Goal: Task Accomplishment & Management: Manage account settings

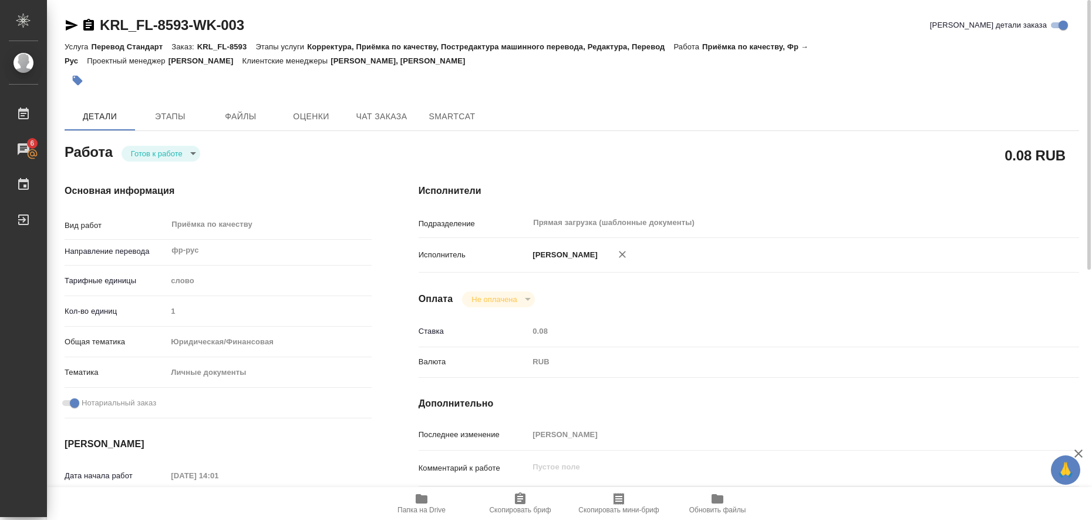
click at [69, 25] on icon "button" at bounding box center [72, 25] width 14 height 14
click at [74, 80] on icon "button" at bounding box center [78, 81] width 10 height 10
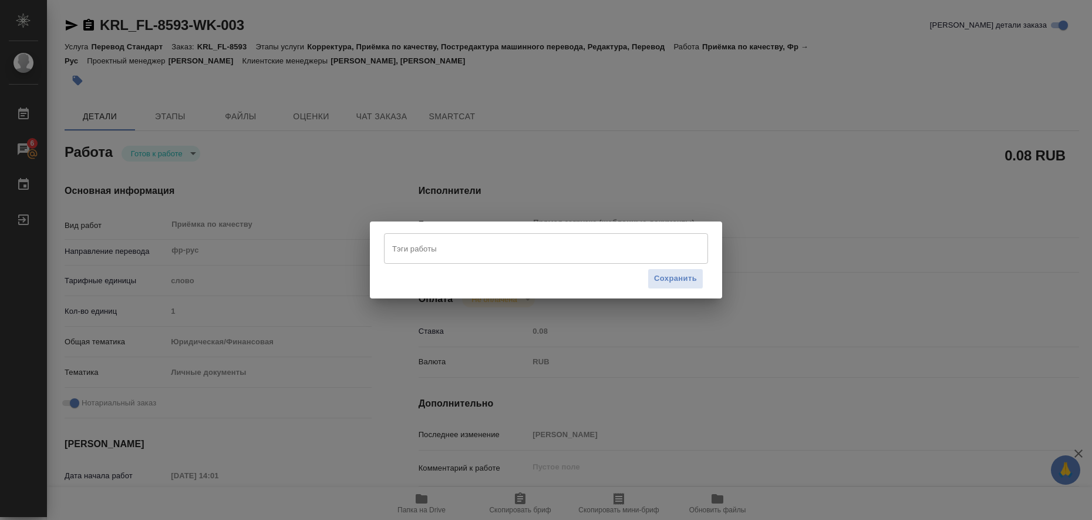
click at [406, 255] on input "Тэги работы" at bounding box center [534, 248] width 291 height 20
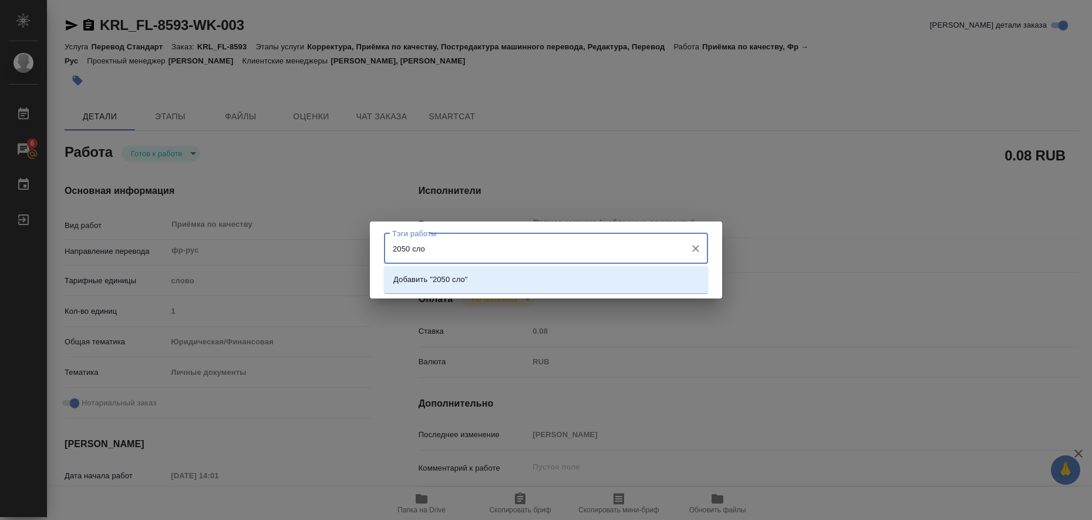
type input "2050 слов"
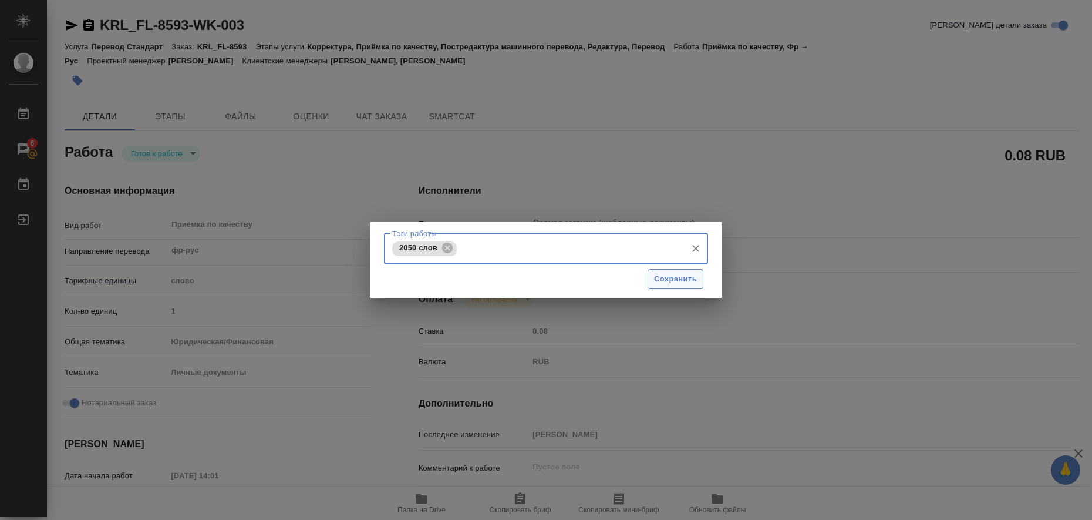
click at [538, 278] on span "Сохранить" at bounding box center [675, 279] width 43 height 14
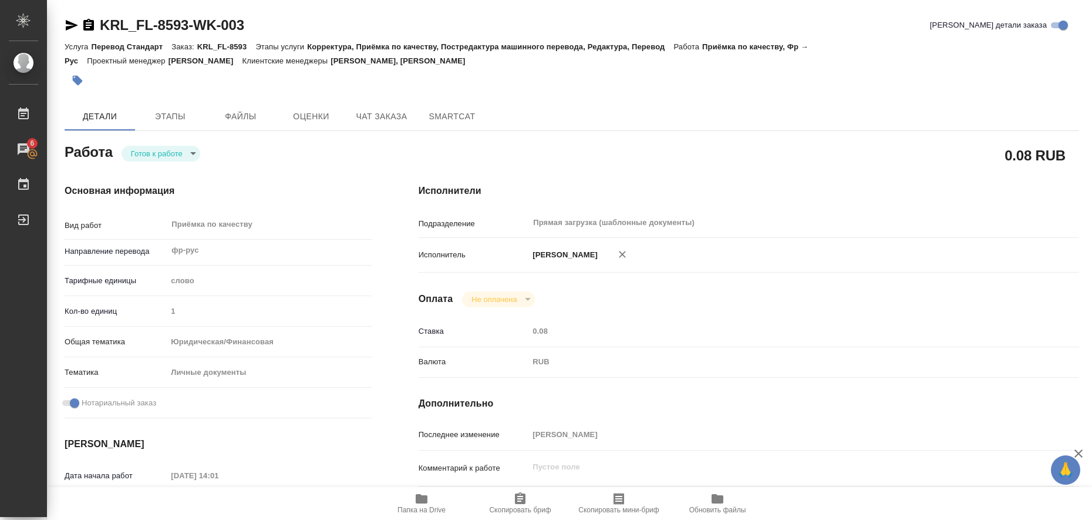
type input "readyForWork"
type input "фр-рус"
type input "5a8b1489cc6b4906c91bfd90"
type input "1"
type input "yr-fn"
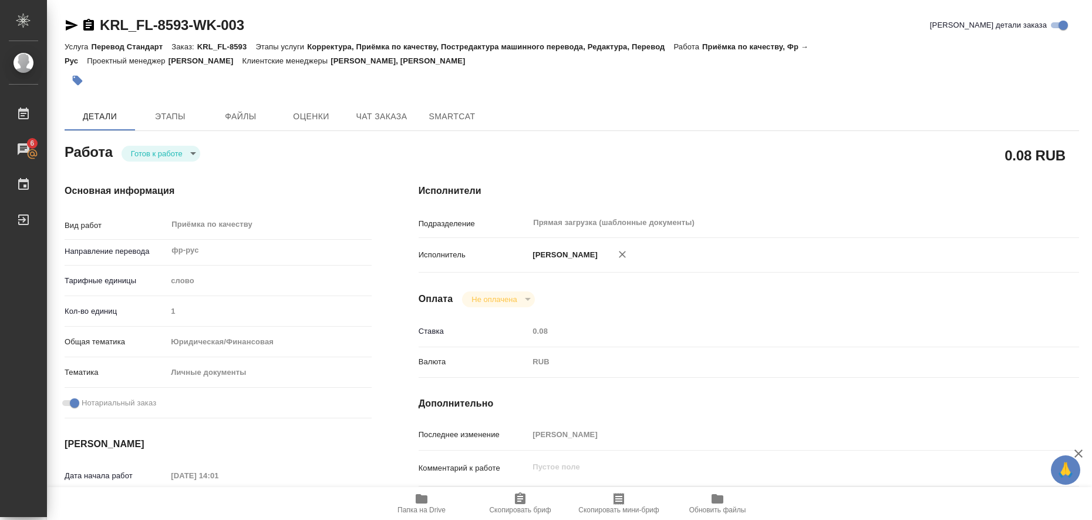
type input "5a8b8b956a9677013d343cfe"
checkbox input "true"
type input "08.08.2025 14:01"
type input "[DATE] 11:00"
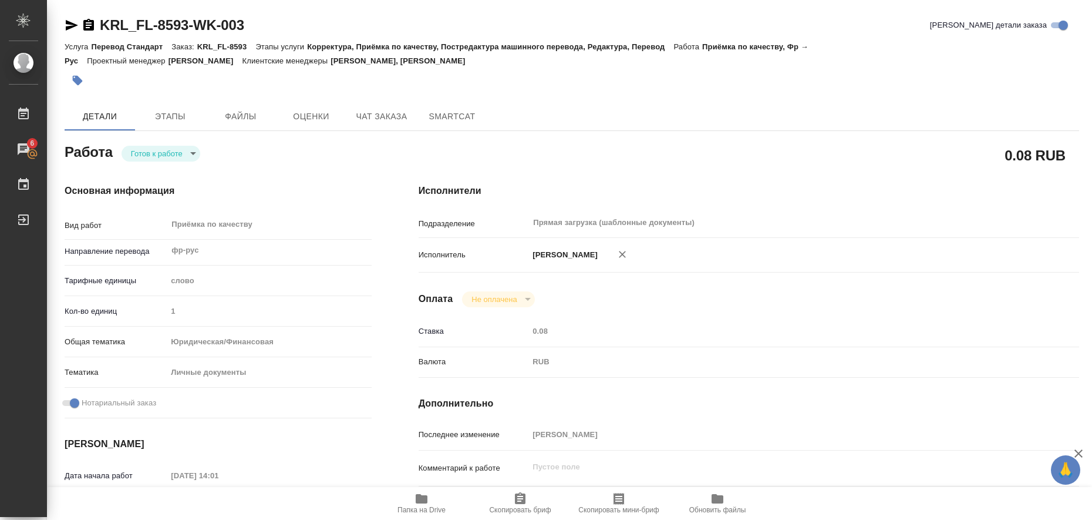
type input "Прямая загрузка (шаблонные документы)"
type input "notPayed"
type input "0.08"
type input "RUB"
type input "[PERSON_NAME]"
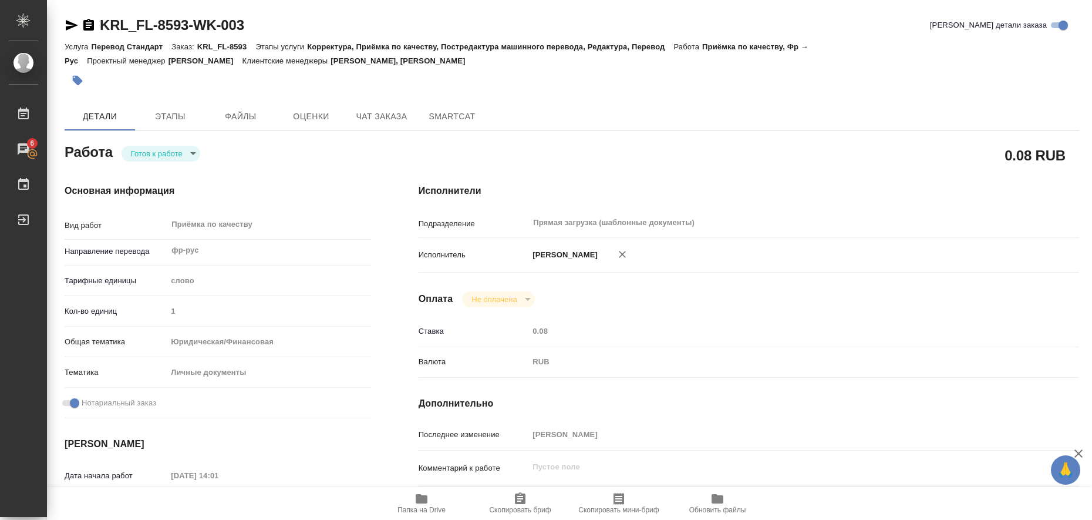
type input "KRL_FL-8593"
type input "Перевод Стандарт"
type input "Корректура, Приёмка по качеству, Постредактура машинного перевода, Редактура, П…"
type input "Касымов Тимур, Веселова Юлия"
type input "/Clients/FL_KRL/Orders/KRL_FL-8593"
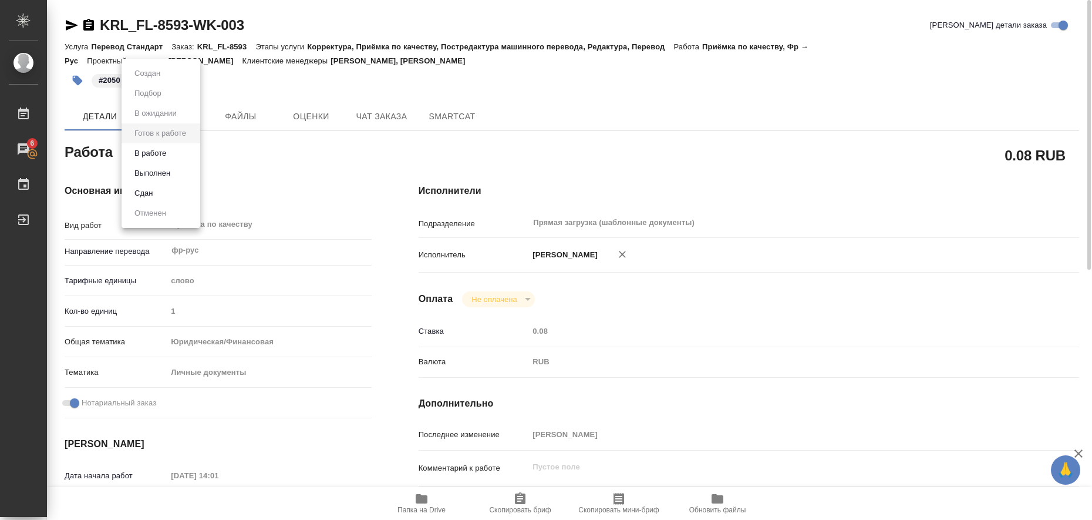
click at [190, 159] on body "🙏 .cls-1 fill:#fff; AWATERA Liubitskaia Olga Работы 6 Чаты График Выйти KRL_FL-…" at bounding box center [546, 260] width 1092 height 520
click at [180, 171] on li "Выполнен" at bounding box center [161, 173] width 79 height 20
type textarea "x"
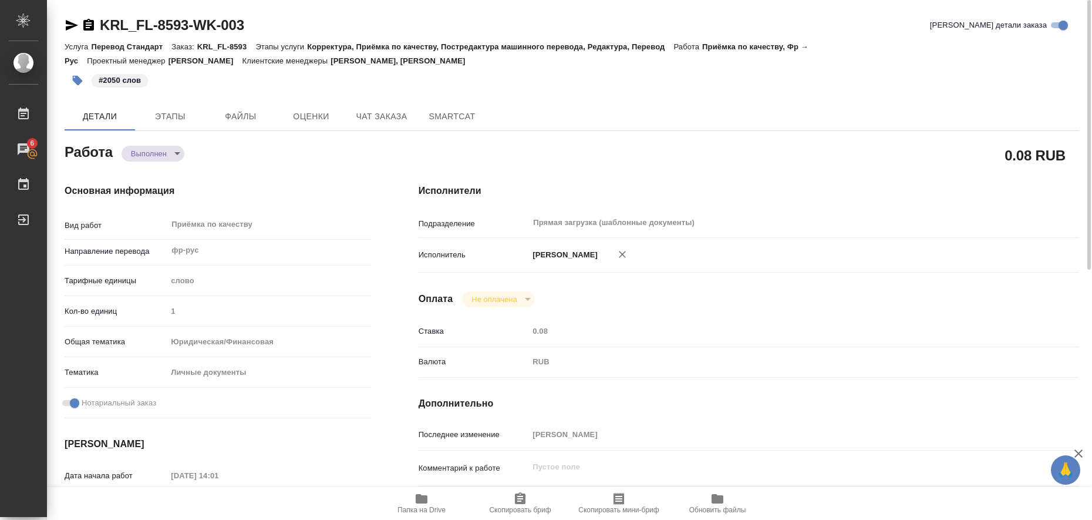
type textarea "x"
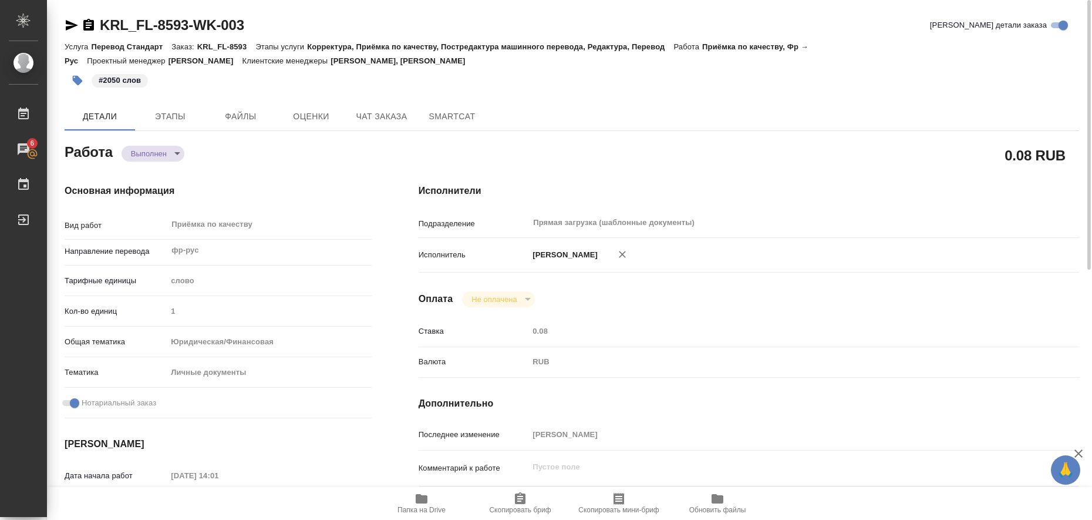
type textarea "x"
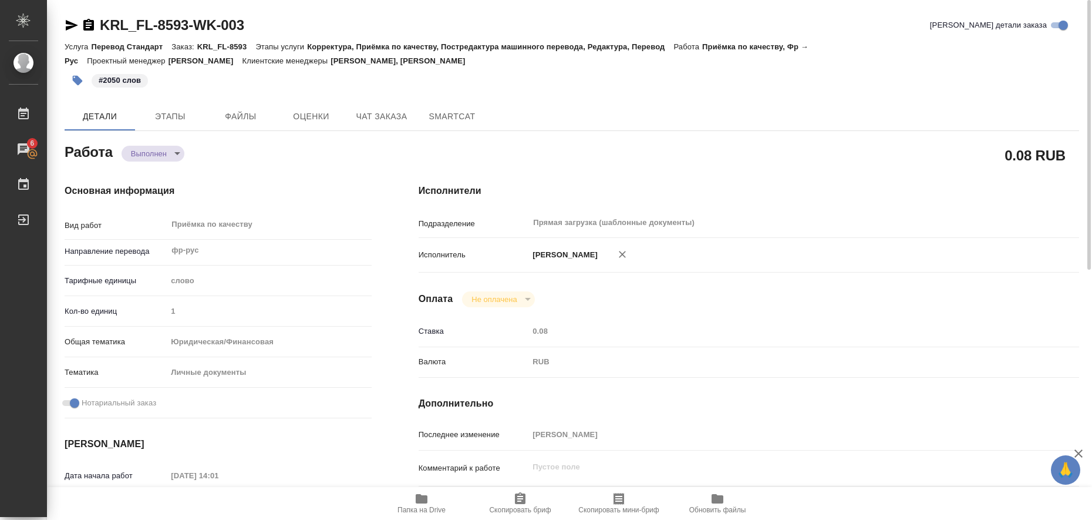
type textarea "x"
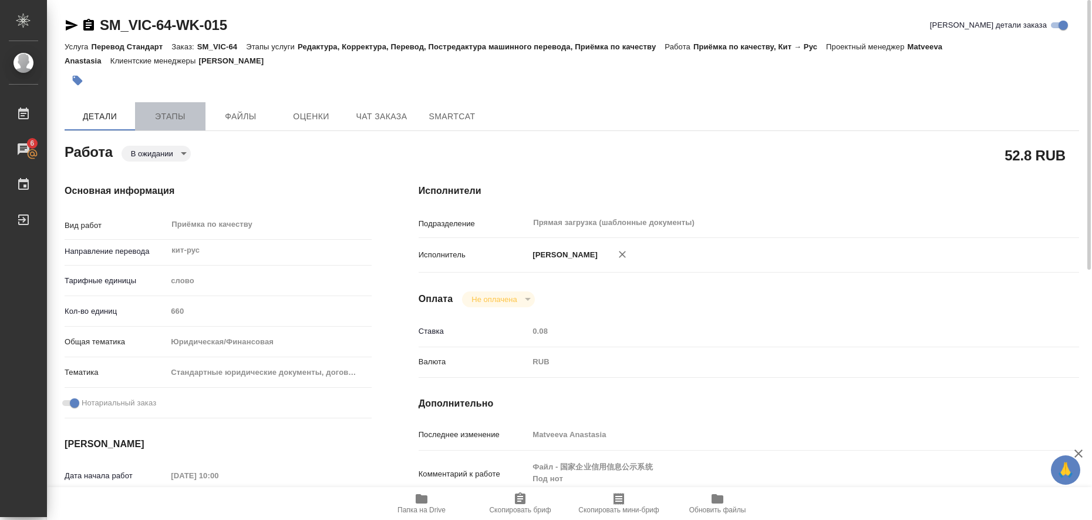
click at [163, 113] on span "Этапы" at bounding box center [170, 116] width 56 height 15
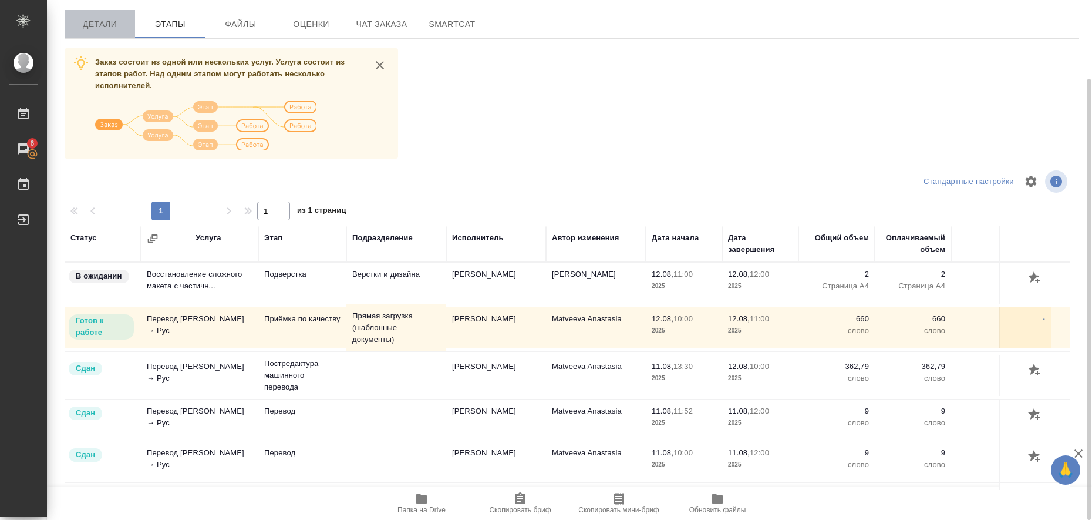
click at [106, 31] on span "Детали" at bounding box center [100, 24] width 56 height 15
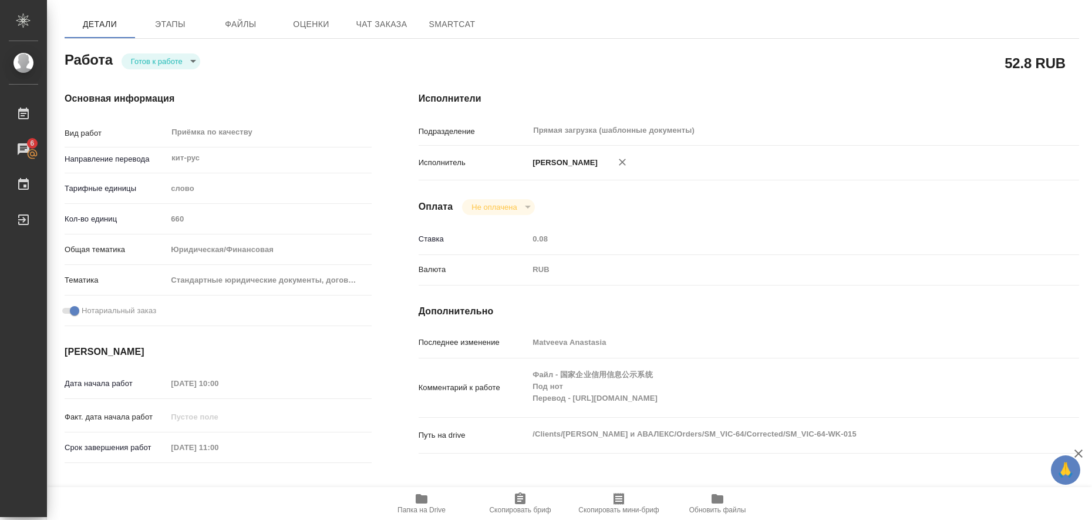
type textarea "x"
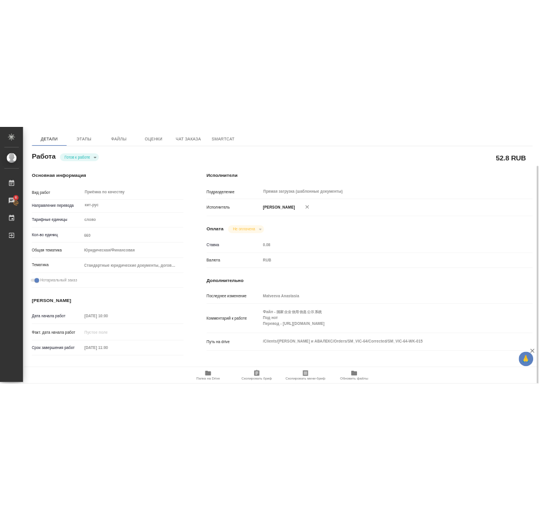
scroll to position [239, 0]
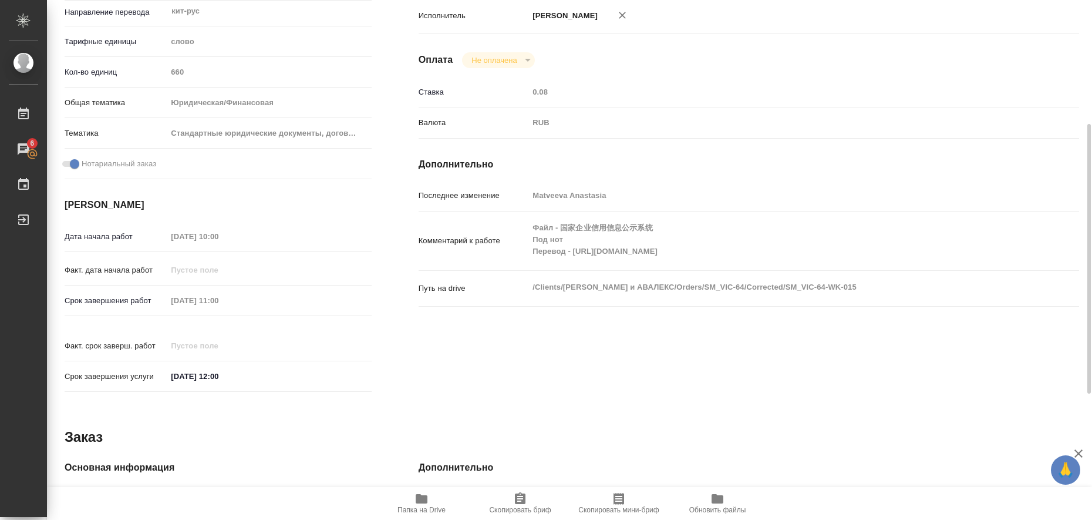
type textarea "x"
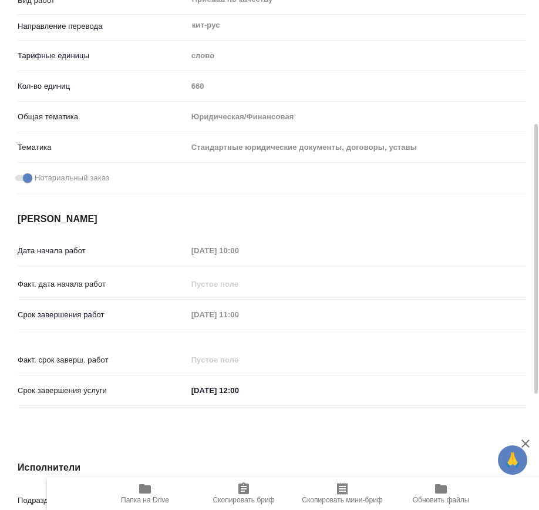
type textarea "x"
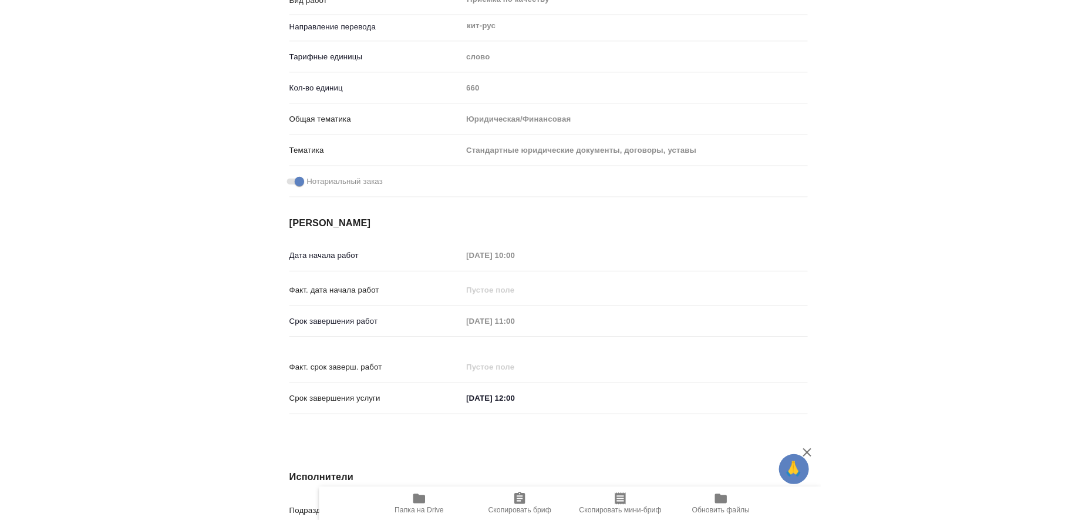
scroll to position [0, 0]
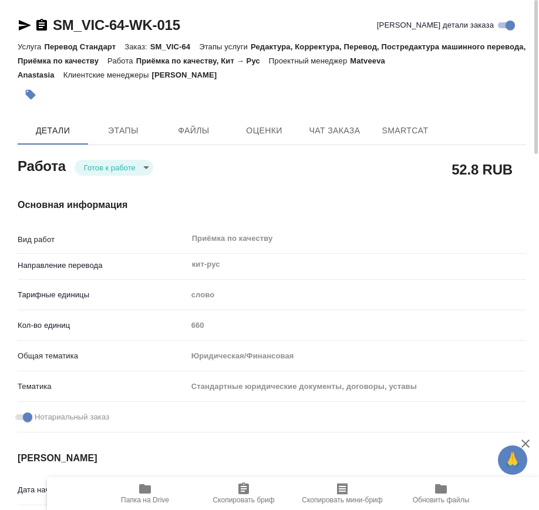
type textarea "x"
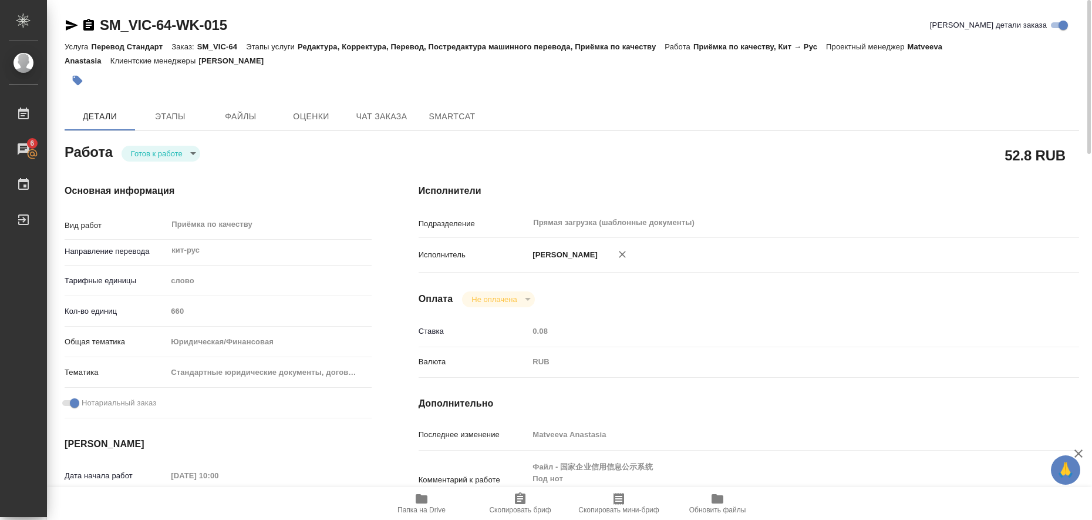
type textarea "x"
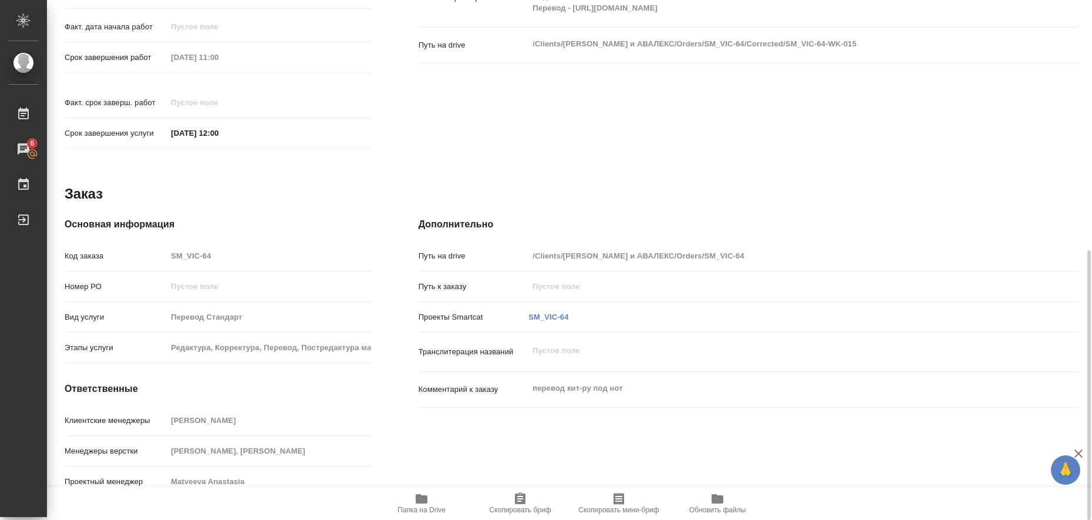
scroll to position [409, 0]
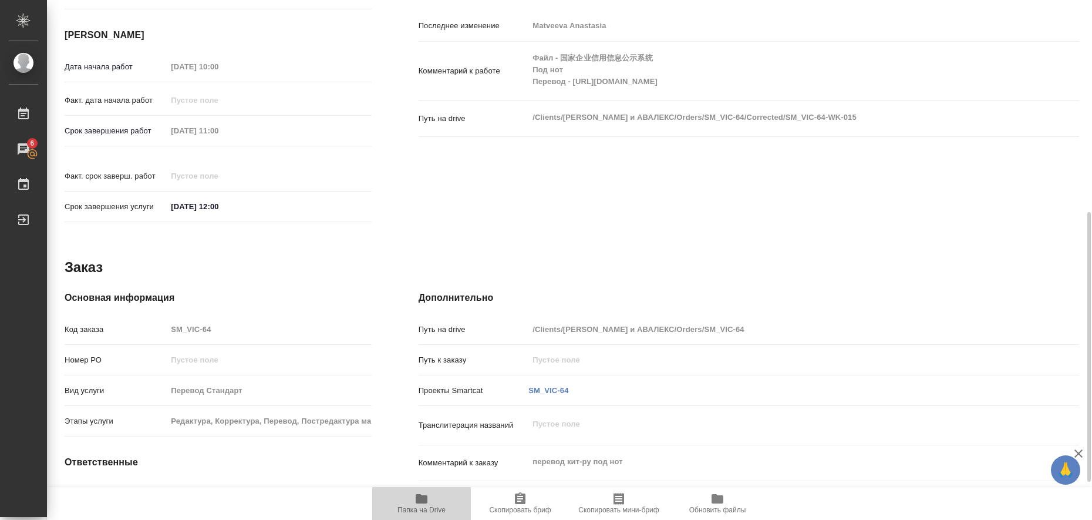
click at [422, 501] on icon "button" at bounding box center [422, 498] width 12 height 9
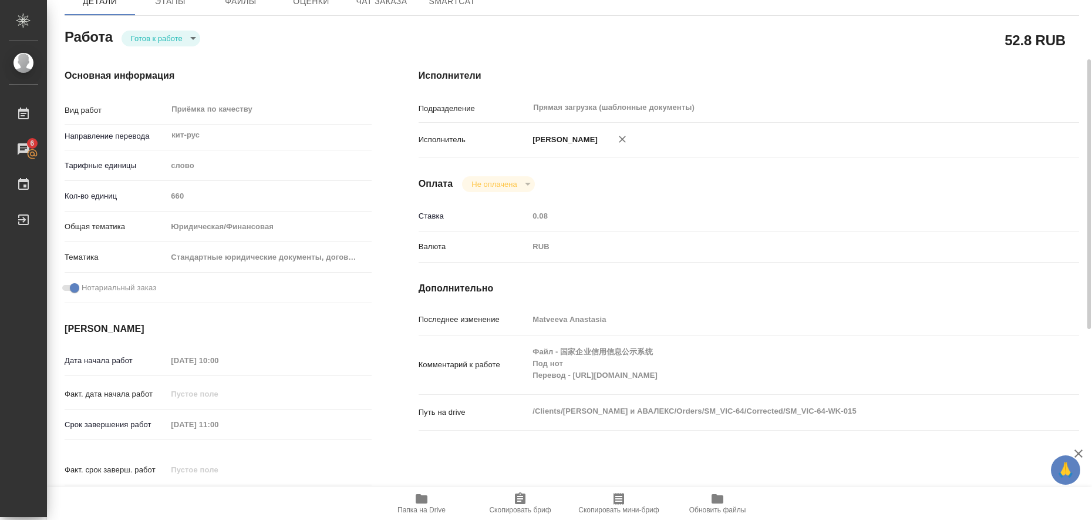
scroll to position [0, 0]
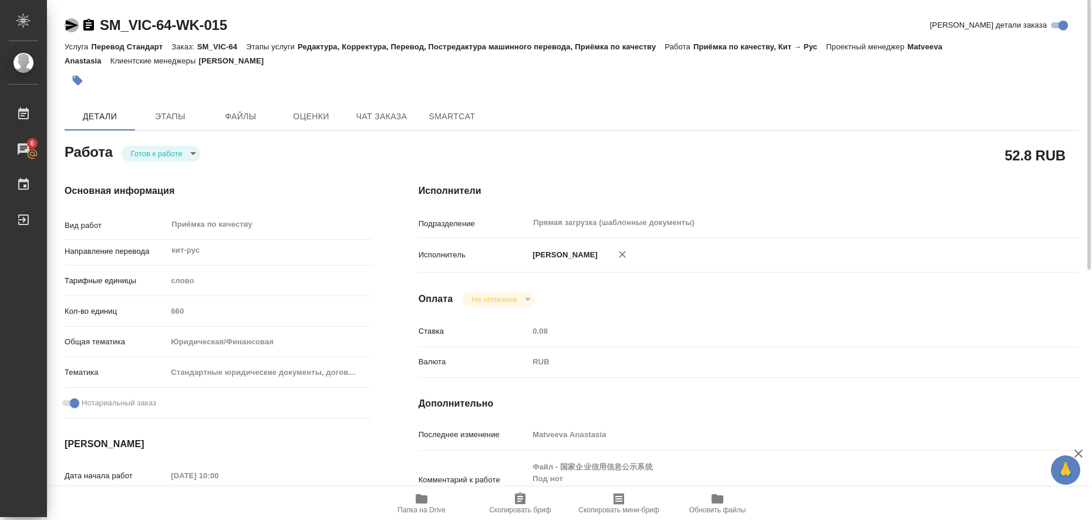
click at [70, 25] on icon "button" at bounding box center [72, 25] width 14 height 14
click at [75, 85] on icon "button" at bounding box center [78, 81] width 12 height 12
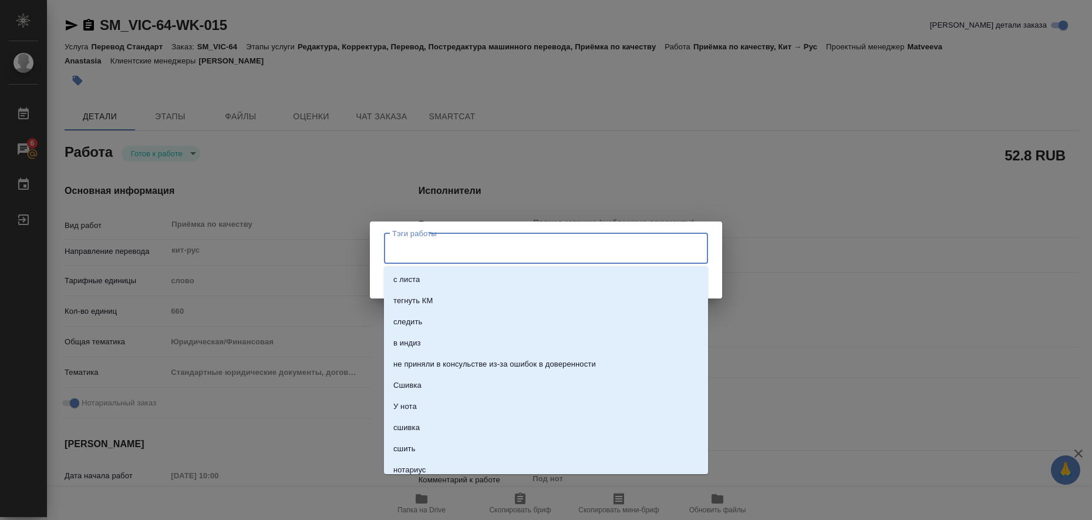
click at [402, 246] on input "Тэги работы" at bounding box center [534, 248] width 291 height 20
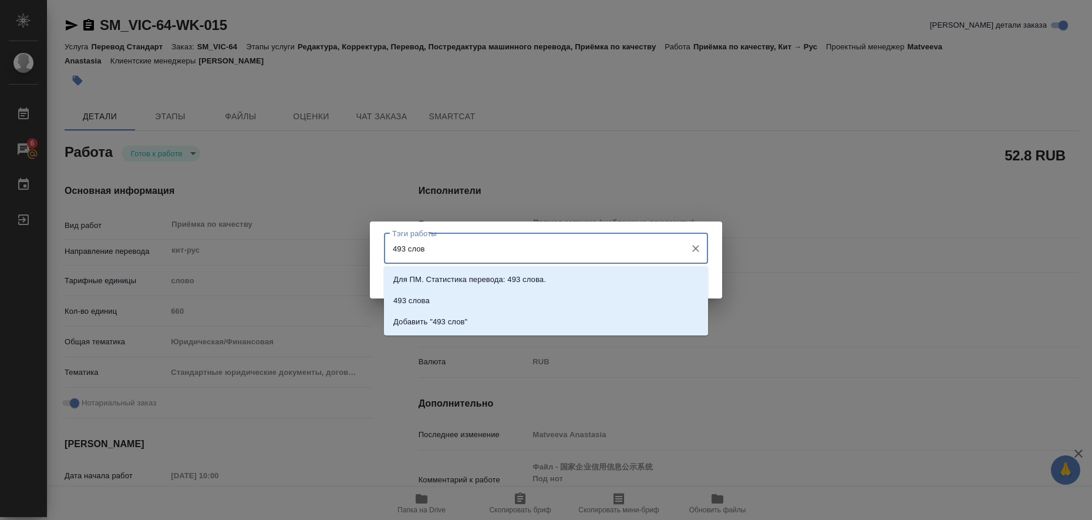
type input "493 слова"
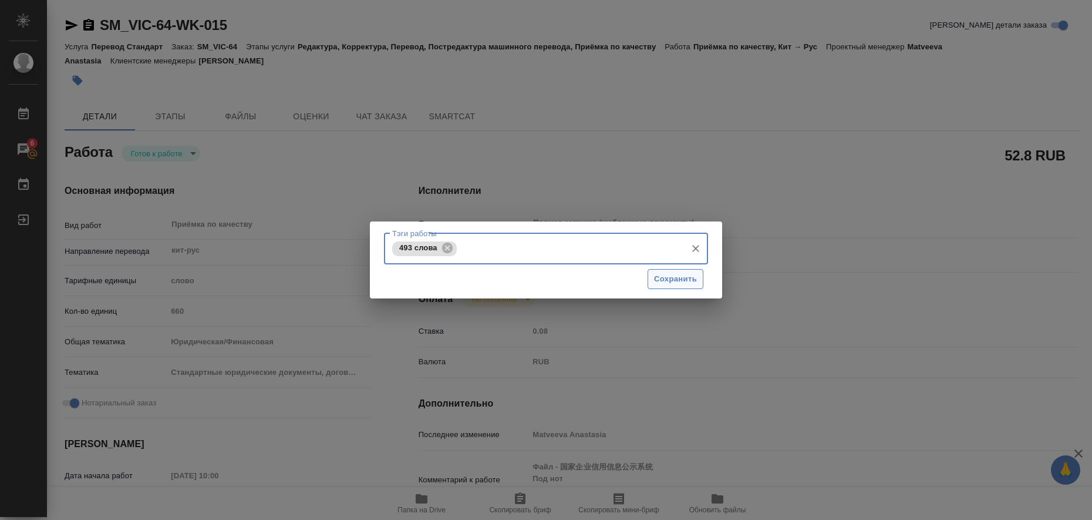
click at [690, 282] on span "Сохранить" at bounding box center [675, 279] width 43 height 14
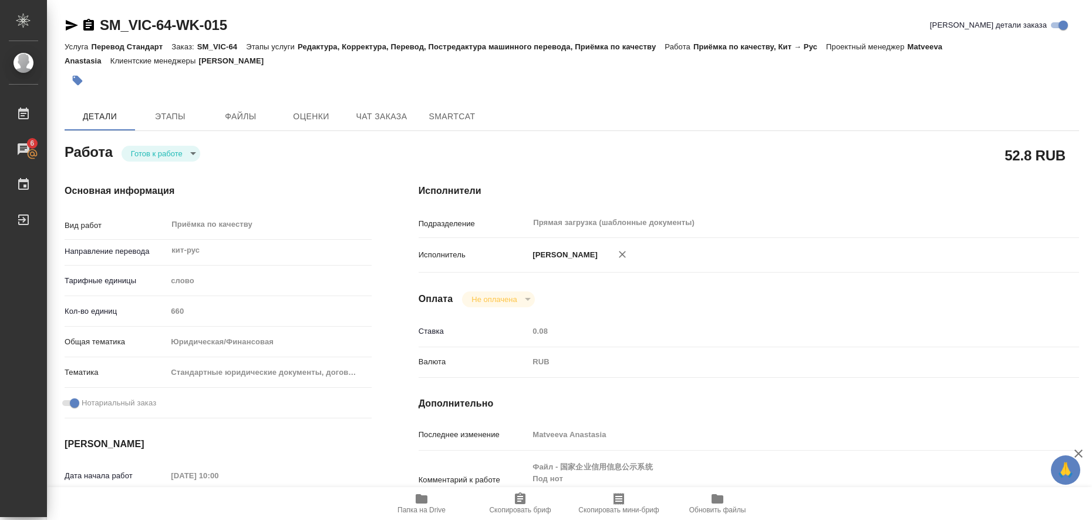
type input "readyForWork"
type textarea "Приёмка по качеству"
type textarea "x"
type input "кит-рус"
type input "5a8b1489cc6b4906c91bfd90"
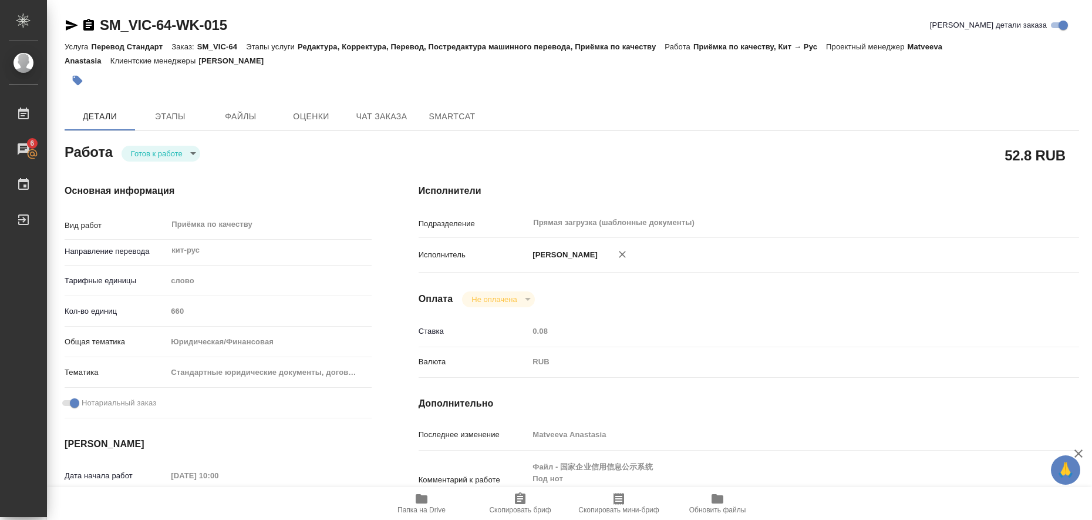
type input "660"
type input "yr-fn"
type input "5f647205b73bc97568ca66bf"
checkbox input "true"
type input "12.08.2025 10:00"
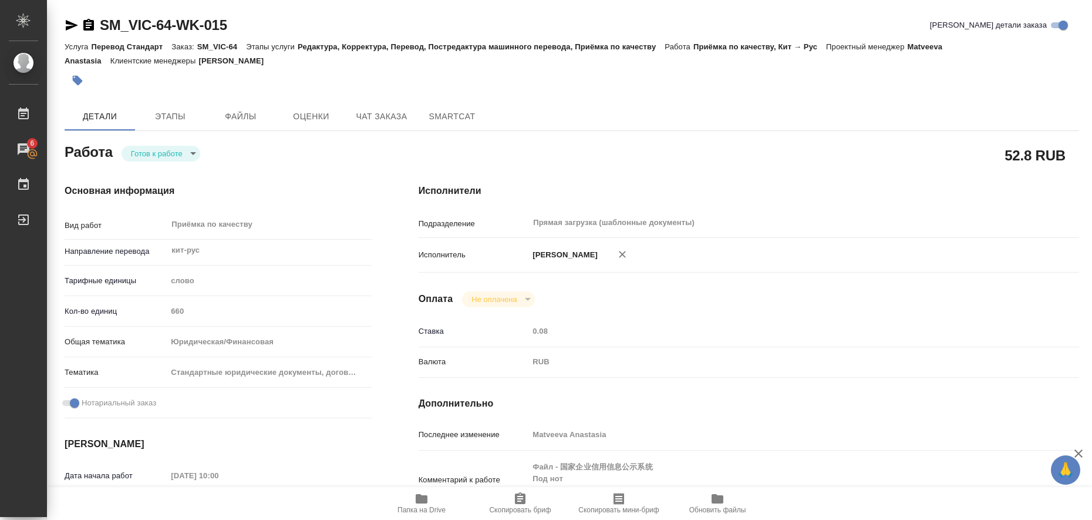
type input "12.08.2025 11:00"
type input "12.08.2025 12:00"
type input "Прямая загрузка (шаблонные документы)"
type input "notPayed"
type input "0.08"
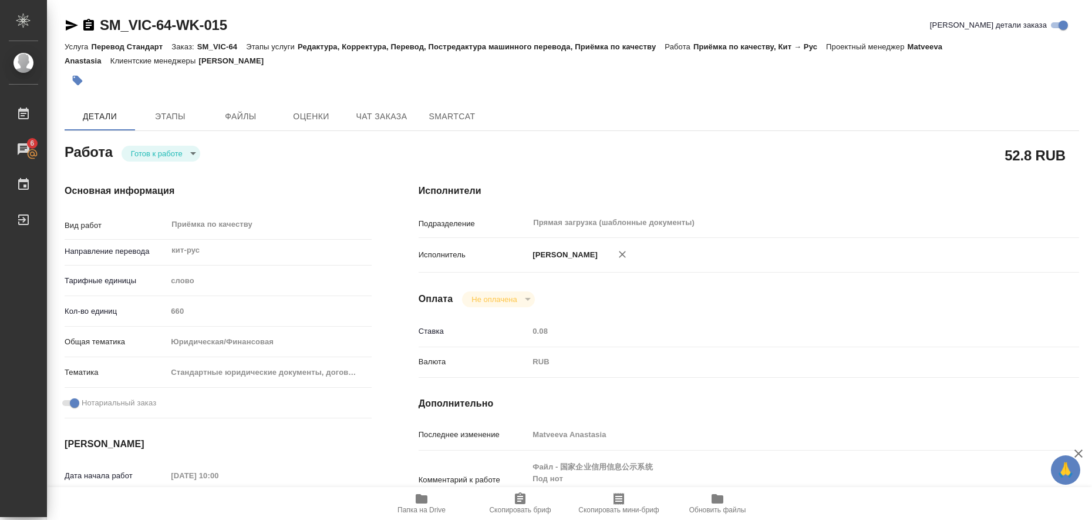
type input "RUB"
type input "Matveeva Anastasia"
type textarea "Файл - 国家企业信用信息公示系统 Под нот Перевод - https://drive.awatera.com/s/ks7cdAs2m55Eb…"
type textarea "x"
type textarea "/Clients/ВИКТОРИЯ и АВАЛЕКС/Orders/SM_VIC-64/Corrected/SM_VIC-64-WK-015"
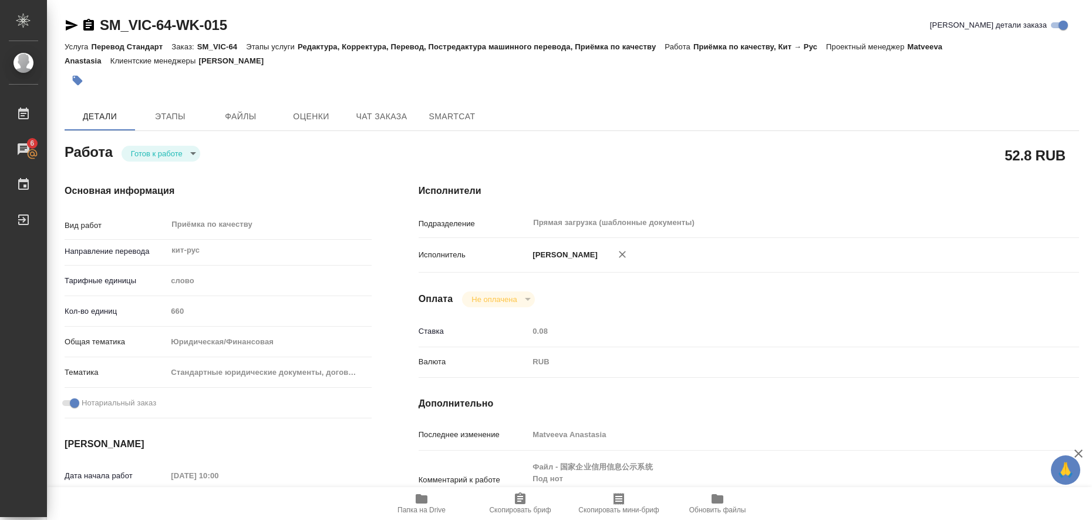
type textarea "x"
type input "SM_VIC-64"
type input "Перевод Стандарт"
type input "Редактура, Корректура, Перевод, Постредактура машинного перевода, Приёмка по ка…"
type input "Никитина Татьяна"
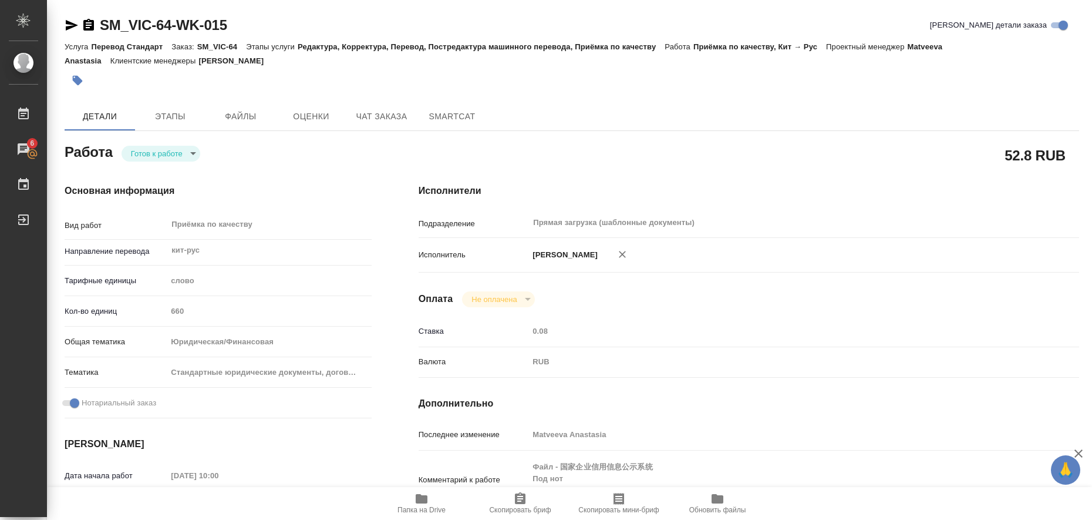
type input "Малофеева Екатерина, Арсеньева Вера"
type input "/Clients/ВИКТОРИЯ и АВАЛЕКС/Orders/SM_VIC-64"
type textarea "x"
type textarea "перевод кит-ру под нот"
type textarea "x"
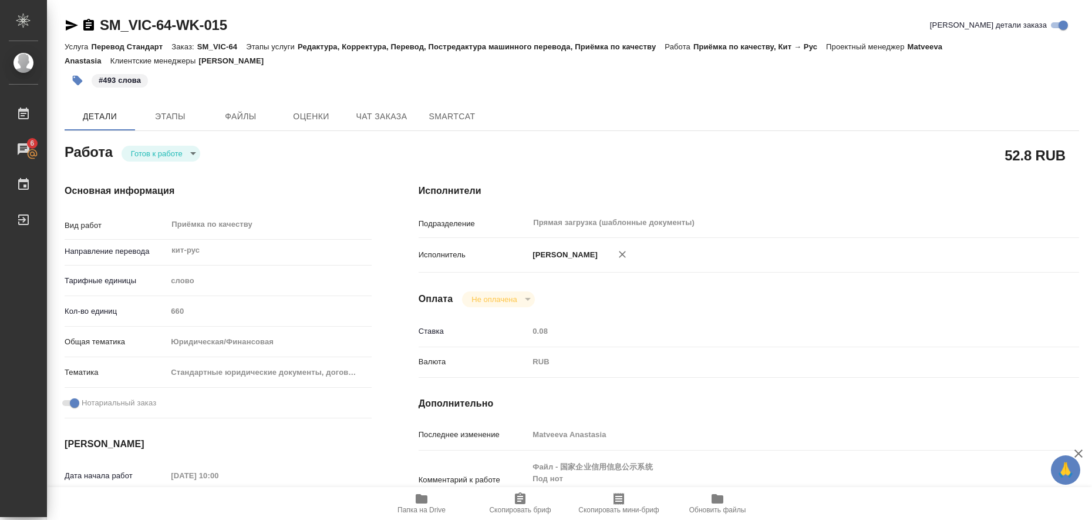
type textarea "x"
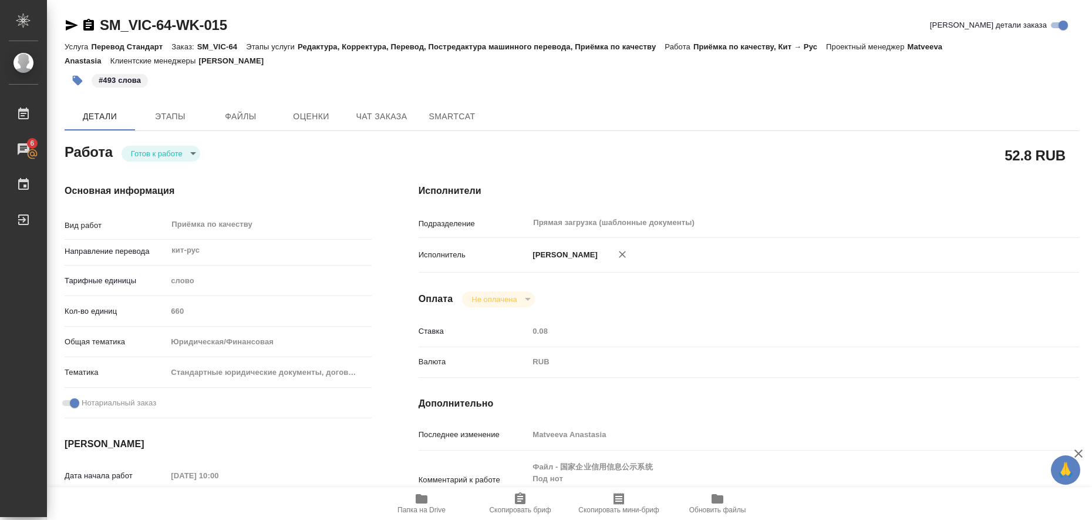
type textarea "x"
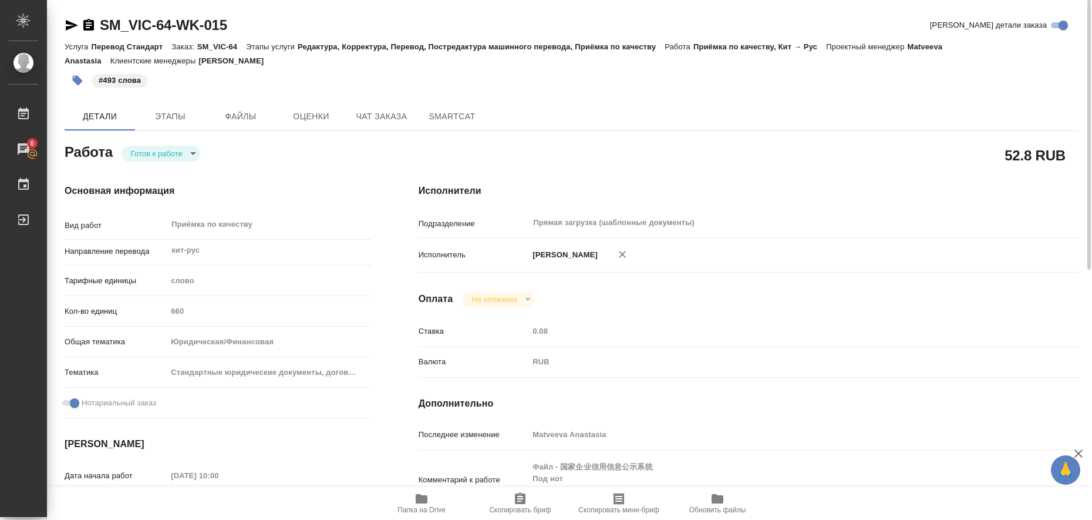
type textarea "x"
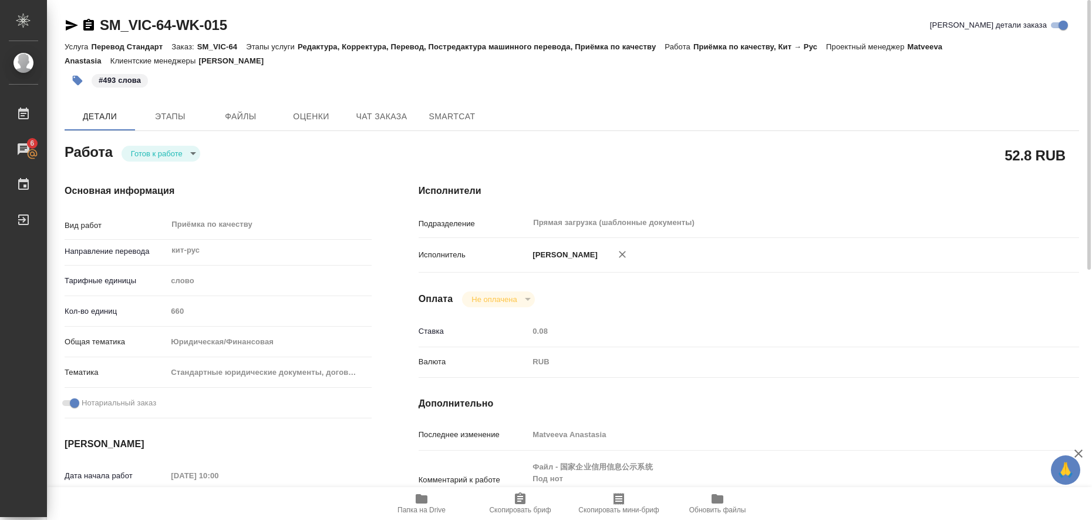
click at [192, 157] on body "🙏 .cls-1 fill:#fff; AWATERA Liubitskaia Olga Работы 6 Чаты График Выйти SM_VIC-…" at bounding box center [546, 260] width 1092 height 520
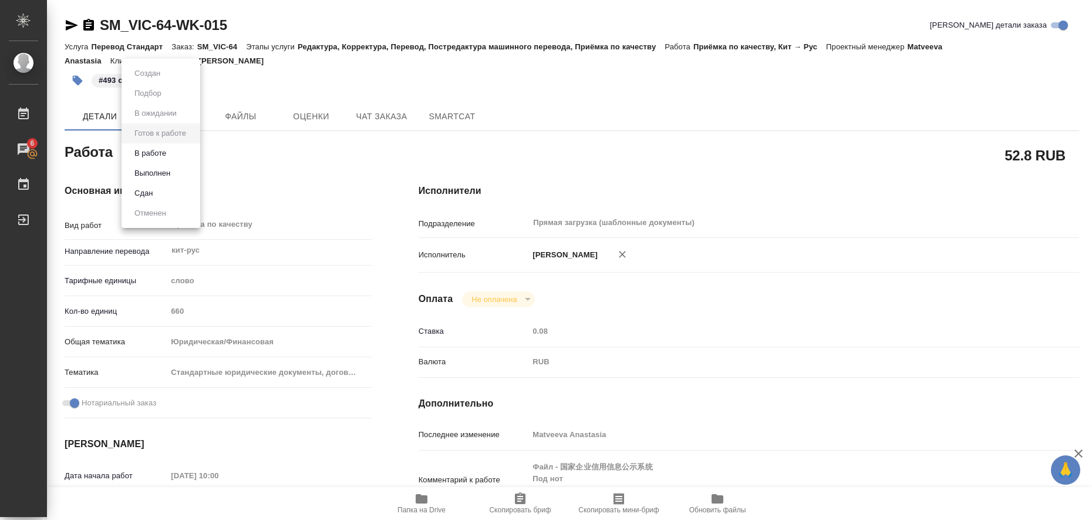
click at [185, 173] on li "Выполнен" at bounding box center [161, 173] width 79 height 20
type textarea "x"
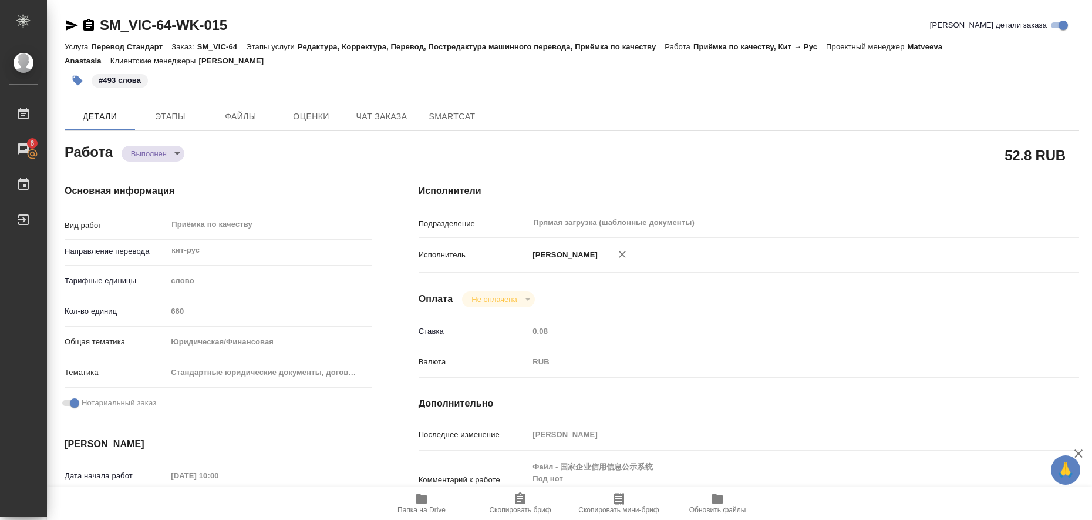
type textarea "x"
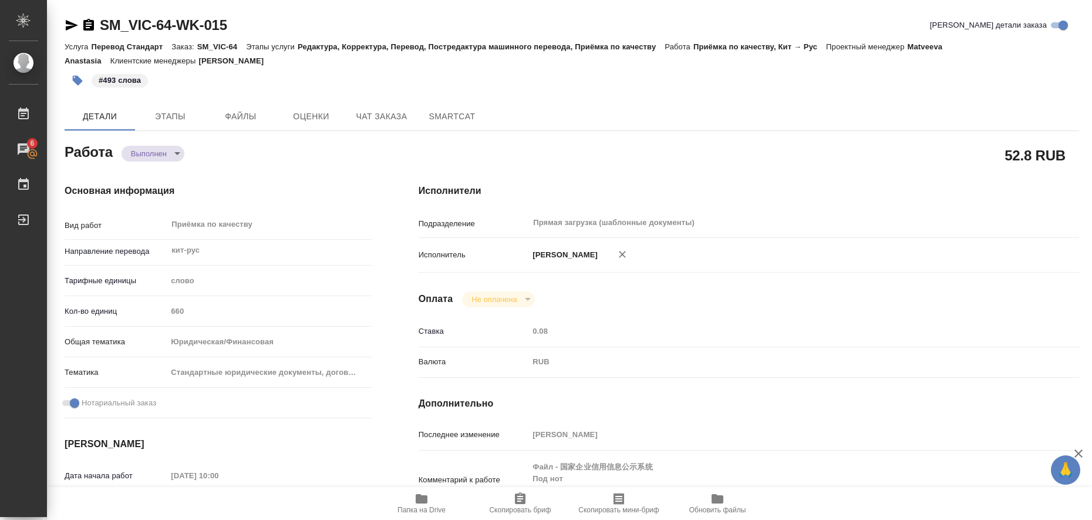
type textarea "x"
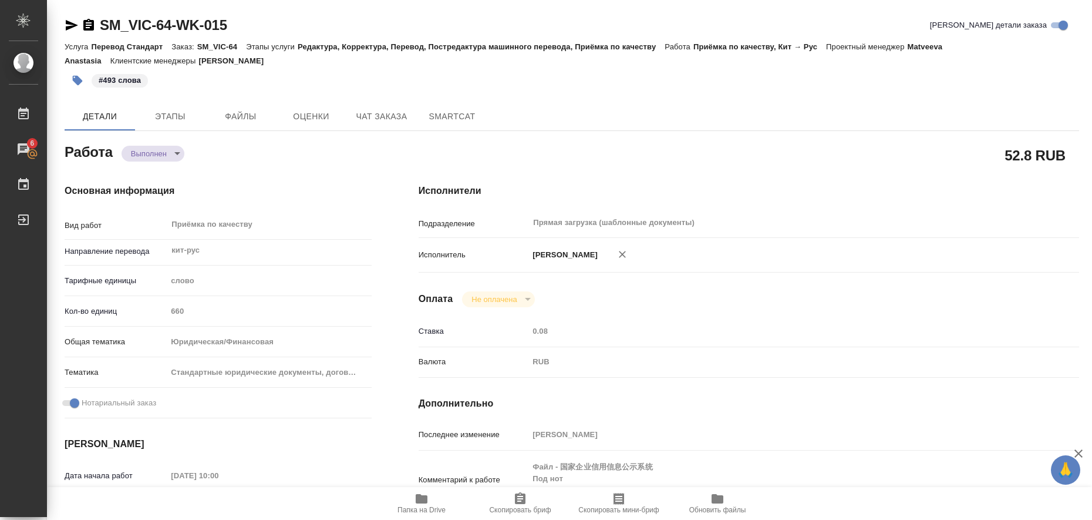
type textarea "x"
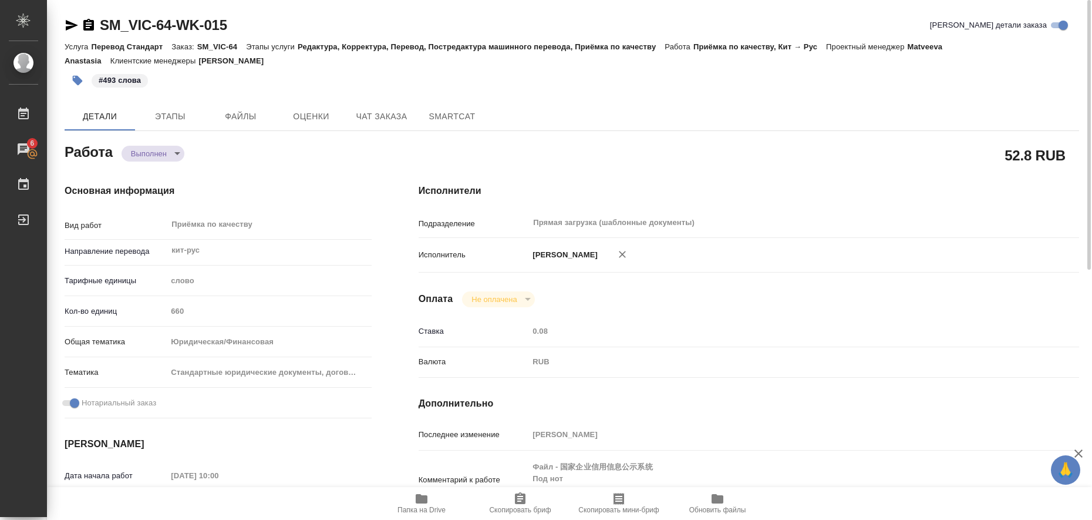
type textarea "x"
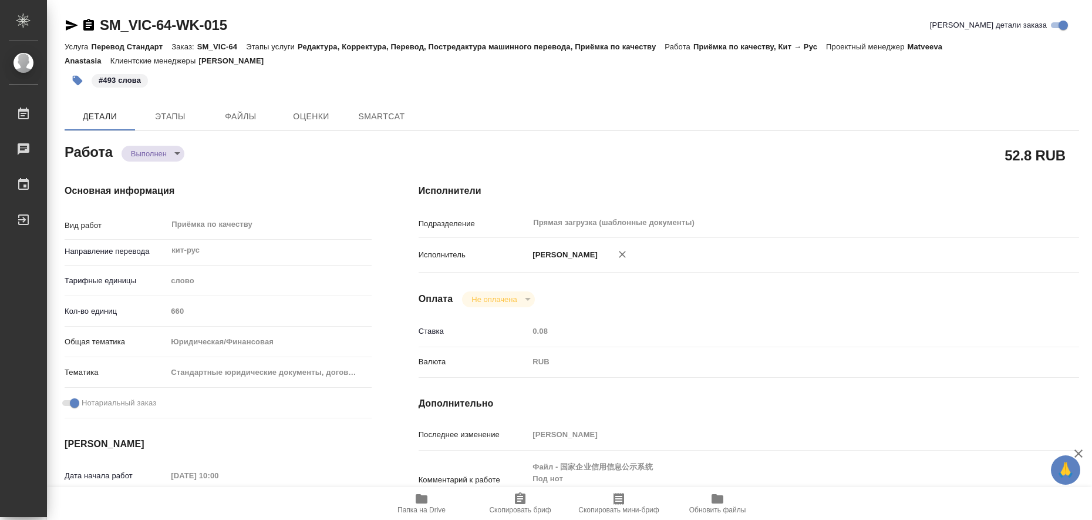
type textarea "x"
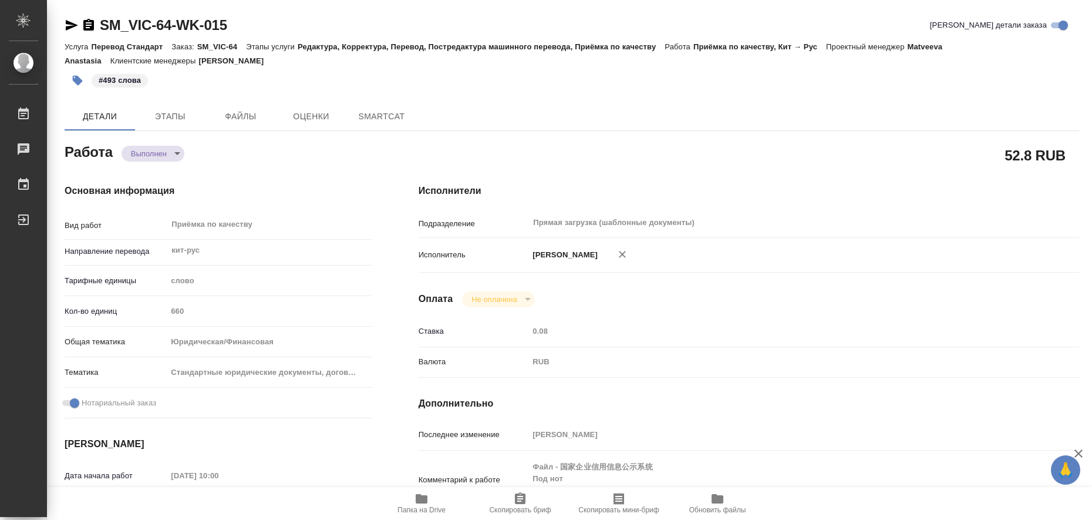
type textarea "x"
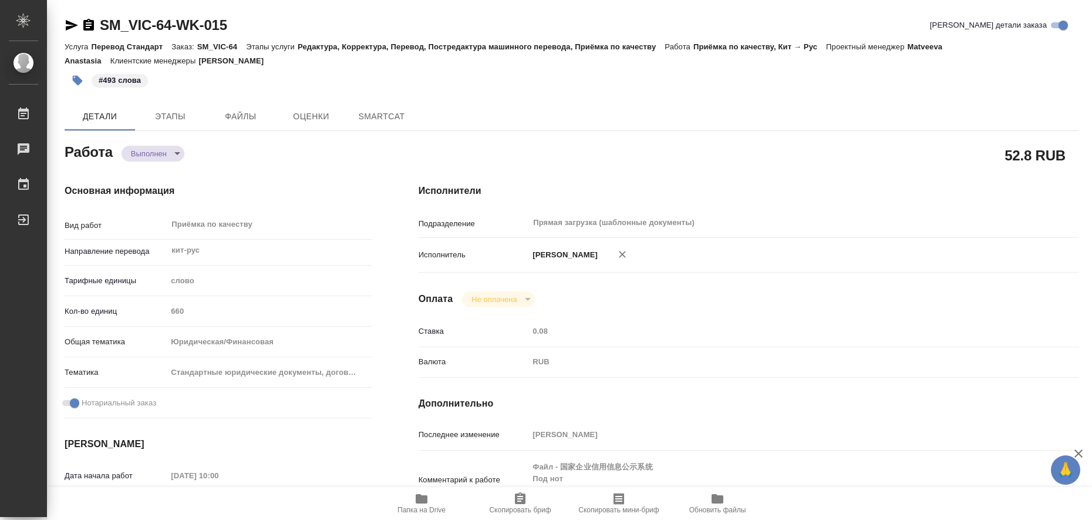
type textarea "x"
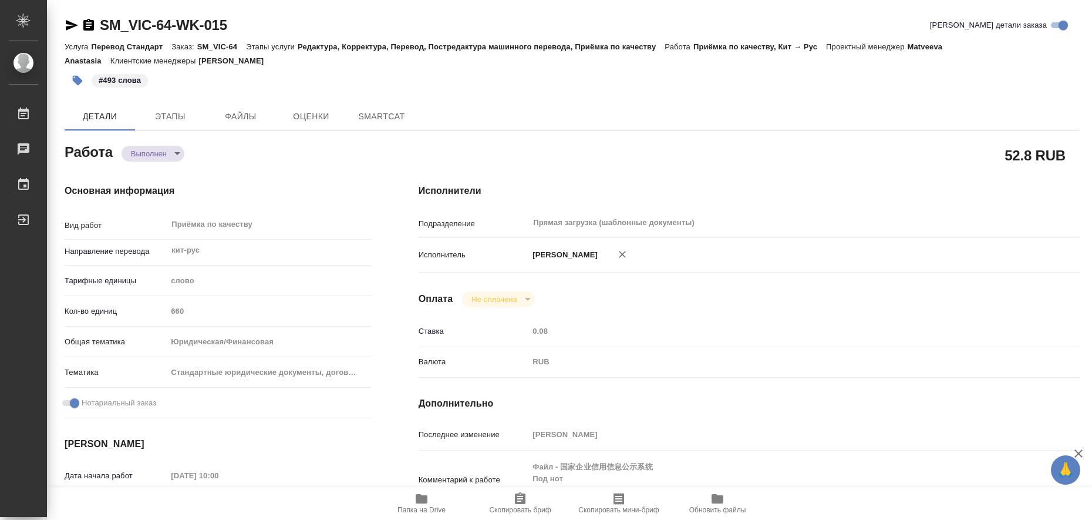
type textarea "x"
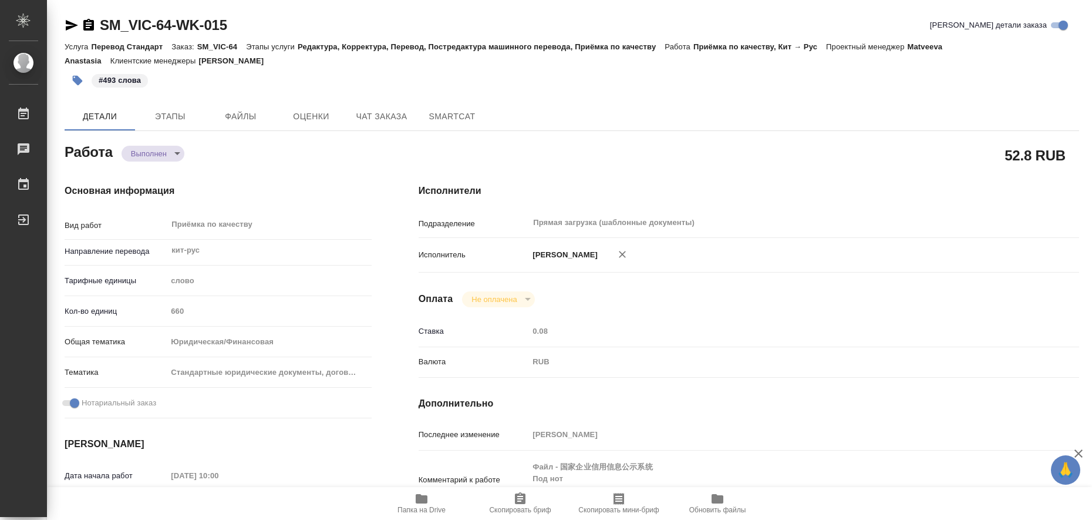
type textarea "x"
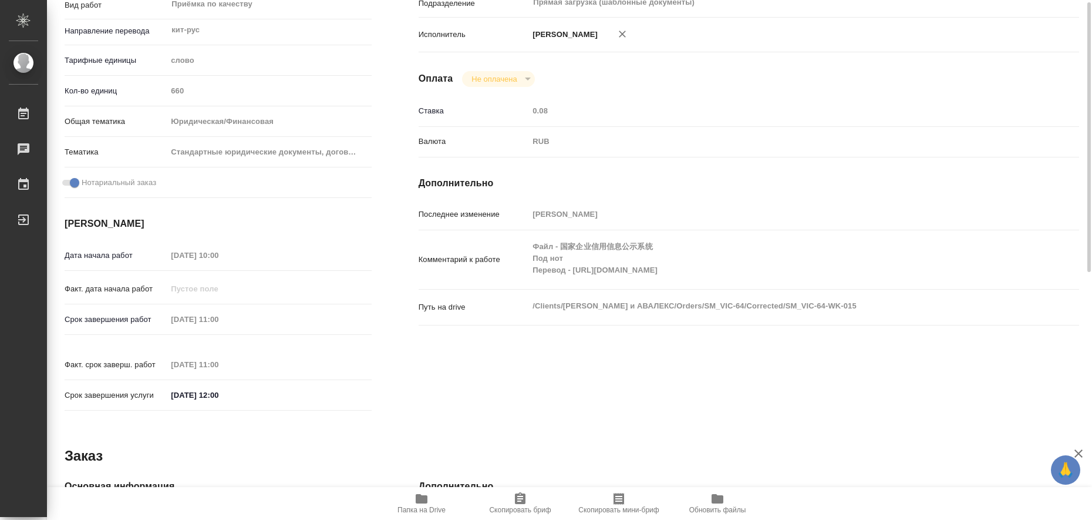
type textarea "x"
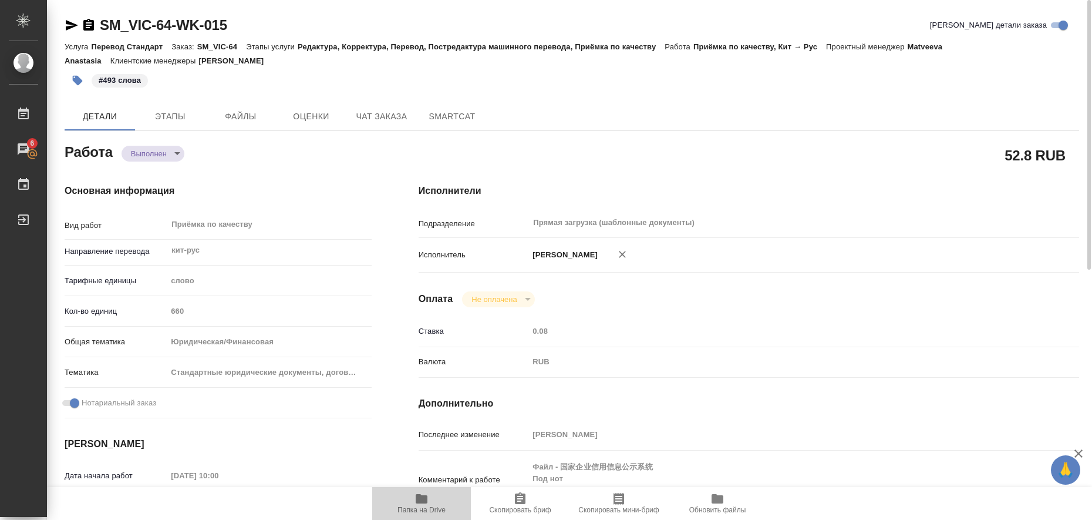
click at [422, 501] on icon "button" at bounding box center [422, 498] width 12 height 9
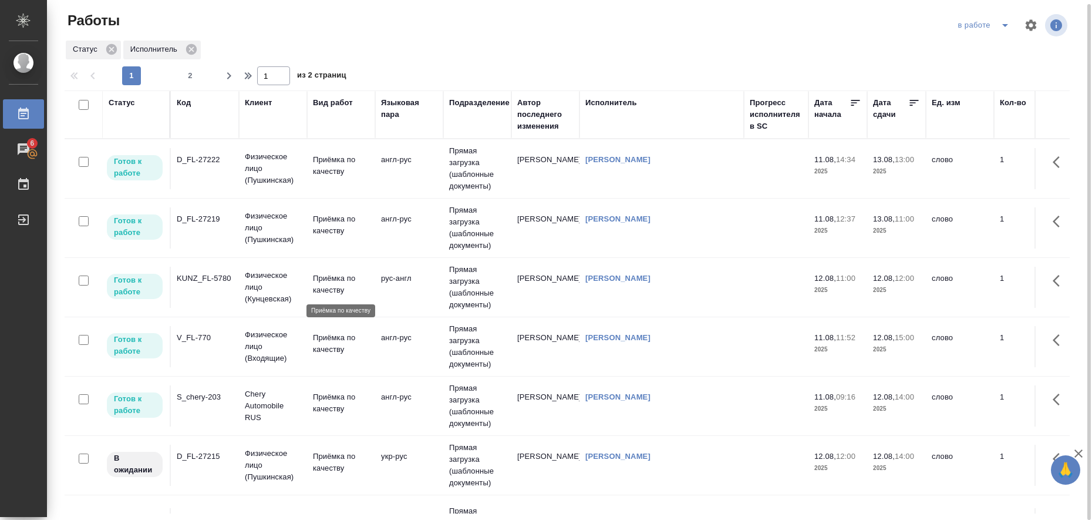
click at [327, 283] on p "Приёмка по качеству" at bounding box center [341, 283] width 56 height 23
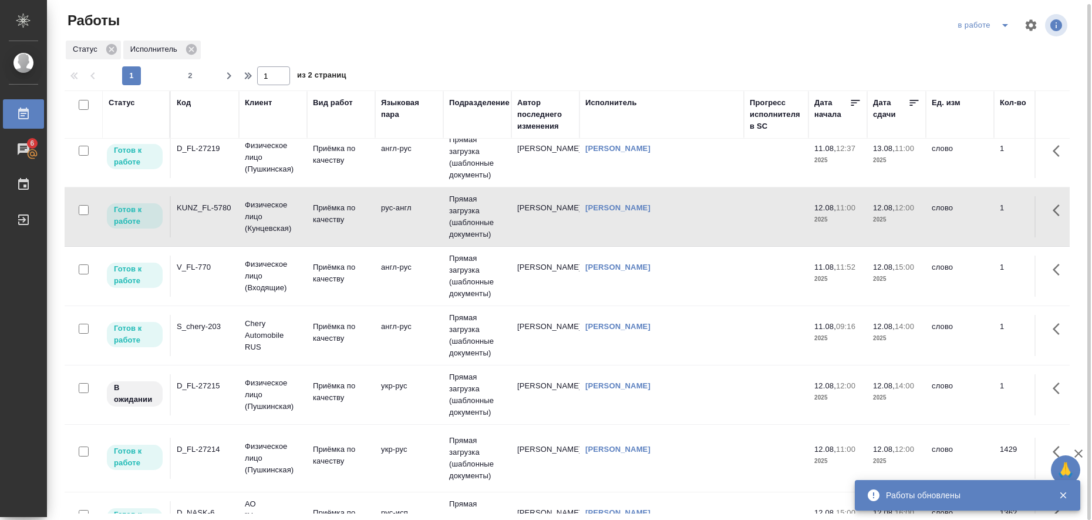
scroll to position [147, 0]
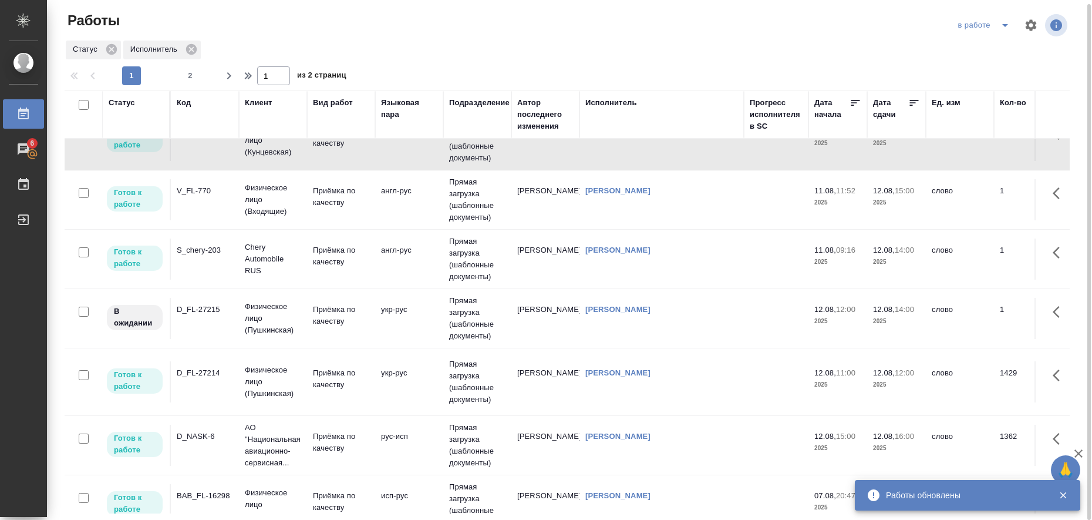
click at [387, 42] on td "укр-рус" at bounding box center [409, 21] width 68 height 41
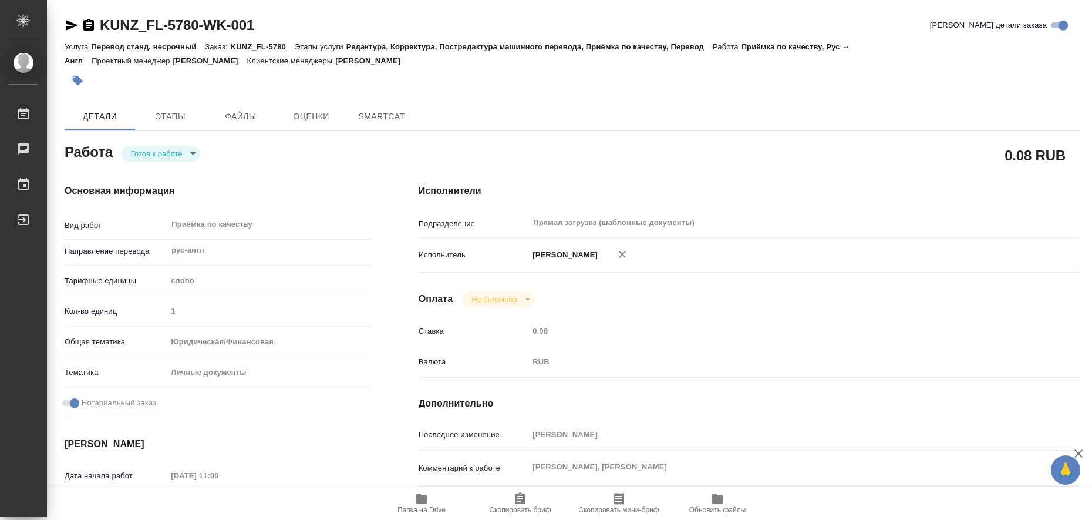
type textarea "x"
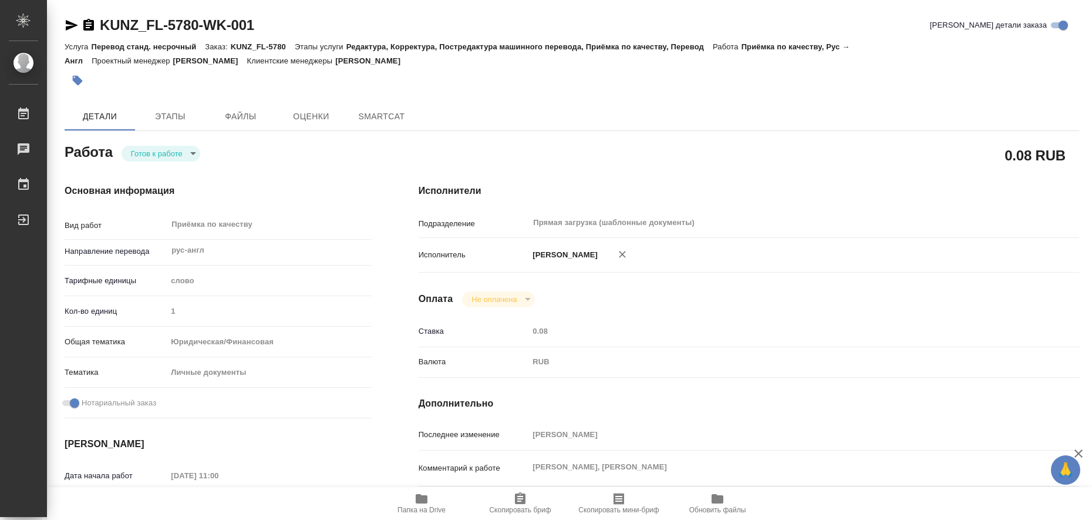
type textarea "x"
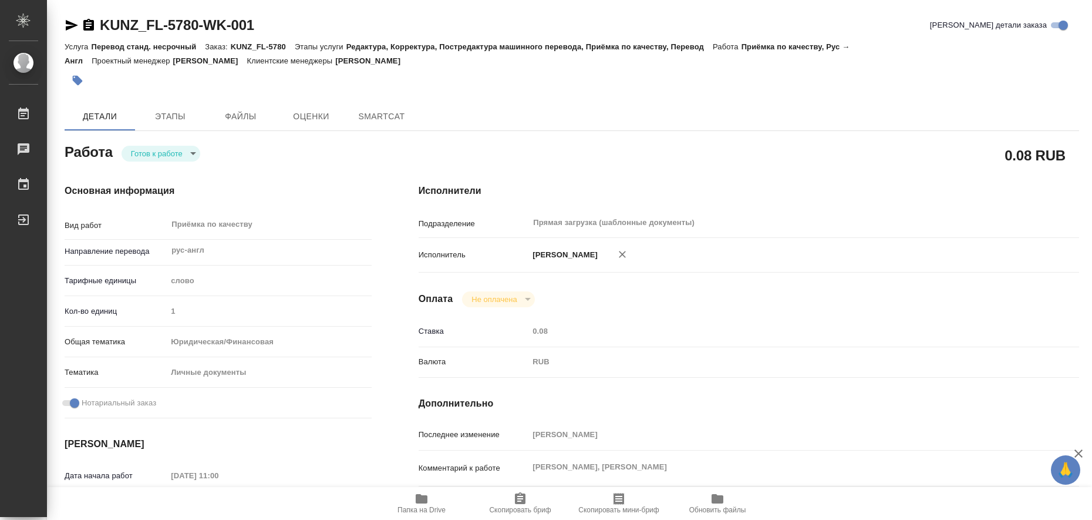
type textarea "x"
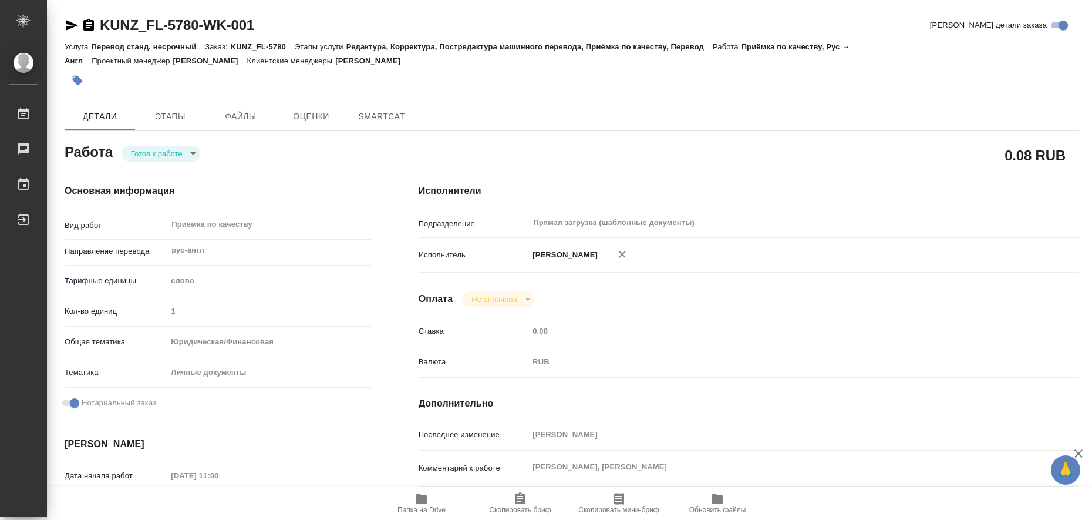
type textarea "x"
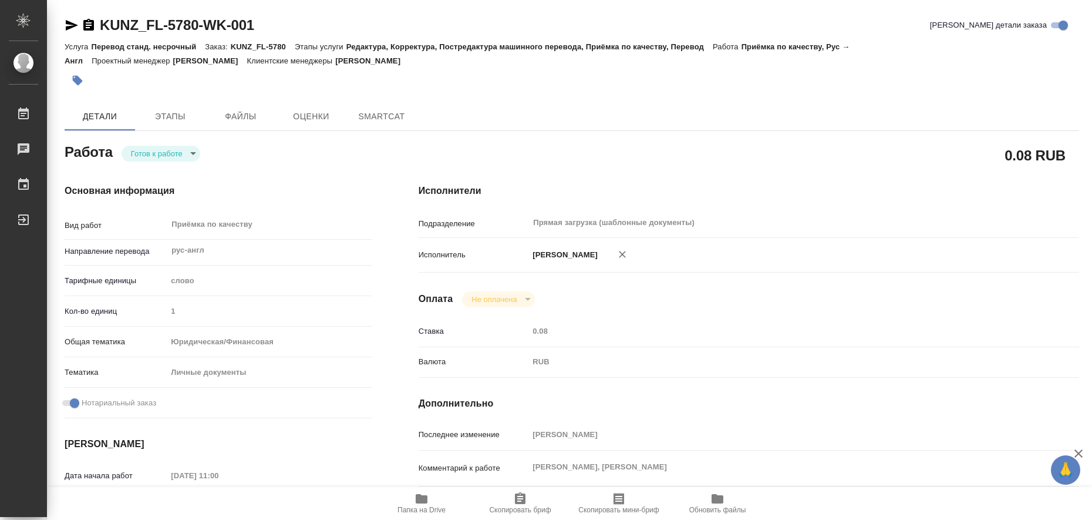
type textarea "x"
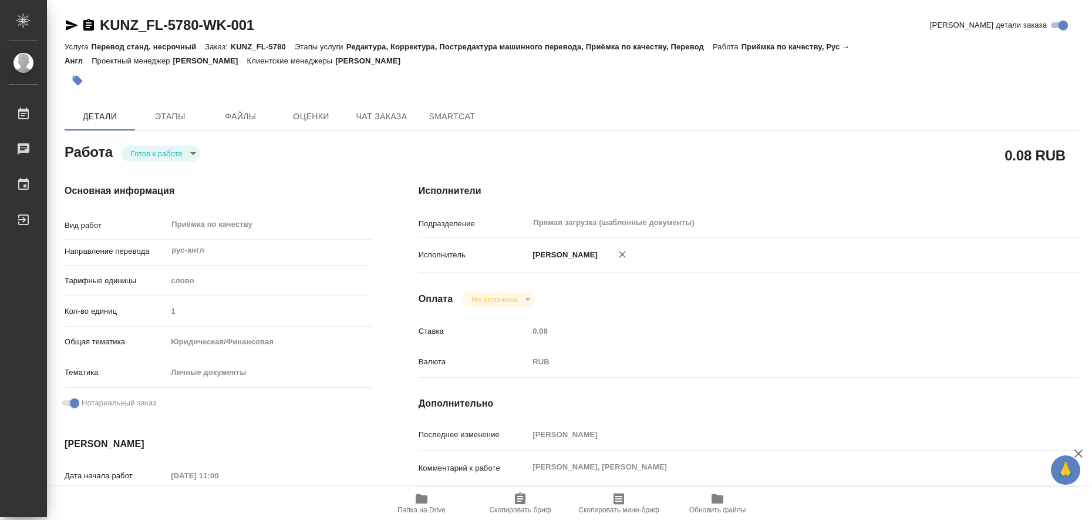
type textarea "x"
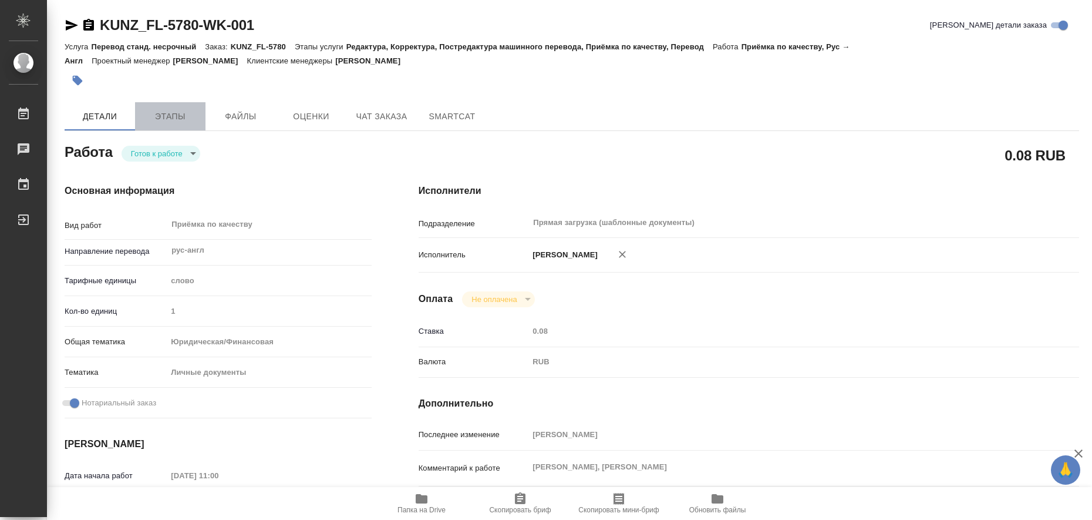
click at [163, 110] on span "Этапы" at bounding box center [170, 116] width 56 height 15
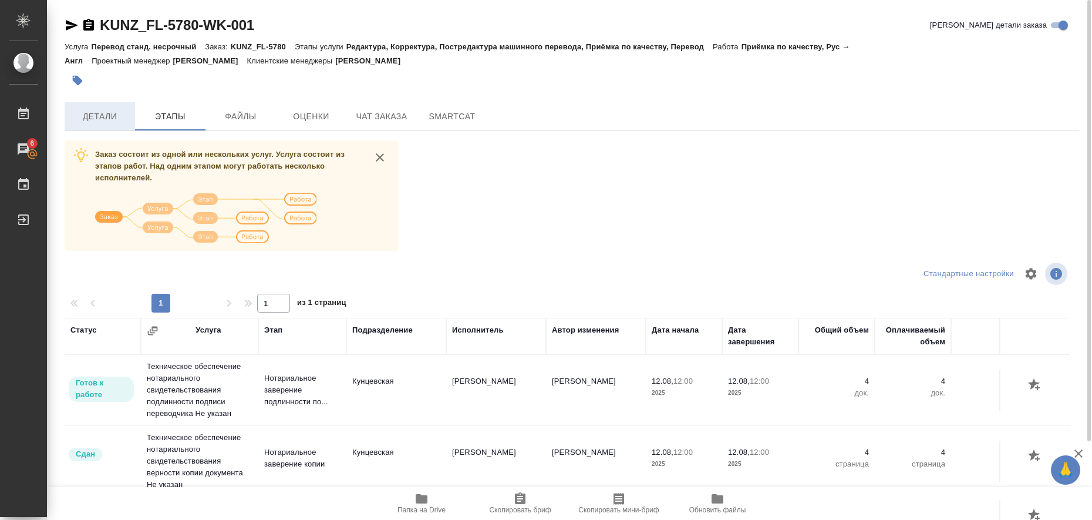
click at [106, 119] on span "Детали" at bounding box center [100, 116] width 56 height 15
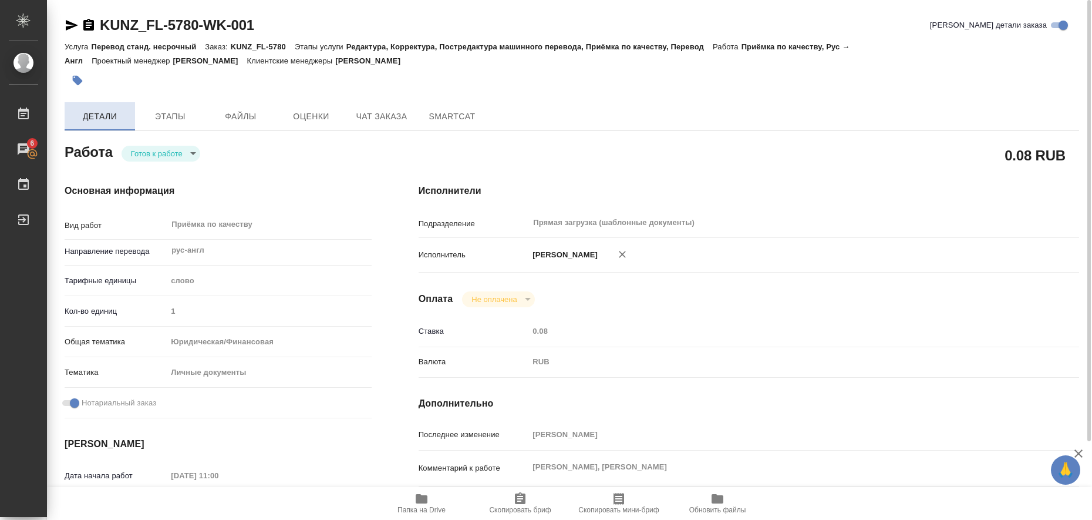
type textarea "x"
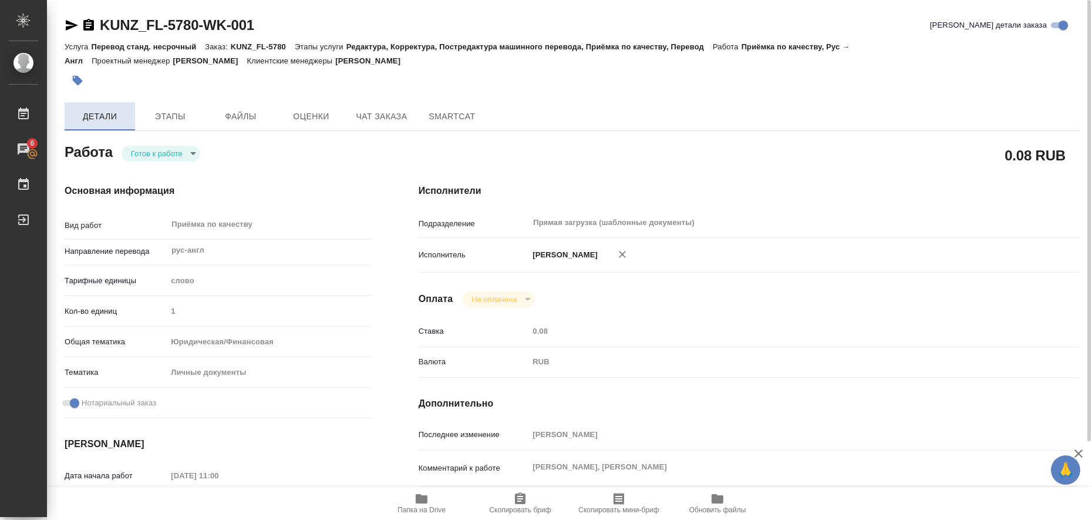
type textarea "x"
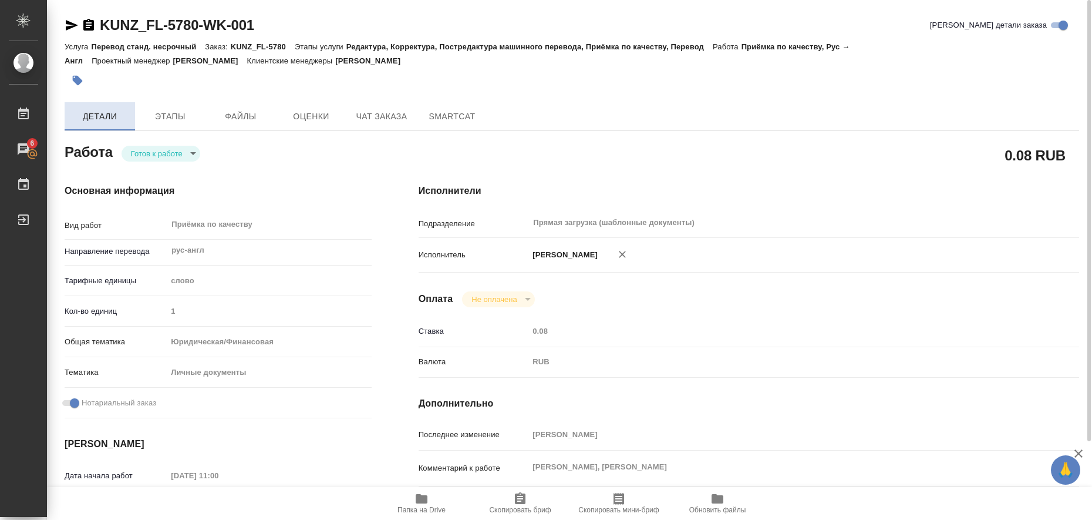
type textarea "x"
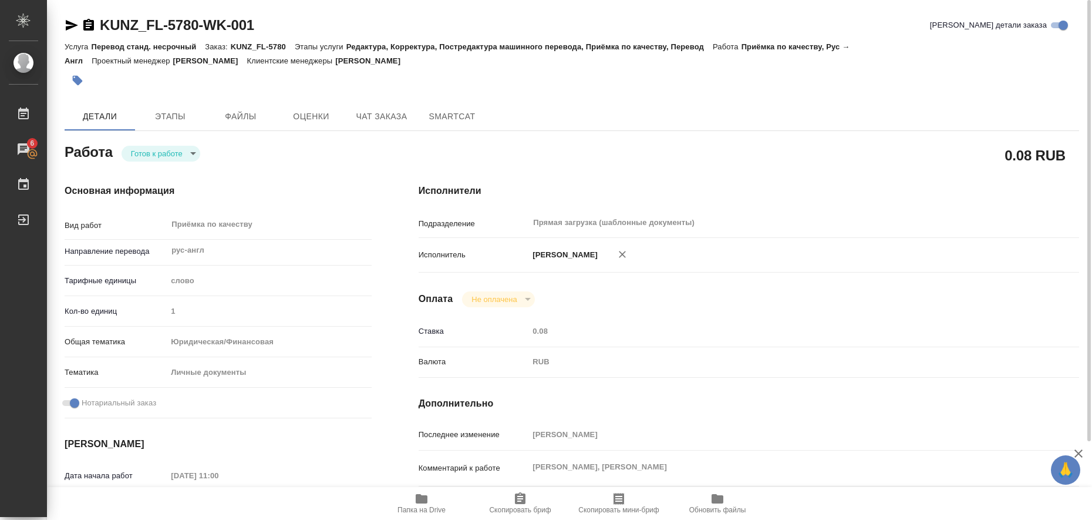
type textarea "x"
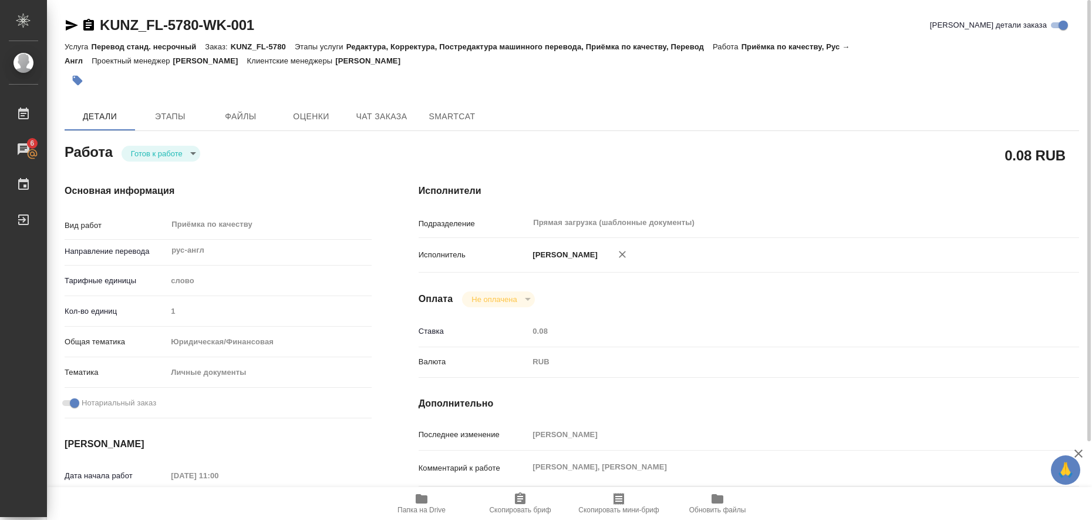
type textarea "x"
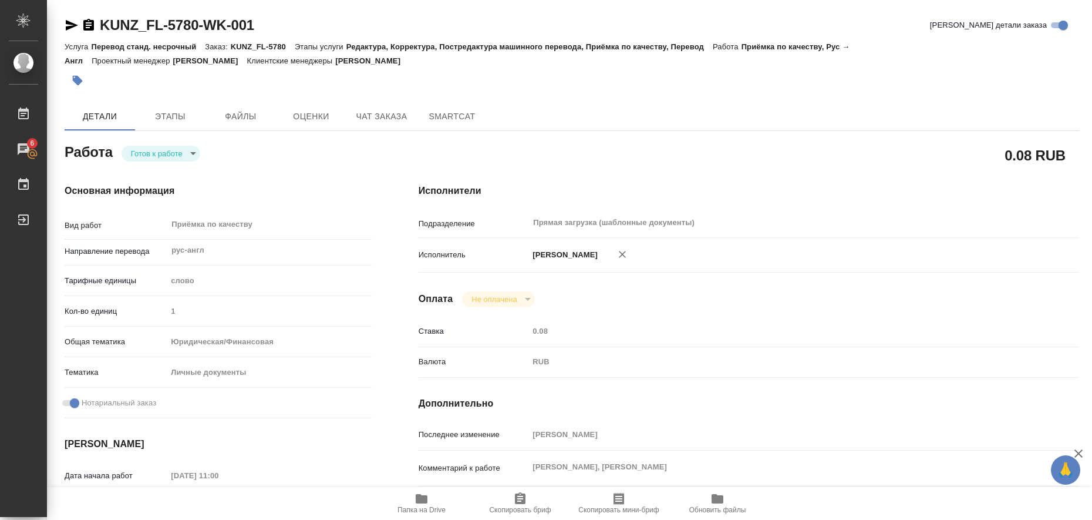
type textarea "x"
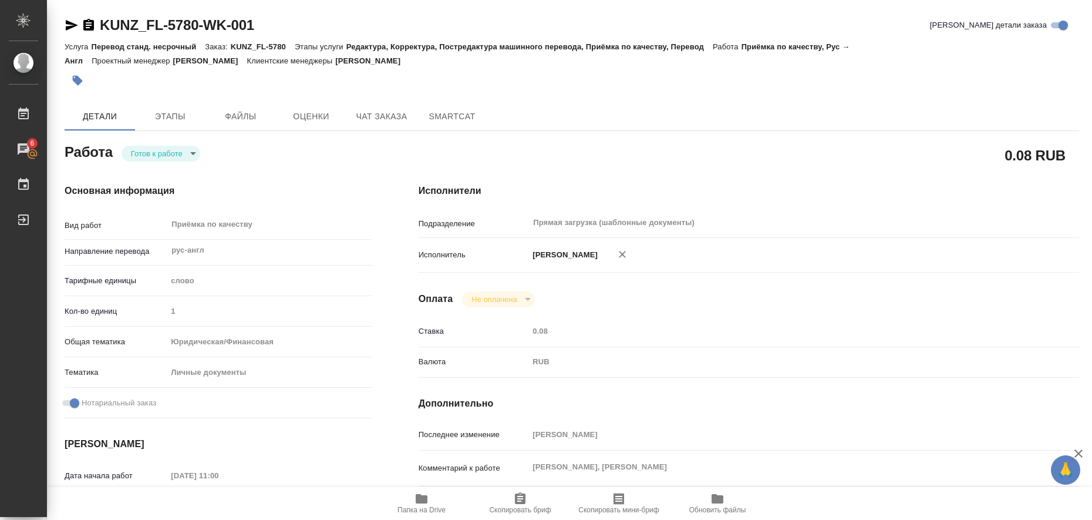
click at [420, 499] on icon "button" at bounding box center [422, 498] width 12 height 9
click at [187, 104] on button "Этапы" at bounding box center [170, 116] width 70 height 28
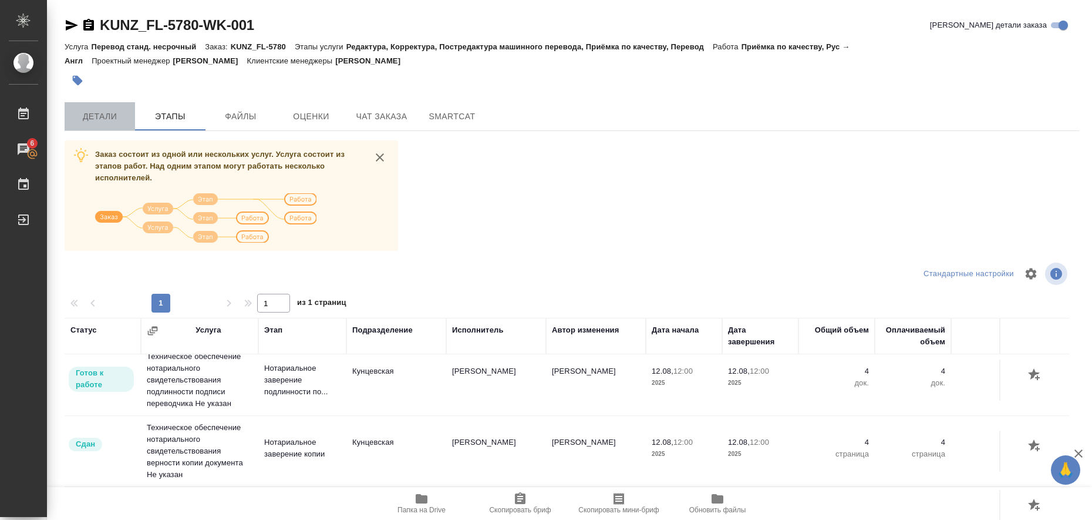
click at [84, 119] on span "Детали" at bounding box center [100, 116] width 56 height 15
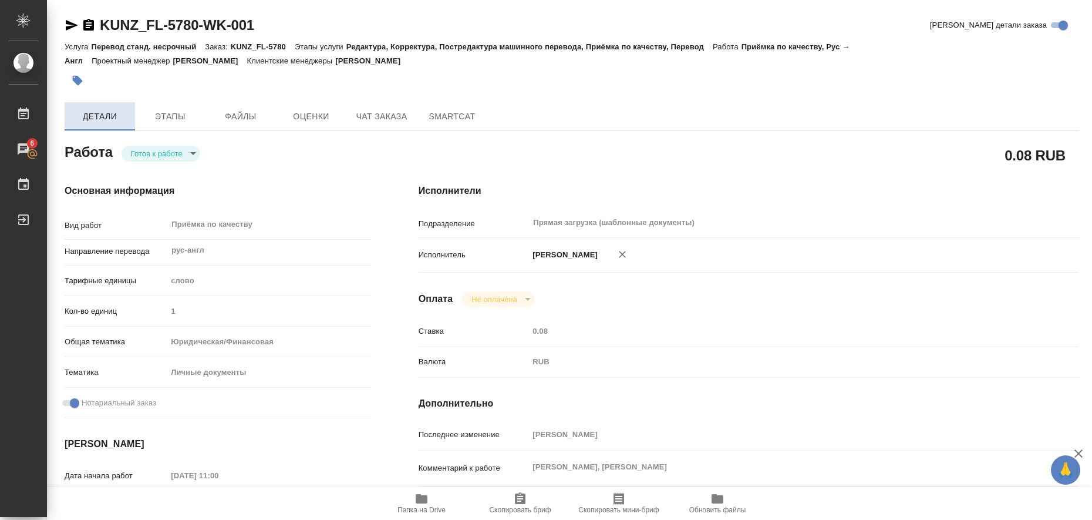
type textarea "x"
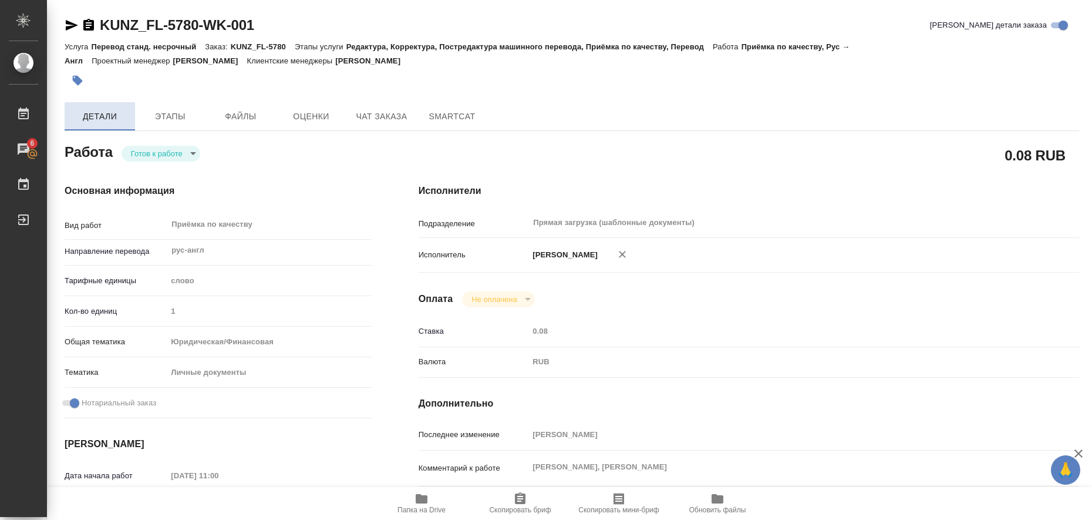
type textarea "x"
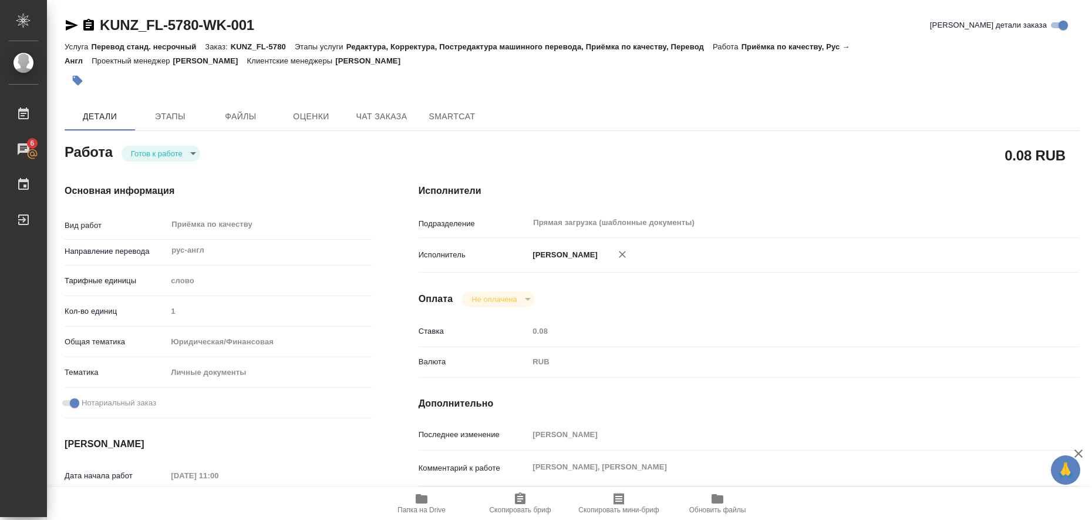
type textarea "x"
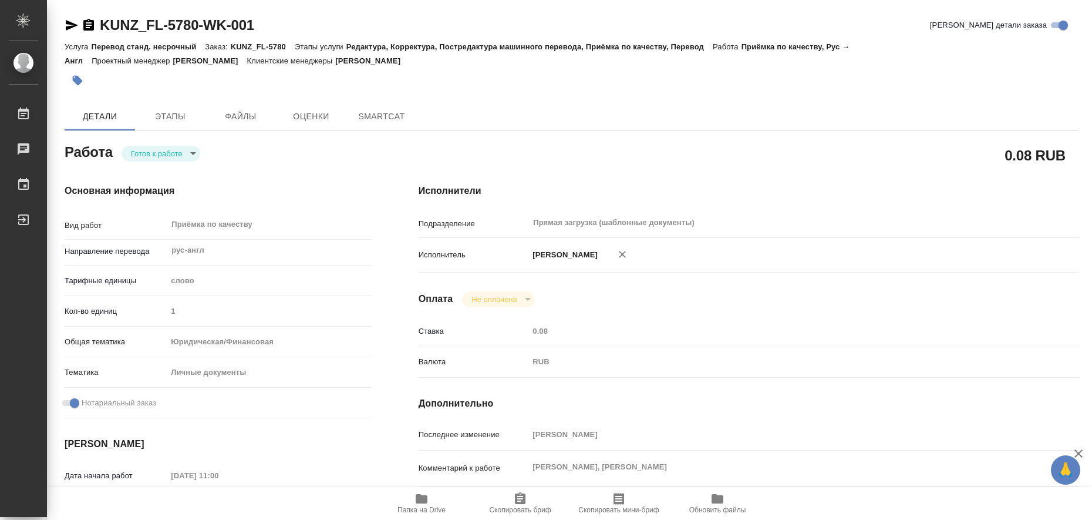
type textarea "x"
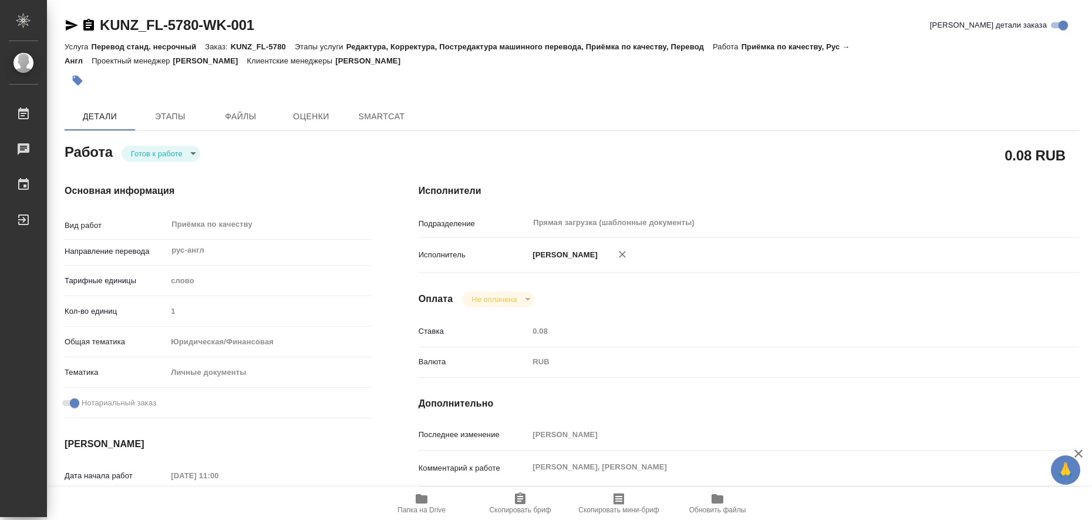
type textarea "x"
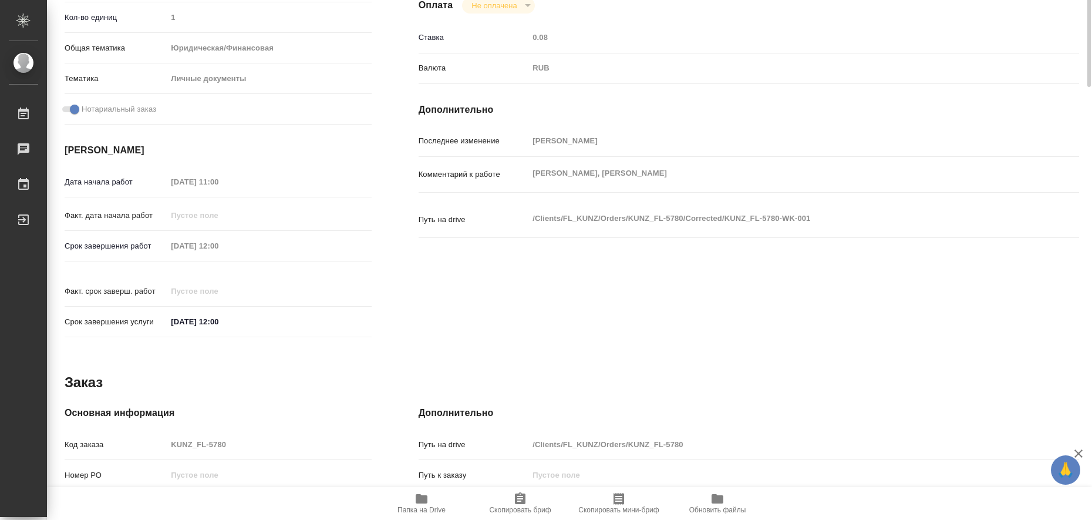
type textarea "x"
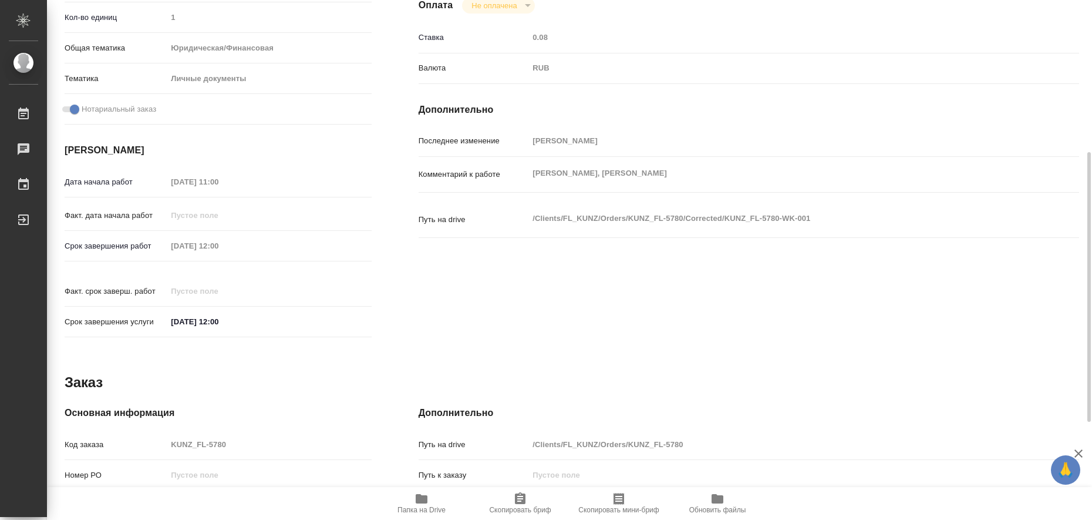
scroll to position [482, 0]
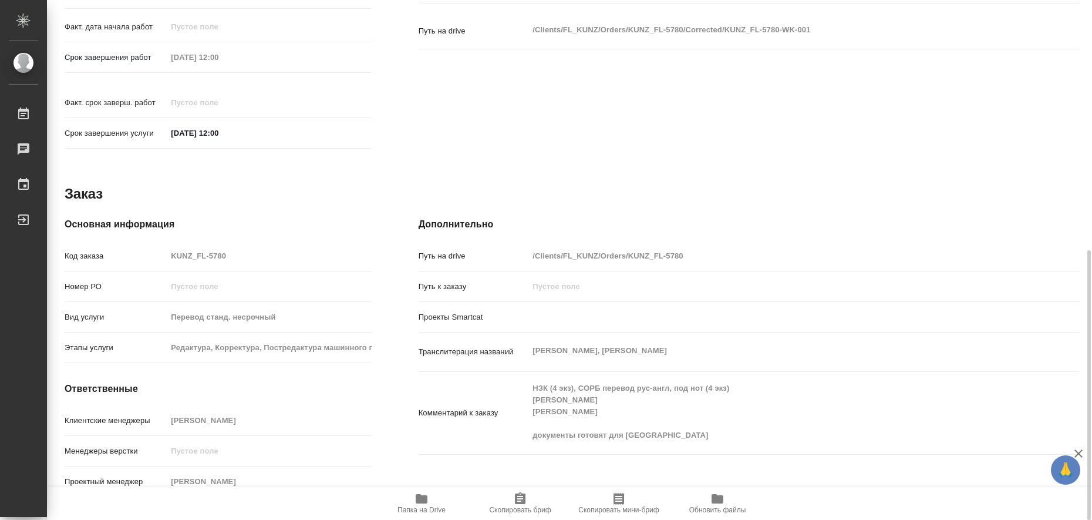
type textarea "x"
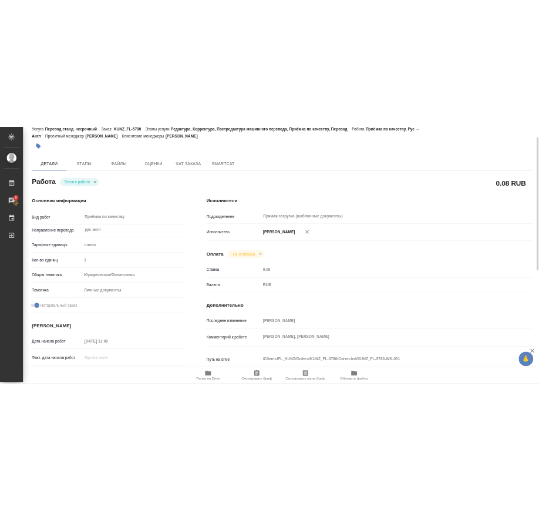
scroll to position [0, 0]
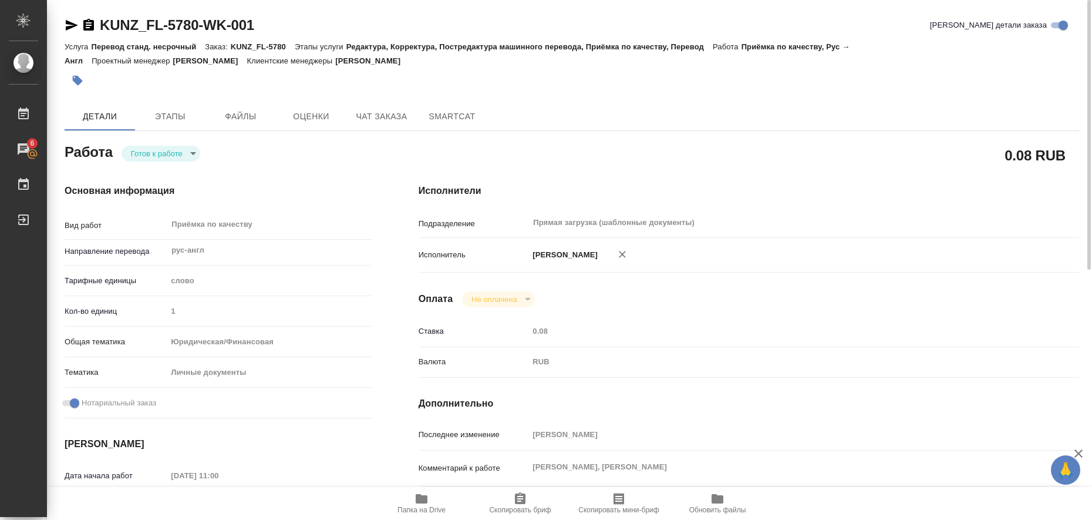
click at [421, 497] on icon "button" at bounding box center [422, 498] width 12 height 9
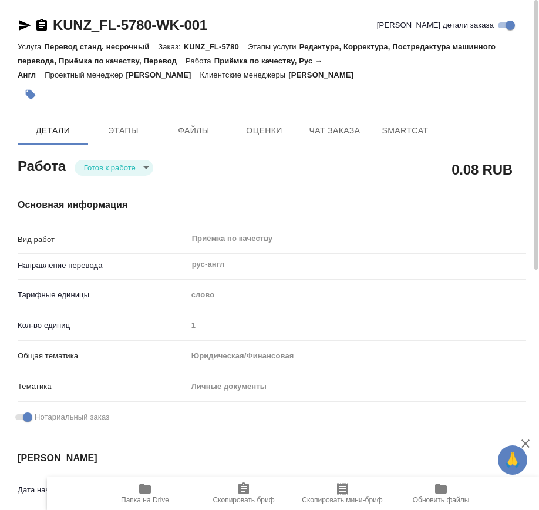
type textarea "x"
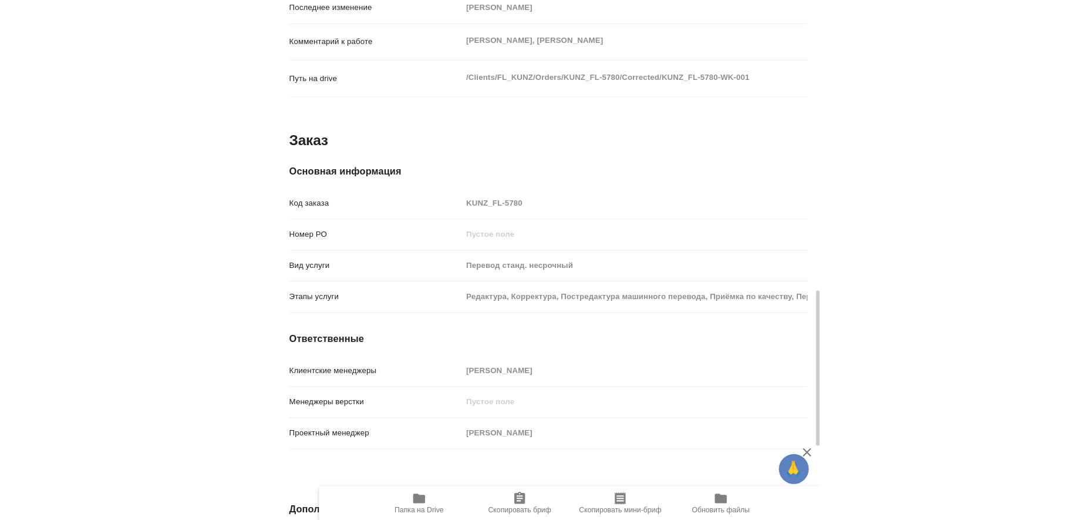
scroll to position [1197, 0]
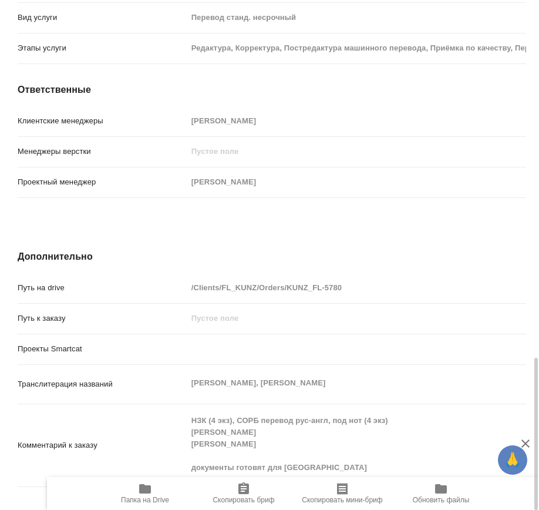
type textarea "x"
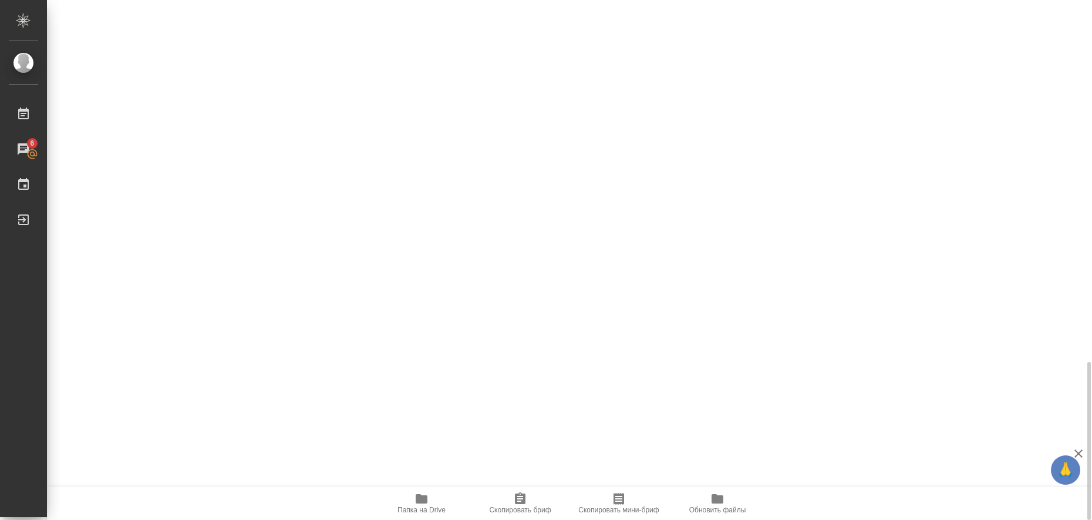
scroll to position [1187, 0]
type textarea "x"
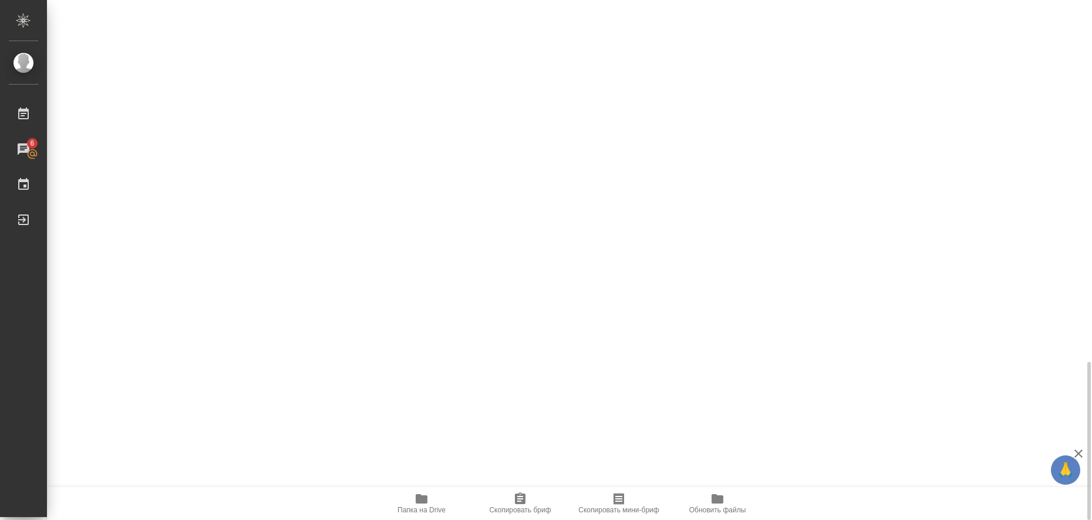
type textarea "x"
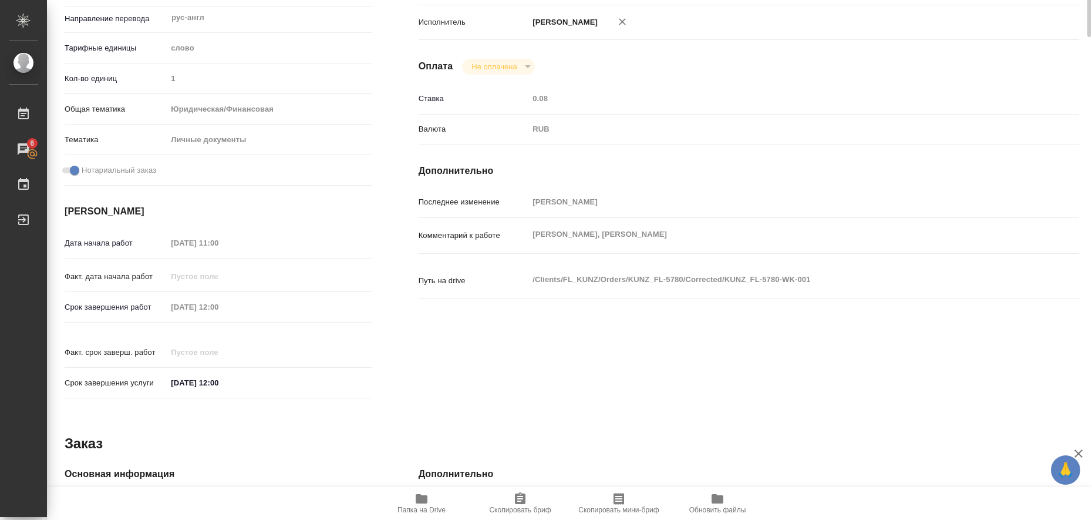
scroll to position [0, 0]
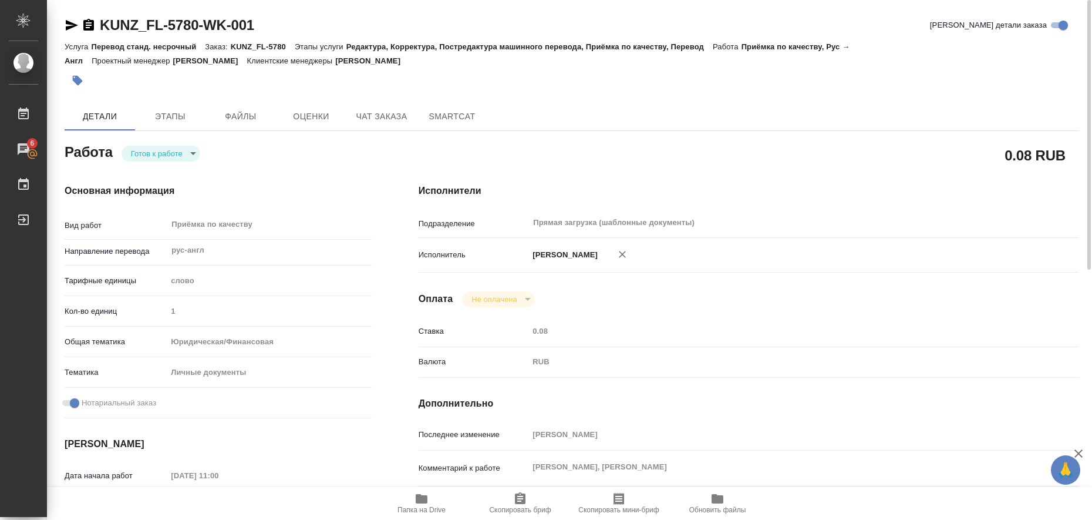
type textarea "x"
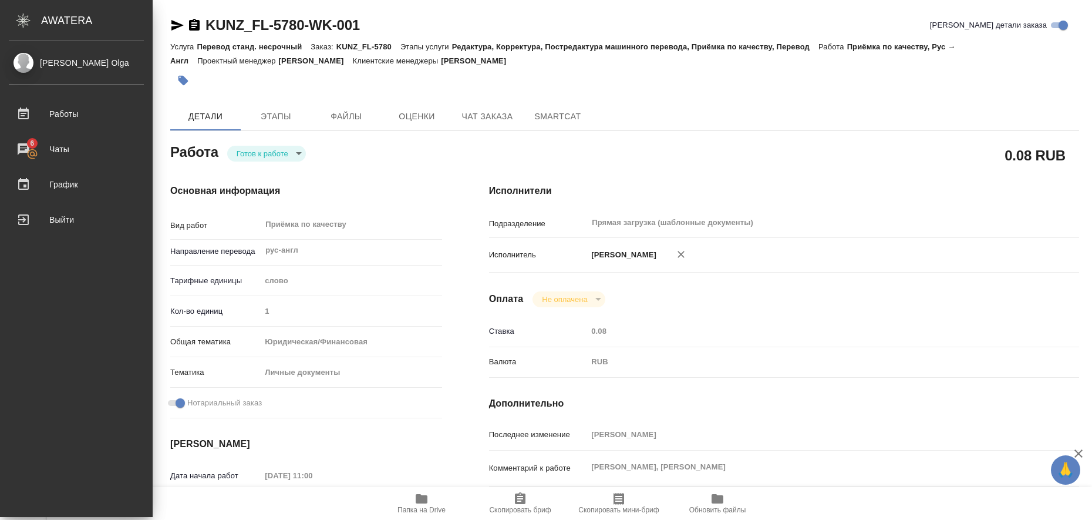
type textarea "x"
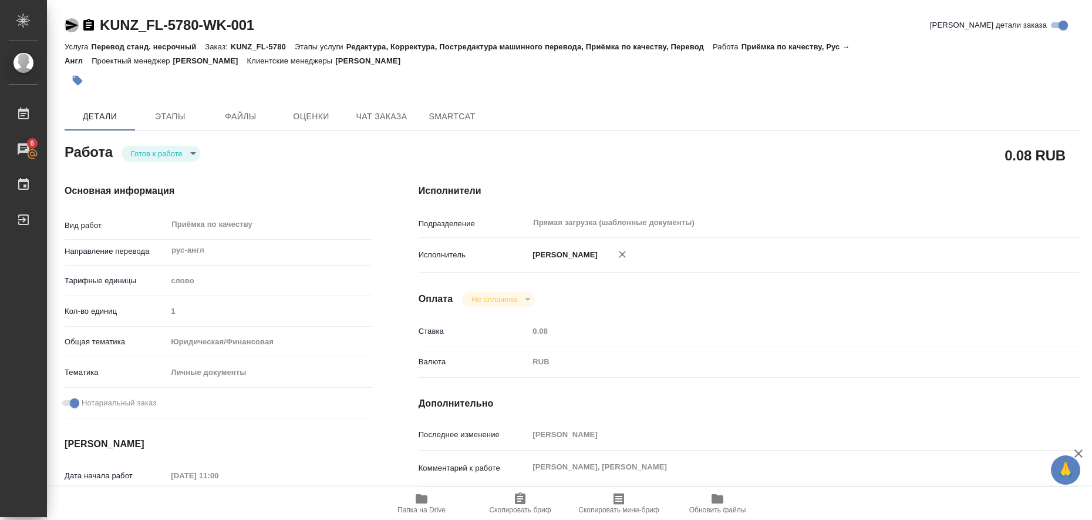
click at [70, 22] on icon "button" at bounding box center [72, 25] width 12 height 11
click at [80, 78] on icon "button" at bounding box center [78, 81] width 12 height 12
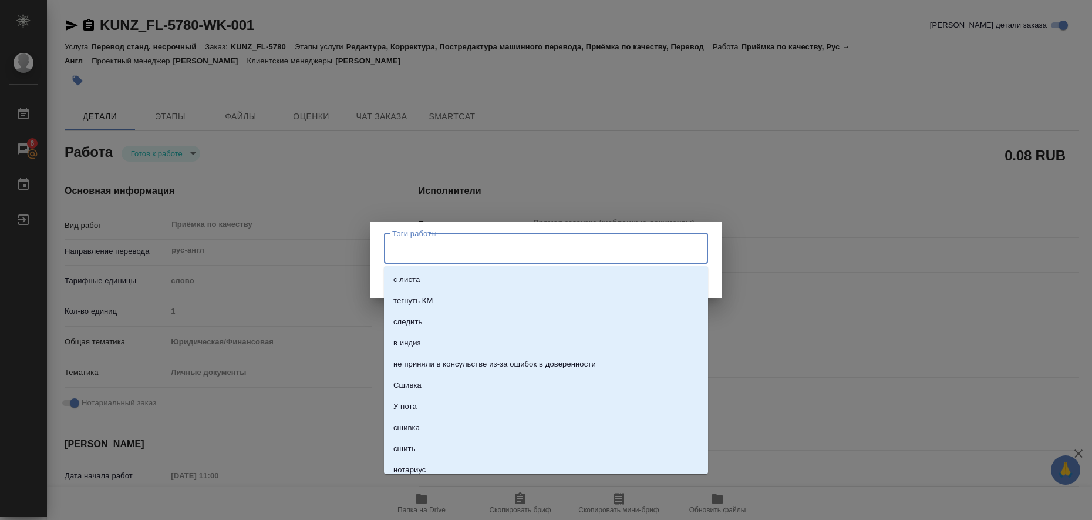
click at [400, 248] on input "Тэги работы" at bounding box center [534, 248] width 291 height 20
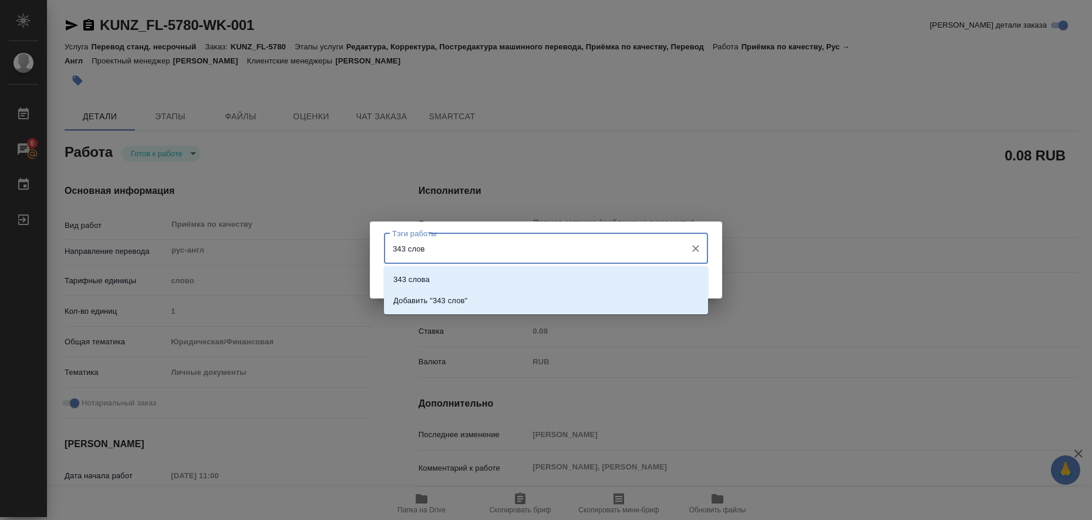
type input "343 слова"
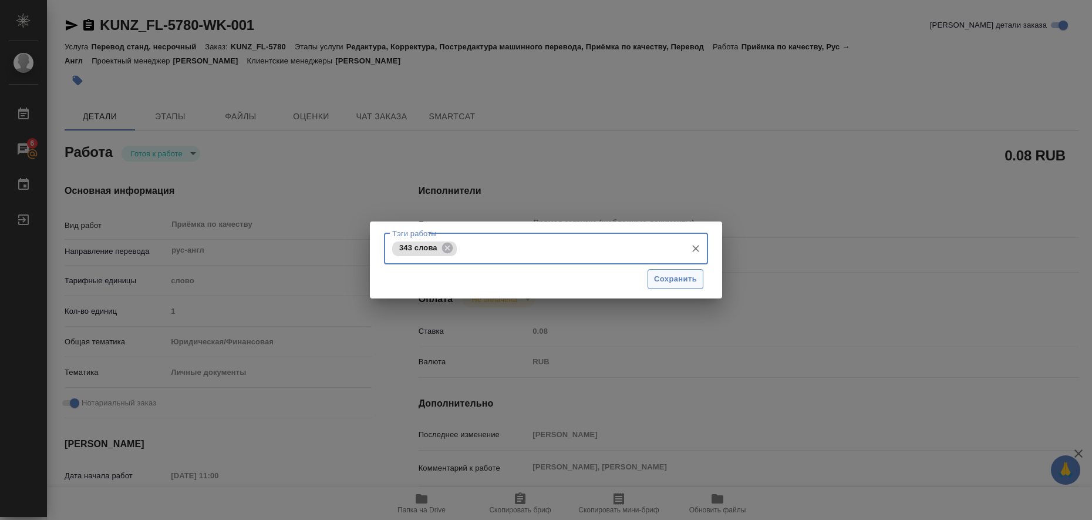
click at [687, 282] on span "Сохранить" at bounding box center [675, 279] width 43 height 14
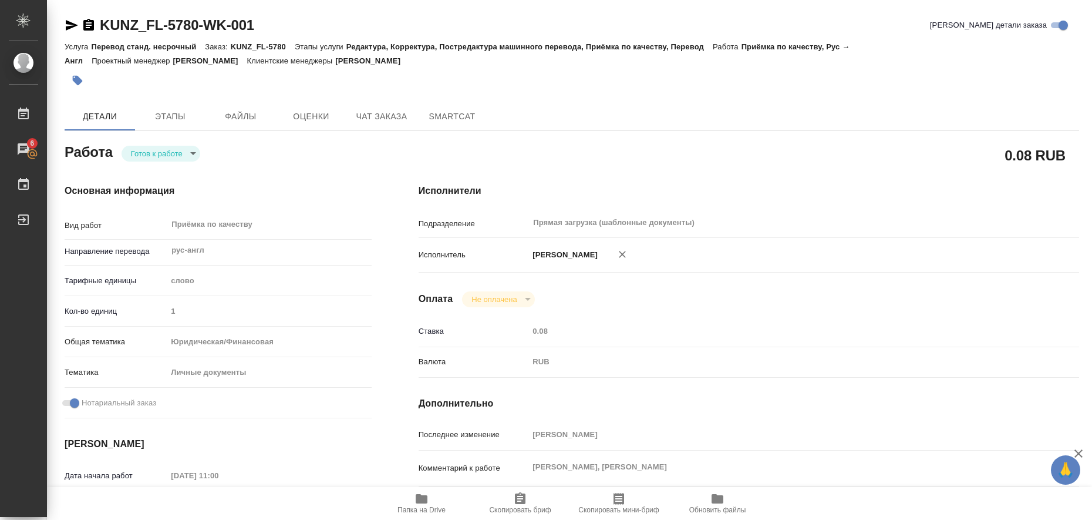
type input "readyForWork"
type textarea "Приёмка по качеству"
type textarea "x"
type input "рус-англ"
type input "5a8b1489cc6b4906c91bfd90"
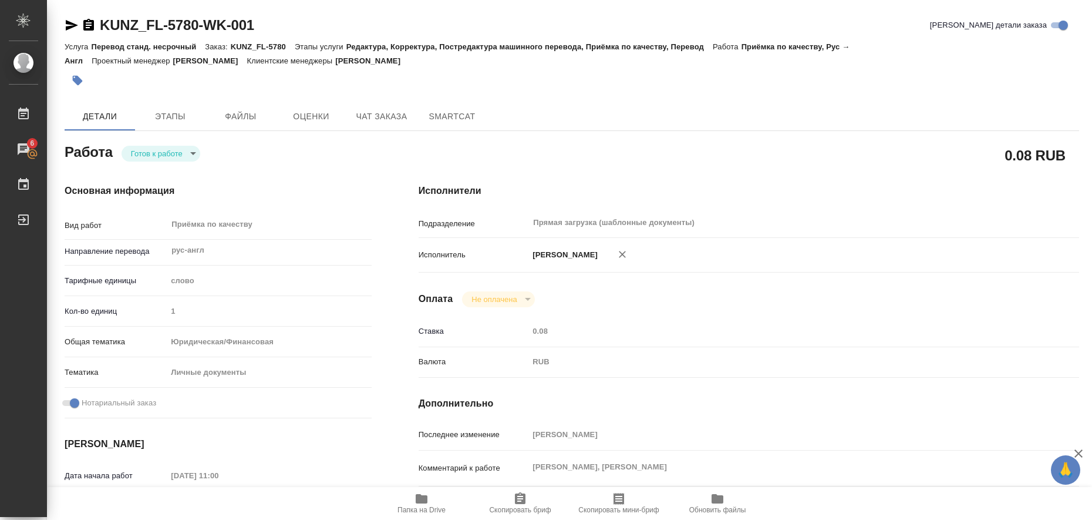
type input "1"
type input "yr-fn"
type input "5a8b8b956a9677013d343cfe"
checkbox input "true"
type input "12.08.2025 11:00"
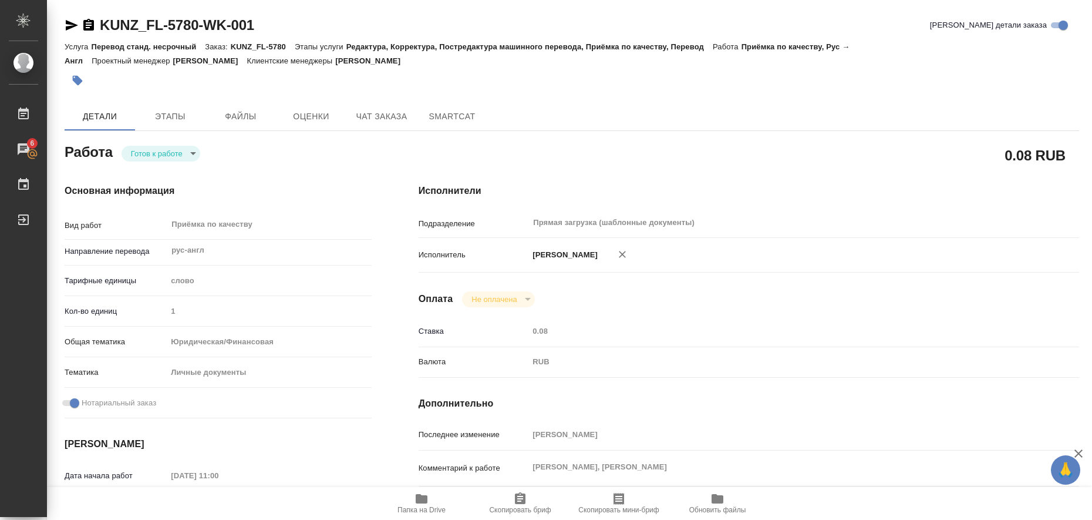
type input "12.08.2025 12:00"
type input "Прямая загрузка (шаблонные документы)"
type input "notPayed"
type input "0.08"
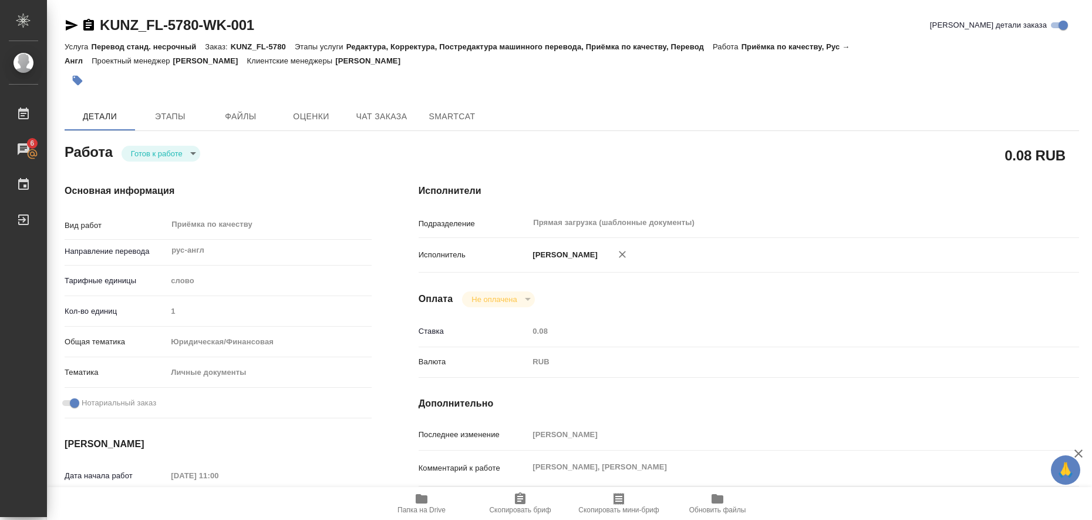
type input "RUB"
type input "Любицкая Ольга"
type textarea "Burtsev Vadim Nikolaevich, Burtseva Natalia Valerevna"
type textarea "x"
type textarea "/Clients/FL_KUNZ/Orders/KUNZ_FL-5780/Corrected/KUNZ_FL-5780-WK-001"
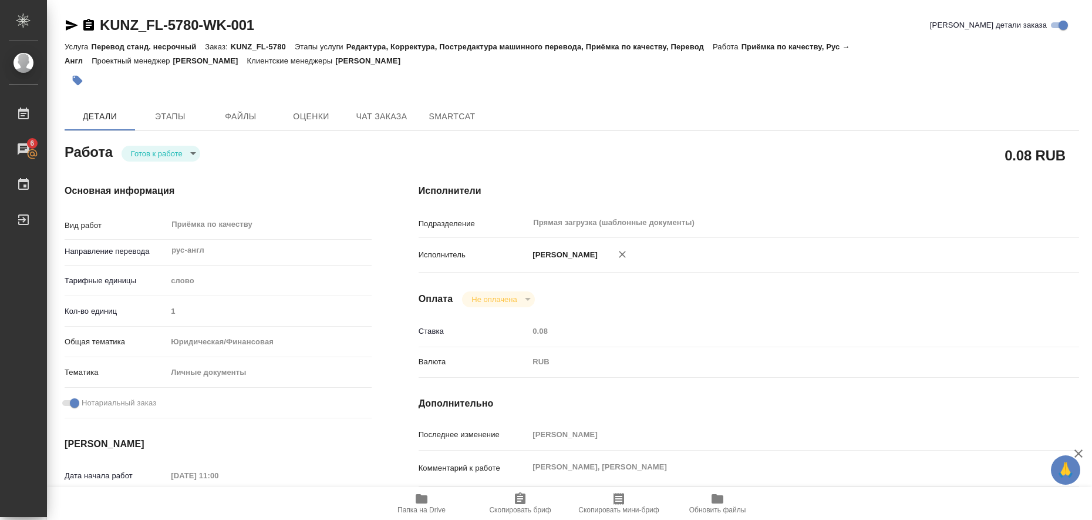
type textarea "x"
type input "KUNZ_FL-5780"
type input "Перевод станд. несрочный"
type input "Редактура, Корректура, Постредактура машинного перевода, Приёмка по качеству, П…"
type input "Веселова Юлия"
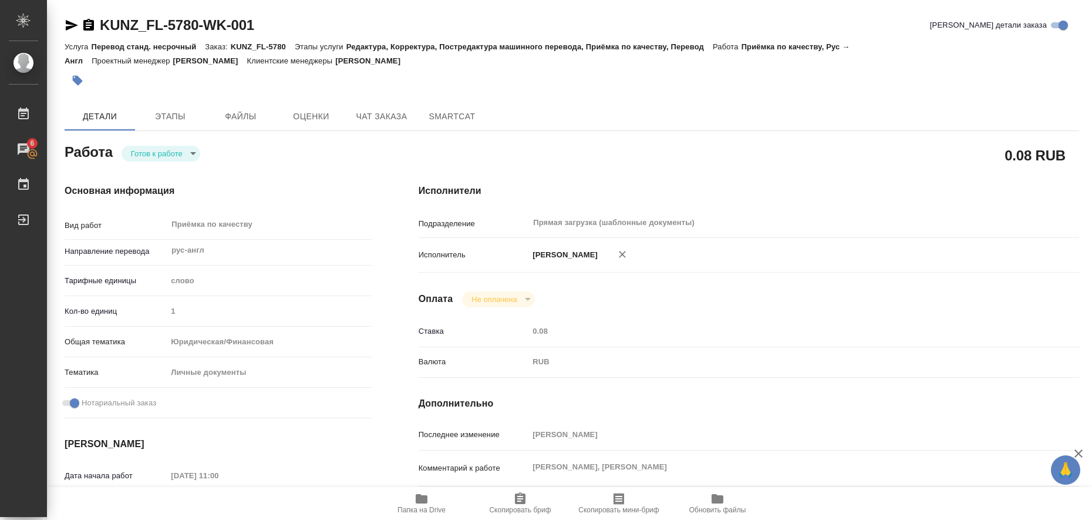
type input "/Clients/FL_KUNZ/Orders/KUNZ_FL-5780"
type textarea "Burtsev Vadim Nikolaevich, Burtseva Natalia Valerevna"
type textarea "x"
type textarea "НЗК (4 экз), СОРБ перевод рус-англ, под нот (4 экз) Burtsev Vadim Nikolaevich B…"
type textarea "x"
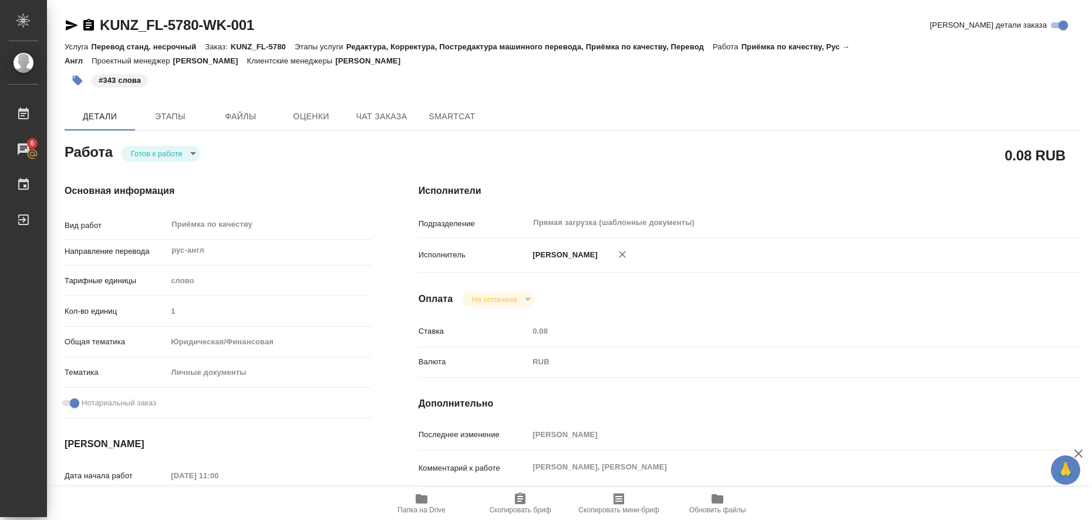
type textarea "x"
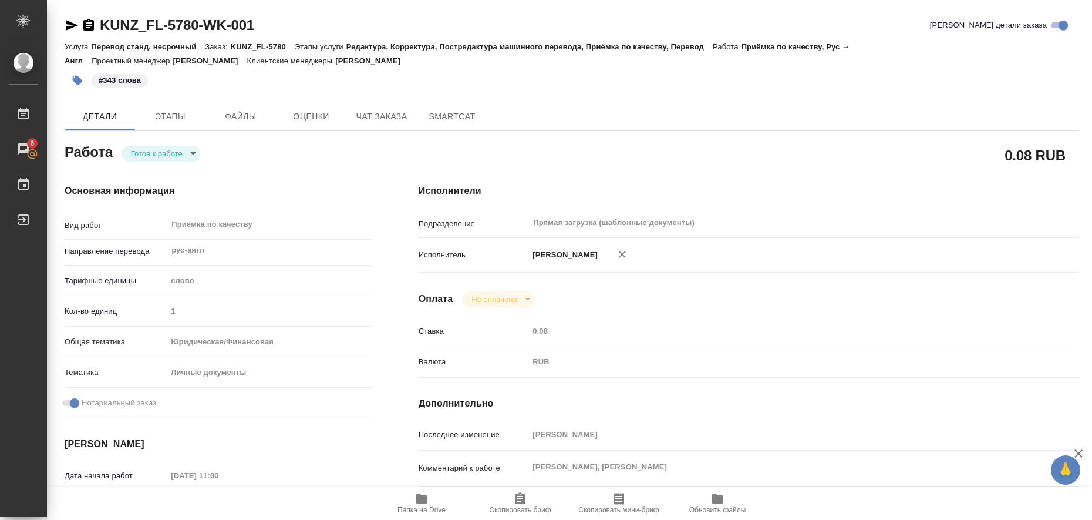
type textarea "x"
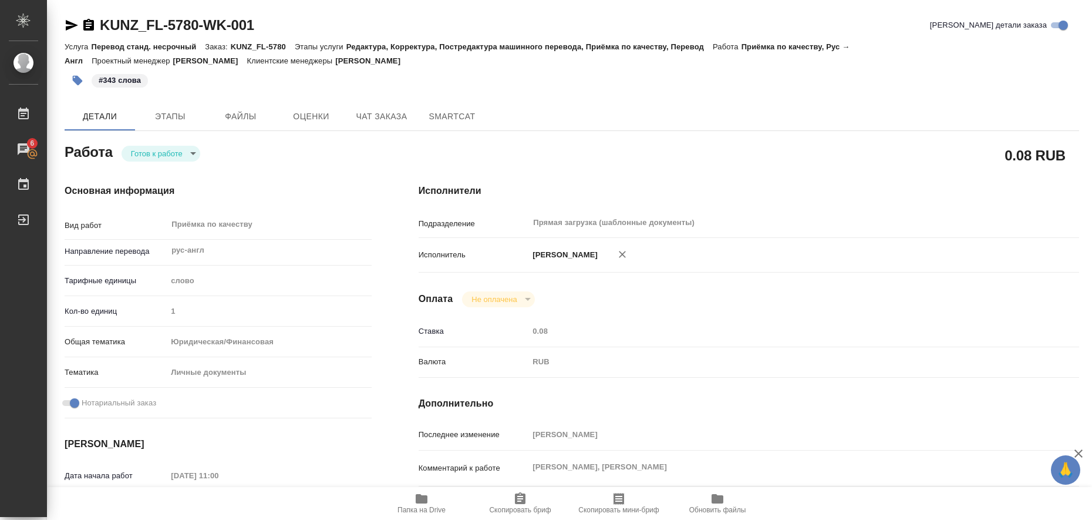
type textarea "x"
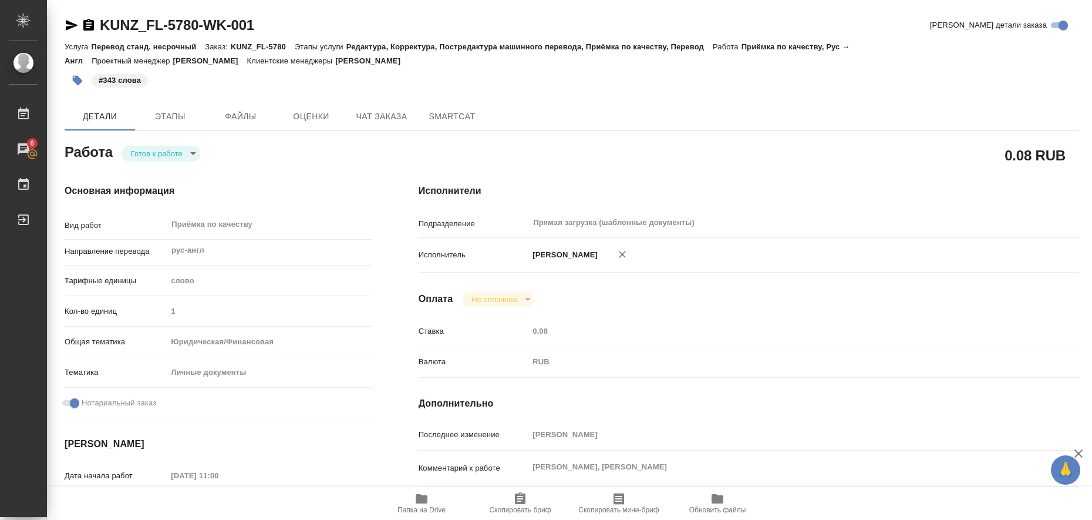
click at [193, 153] on body "🙏 .cls-1 fill:#fff; AWATERA Liubitskaia Olga Работы 6 Чаты График Выйти KUNZ_FL…" at bounding box center [546, 260] width 1092 height 520
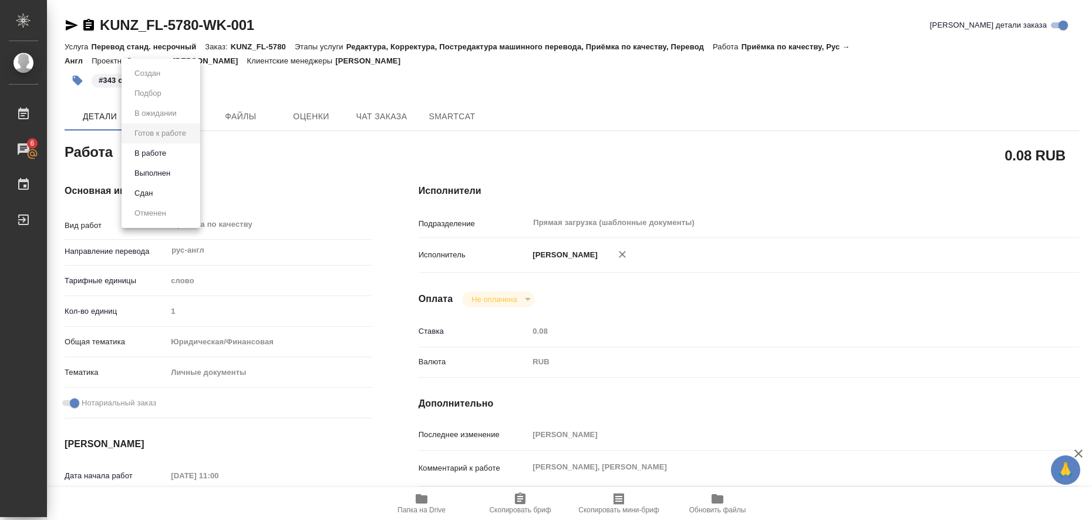
click at [185, 170] on li "Выполнен" at bounding box center [161, 173] width 79 height 20
type textarea "x"
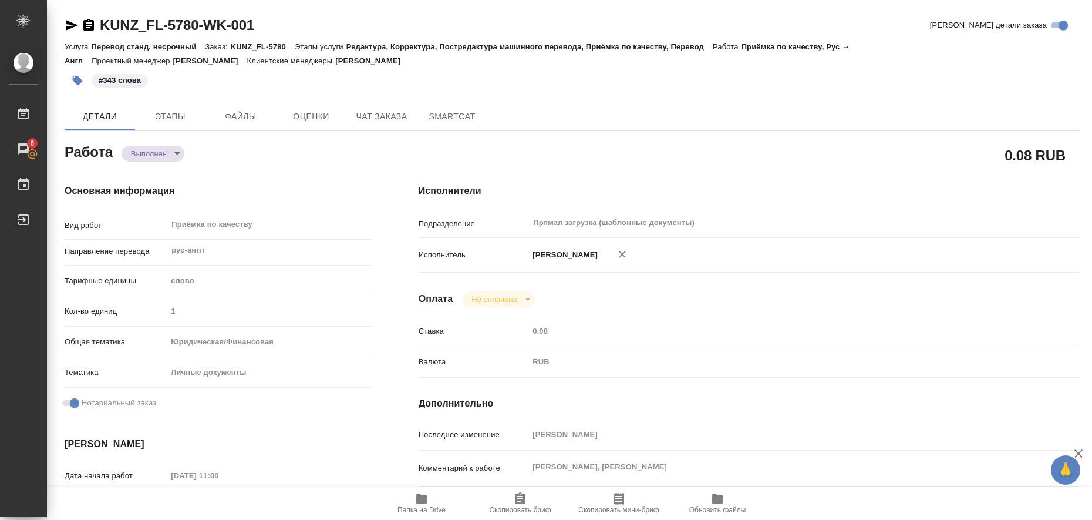
type textarea "x"
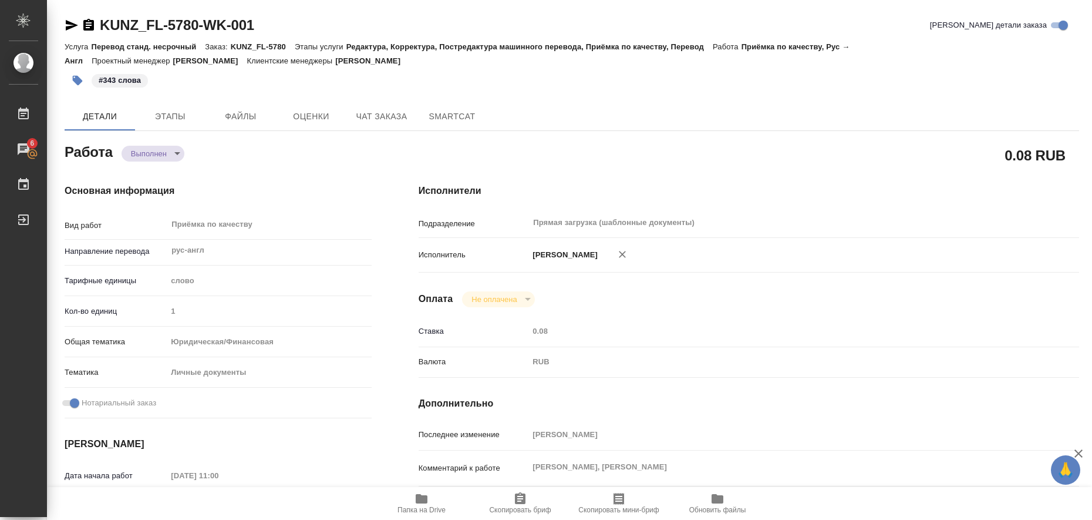
type textarea "x"
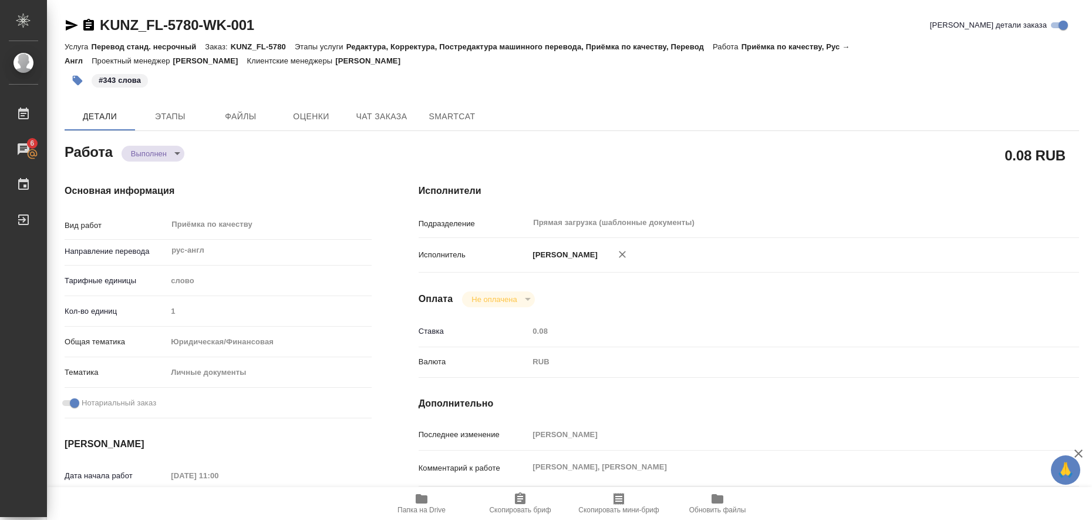
type textarea "x"
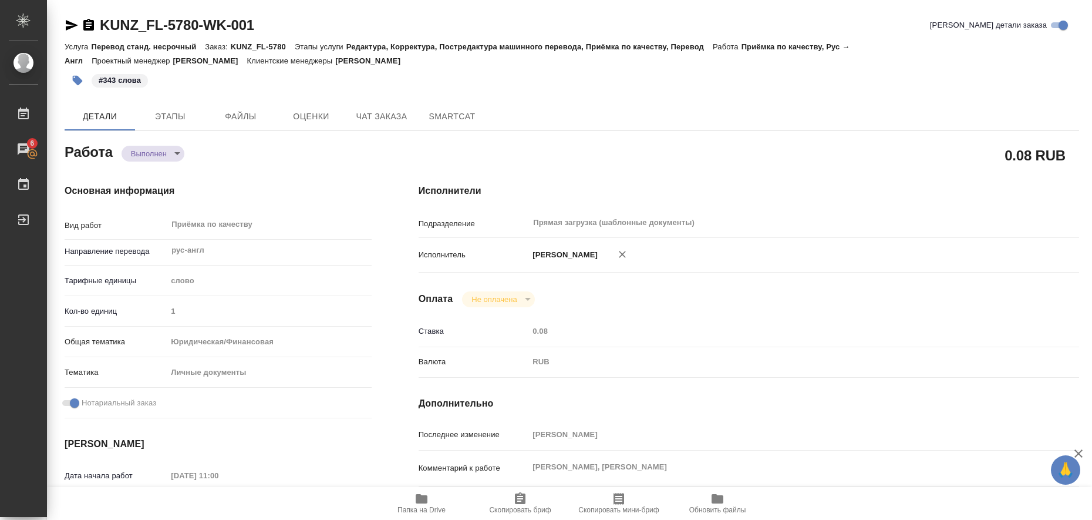
type textarea "x"
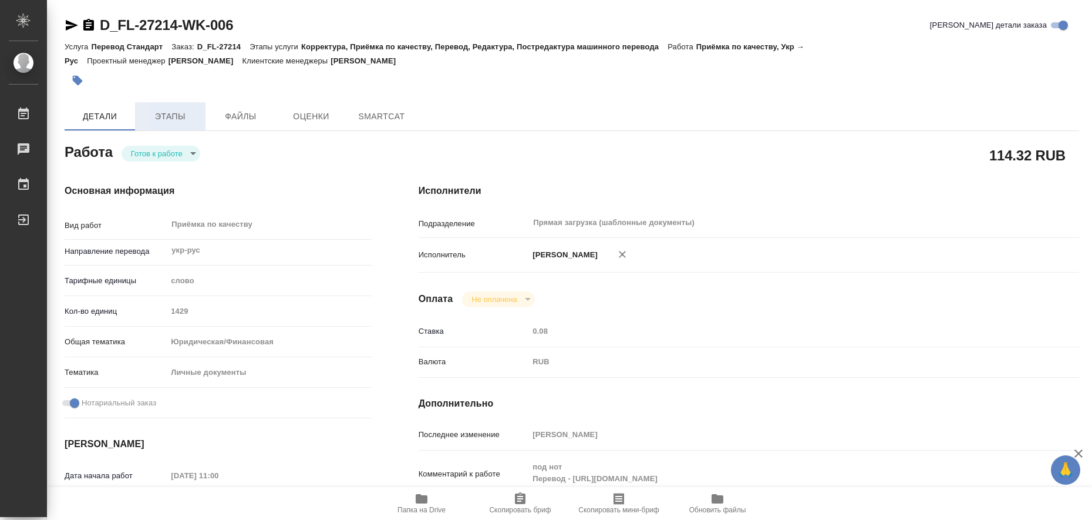
type textarea "x"
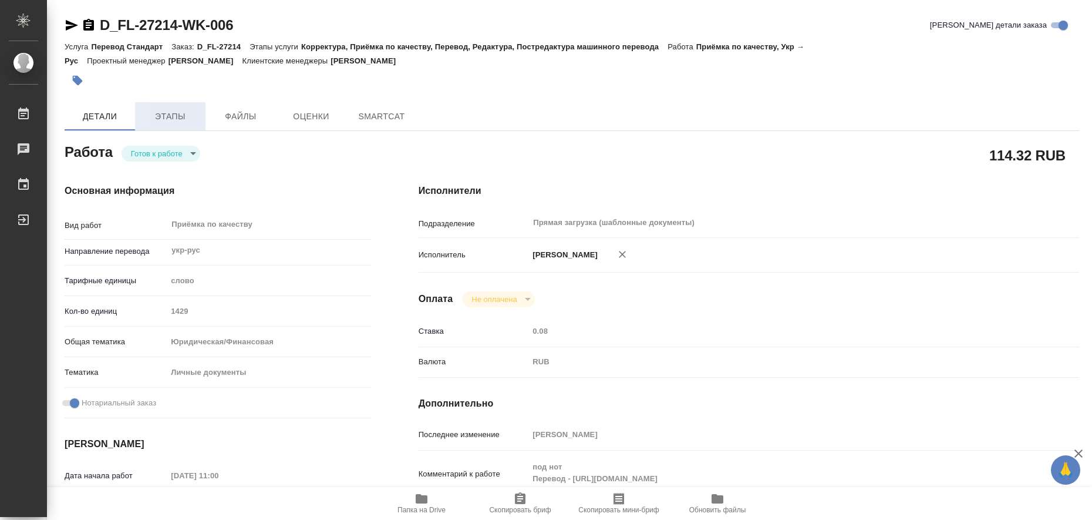
type textarea "x"
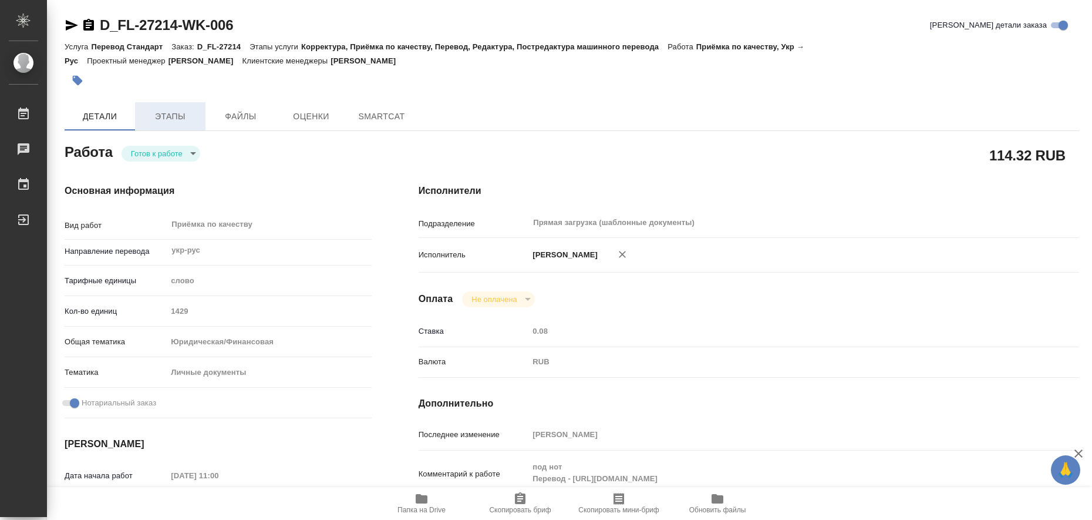
type textarea "x"
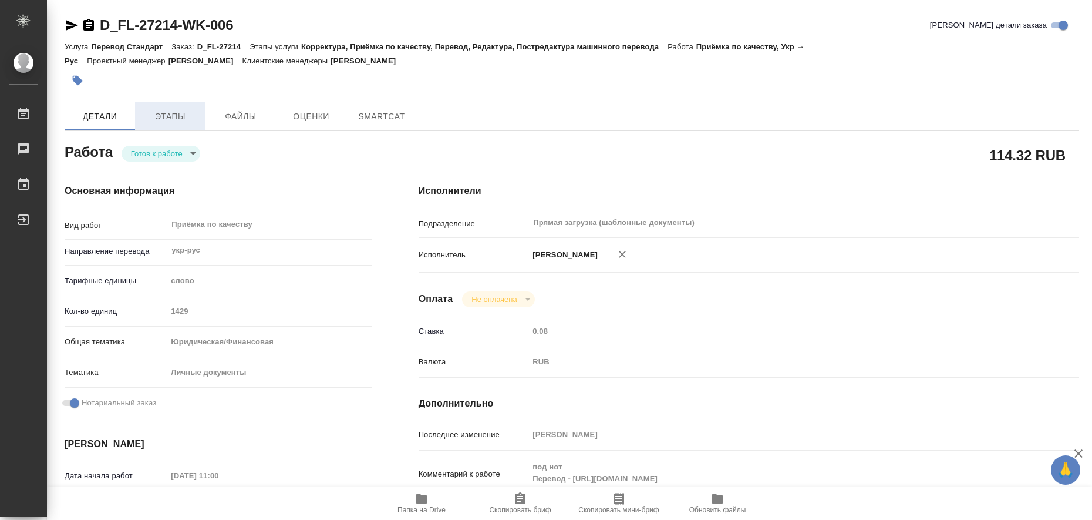
click at [170, 112] on span "Этапы" at bounding box center [170, 116] width 56 height 15
type textarea "x"
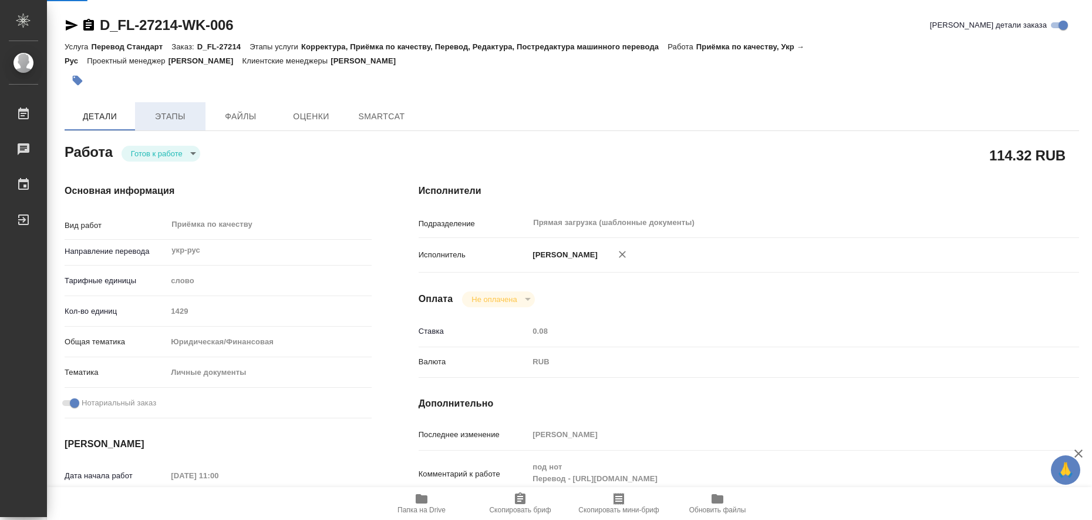
type textarea "x"
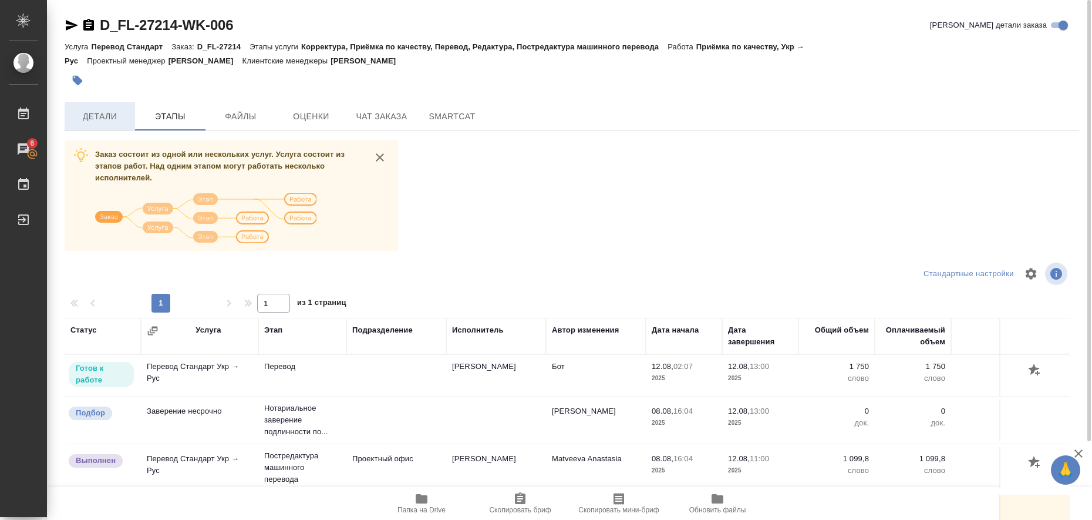
click at [93, 109] on span "Детали" at bounding box center [100, 116] width 56 height 15
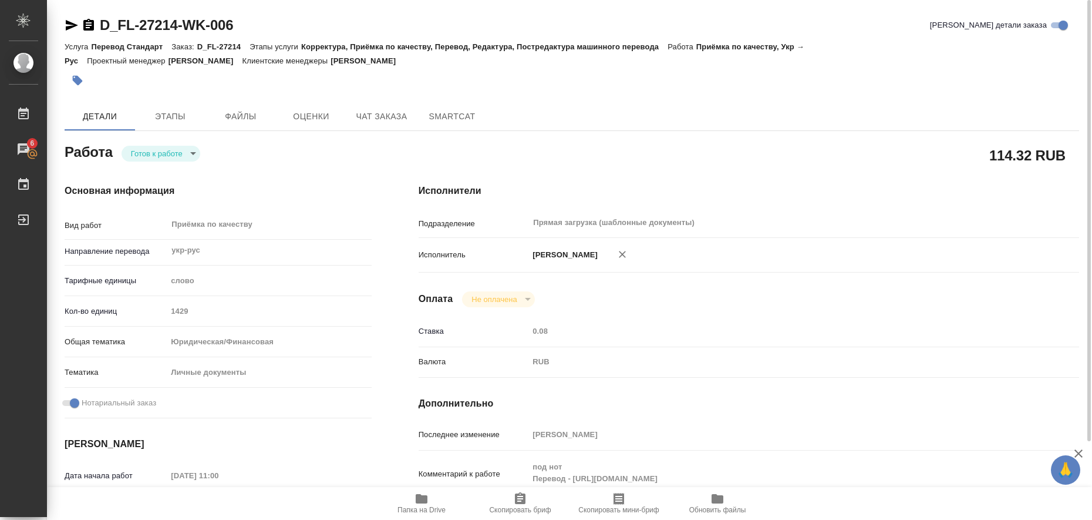
type textarea "x"
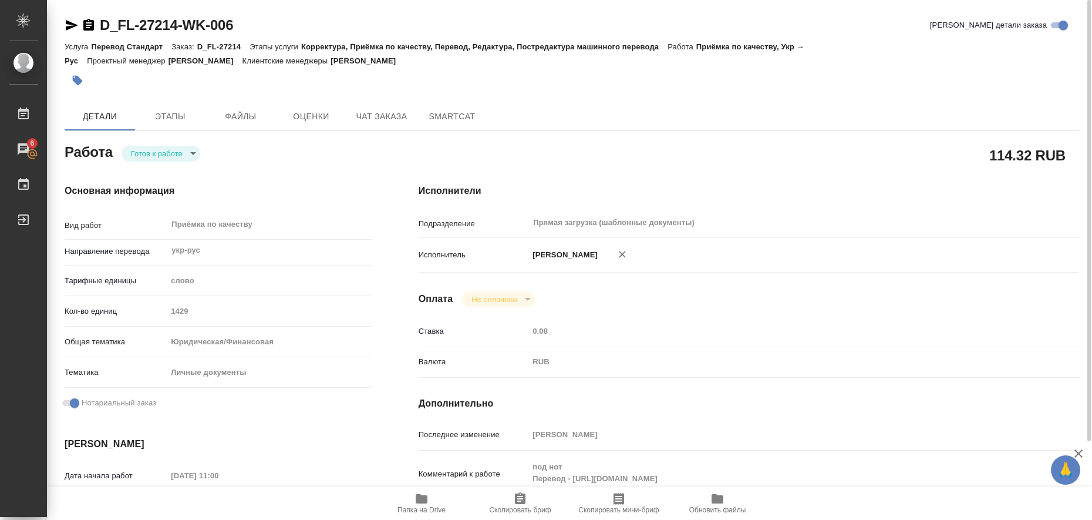
type textarea "x"
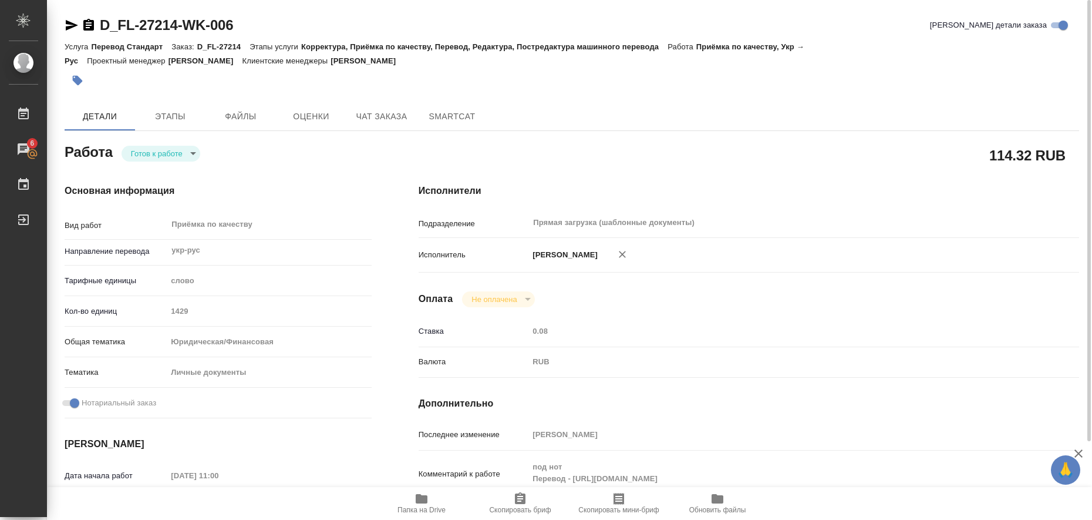
type textarea "x"
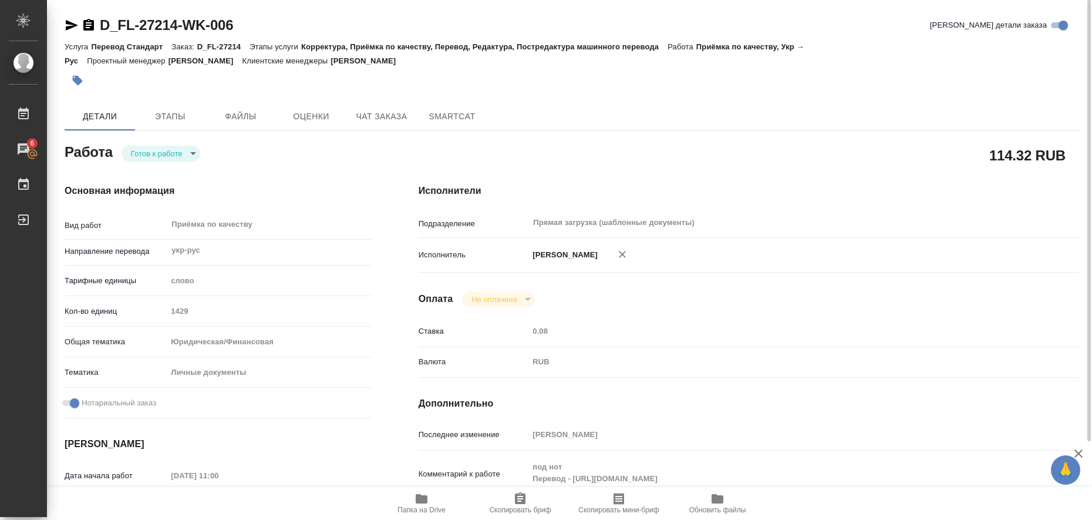
click at [422, 497] on icon "button" at bounding box center [422, 498] width 12 height 9
click at [72, 24] on icon "button" at bounding box center [72, 25] width 12 height 11
click at [82, 81] on icon "button" at bounding box center [78, 81] width 10 height 10
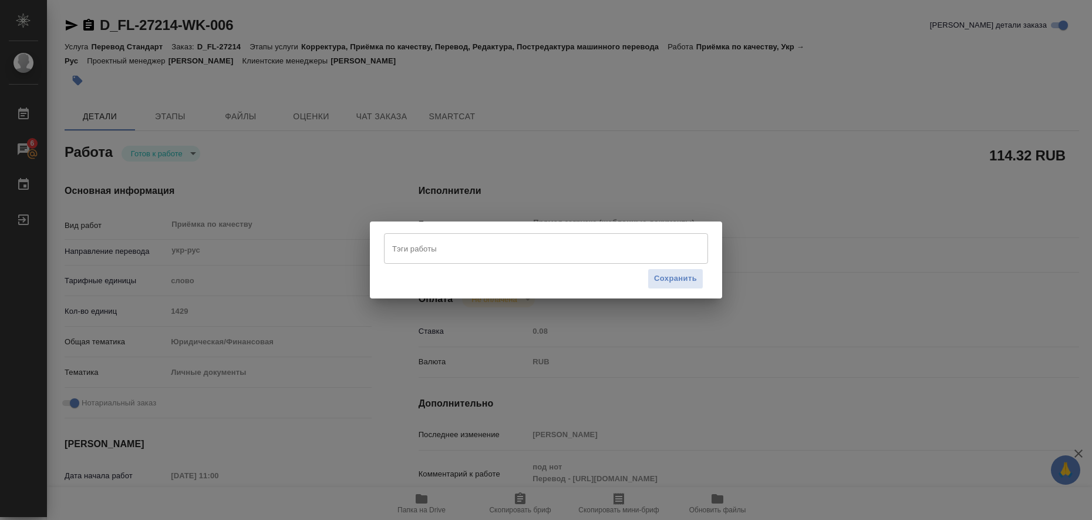
click at [419, 247] on input "Тэги работы" at bounding box center [534, 248] width 291 height 20
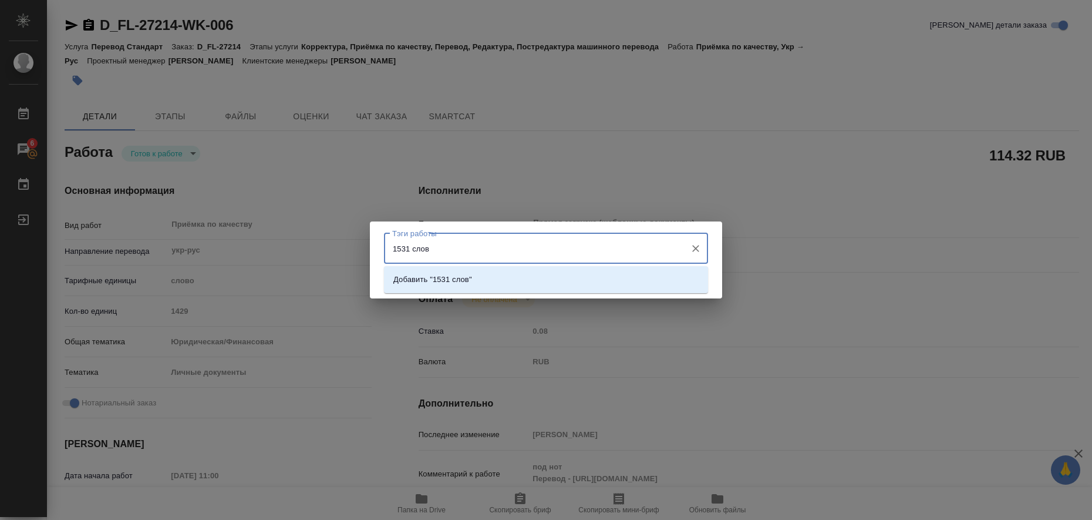
type input "1531 слово"
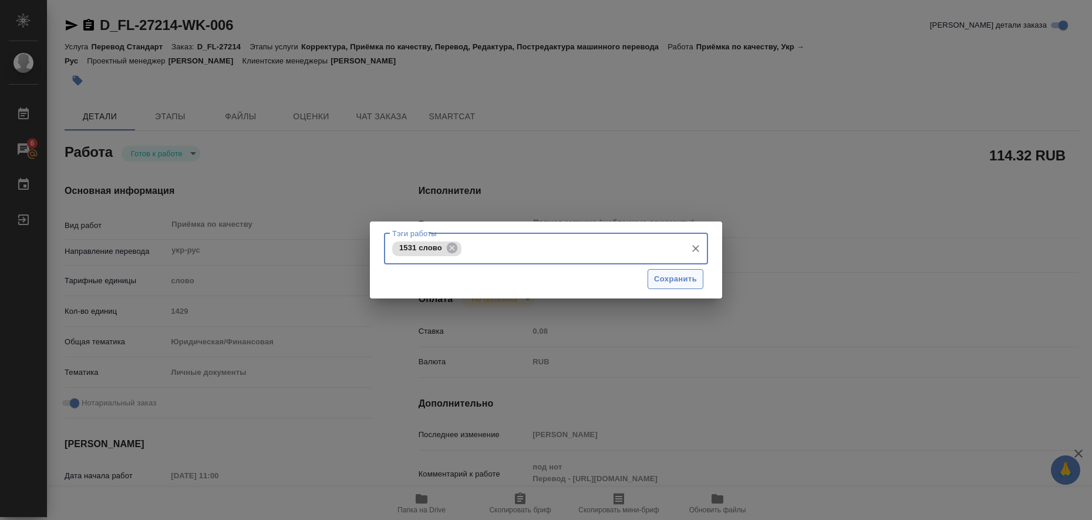
click at [668, 274] on span "Сохранить" at bounding box center [675, 279] width 43 height 14
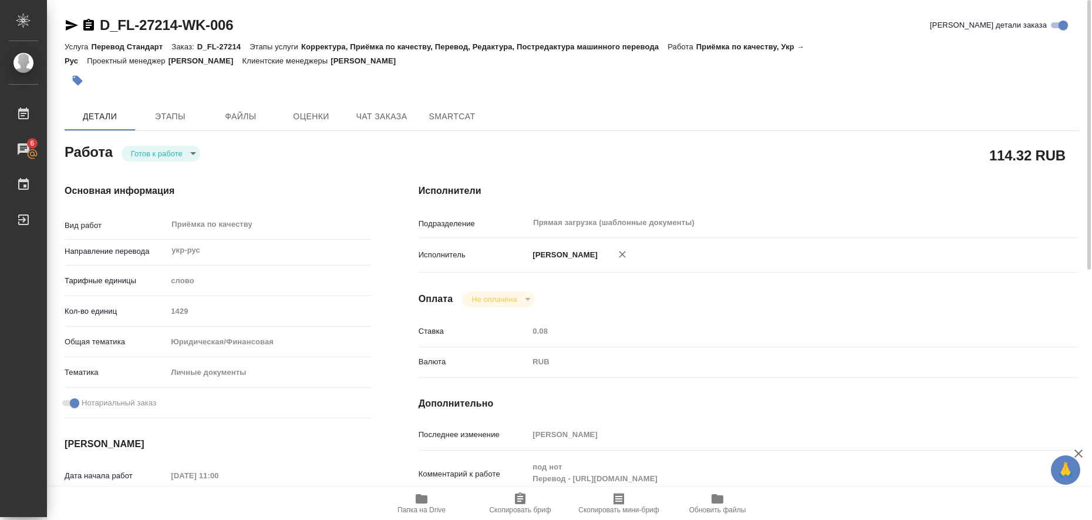
type input "readyForWork"
type textarea "Приёмка по качеству"
type textarea "x"
type input "укр-рус"
type input "5a8b1489cc6b4906c91bfd90"
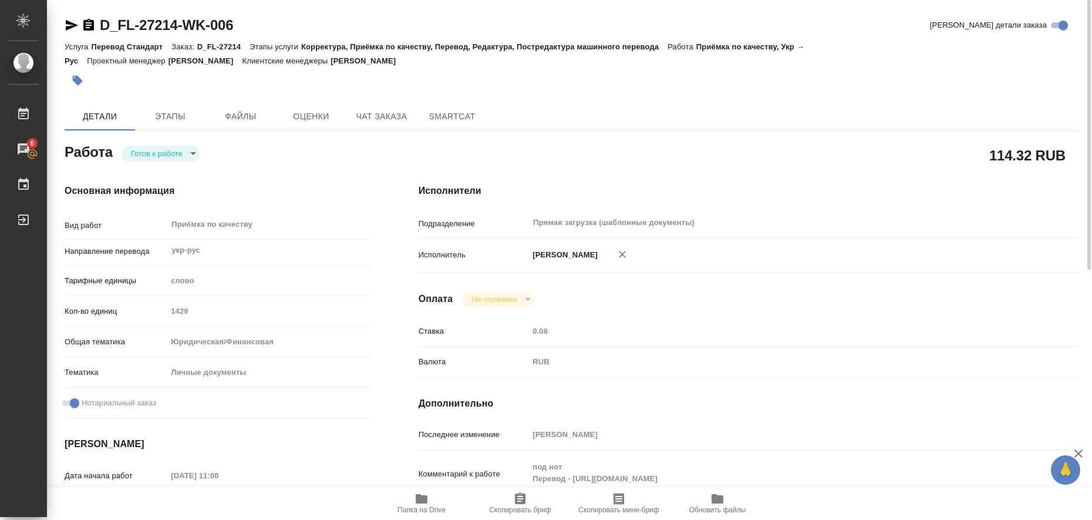
type input "1429"
type input "yr-fn"
type input "5a8b8b956a9677013d343cfe"
checkbox input "true"
type input "[DATE] 11:00"
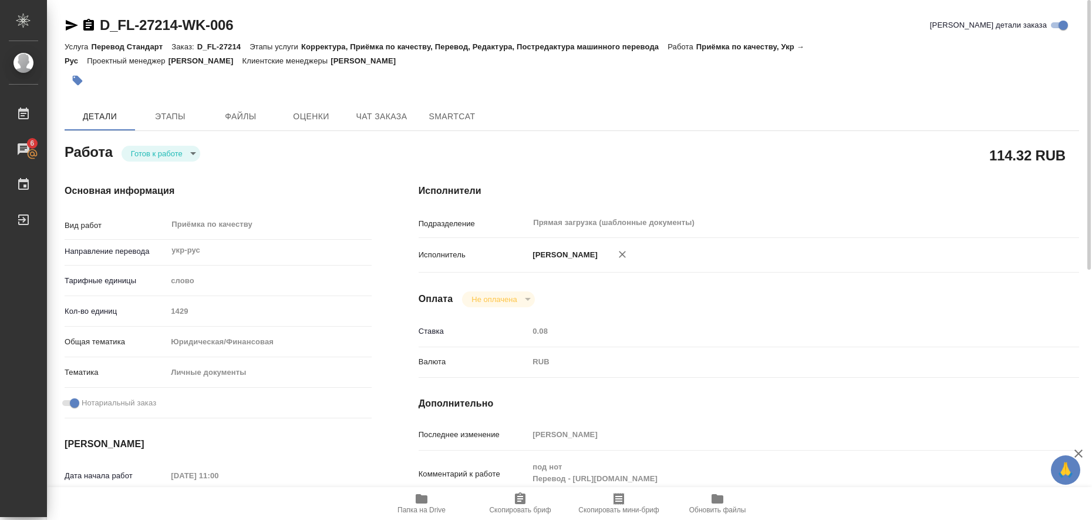
type input "[DATE] 12:00"
type input "[DATE] 13:00"
type input "Прямая загрузка (шаблонные документы)"
type input "notPayed"
type input "0.08"
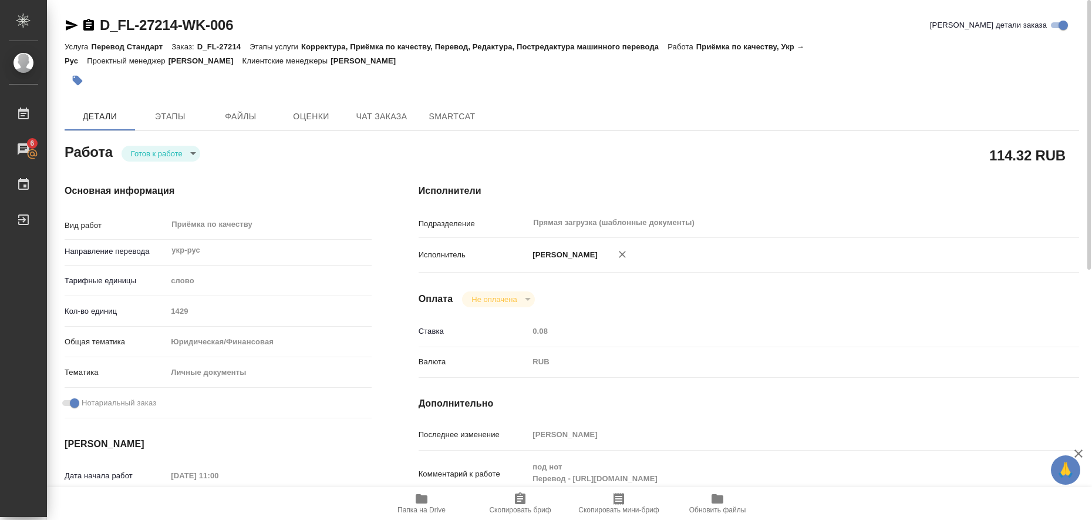
type input "RUB"
type input "[PERSON_NAME]"
type textarea "под нот Перевод - [URL][DOMAIN_NAME]"
type textarea "x"
type textarea "/Clients/FL_D/Orders/D_FL-27214/Corrected/D_FL-27214-WK-006"
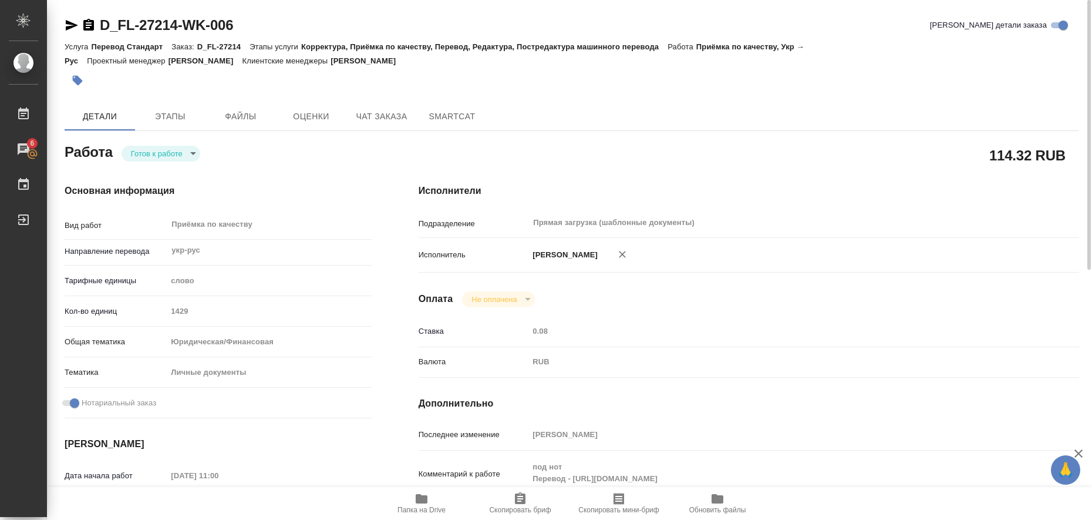
type textarea "x"
type input "D_FL-27214"
type input "Перевод Стандарт"
type input "Корректура, Приёмка по качеству, Перевод, Редактура, Постредактура машинного пе…"
type input "[PERSON_NAME]"
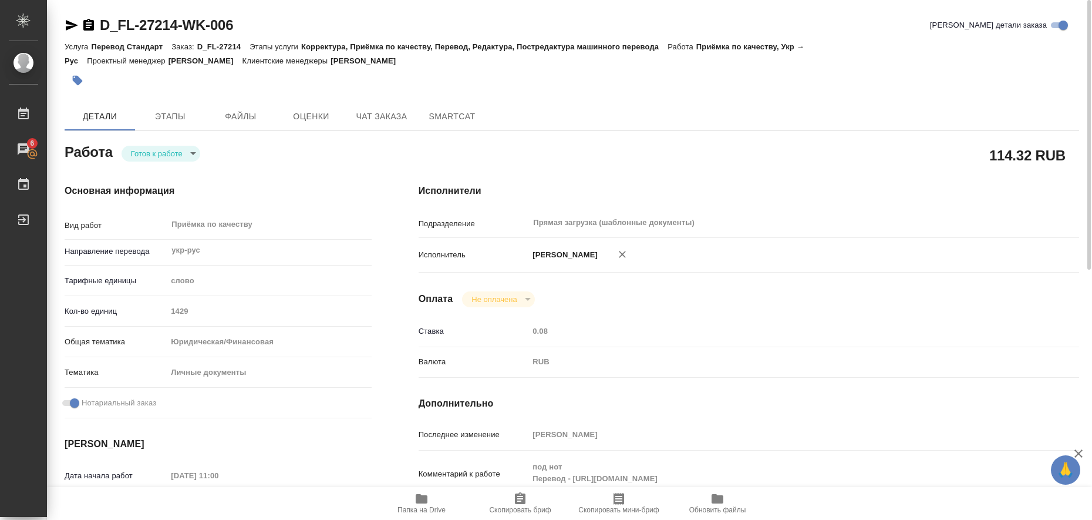
type input "/Clients/FL_D/Orders/D_FL-27214"
type input "[URL][DOMAIN_NAME]"
type textarea "x"
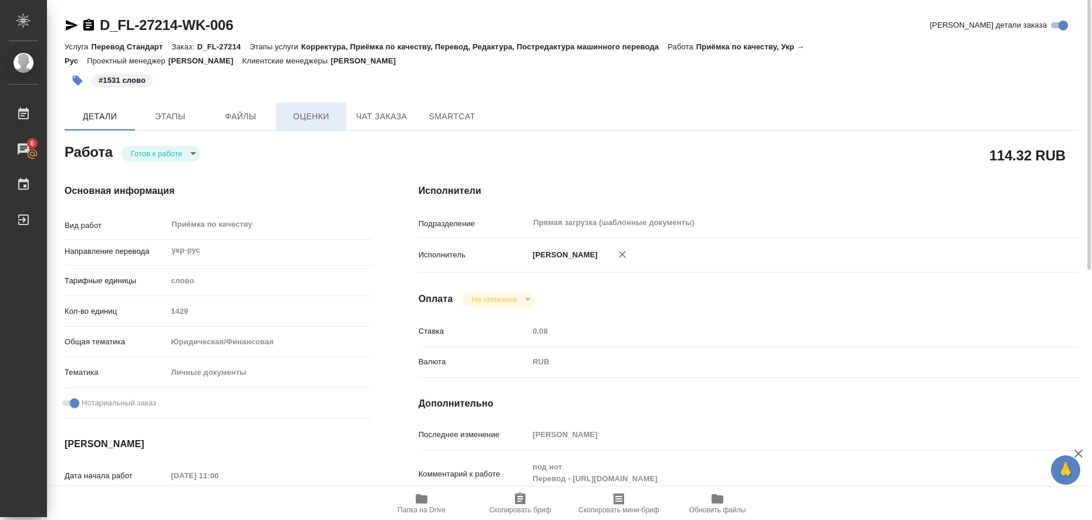
type textarea "x"
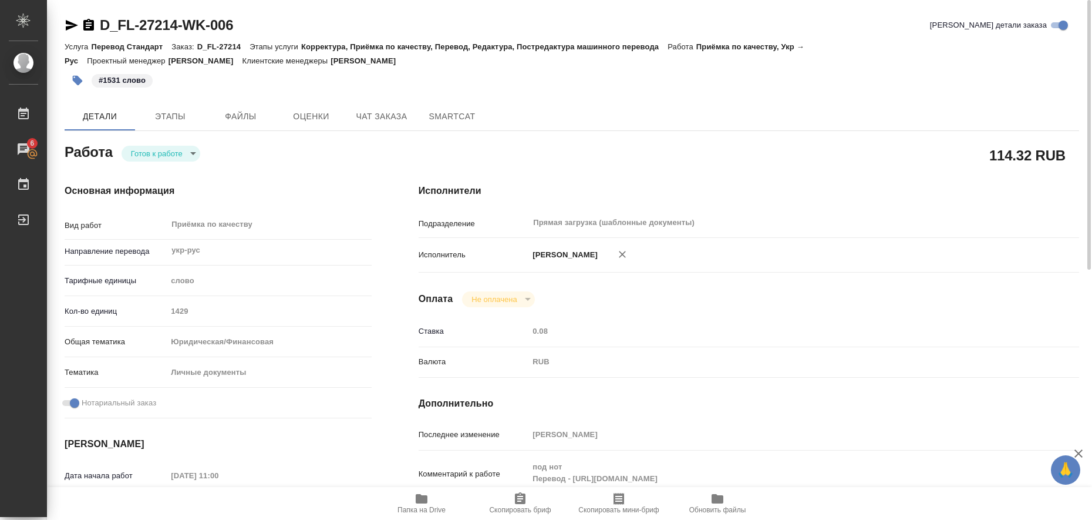
type textarea "x"
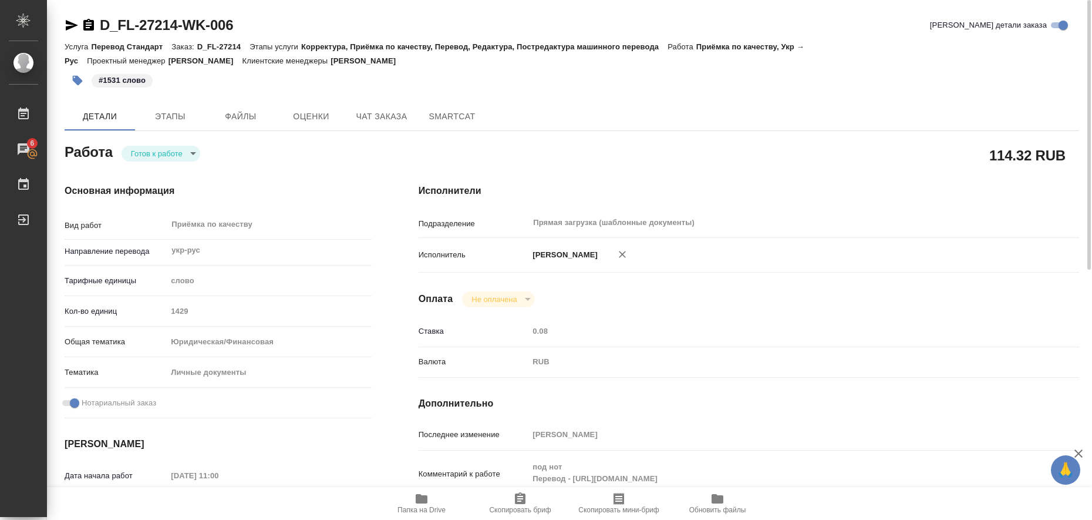
type textarea "x"
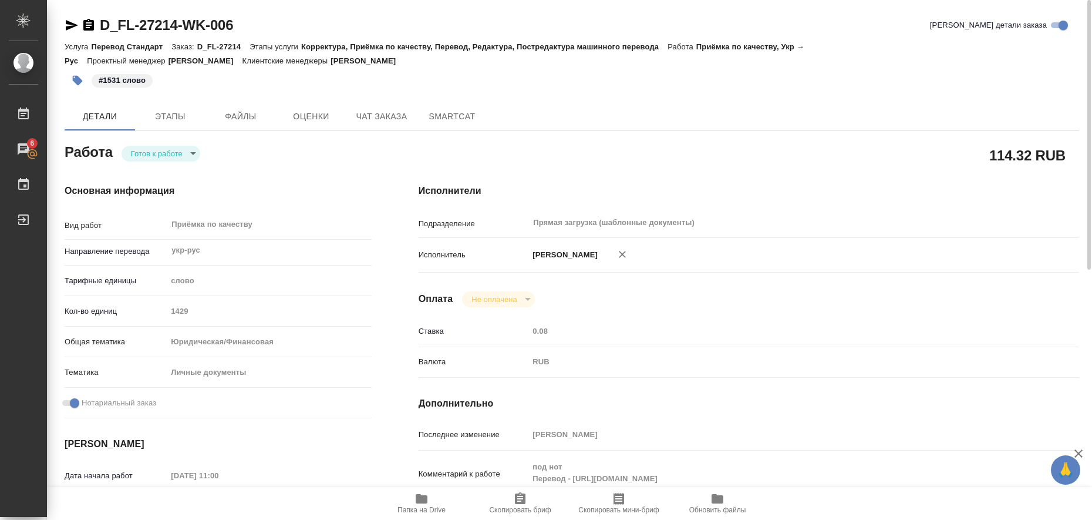
type textarea "x"
click at [191, 150] on body "🙏 .cls-1 fill:#fff; AWATERA Liubitskaia Olga Работы 6 Чаты График Выйти D_FL-27…" at bounding box center [546, 260] width 1092 height 520
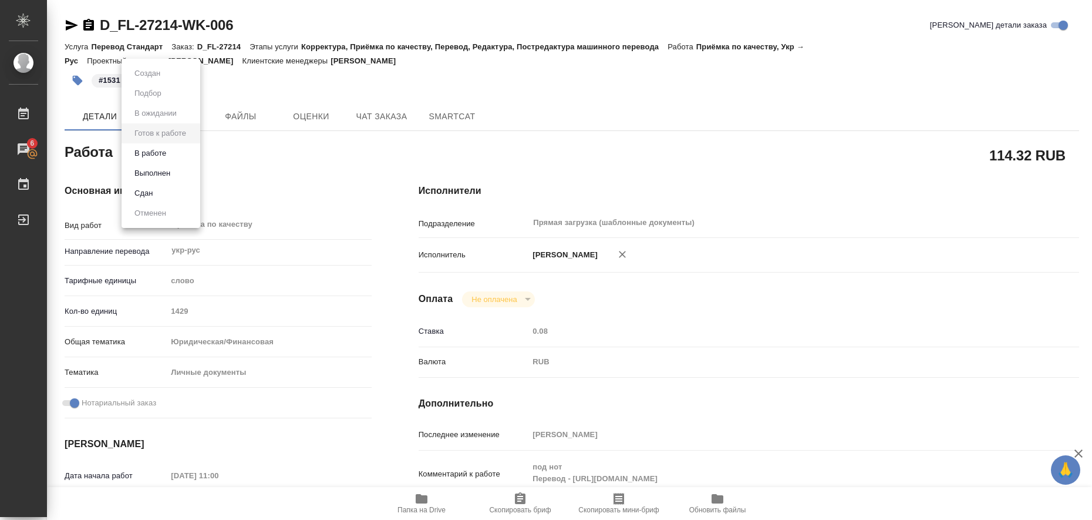
click at [178, 170] on li "Выполнен" at bounding box center [161, 173] width 79 height 20
type textarea "x"
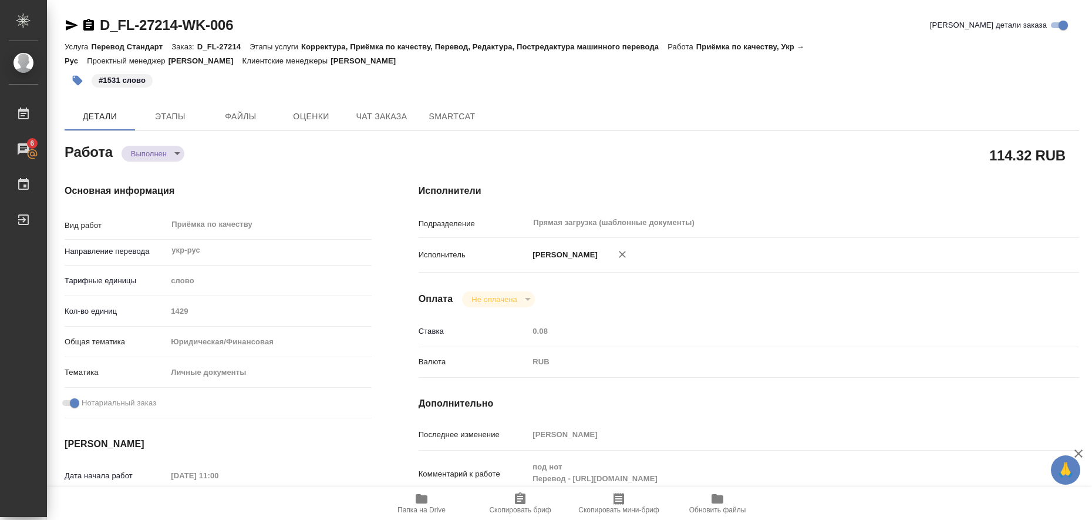
type textarea "x"
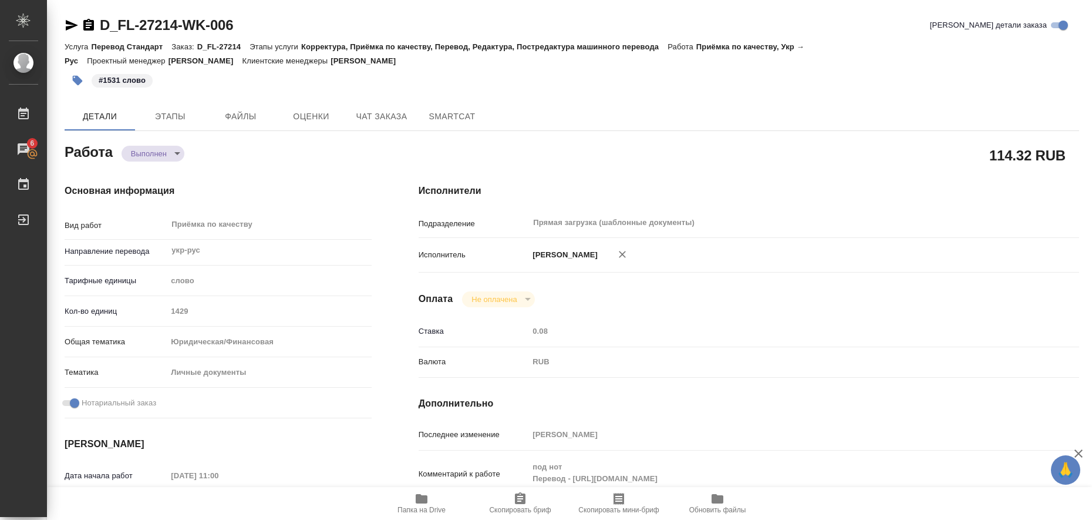
type textarea "x"
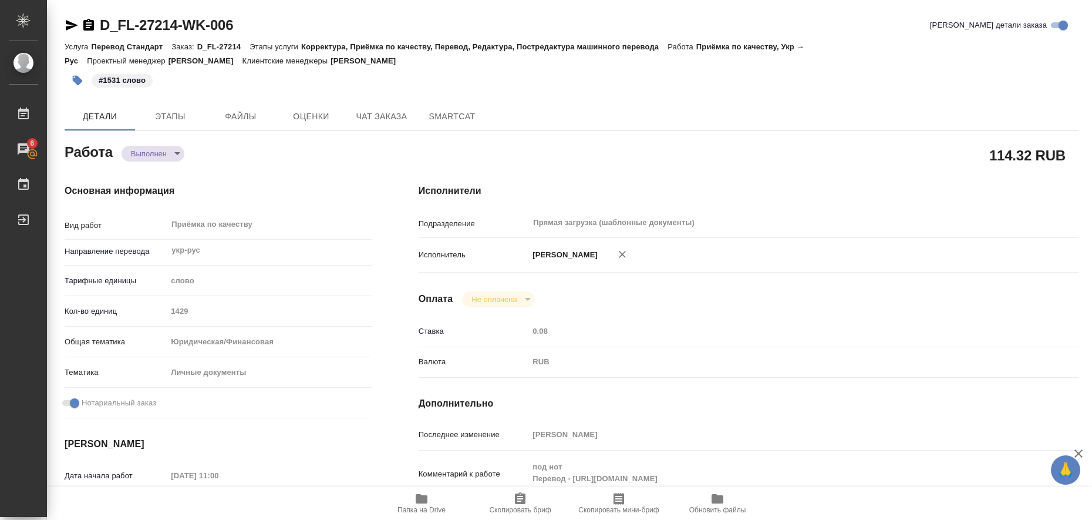
type textarea "x"
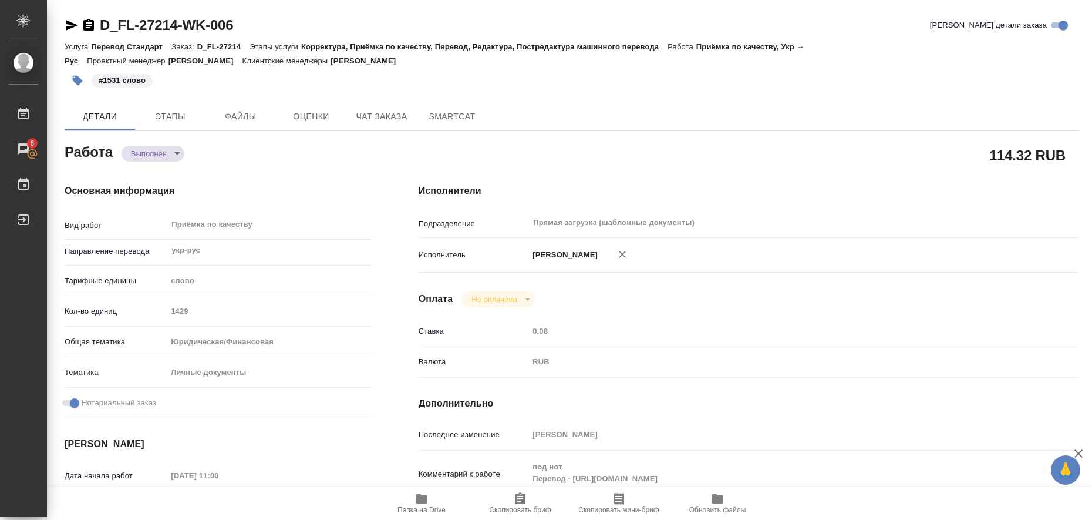
type textarea "x"
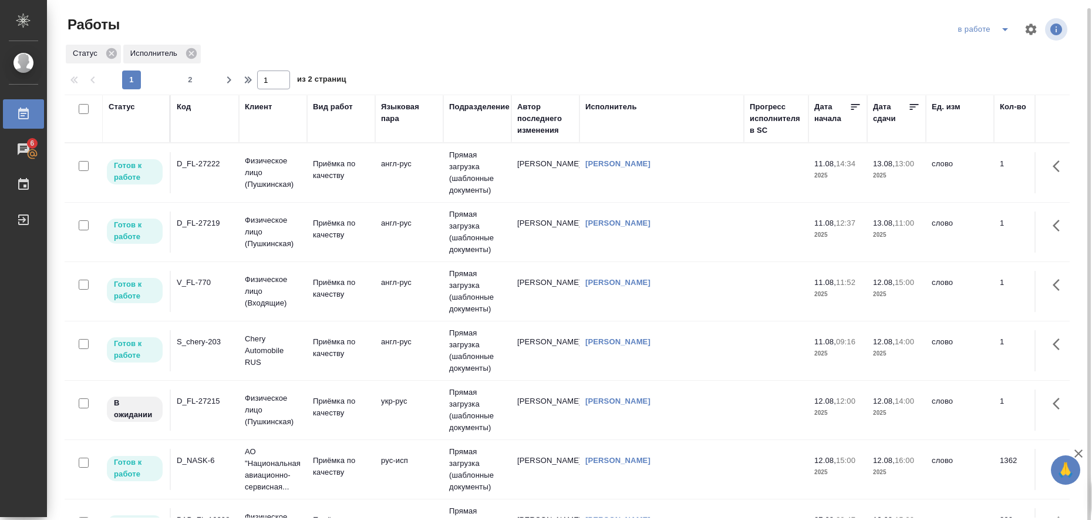
scroll to position [147, 0]
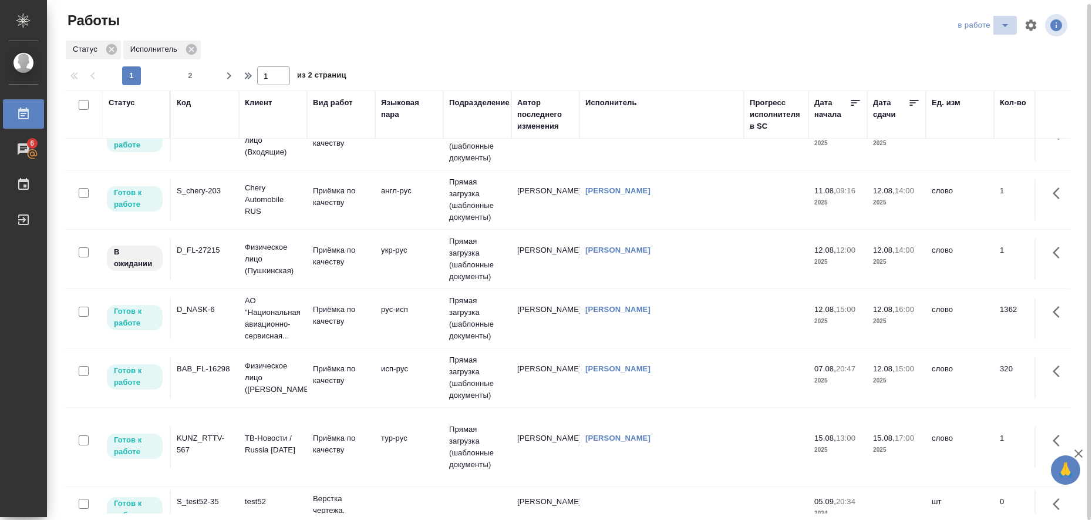
click at [1005, 25] on icon "split button" at bounding box center [1005, 25] width 6 height 3
click at [980, 42] on li "Стандартные настройки" at bounding box center [985, 44] width 113 height 19
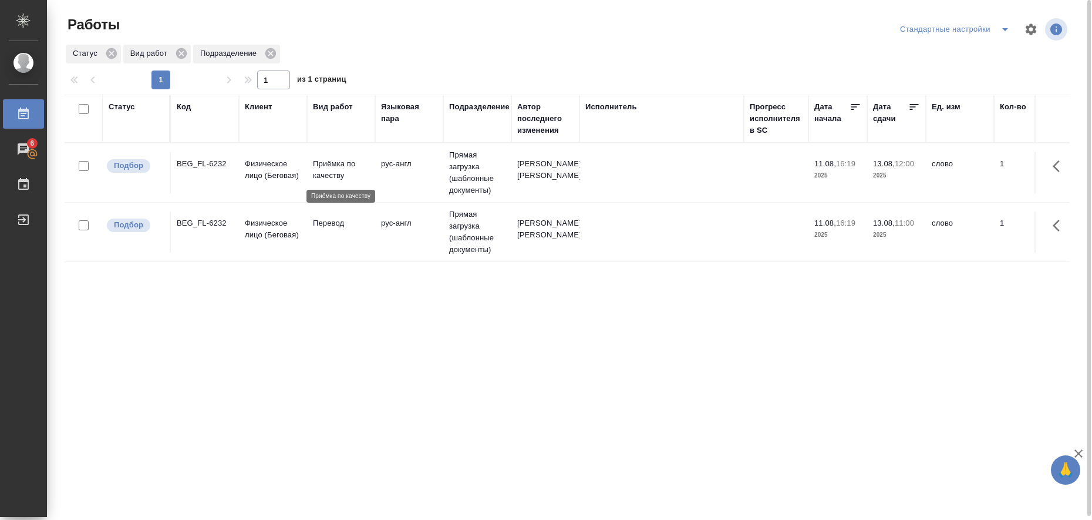
click at [328, 171] on p "Приёмка по качеству" at bounding box center [341, 169] width 56 height 23
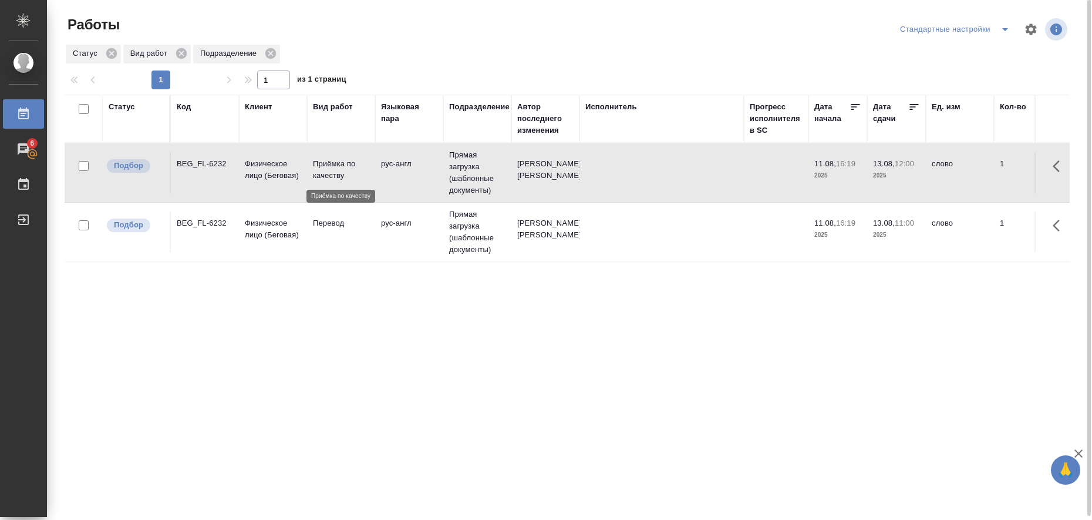
click at [328, 171] on p "Приёмка по качеству" at bounding box center [341, 169] width 56 height 23
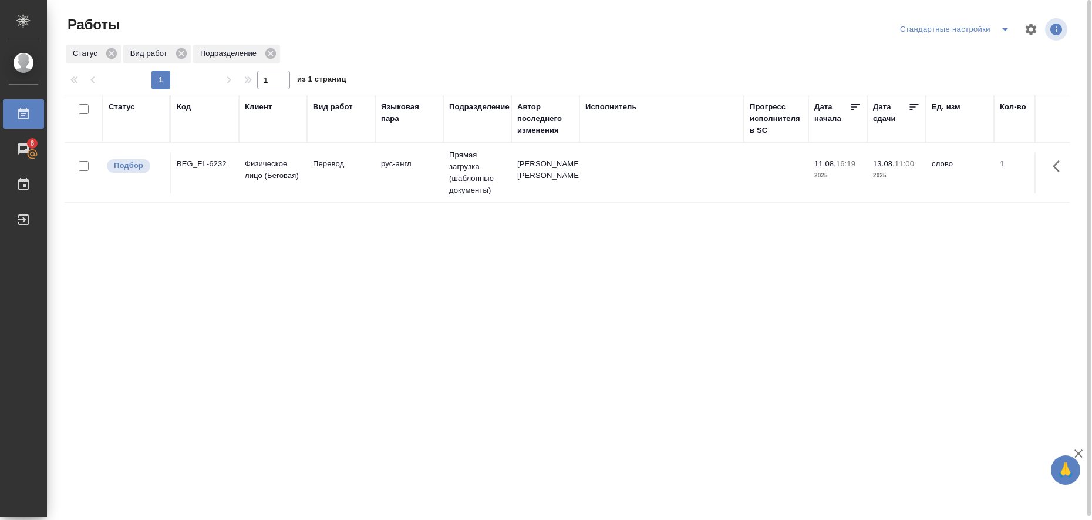
click at [1006, 28] on icon "split button" at bounding box center [1005, 29] width 6 height 3
click at [964, 54] on li "в работе" at bounding box center [957, 52] width 120 height 19
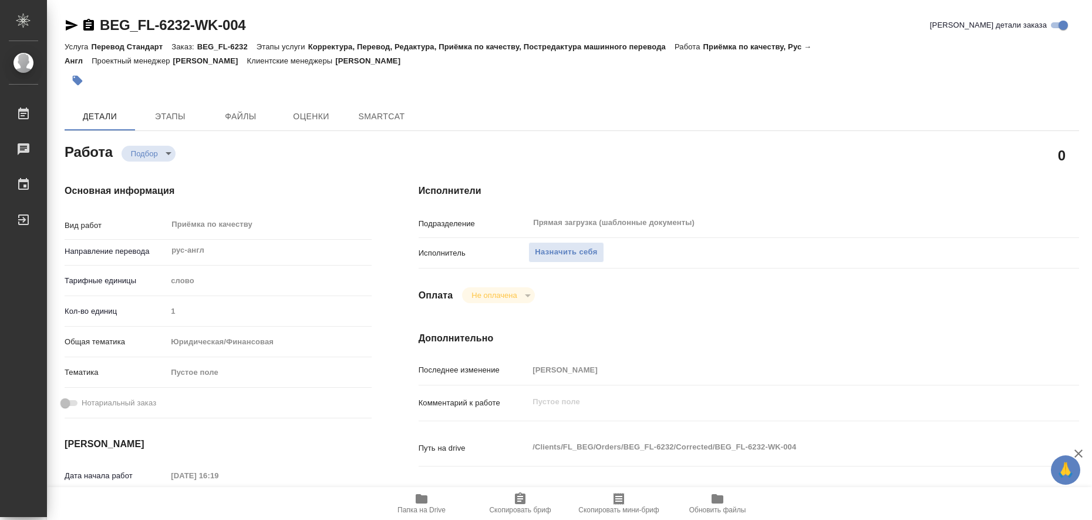
type textarea "x"
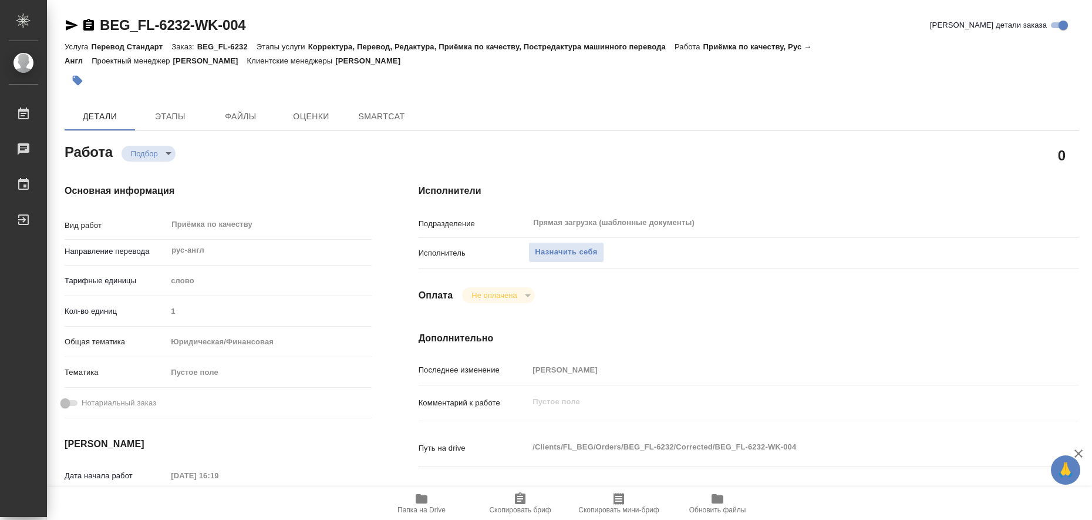
type textarea "x"
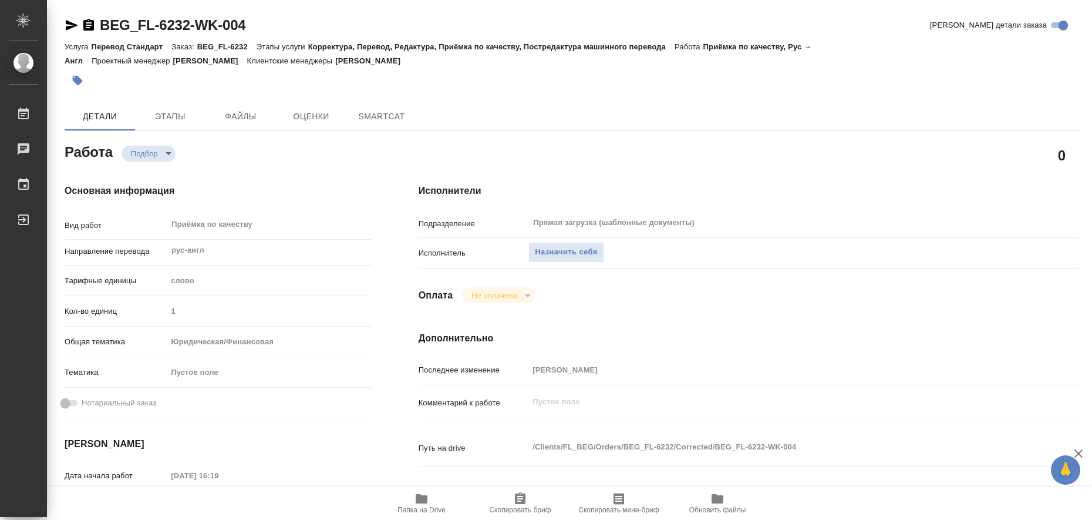
type textarea "x"
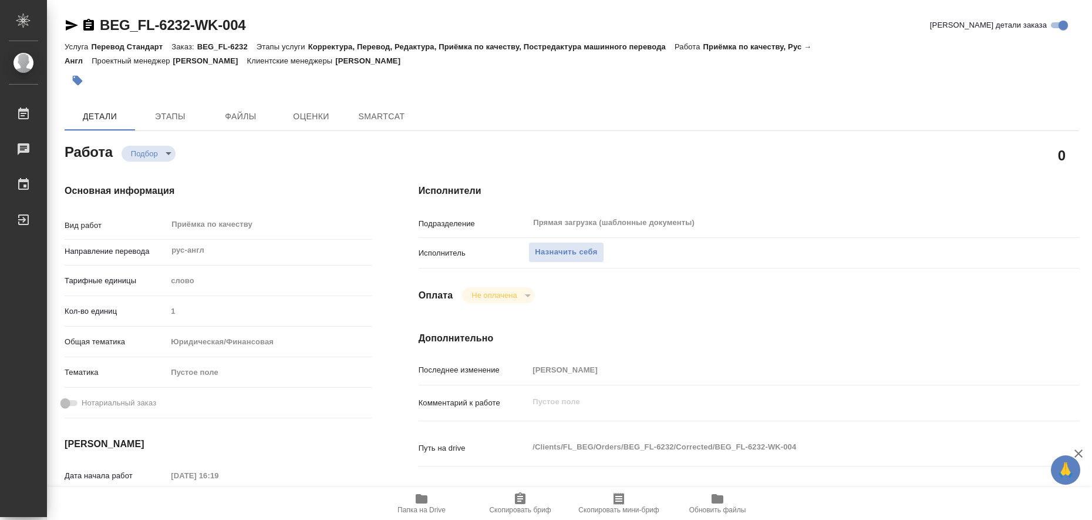
type textarea "x"
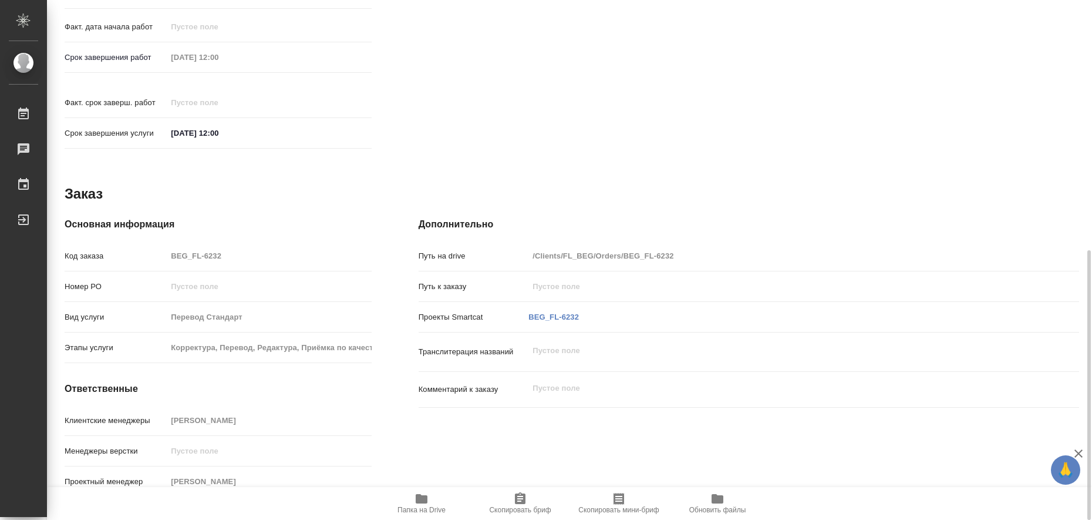
type textarea "x"
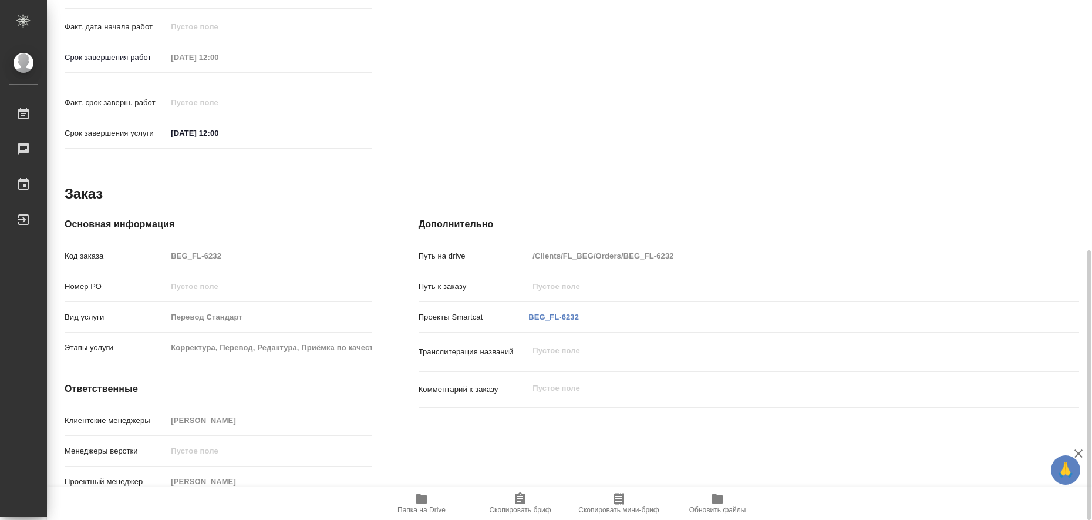
scroll to position [262, 0]
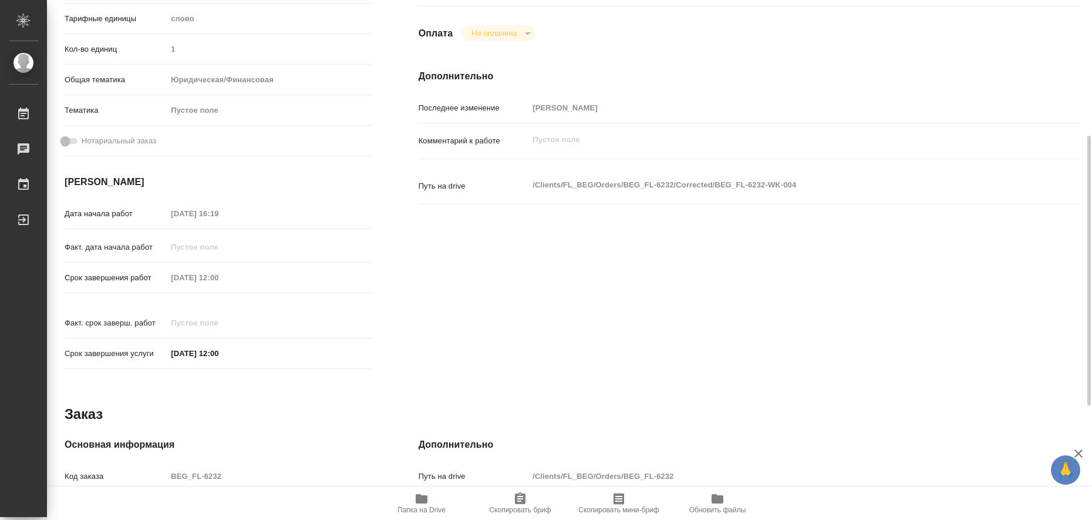
type textarea "x"
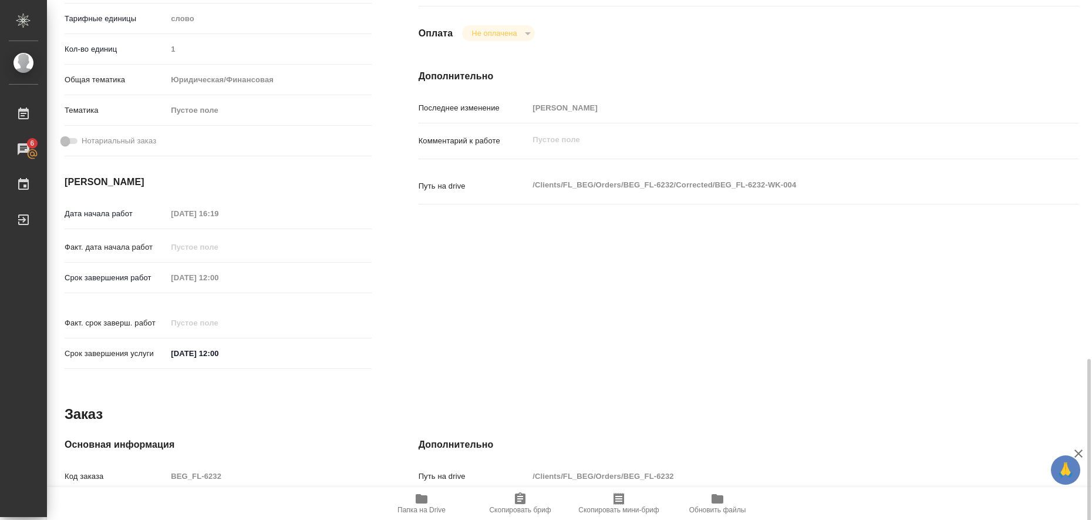
scroll to position [409, 0]
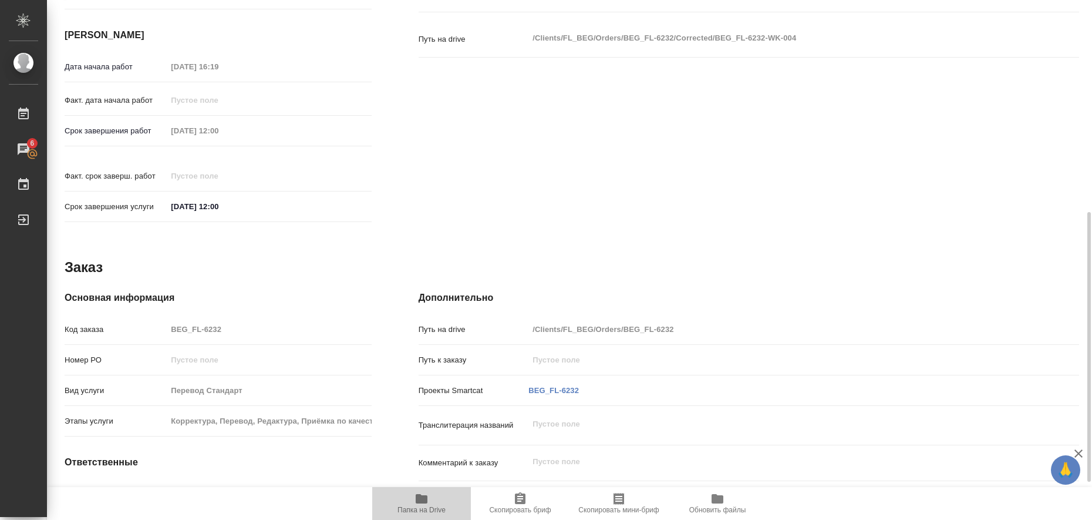
click at [422, 500] on icon "button" at bounding box center [422, 498] width 12 height 9
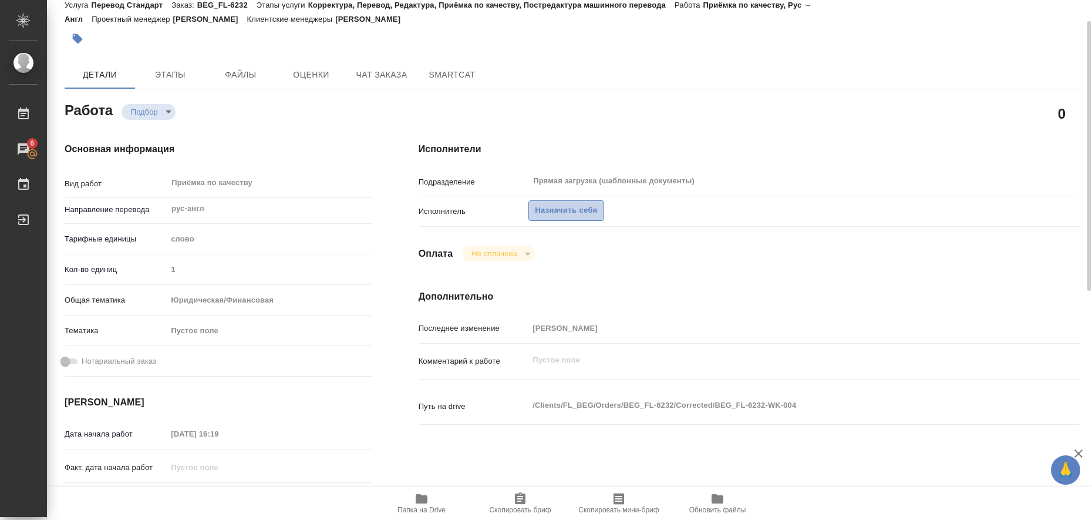
click at [570, 212] on span "Назначить себя" at bounding box center [566, 211] width 62 height 14
type textarea "x"
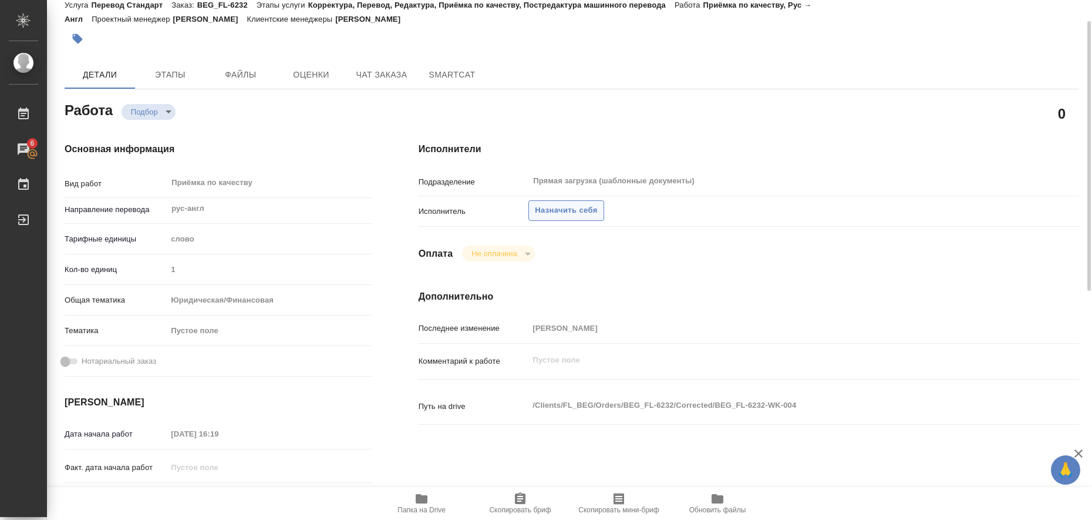
type textarea "x"
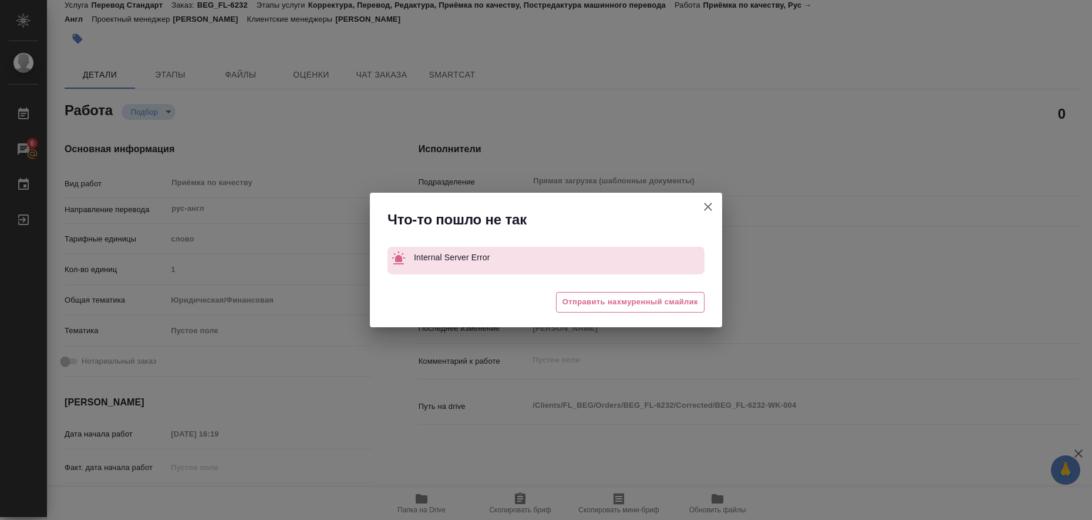
click at [709, 205] on icon "button" at bounding box center [708, 207] width 14 height 14
type textarea "x"
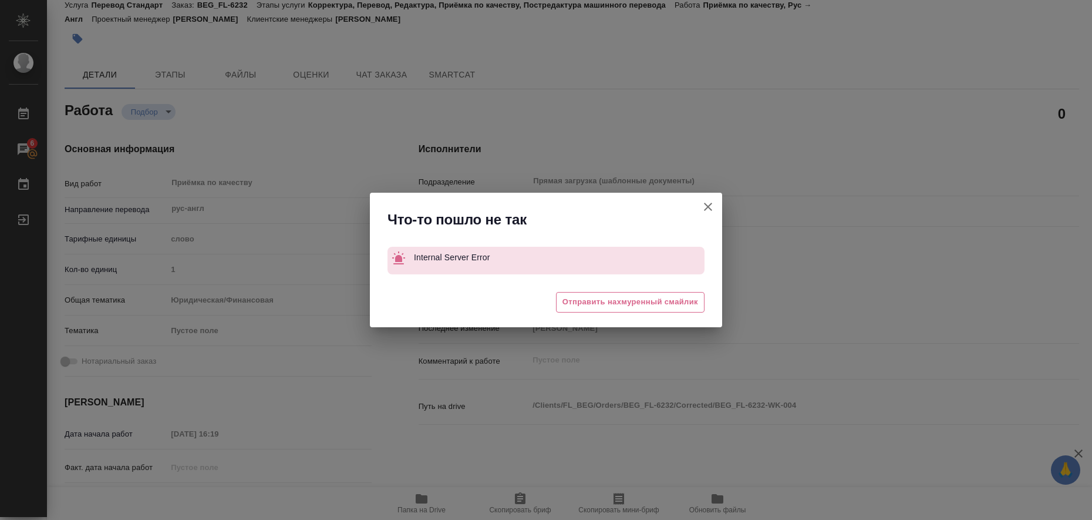
type textarea "x"
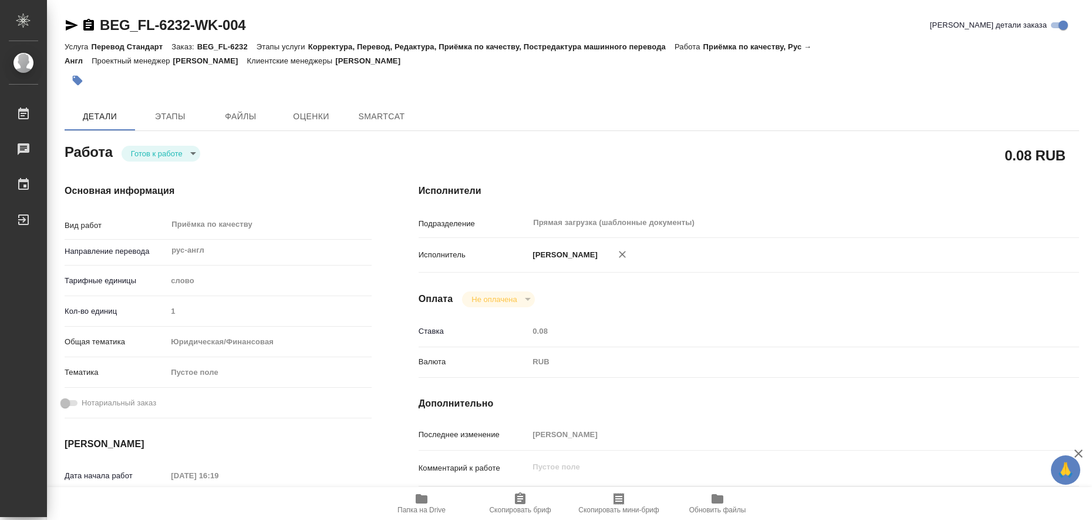
type textarea "x"
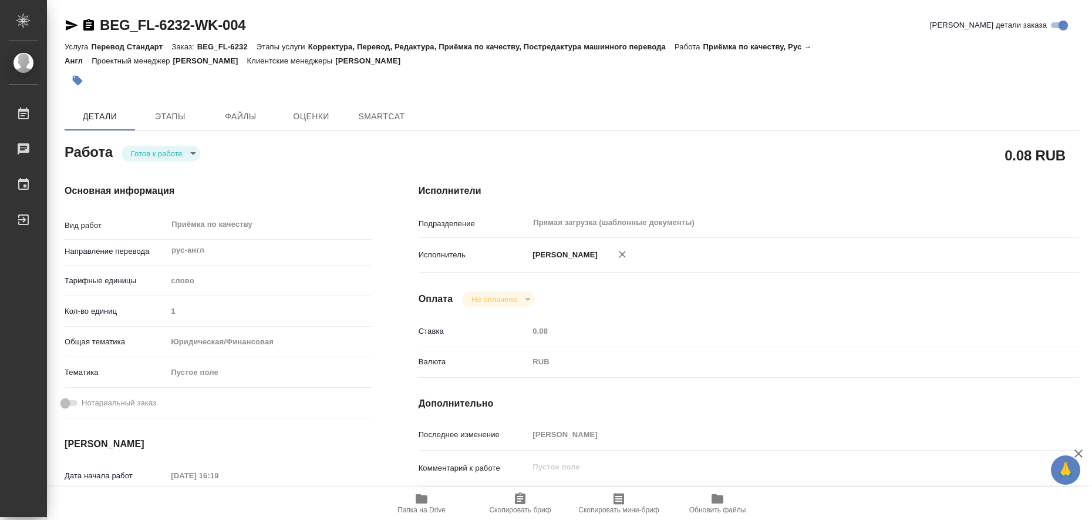
type textarea "x"
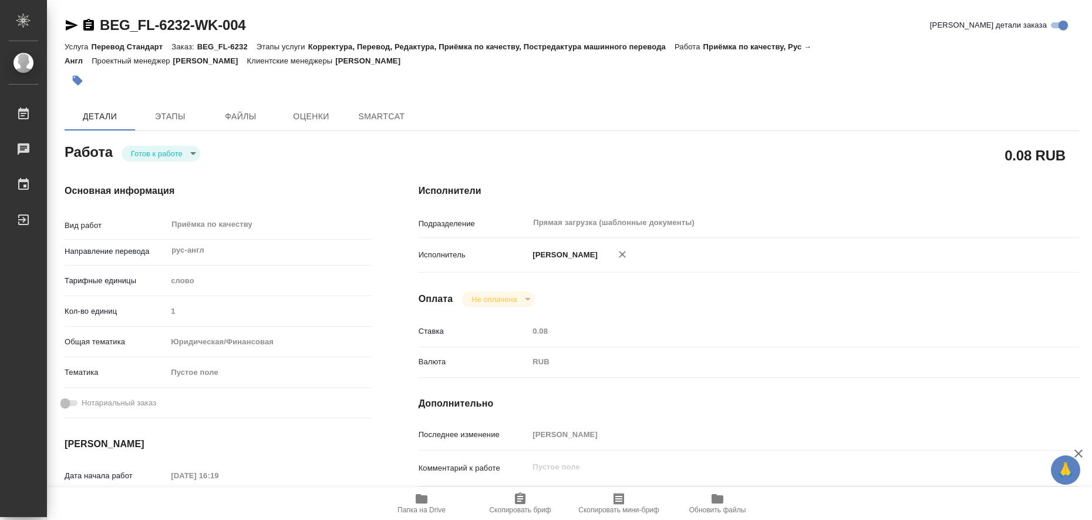
type textarea "x"
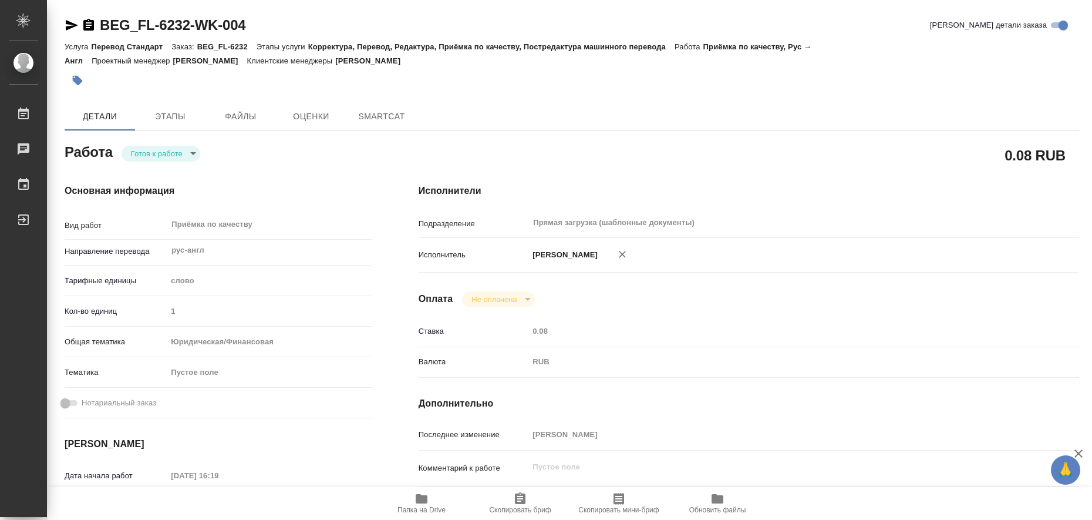
type textarea "x"
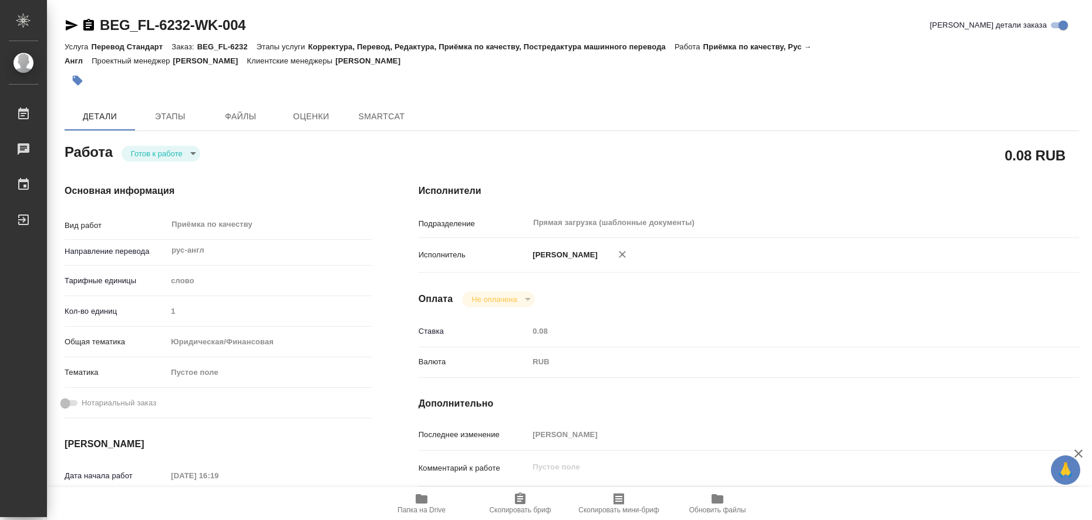
type textarea "x"
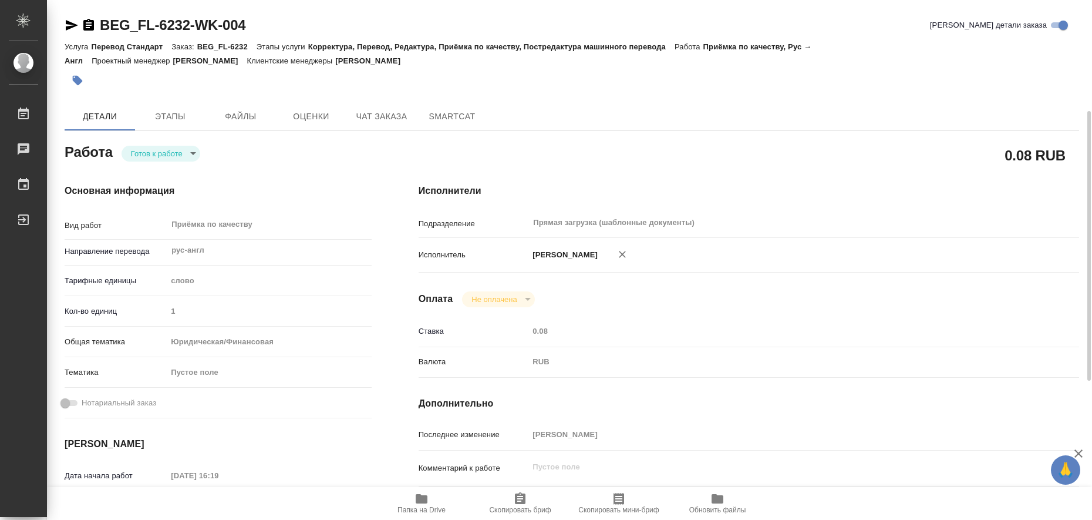
type textarea "x"
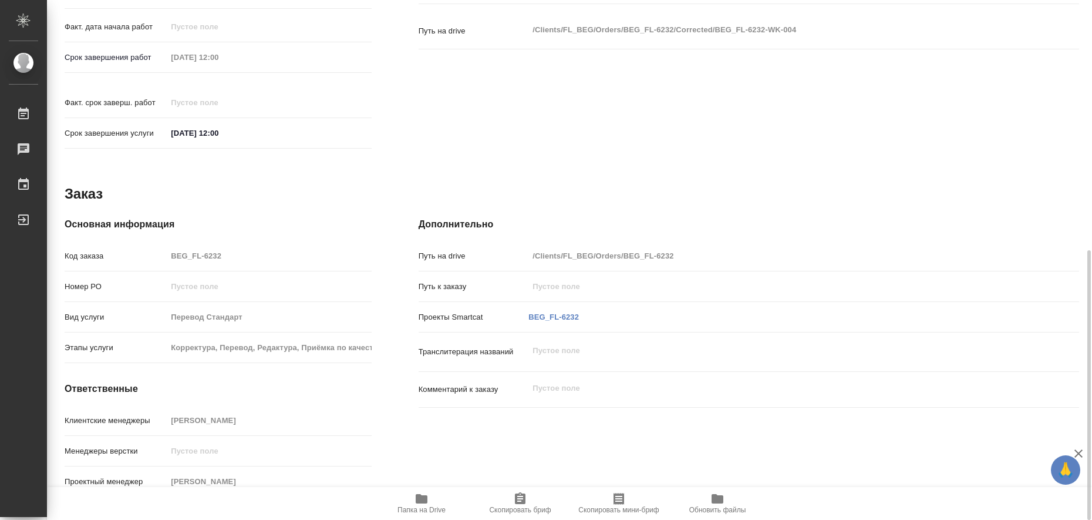
type textarea "x"
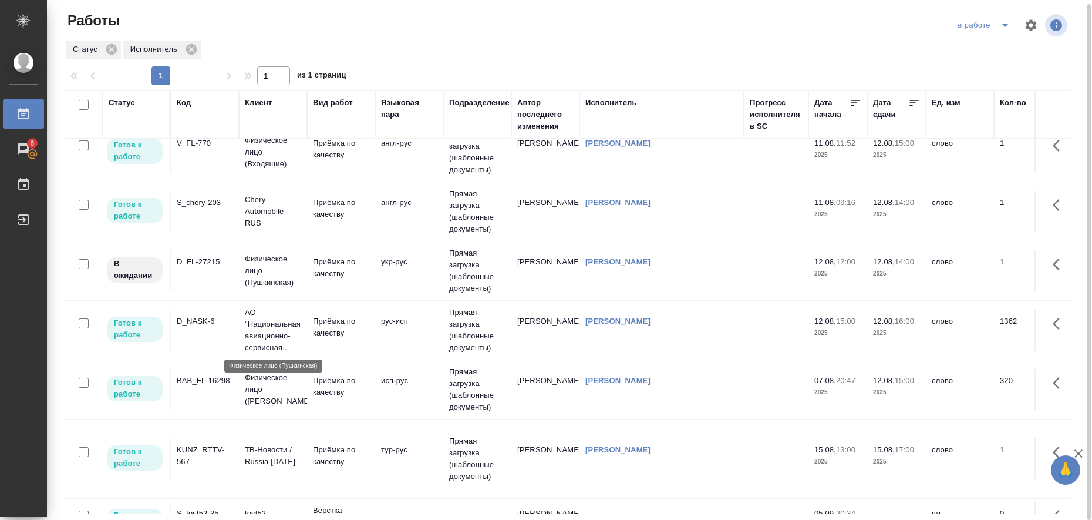
scroll to position [220, 0]
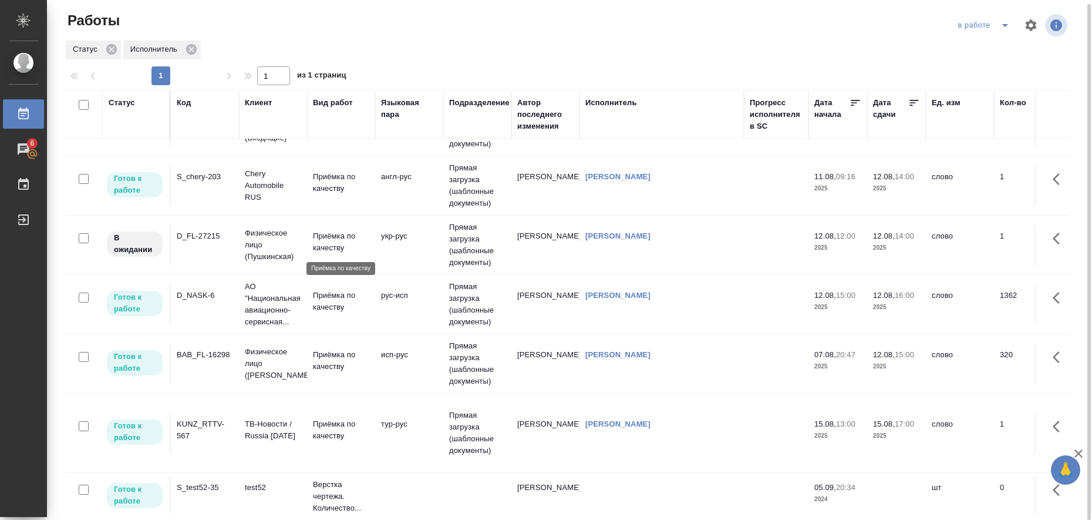
click at [333, 240] on p "Приёмка по качеству" at bounding box center [341, 241] width 56 height 23
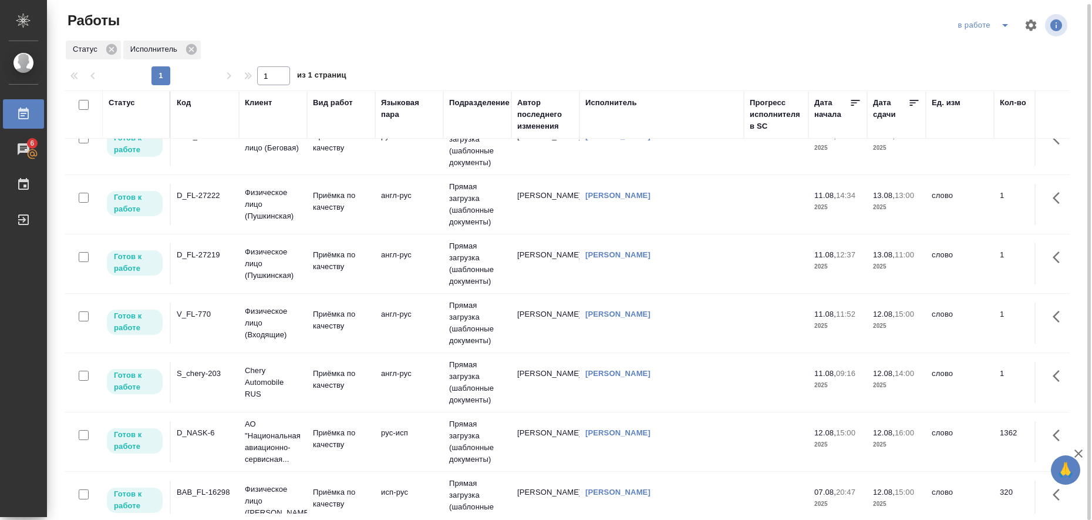
scroll to position [0, 0]
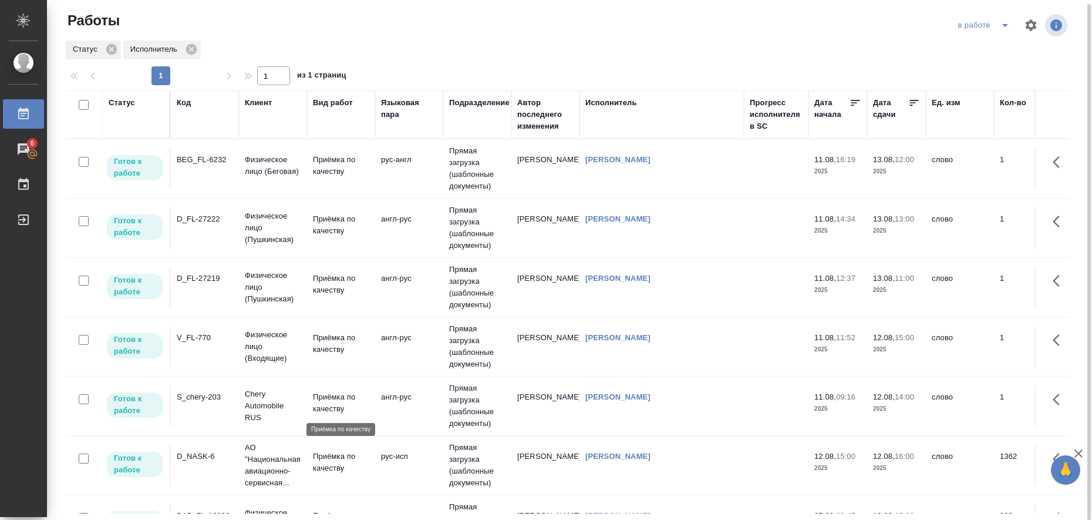
click at [339, 401] on p "Приёмка по качеству" at bounding box center [341, 402] width 56 height 23
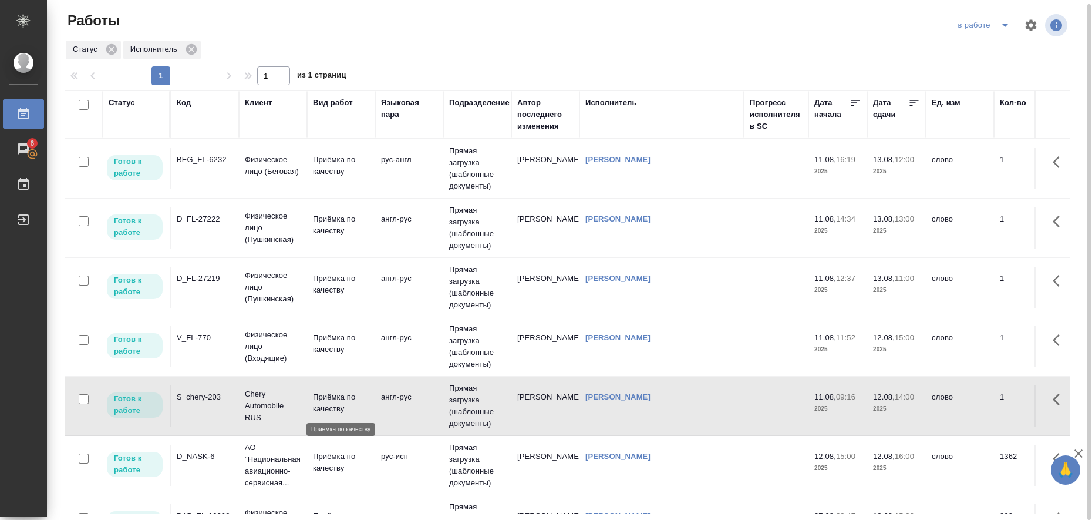
click at [339, 401] on p "Приёмка по качеству" at bounding box center [341, 402] width 56 height 23
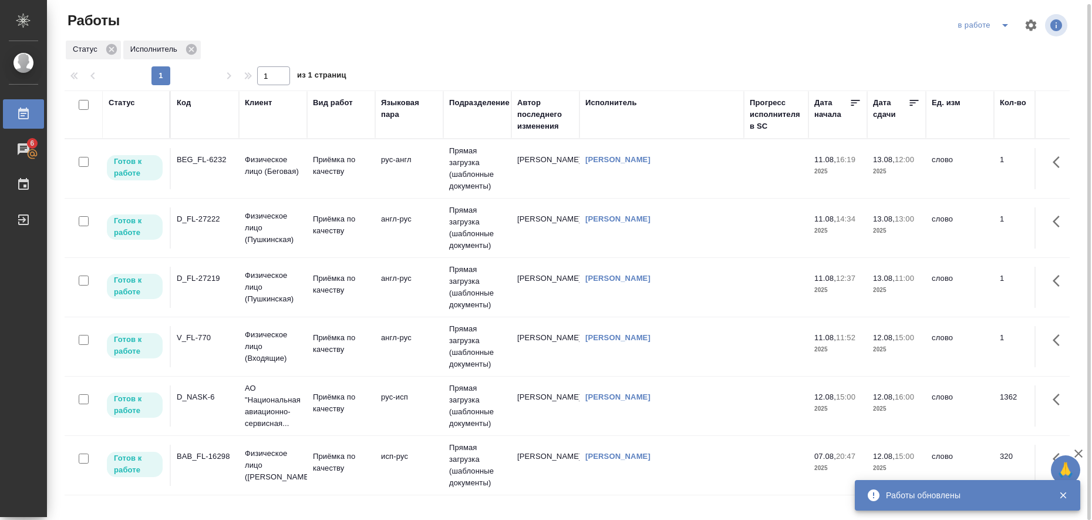
click at [1006, 28] on icon "split button" at bounding box center [1005, 25] width 14 height 14
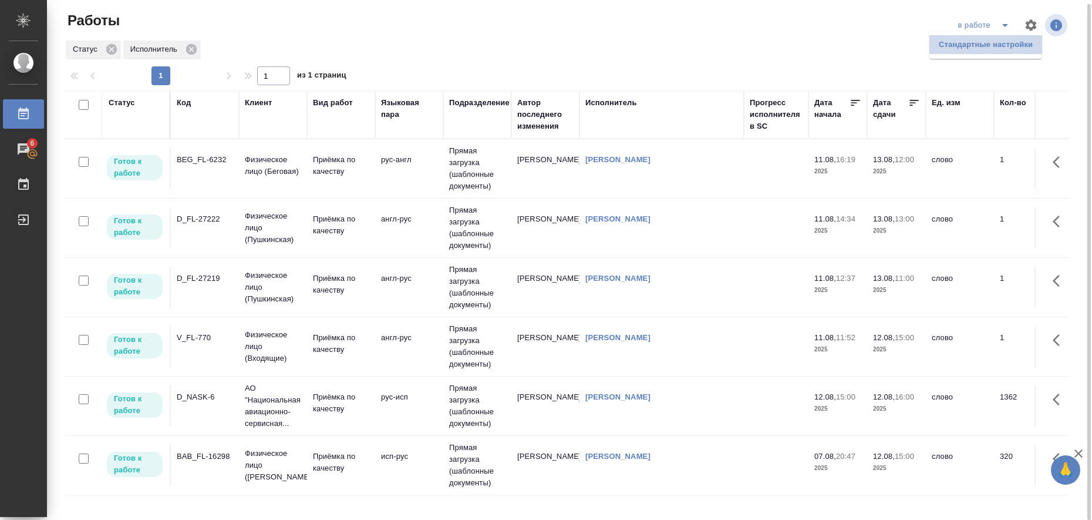
click at [980, 47] on li "Стандартные настройки" at bounding box center [985, 44] width 113 height 19
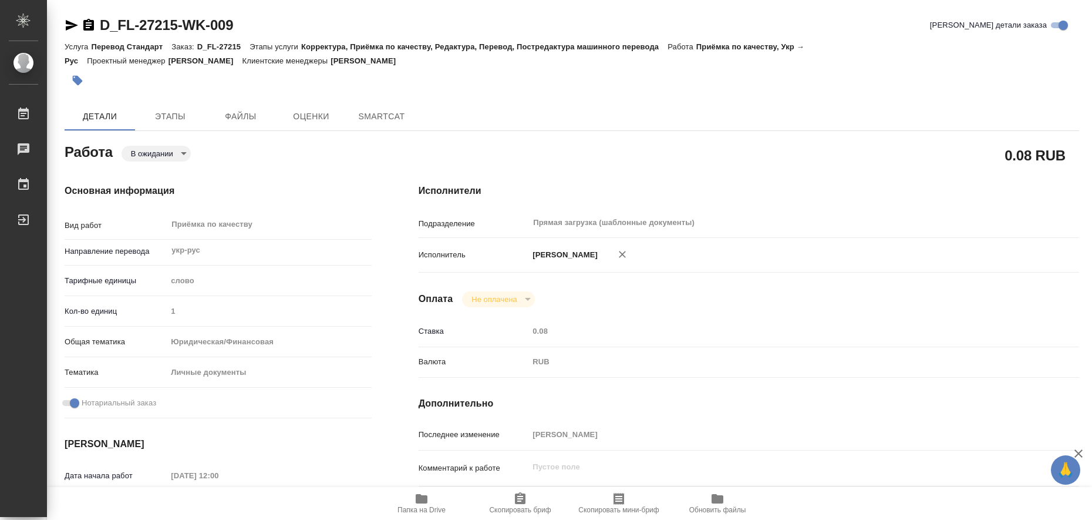
type textarea "x"
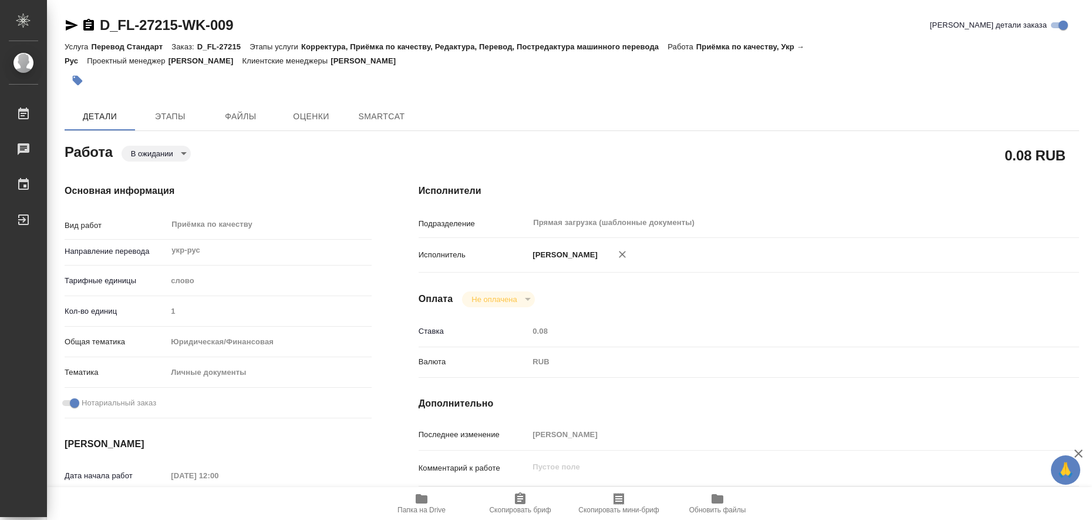
type textarea "x"
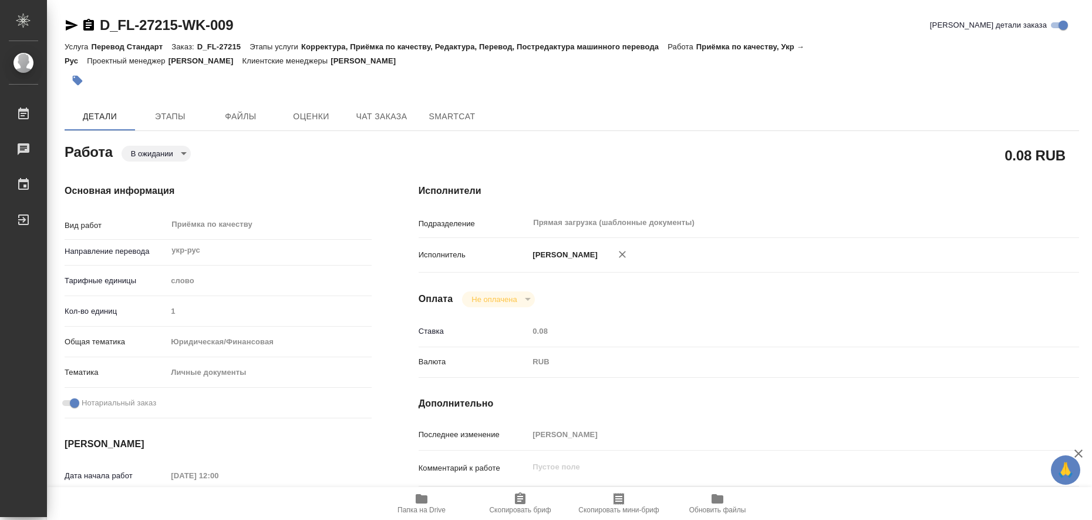
type textarea "x"
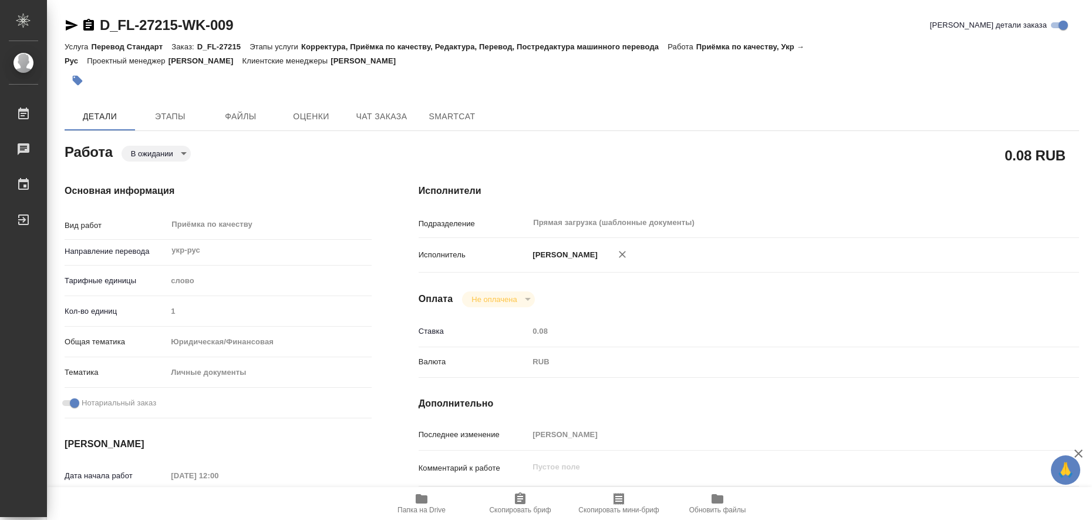
type textarea "x"
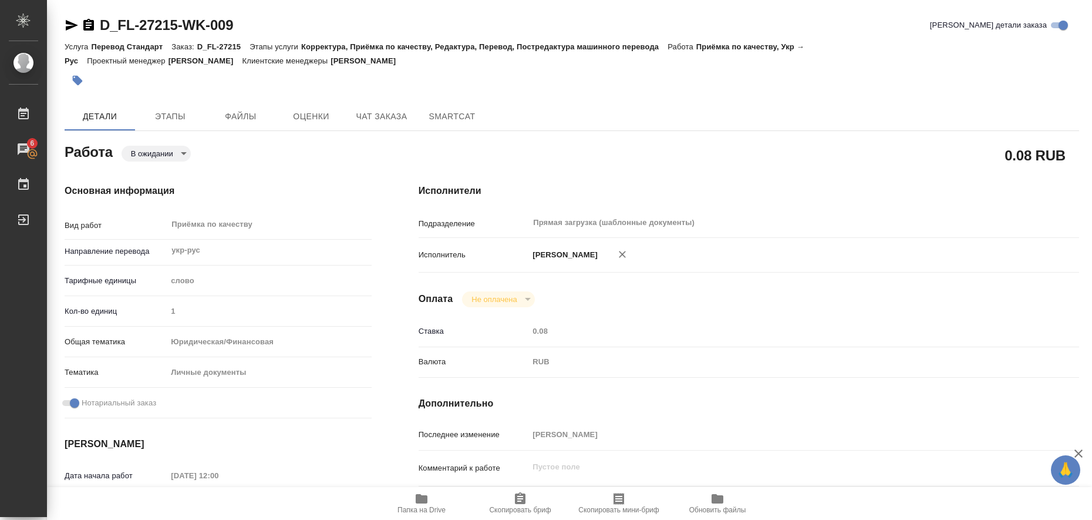
click at [421, 504] on icon "button" at bounding box center [422, 498] width 14 height 14
click at [70, 27] on icon "button" at bounding box center [72, 25] width 12 height 11
click at [77, 83] on icon "button" at bounding box center [78, 81] width 10 height 10
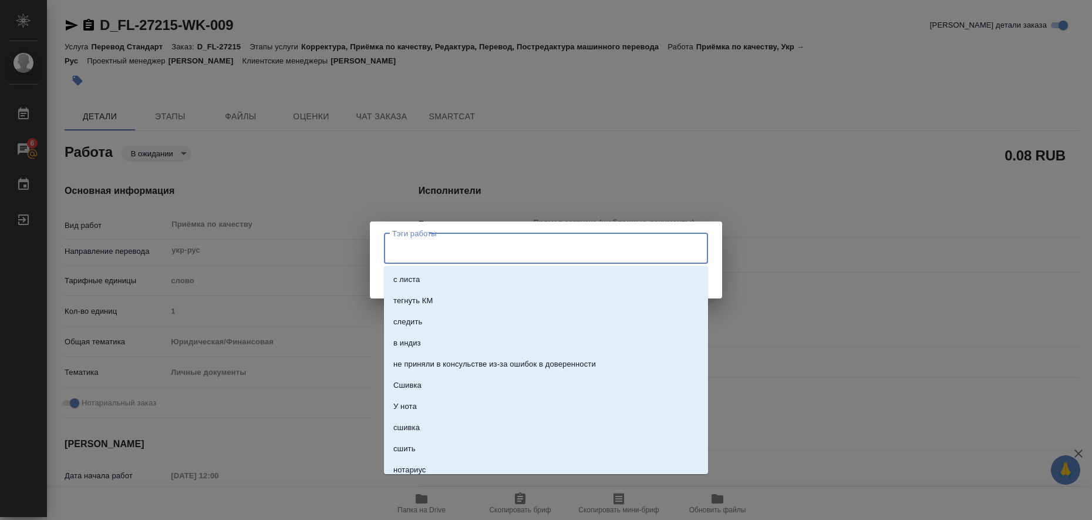
click at [445, 253] on input "Тэги работы" at bounding box center [534, 248] width 291 height 20
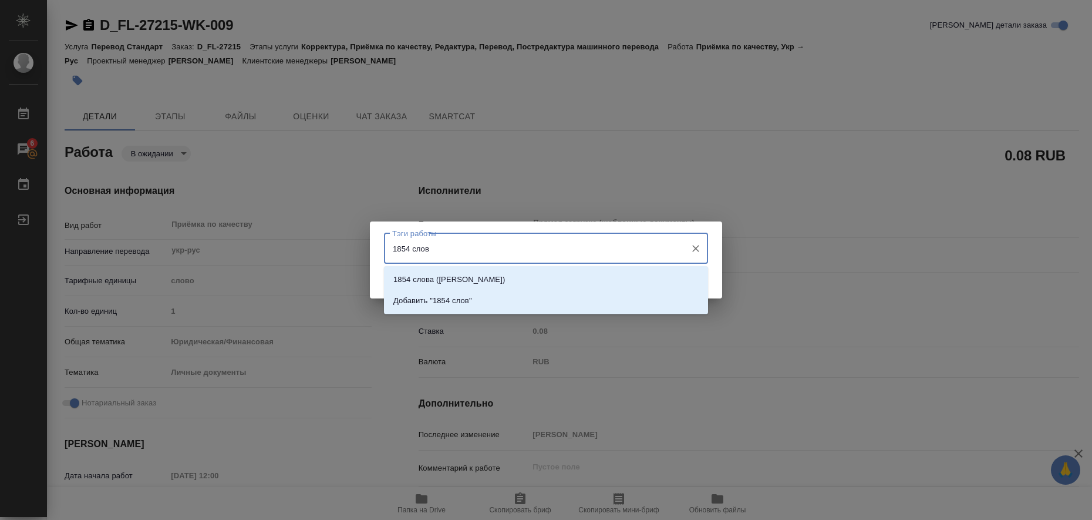
type input "1854 слова"
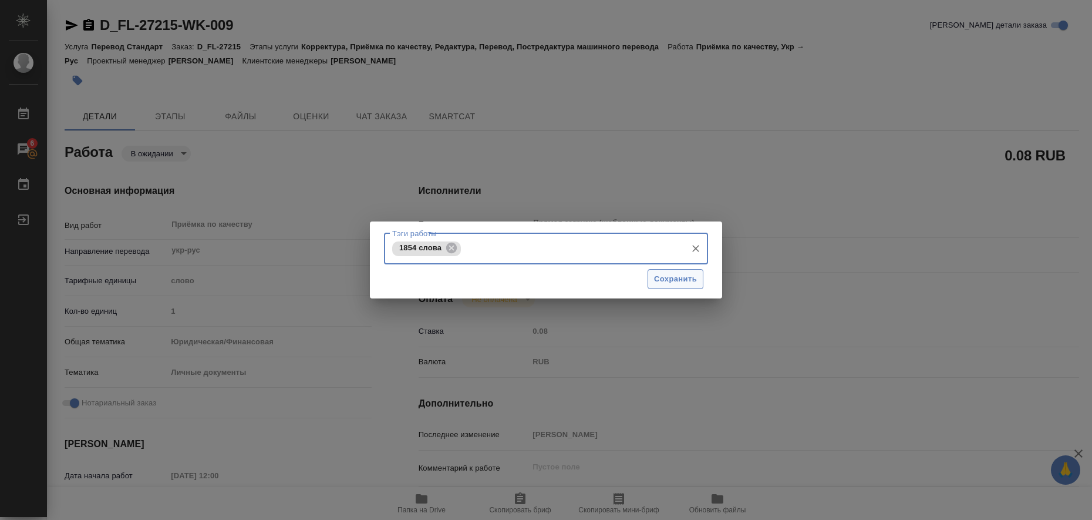
click at [687, 279] on span "Сохранить" at bounding box center [675, 279] width 43 height 14
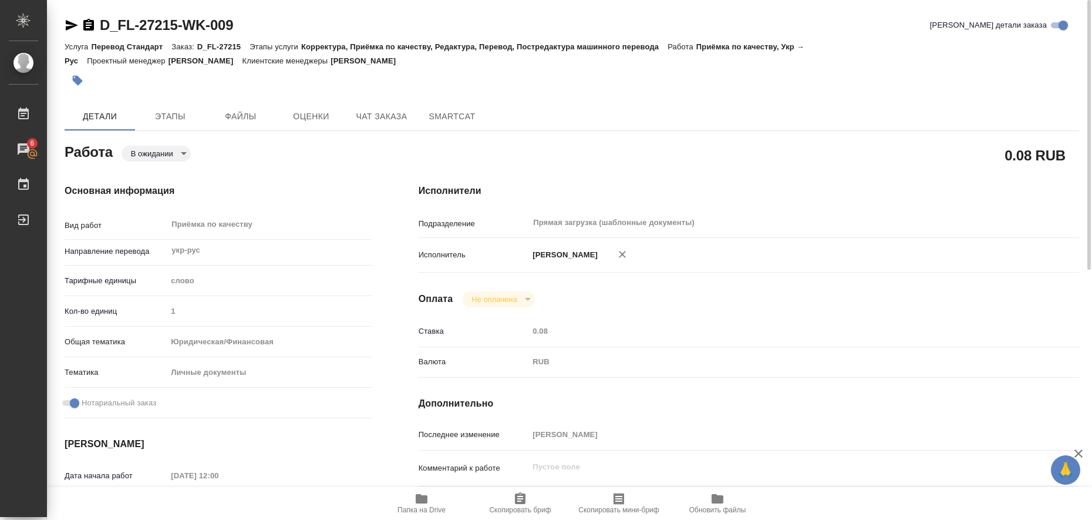
type input "pending"
type textarea "Приёмка по качеству"
type textarea "x"
type input "укр-рус"
type input "5a8b1489cc6b4906c91bfd90"
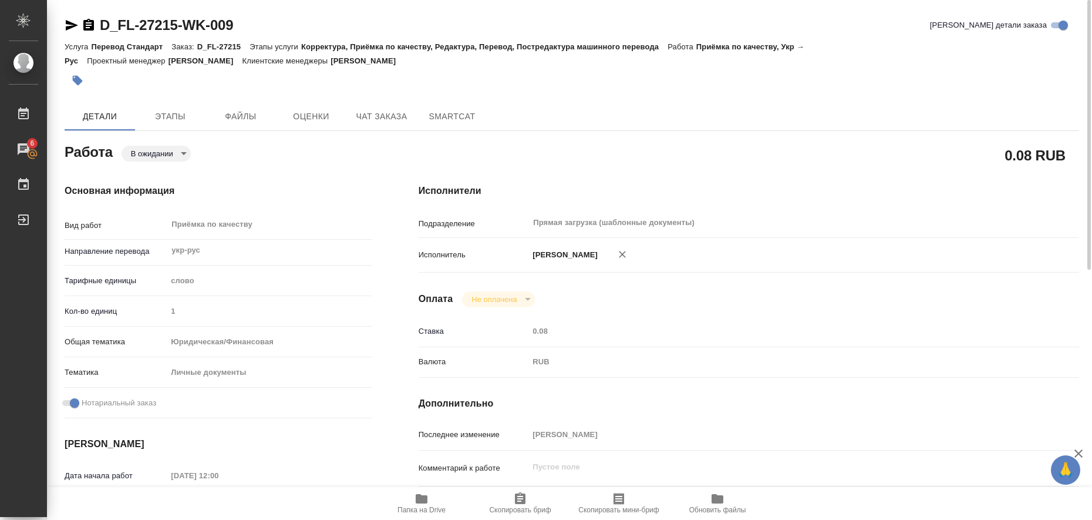
type input "1"
type input "yr-fn"
type input "5a8b8b956a9677013d343cfe"
checkbox input "true"
type input "[DATE] 12:00"
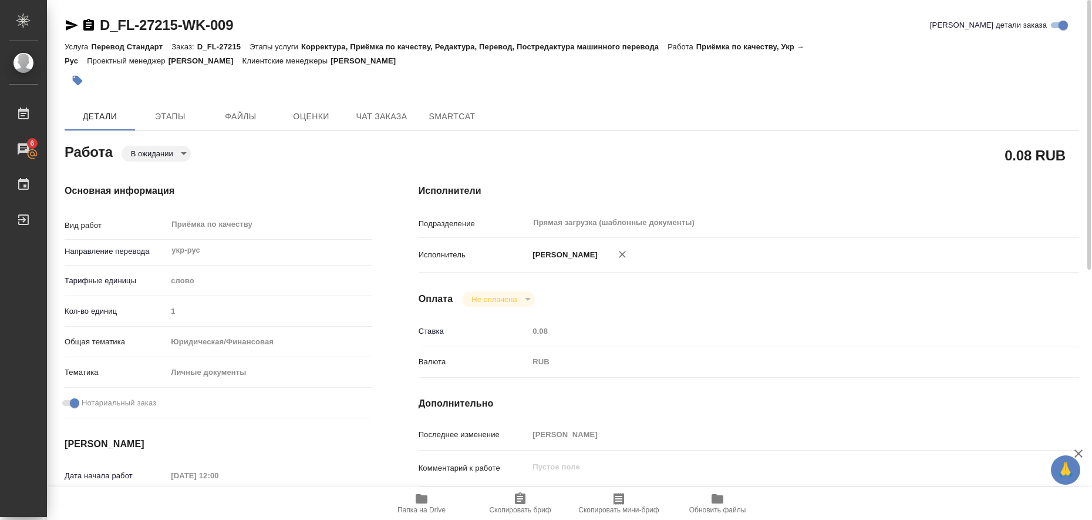
type input "[DATE] 14:00"
type input "Прямая загрузка (шаблонные документы)"
type input "notPayed"
type input "0.08"
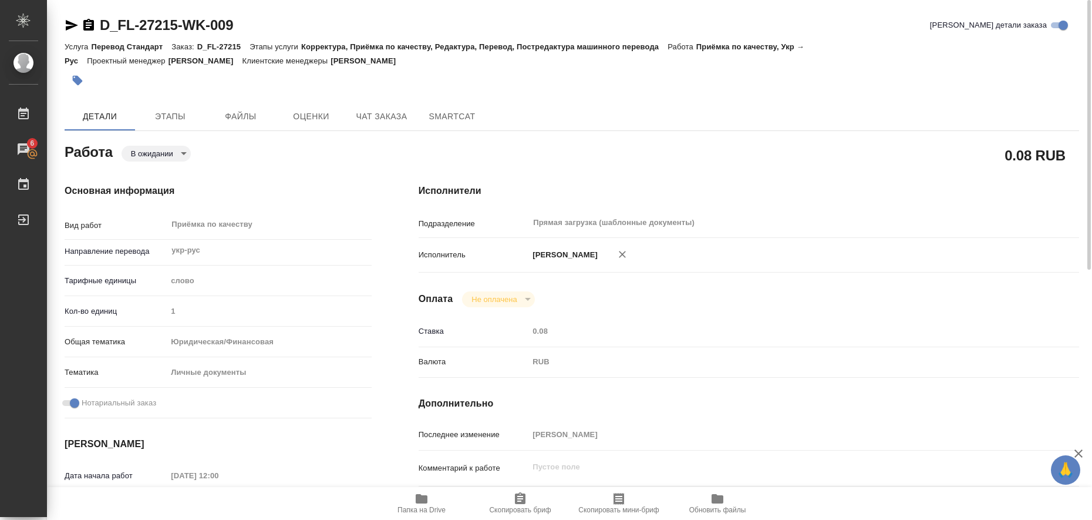
type input "RUB"
type input "[PERSON_NAME]"
type textarea "x"
type textarea "/Clients/FL_D/Orders/D_FL-27215/Corrected/D_FL-27215-WK-009"
type textarea "x"
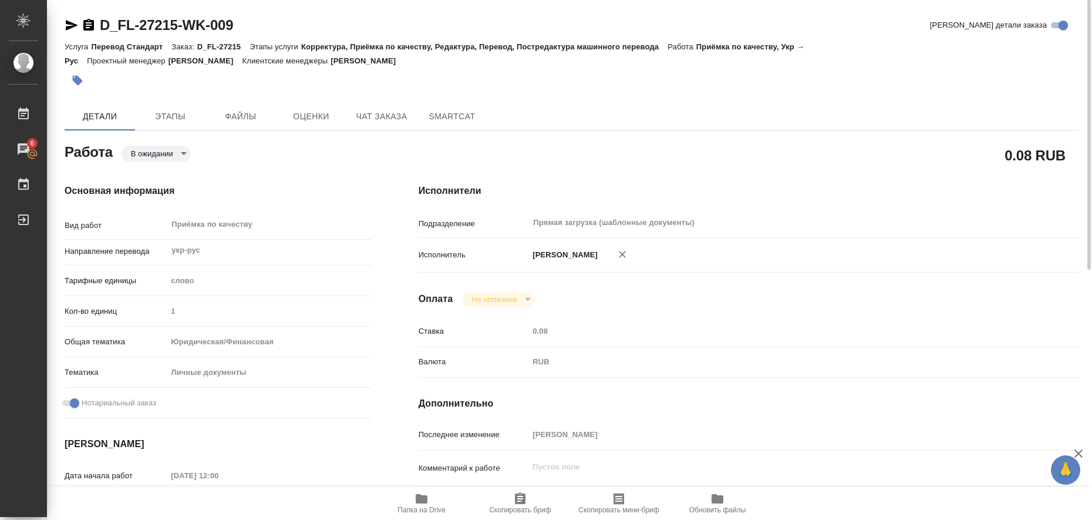
type input "D_FL-27215"
type input "Перевод Стандарт"
type input "Корректура, Приёмка по качеству, Редактура, Перевод, Постредактура машинного пе…"
type input "[PERSON_NAME]"
type input "/Clients/FL_D/Orders/D_FL-27215"
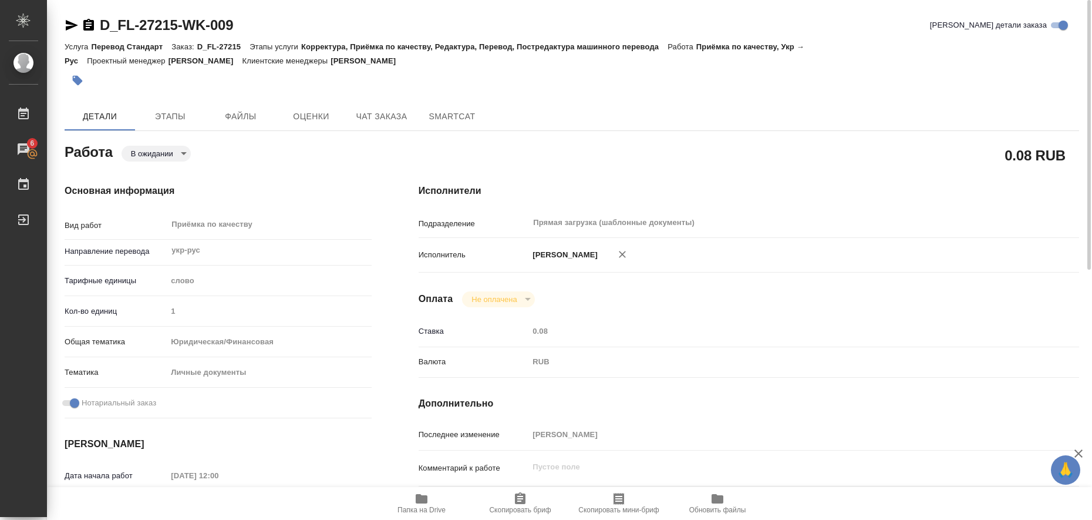
type input "[URL][DOMAIN_NAME]"
type textarea "x"
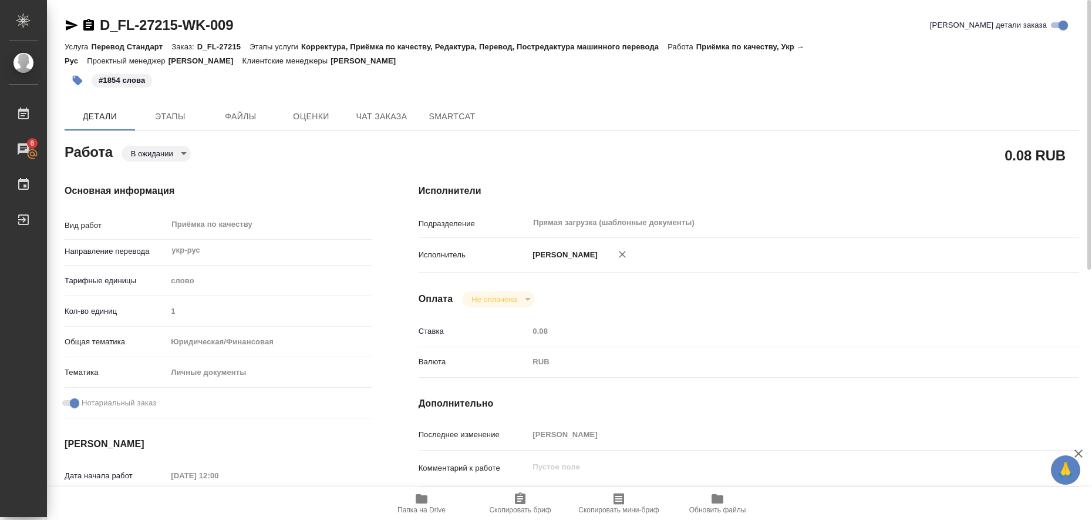
type textarea "x"
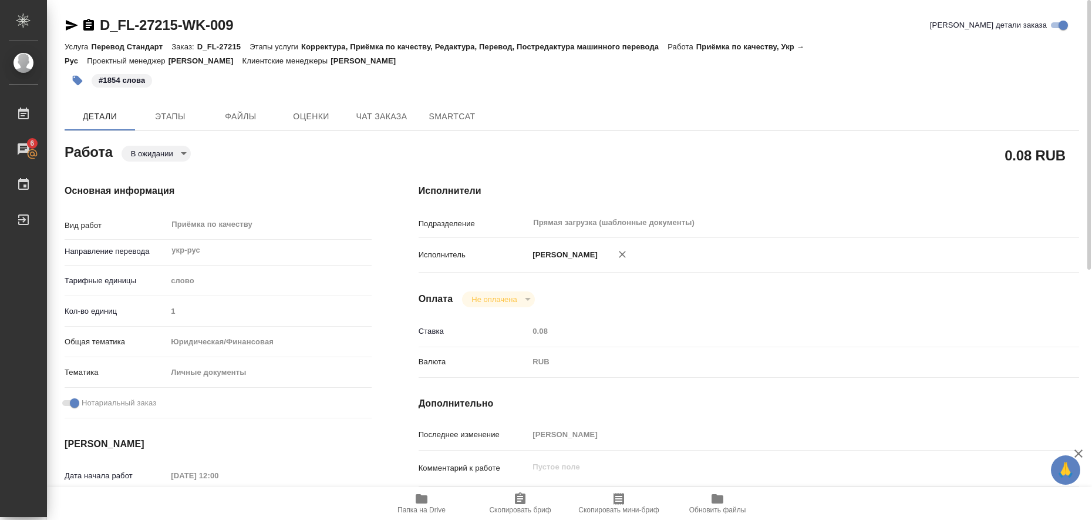
type textarea "x"
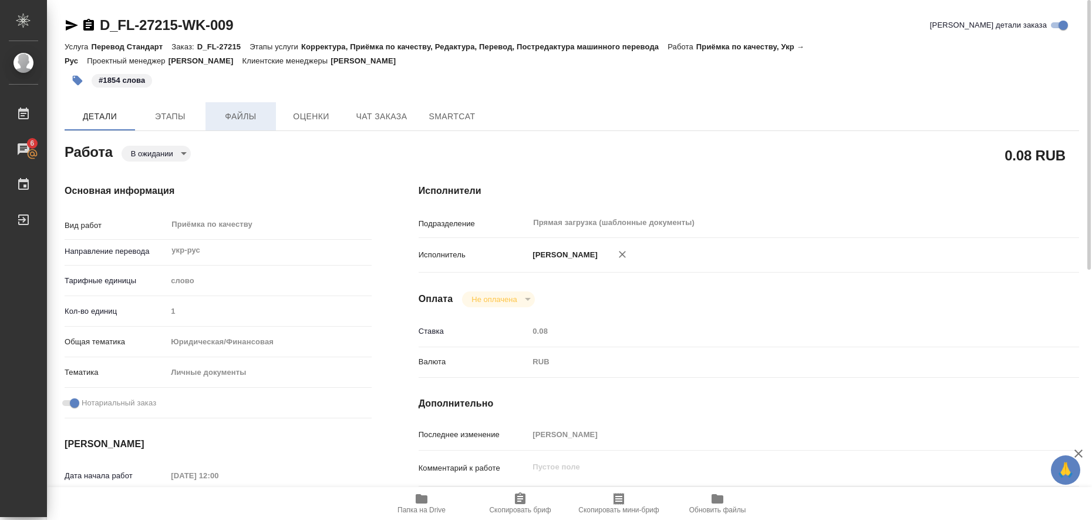
type textarea "x"
click at [180, 150] on body "🙏 .cls-1 fill:#fff; AWATERA Liubitskaia [PERSON_NAME] 6 Чаты График Выйти D_FL-…" at bounding box center [546, 260] width 1092 height 520
type textarea "x"
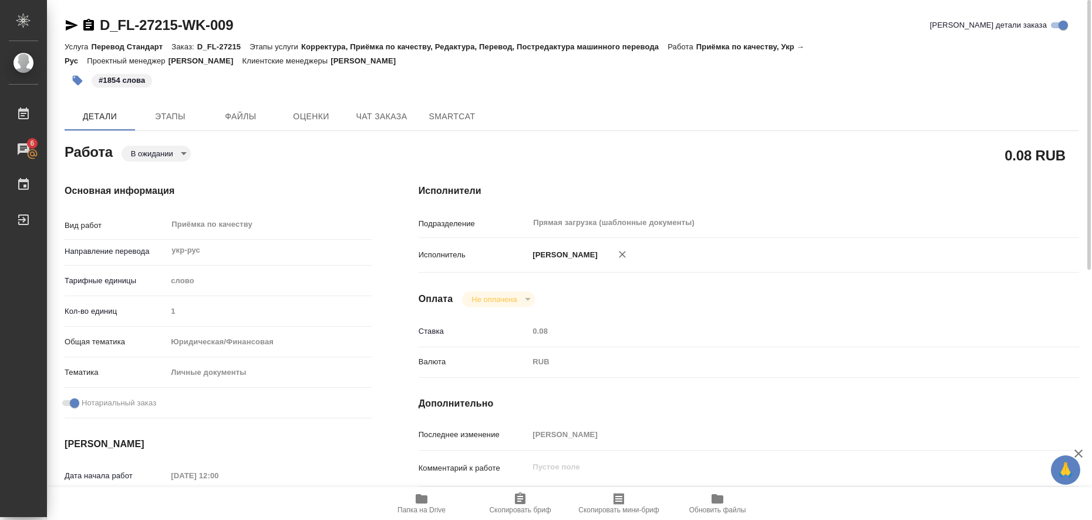
type textarea "x"
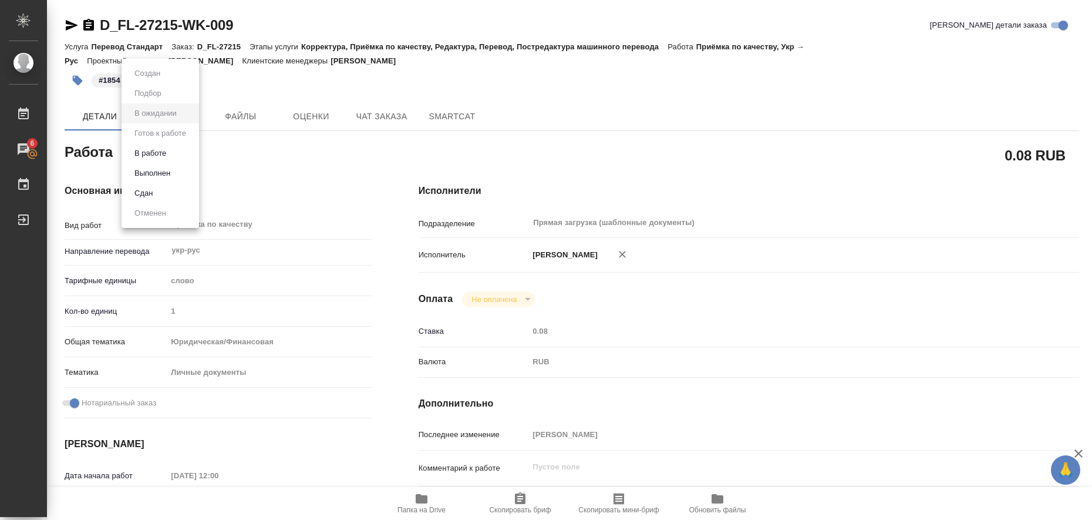
click at [179, 168] on li "Выполнен" at bounding box center [160, 173] width 77 height 20
type textarea "x"
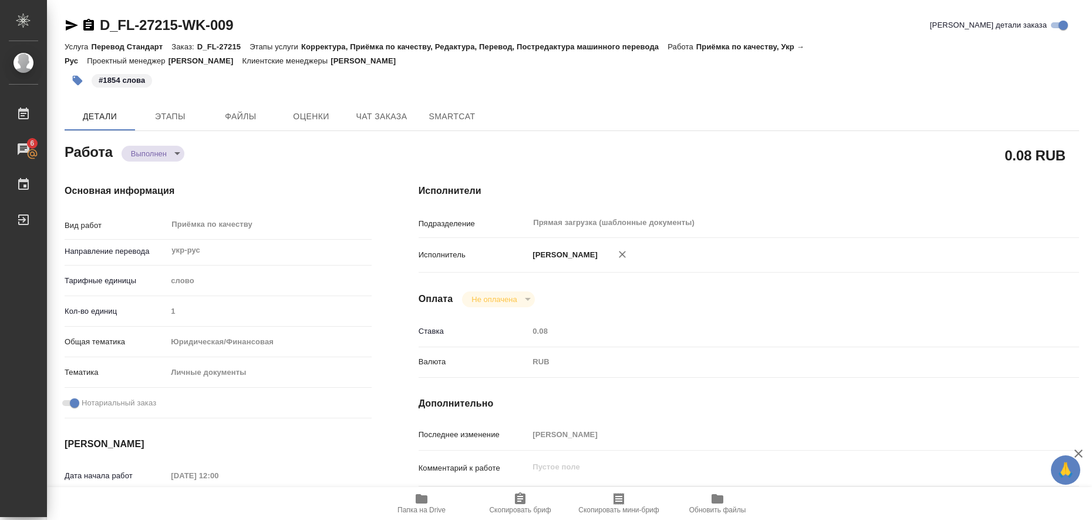
type textarea "x"
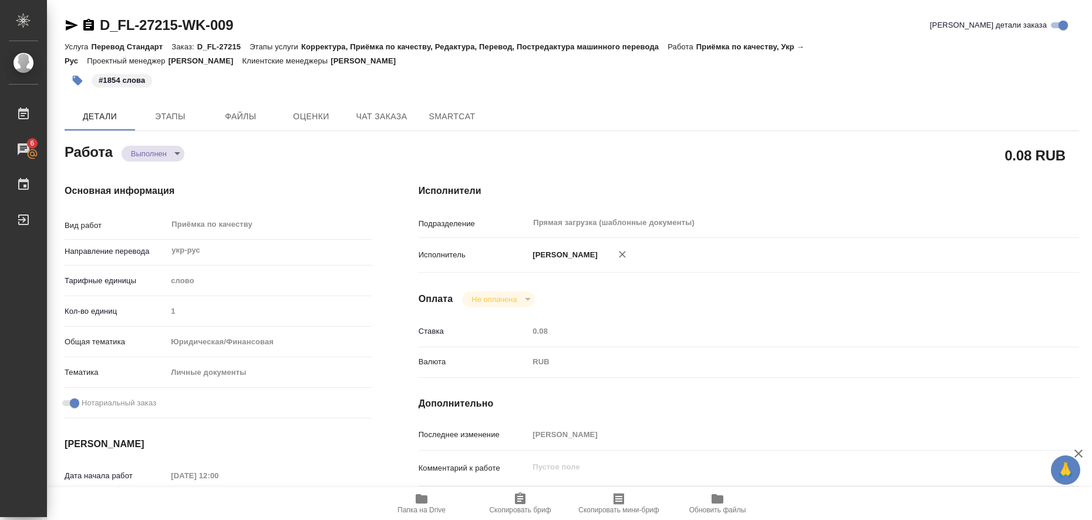
type textarea "x"
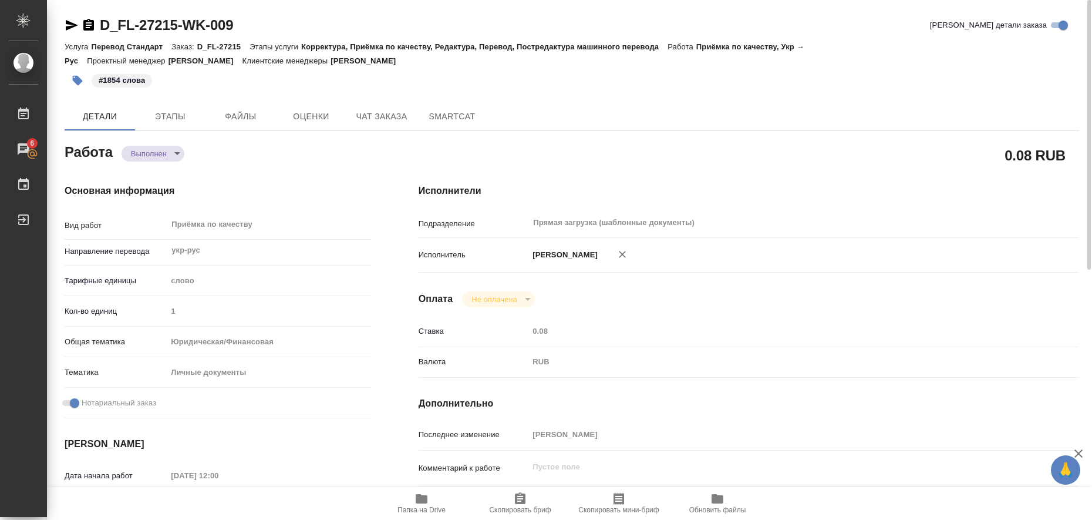
type textarea "x"
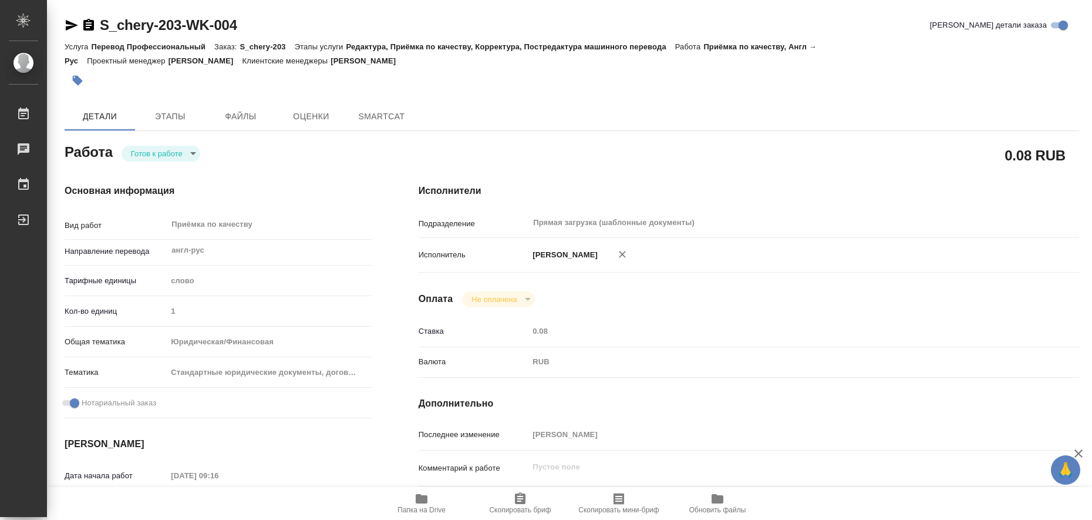
type textarea "x"
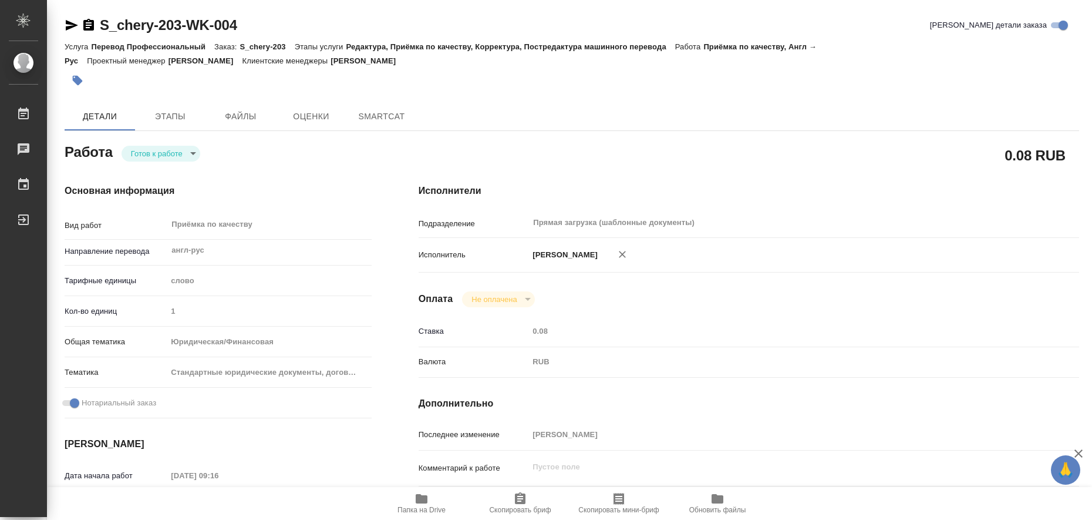
type textarea "x"
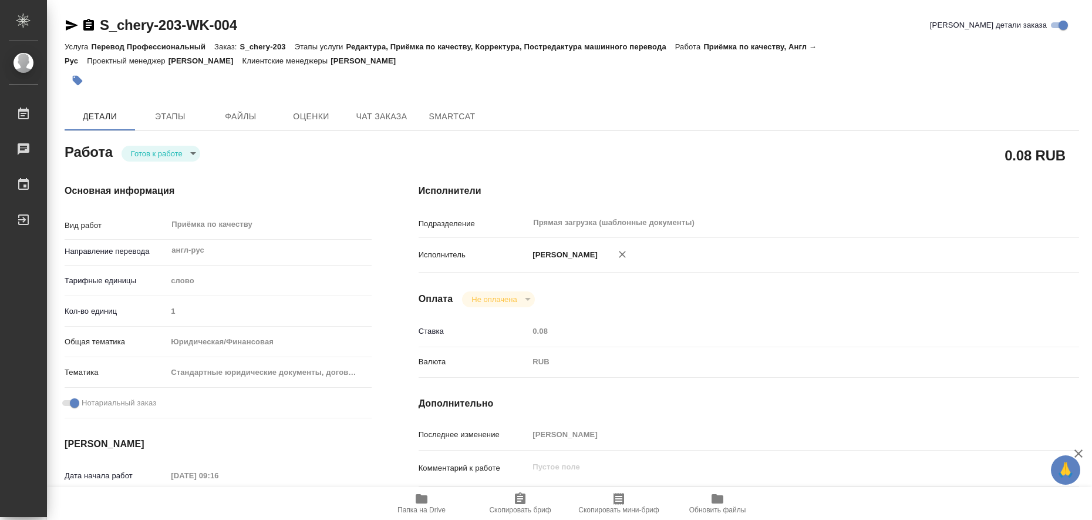
type textarea "x"
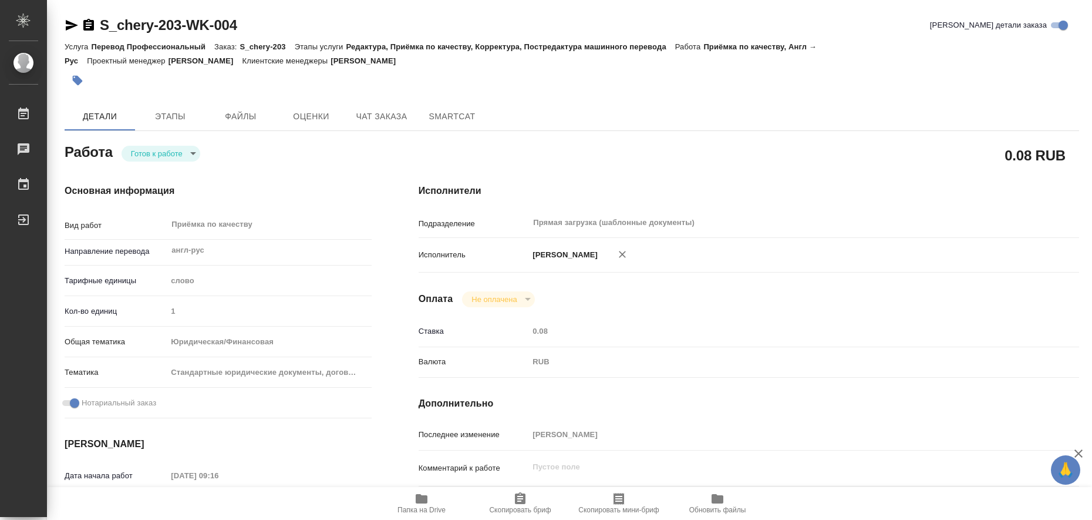
type textarea "x"
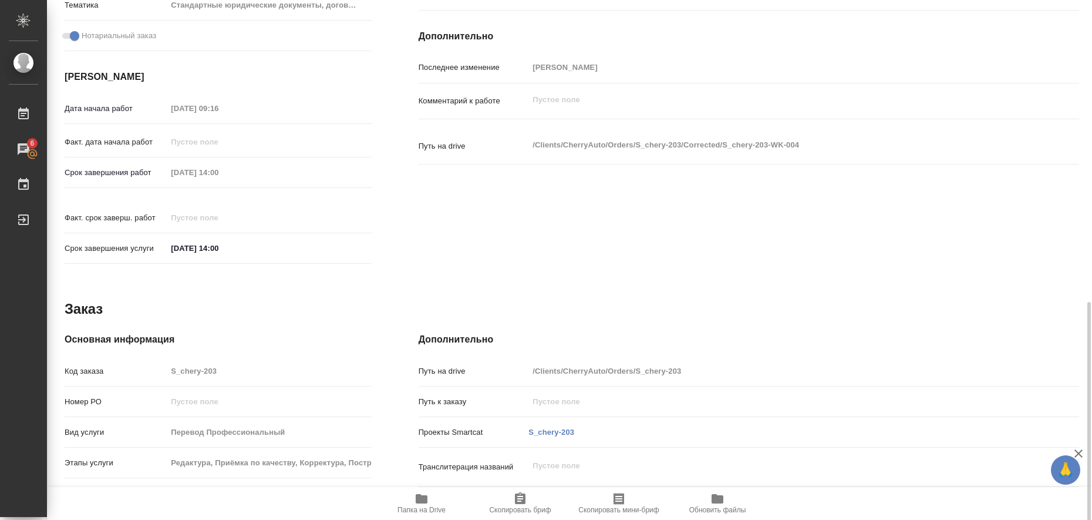
scroll to position [482, 0]
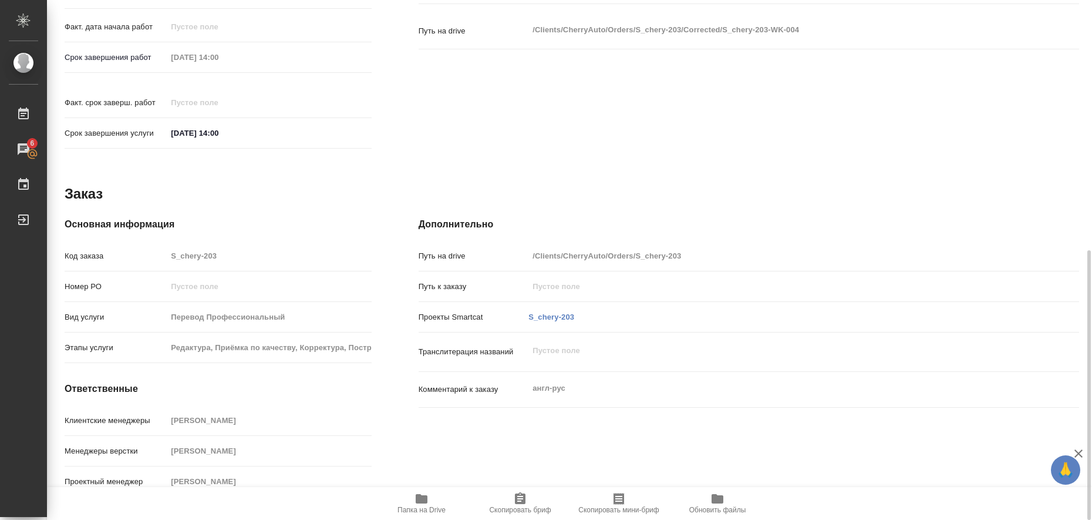
click at [424, 500] on icon "button" at bounding box center [422, 498] width 12 height 9
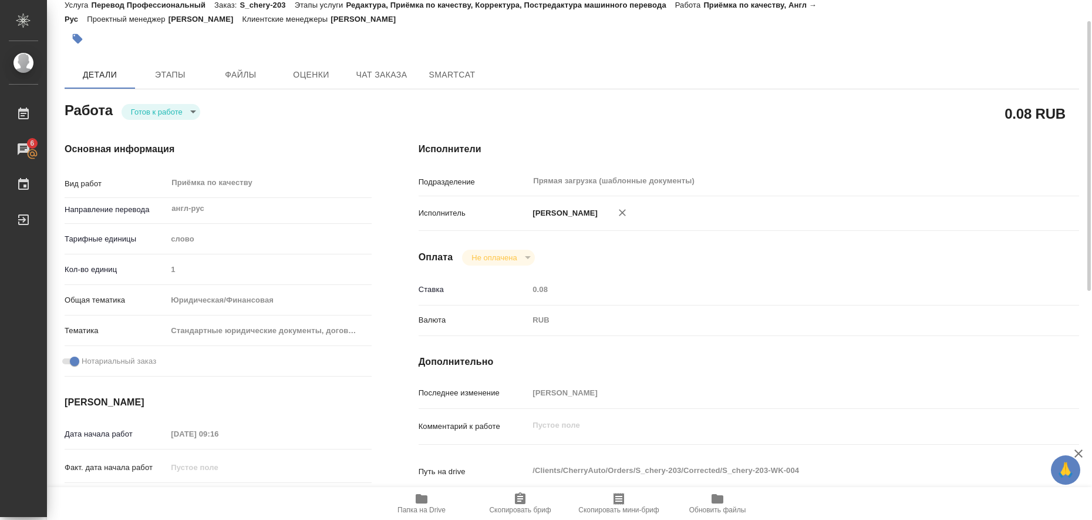
scroll to position [0, 0]
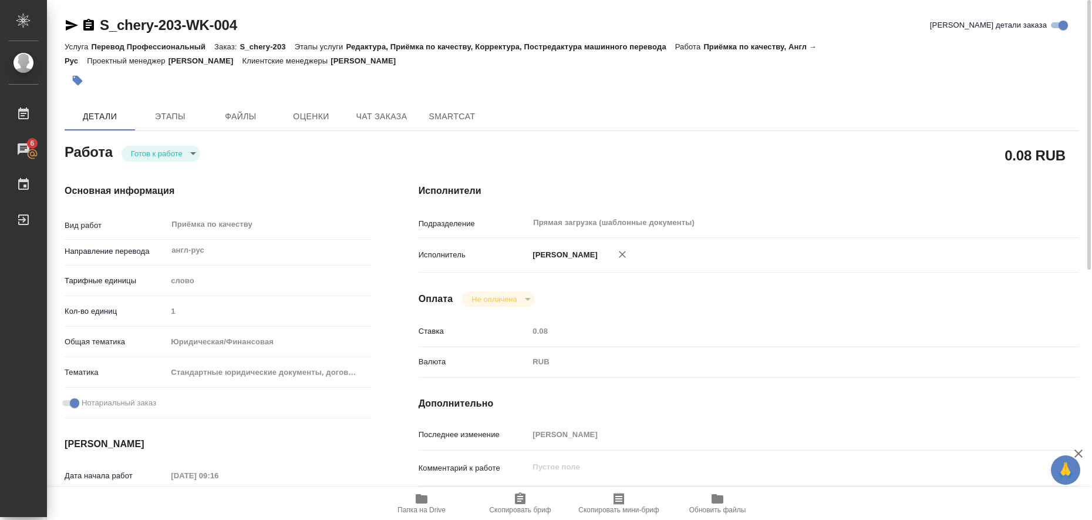
click at [63, 25] on div "S_chery-203-WK-004 Кратко детали заказа Услуга Перевод Профессиональный Заказ: …" at bounding box center [571, 506] width 1027 height 1013
click at [68, 22] on icon "button" at bounding box center [72, 25] width 12 height 11
click at [79, 75] on icon "button" at bounding box center [78, 81] width 12 height 12
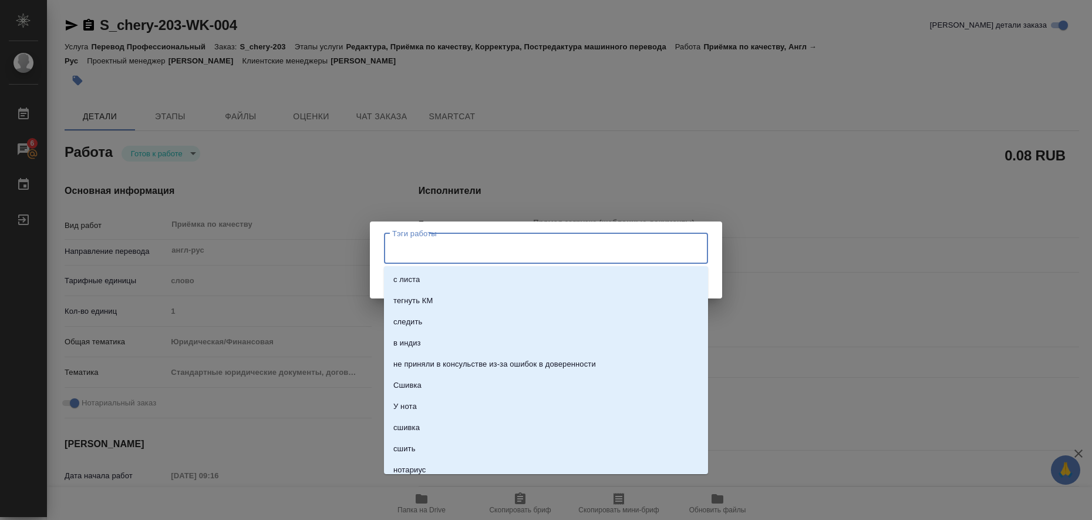
click at [474, 244] on input "Тэги работы" at bounding box center [534, 248] width 291 height 20
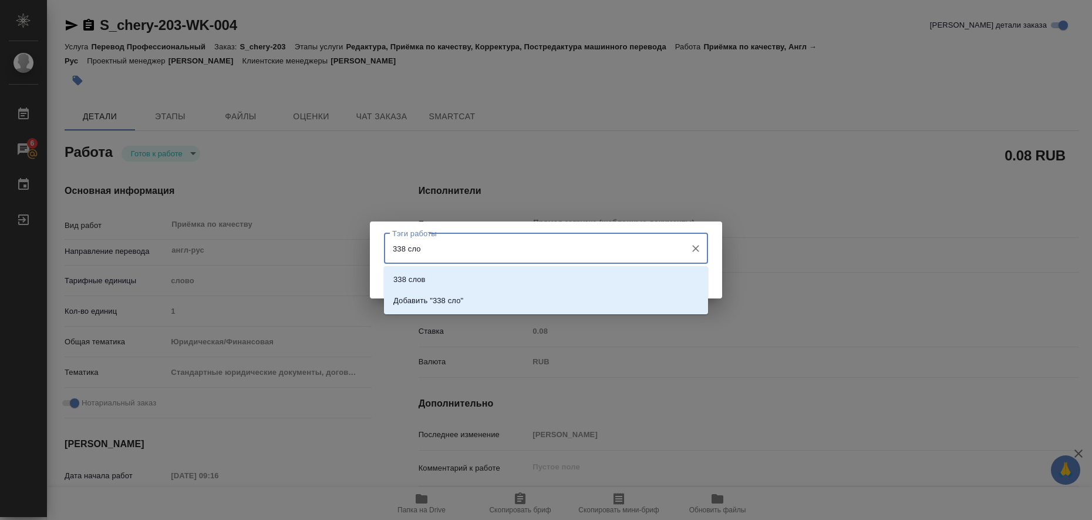
type input "338 слов"
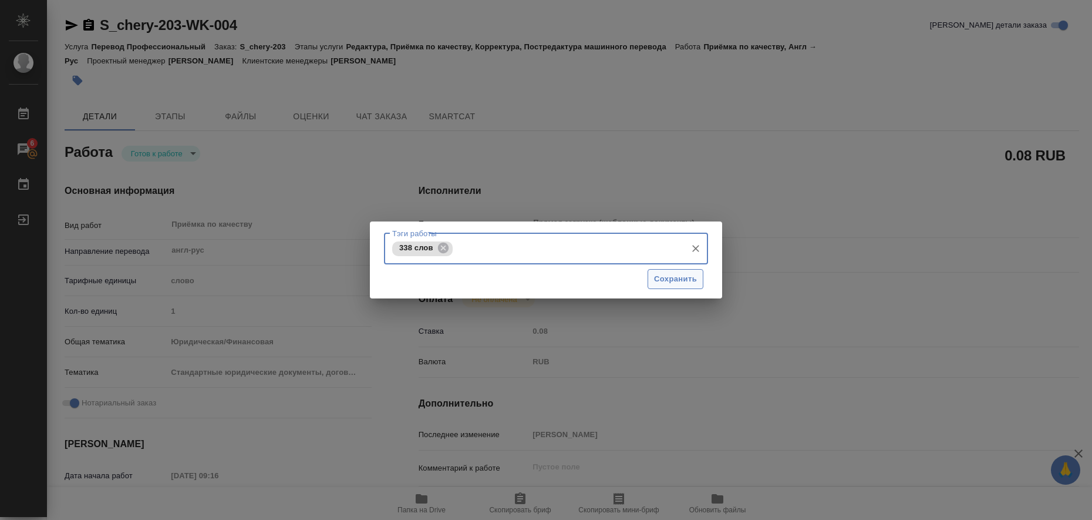
click at [693, 282] on span "Сохранить" at bounding box center [675, 279] width 43 height 14
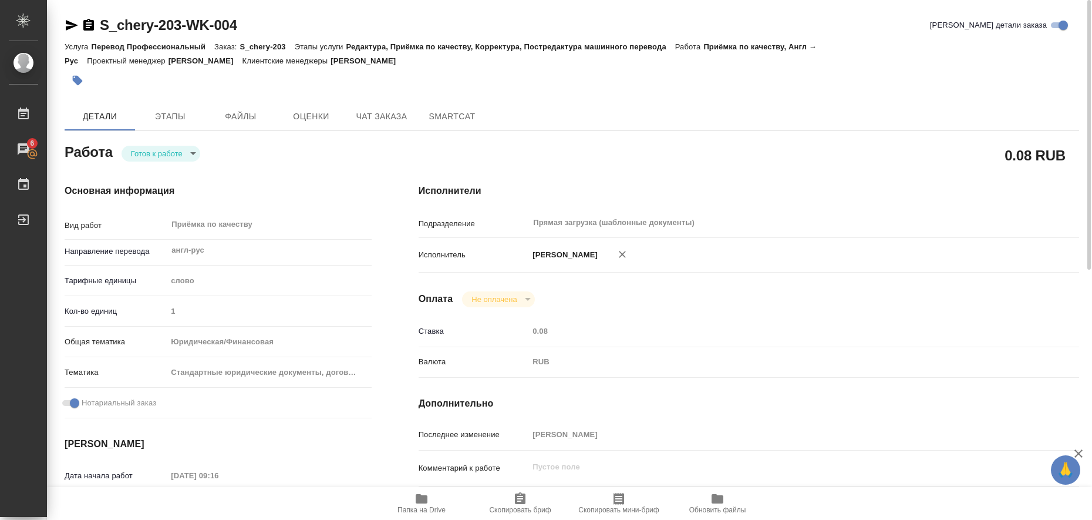
type input "readyForWork"
type textarea "Приёмка по качеству"
type textarea "x"
type input "англ-рус"
type input "5a8b1489cc6b4906c91bfd90"
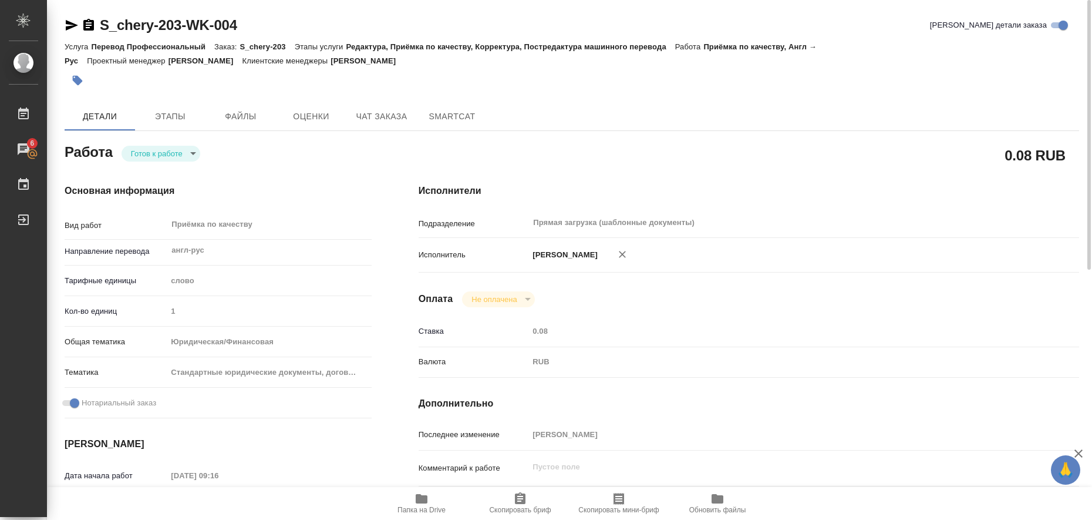
type input "1"
type input "yr-fn"
type input "5f647205b73bc97568ca66bf"
checkbox input "true"
type input "11.08.2025 09:16"
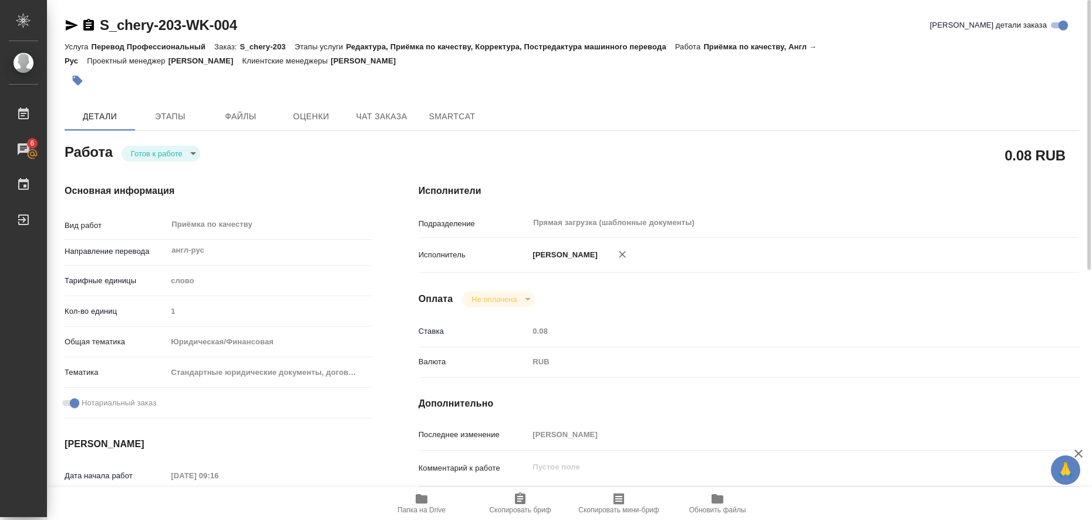
type input "12.08.2025 14:00"
type input "Прямая загрузка (шаблонные документы)"
type input "notPayed"
type input "0.08"
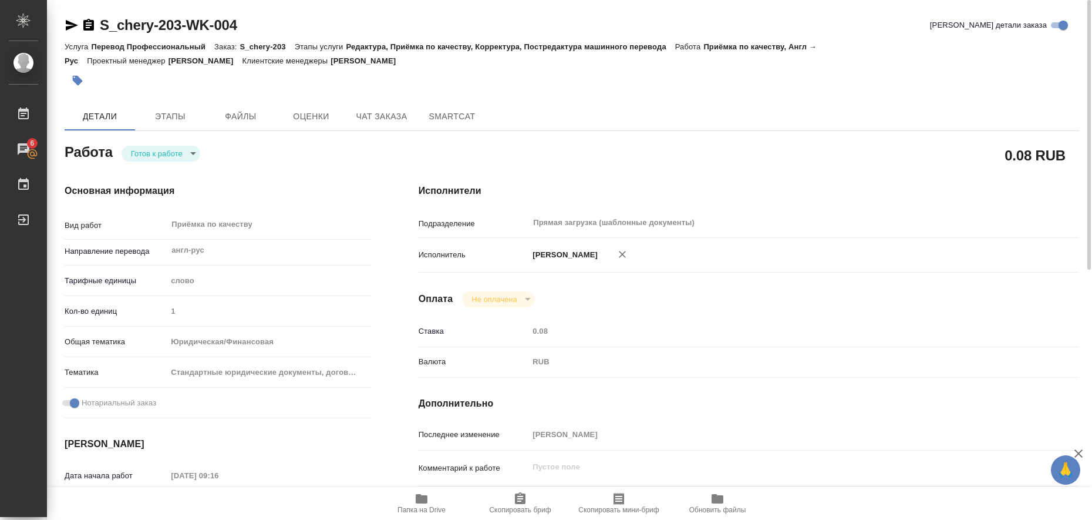
type input "RUB"
type input "Любицкая Ольга"
type textarea "x"
type textarea "/Clients/CherryAuto/Orders/S_chery-203/Corrected/S_chery-203-WK-004"
type textarea "x"
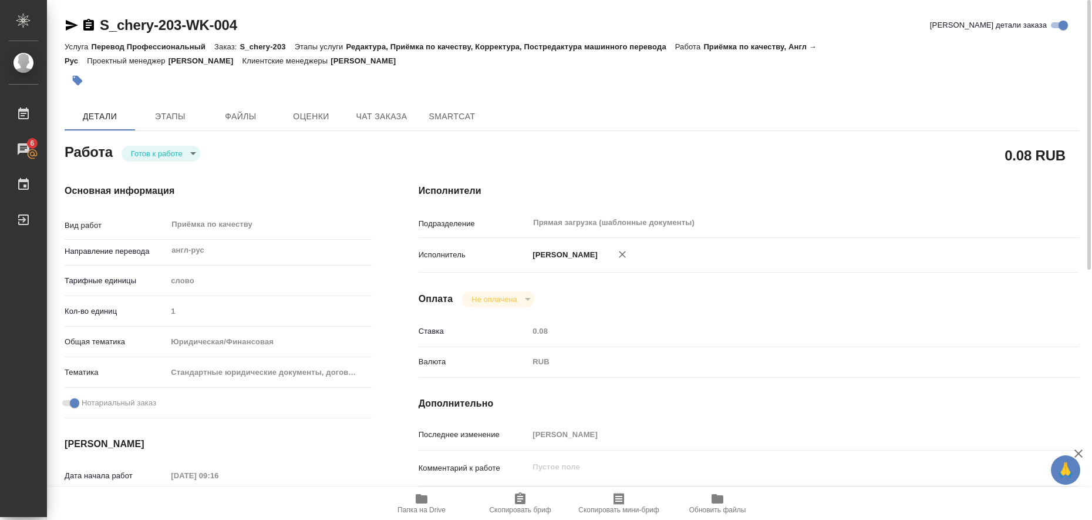
type input "S_chery-203"
type input "Перевод Профессиональный"
type input "Редактура, Приёмка по качеству, Корректура, Постредактура машинного перевода"
type input "Усманова Ольга"
type input "Заборова Александра"
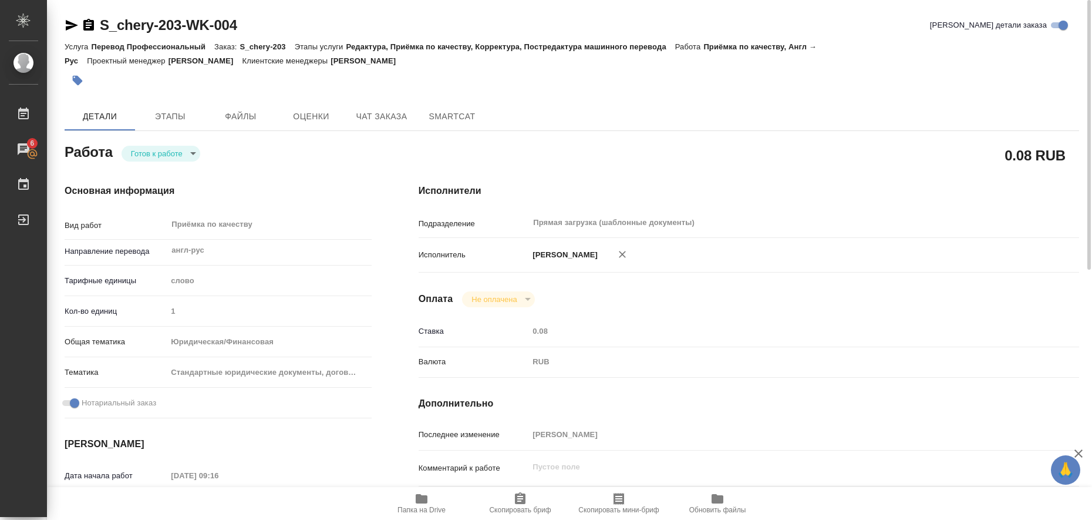
type input "/Clients/CherryAuto/Orders/S_chery-203"
type textarea "x"
type textarea "англ-рус"
type textarea "x"
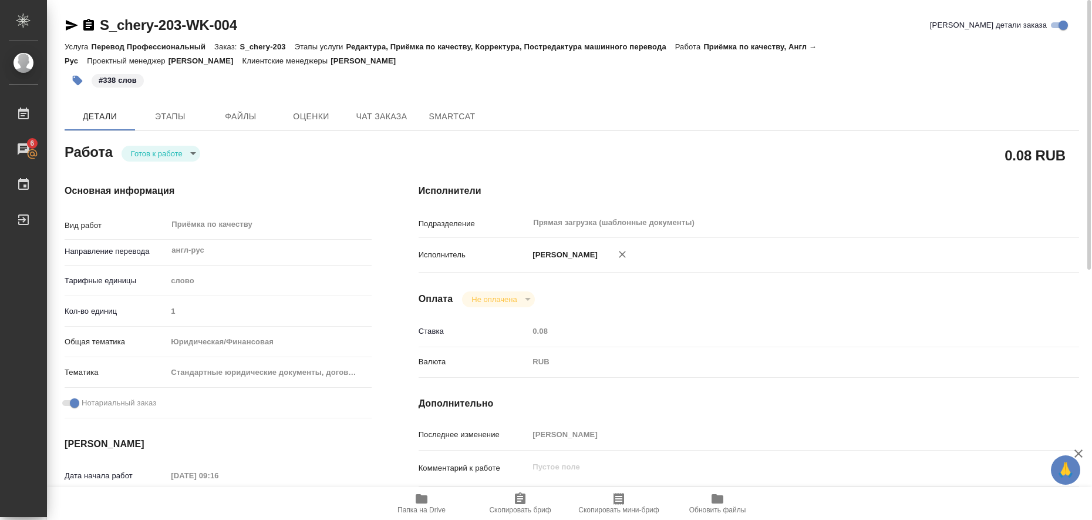
type textarea "x"
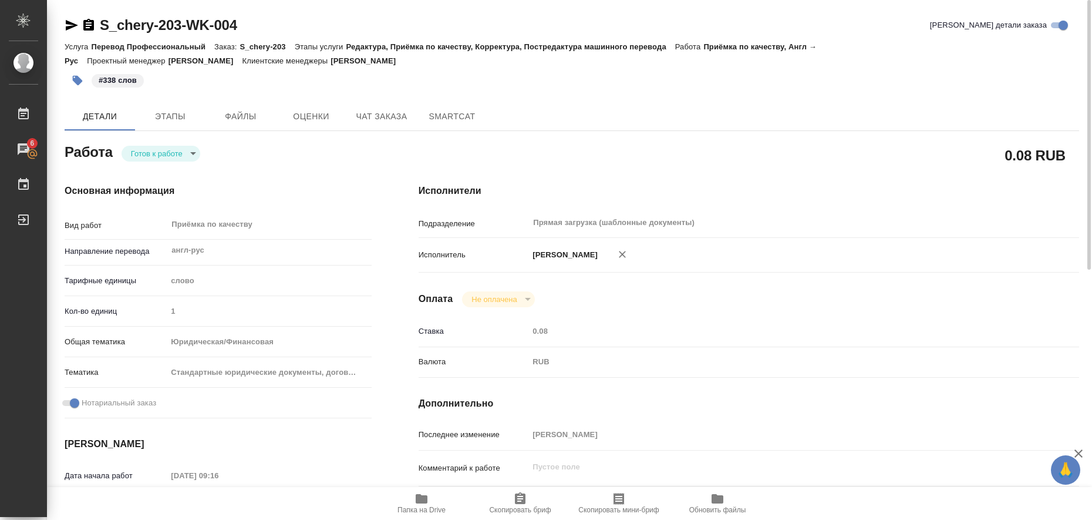
type textarea "x"
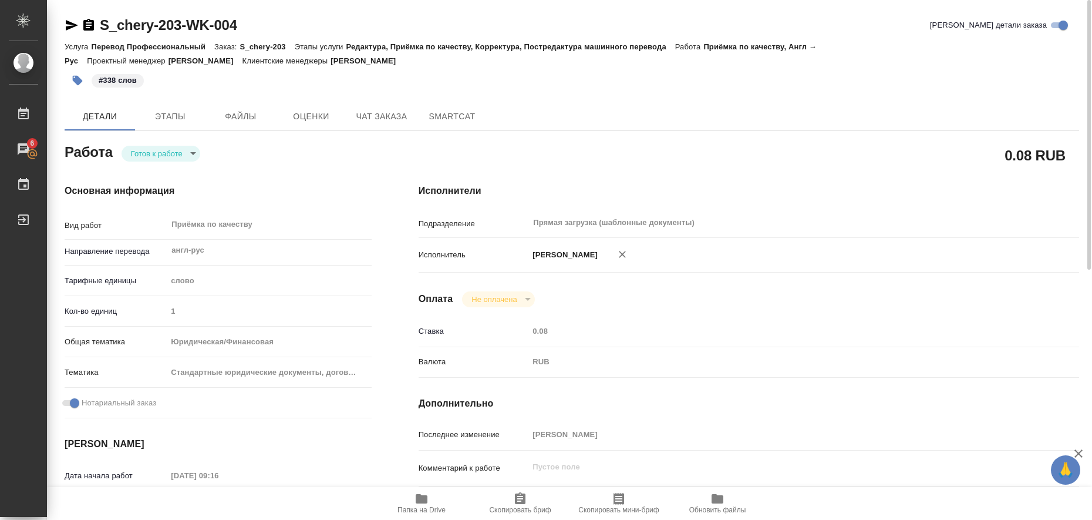
type textarea "x"
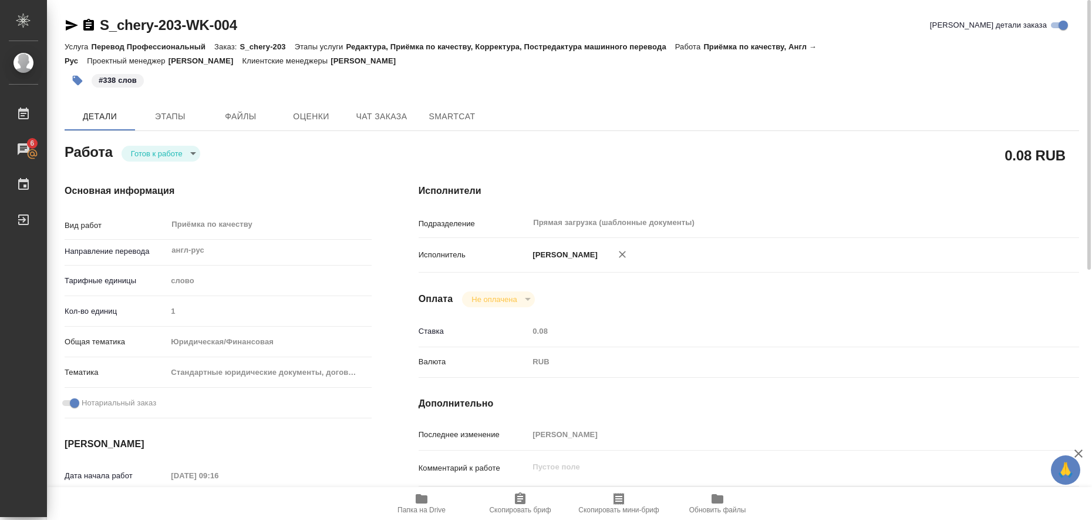
type textarea "x"
click at [187, 151] on body "🙏 .cls-1 fill:#fff; AWATERA Liubitskaia Olga Работы 6 Чаты График Выйти S_chery…" at bounding box center [546, 260] width 1092 height 520
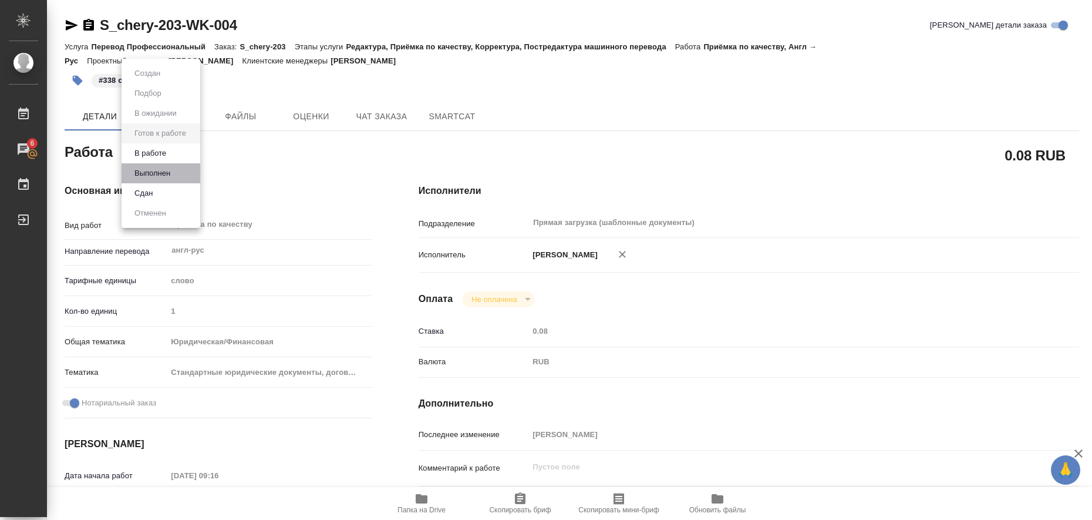
click at [183, 172] on li "Выполнен" at bounding box center [161, 173] width 79 height 20
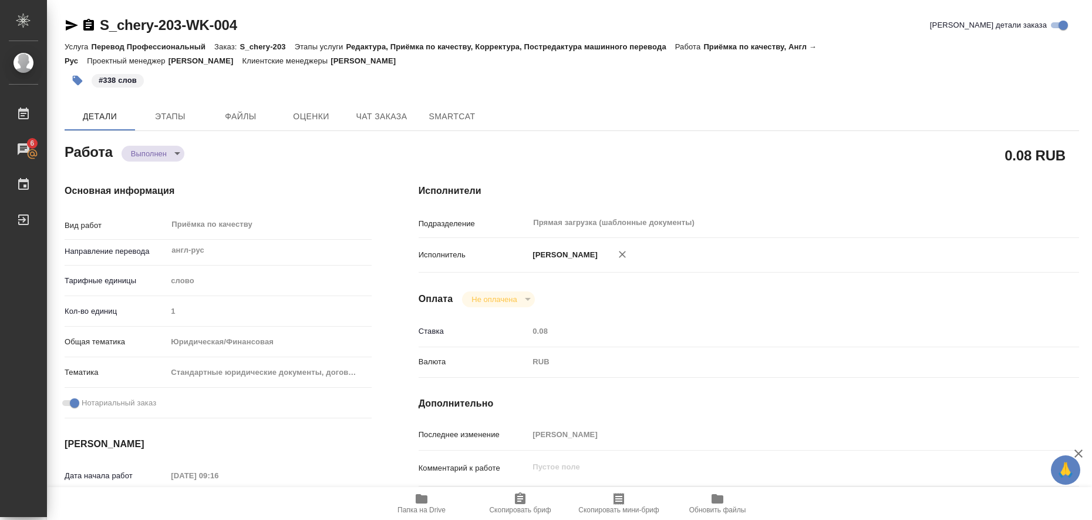
type textarea "x"
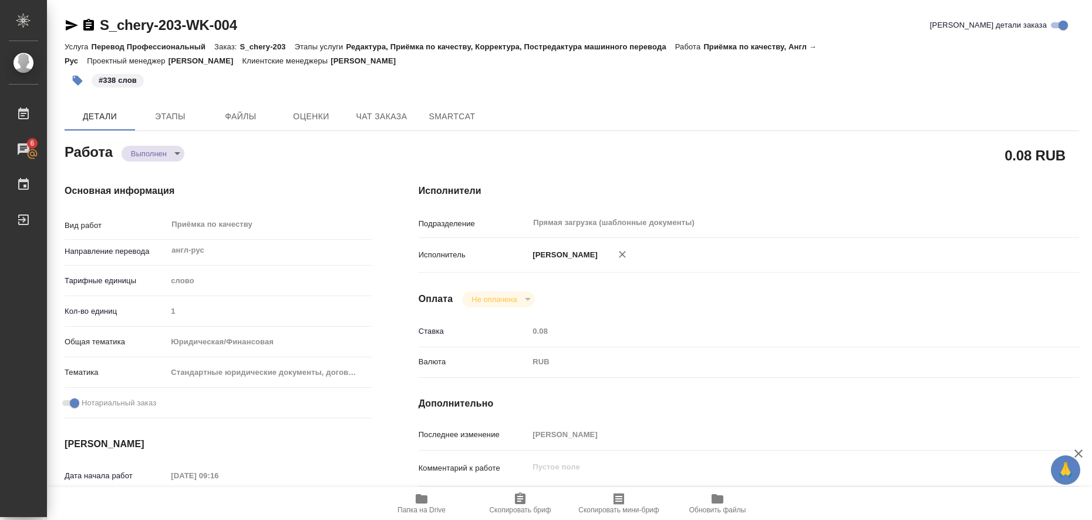
type textarea "x"
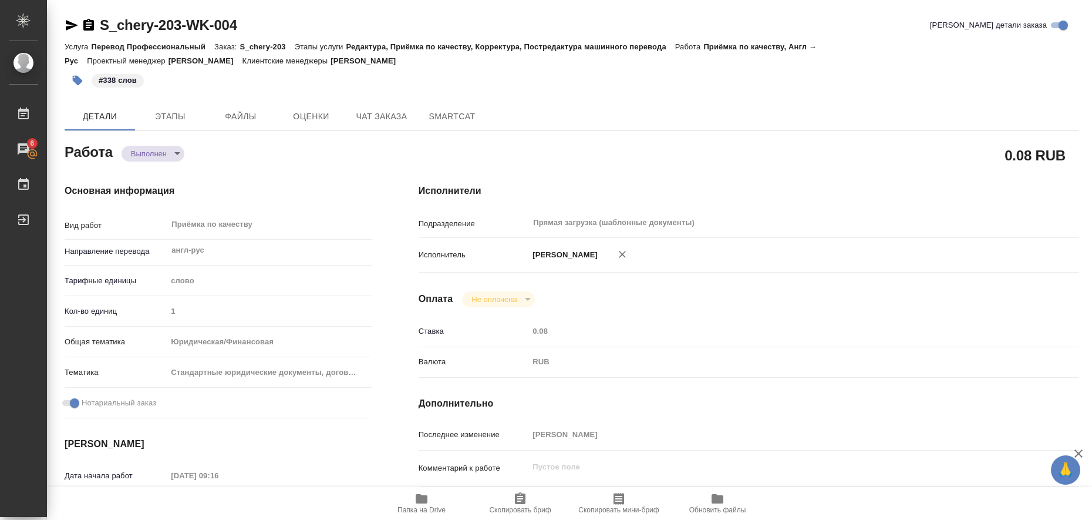
type textarea "x"
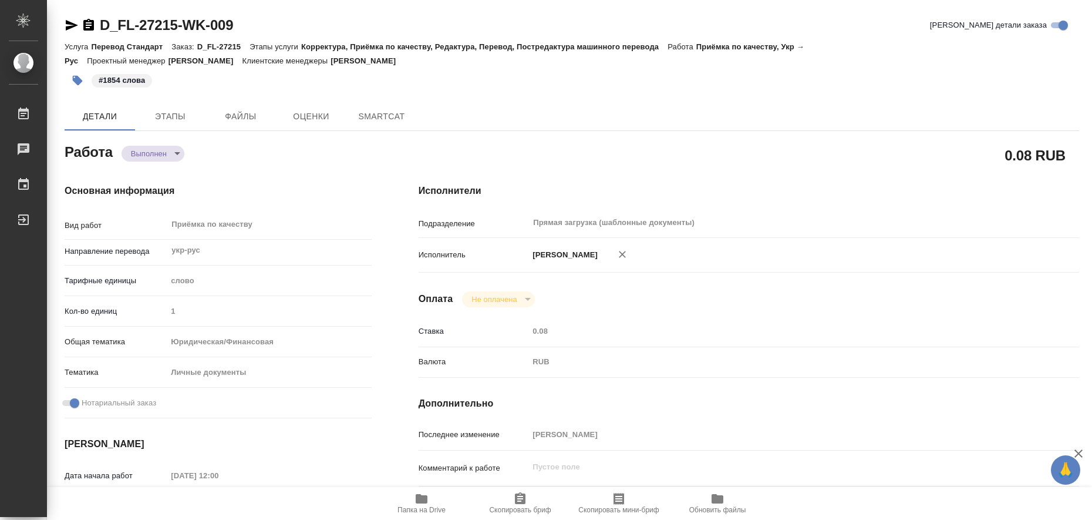
type textarea "x"
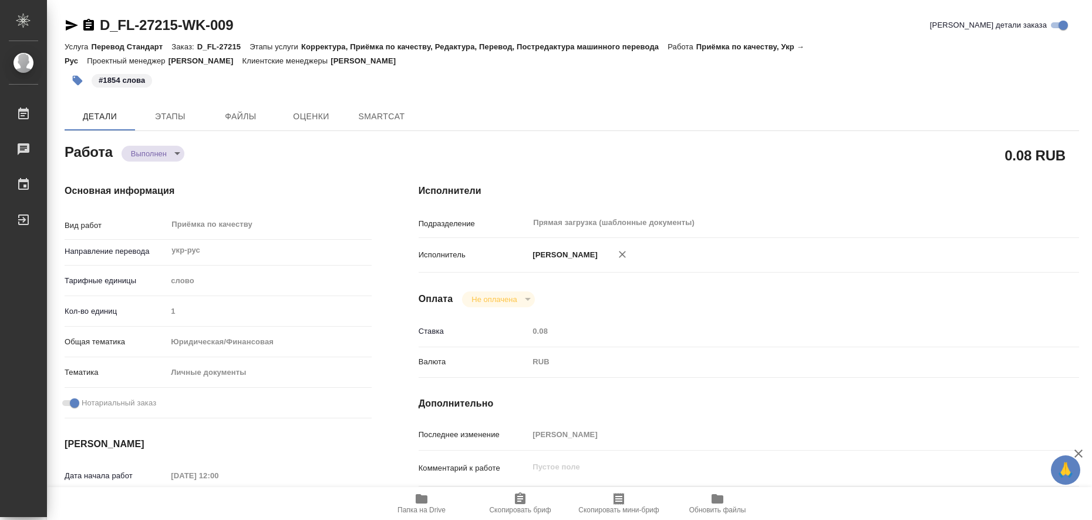
type textarea "x"
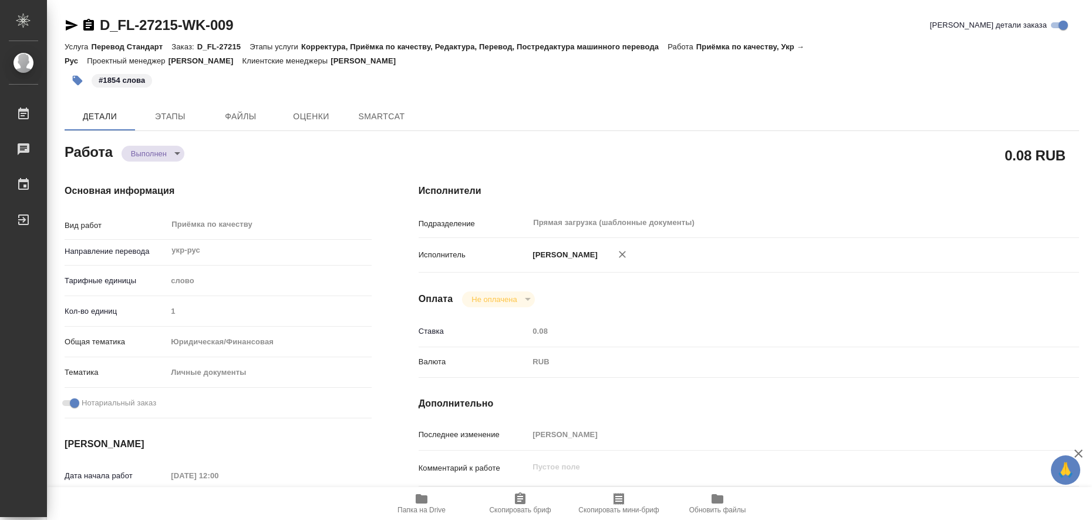
type textarea "x"
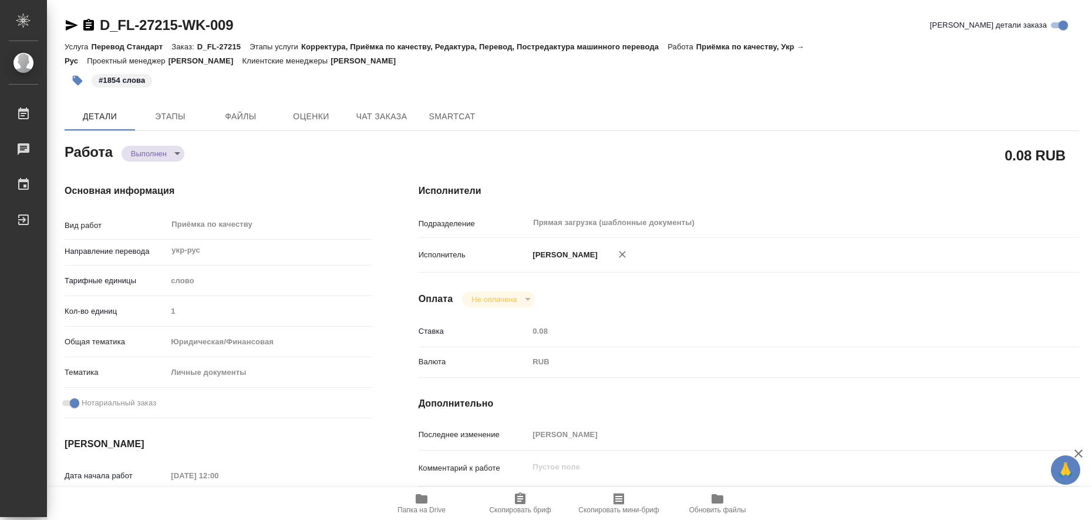
type textarea "x"
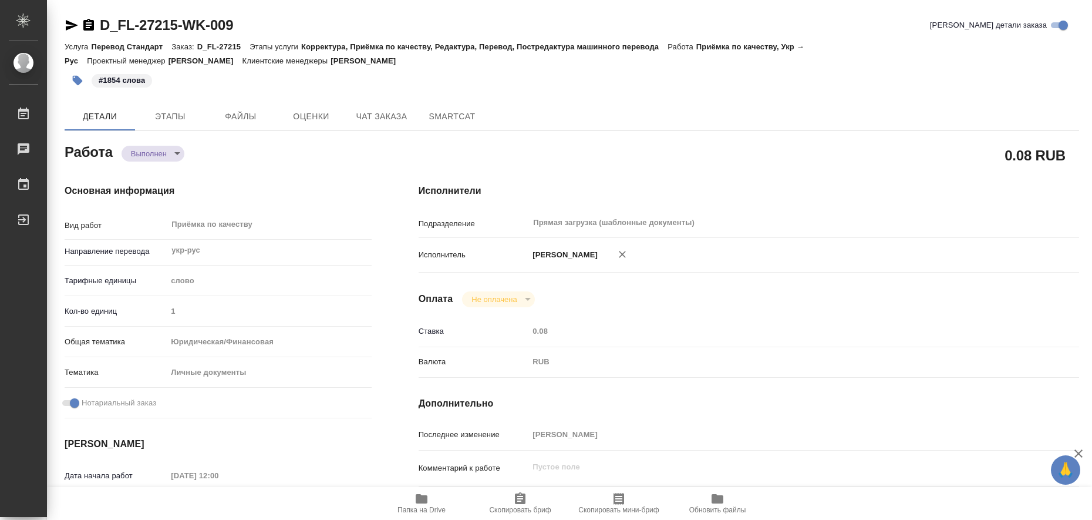
type textarea "x"
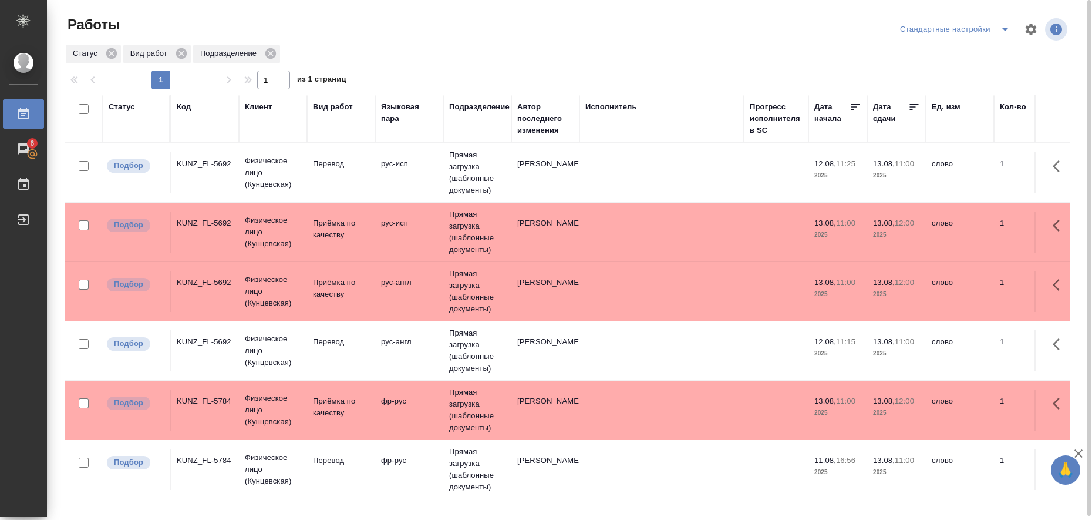
scroll to position [4, 0]
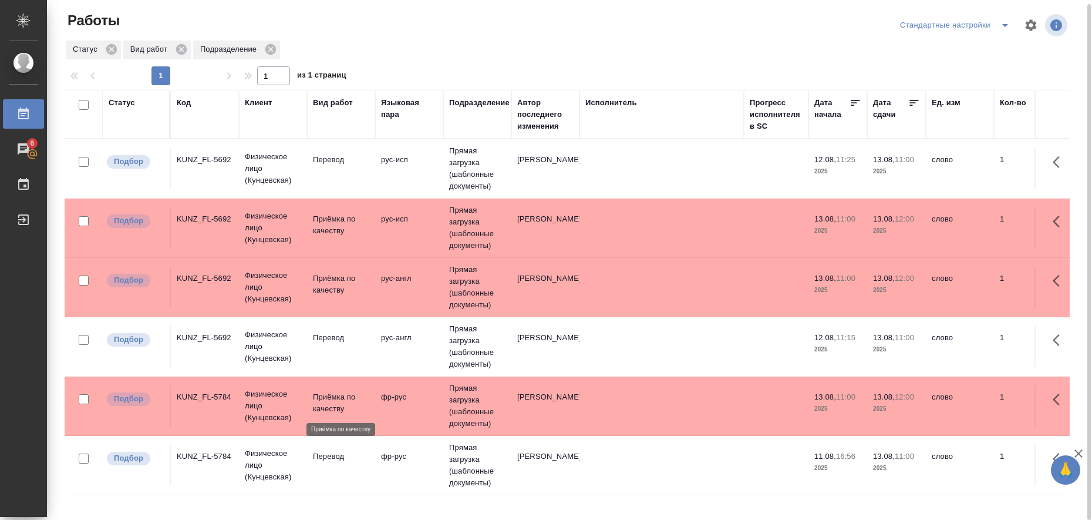
click at [317, 400] on p "Приёмка по качеству" at bounding box center [341, 402] width 56 height 23
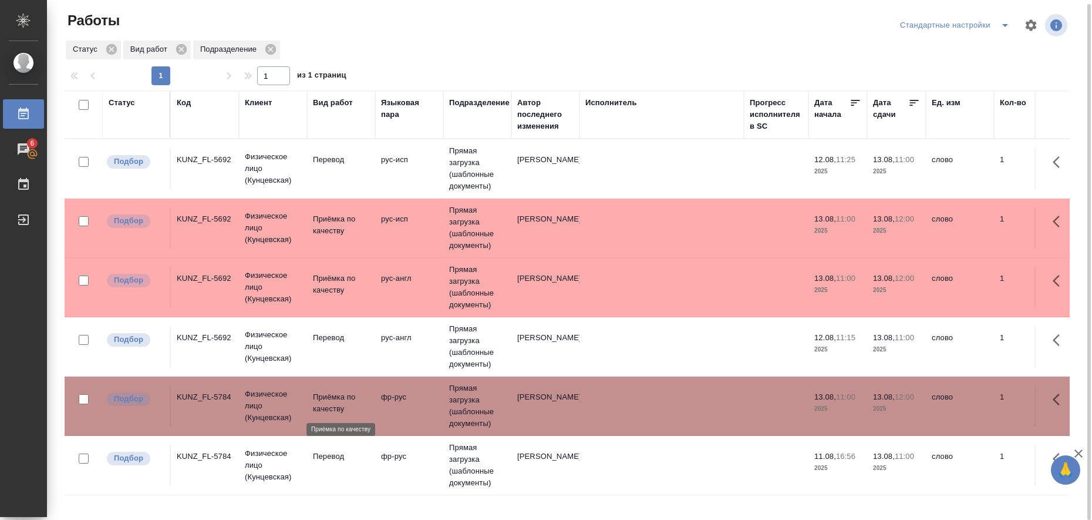
click at [317, 400] on p "Приёмка по качеству" at bounding box center [341, 402] width 56 height 23
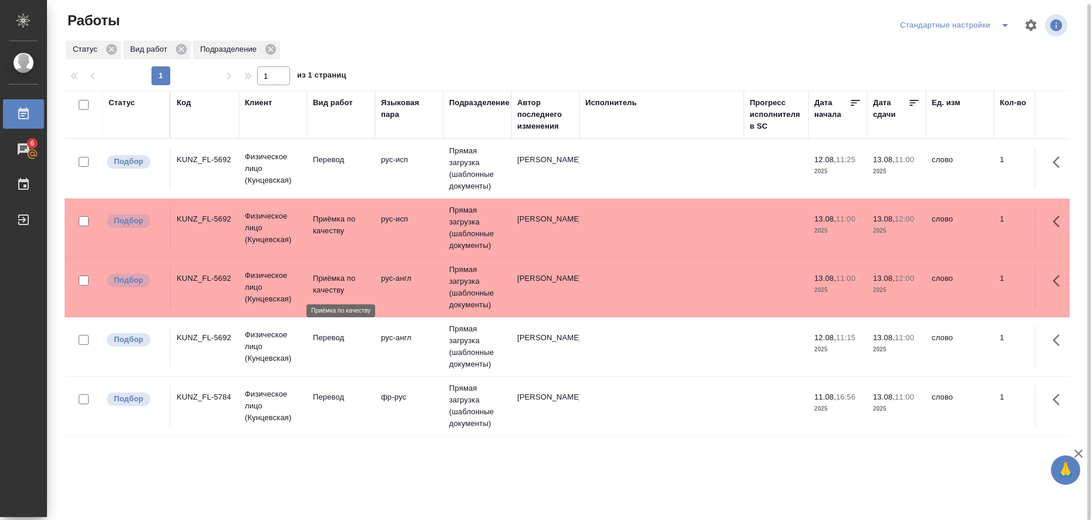
click at [328, 285] on p "Приёмка по качеству" at bounding box center [341, 283] width 56 height 23
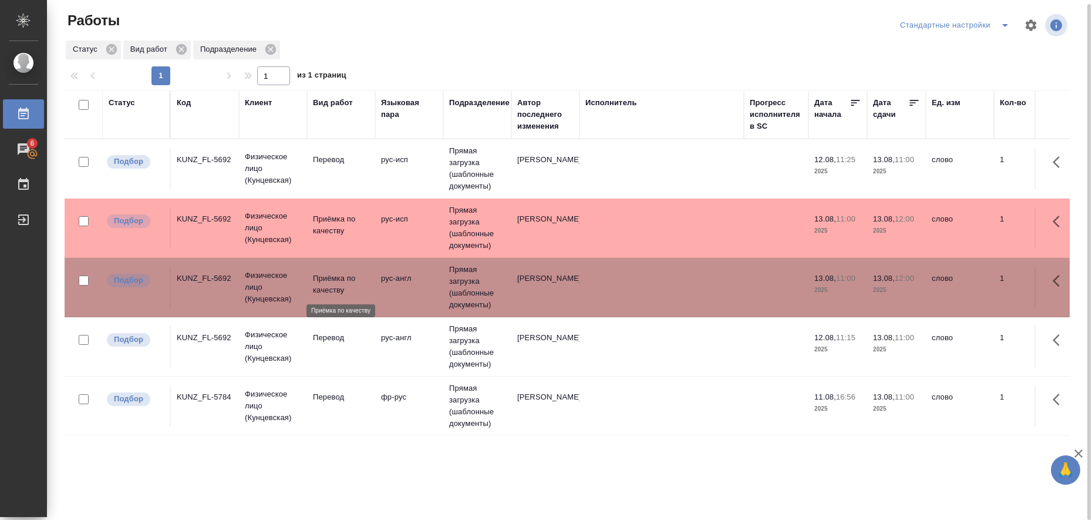
click at [328, 285] on p "Приёмка по качеству" at bounding box center [341, 283] width 56 height 23
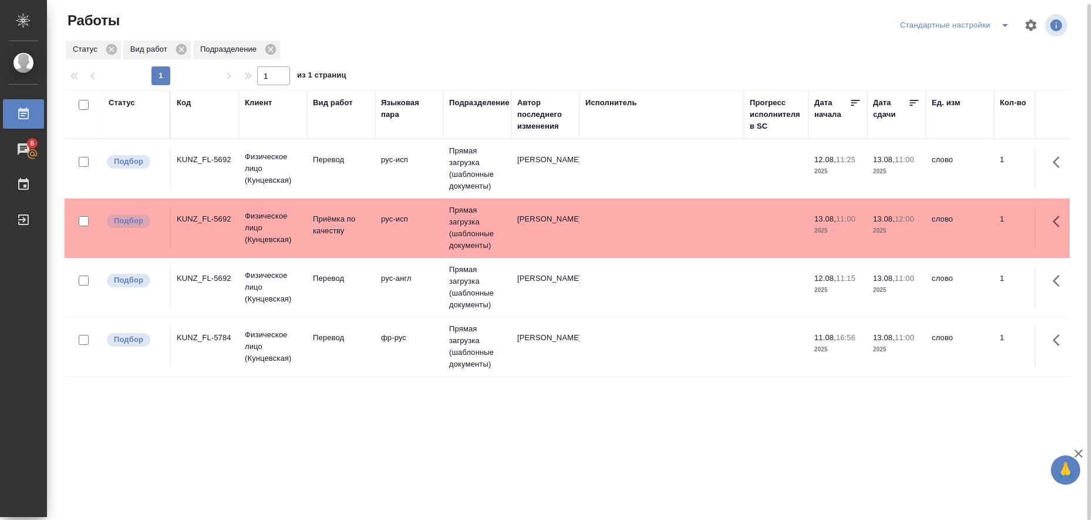
click at [403, 189] on td "рус-исп" at bounding box center [409, 168] width 68 height 41
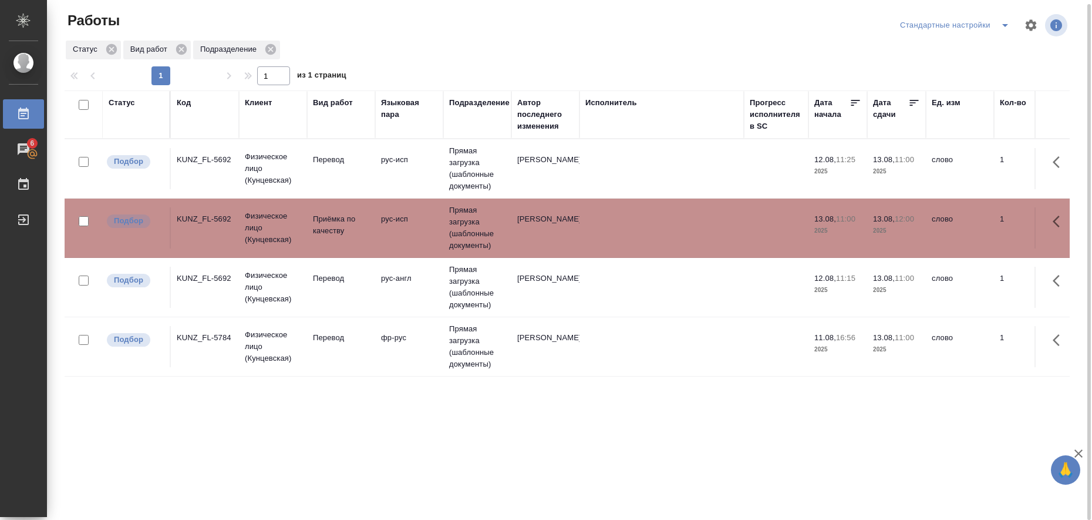
click at [403, 189] on td "рус-исп" at bounding box center [409, 168] width 68 height 41
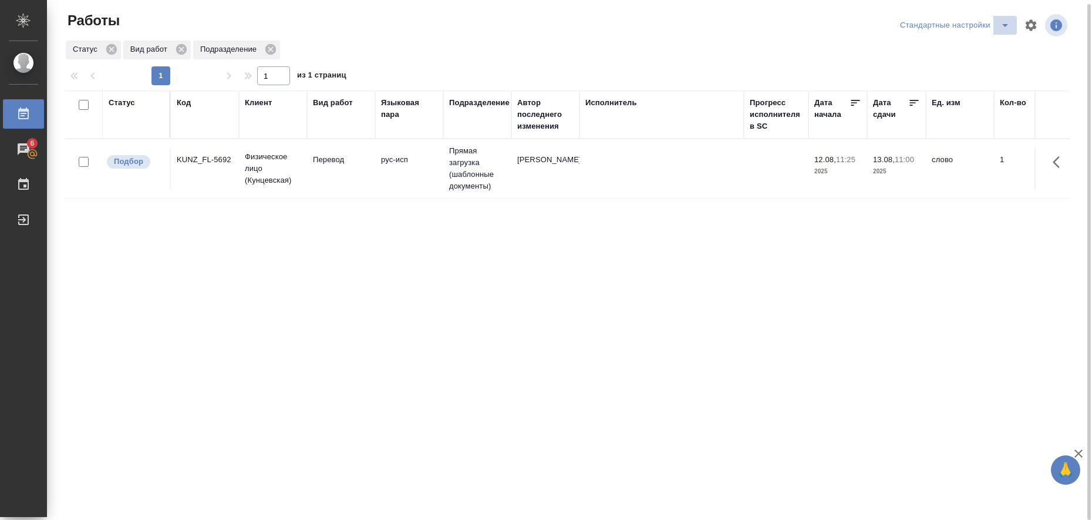
click at [1009, 24] on icon "split button" at bounding box center [1005, 25] width 14 height 14
click at [972, 53] on li "в работе" at bounding box center [957, 44] width 120 height 19
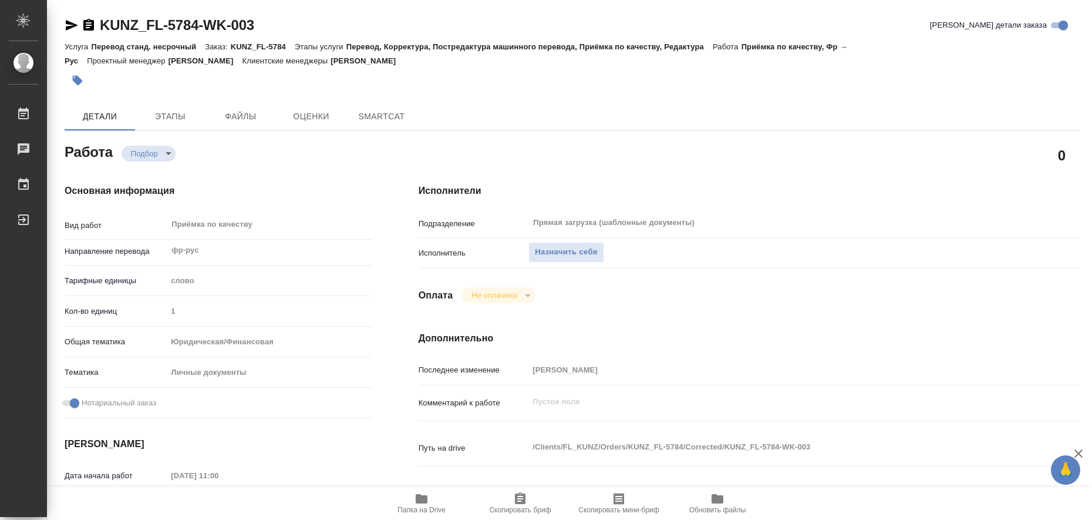
type textarea "x"
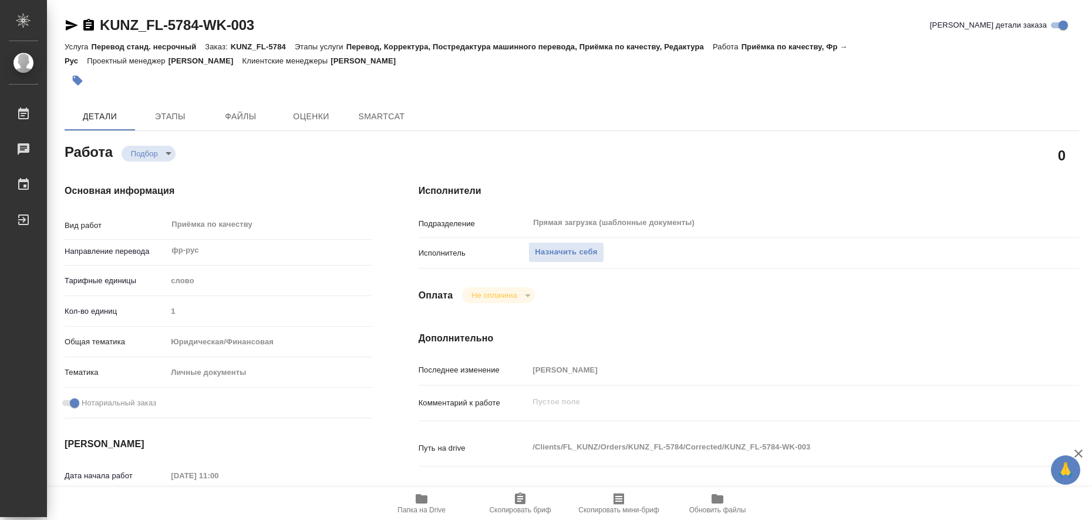
type textarea "x"
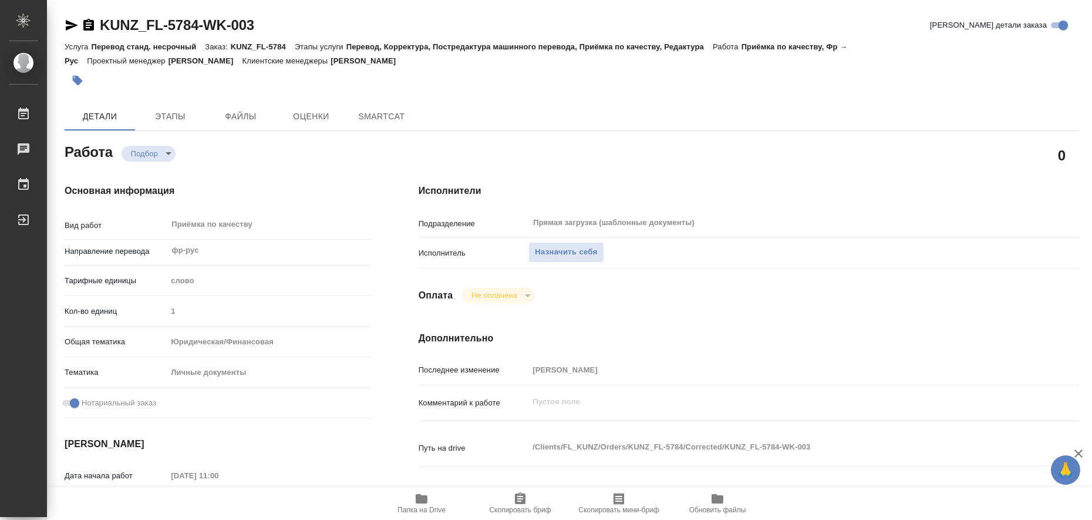
type textarea "x"
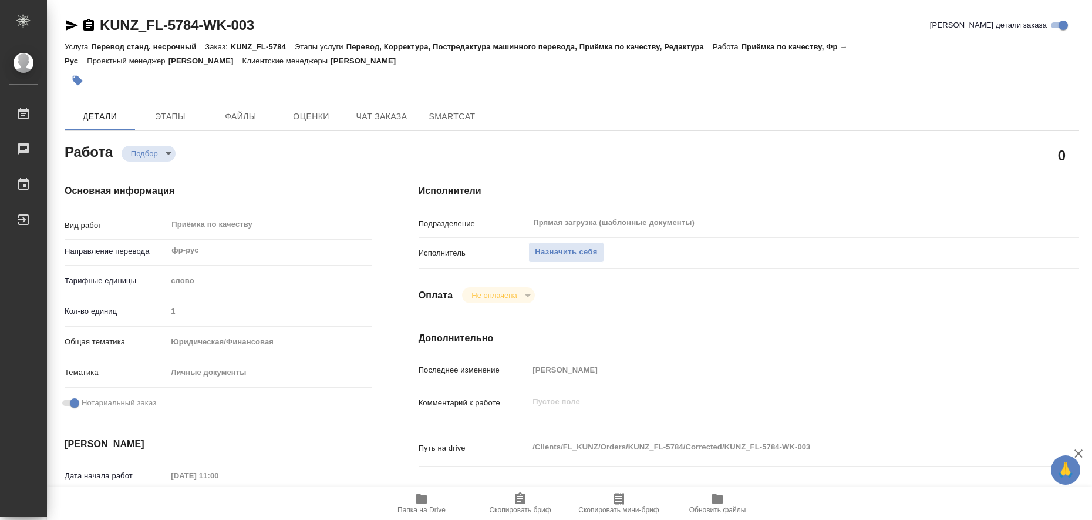
type textarea "x"
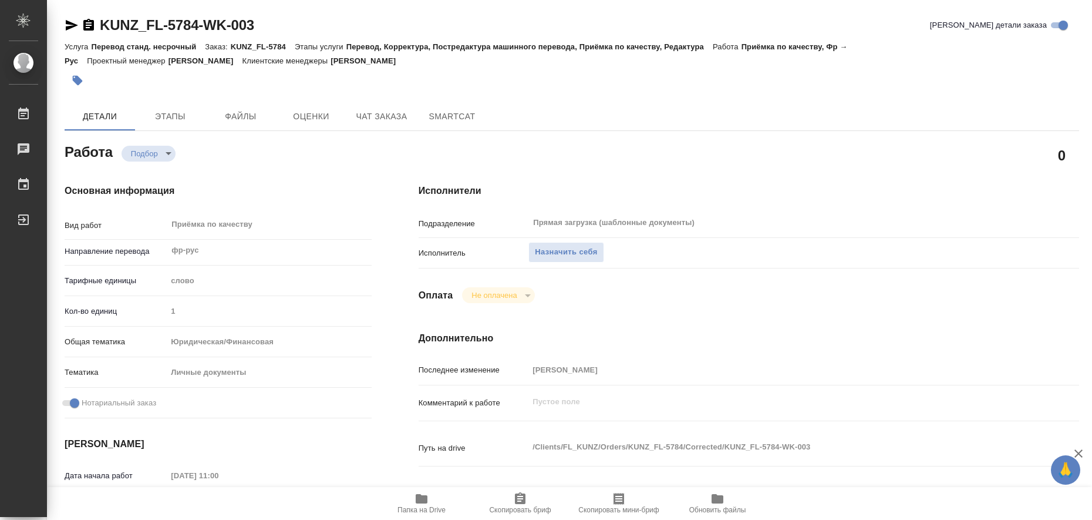
click at [417, 497] on icon "button" at bounding box center [422, 498] width 12 height 9
type textarea "x"
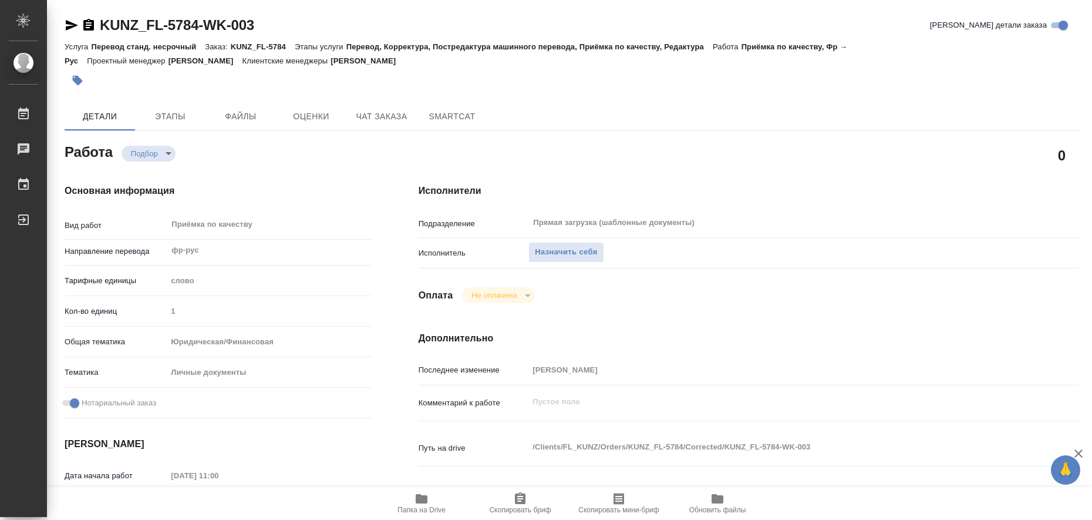
type textarea "x"
click at [574, 250] on span "Назначить себя" at bounding box center [566, 252] width 62 height 14
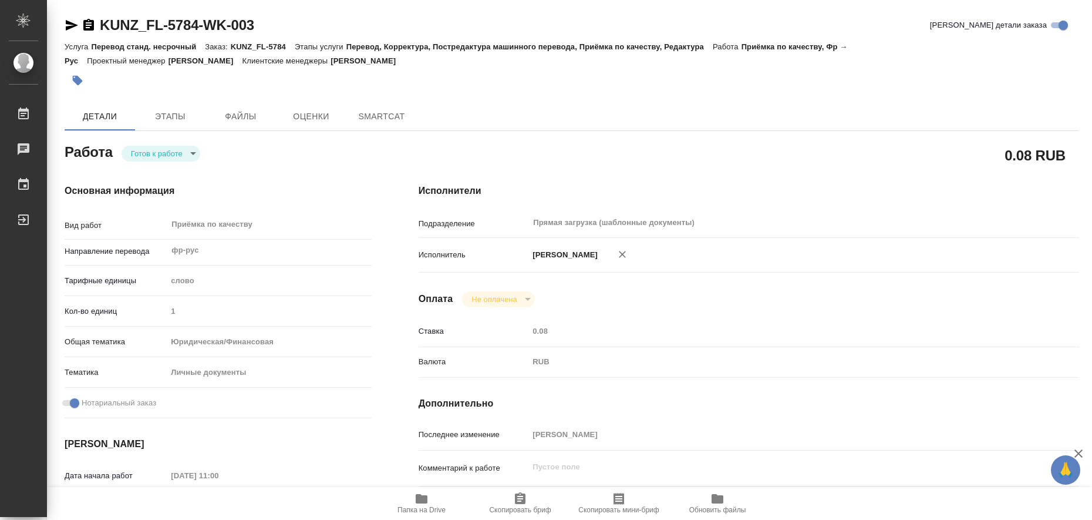
type textarea "x"
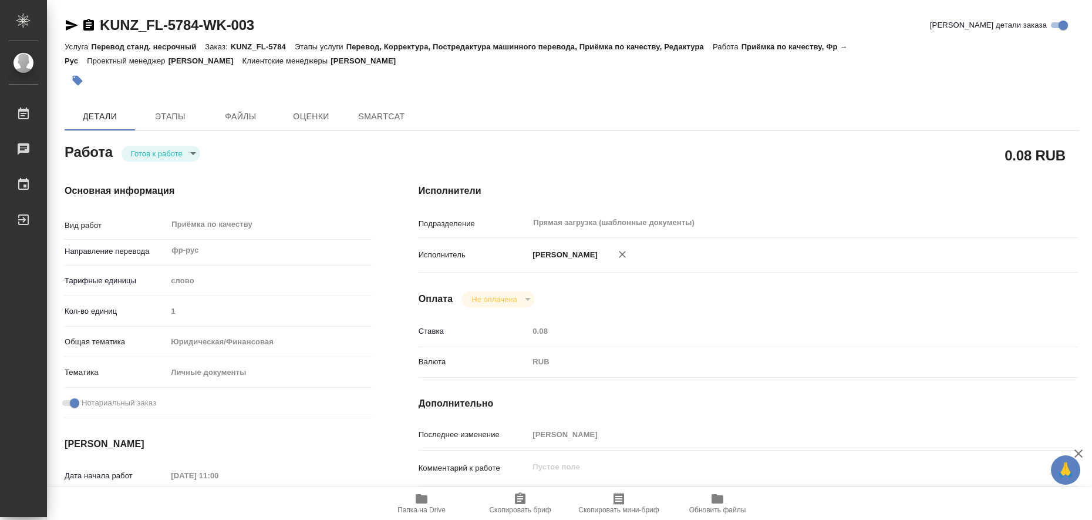
type textarea "x"
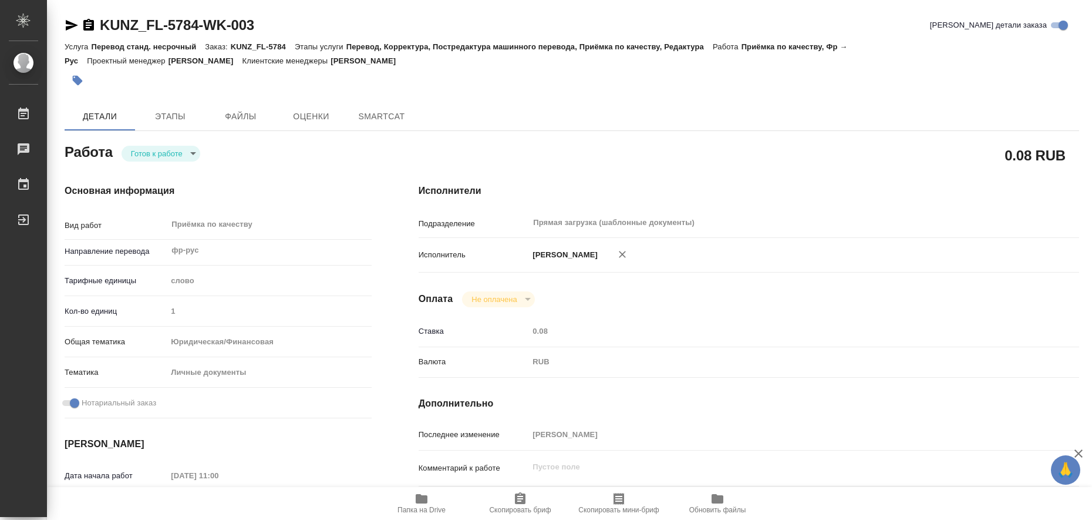
type textarea "x"
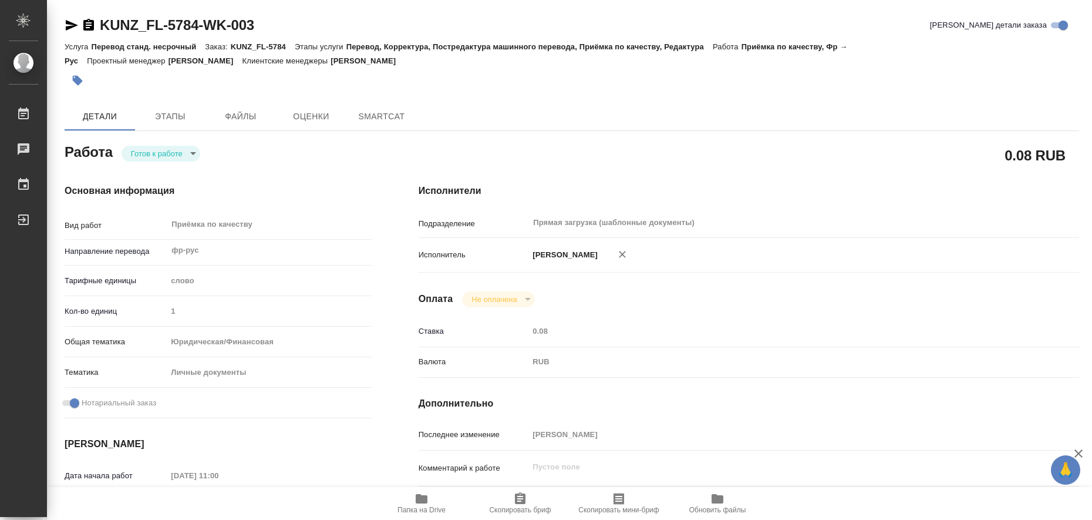
type textarea "x"
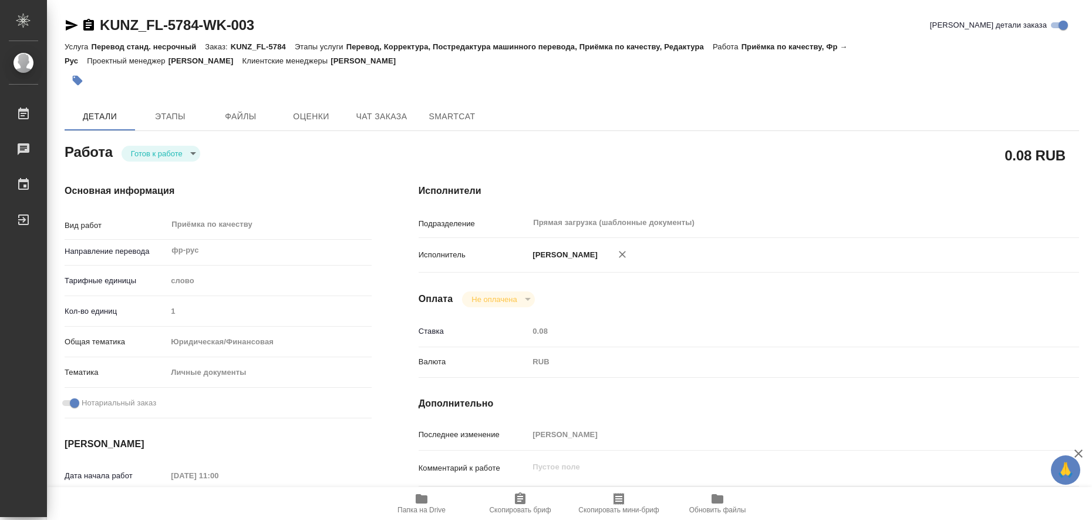
type textarea "x"
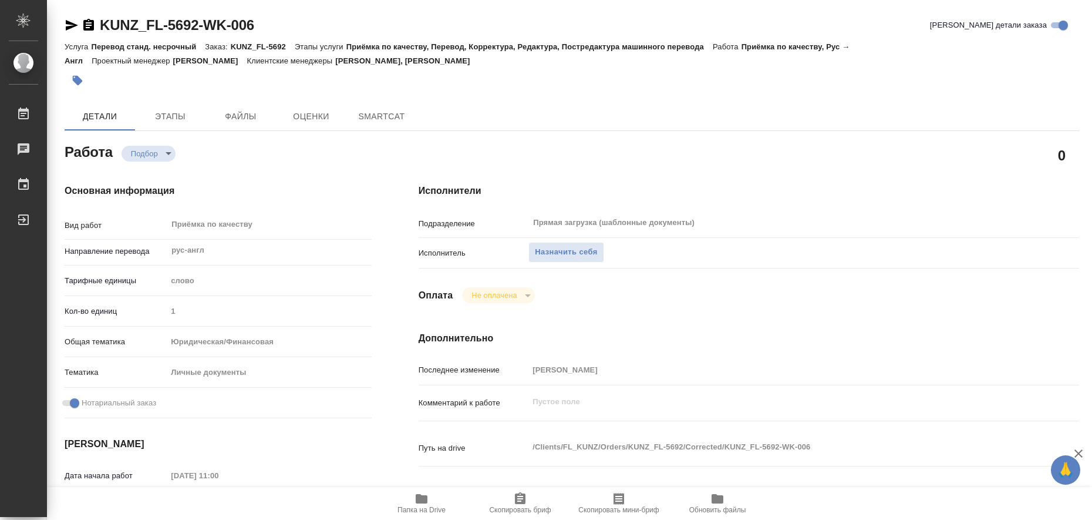
type textarea "x"
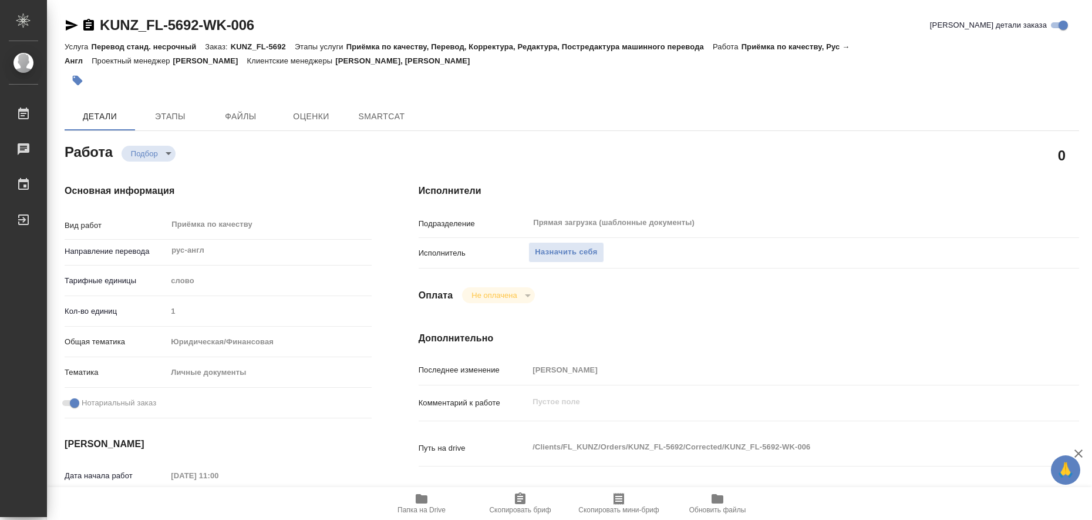
type textarea "x"
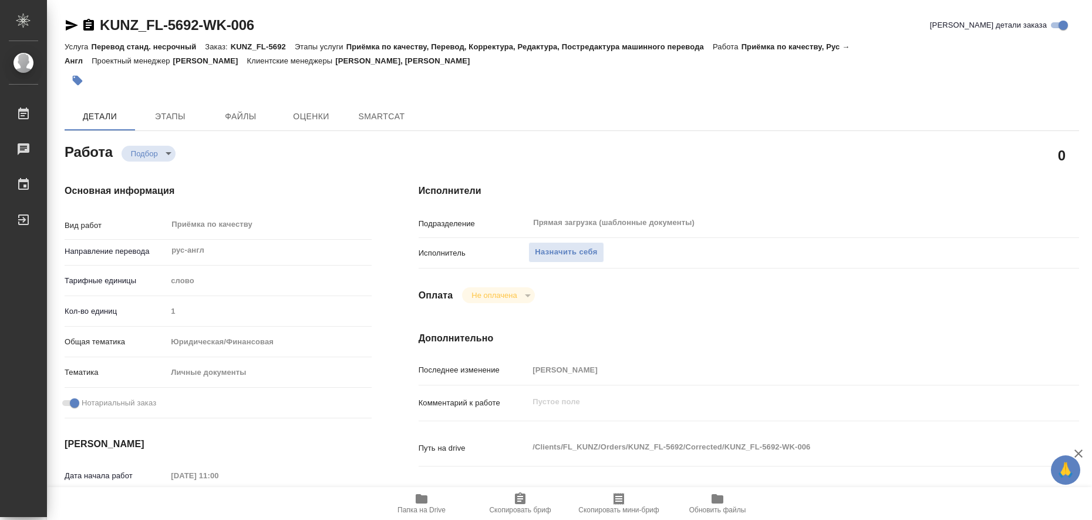
type textarea "x"
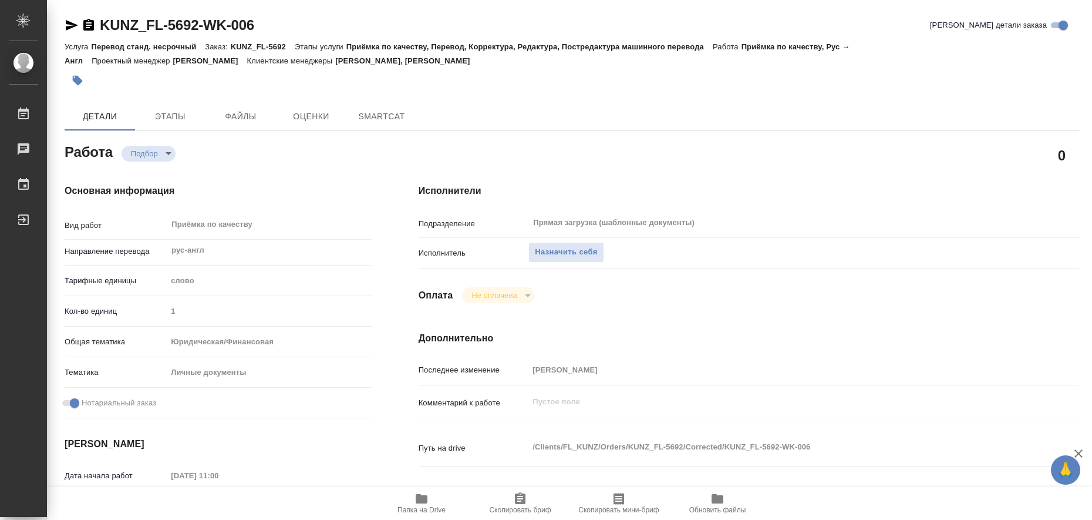
type textarea "x"
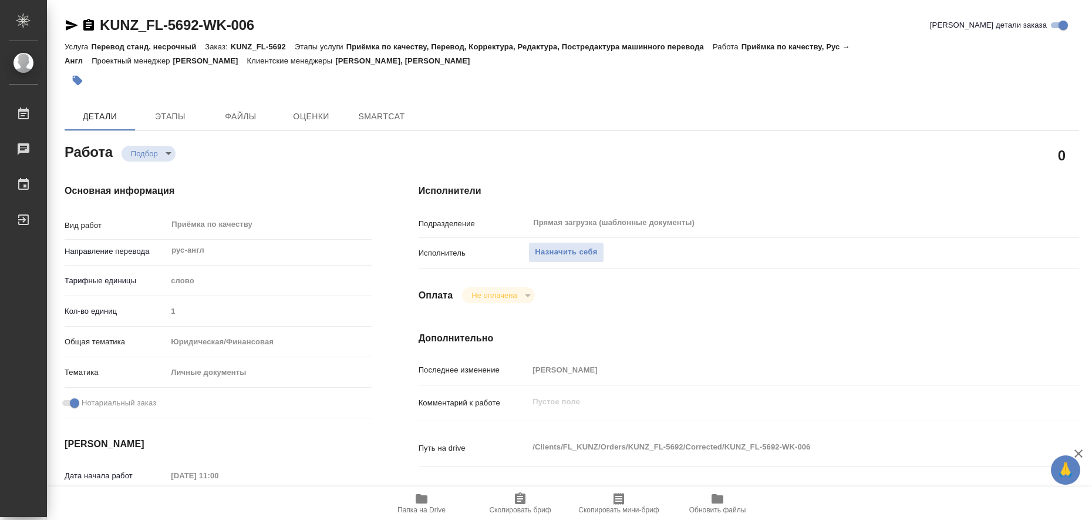
type textarea "x"
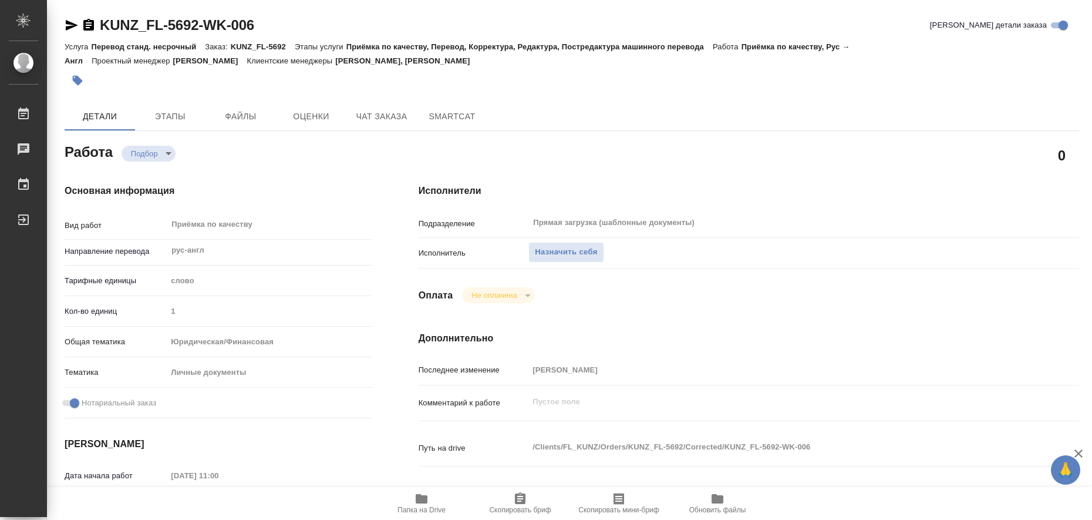
type textarea "x"
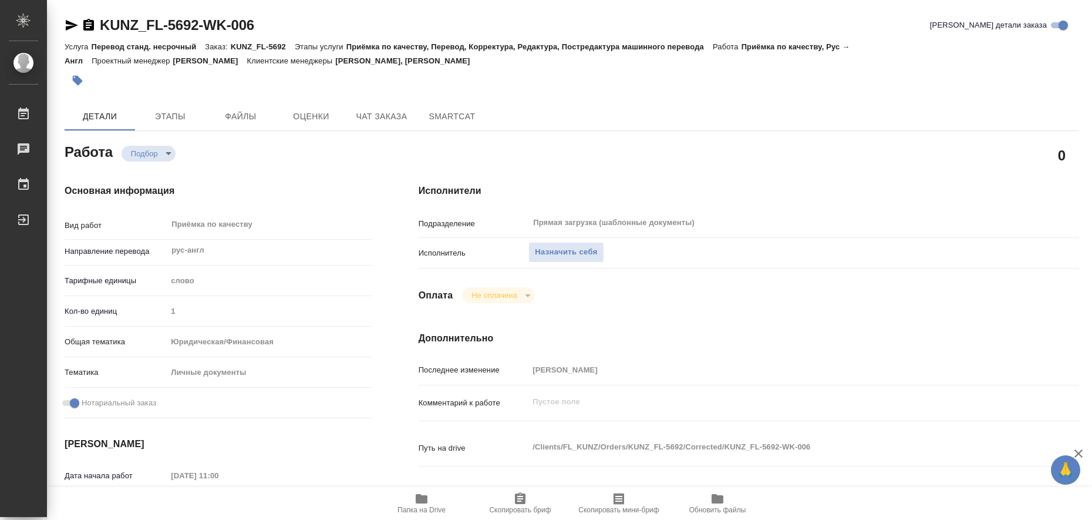
type textarea "x"
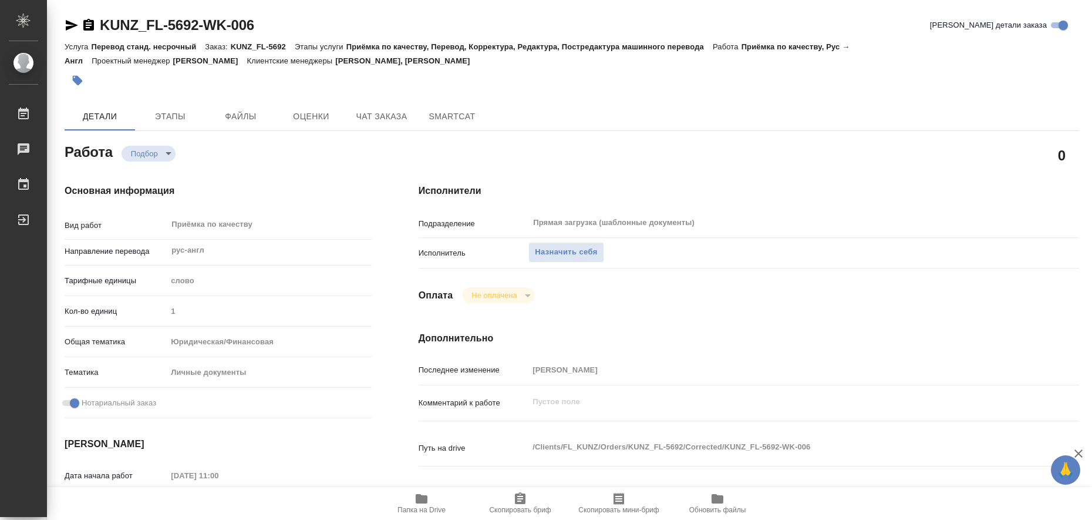
click at [426, 503] on icon "button" at bounding box center [422, 498] width 12 height 9
click at [565, 251] on span "Назначить себя" at bounding box center [566, 252] width 62 height 14
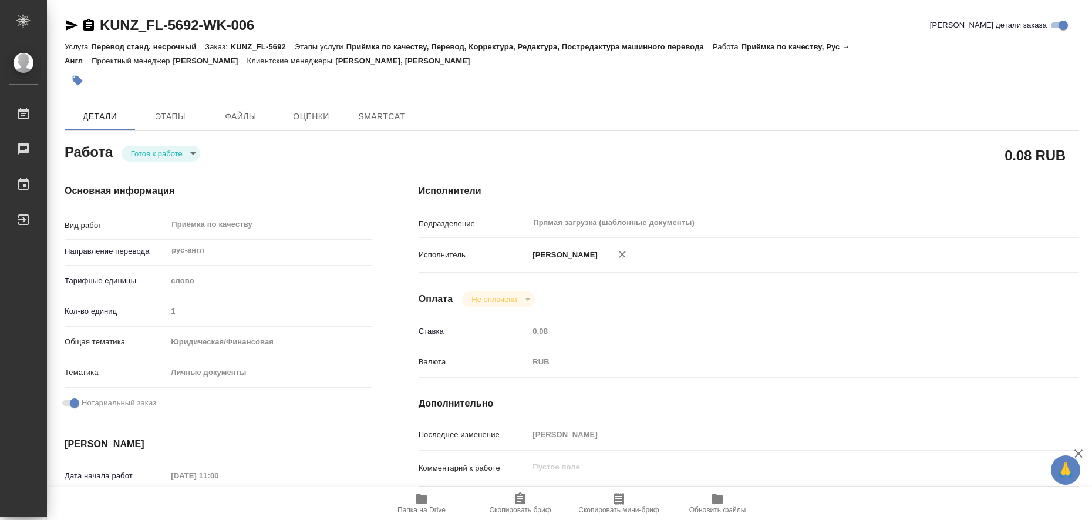
type textarea "x"
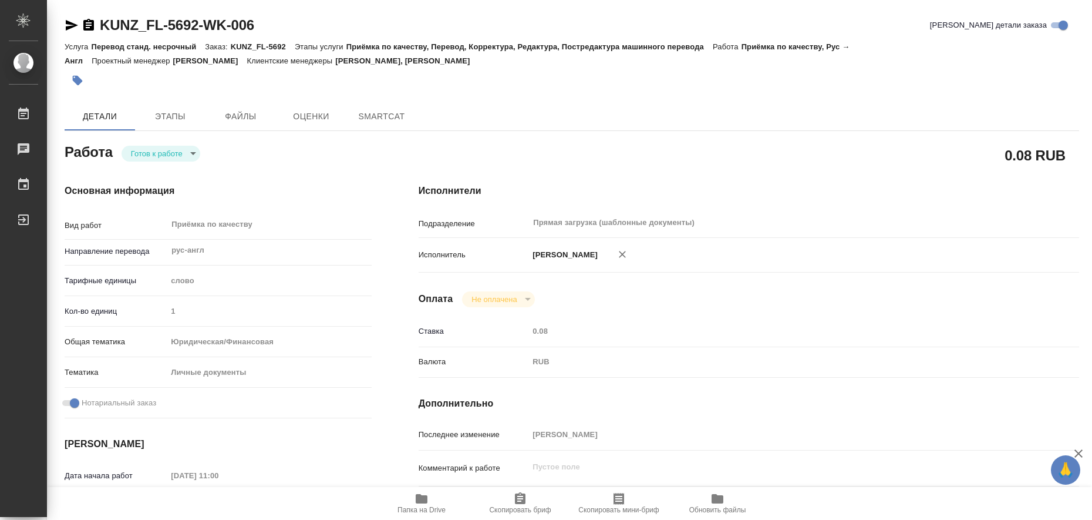
type textarea "x"
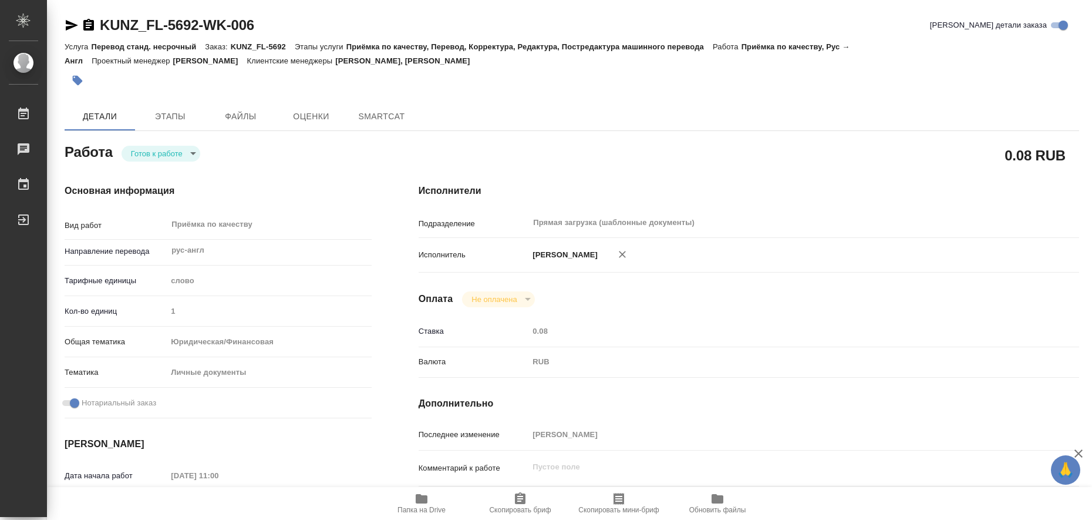
type textarea "x"
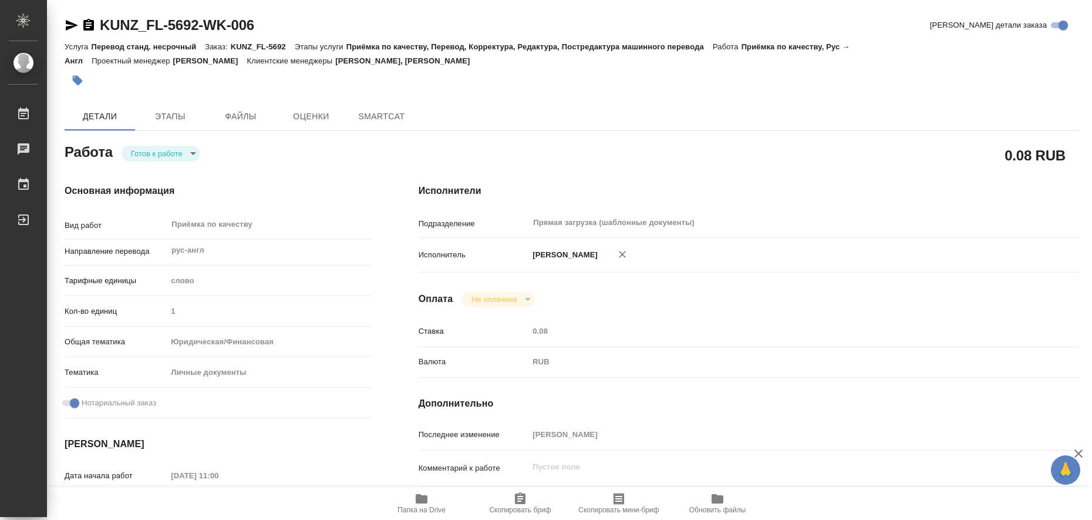
type textarea "x"
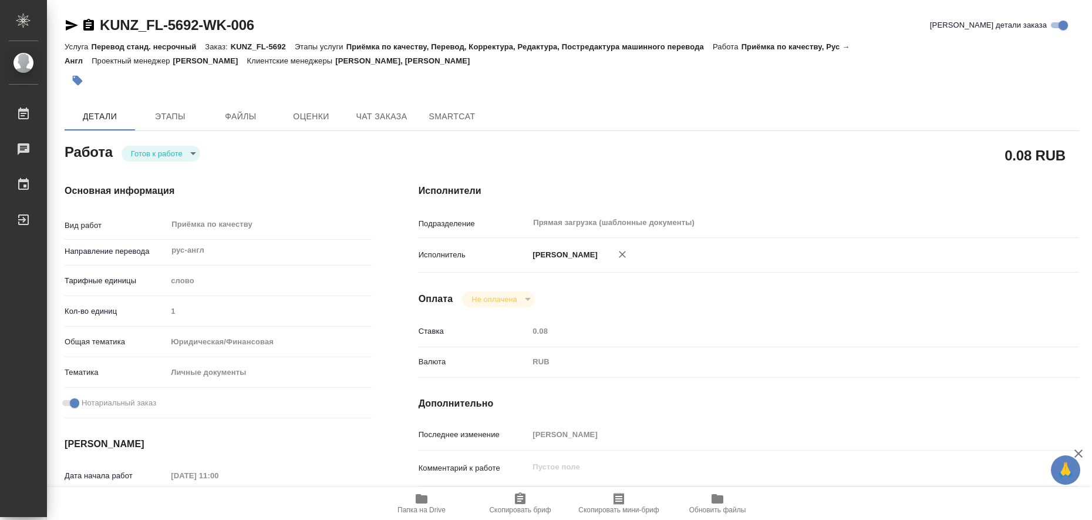
type textarea "x"
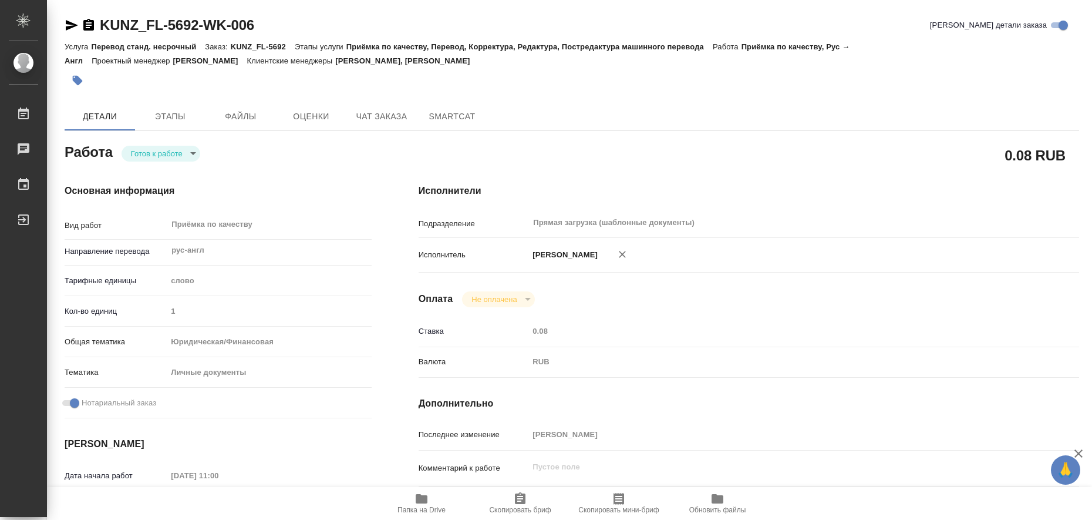
type textarea "x"
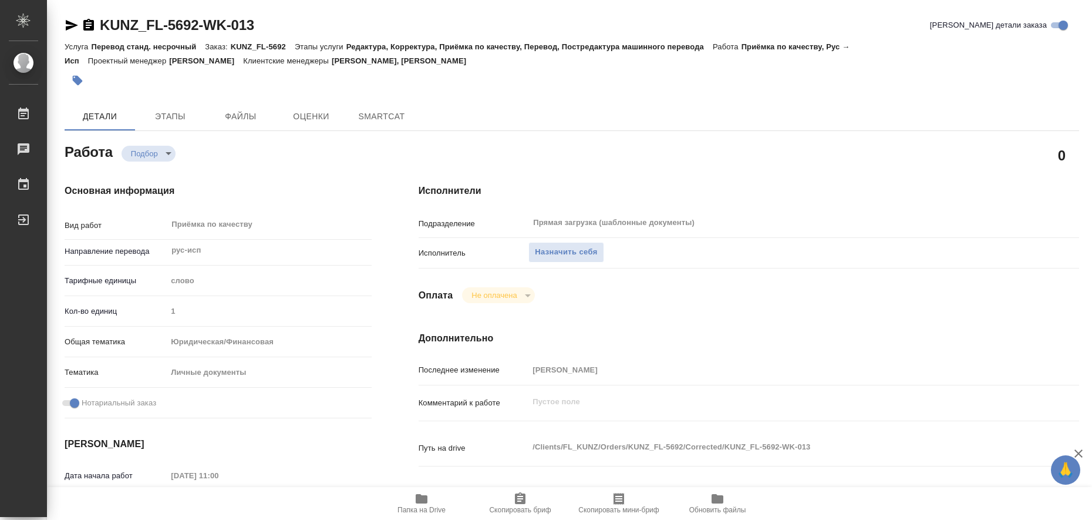
type textarea "x"
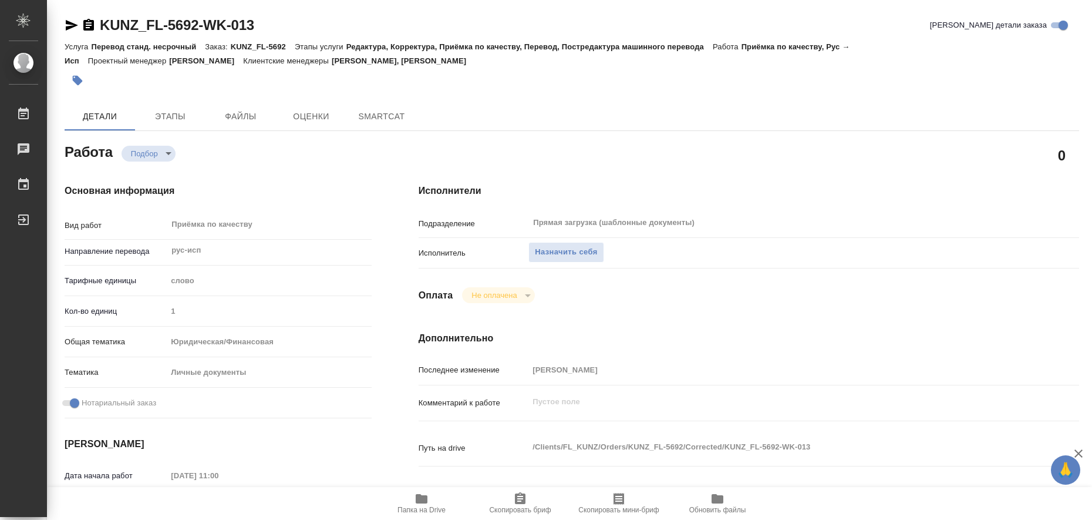
type textarea "x"
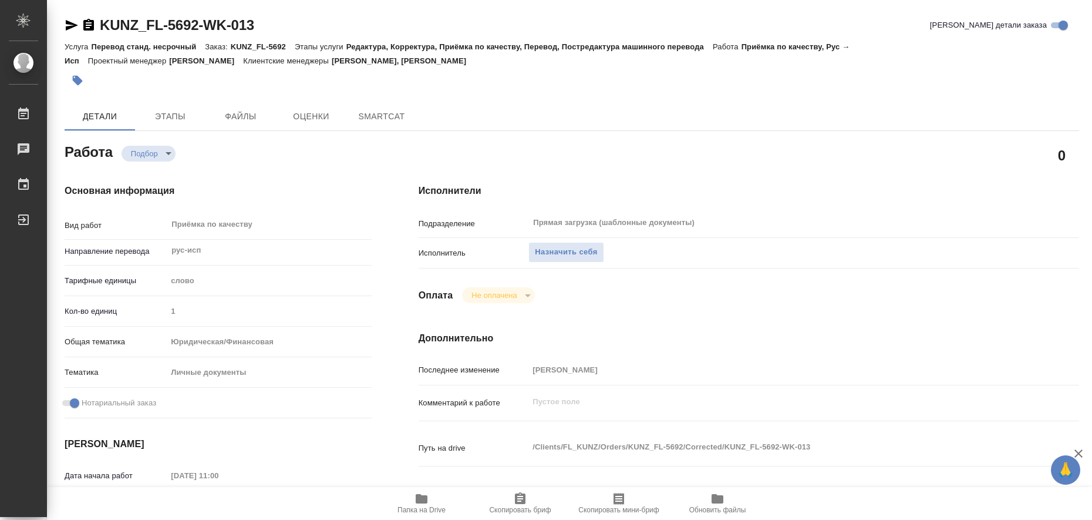
type textarea "x"
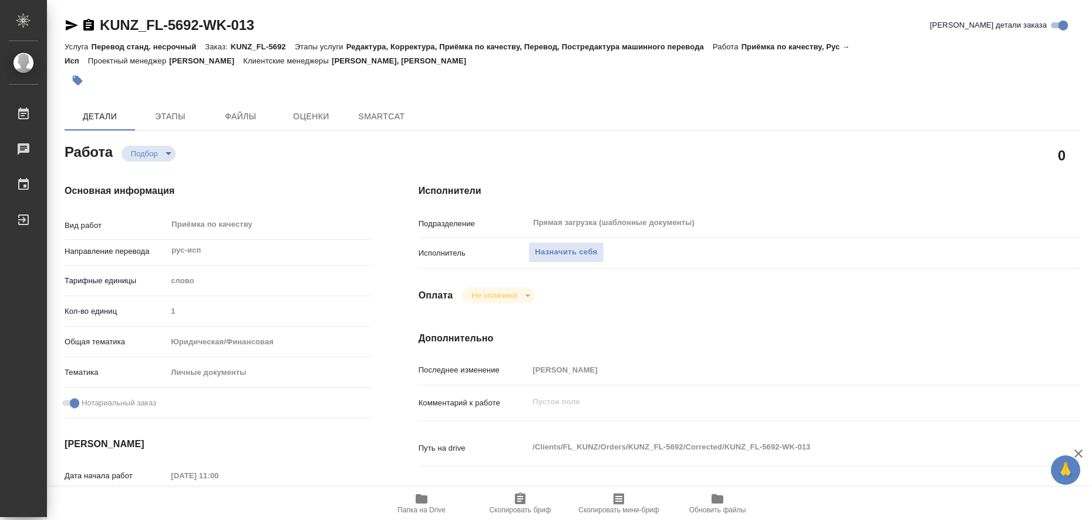
type textarea "x"
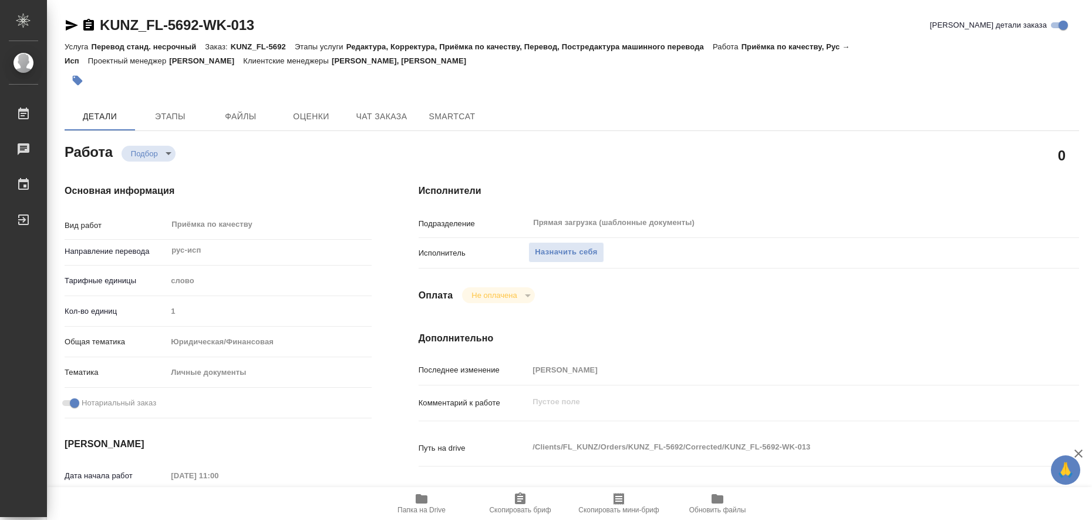
type textarea "x"
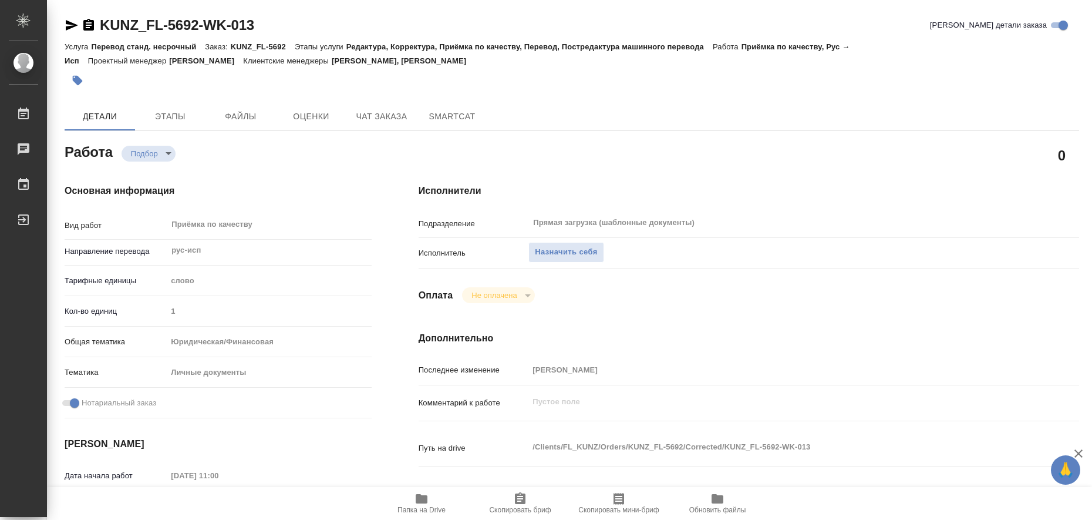
click at [419, 500] on icon "button" at bounding box center [422, 498] width 12 height 9
type textarea "x"
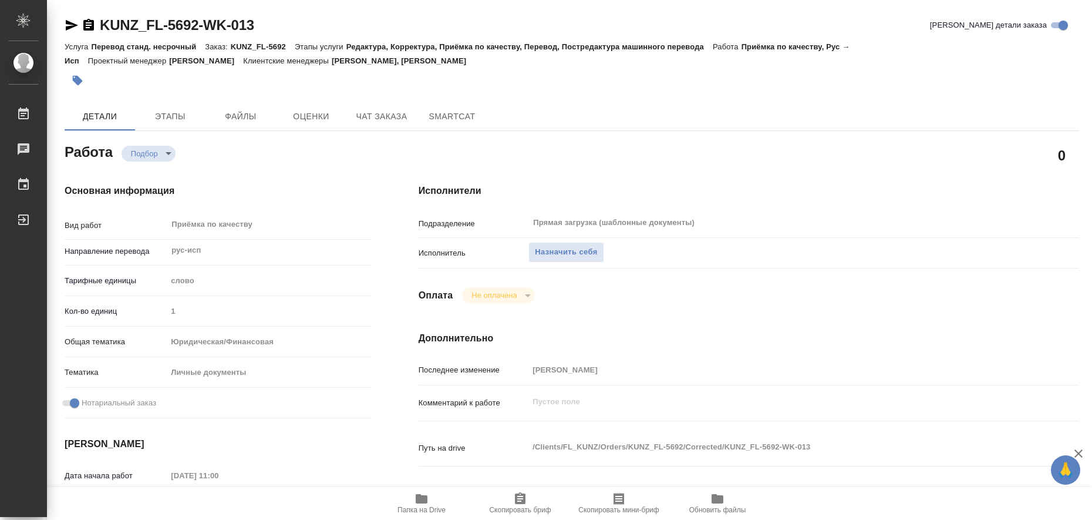
type textarea "x"
click at [539, 246] on span "Назначить себя" at bounding box center [566, 252] width 62 height 14
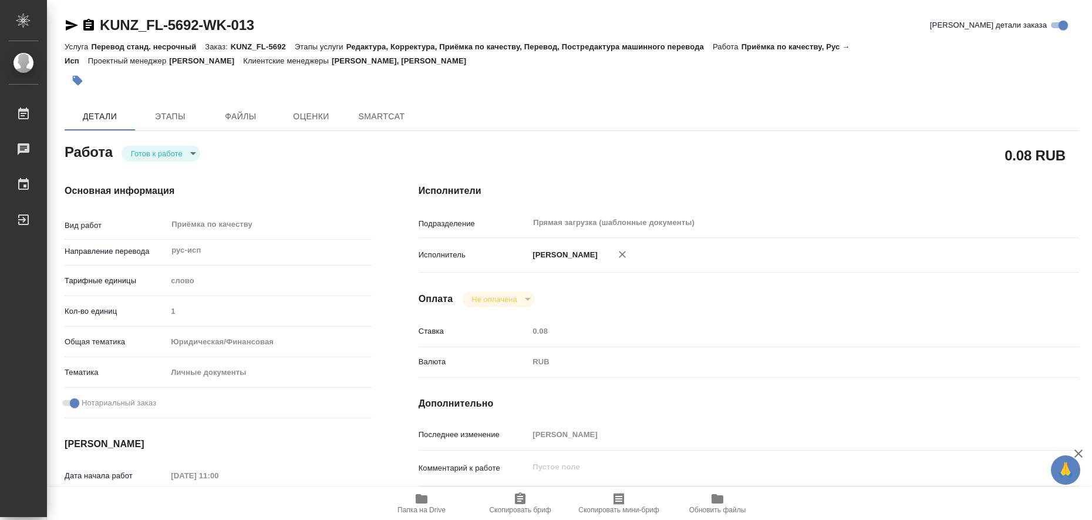
type textarea "x"
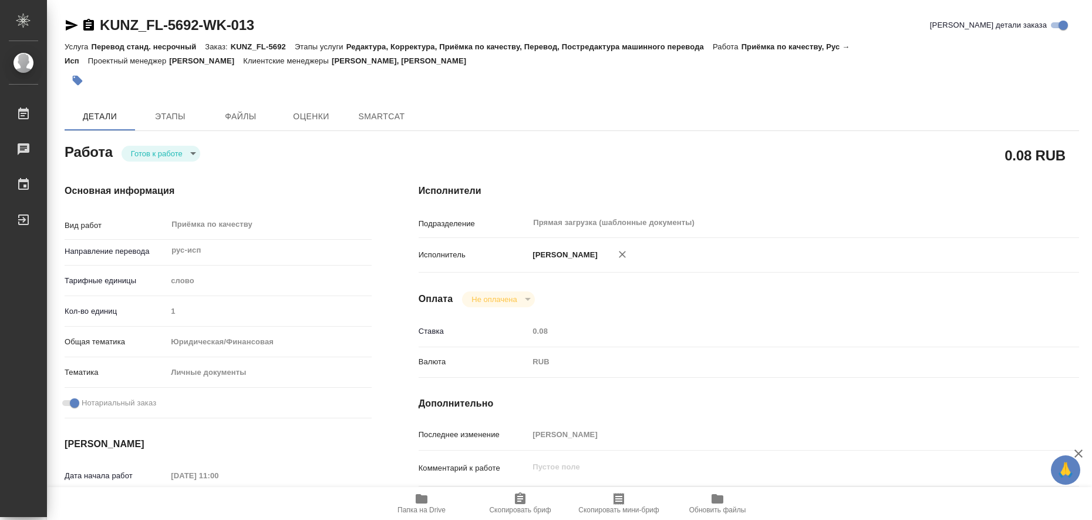
type textarea "x"
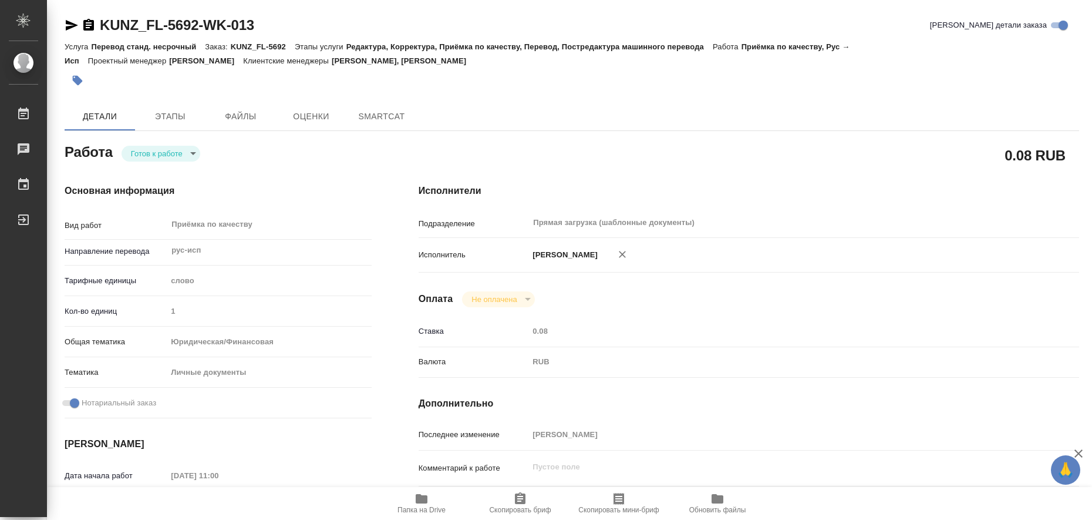
type textarea "x"
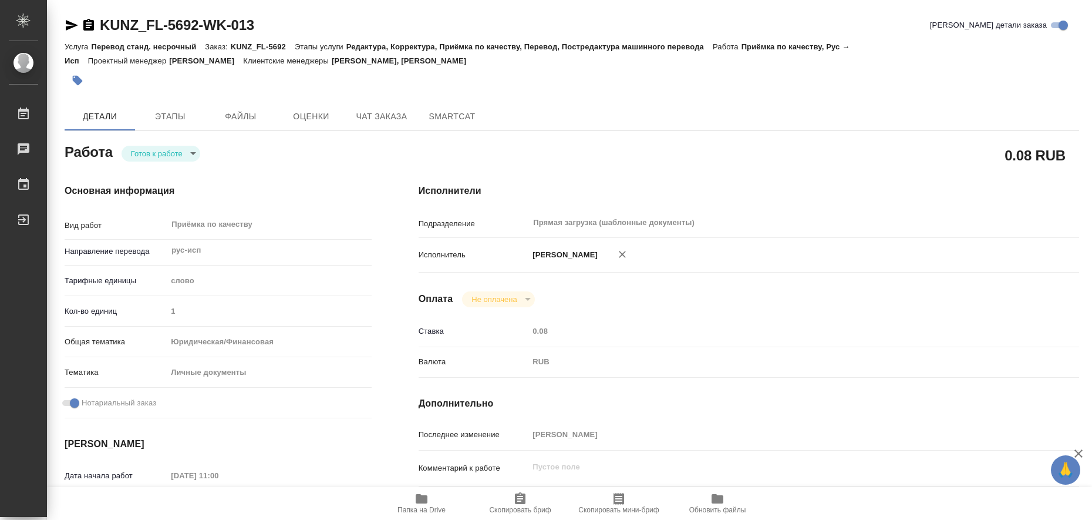
type textarea "x"
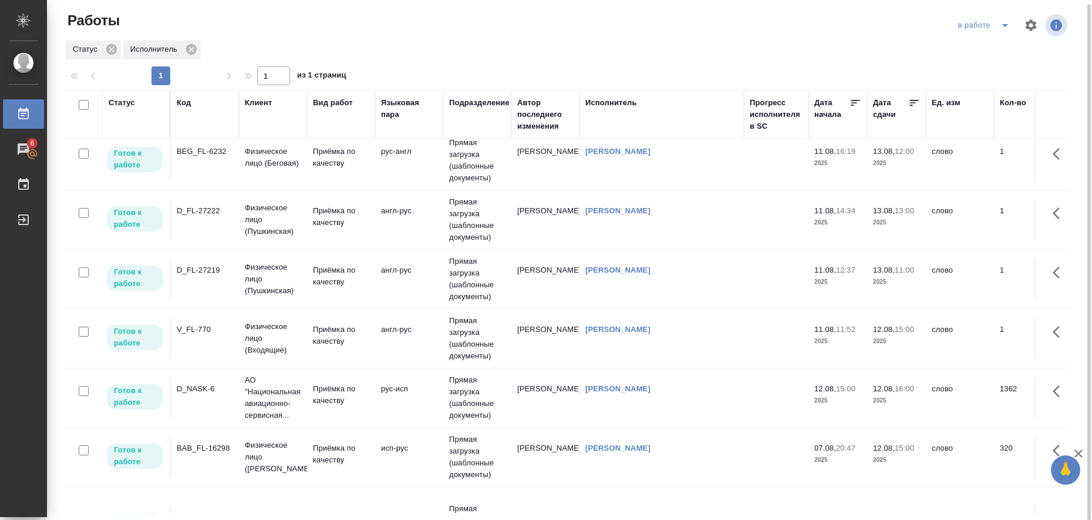
scroll to position [220, 0]
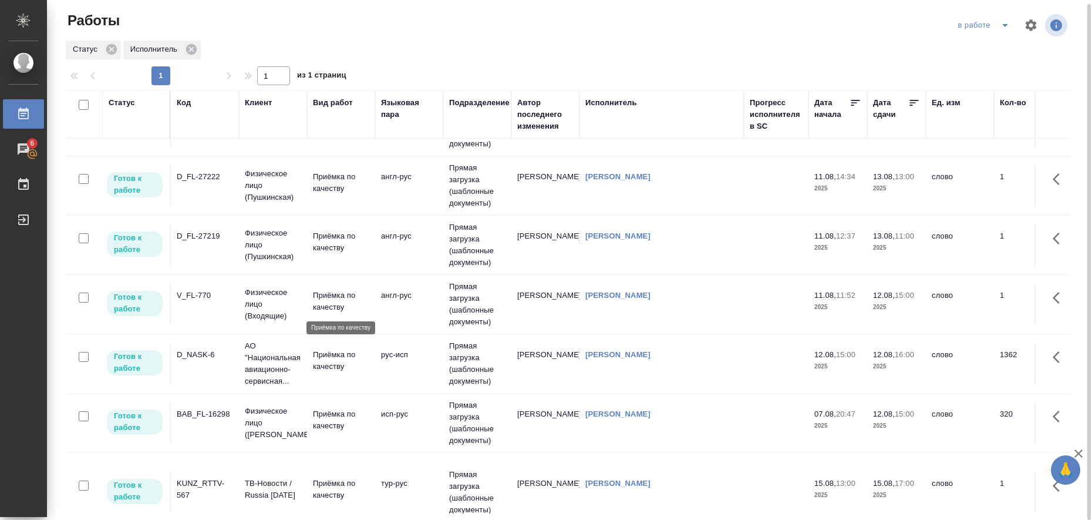
click at [329, 298] on p "Приёмка по качеству" at bounding box center [341, 300] width 56 height 23
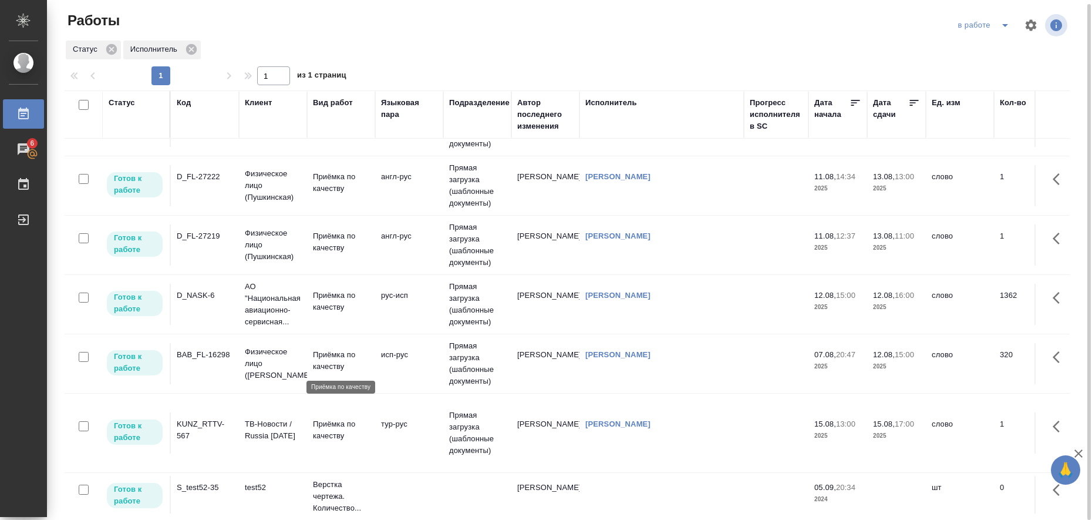
click at [315, 362] on p "Приёмка по качеству" at bounding box center [341, 360] width 56 height 23
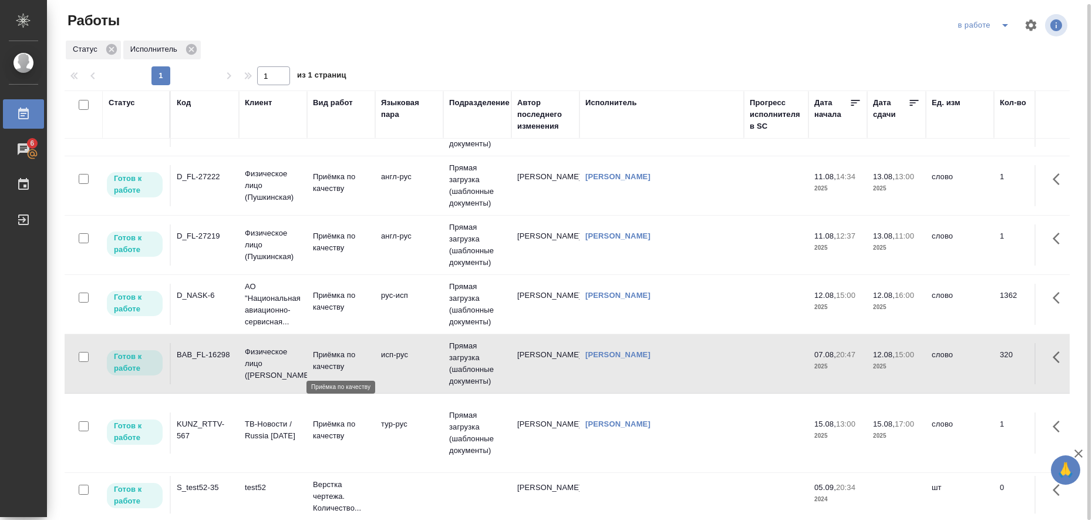
click at [315, 362] on p "Приёмка по качеству" at bounding box center [341, 360] width 56 height 23
click at [319, 295] on p "Приёмка по качеству" at bounding box center [341, 300] width 56 height 23
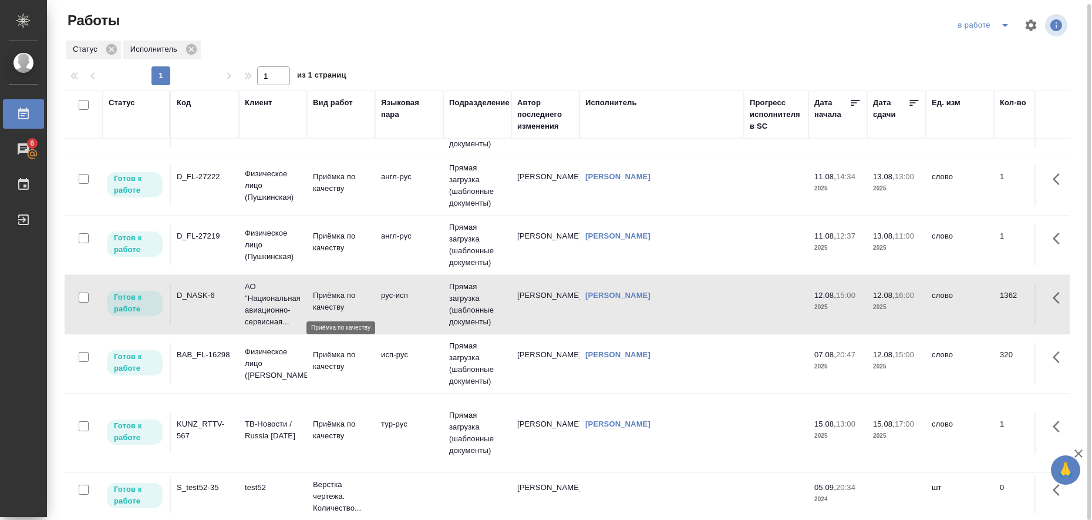
click at [319, 295] on p "Приёмка по качеству" at bounding box center [341, 300] width 56 height 23
click at [1004, 25] on icon "split button" at bounding box center [1005, 25] width 6 height 3
click at [978, 40] on li "Стандартные настройки" at bounding box center [985, 44] width 113 height 19
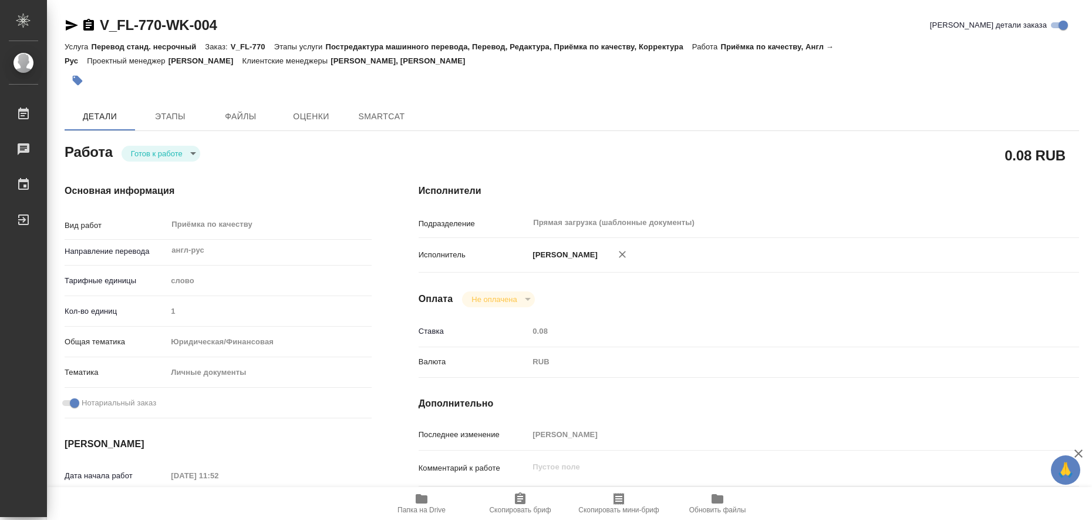
type textarea "x"
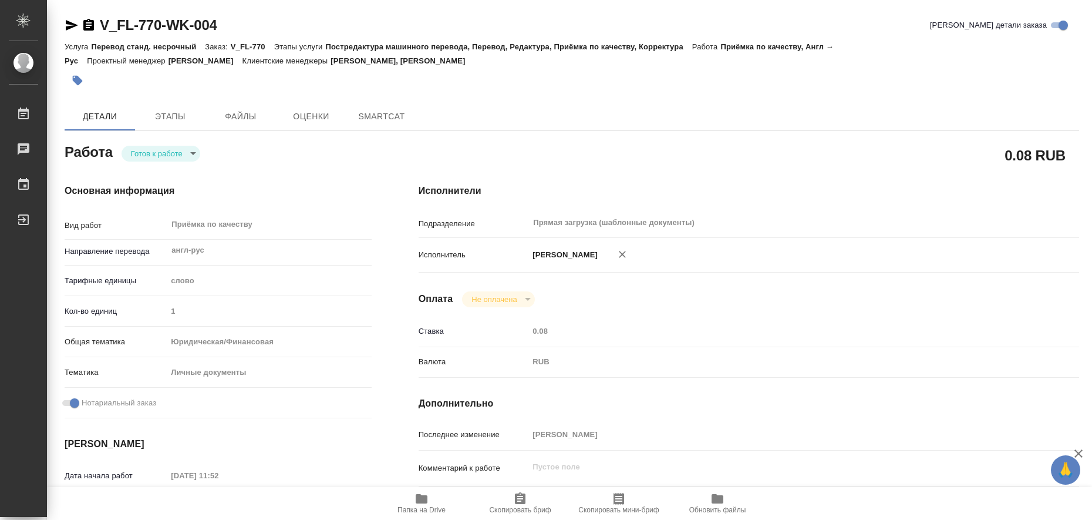
type textarea "x"
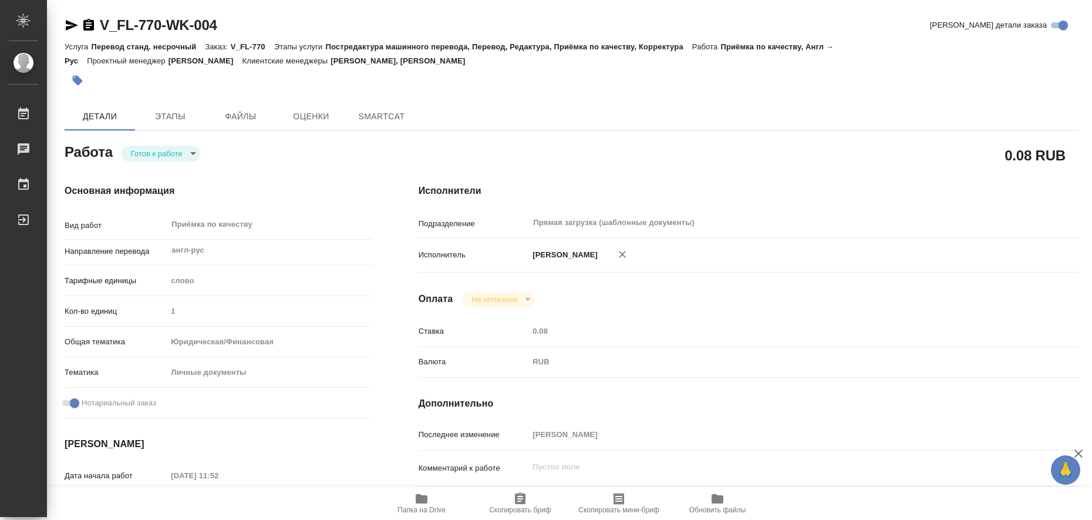
type textarea "x"
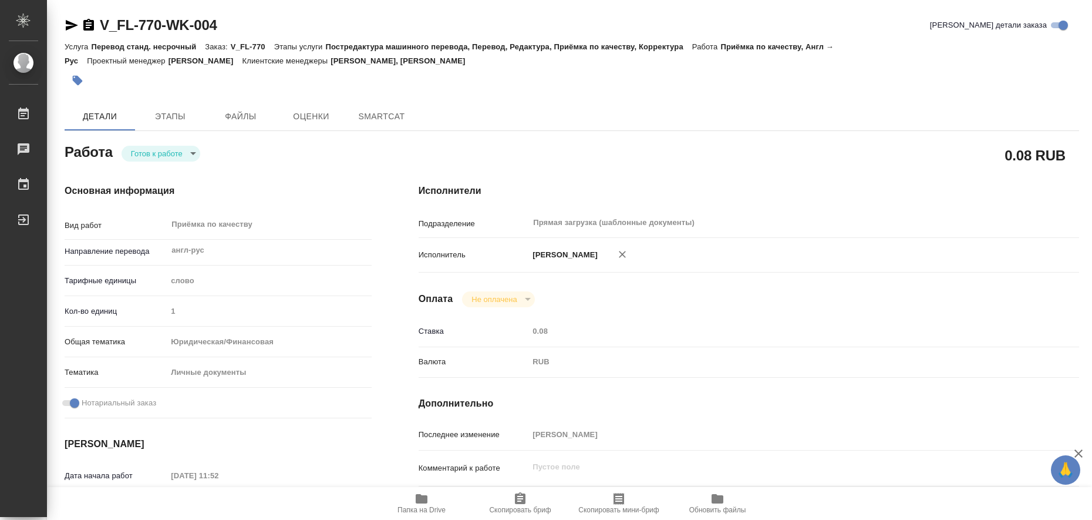
type textarea "x"
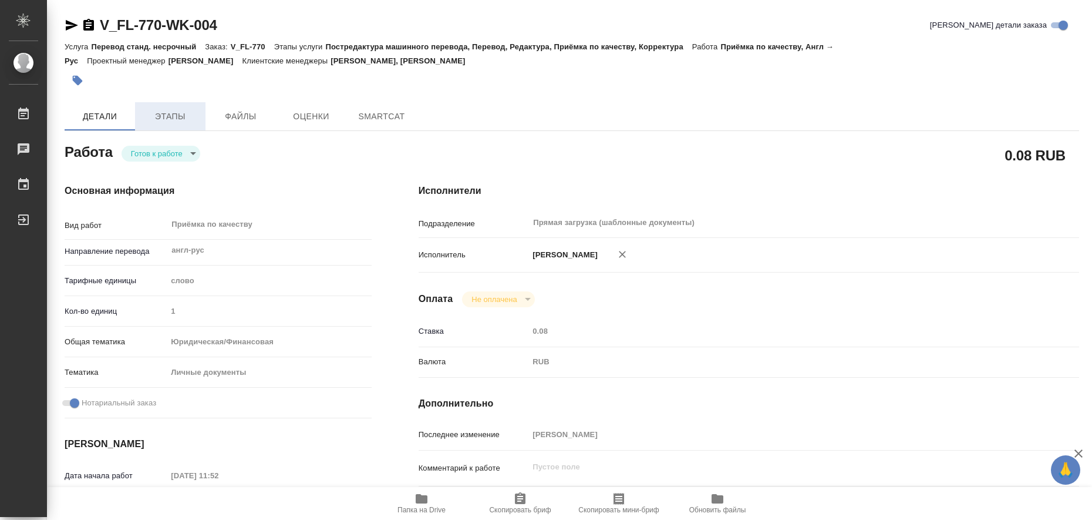
type textarea "x"
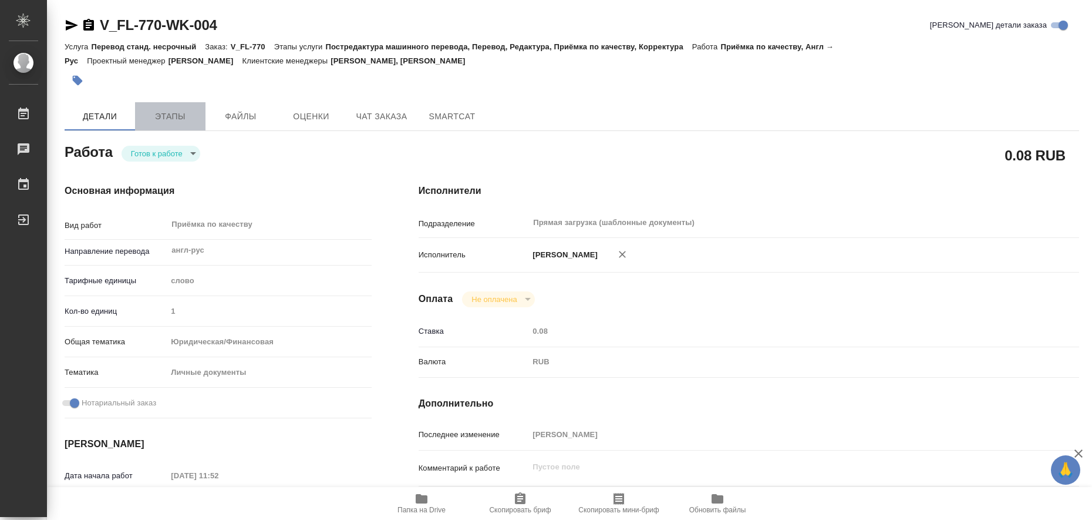
click at [160, 122] on span "Этапы" at bounding box center [170, 116] width 56 height 15
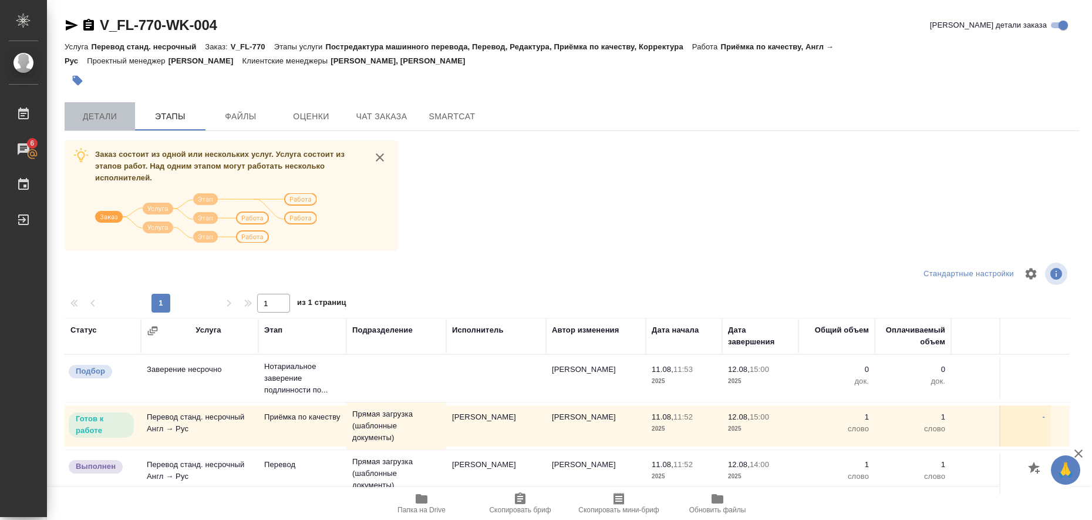
click at [105, 125] on button "Детали" at bounding box center [100, 116] width 70 height 28
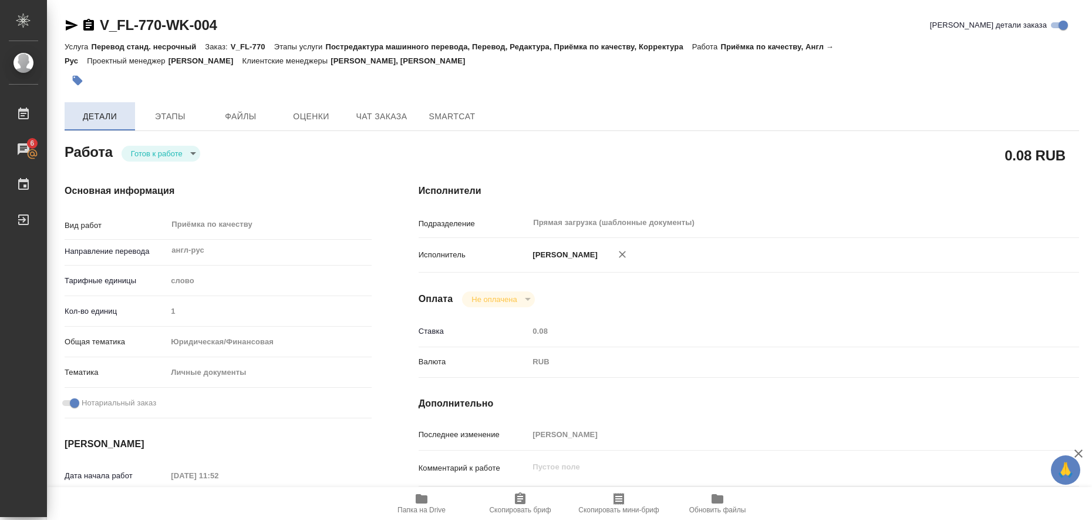
type textarea "x"
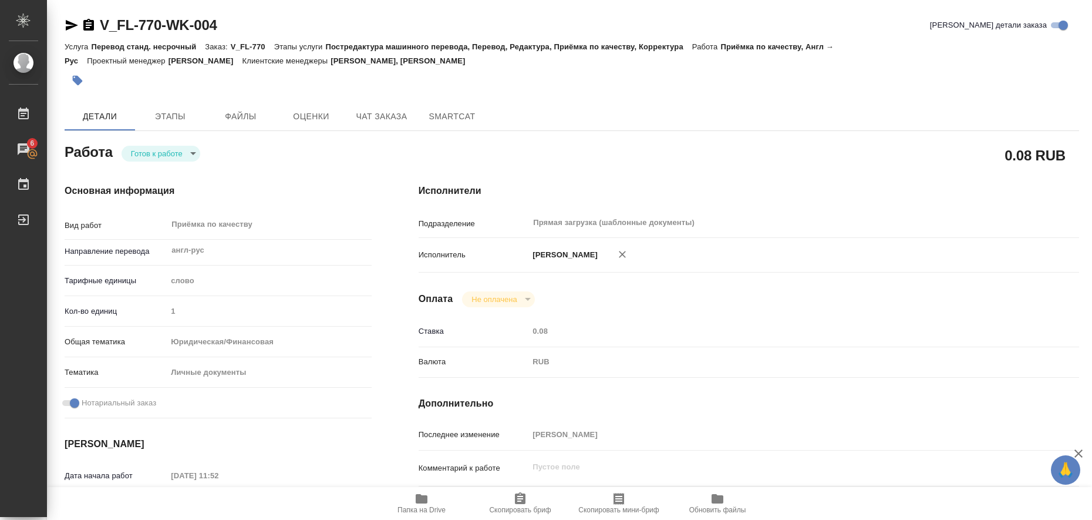
type textarea "x"
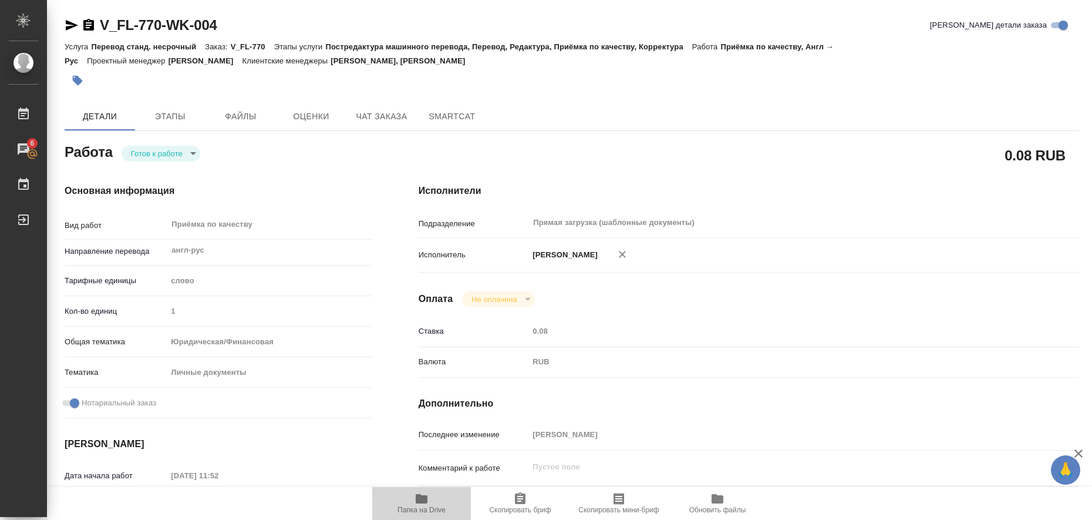
click at [419, 497] on icon "button" at bounding box center [422, 498] width 12 height 9
click at [73, 25] on icon "button" at bounding box center [72, 25] width 12 height 11
click at [78, 77] on icon "button" at bounding box center [78, 81] width 10 height 10
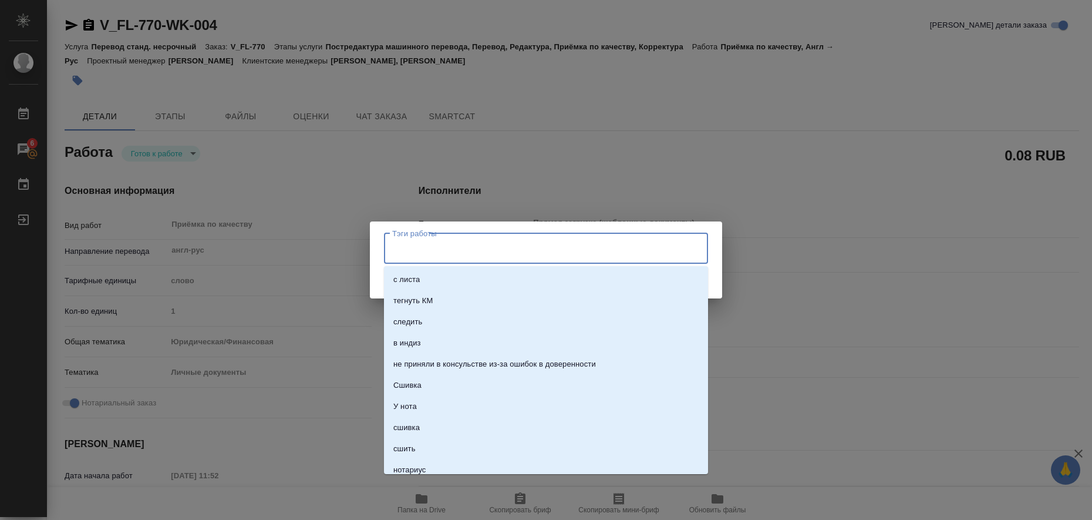
click at [453, 242] on input "Тэги работы" at bounding box center [534, 248] width 291 height 20
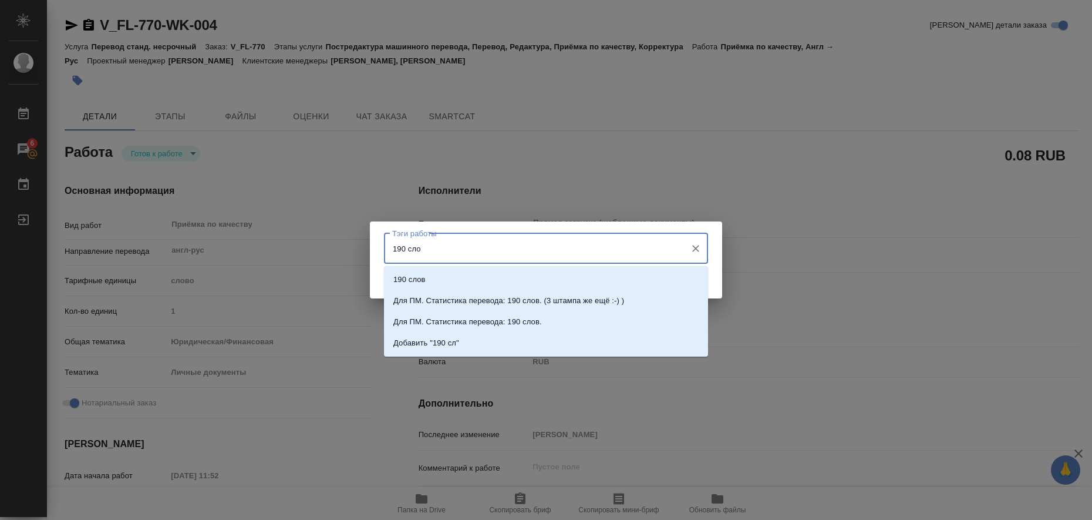
type input "190 слов"
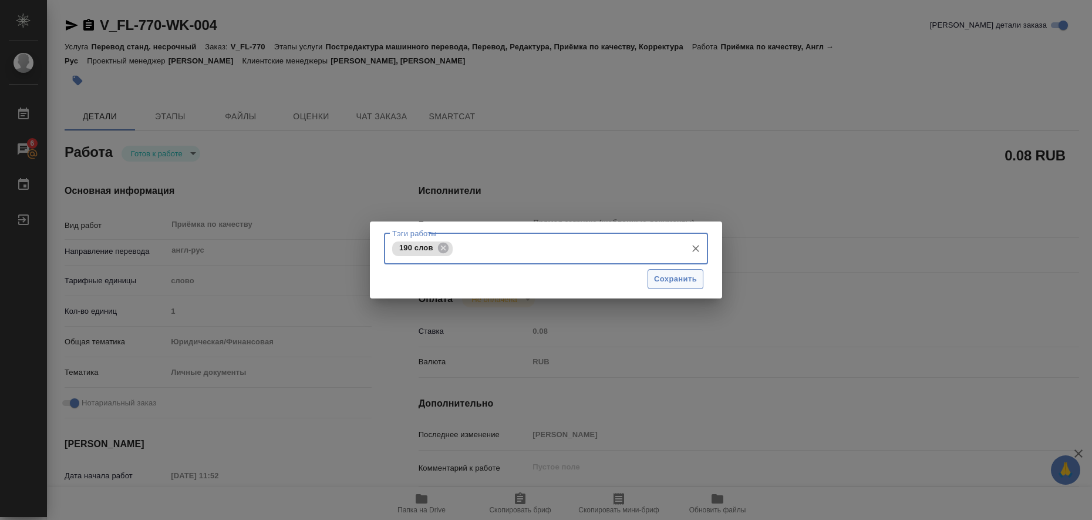
click at [653, 274] on button "Сохранить" at bounding box center [676, 279] width 56 height 21
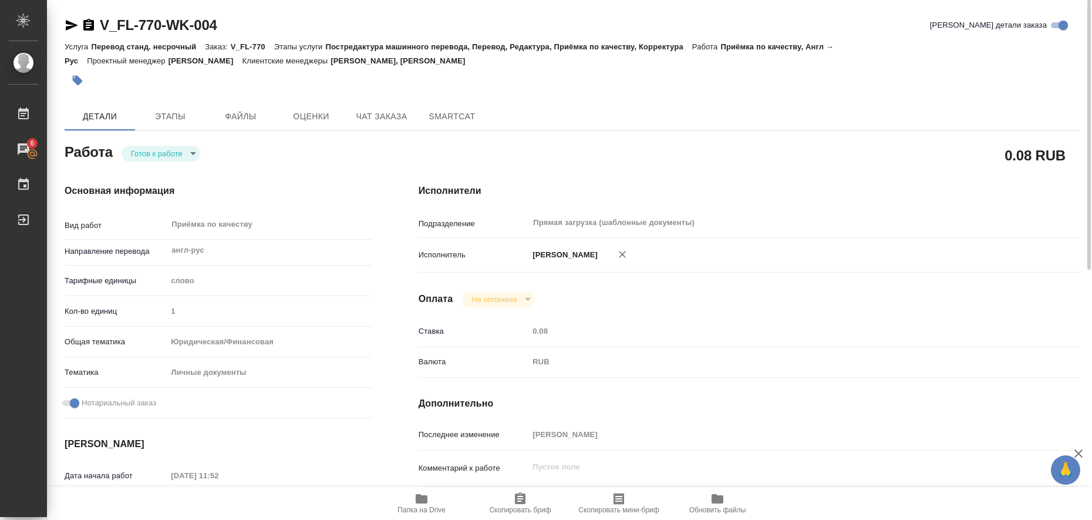
type input "readyForWork"
type textarea "Приёмка по качеству"
type textarea "x"
type input "англ-рус"
type input "5a8b1489cc6b4906c91bfd90"
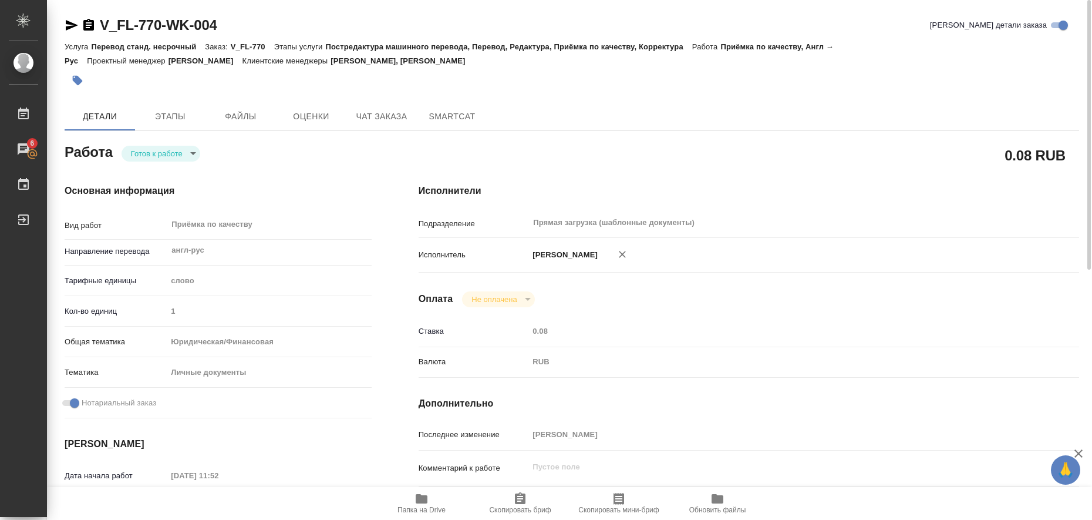
type input "1"
type input "yr-fn"
type input "5a8b8b956a9677013d343cfe"
checkbox input "true"
type input "11.08.2025 11:52"
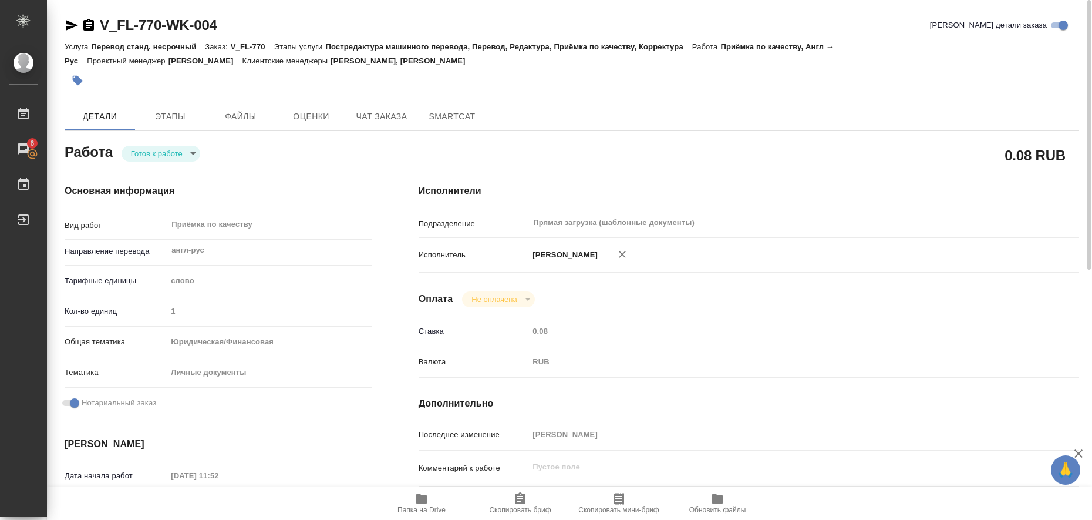
type input "12.08.2025 15:00"
type input "Прямая загрузка (шаблонные документы)"
type input "notPayed"
type input "0.08"
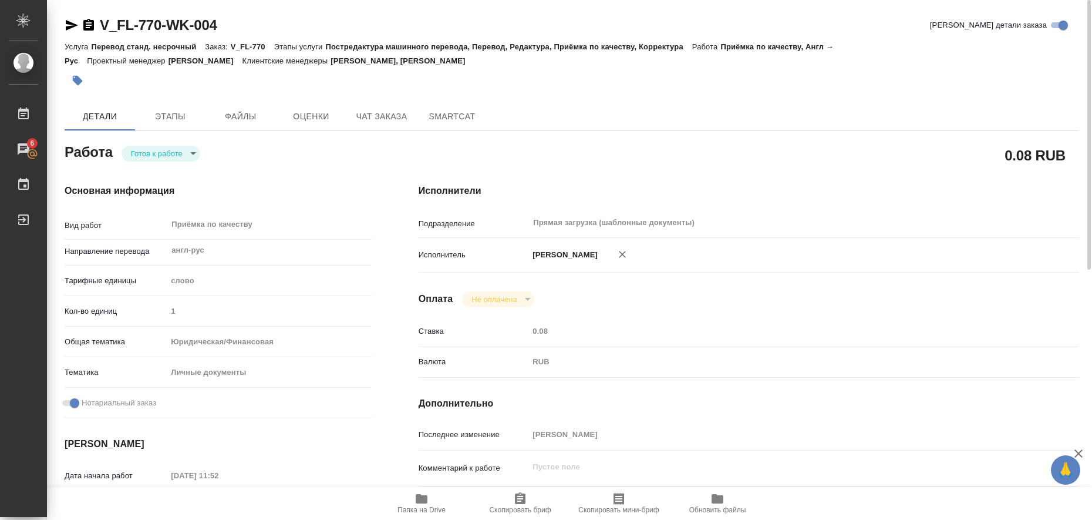
type input "RUB"
type input "Любицкая Ольга"
type textarea "x"
type textarea "/Clients/FL_V/Orders/V_FL-770/Corrected/V_FL-770-WK-004"
type textarea "x"
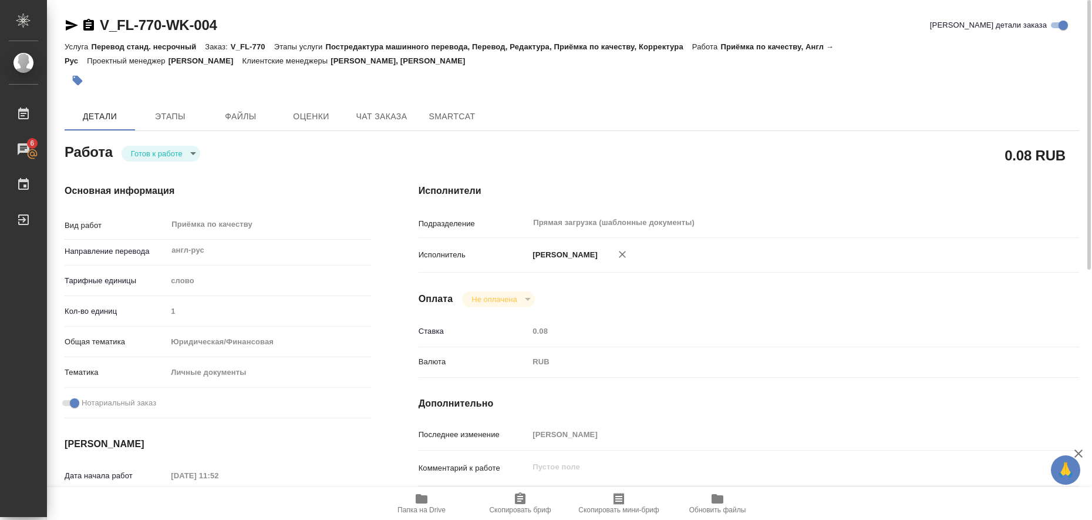
type input "V_FL-770"
type input "Перевод станд. несрочный"
type input "Постредактура машинного перевода, Перевод, Редактура, Приёмка по качеству, Корр…"
type input "Касымов Тимур, Голубев Дмитрий"
type input "/Clients/FL_V/Orders/V_FL-770"
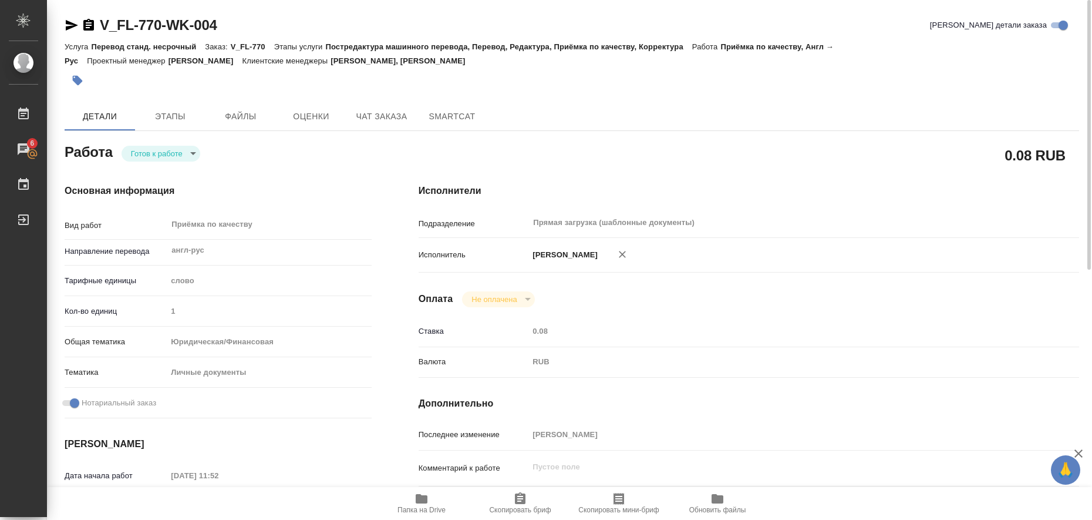
type textarea "x"
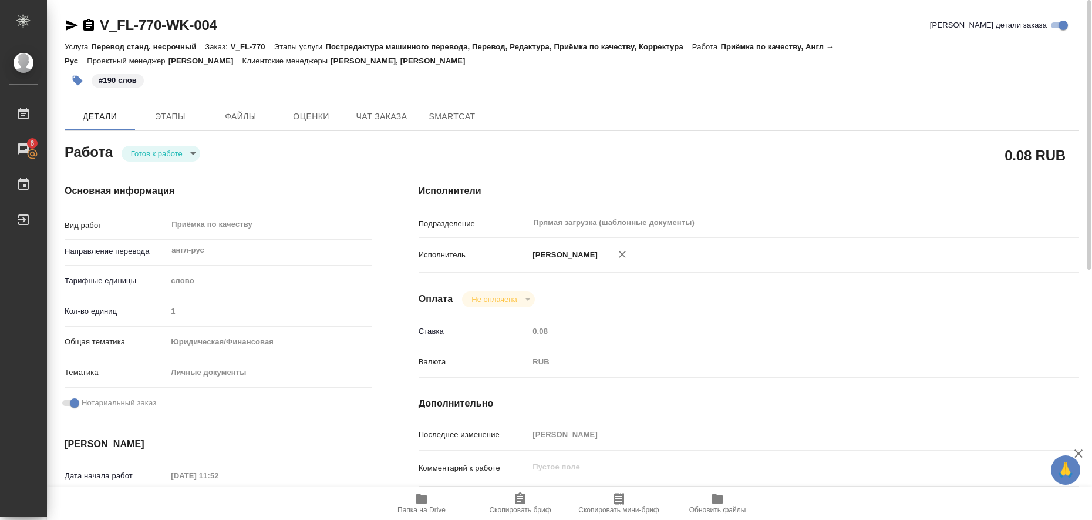
type textarea "x"
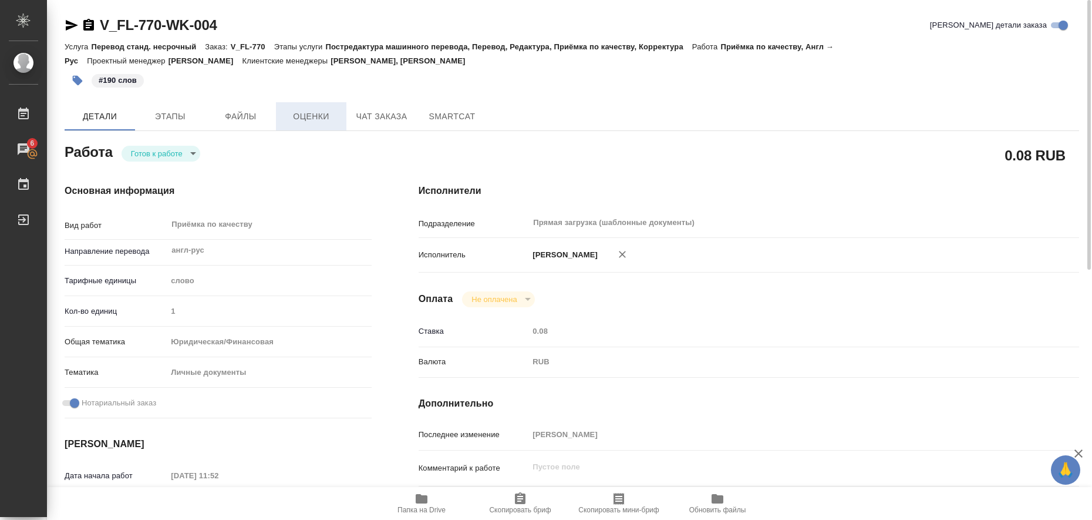
type textarea "x"
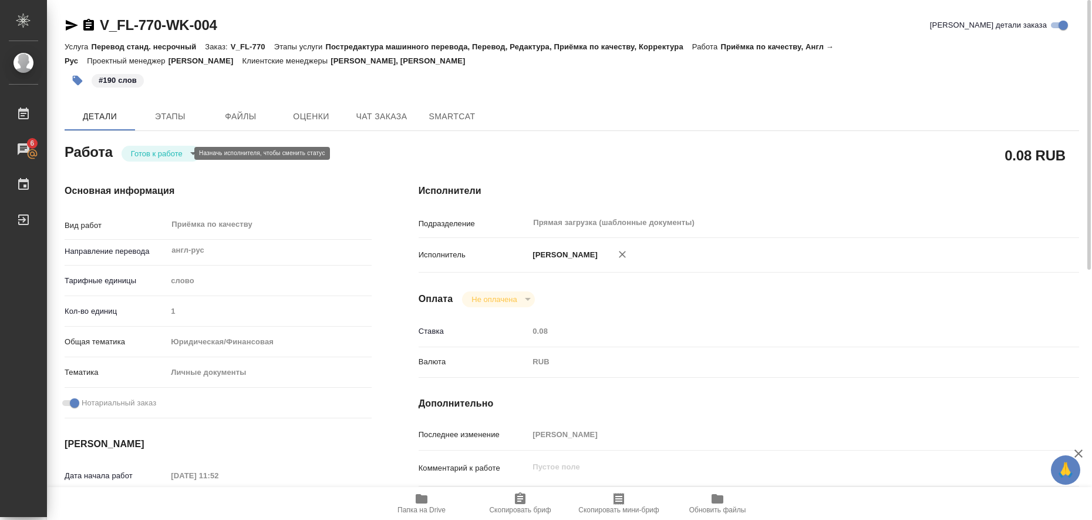
type textarea "x"
click at [181, 152] on body "🙏 .cls-1 fill:#fff; AWATERA Liubitskaia Olga Работы 6 Чаты График Выйти V_FL-77…" at bounding box center [546, 260] width 1092 height 520
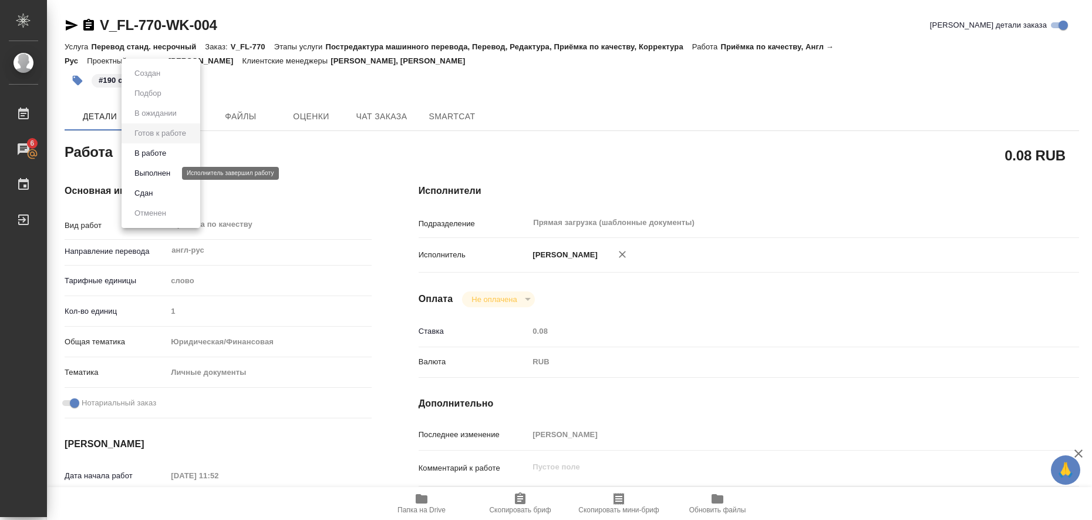
click at [165, 173] on button "Выполнен" at bounding box center [152, 173] width 43 height 13
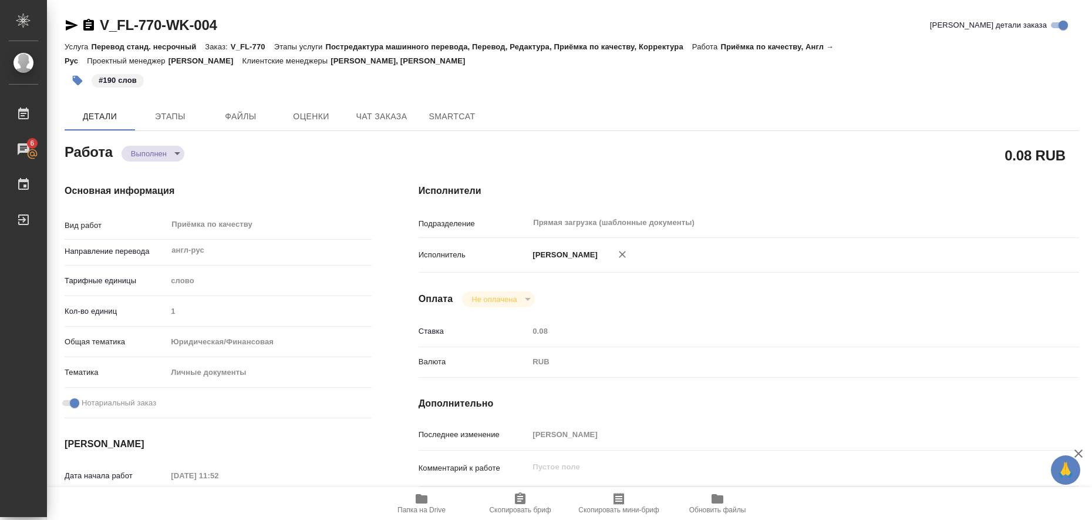
type textarea "x"
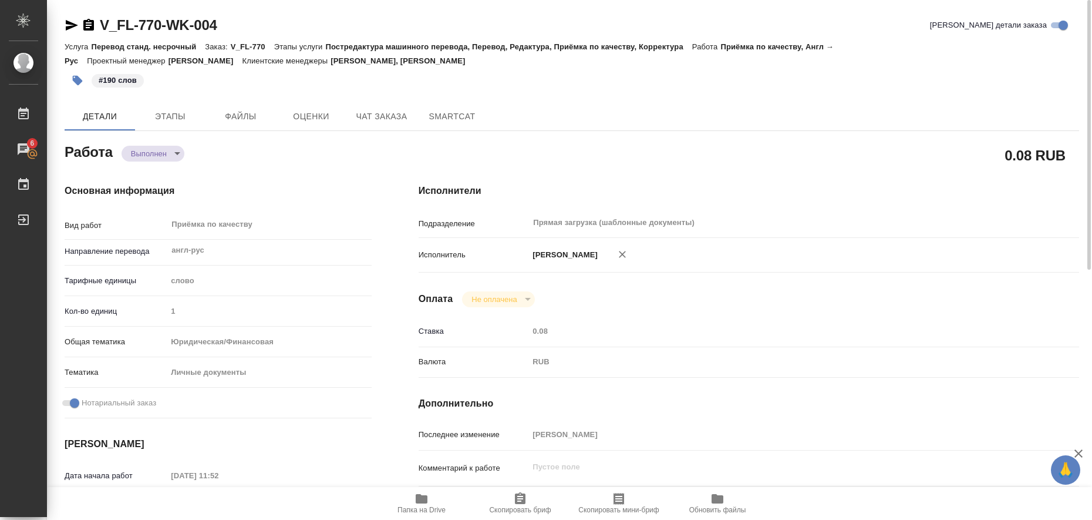
type textarea "x"
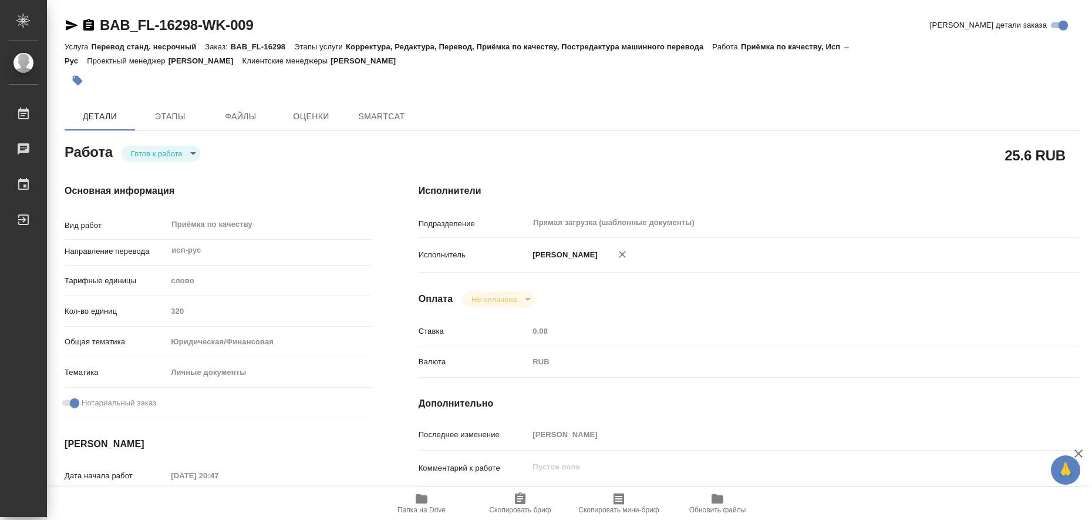
type textarea "x"
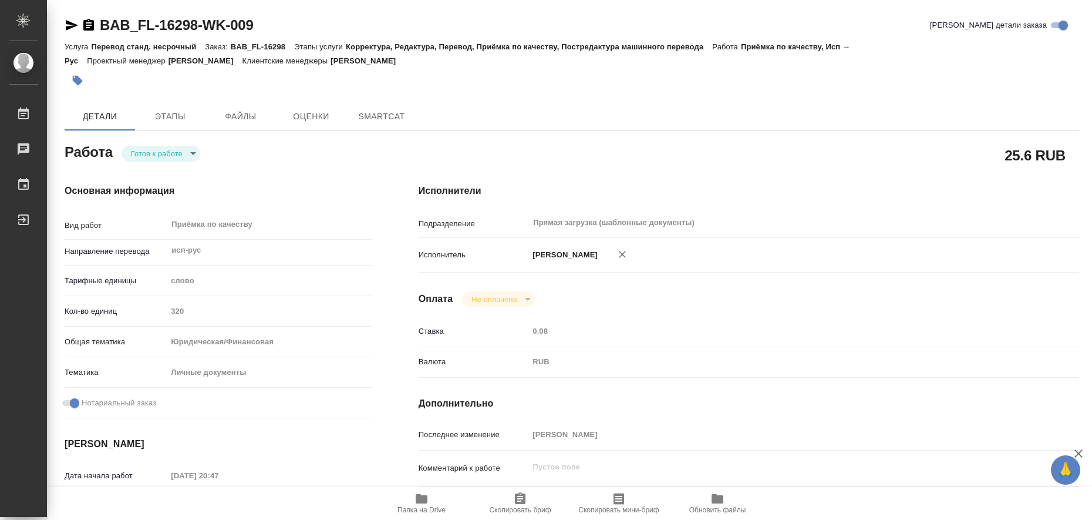
type textarea "x"
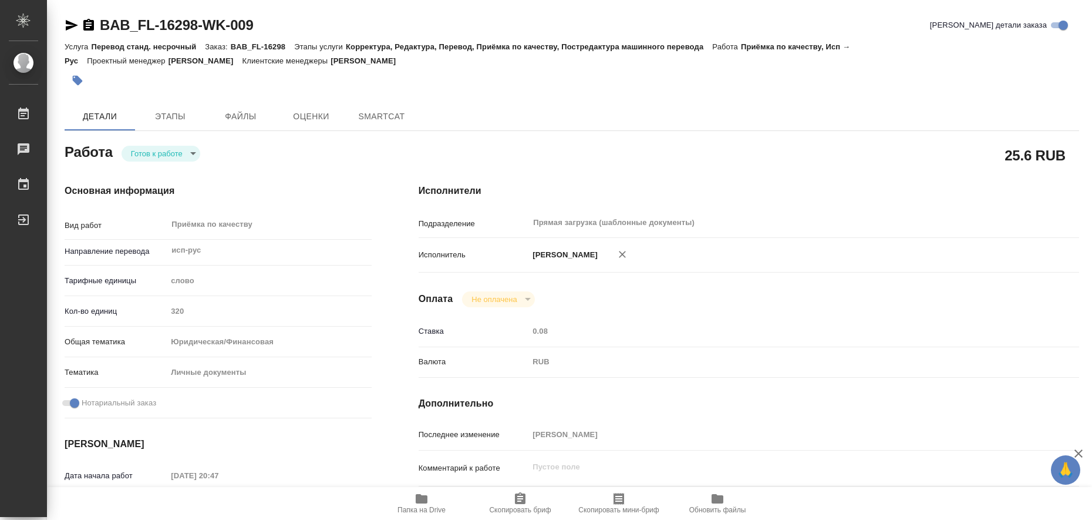
type textarea "x"
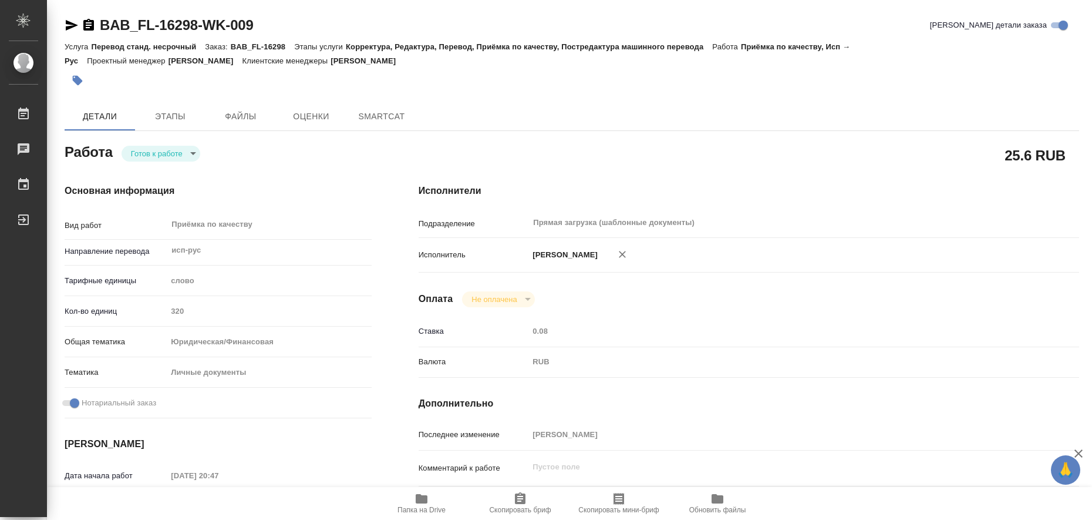
type textarea "x"
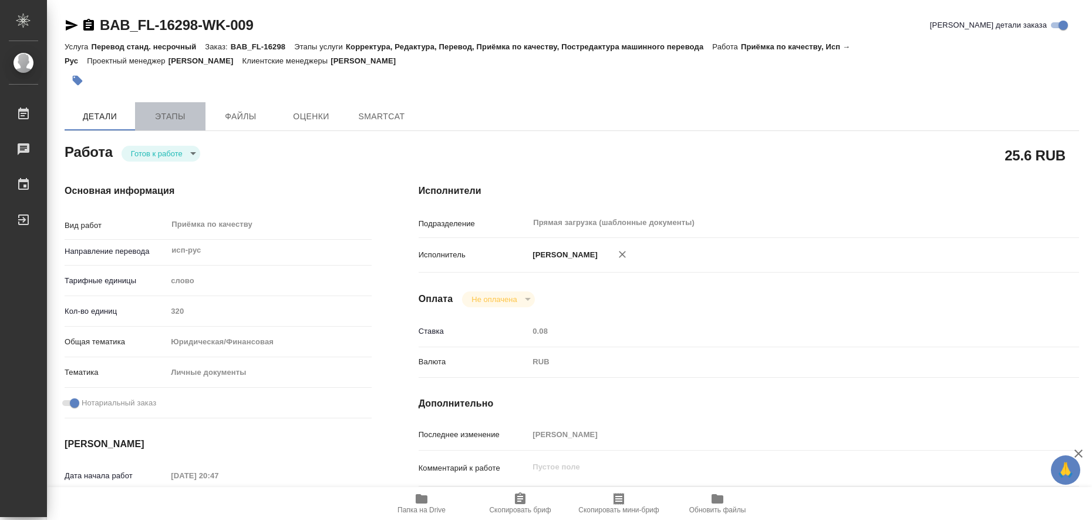
click at [188, 123] on span "Этапы" at bounding box center [170, 116] width 56 height 15
type textarea "x"
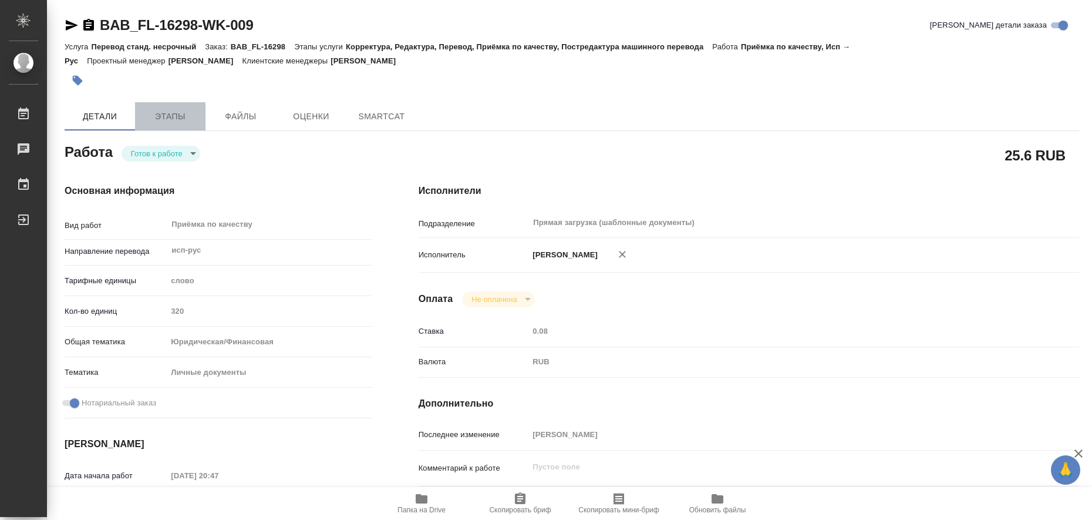
type textarea "x"
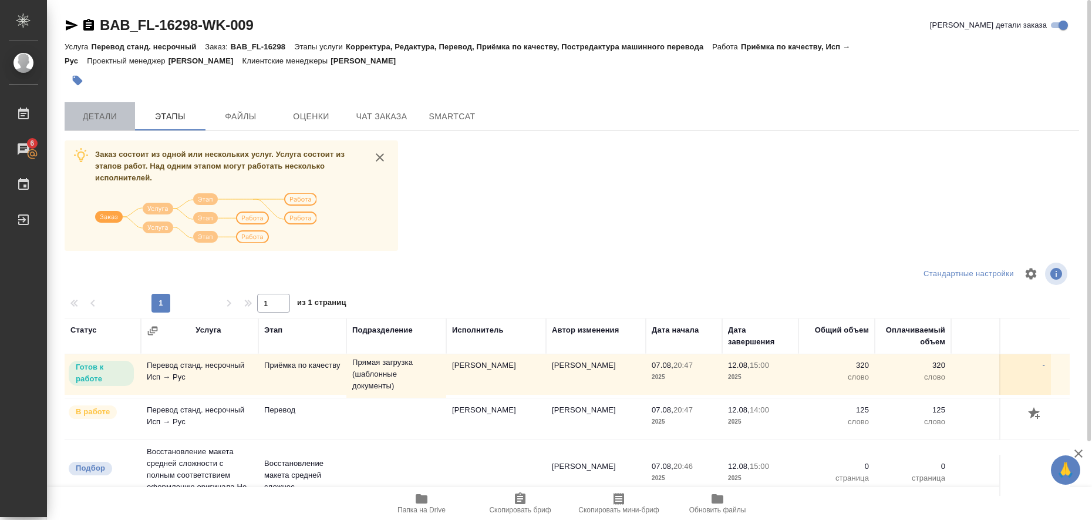
click at [85, 129] on button "Детали" at bounding box center [100, 116] width 70 height 28
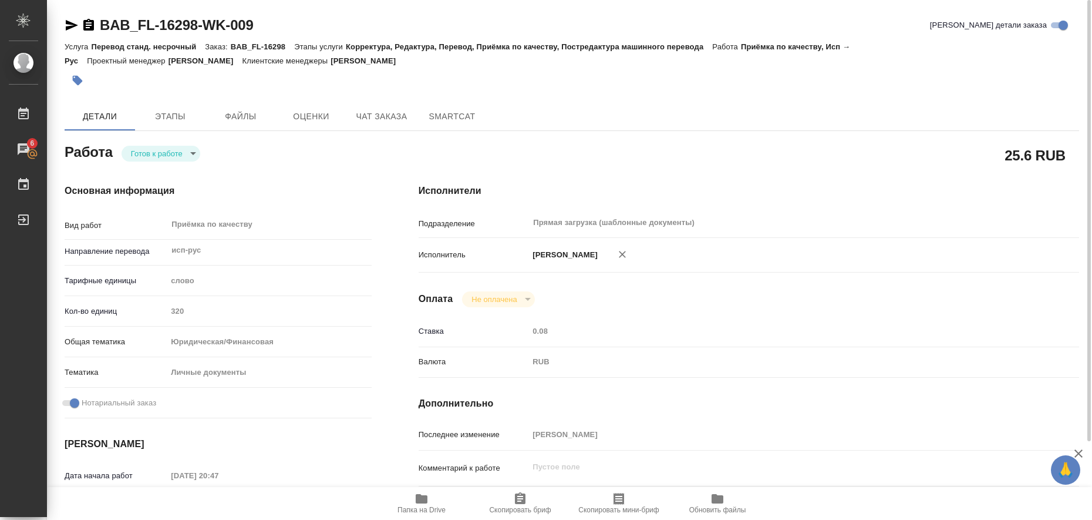
type textarea "x"
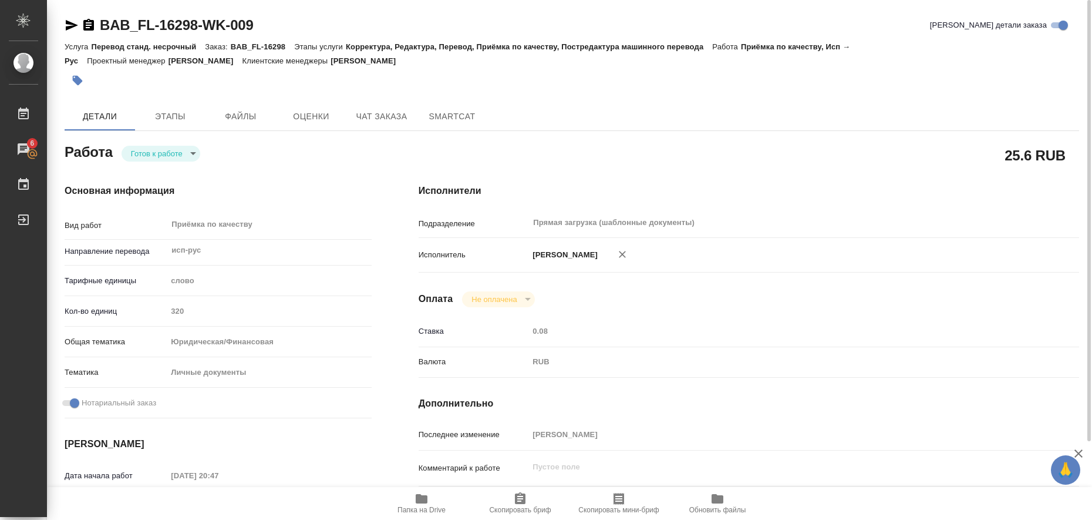
type textarea "x"
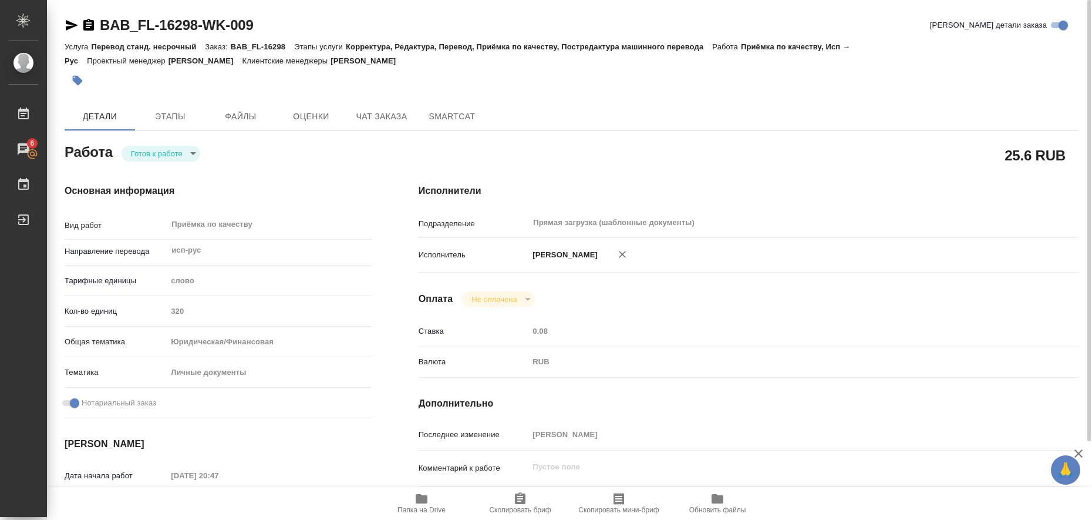
type textarea "x"
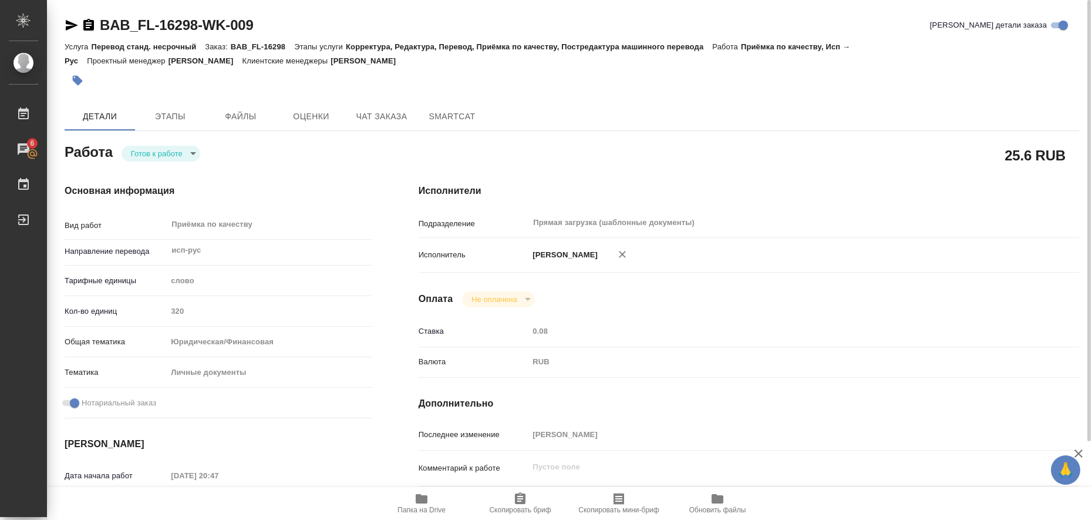
type textarea "x"
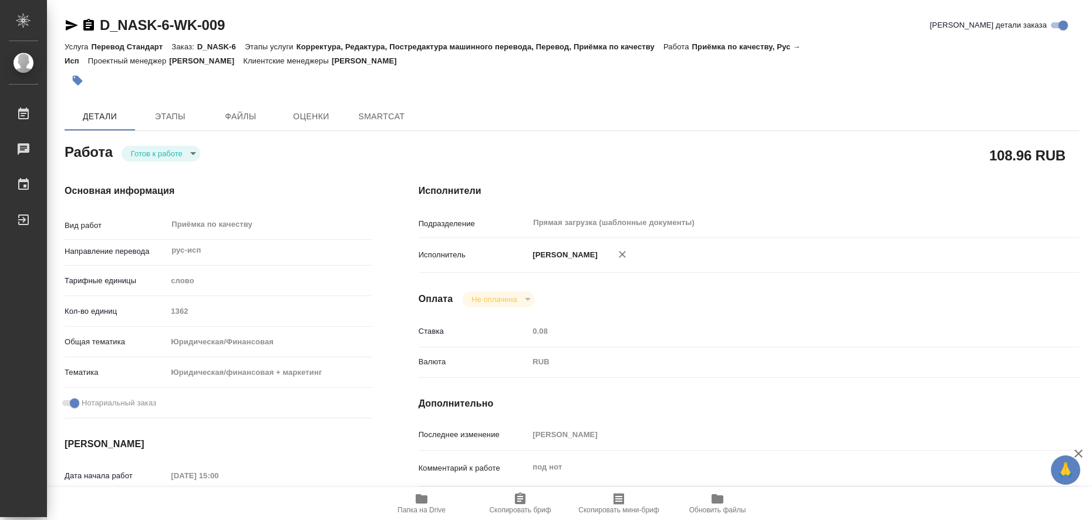
type textarea "x"
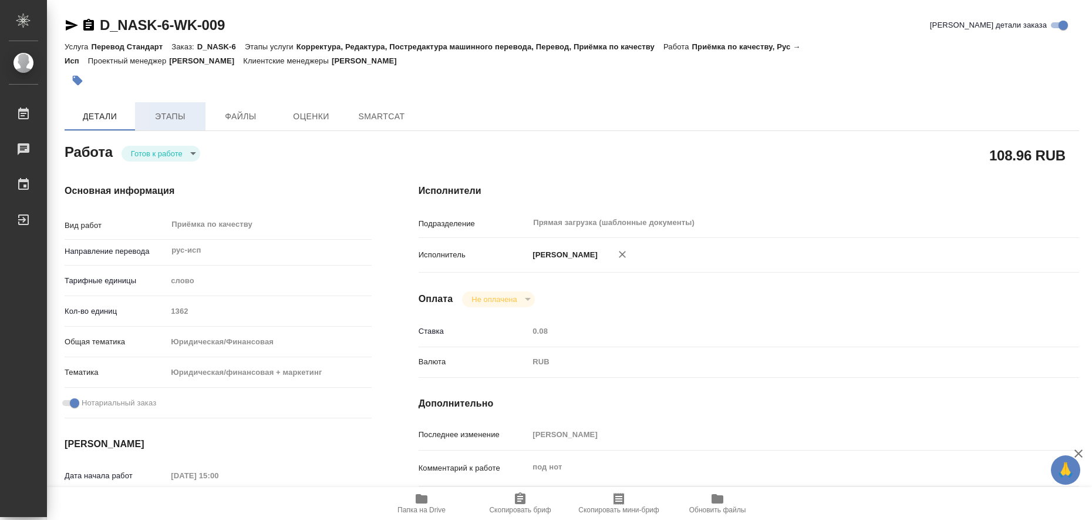
type textarea "x"
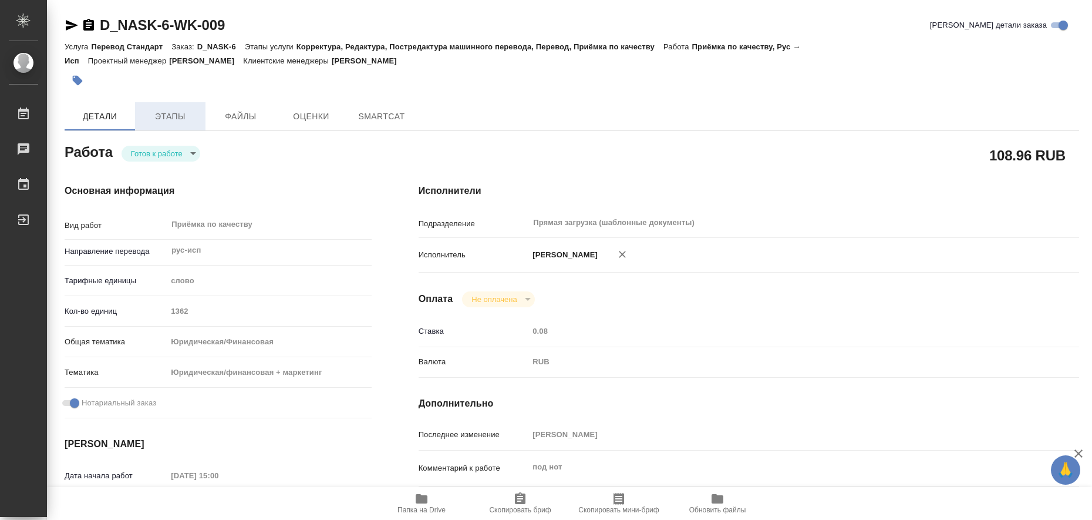
click at [183, 121] on span "Этапы" at bounding box center [170, 116] width 56 height 15
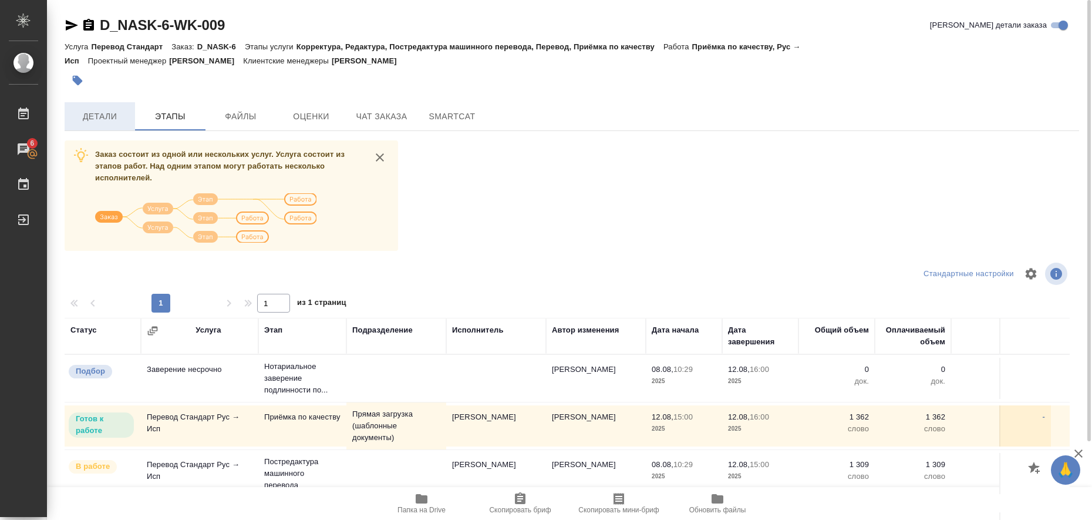
click at [95, 116] on span "Детали" at bounding box center [100, 116] width 56 height 15
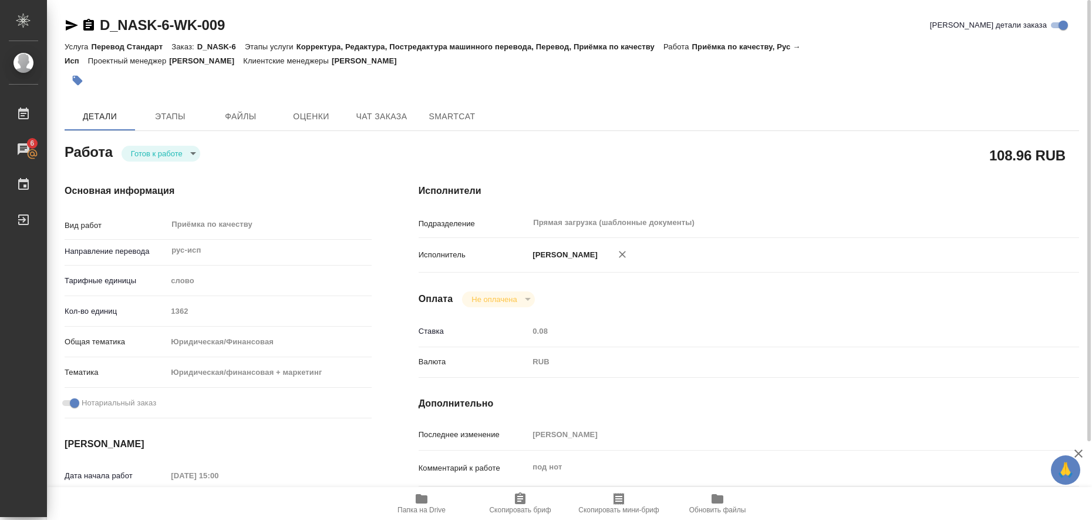
type textarea "x"
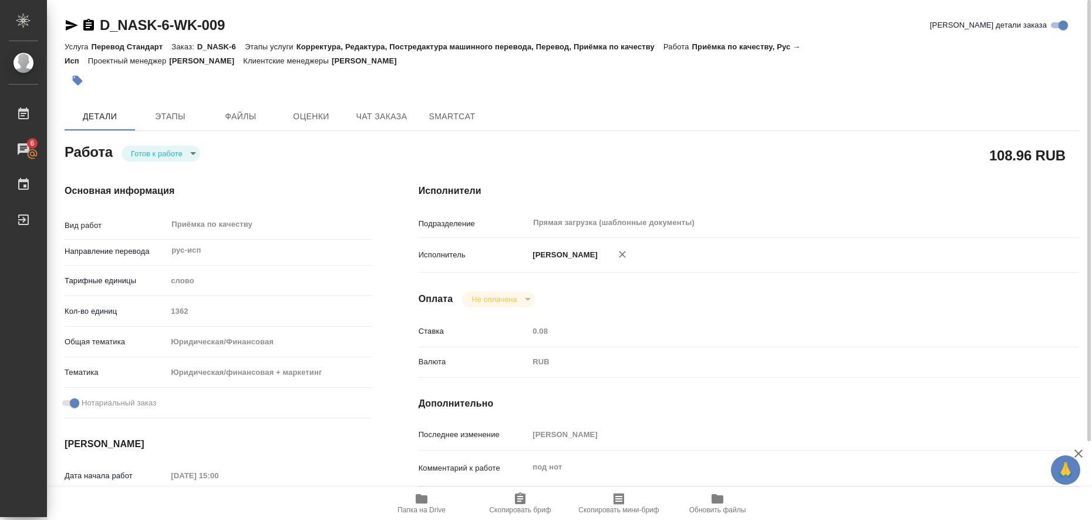
type textarea "x"
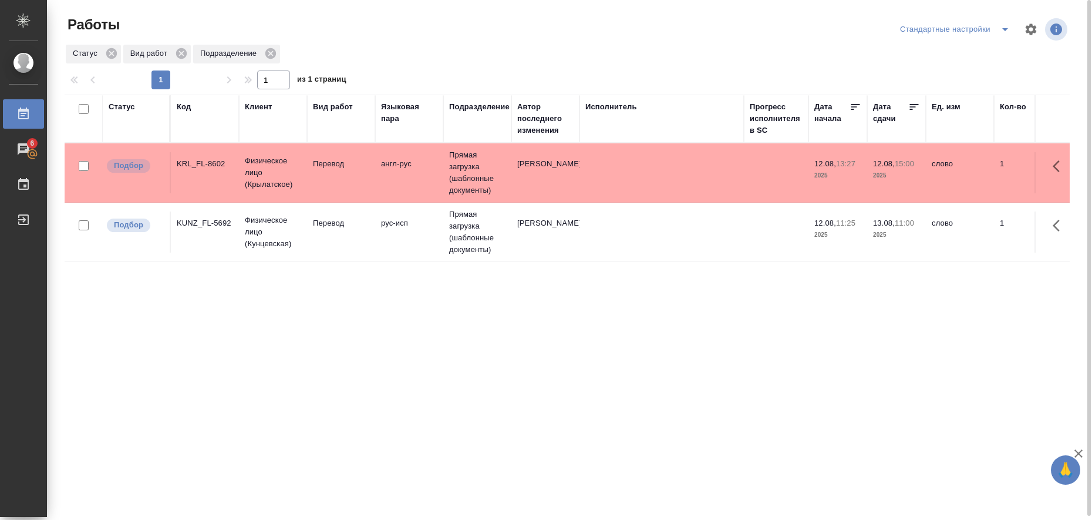
click at [518, 423] on div "Статус Код Клиент Вид работ Языковая пара Подразделение Автор последнего измене…" at bounding box center [567, 306] width 1005 height 423
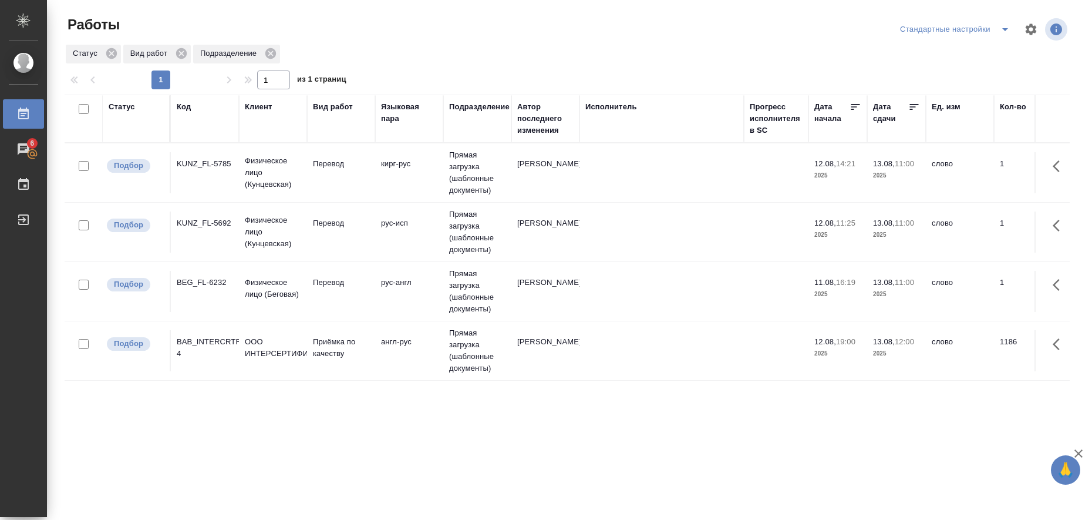
click at [321, 173] on td "Перевод" at bounding box center [341, 172] width 68 height 41
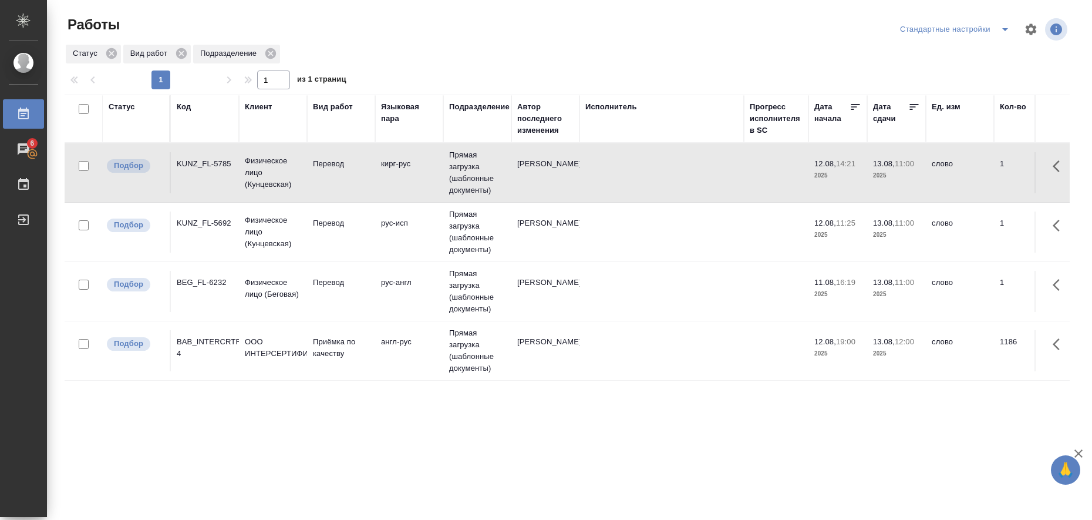
click at [321, 173] on td "Перевод" at bounding box center [341, 172] width 68 height 41
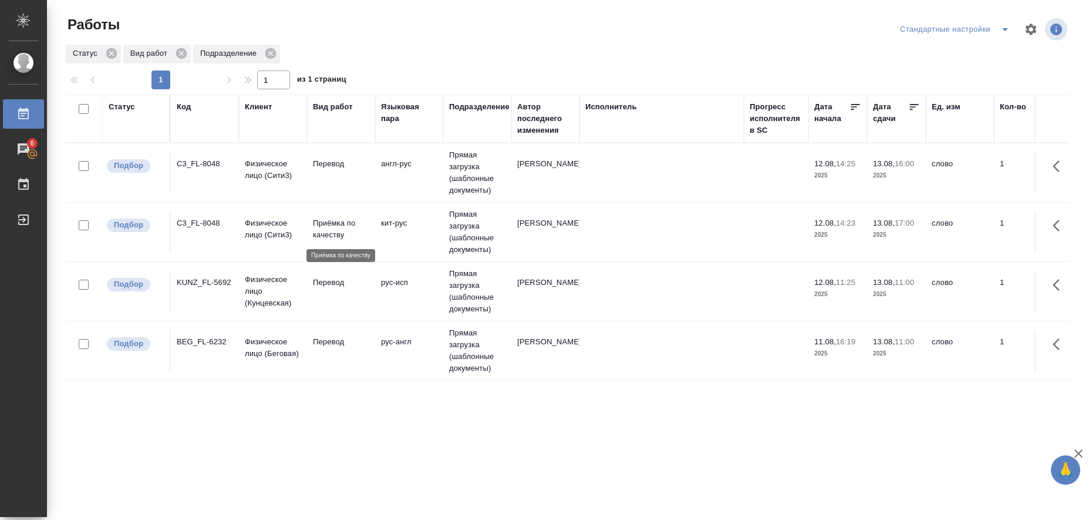
click at [316, 232] on p "Приёмка по качеству" at bounding box center [341, 228] width 56 height 23
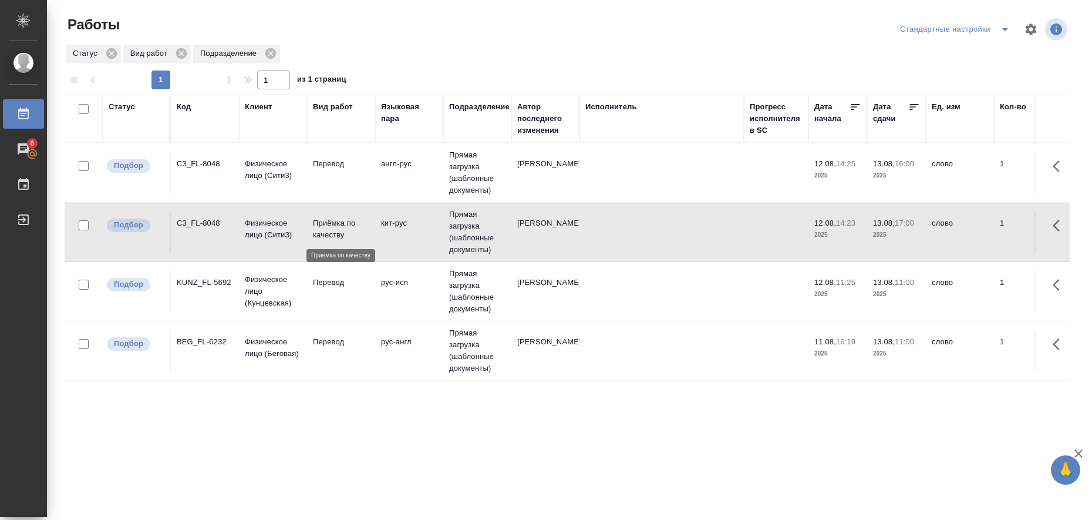
click at [316, 232] on p "Приёмка по качеству" at bounding box center [341, 228] width 56 height 23
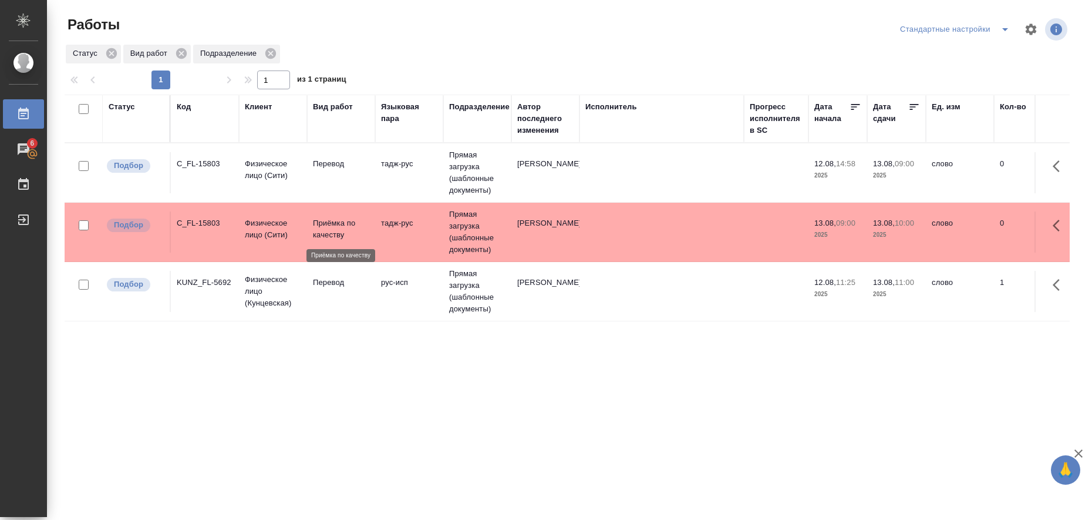
click at [329, 238] on p "Приёмка по качеству" at bounding box center [341, 228] width 56 height 23
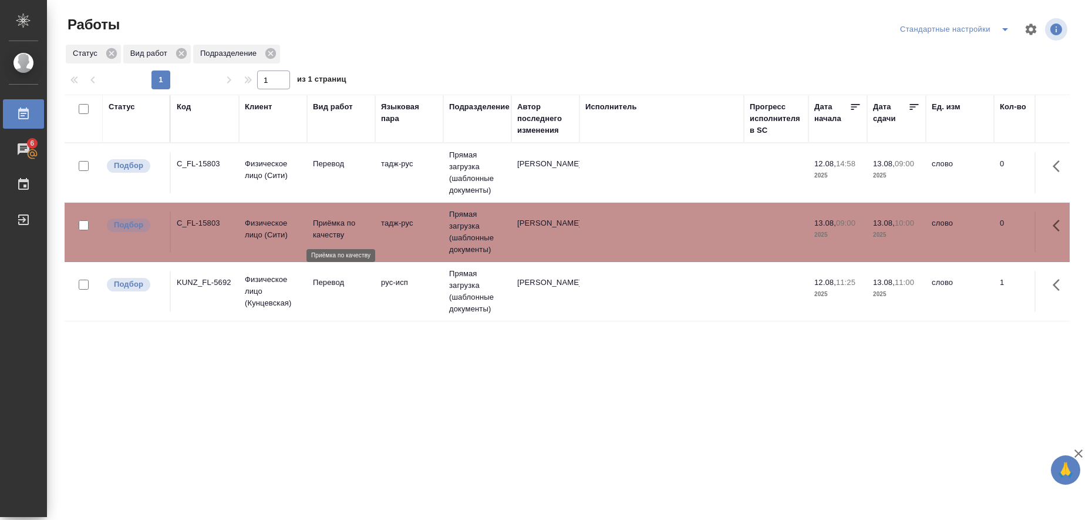
click at [329, 238] on p "Приёмка по качеству" at bounding box center [341, 228] width 56 height 23
click at [392, 171] on td "тадж-рус" at bounding box center [409, 172] width 68 height 41
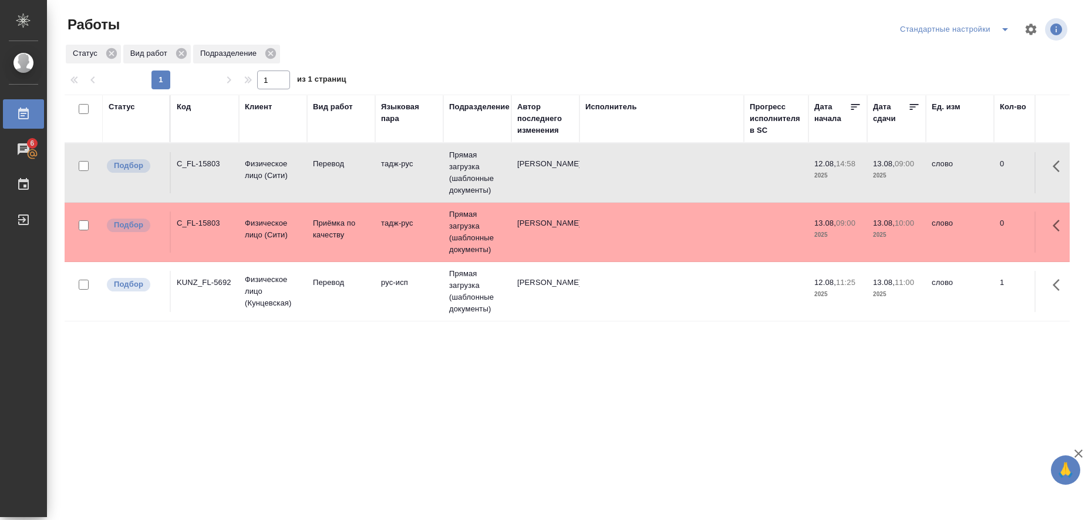
click at [392, 171] on td "тадж-рус" at bounding box center [409, 172] width 68 height 41
click at [322, 167] on p "Перевод" at bounding box center [341, 164] width 56 height 12
click at [321, 167] on p "Перевод" at bounding box center [341, 164] width 56 height 12
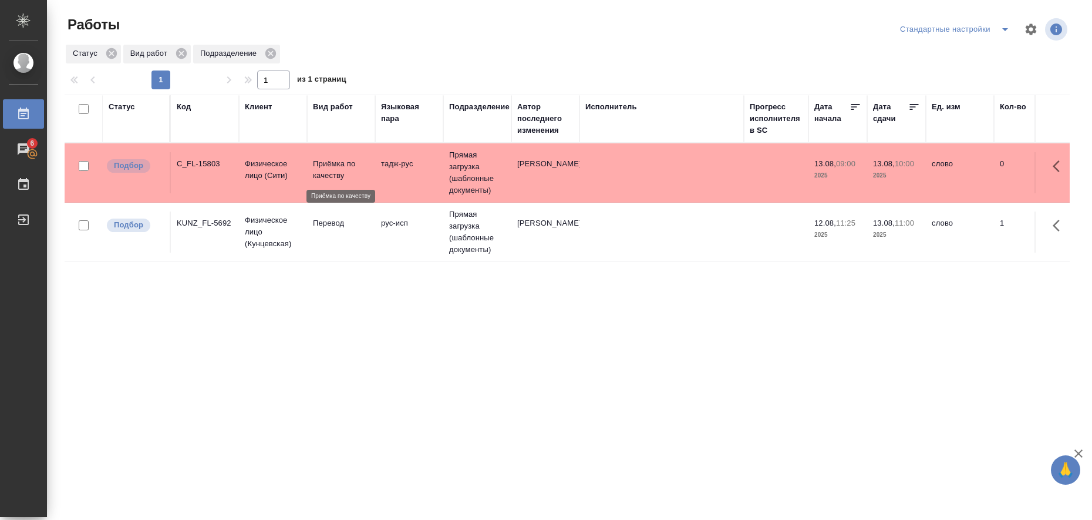
click at [326, 162] on p "Приёмка по качеству" at bounding box center [341, 169] width 56 height 23
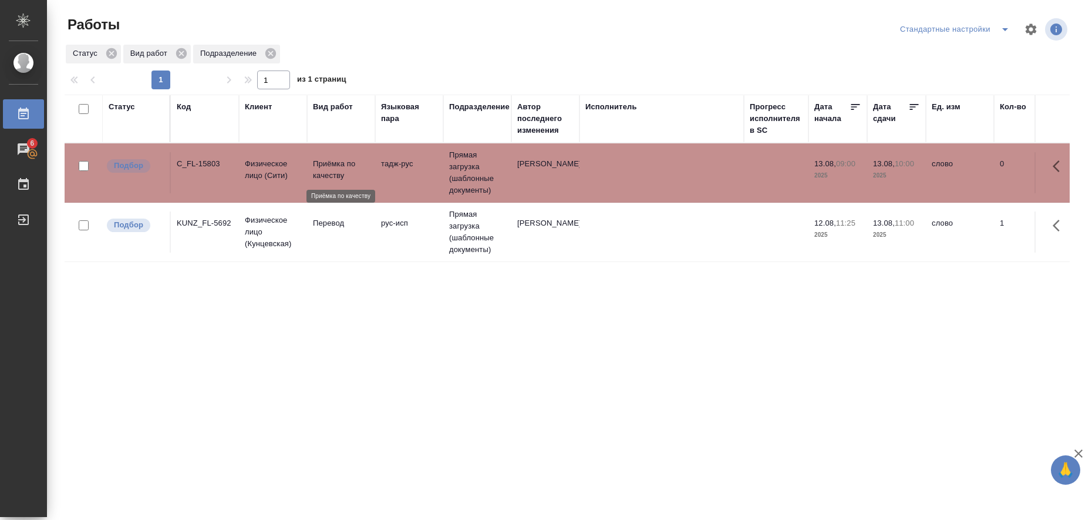
click at [326, 162] on p "Приёмка по качеству" at bounding box center [341, 169] width 56 height 23
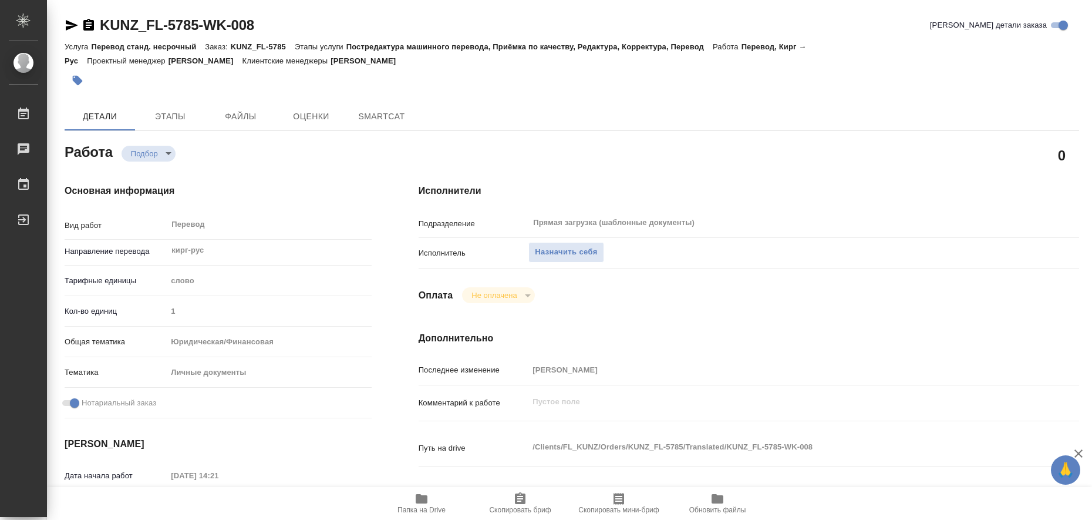
type textarea "x"
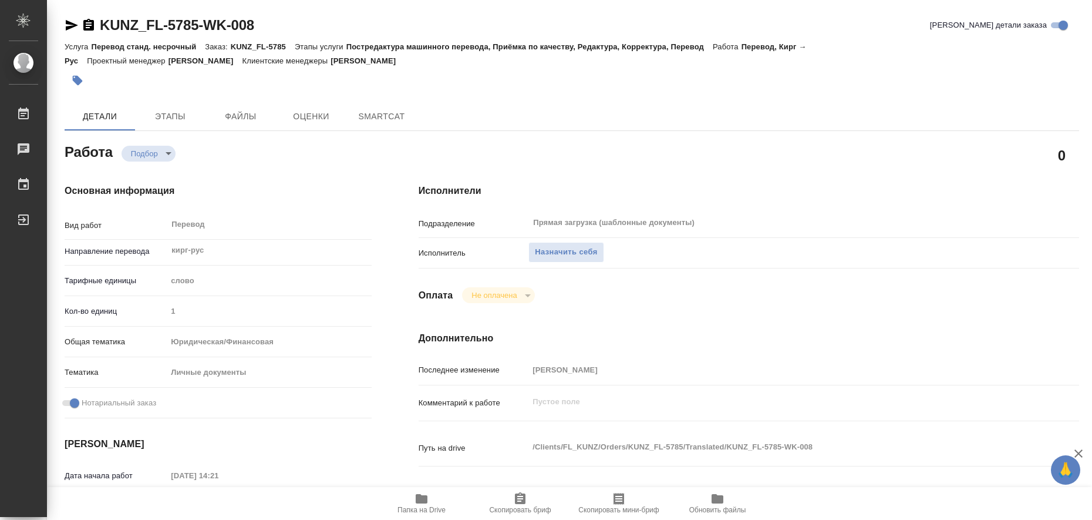
type textarea "x"
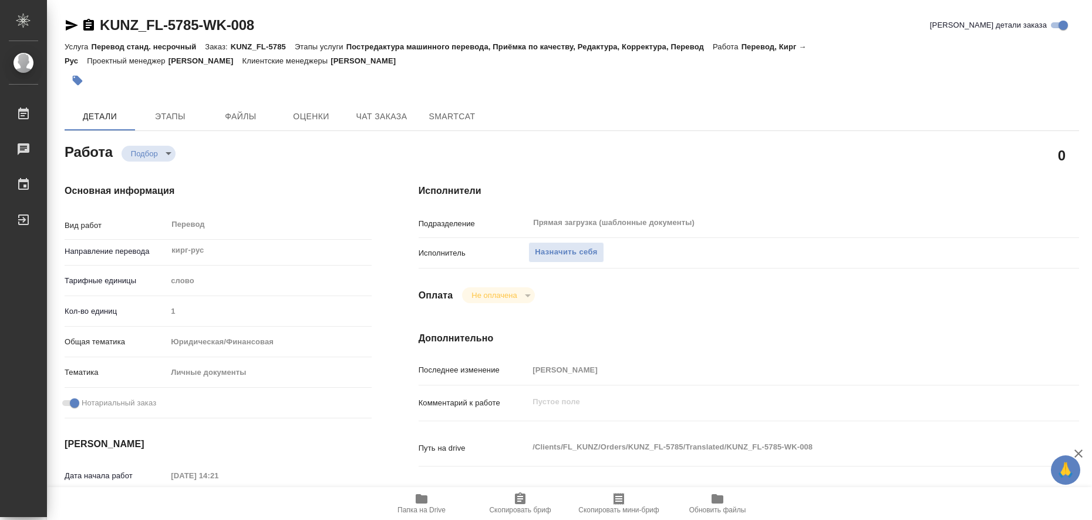
type textarea "x"
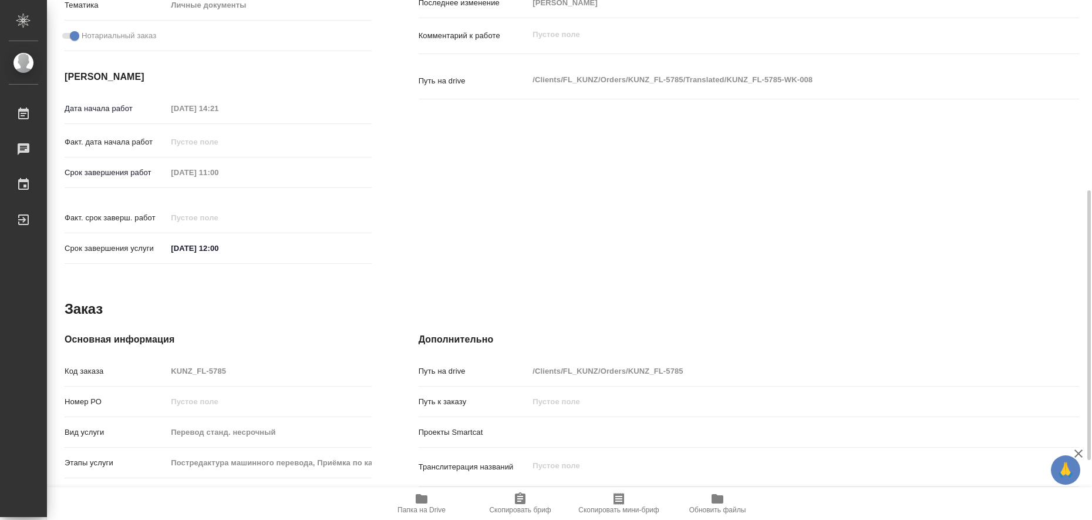
type textarea "x"
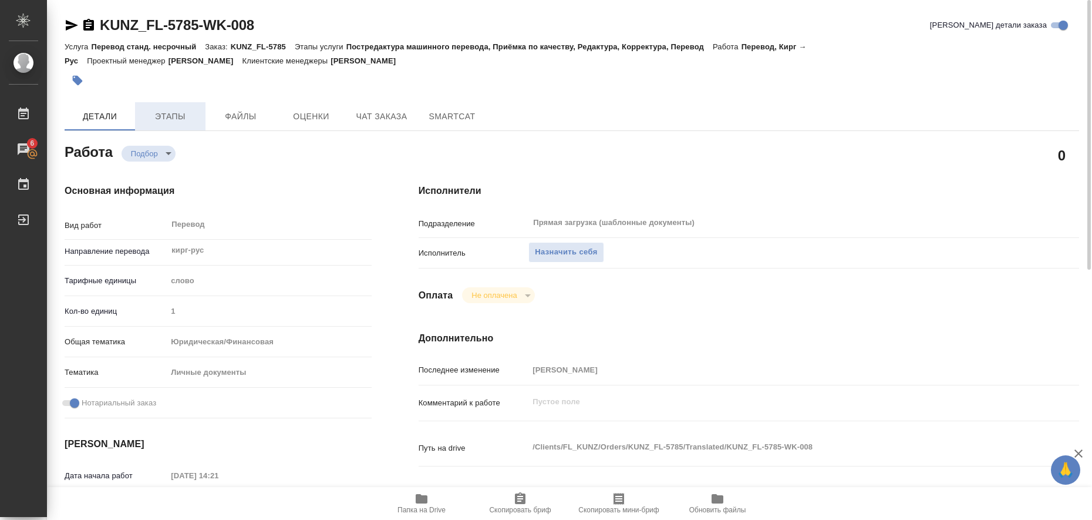
click at [171, 111] on span "Этапы" at bounding box center [170, 116] width 56 height 15
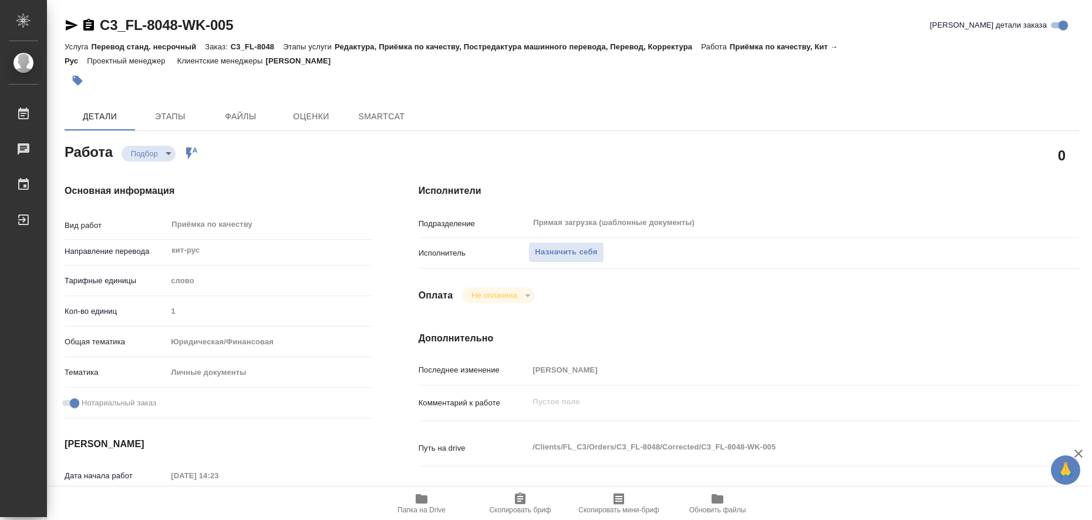
type textarea "x"
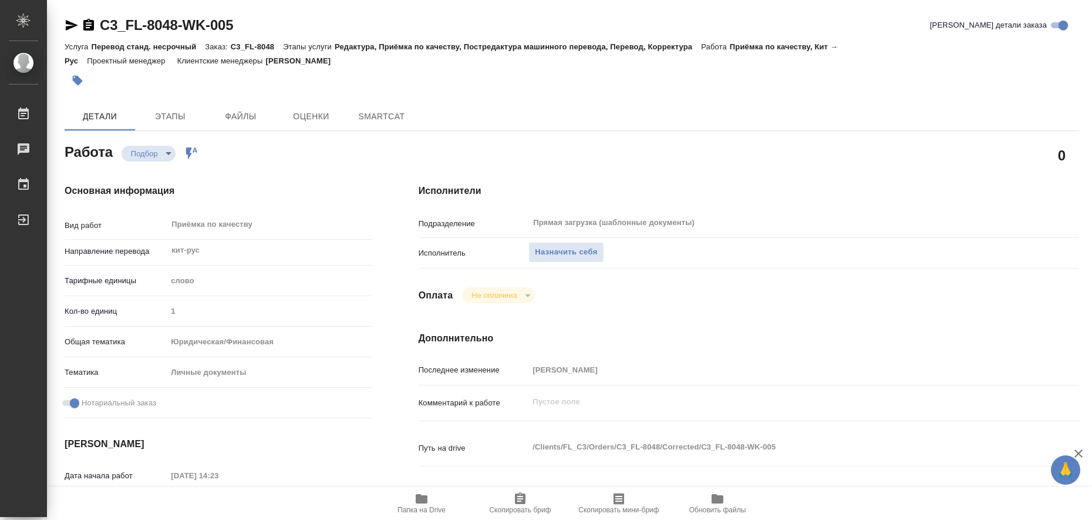
type textarea "x"
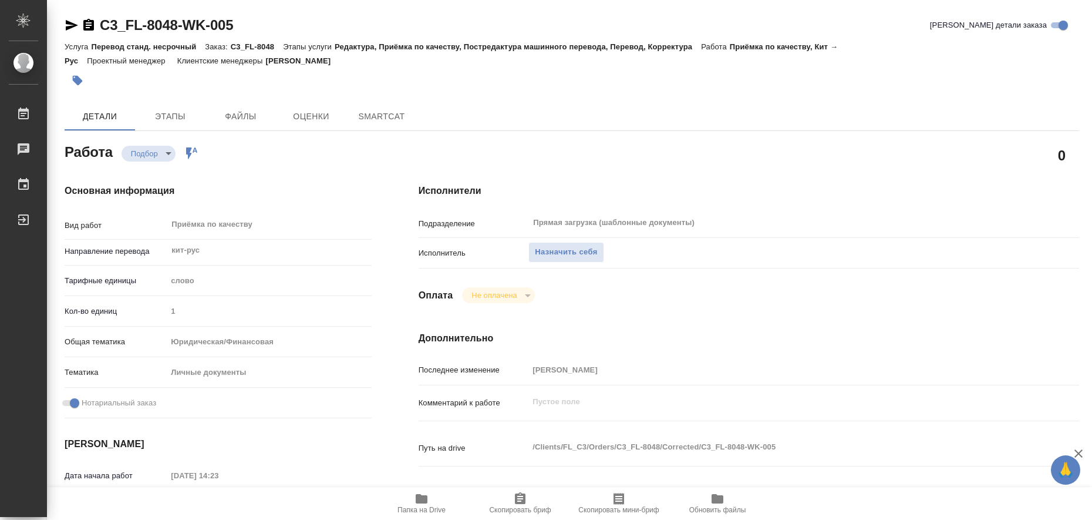
type textarea "x"
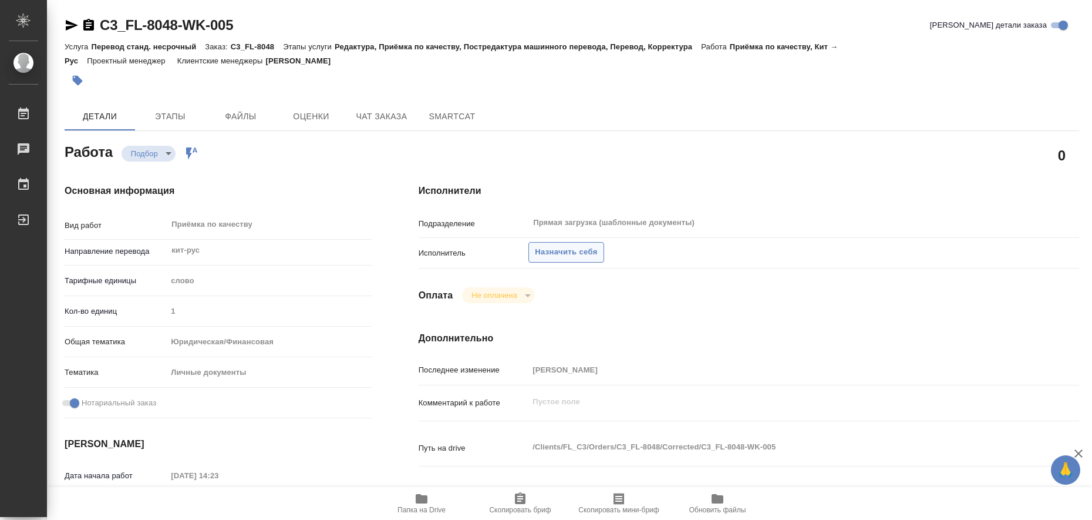
type textarea "x"
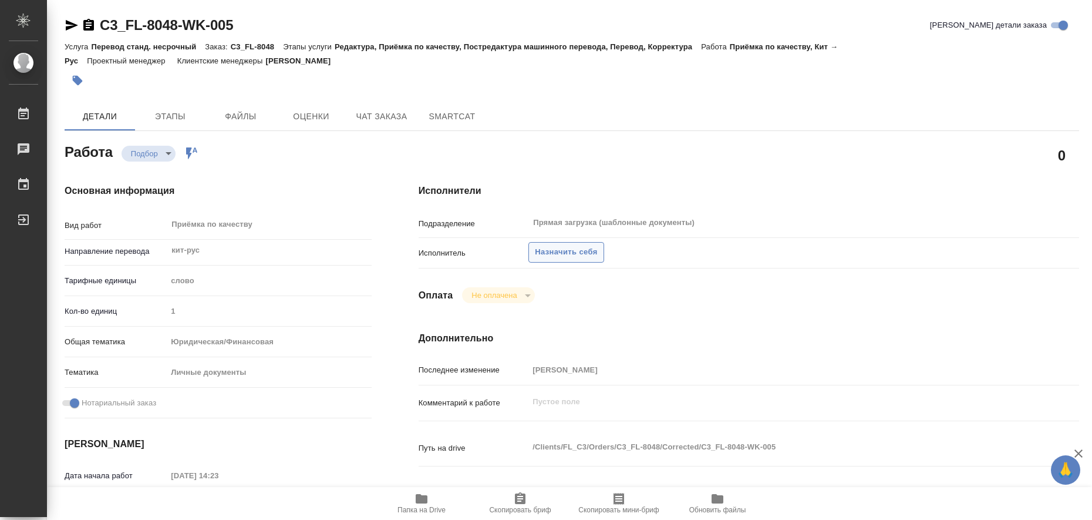
type textarea "x"
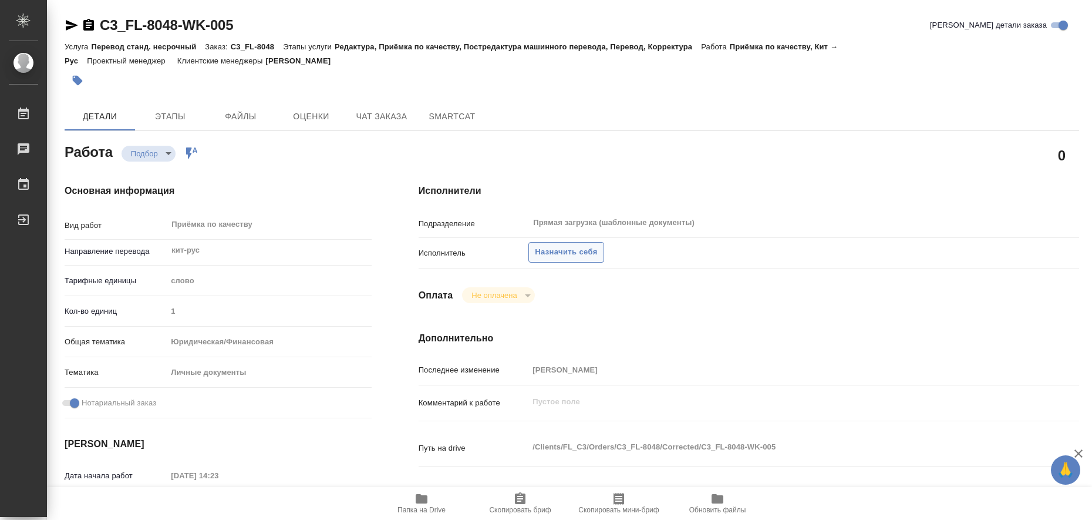
click at [553, 251] on span "Назначить себя" at bounding box center [566, 252] width 62 height 14
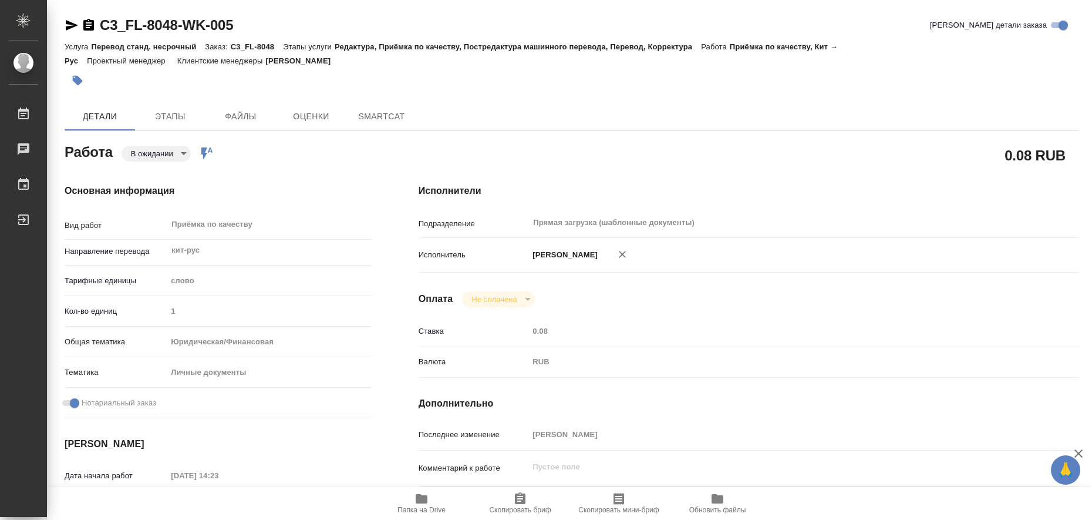
type textarea "x"
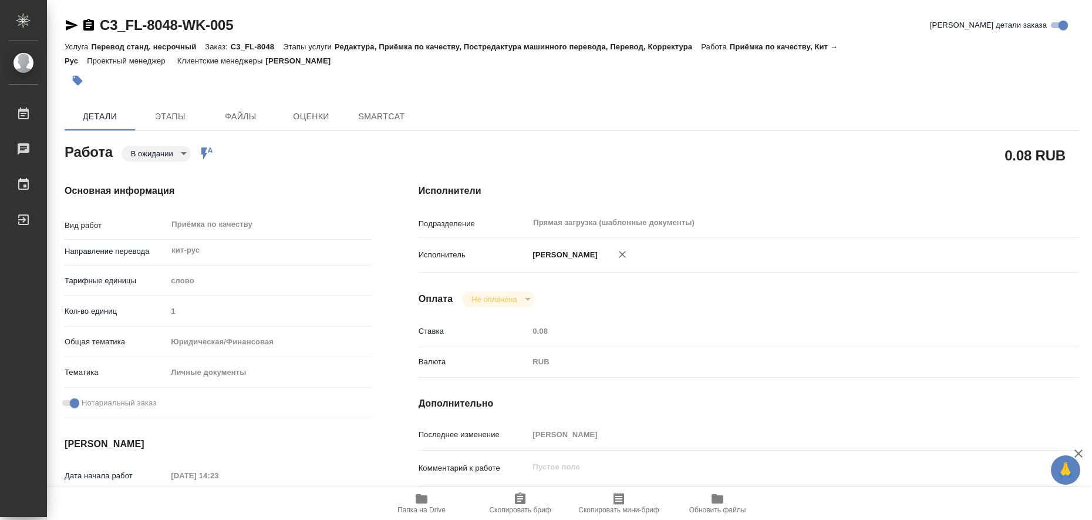
type textarea "x"
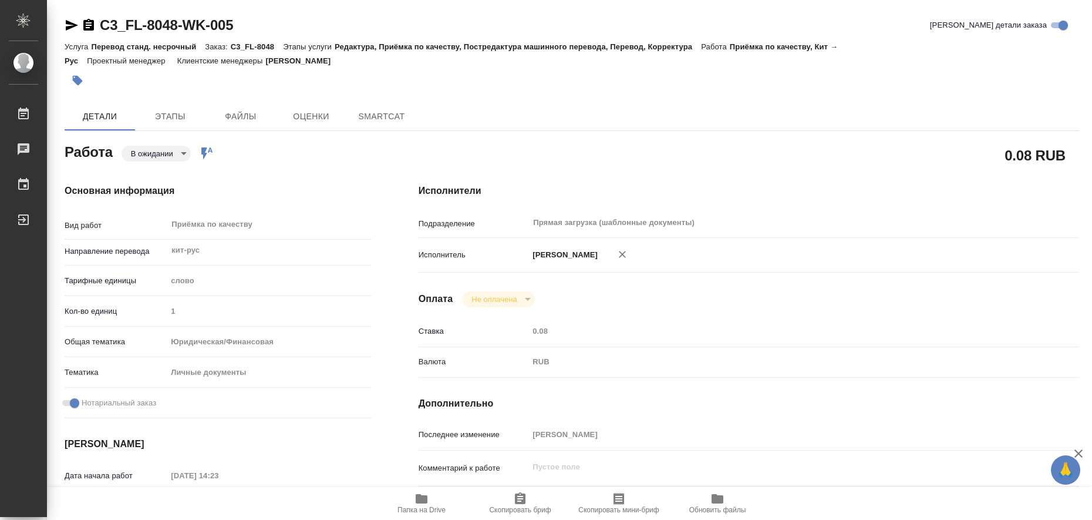
type textarea "x"
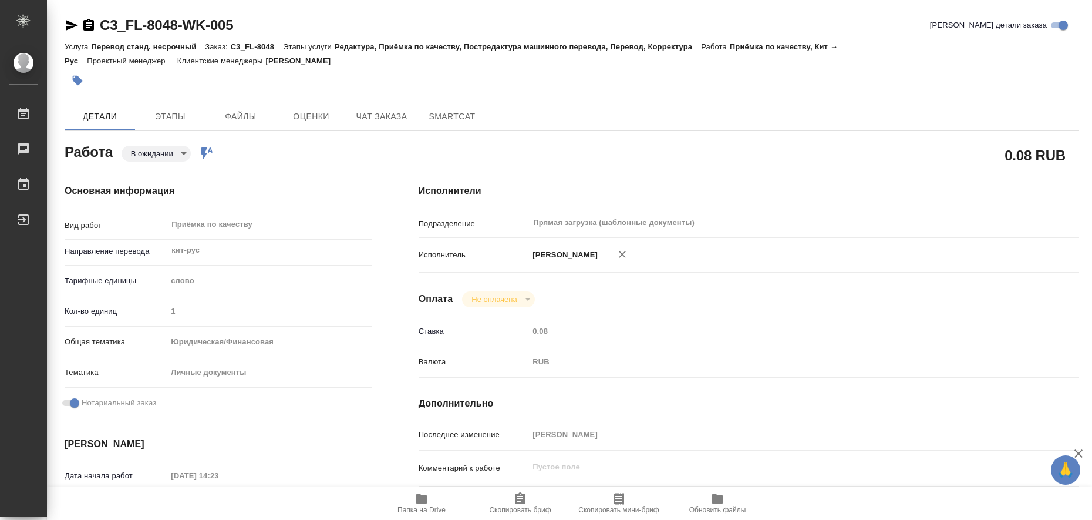
type textarea "x"
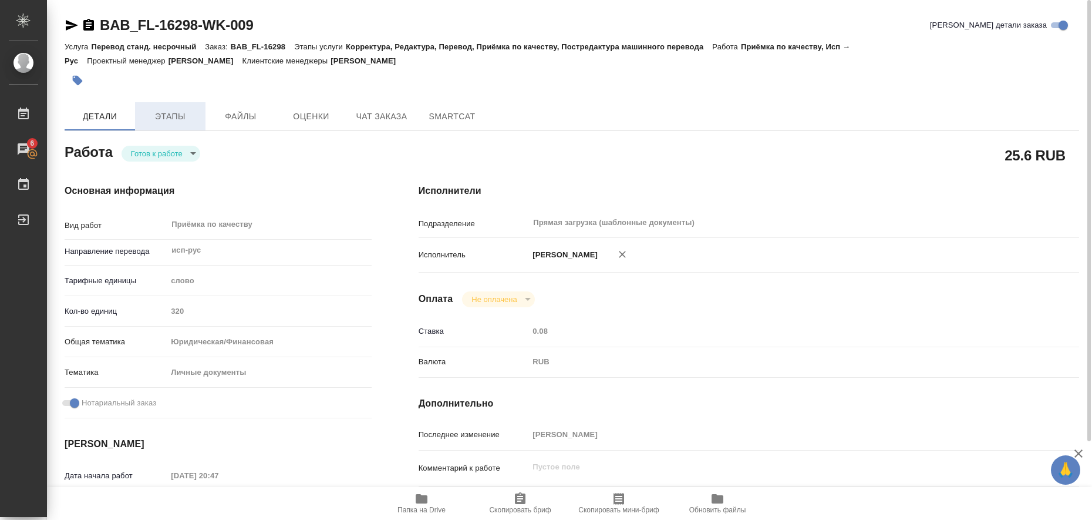
click at [161, 114] on span "Этапы" at bounding box center [170, 116] width 56 height 15
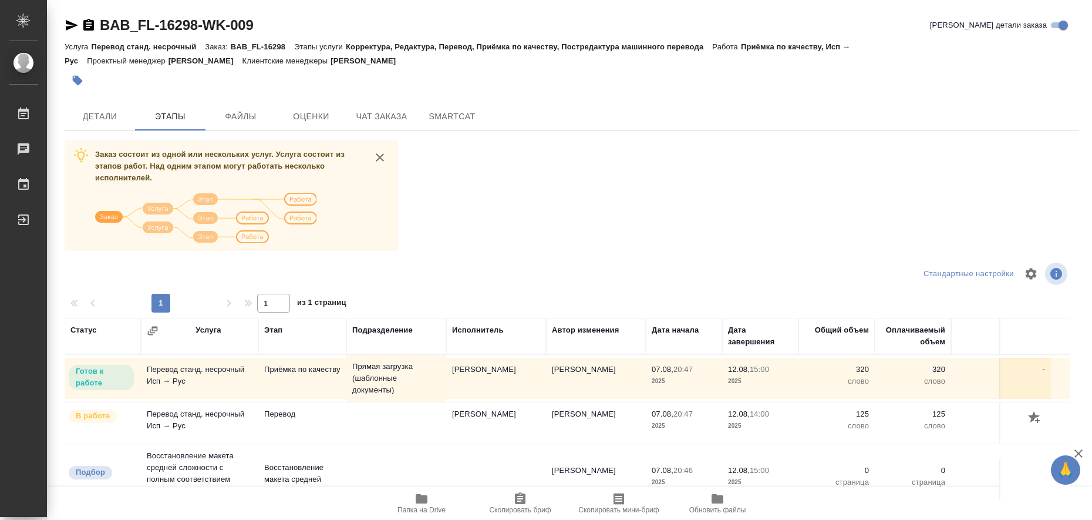
scroll to position [73, 0]
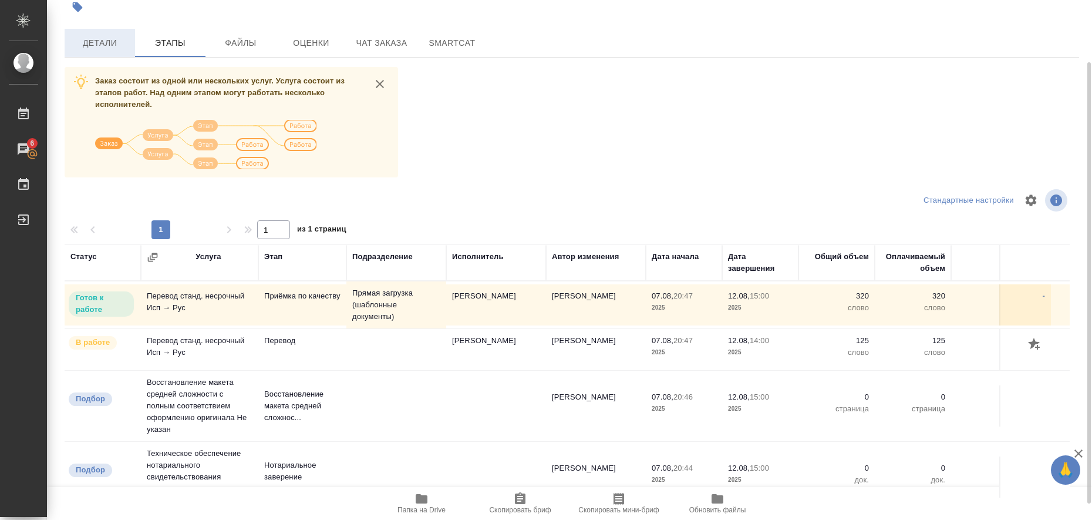
click at [104, 43] on span "Детали" at bounding box center [100, 43] width 56 height 15
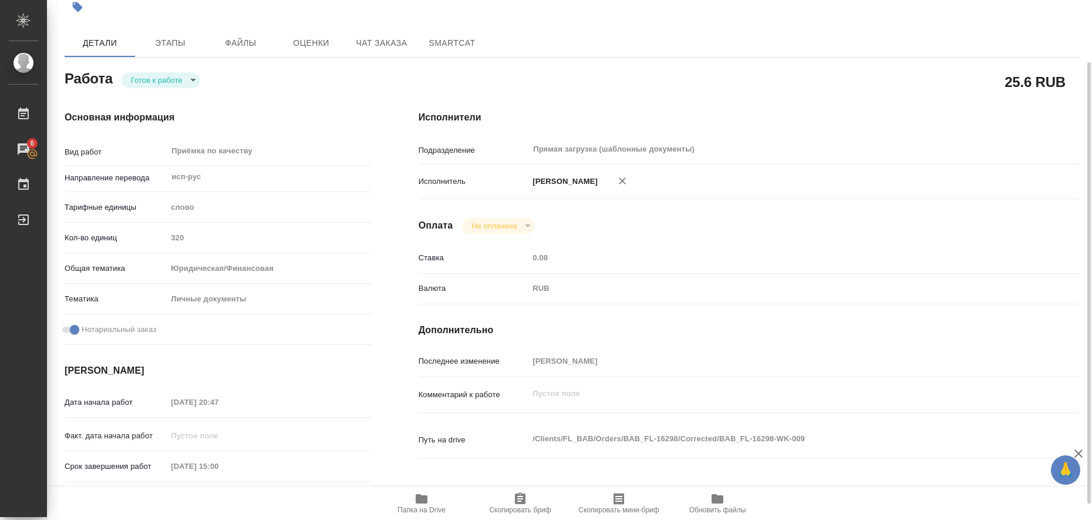
type textarea "x"
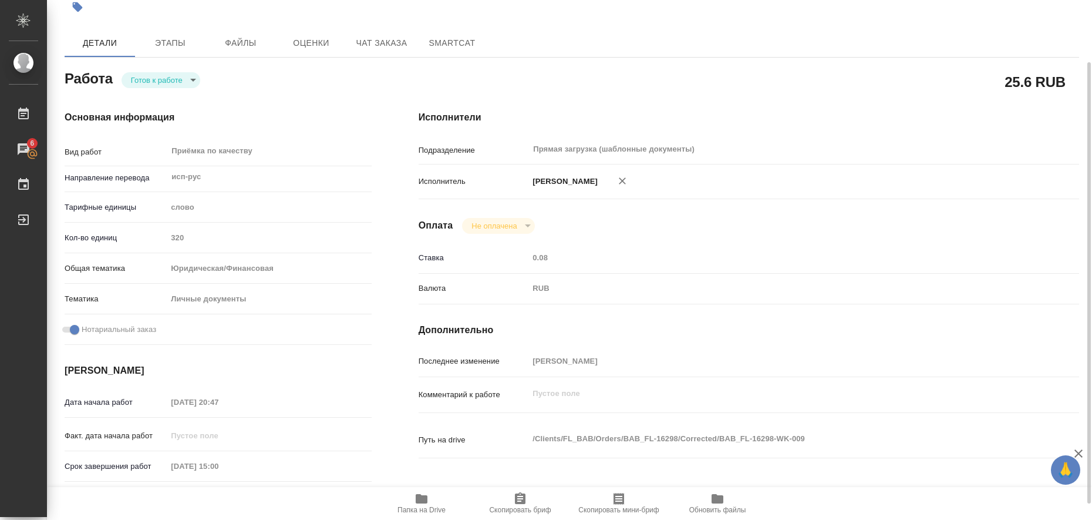
type textarea "x"
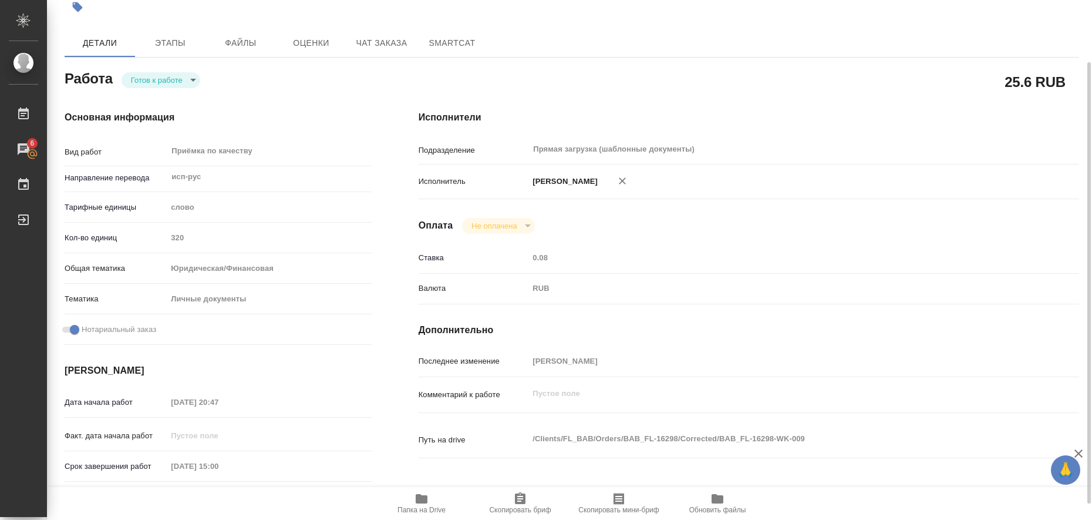
type textarea "x"
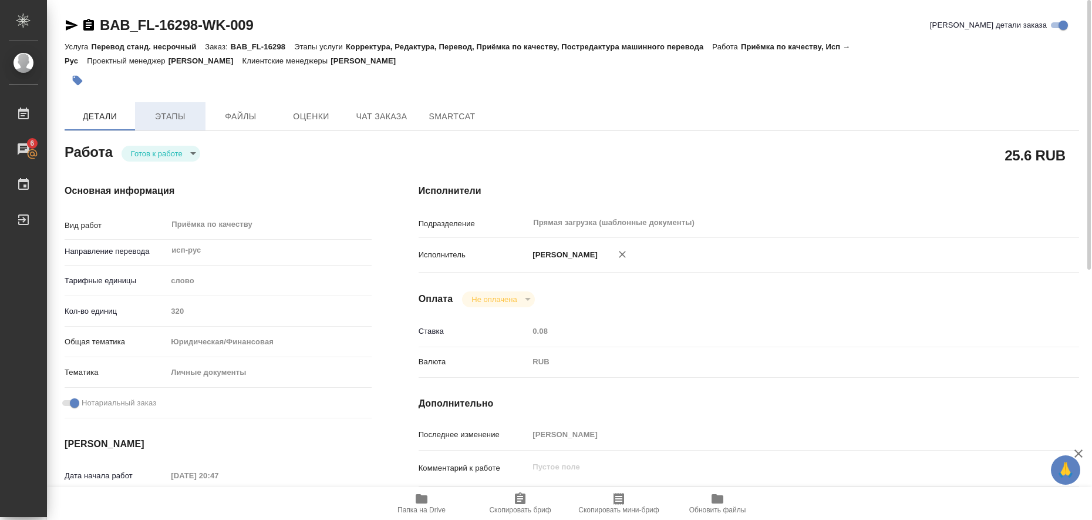
click at [181, 120] on span "Этапы" at bounding box center [170, 116] width 56 height 15
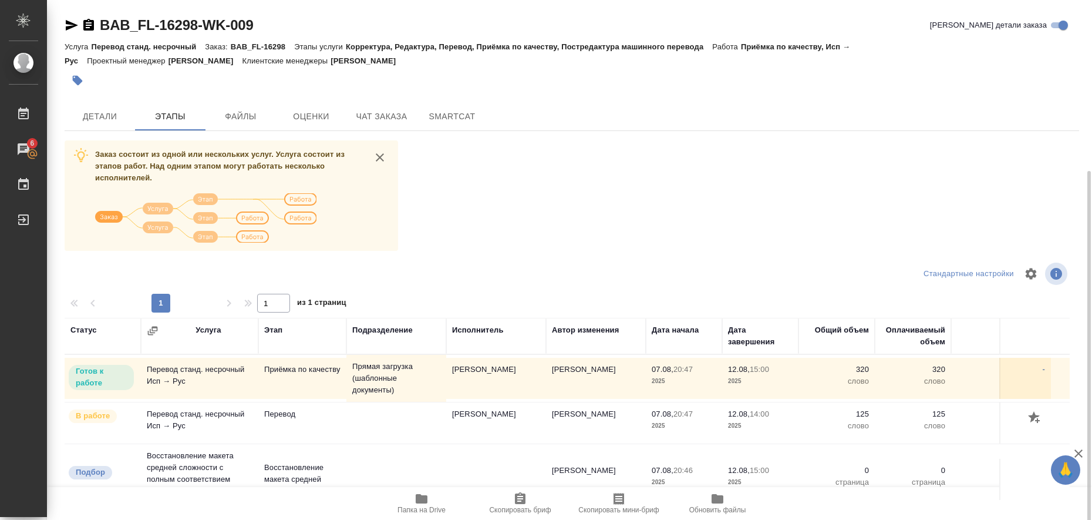
scroll to position [92, 0]
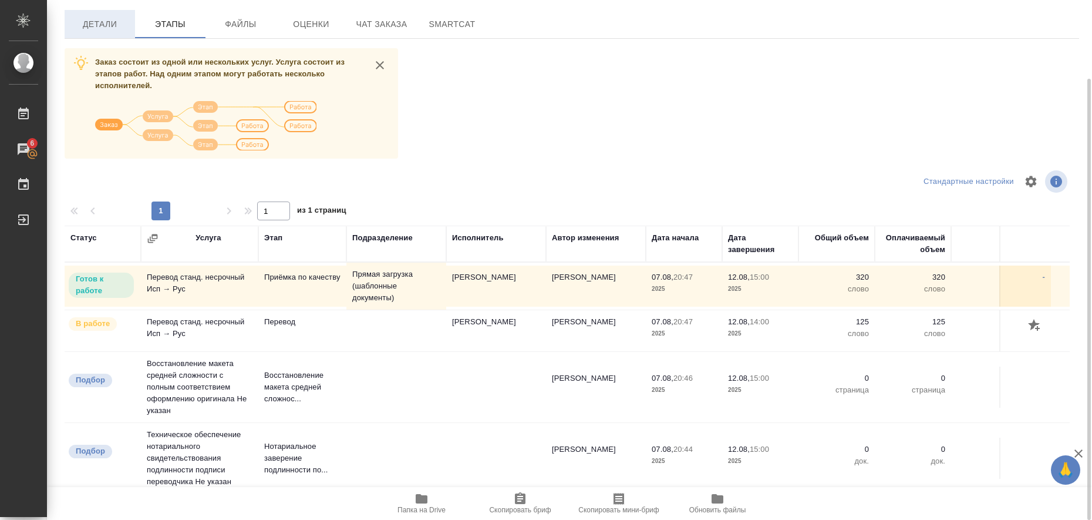
click at [109, 22] on span "Детали" at bounding box center [100, 24] width 56 height 15
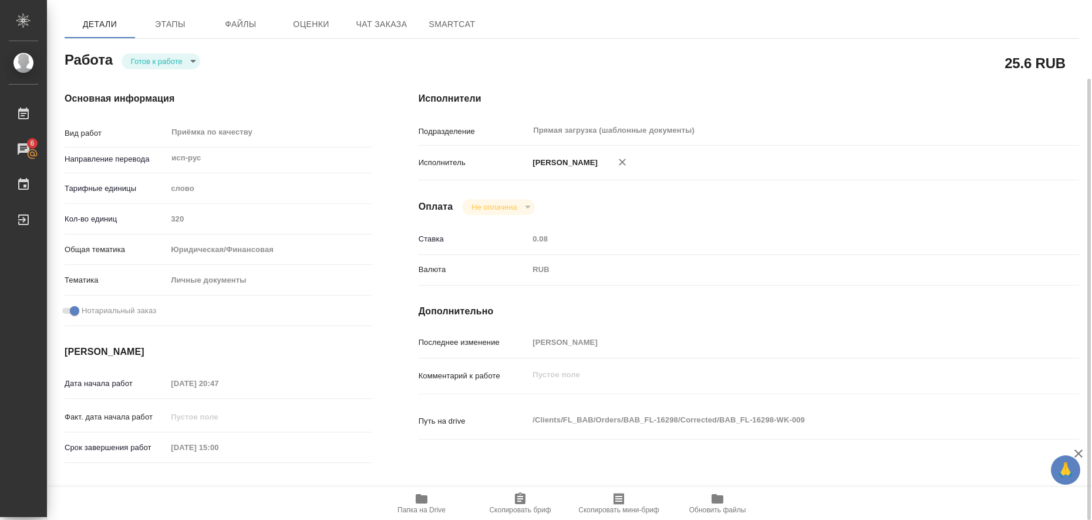
type textarea "x"
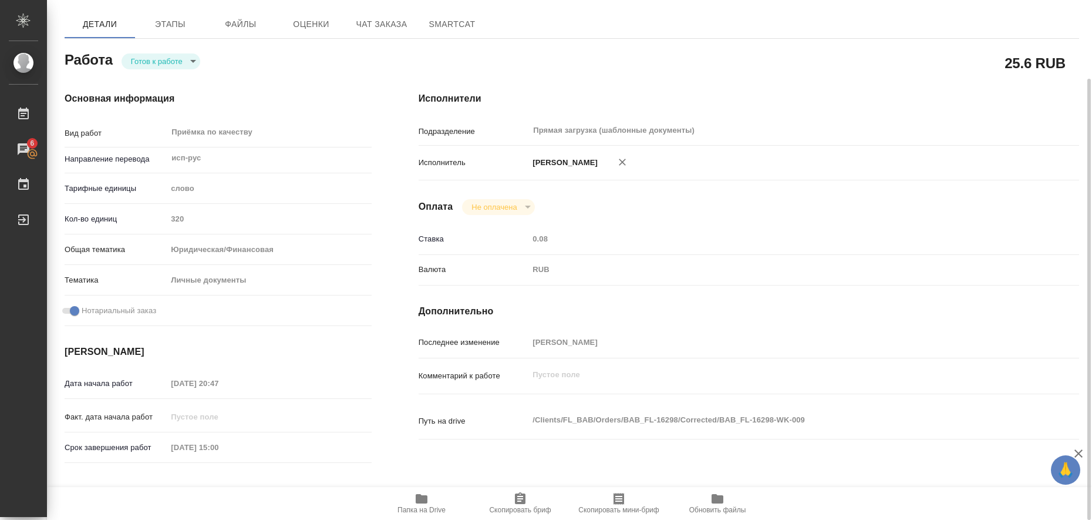
type textarea "x"
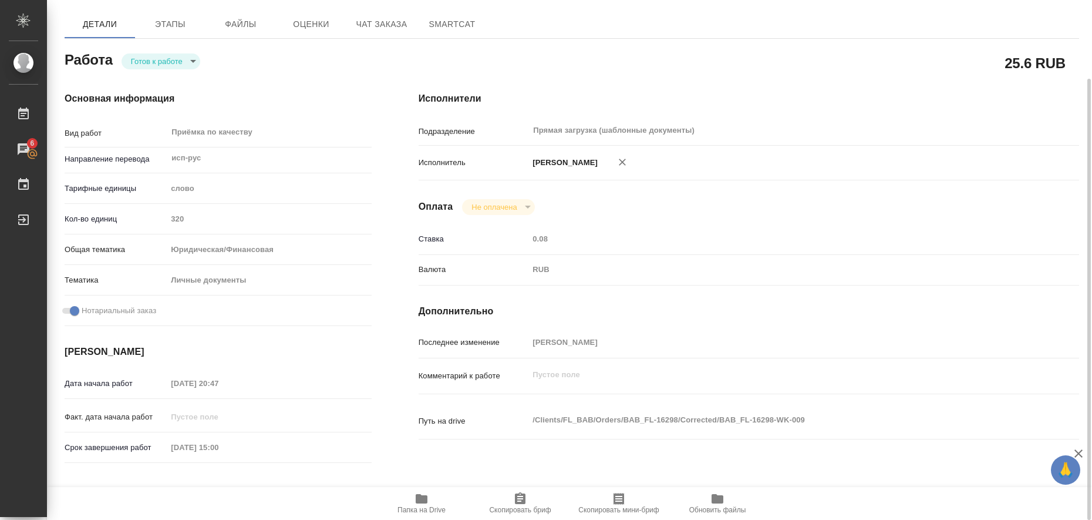
type textarea "x"
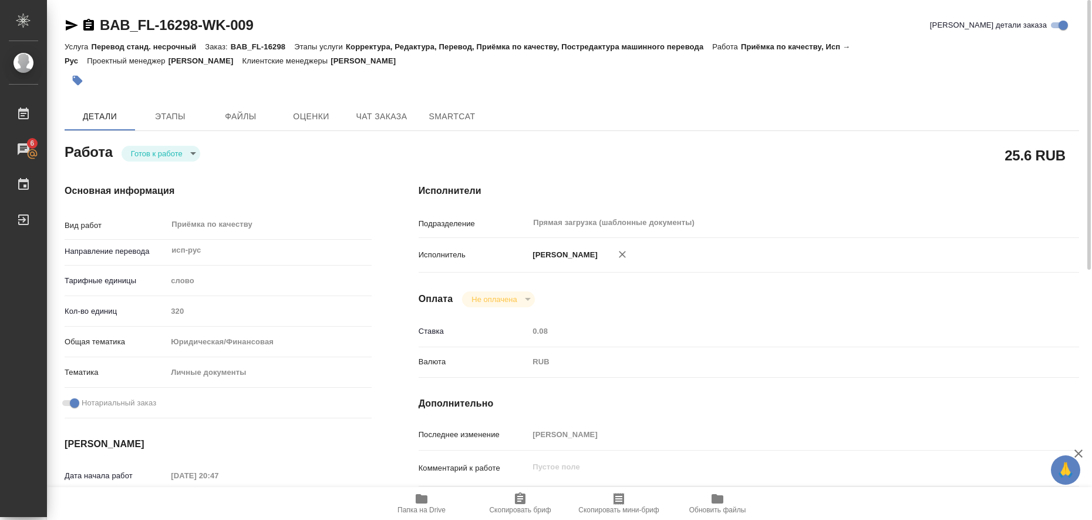
click at [421, 498] on icon "button" at bounding box center [422, 498] width 12 height 9
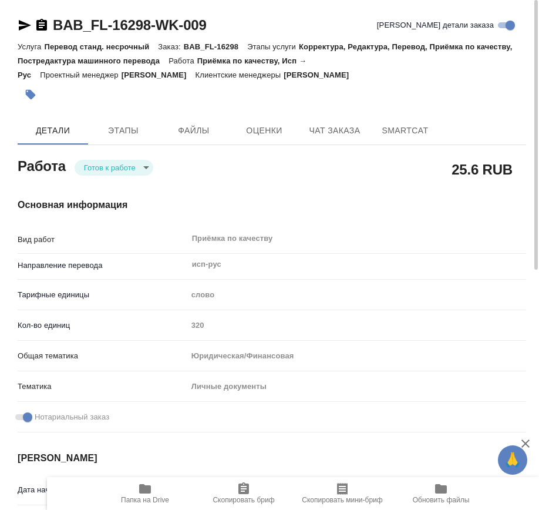
type textarea "x"
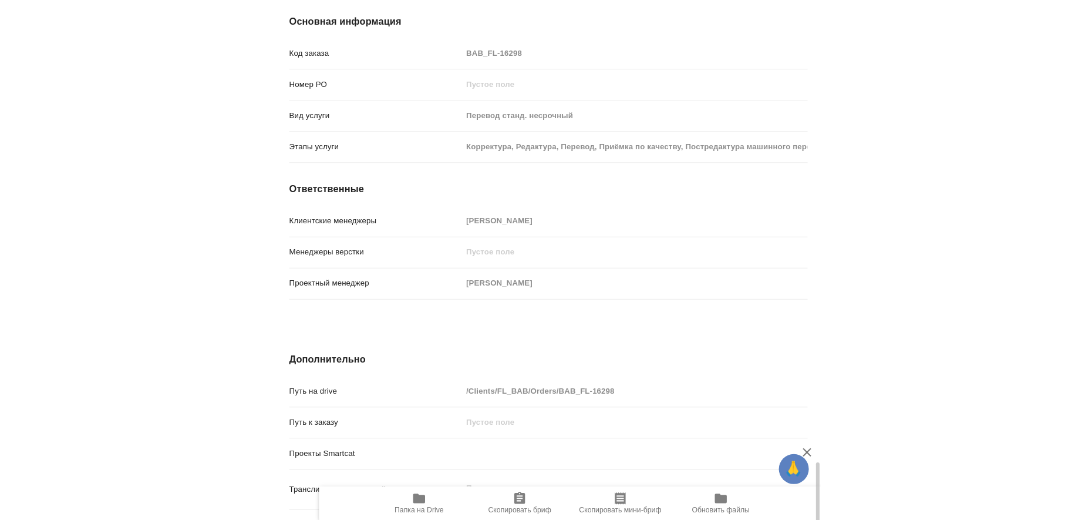
scroll to position [1197, 0]
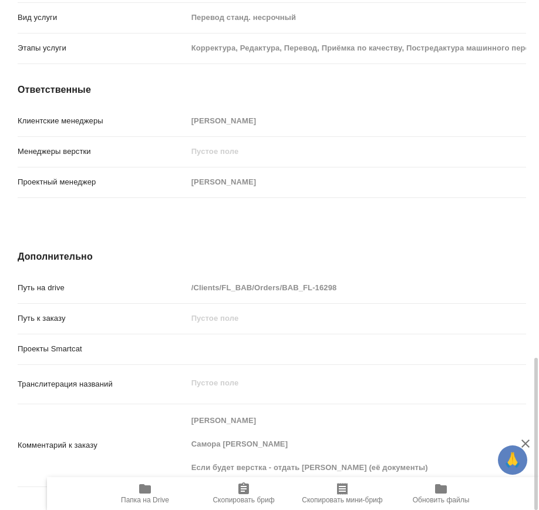
type textarea "x"
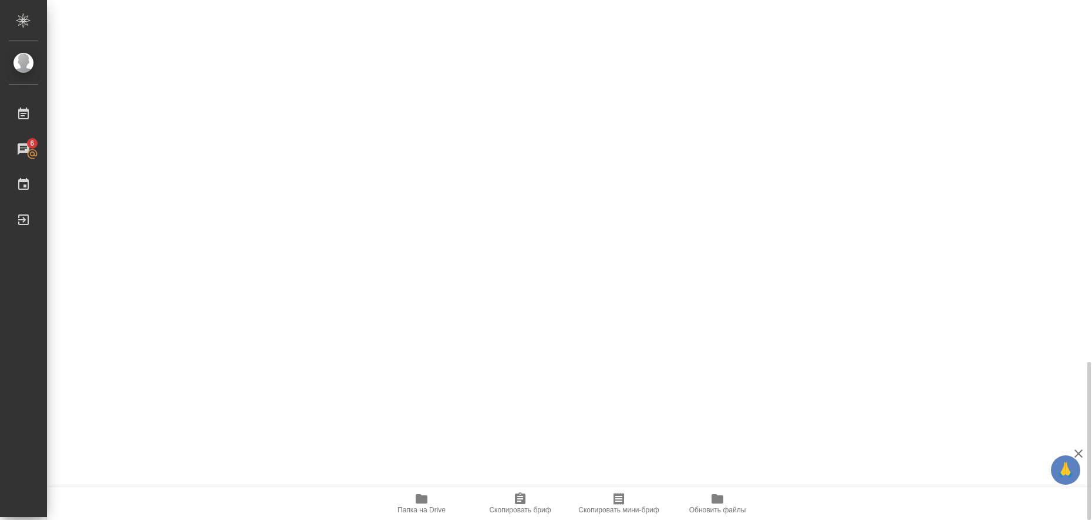
type textarea "x"
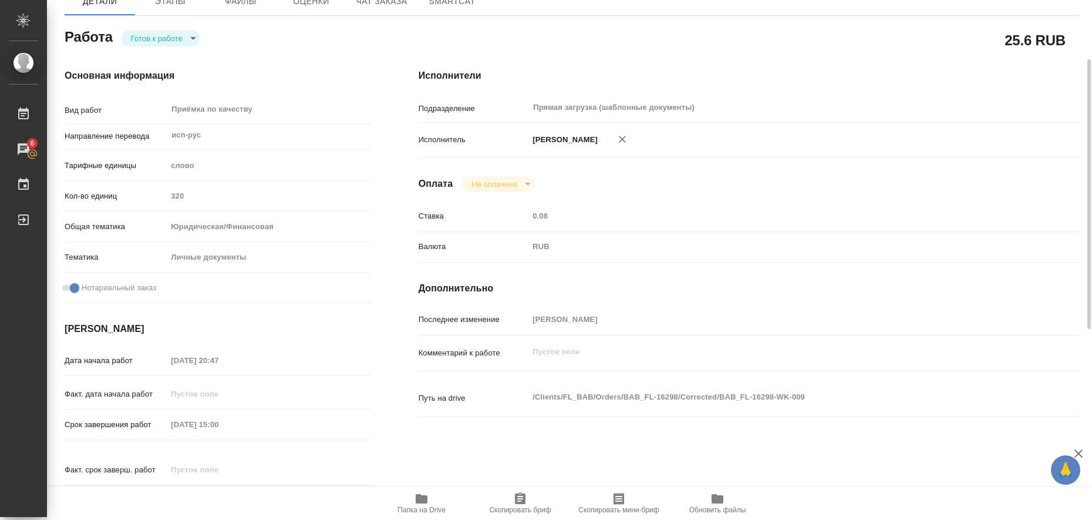
scroll to position [0, 0]
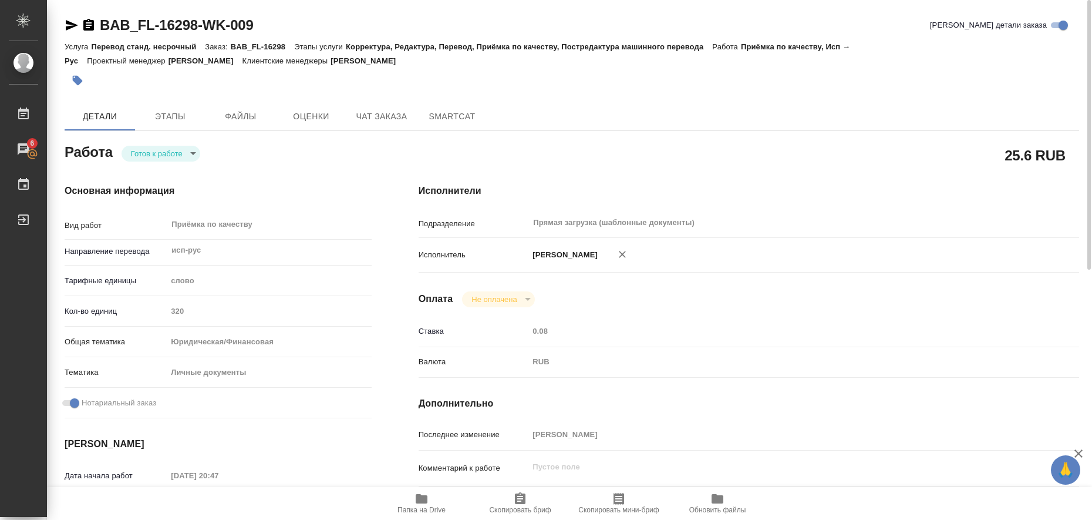
click at [70, 28] on icon "button" at bounding box center [72, 25] width 12 height 11
click at [77, 76] on icon "button" at bounding box center [78, 81] width 10 height 10
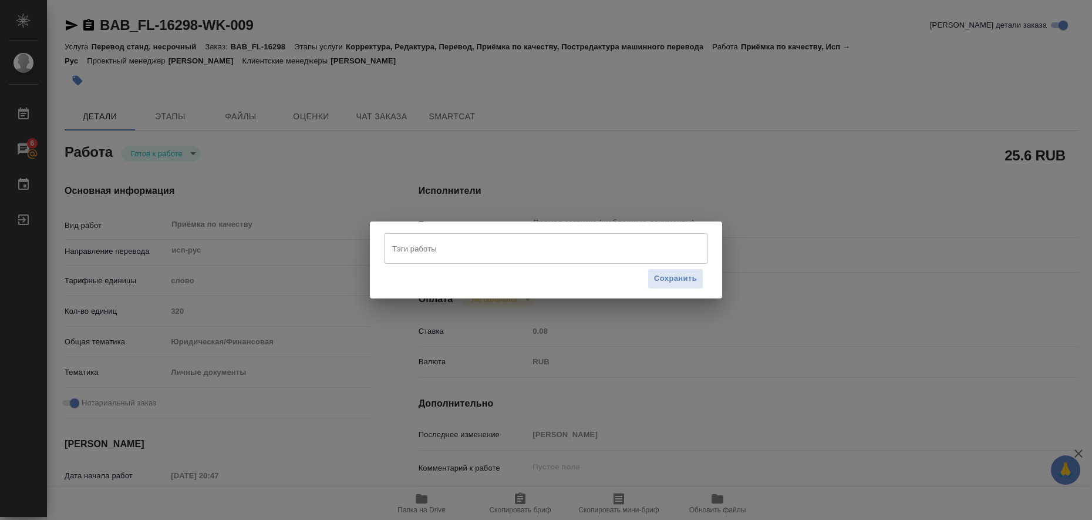
click at [406, 246] on input "Тэги работы" at bounding box center [534, 248] width 291 height 20
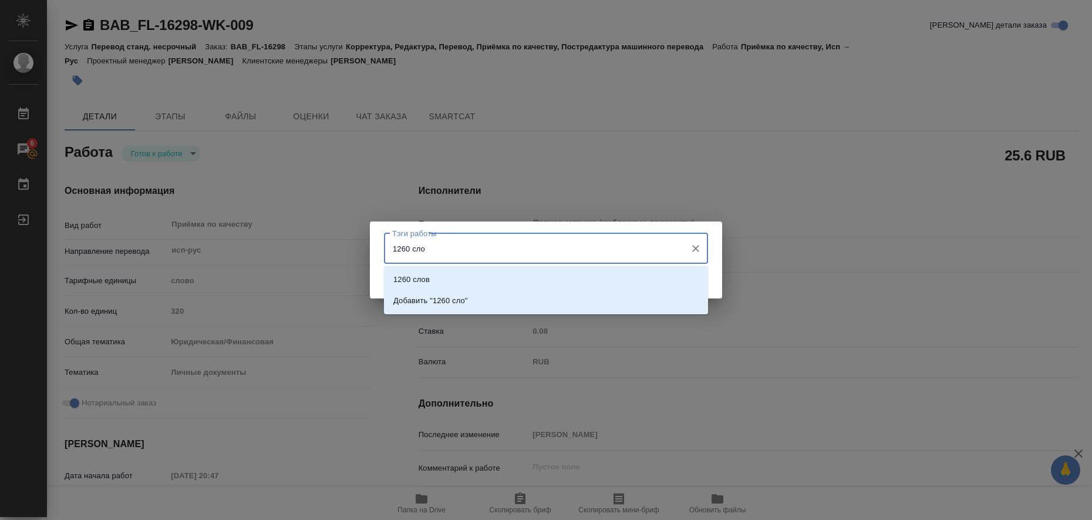
type input "1260 слов"
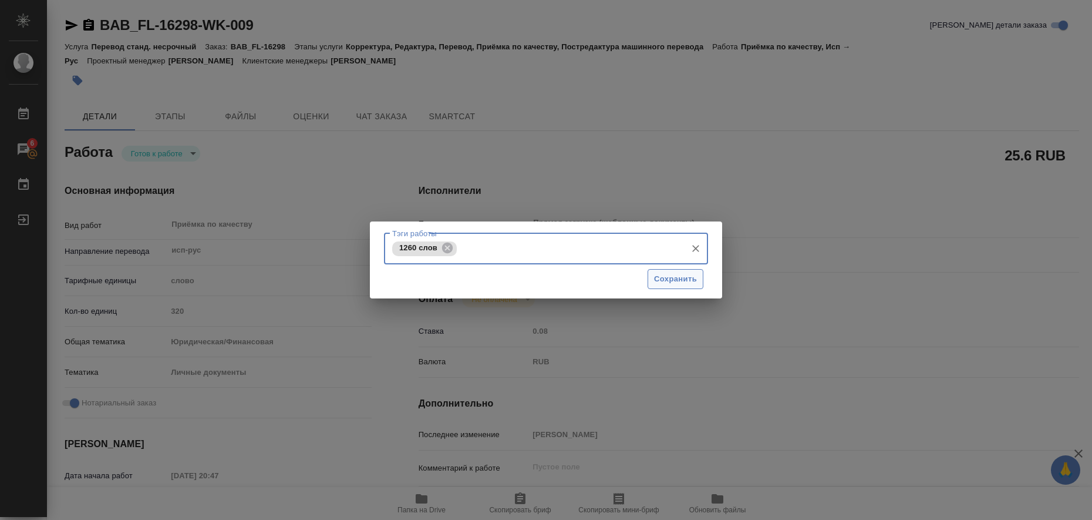
click at [679, 275] on span "Сохранить" at bounding box center [675, 279] width 43 height 14
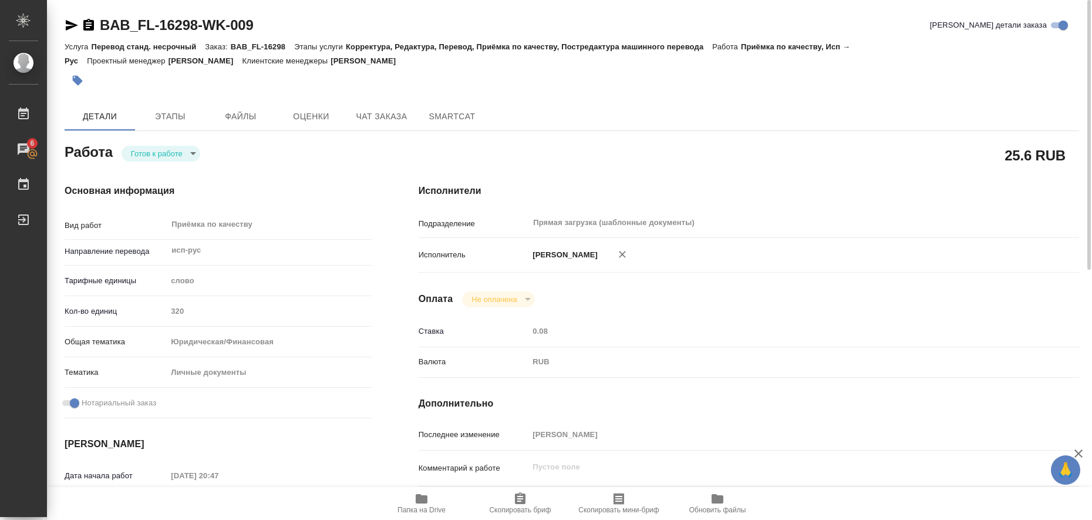
type input "readyForWork"
type textarea "Приёмка по качеству"
type textarea "x"
type input "исп-рус"
type input "5a8b1489cc6b4906c91bfd90"
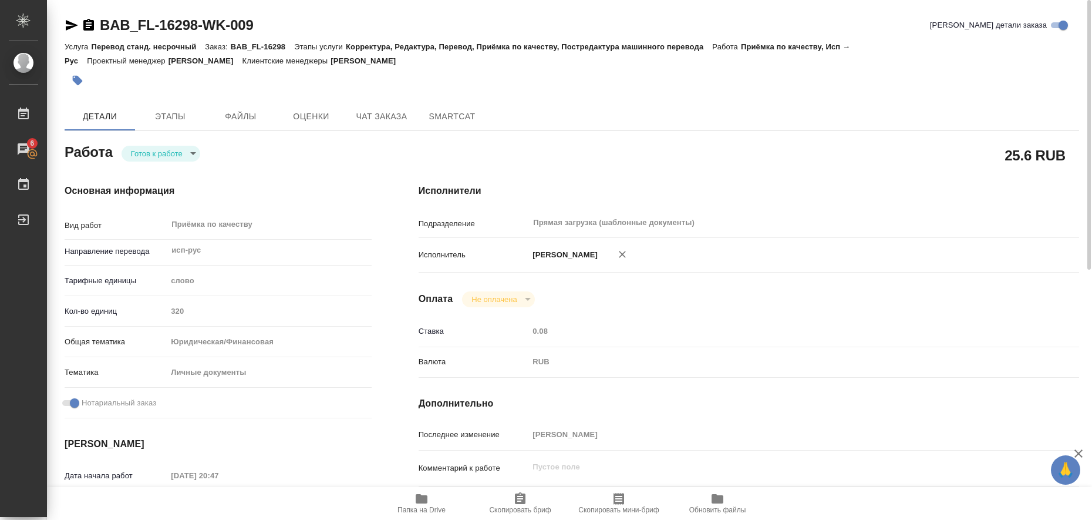
type input "320"
type input "yr-fn"
type input "5a8b8b956a9677013d343cfe"
checkbox input "true"
type input "[DATE] 20:47"
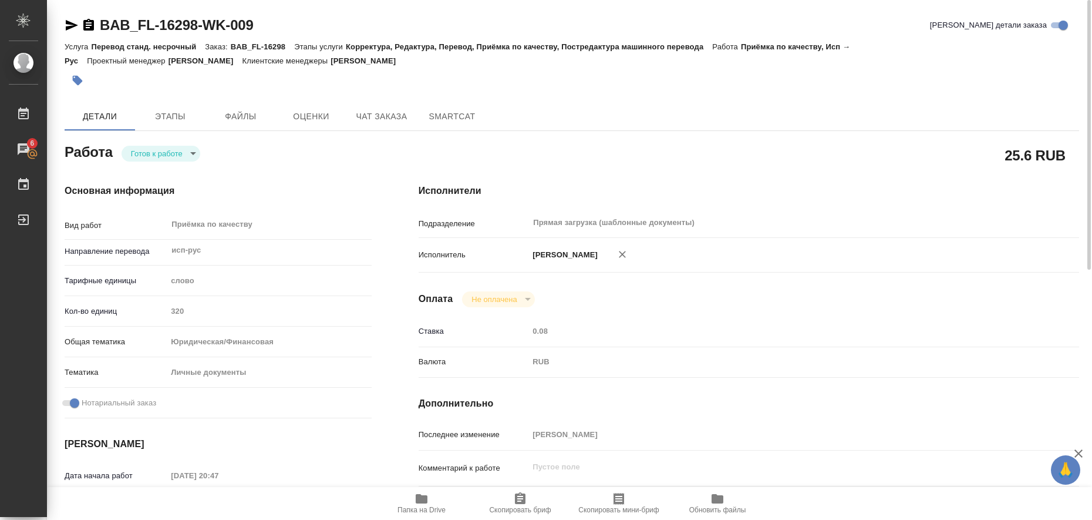
type input "[DATE] 15:00"
type input "Прямая загрузка (шаблонные документы)"
type input "notPayed"
type input "0.08"
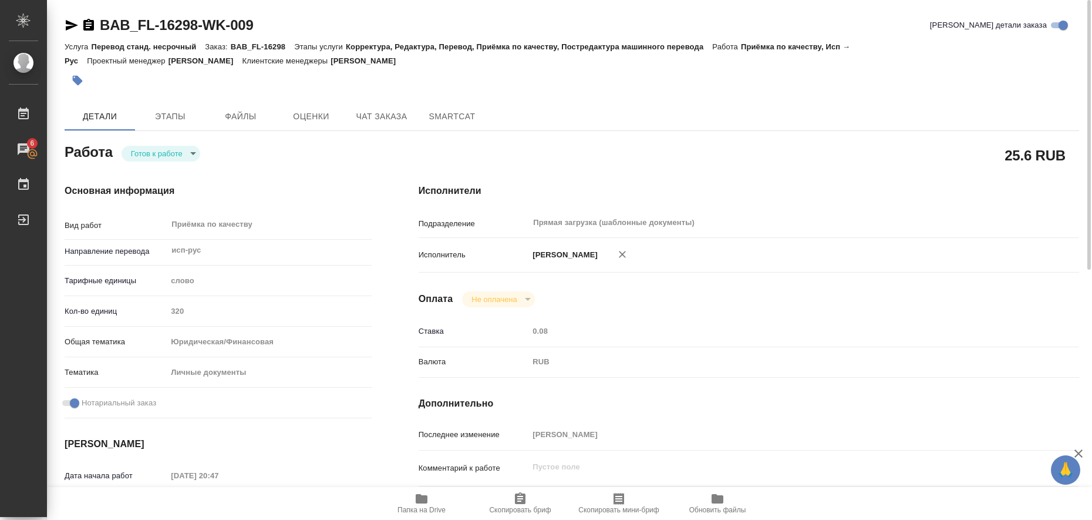
type input "RUB"
type input "[PERSON_NAME]"
type textarea "x"
type textarea "/Clients/FL_BAB/Orders/BAB_FL-16298/Corrected/BAB_FL-16298-WK-009"
type textarea "x"
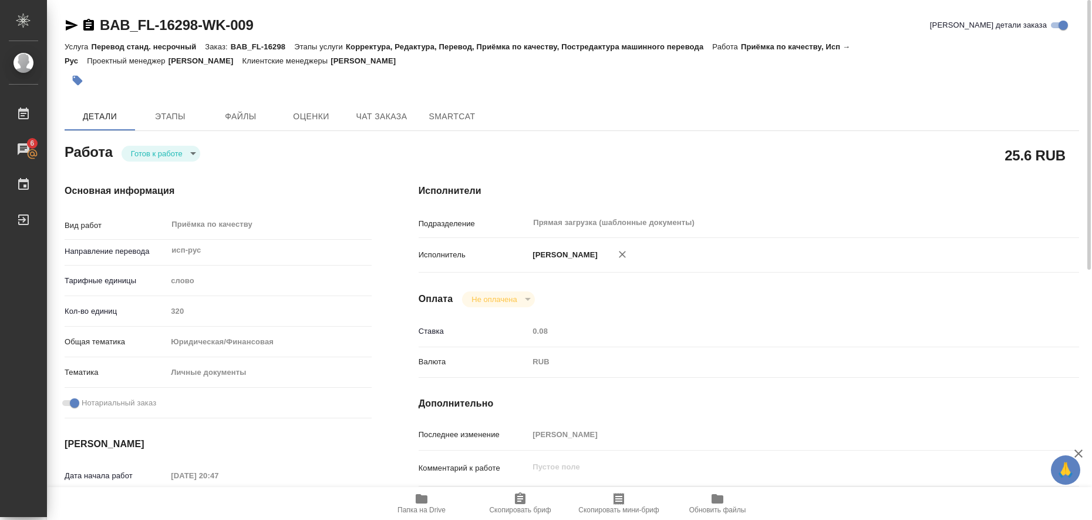
type input "BAB_FL-16298"
type input "Перевод станд. несрочный"
type input "Корректура, Редактура, Перевод, Приёмка по качеству, Постредактура машинного пе…"
type input "[PERSON_NAME]"
type input "/Clients/FL_BAB/Orders/BAB_FL-16298"
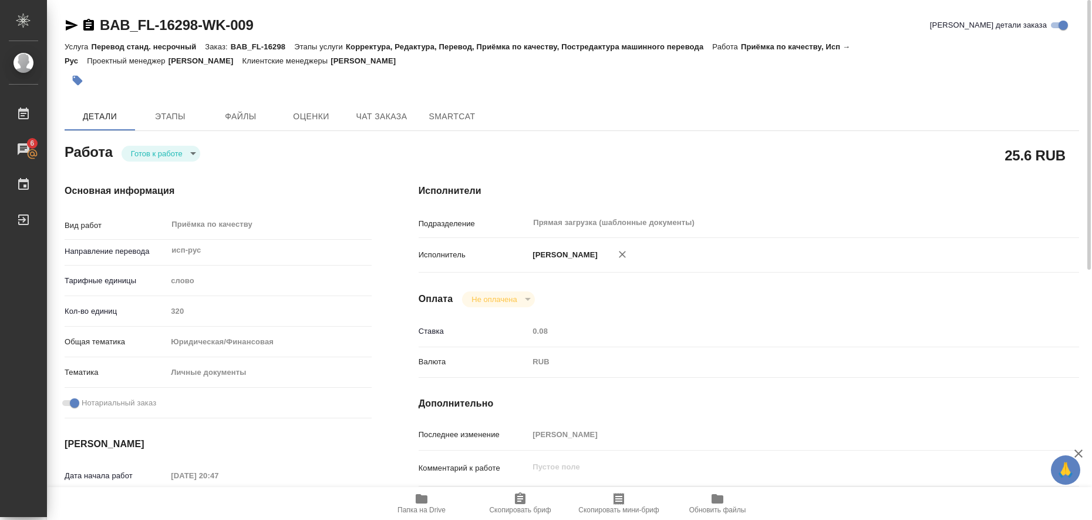
type textarea "x"
type textarea "[PERSON_NAME] Самора [PERSON_NAME] Если будет верстка - отдать [PERSON_NAME] (е…"
type textarea "x"
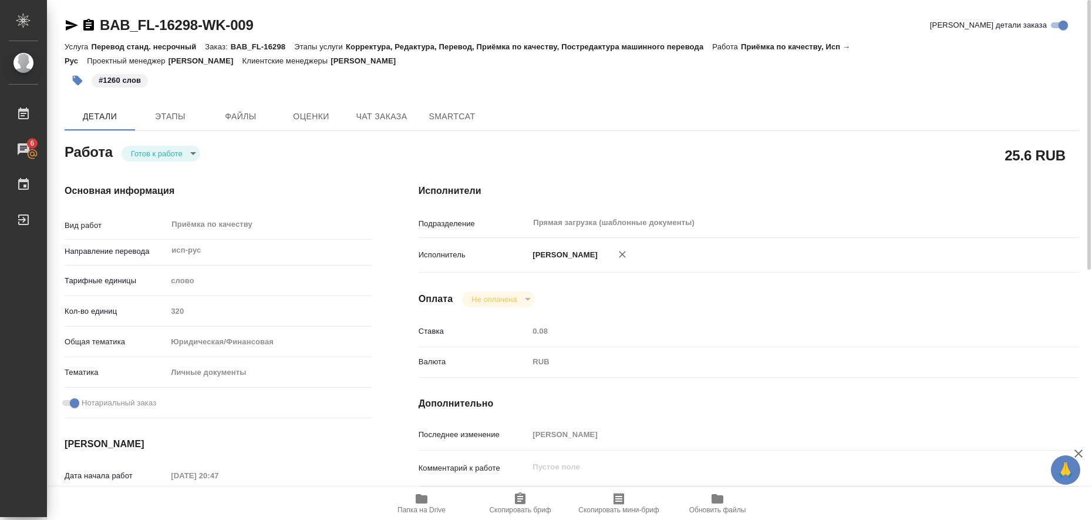
type textarea "x"
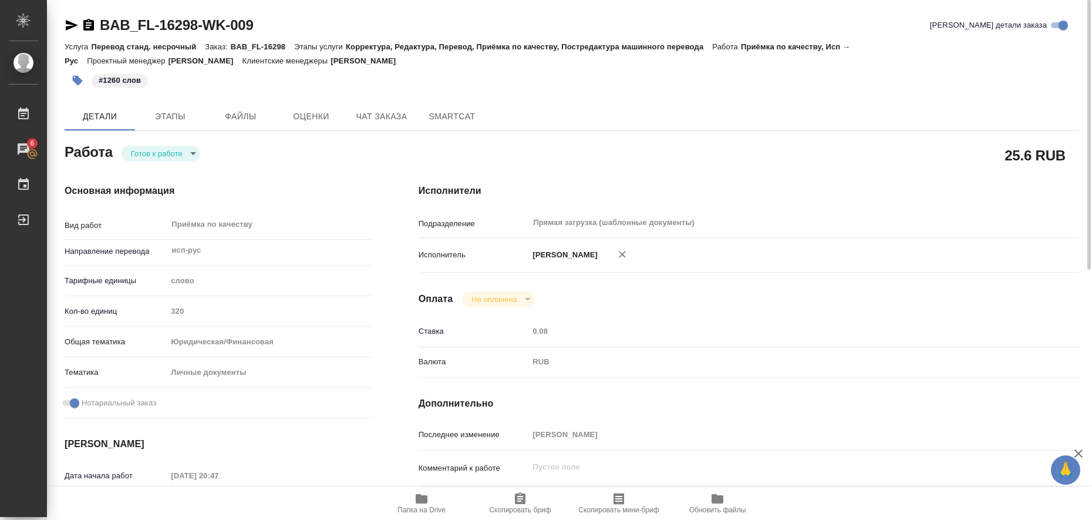
type textarea "x"
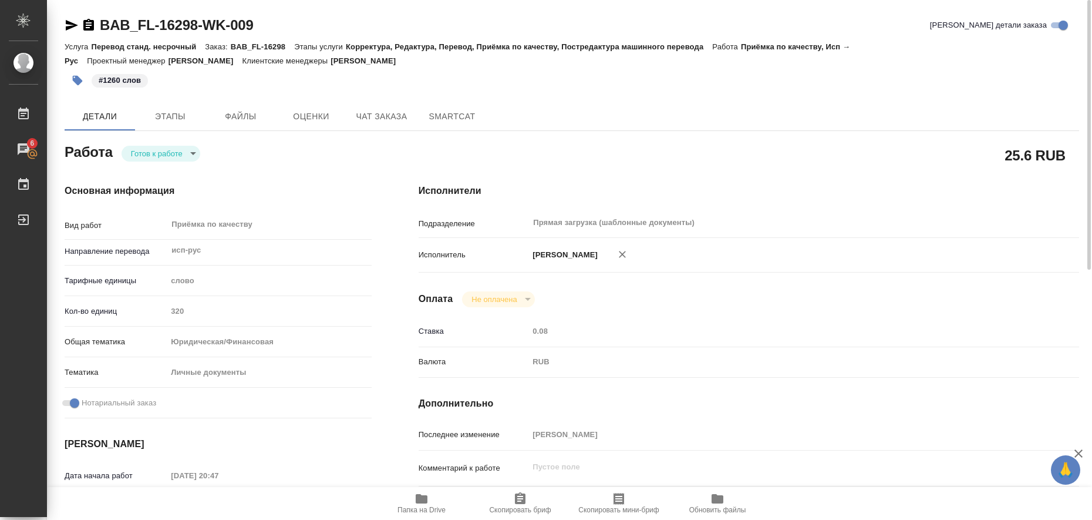
type textarea "x"
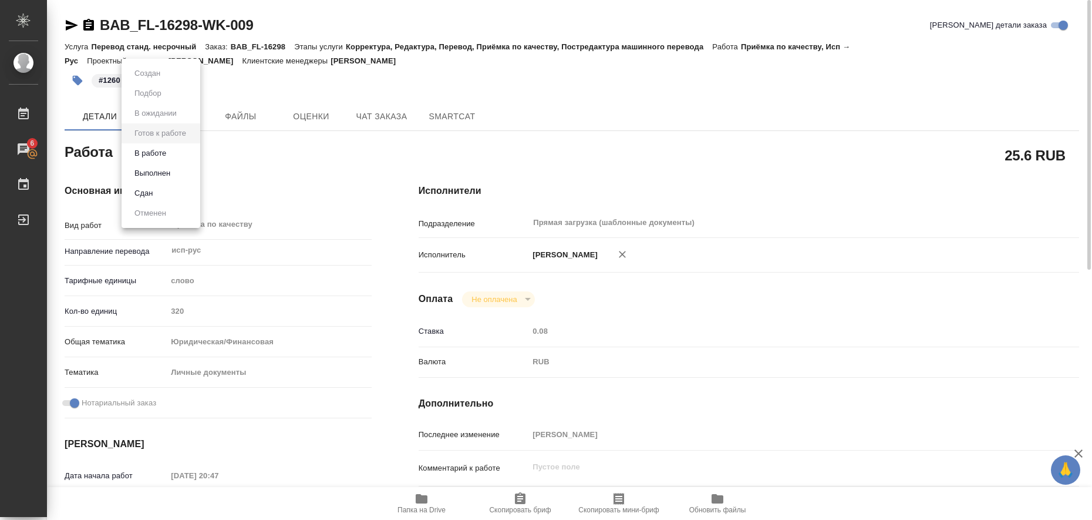
click at [184, 157] on body "🙏 .cls-1 fill:#fff; [PERSON_NAME] [PERSON_NAME] 6 Чаты График Выйти BAB_FL-1629…" at bounding box center [546, 260] width 1092 height 520
click at [173, 173] on button "Выполнен" at bounding box center [152, 173] width 43 height 13
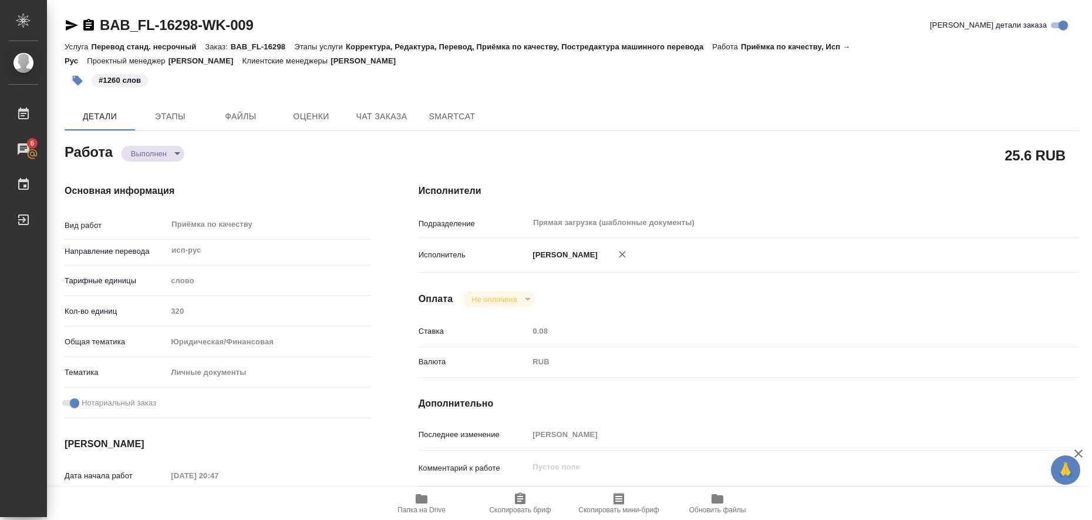
type textarea "x"
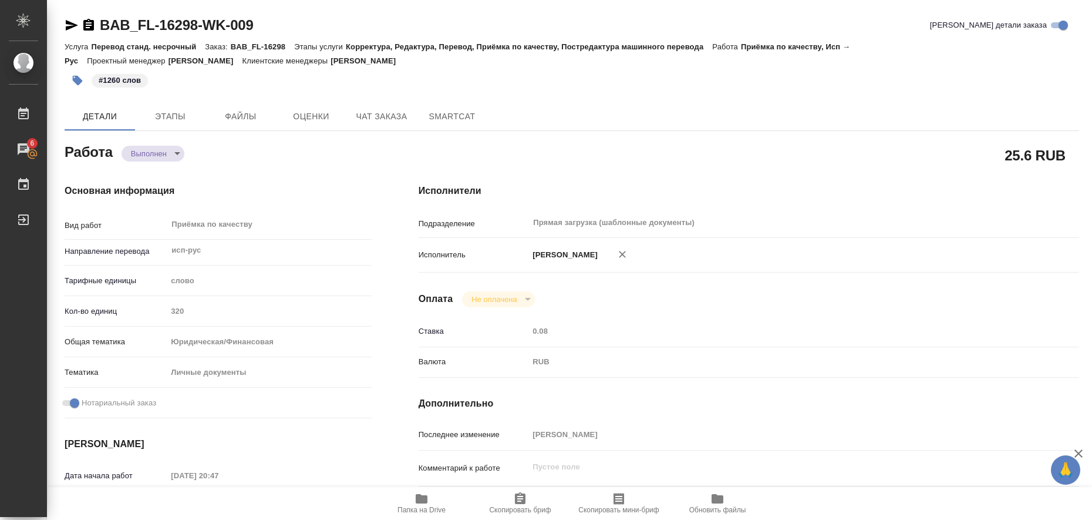
type textarea "x"
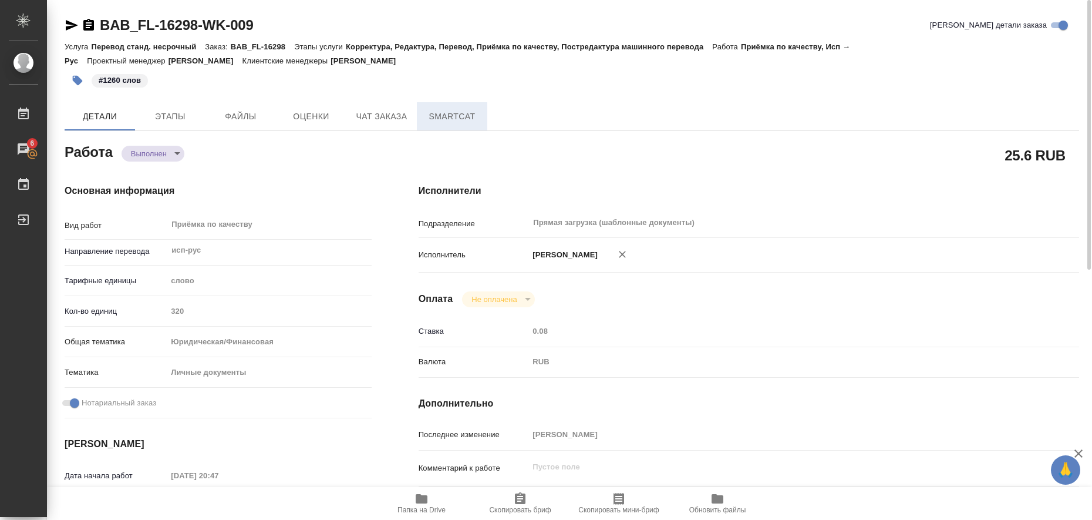
type textarea "x"
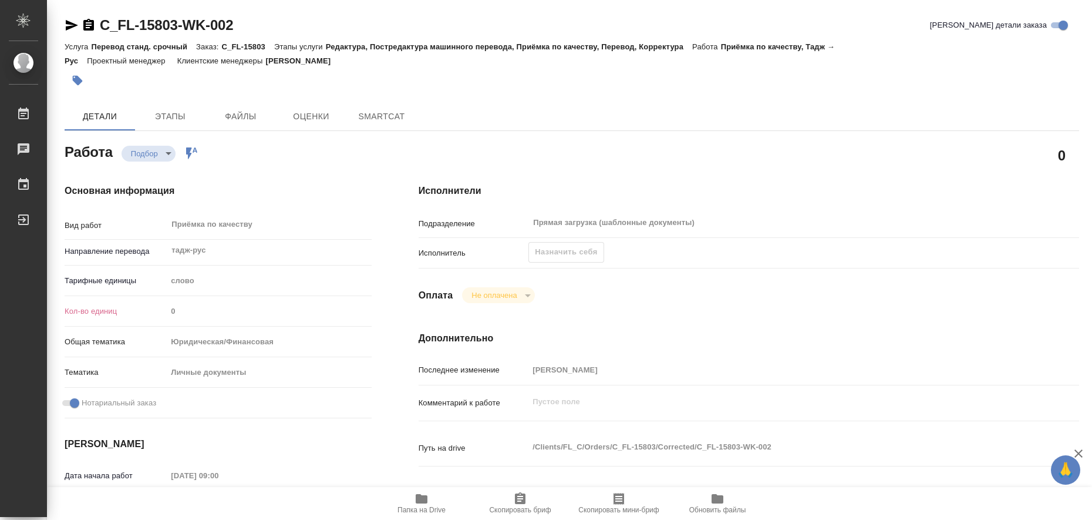
type textarea "x"
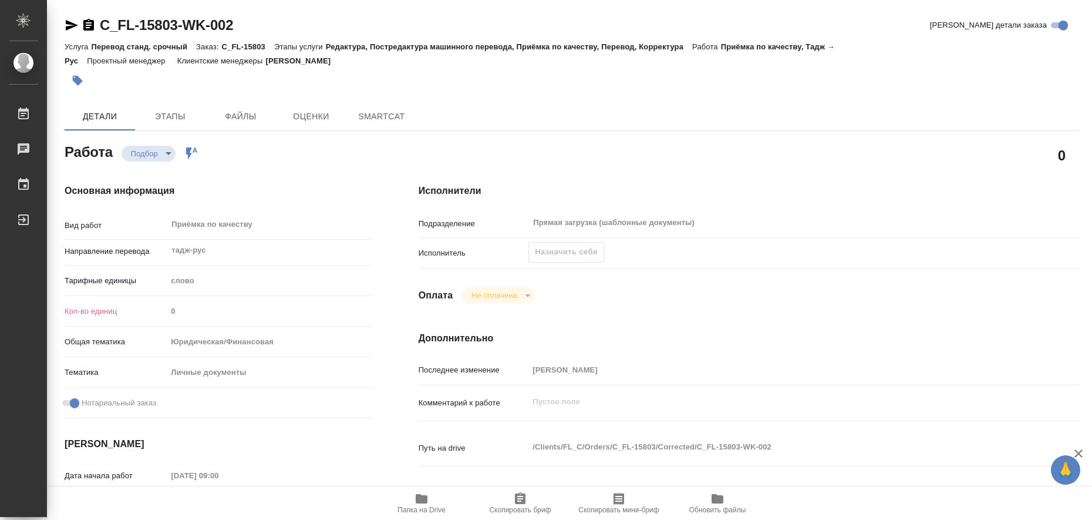
type textarea "x"
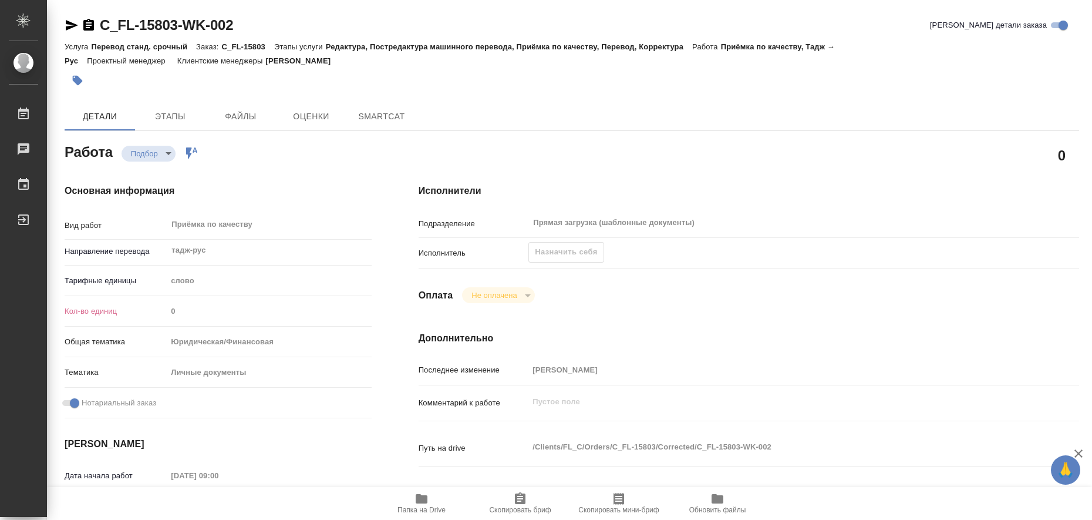
type textarea "x"
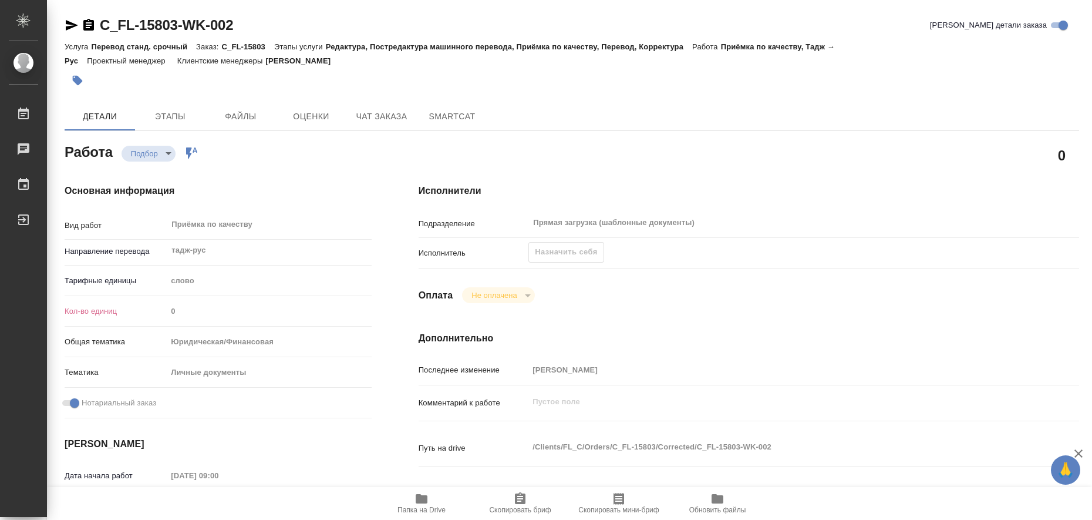
type textarea "x"
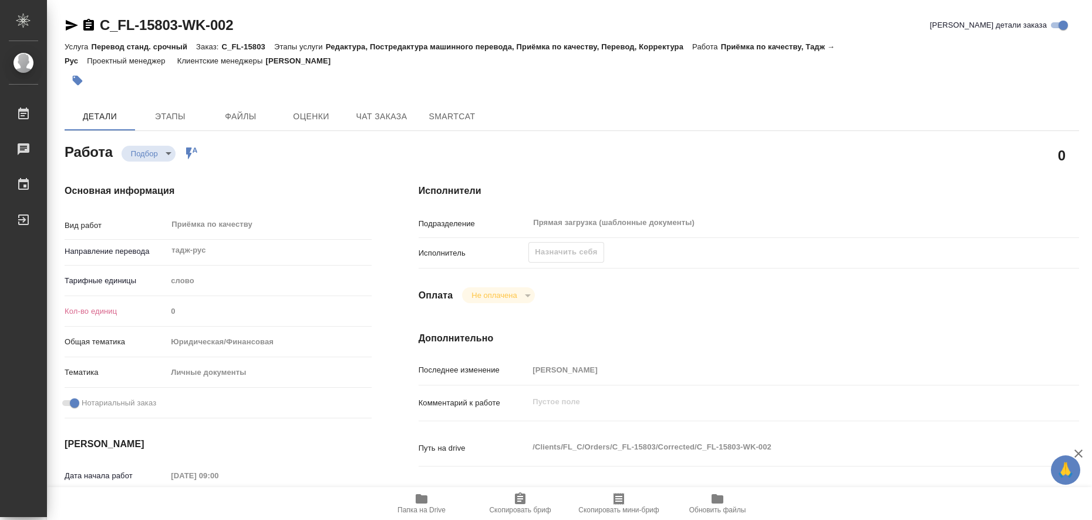
type textarea "x"
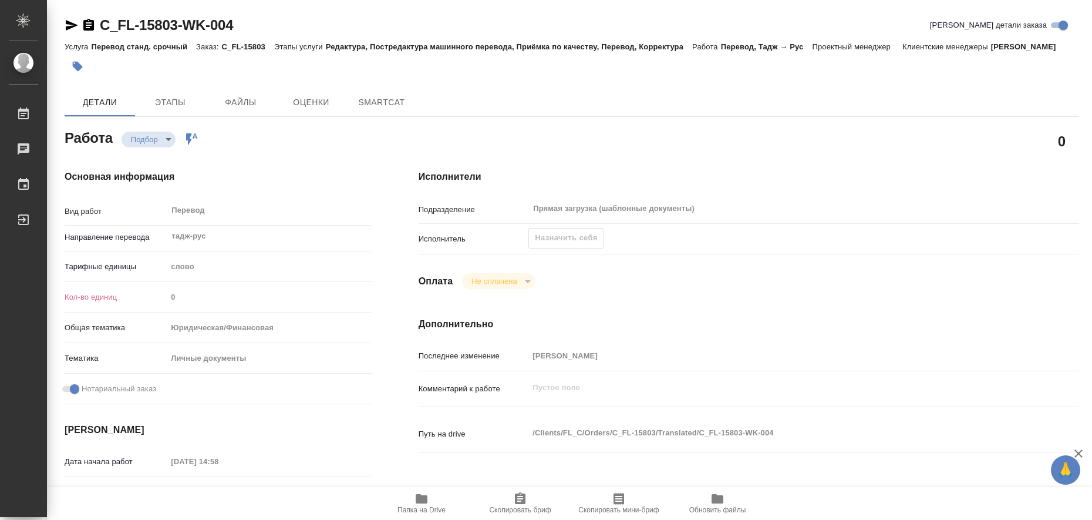
type textarea "x"
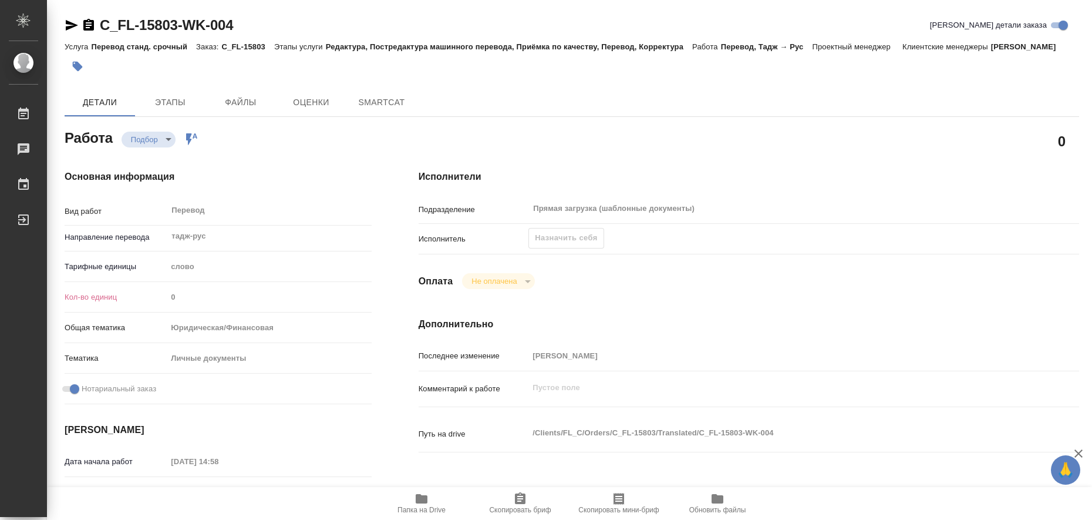
type textarea "x"
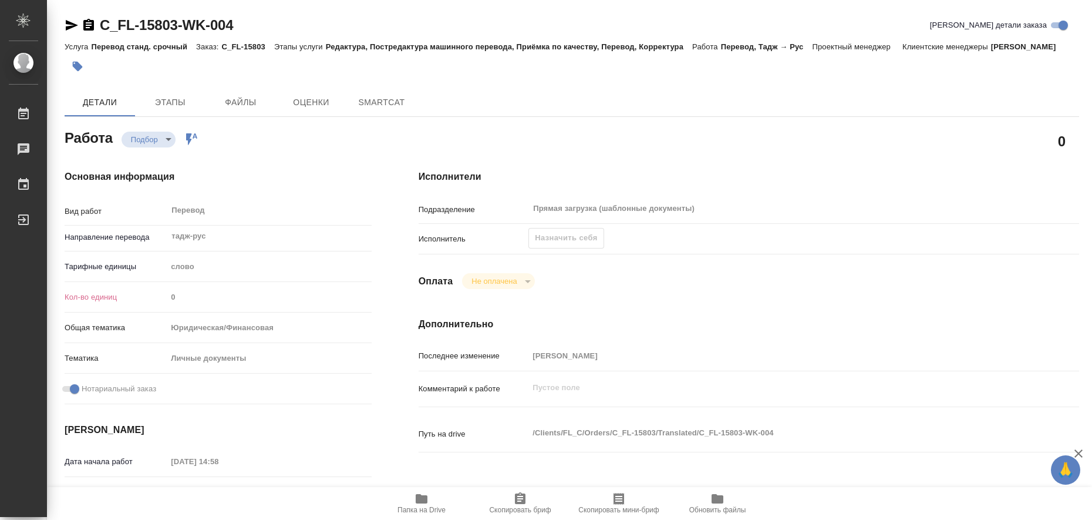
type textarea "x"
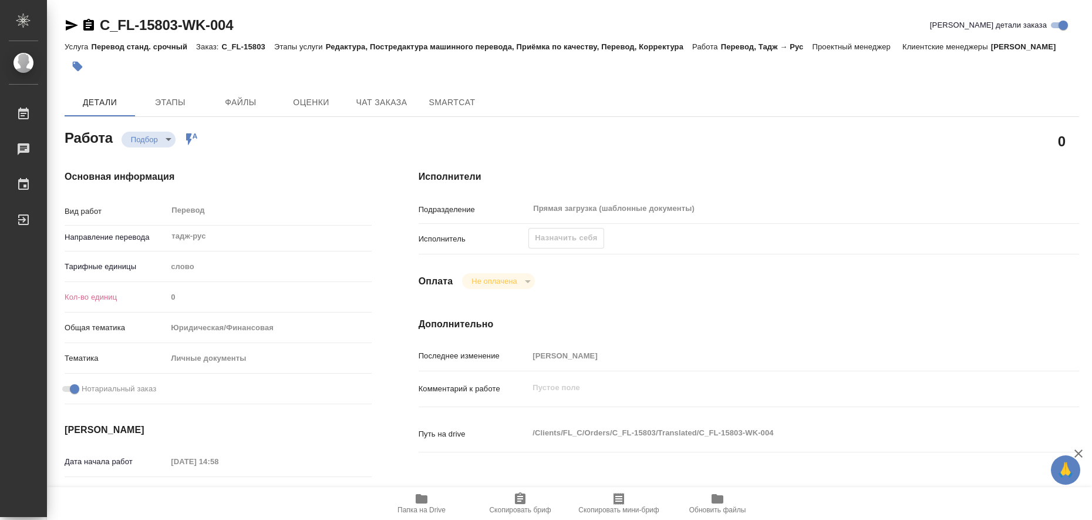
type textarea "x"
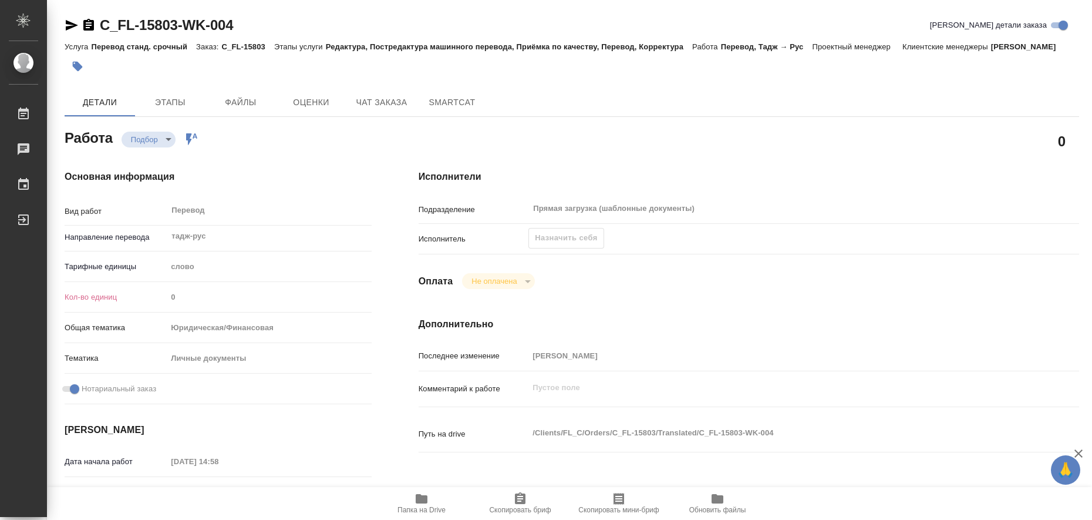
type textarea "x"
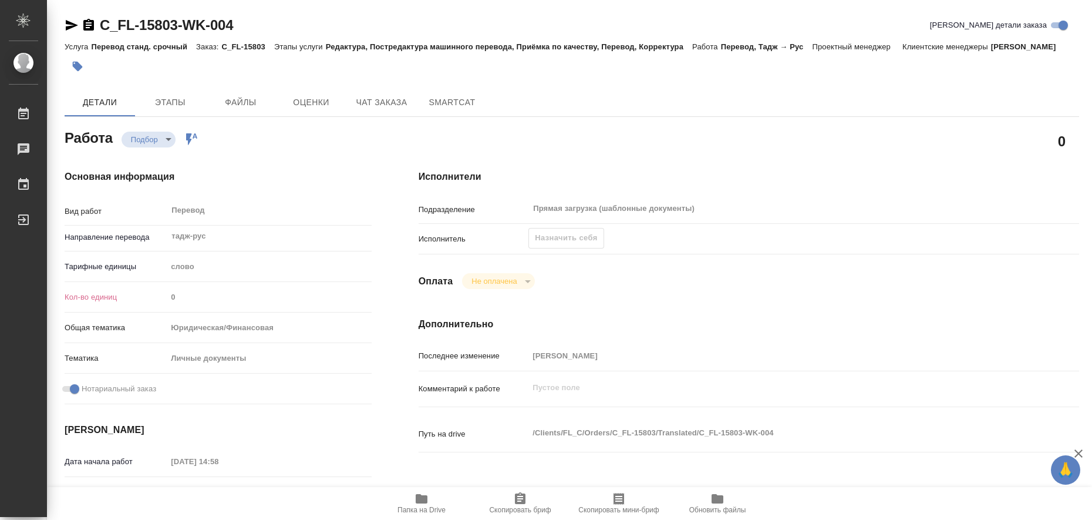
type textarea "x"
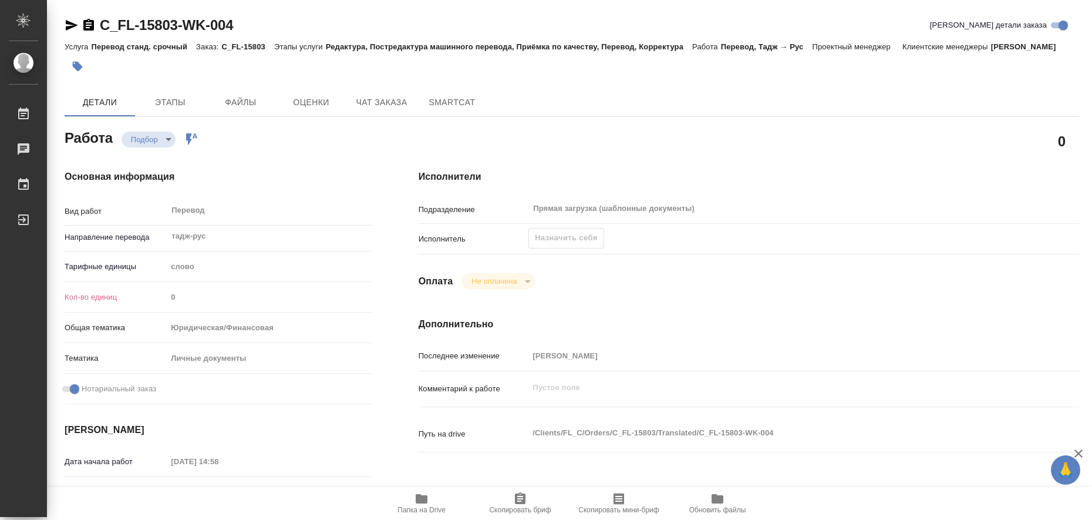
type textarea "x"
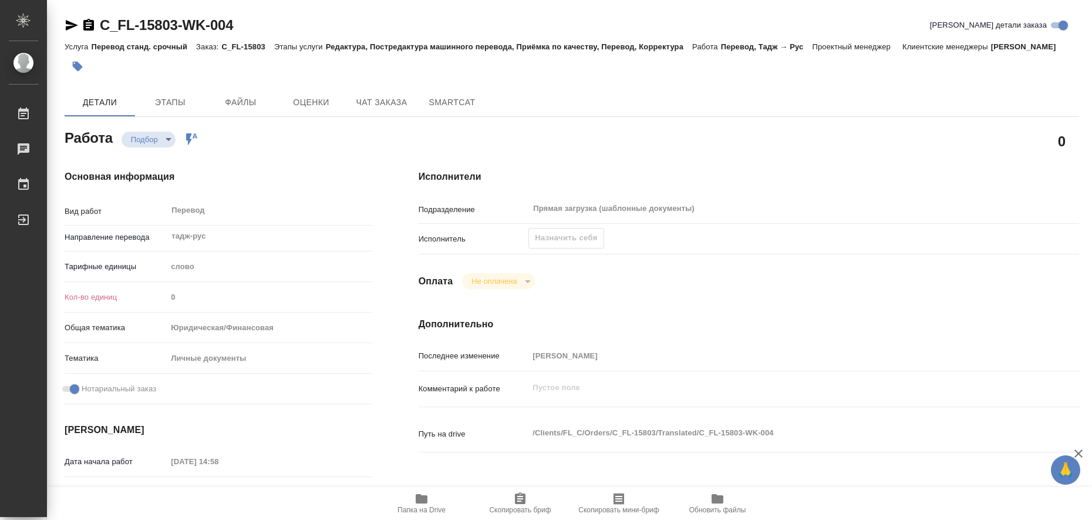
type textarea "x"
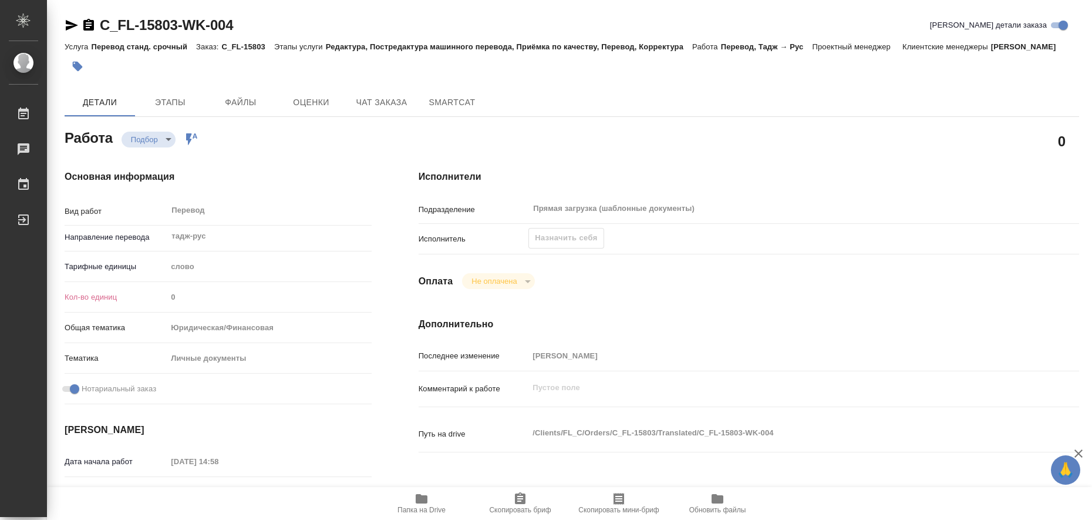
type textarea "x"
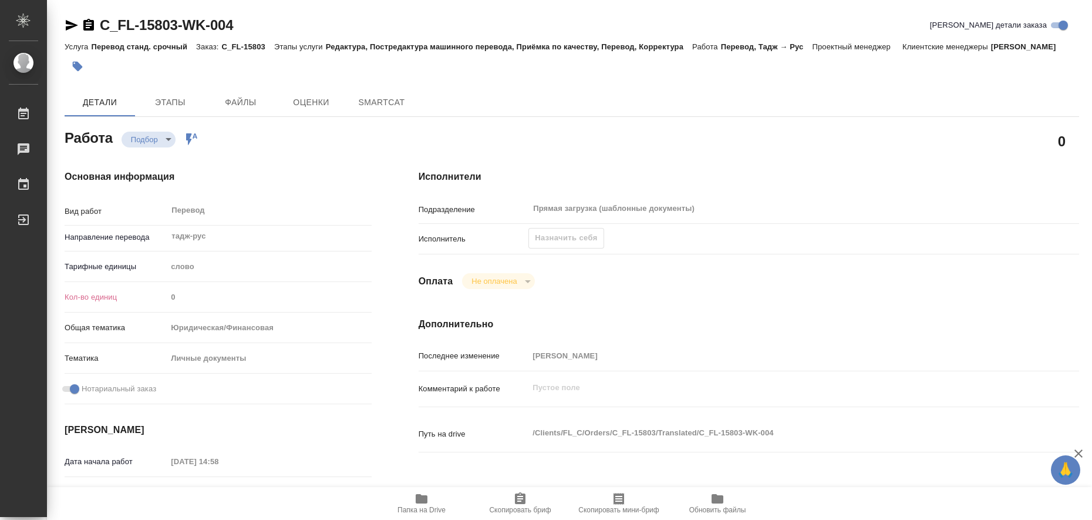
type textarea "x"
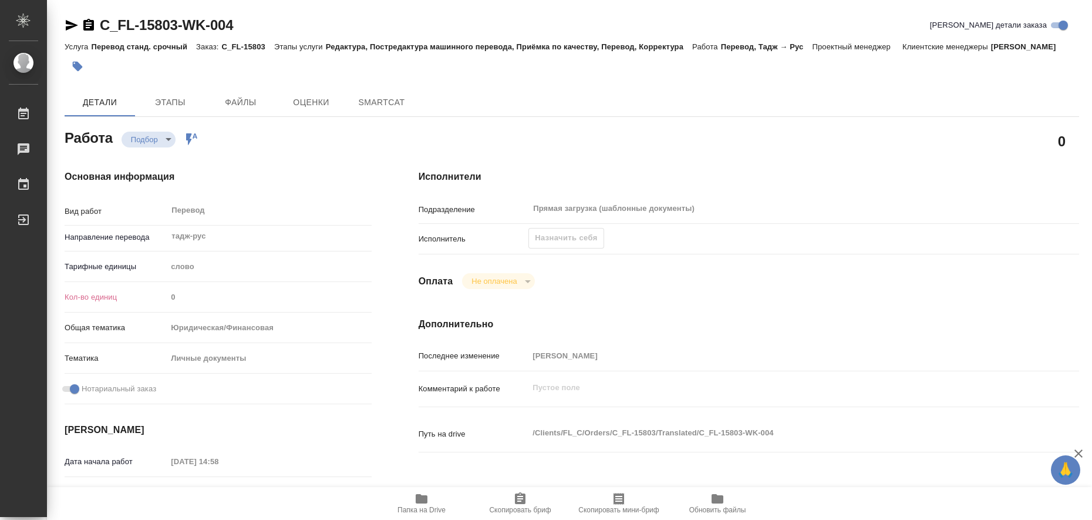
type textarea "x"
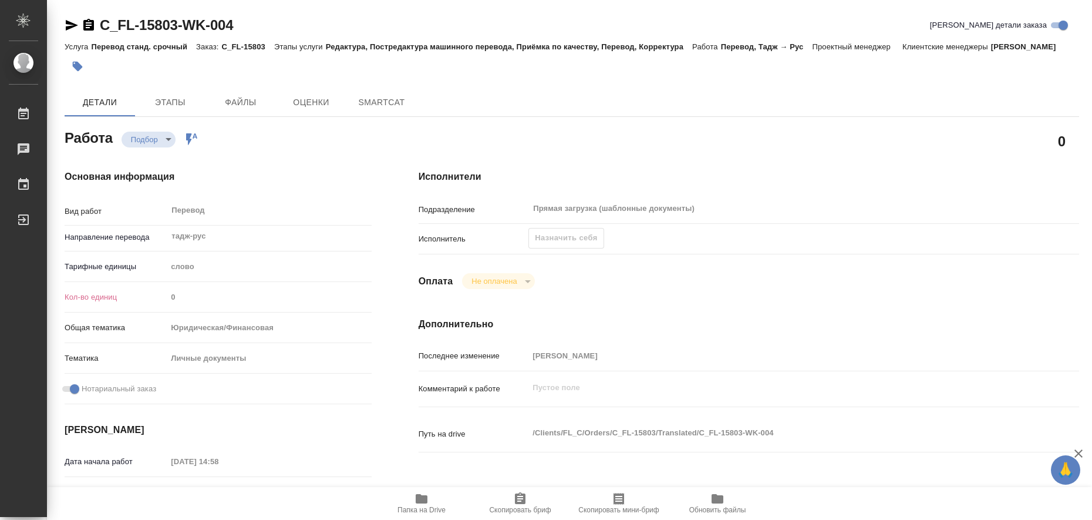
type textarea "x"
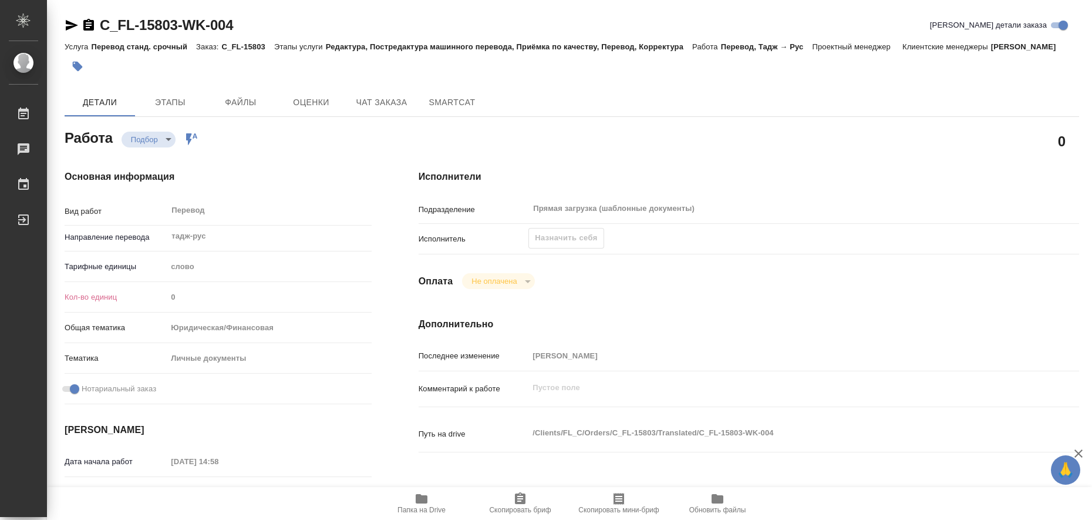
type textarea "x"
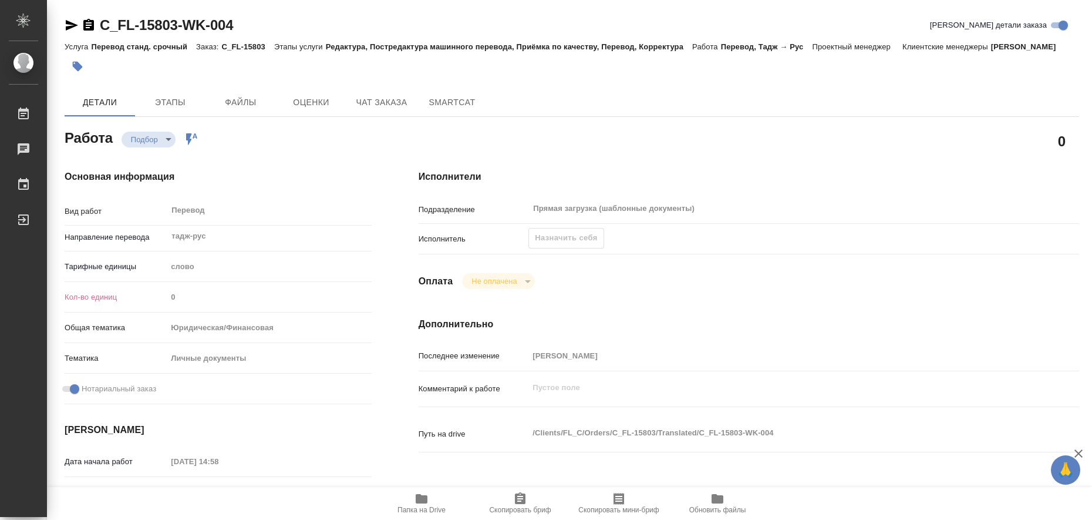
type textarea "x"
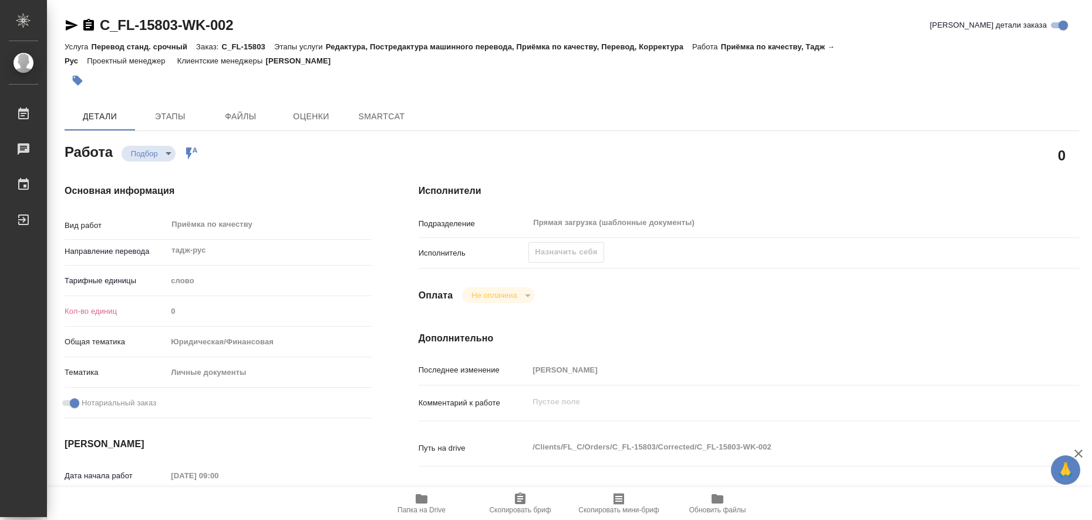
type textarea "x"
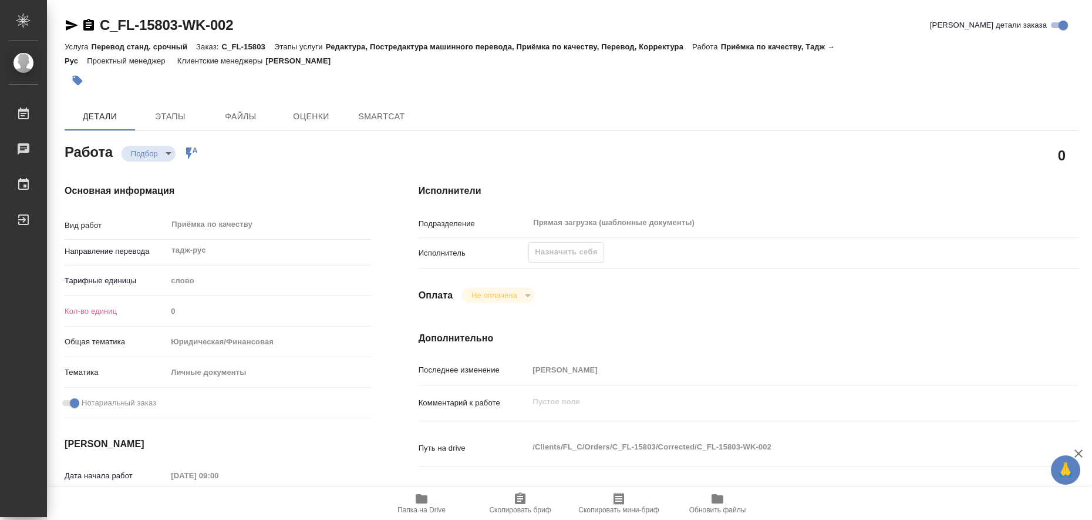
type textarea "x"
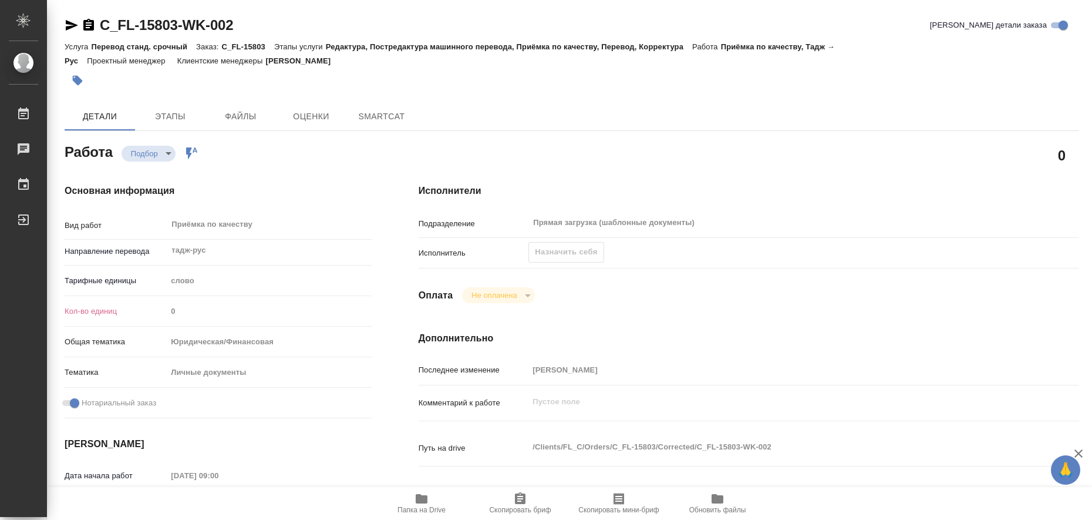
type textarea "x"
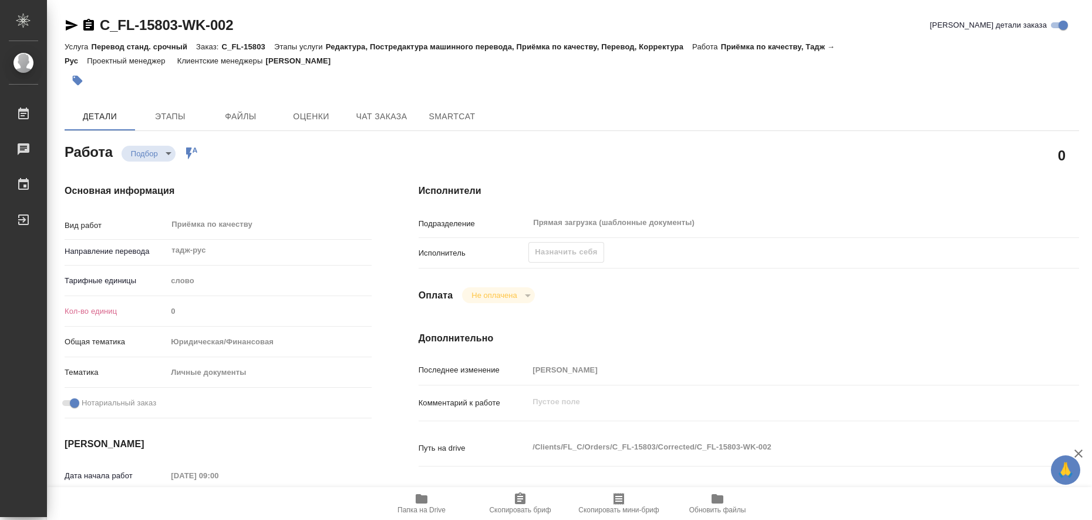
type textarea "x"
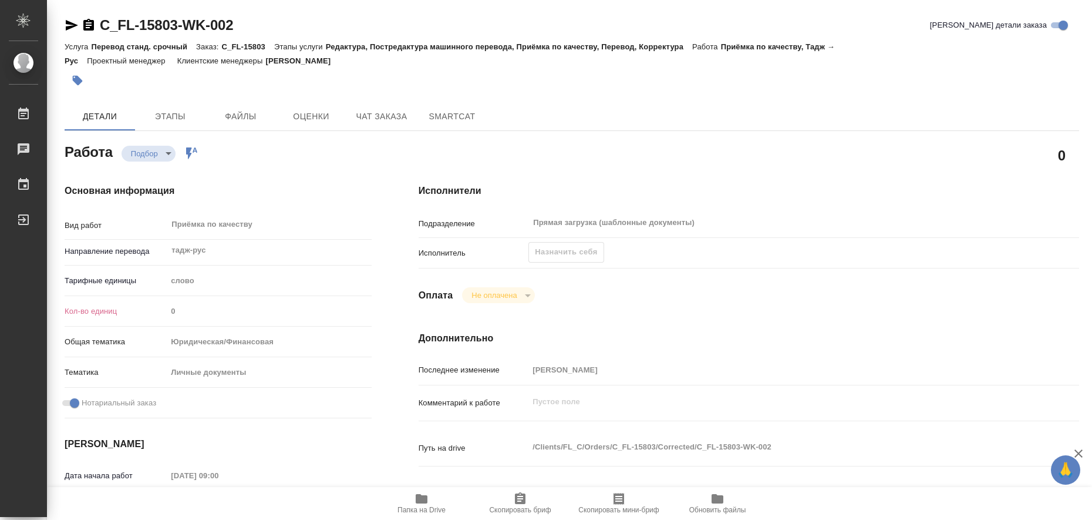
type textarea "x"
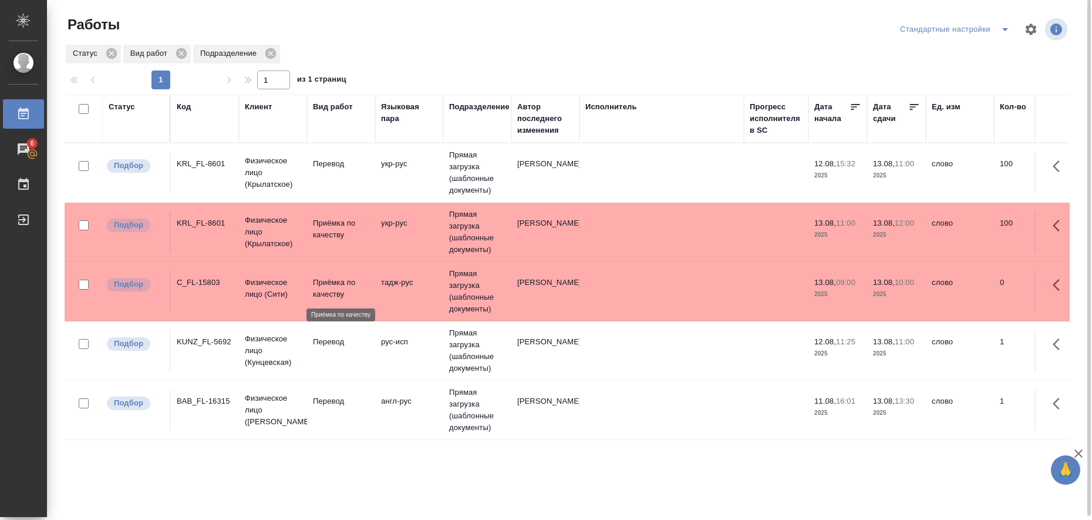
click at [352, 289] on p "Приёмка по качеству" at bounding box center [341, 288] width 56 height 23
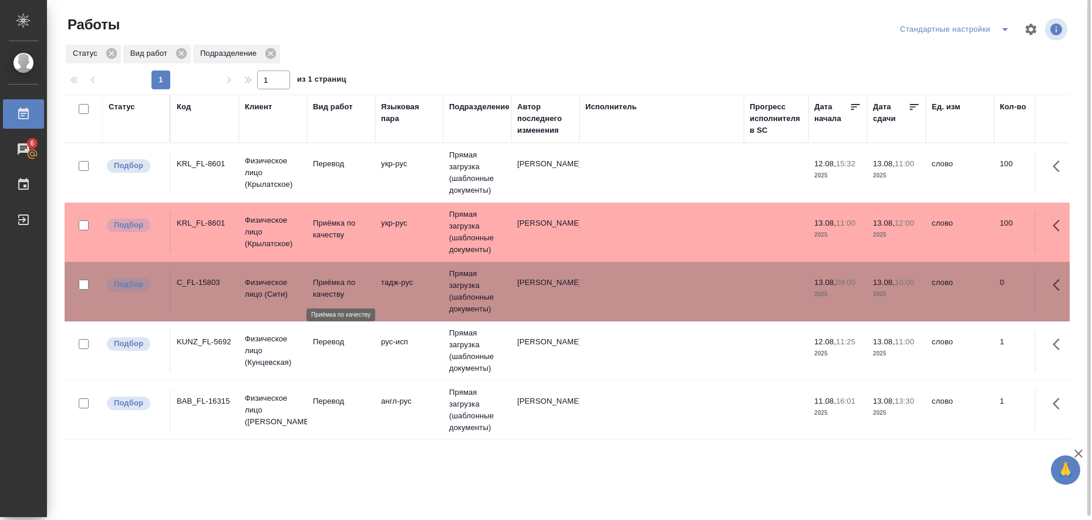
click at [352, 289] on p "Приёмка по качеству" at bounding box center [341, 288] width 56 height 23
click at [389, 193] on td "укр-рус" at bounding box center [409, 172] width 68 height 41
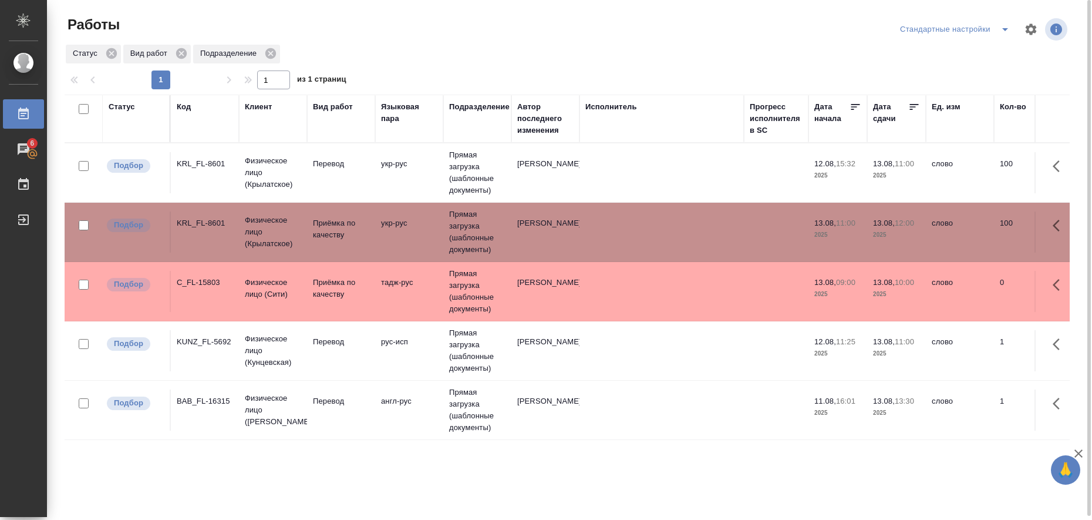
click at [389, 193] on td "укр-рус" at bounding box center [409, 172] width 68 height 41
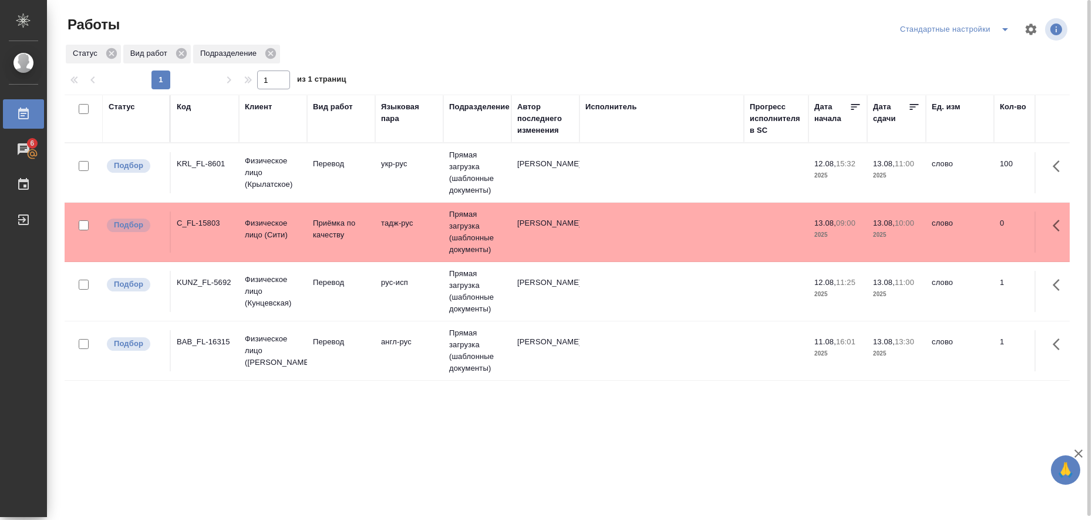
click at [1003, 28] on icon "split button" at bounding box center [1005, 29] width 14 height 14
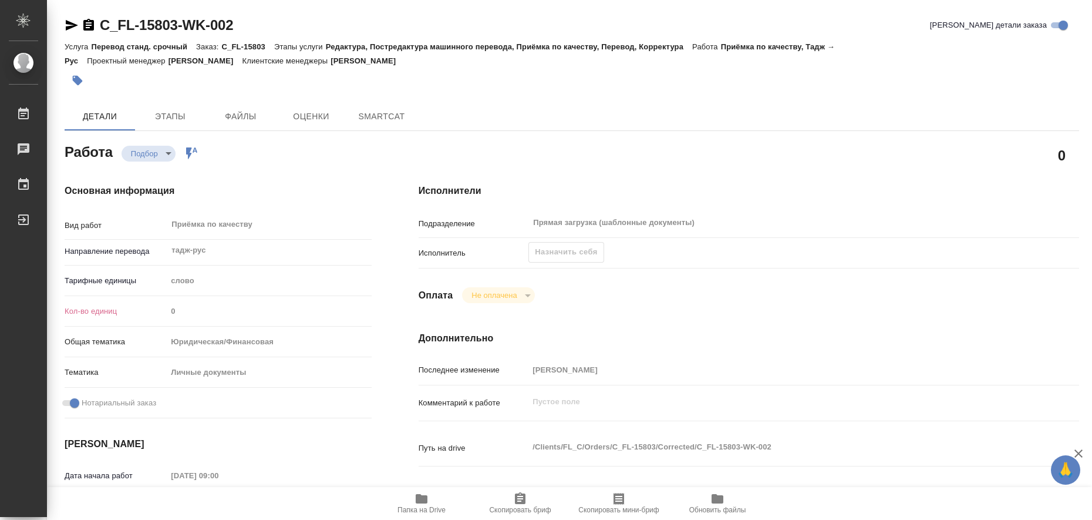
type textarea "x"
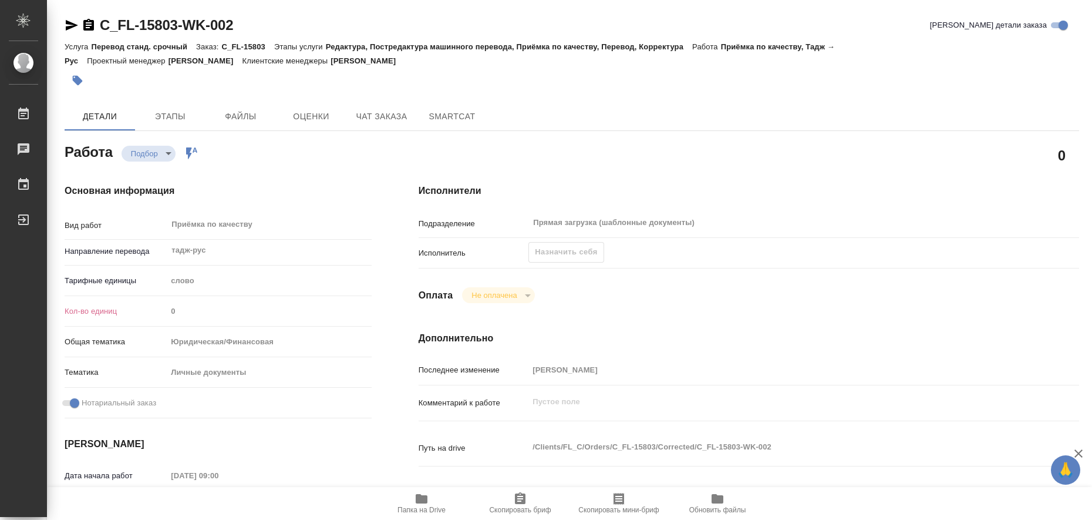
type textarea "x"
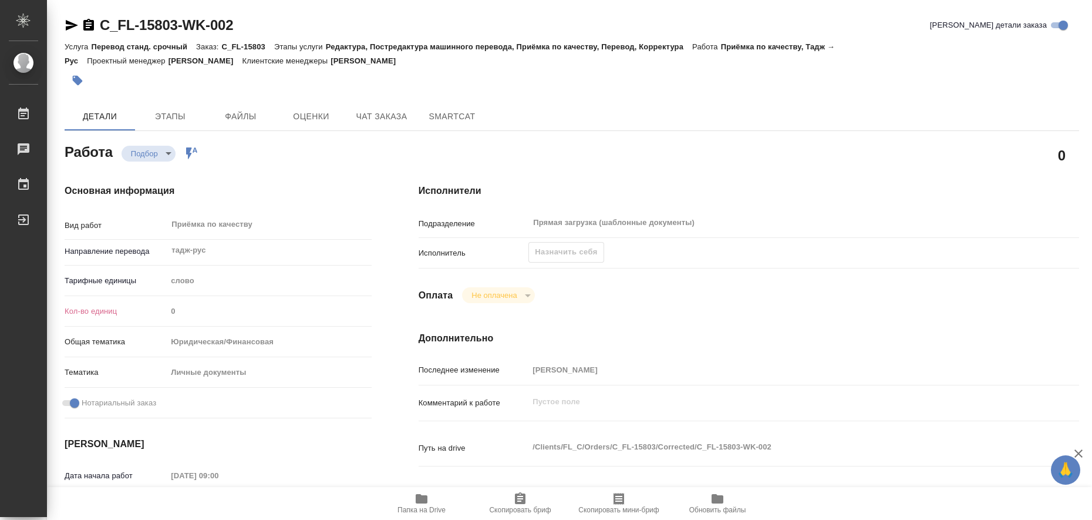
type textarea "x"
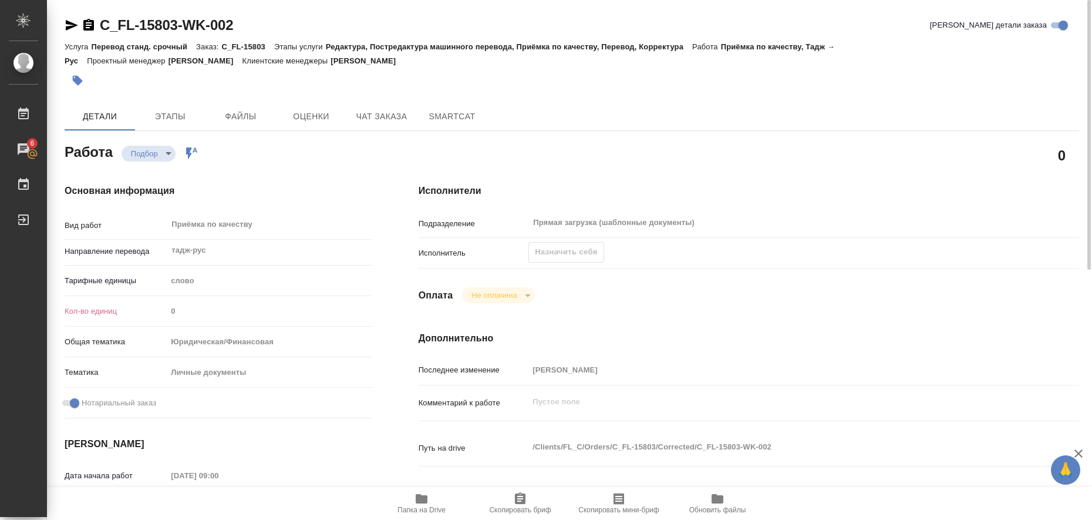
click at [71, 28] on icon "button" at bounding box center [72, 25] width 12 height 11
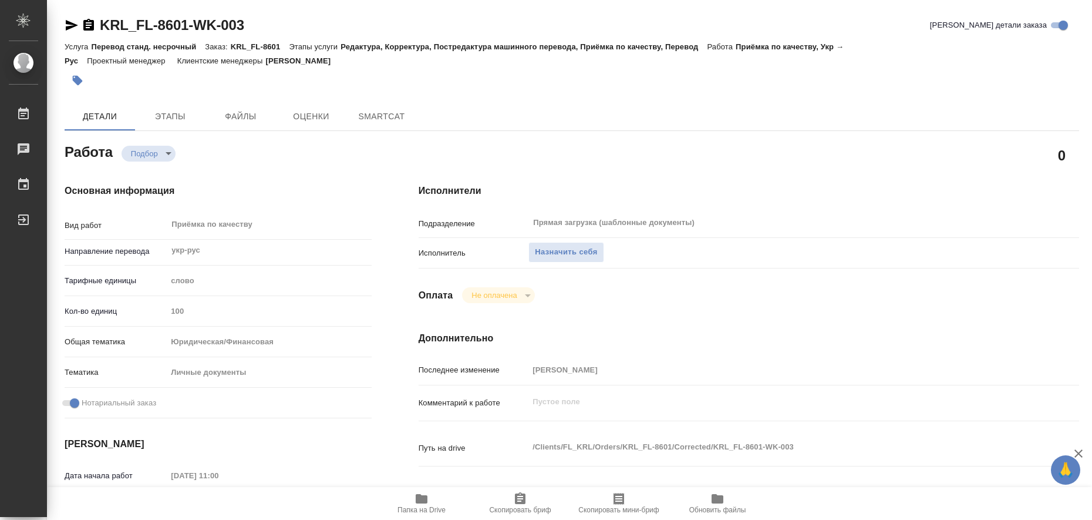
type textarea "x"
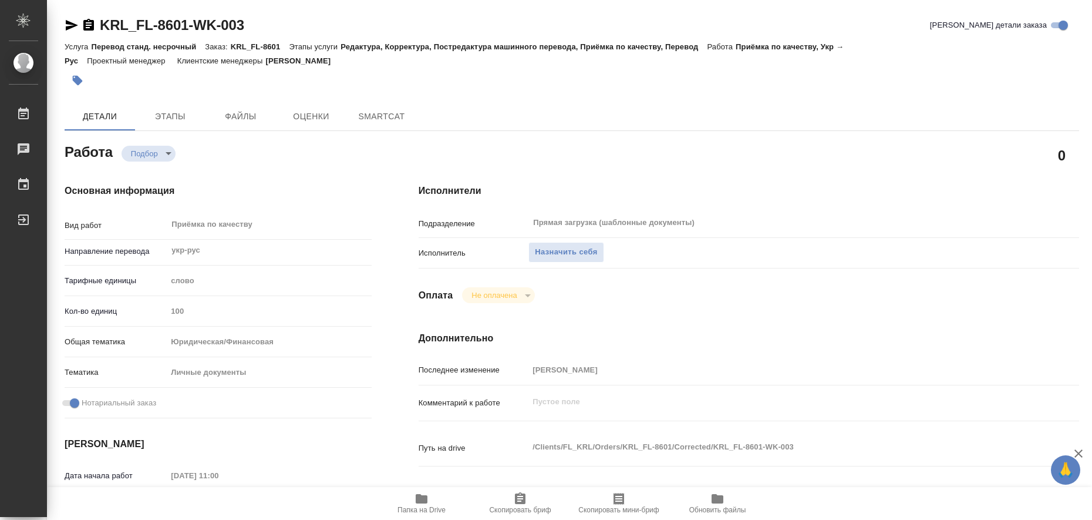
type textarea "x"
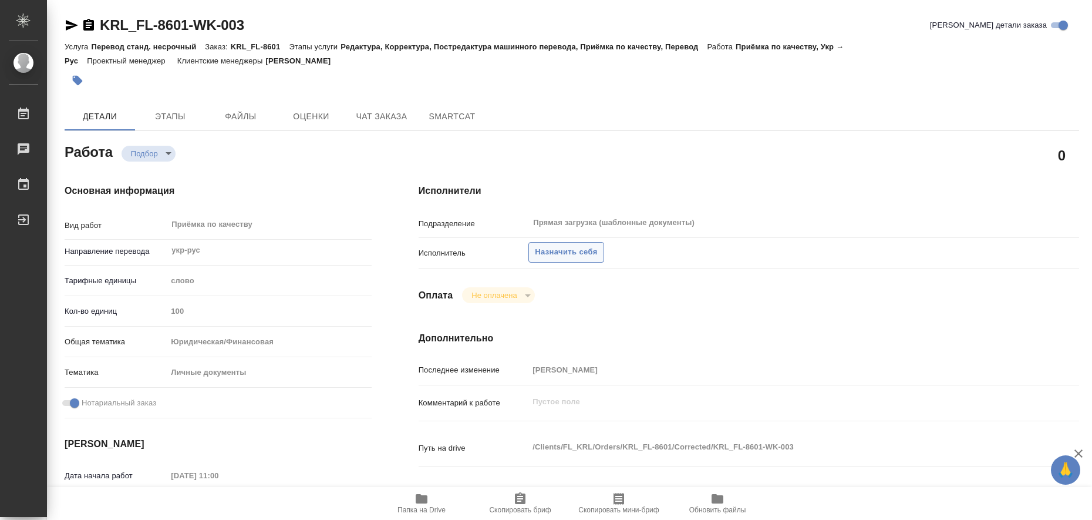
click at [542, 247] on span "Назначить себя" at bounding box center [566, 252] width 62 height 14
type textarea "x"
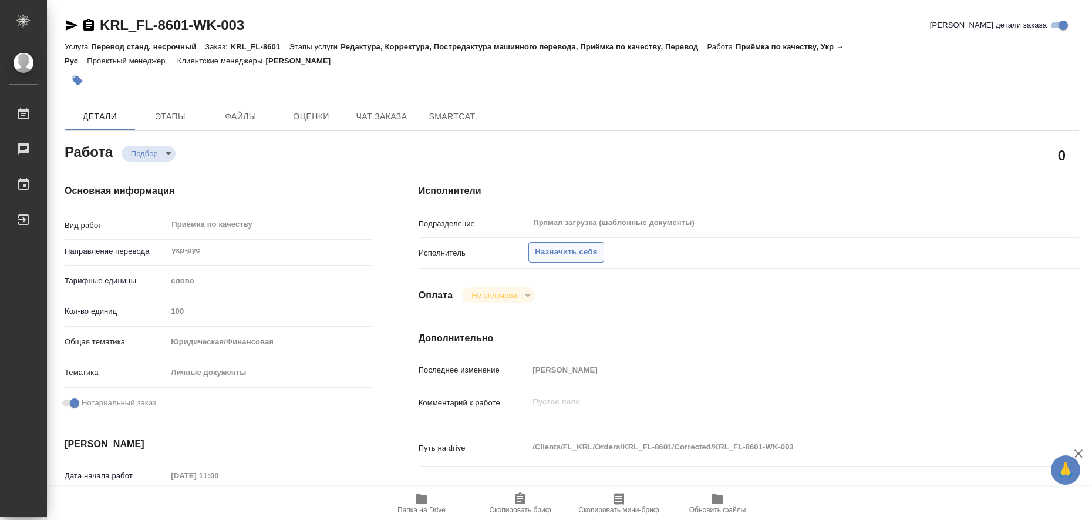
type textarea "x"
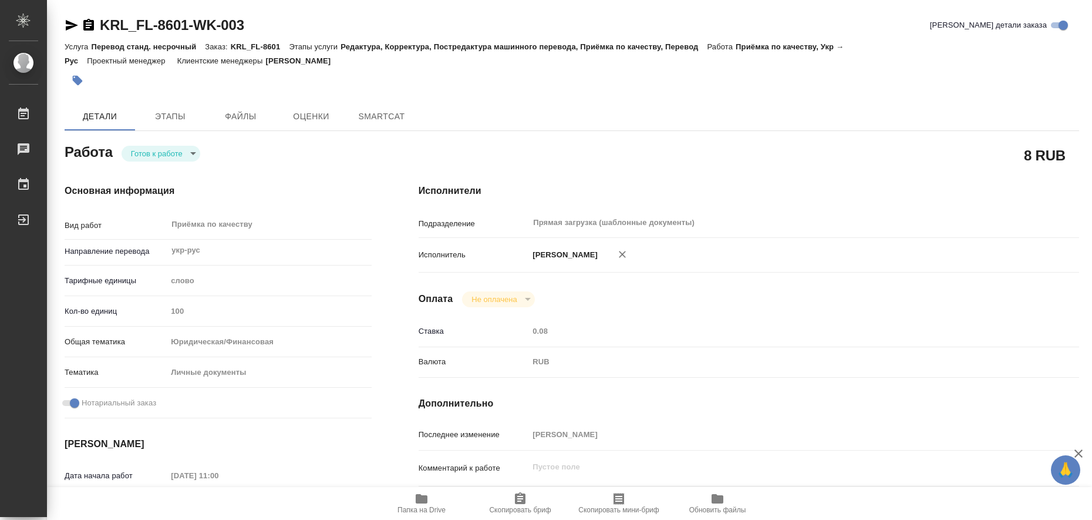
type textarea "x"
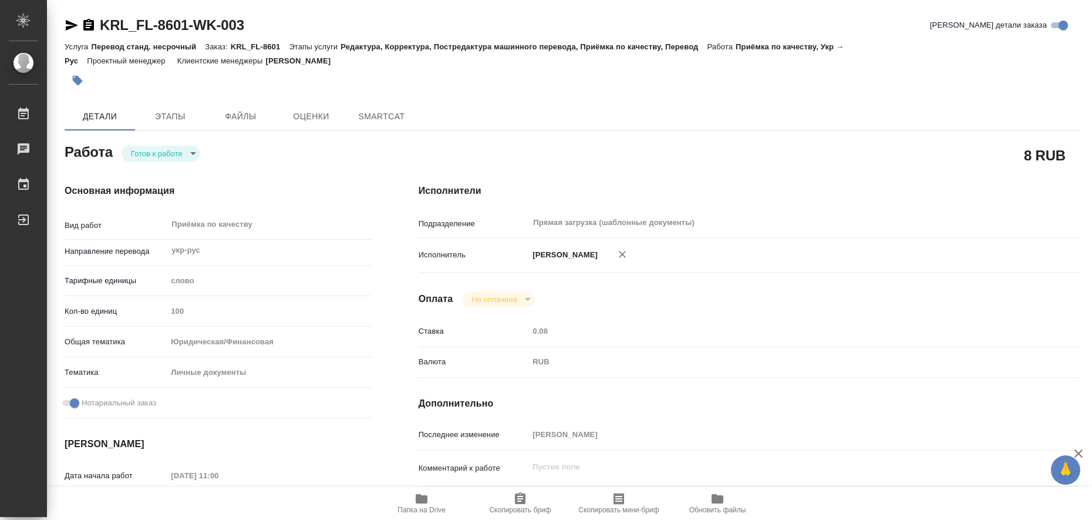
type textarea "x"
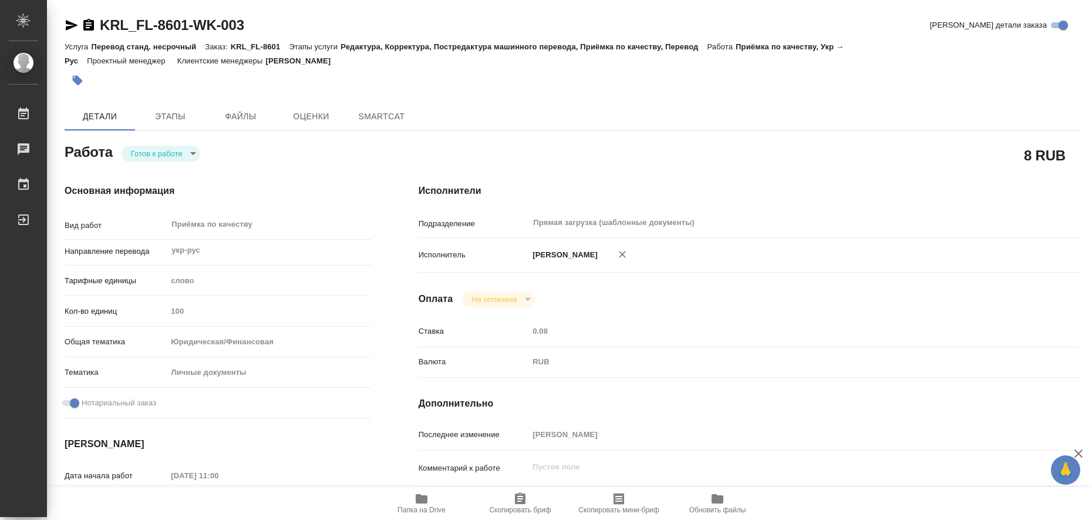
type textarea "x"
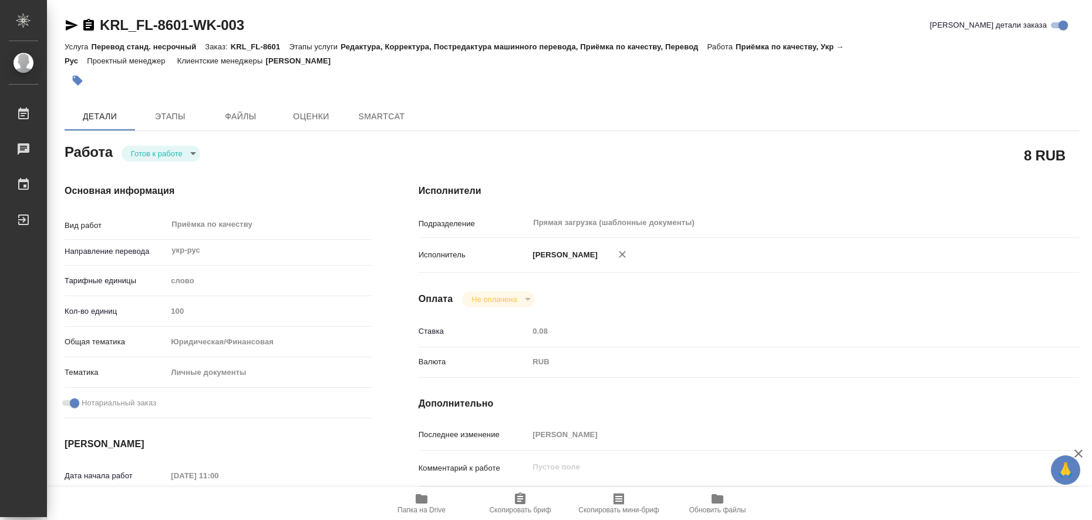
scroll to position [147, 0]
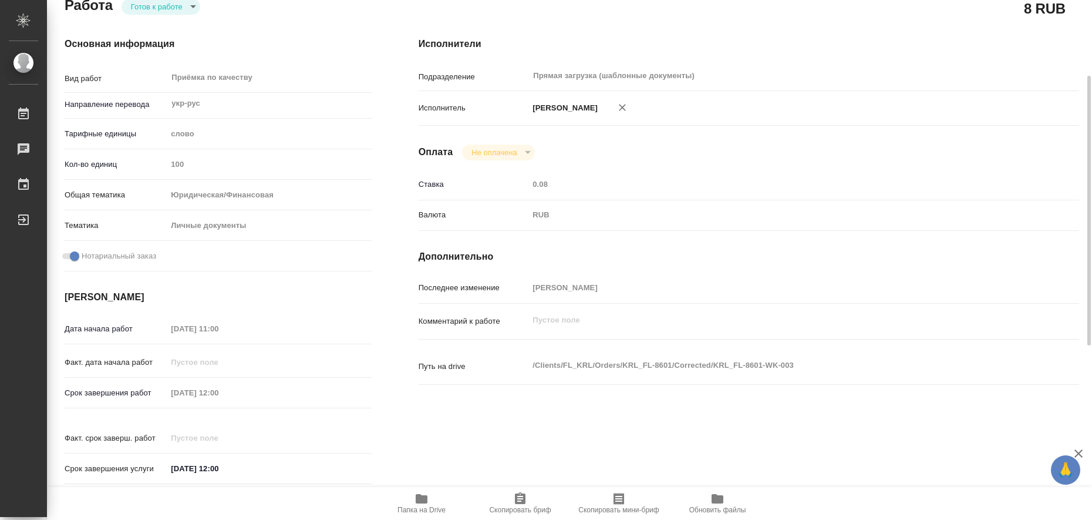
type textarea "x"
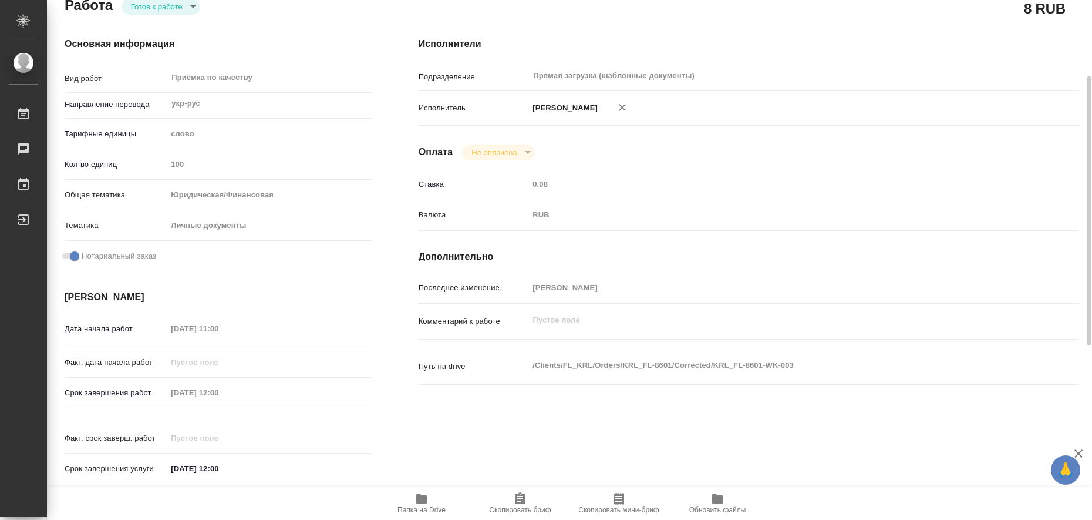
type textarea "x"
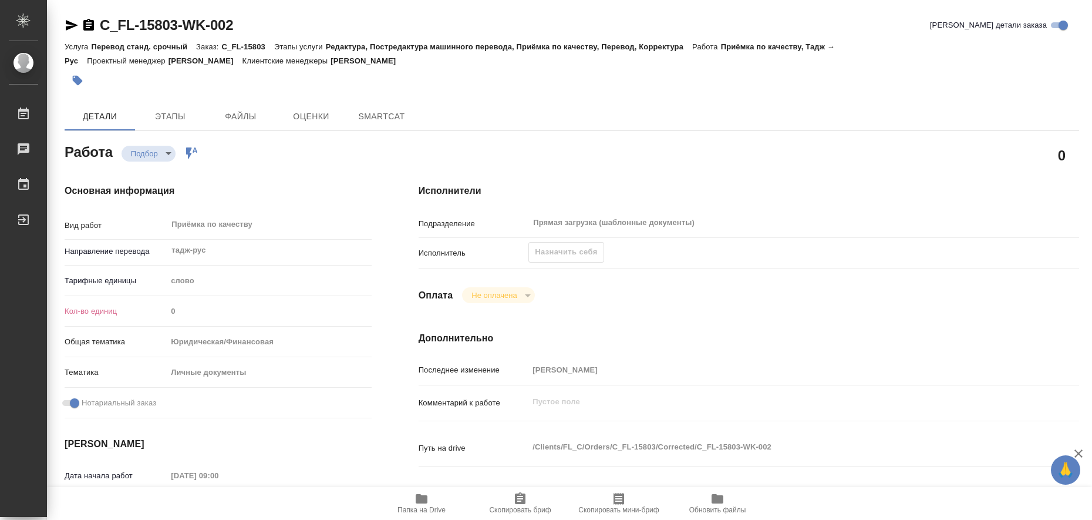
type textarea "x"
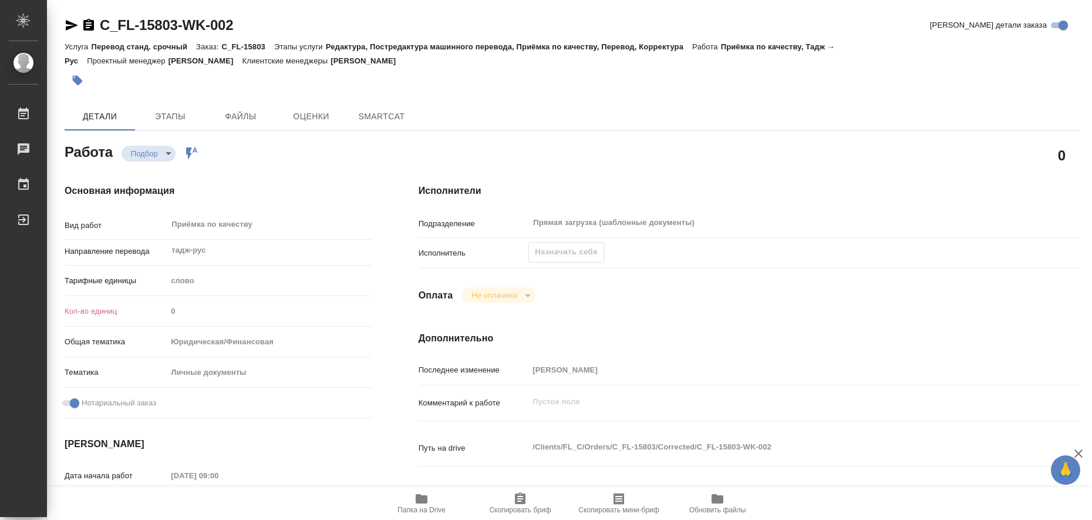
type textarea "x"
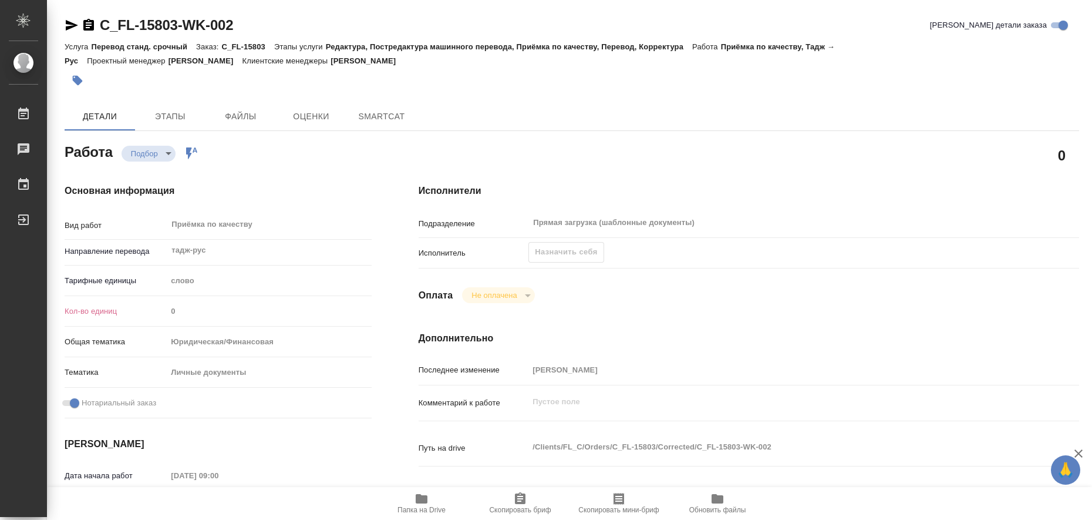
type textarea "x"
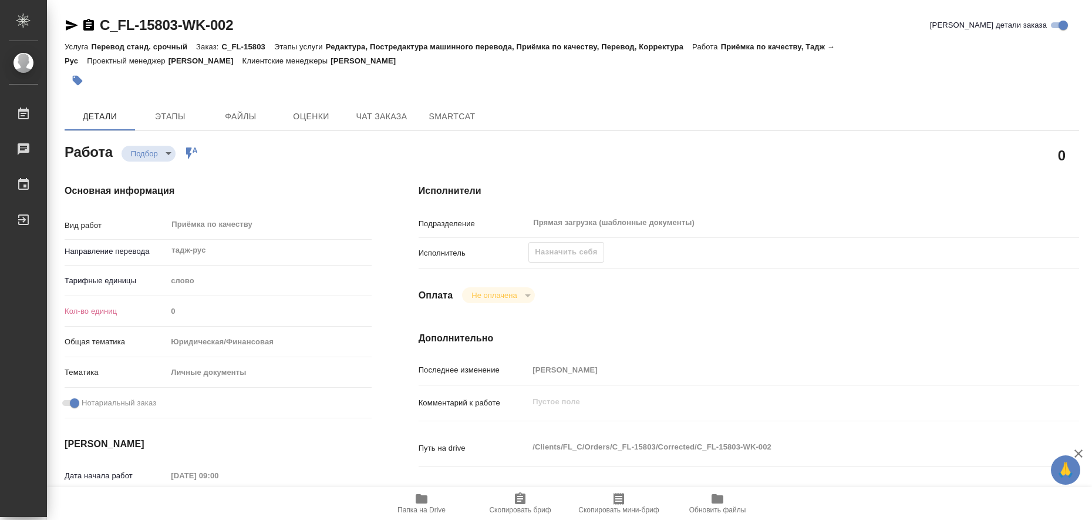
type textarea "x"
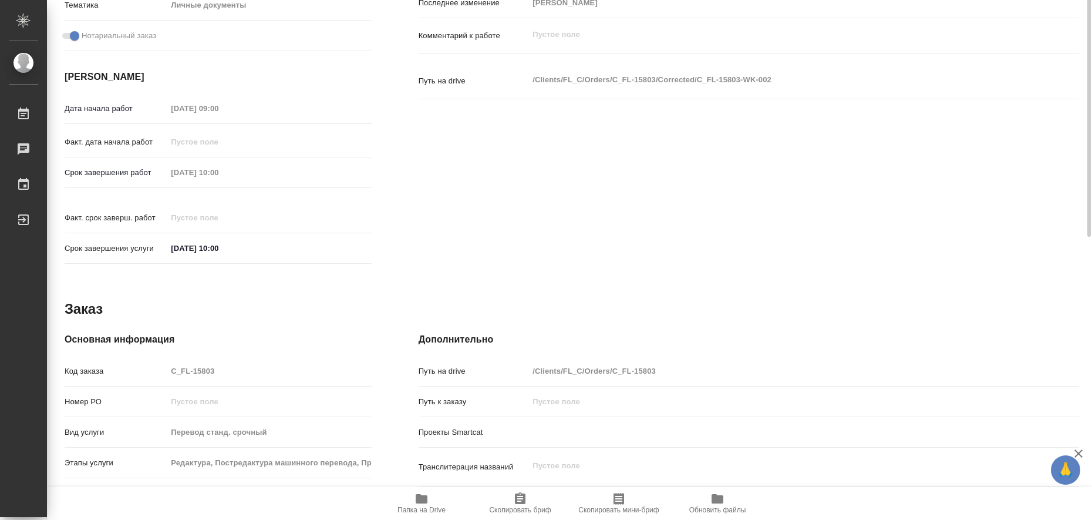
type textarea "x"
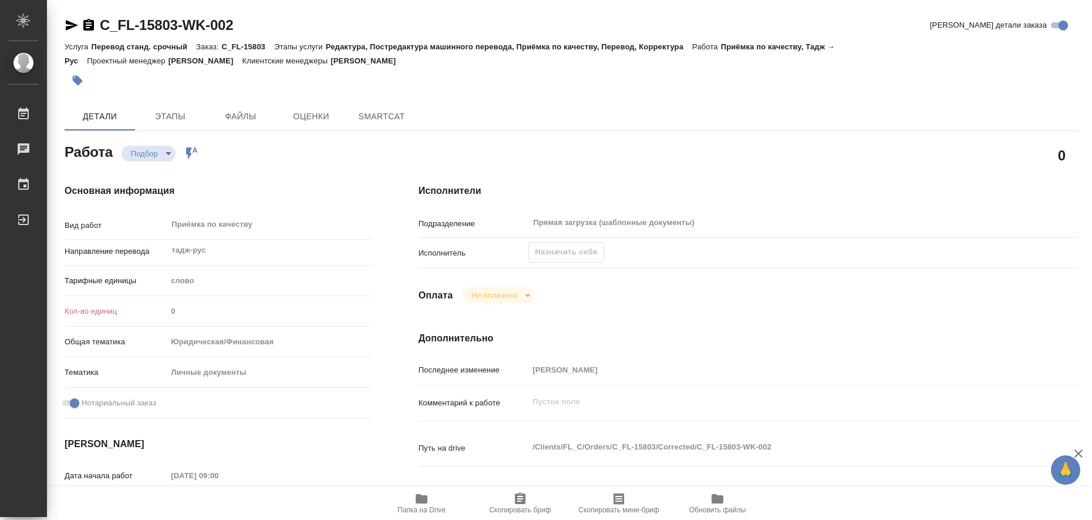
type textarea "x"
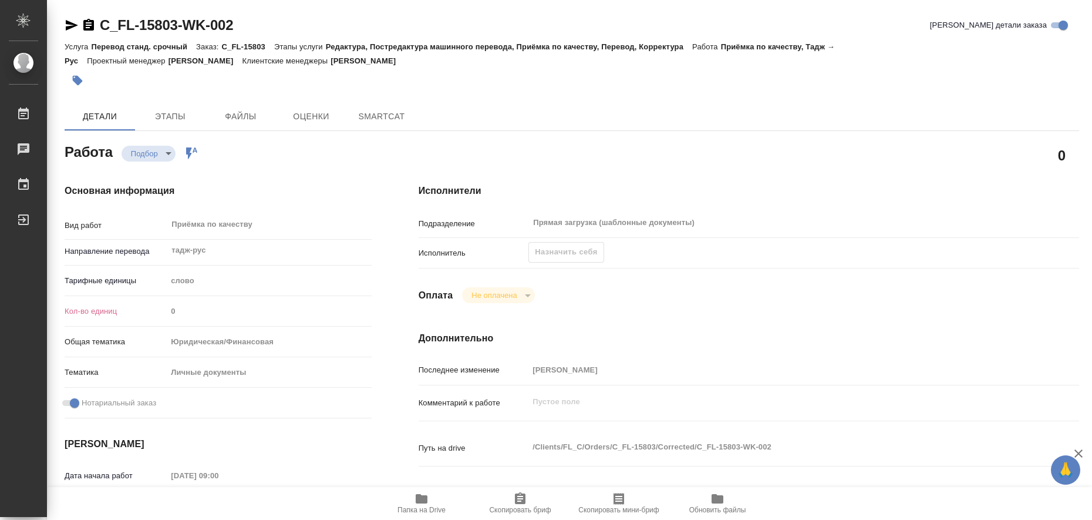
type textarea "x"
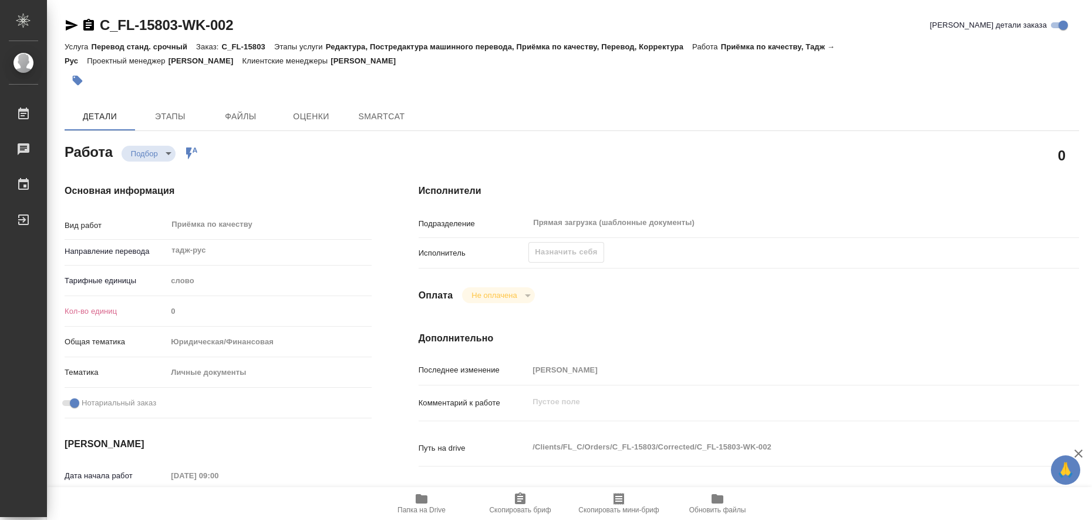
type textarea "x"
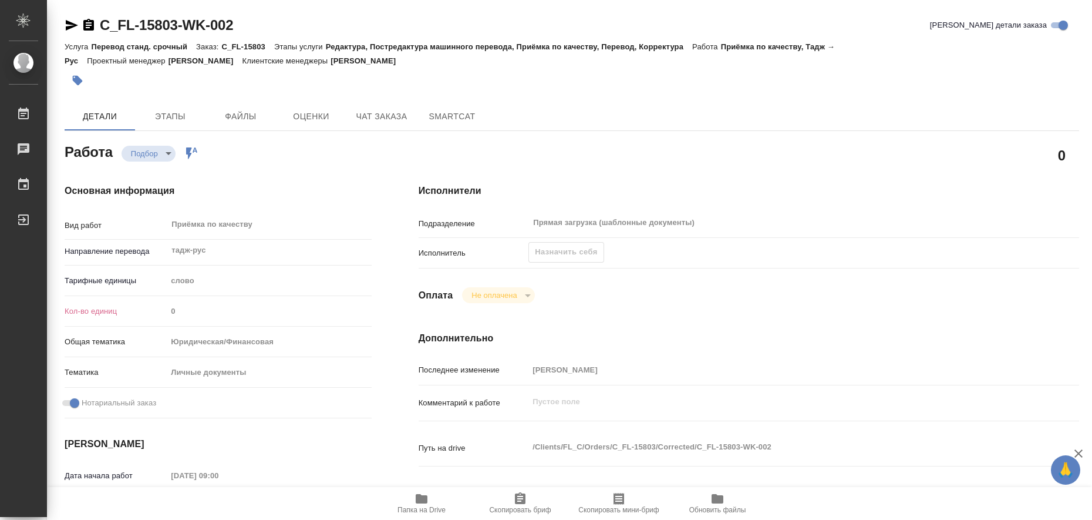
type textarea "x"
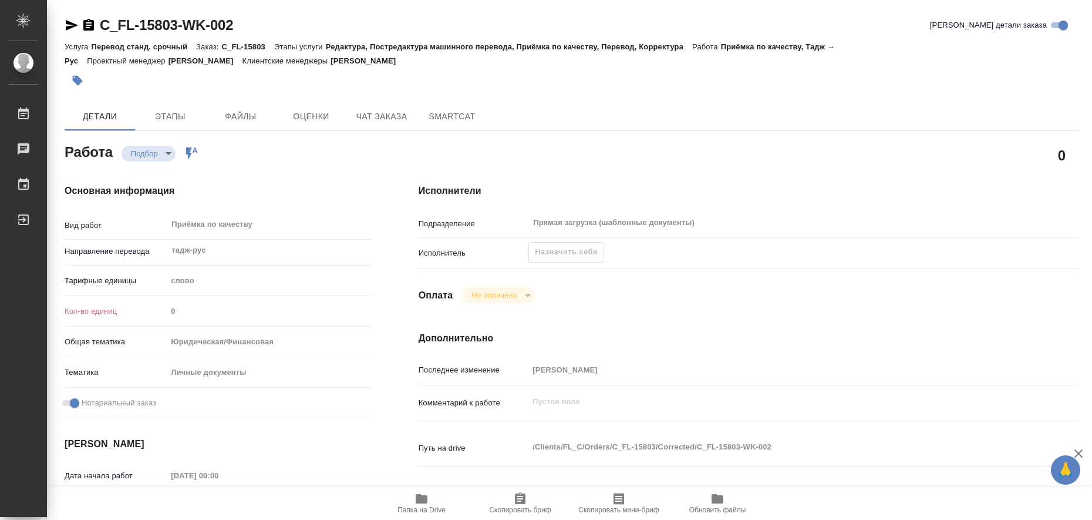
type textarea "x"
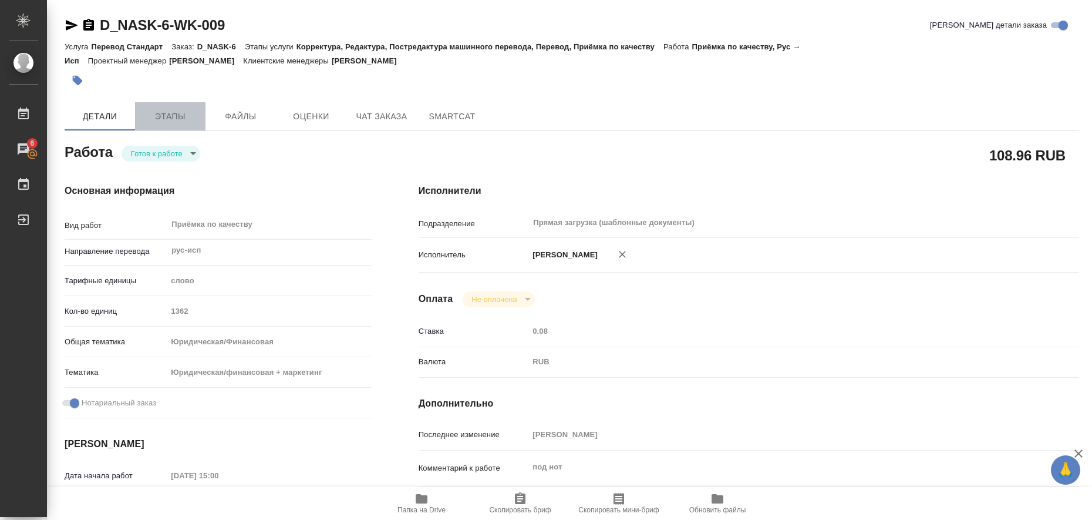
click at [171, 122] on span "Этапы" at bounding box center [170, 116] width 56 height 15
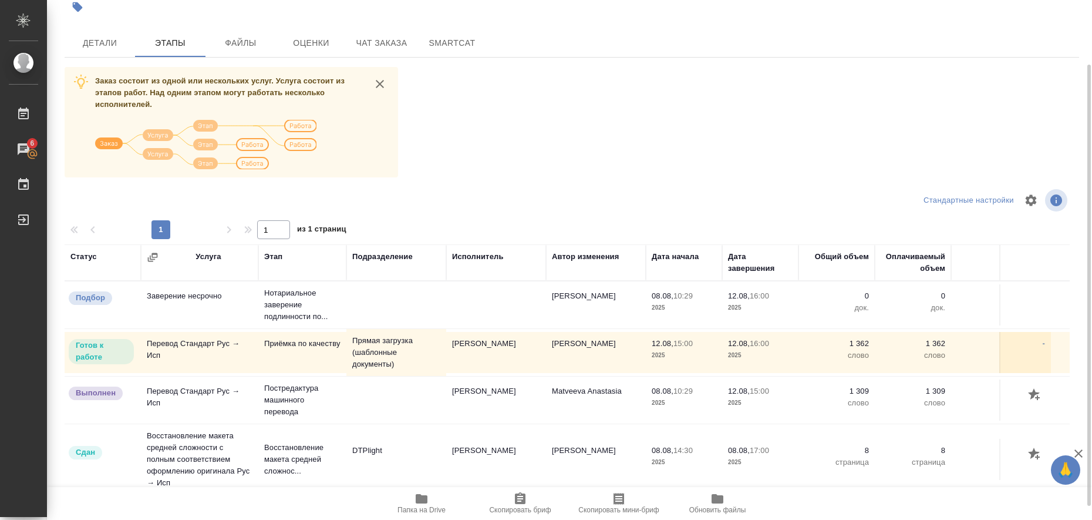
scroll to position [92, 0]
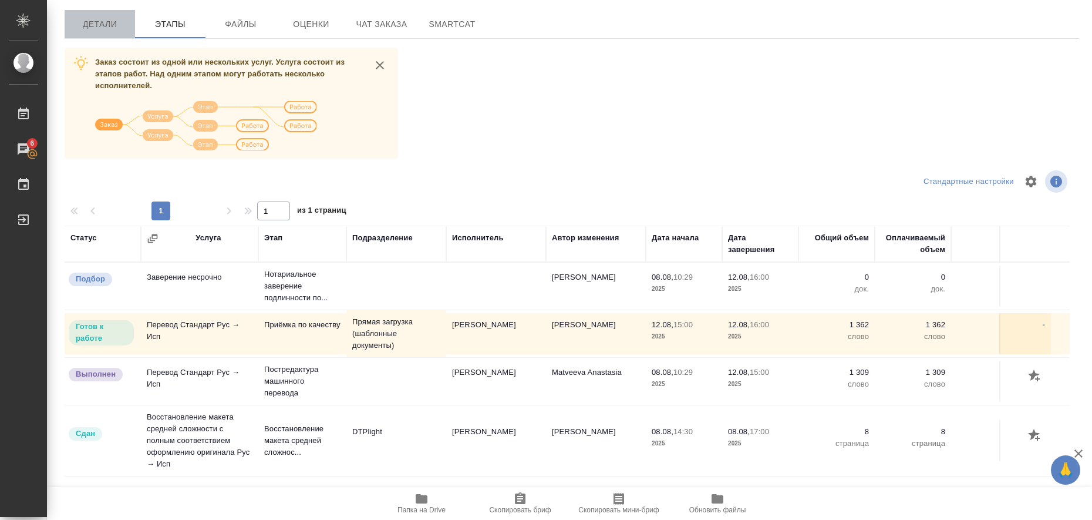
click at [103, 28] on span "Детали" at bounding box center [100, 24] width 56 height 15
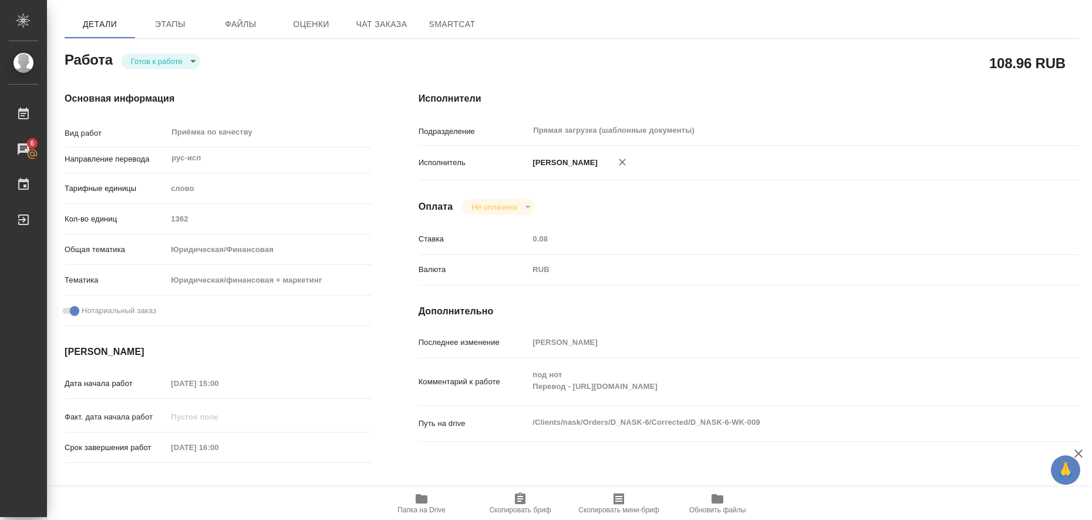
type textarea "x"
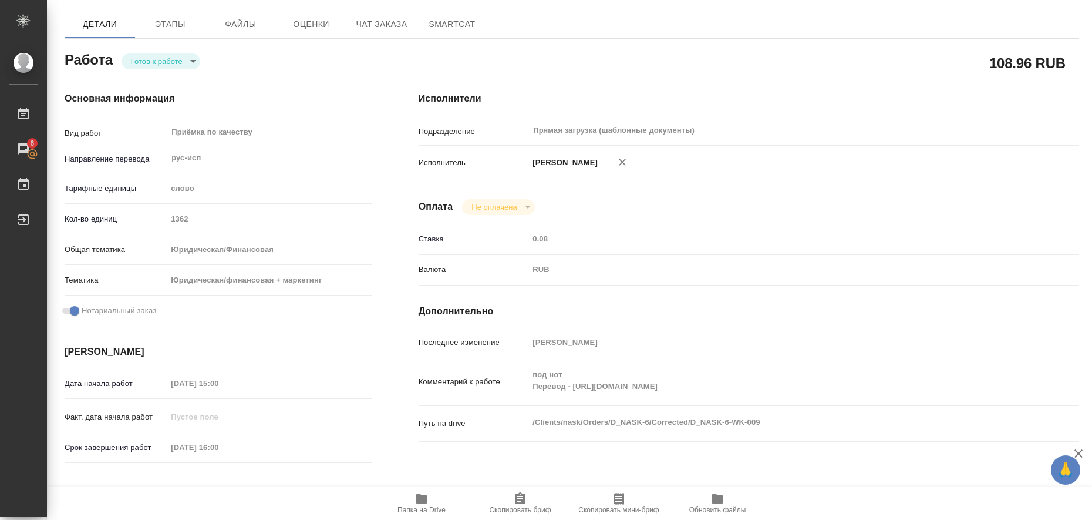
type textarea "x"
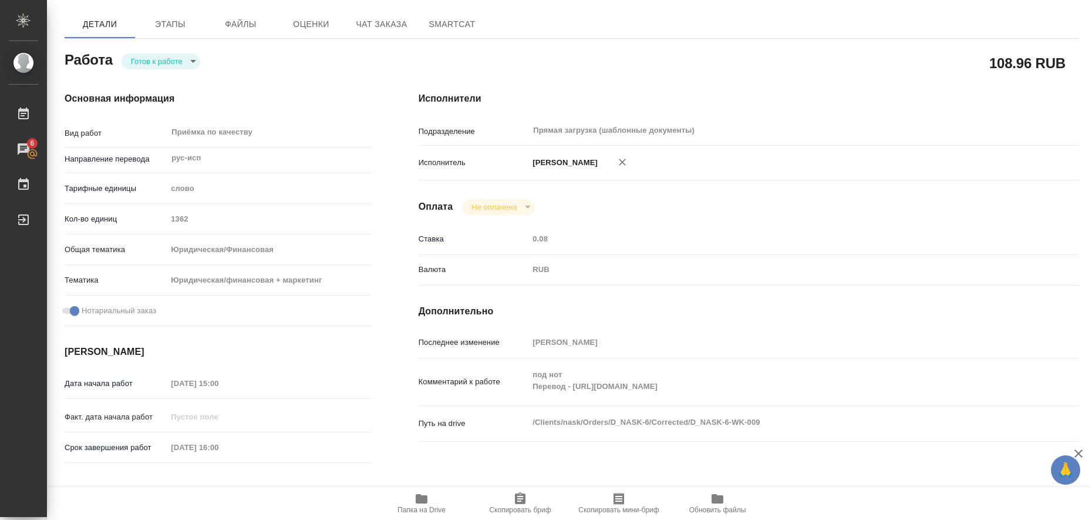
type textarea "x"
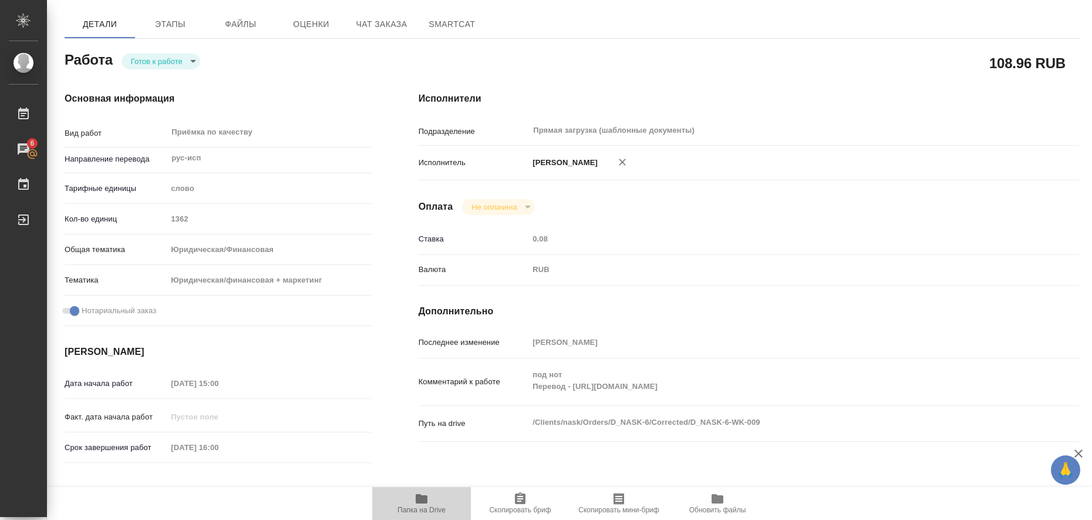
click at [422, 499] on icon "button" at bounding box center [422, 498] width 12 height 9
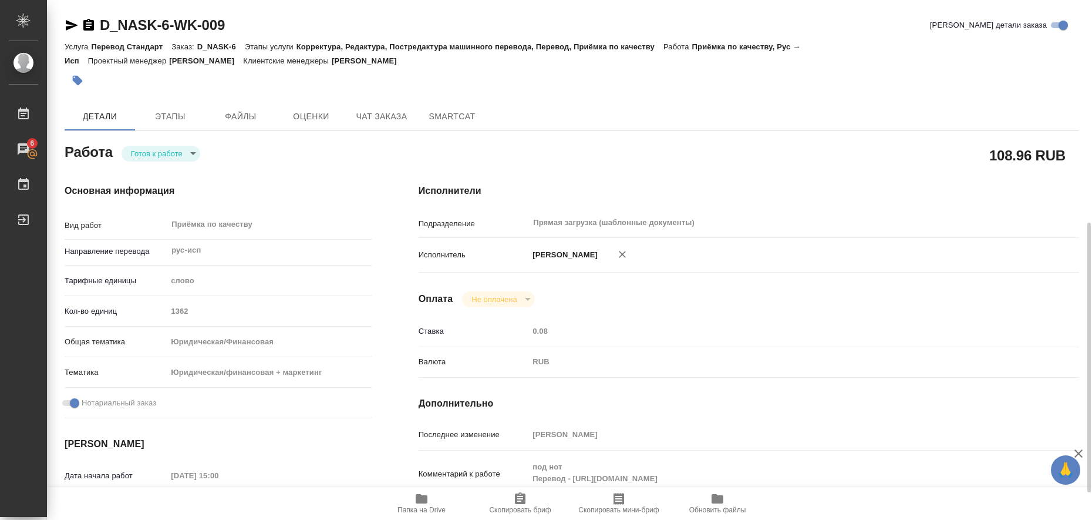
scroll to position [220, 0]
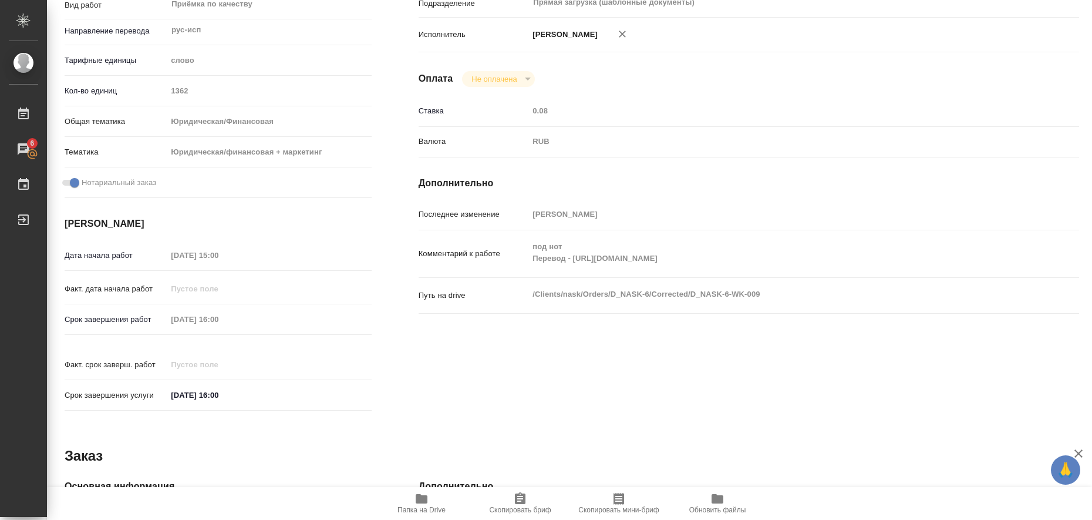
click at [423, 503] on icon "button" at bounding box center [422, 498] width 12 height 9
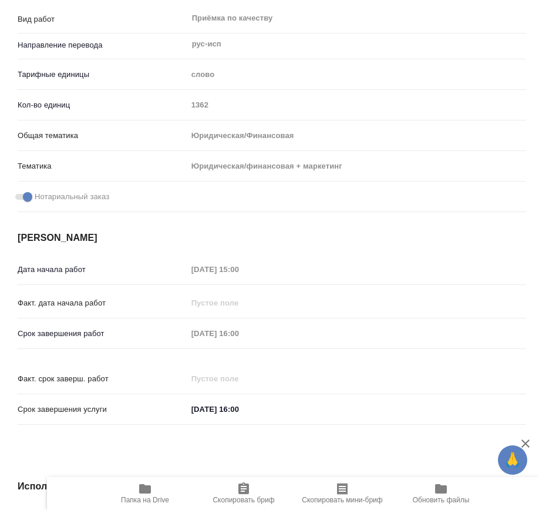
type textarea "x"
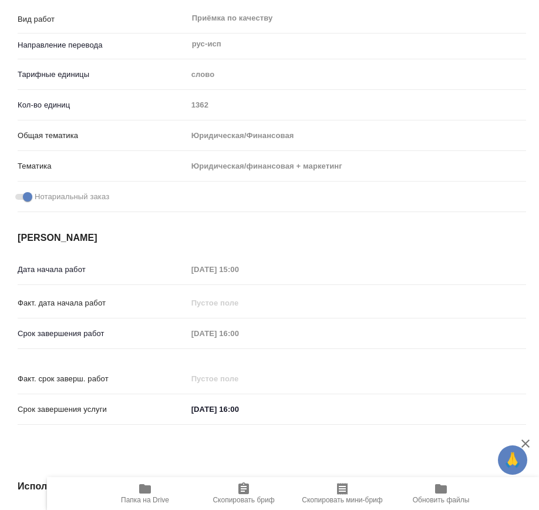
type textarea "x"
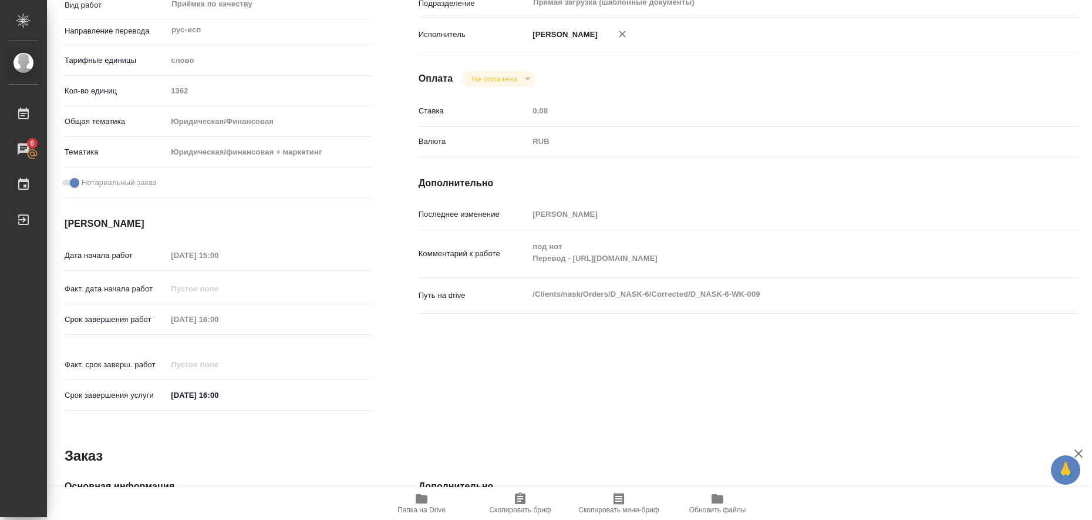
type textarea "x"
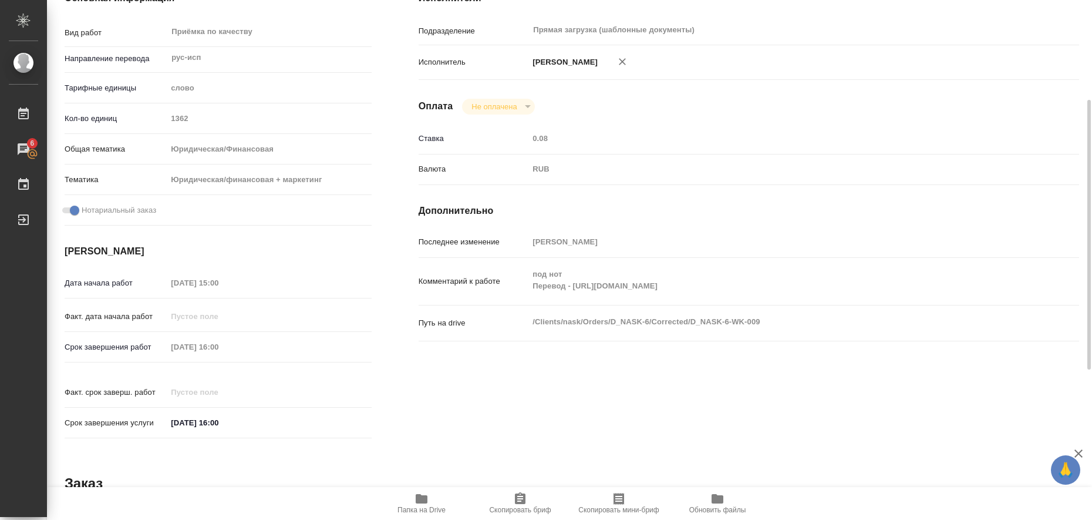
scroll to position [0, 0]
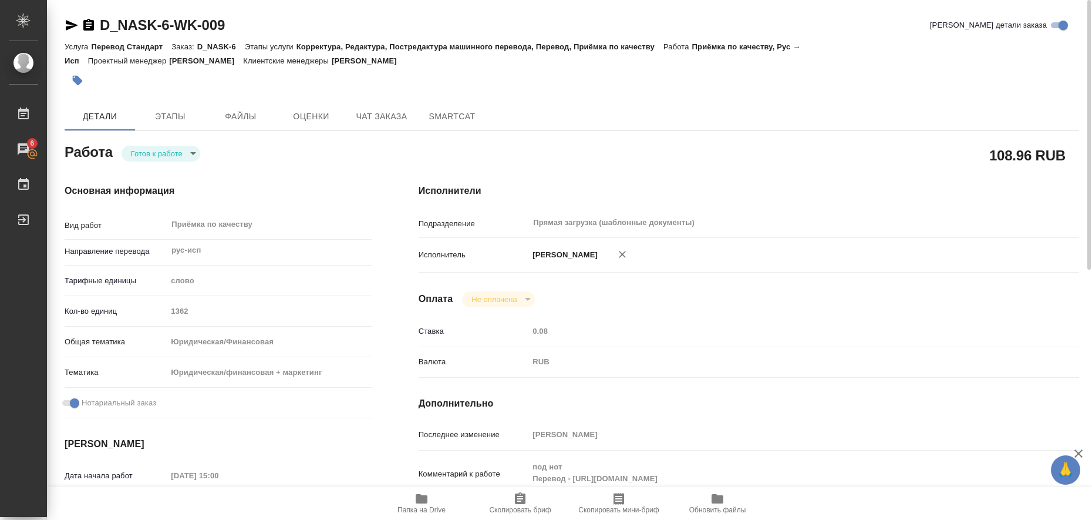
click at [69, 22] on icon "button" at bounding box center [72, 25] width 12 height 11
type textarea "x"
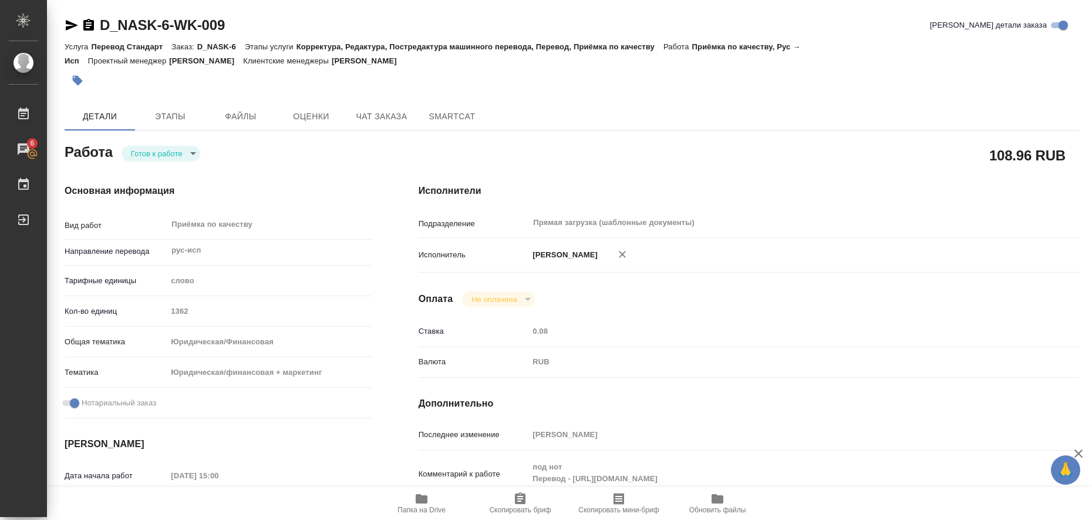
type textarea "x"
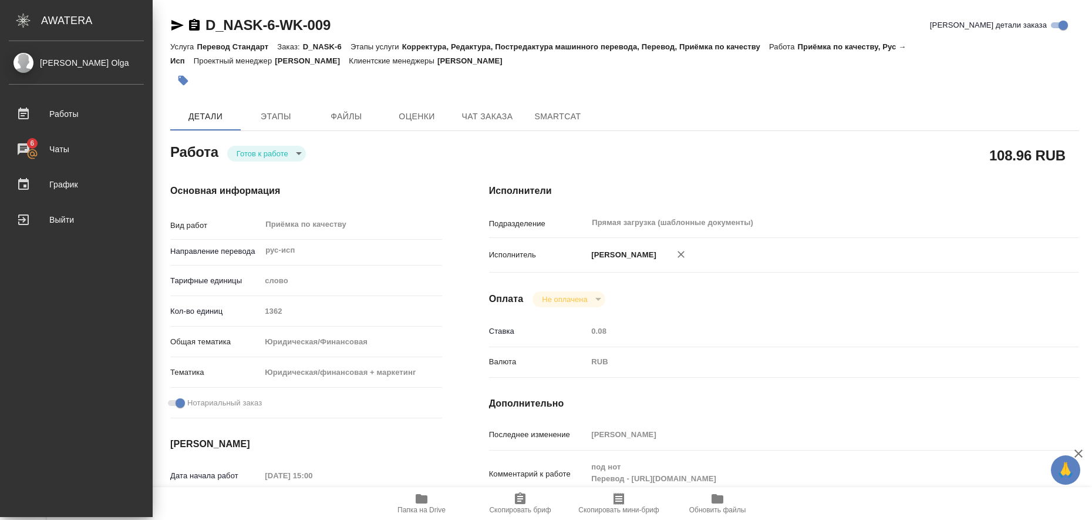
type textarea "x"
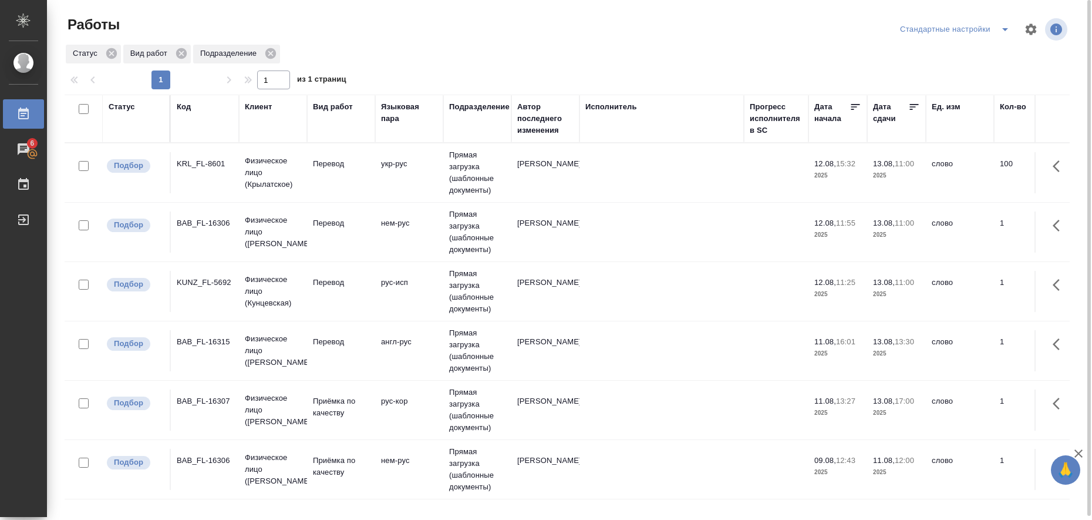
scroll to position [4, 0]
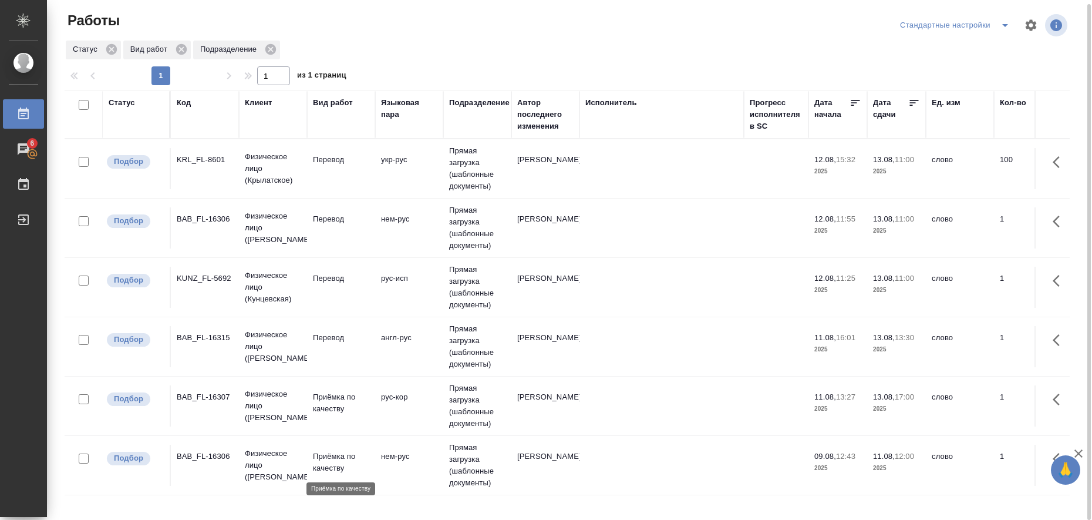
click at [332, 457] on p "Приёмка по качеству" at bounding box center [341, 461] width 56 height 23
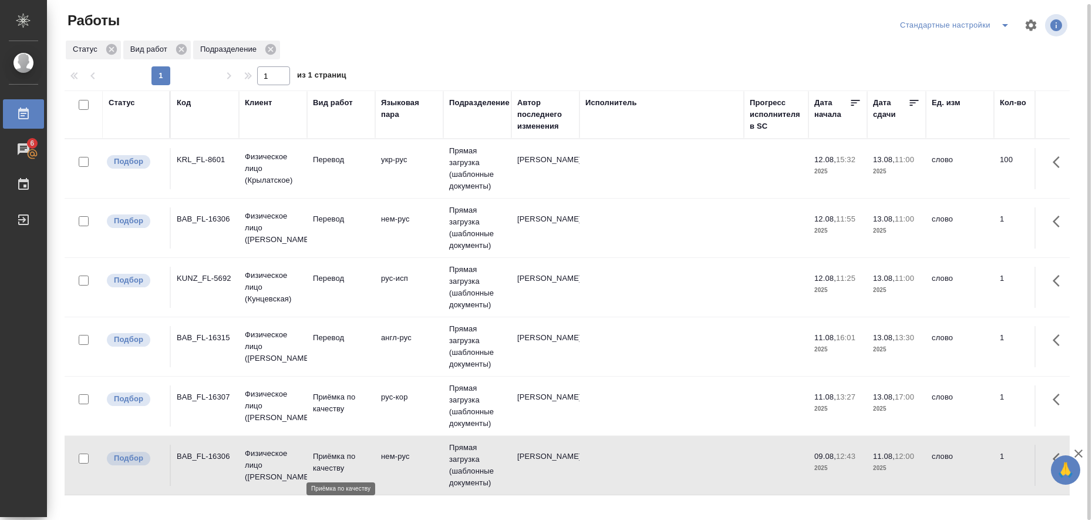
click at [332, 457] on p "Приёмка по качеству" at bounding box center [341, 461] width 56 height 23
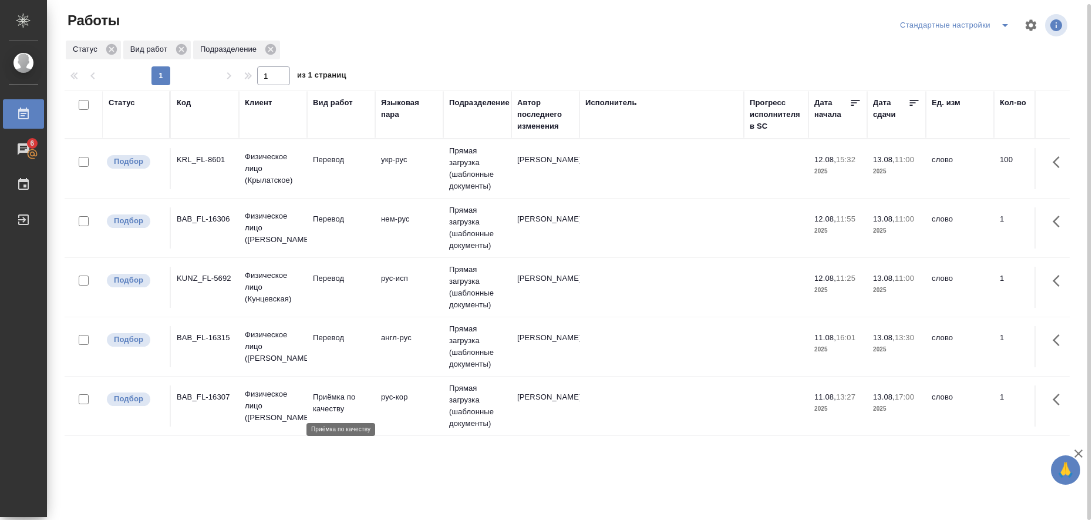
click at [332, 405] on p "Приёмка по качеству" at bounding box center [341, 402] width 56 height 23
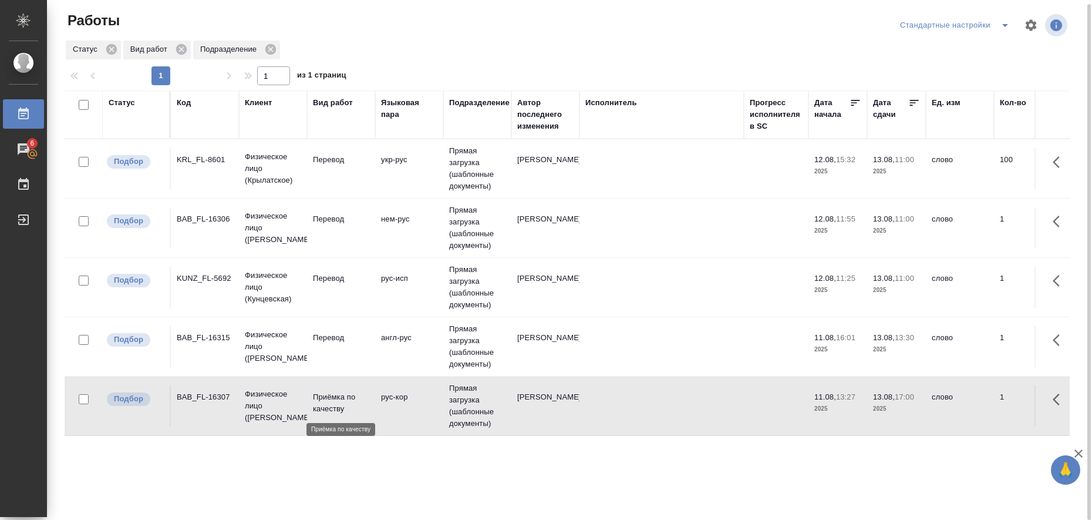
click at [332, 405] on p "Приёмка по качеству" at bounding box center [341, 402] width 56 height 23
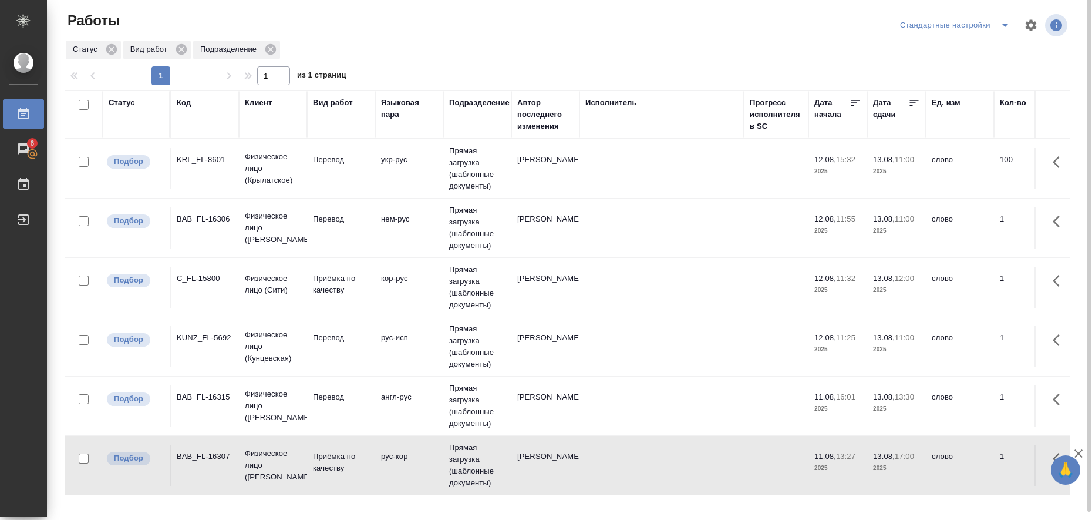
scroll to position [0, 0]
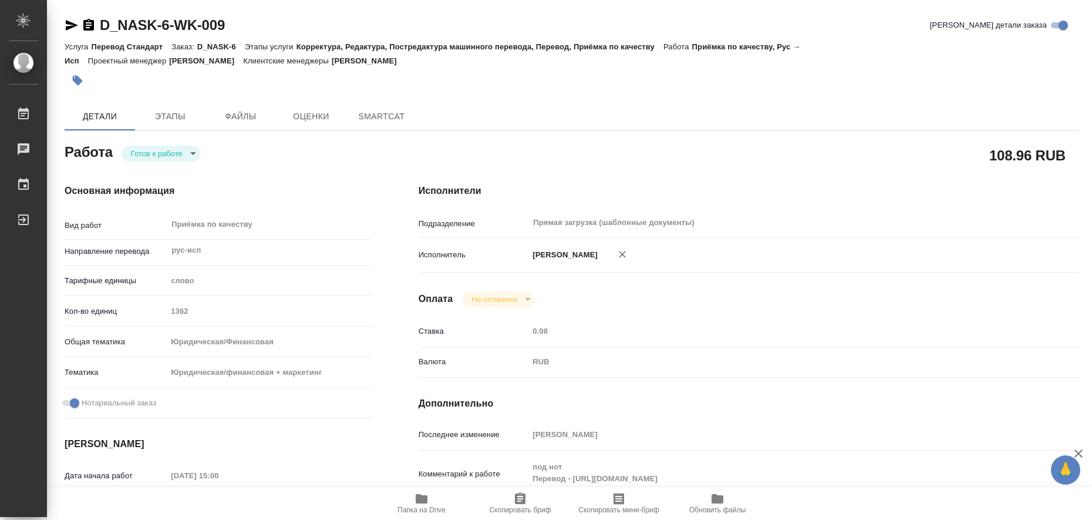
type textarea "x"
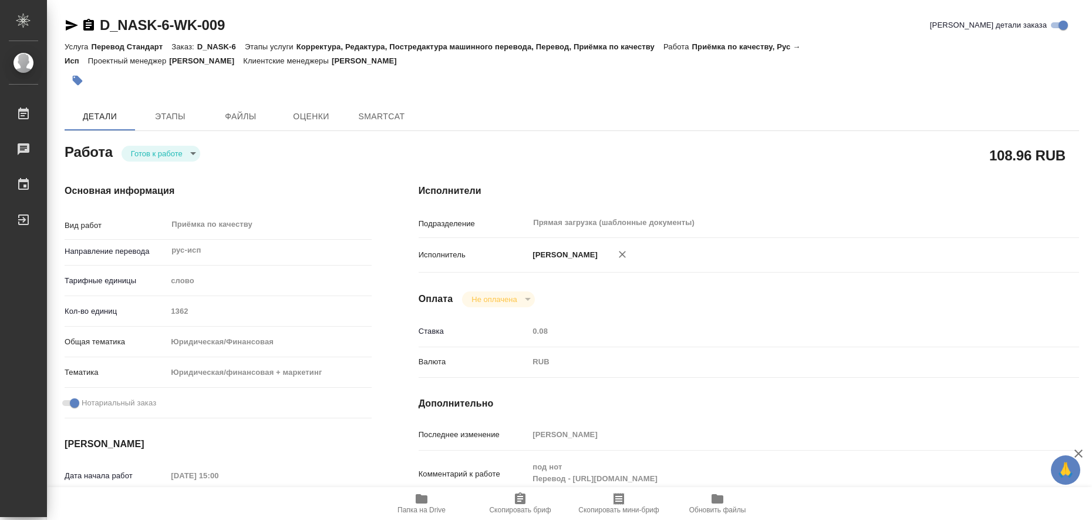
type textarea "x"
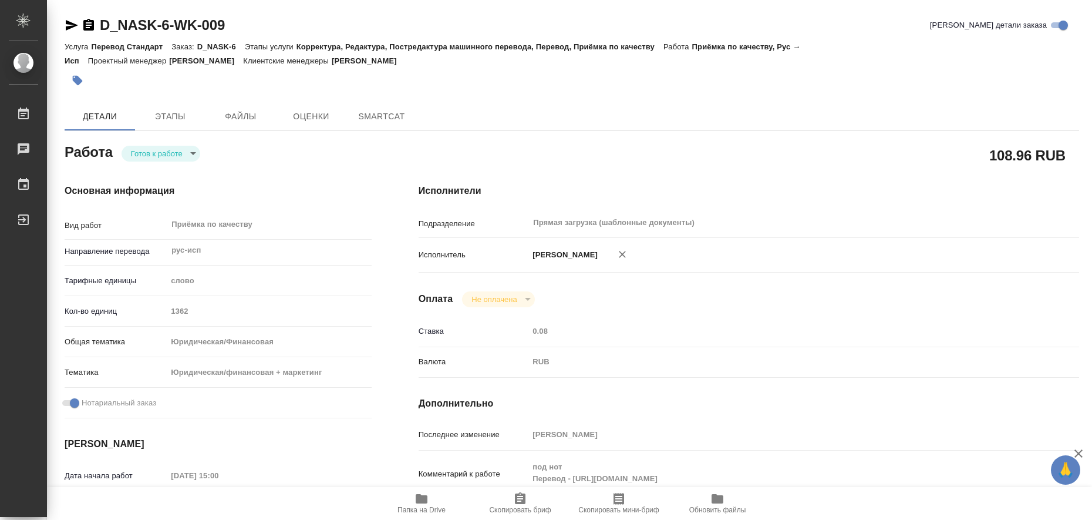
type textarea "x"
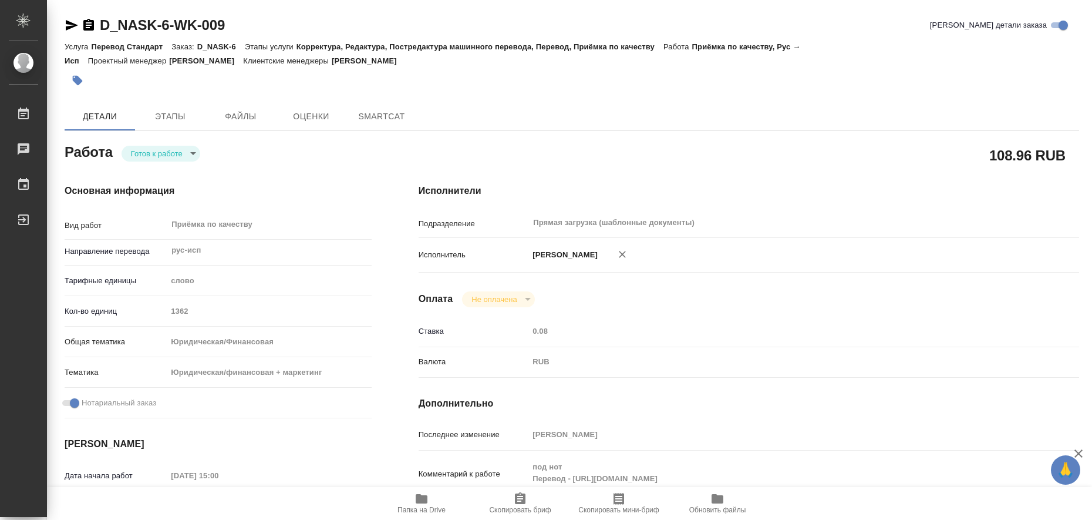
type textarea "x"
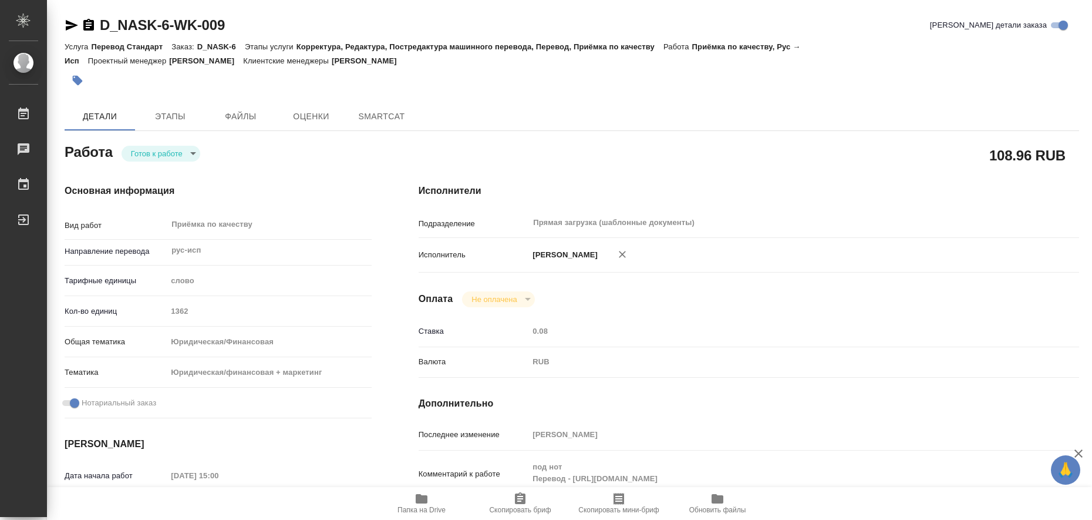
type textarea "x"
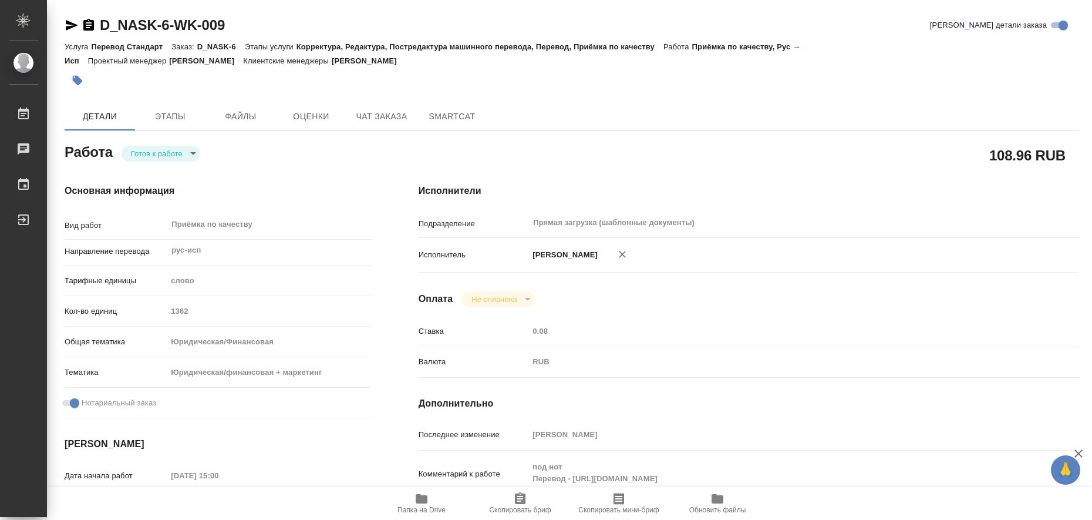
type textarea "x"
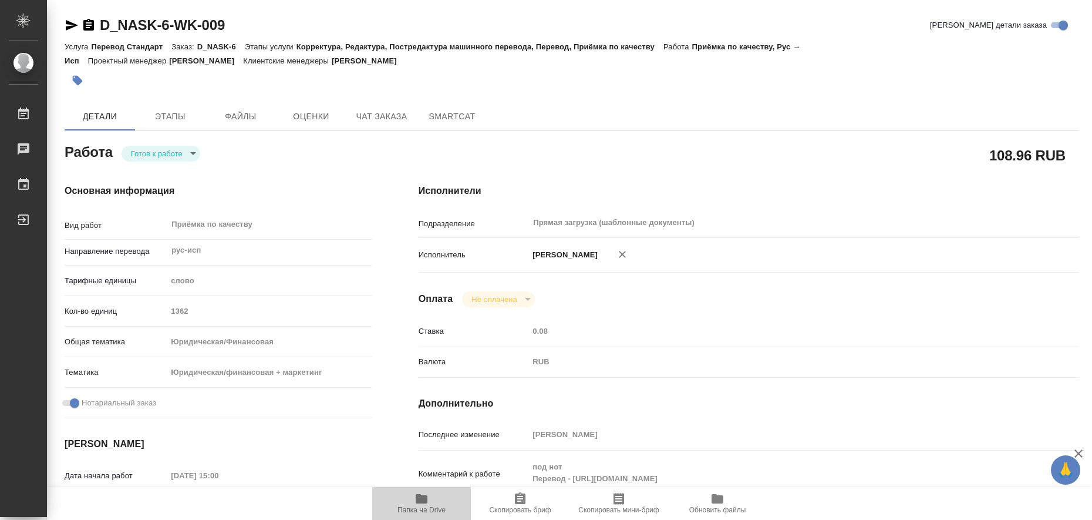
click at [420, 497] on icon "button" at bounding box center [422, 498] width 12 height 9
type textarea "x"
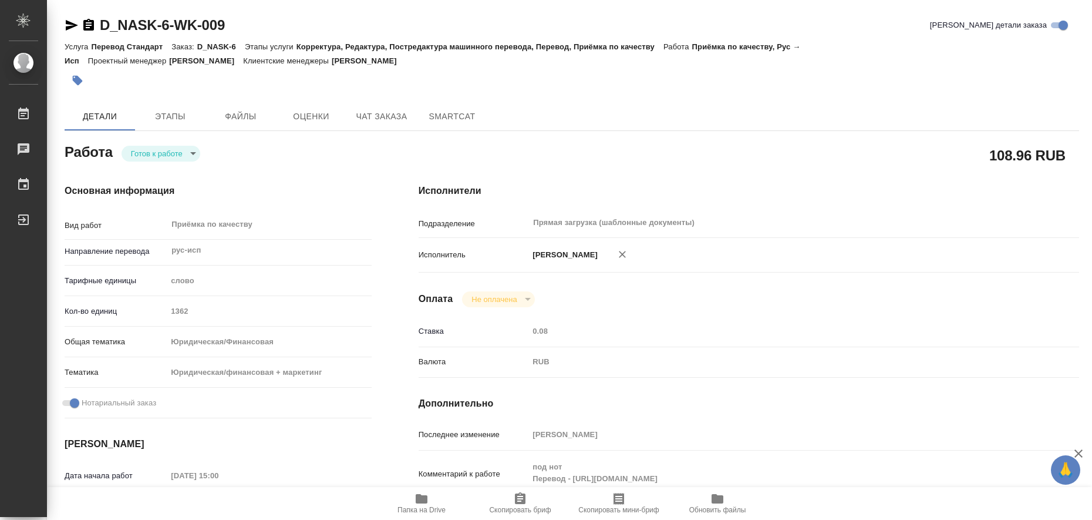
type textarea "x"
click at [81, 83] on icon "button" at bounding box center [78, 81] width 12 height 12
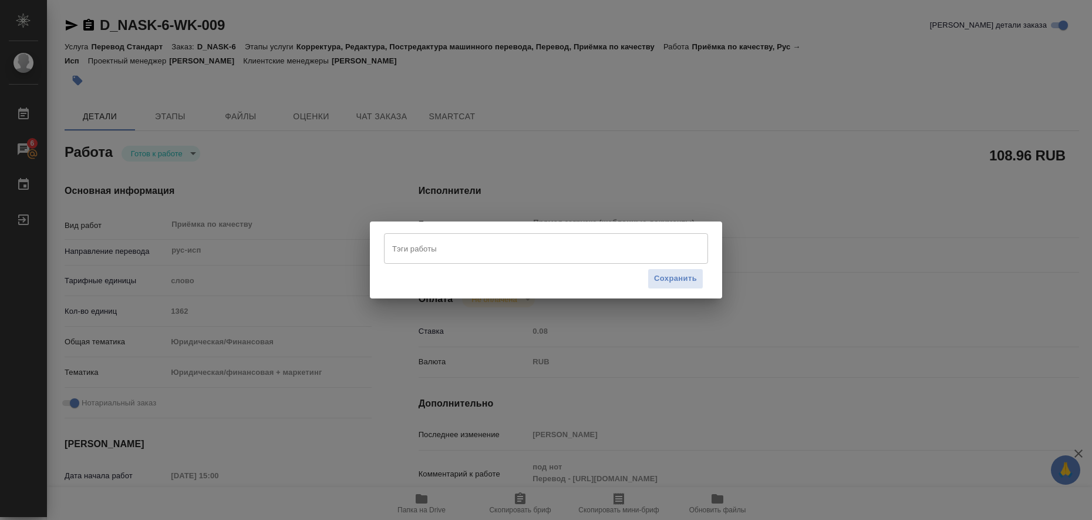
click at [393, 248] on input "Тэги работы" at bounding box center [534, 248] width 291 height 20
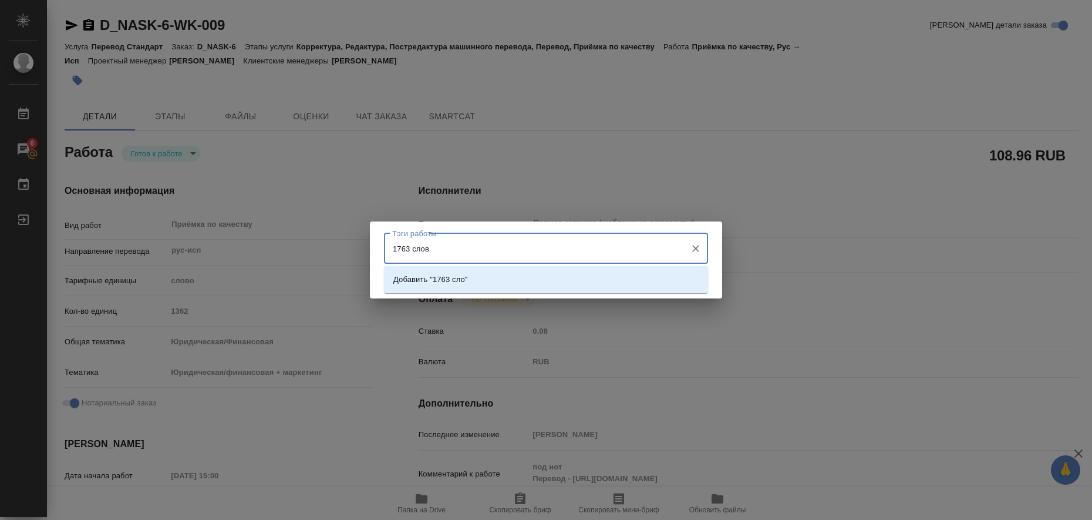
type input "1763 слова"
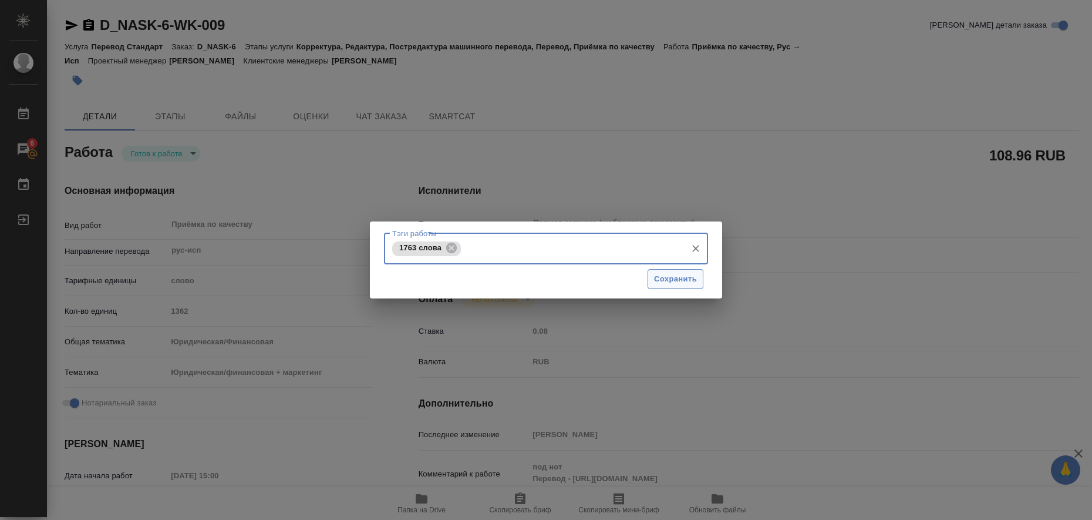
click at [674, 277] on span "Сохранить" at bounding box center [675, 279] width 43 height 14
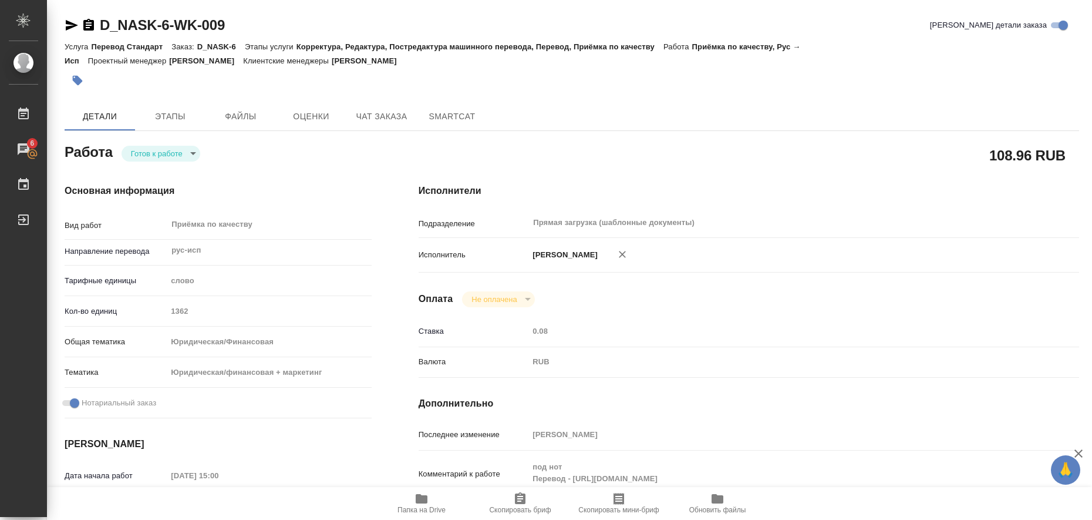
type input "readyForWork"
type textarea "Приёмка по качеству"
type textarea "x"
type input "рус-исп"
type input "5a8b1489cc6b4906c91bfd90"
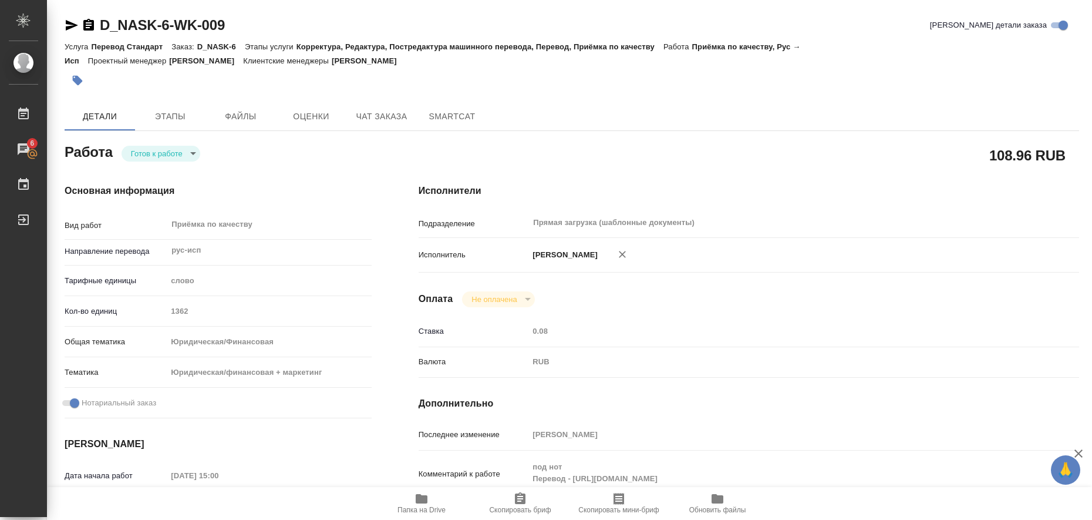
type input "1362"
type input "yr-fn"
type input "5f647205b73bc97568ca66c4"
checkbox input "true"
type input "12.08.2025 15:00"
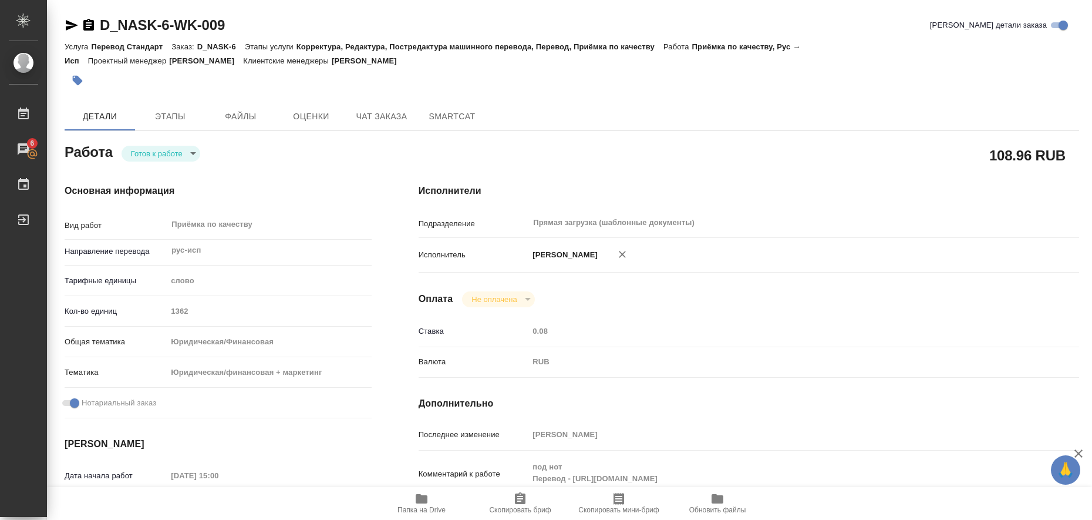
type input "12.08.2025 16:00"
type input "Прямая загрузка (шаблонные документы)"
type input "notPayed"
type input "0.08"
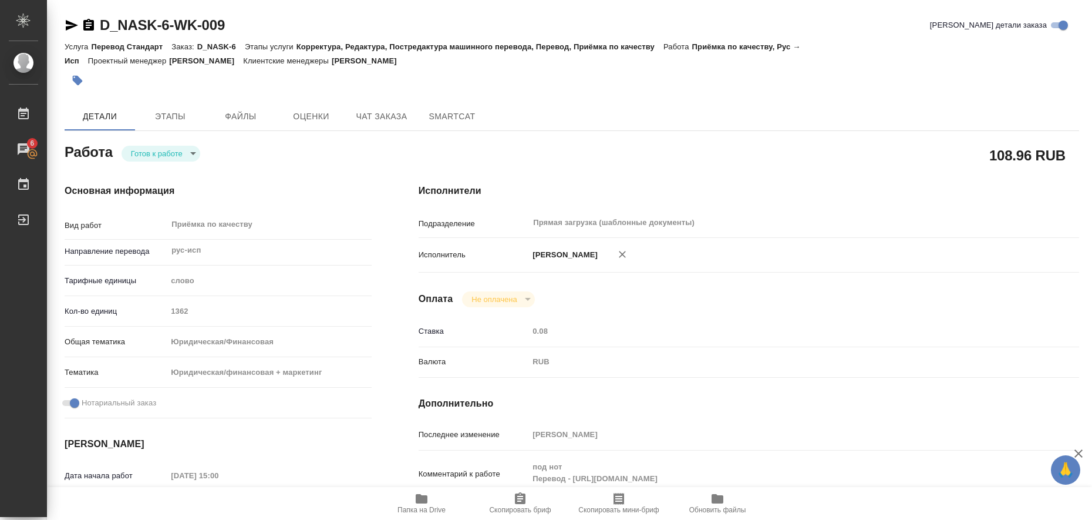
type input "RUB"
type input "[PERSON_NAME]"
type textarea "под нот Перевод - https://drive.awatera.com/s/MFttYCJ4ssFz7Jq"
type textarea "x"
type textarea "/Clients/nask/Orders/D_NASK-6/Corrected/D_NASK-6-WK-009"
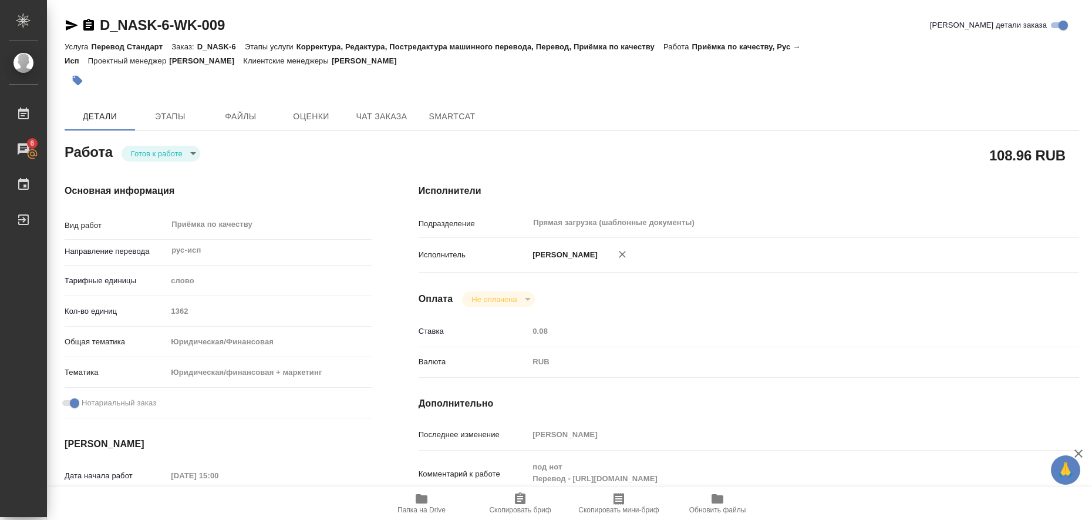
type textarea "x"
type input "D_NASK-6"
type input "Перевод Стандарт"
type input "Корректура, Редактура, Постредактура машинного перевода, Перевод, Приёмка по ка…"
type input "Давыдова Елена"
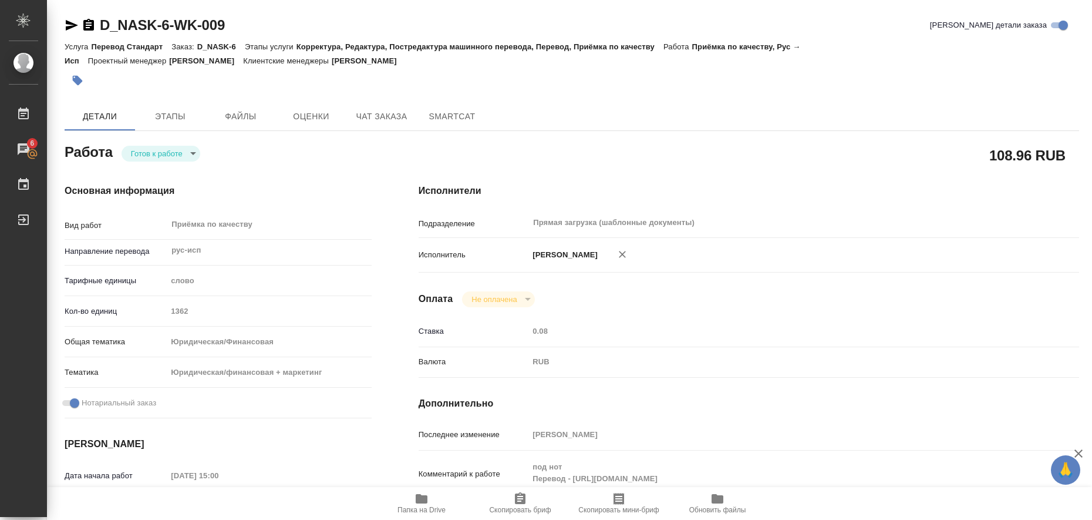
type input "Петрова Валерия"
type input "/Clients/nask/Orders/D_NASK-6"
type input "https://drive.awatera.com/s/fXXSD39X7wYbCkR"
type textarea "x"
type textarea "в Референсе переводы клиента, можно использовать"
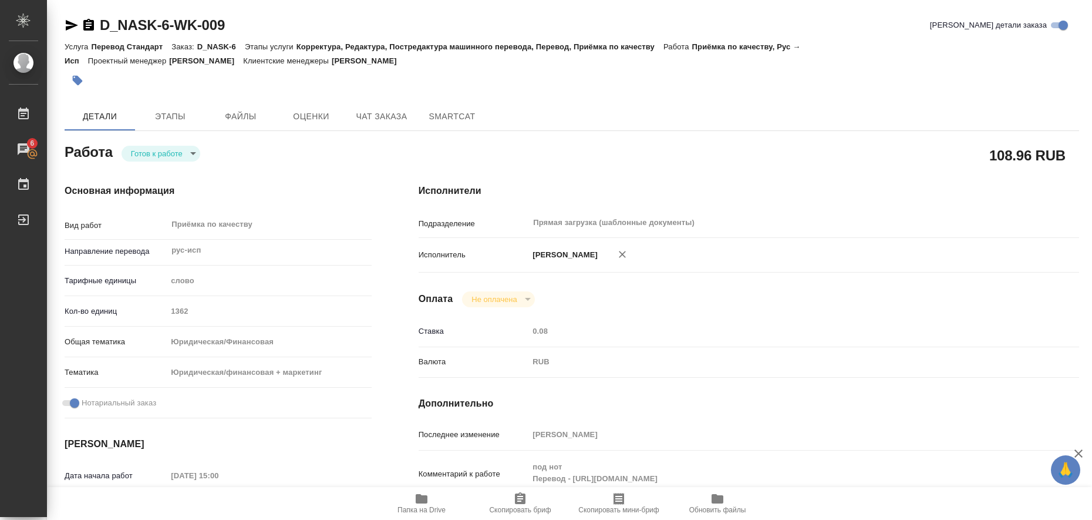
type textarea "x"
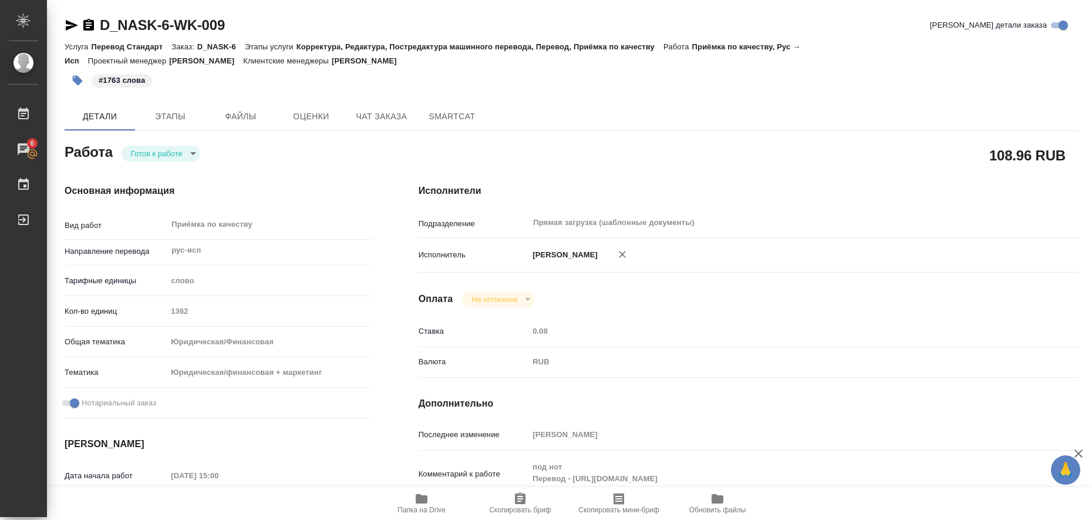
type textarea "x"
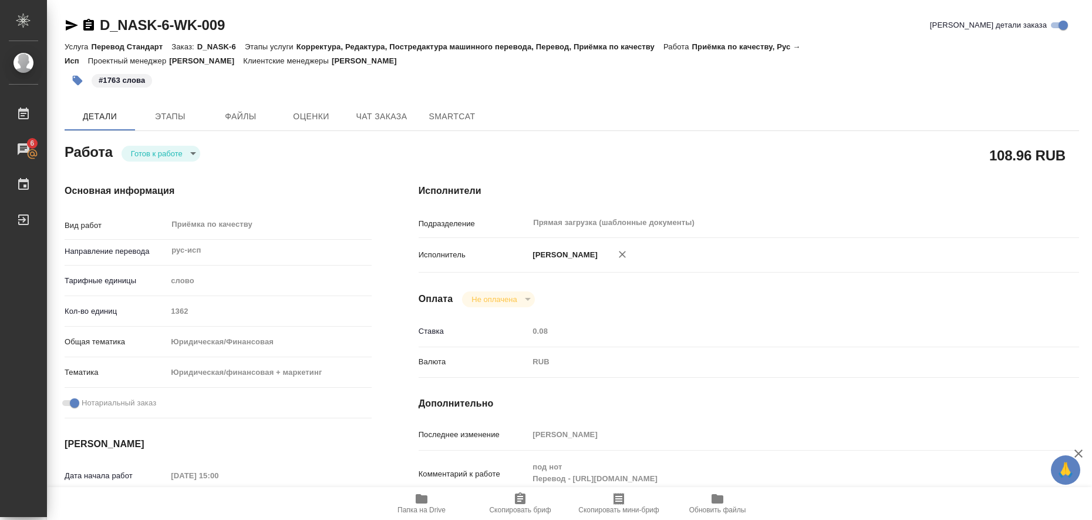
type textarea "x"
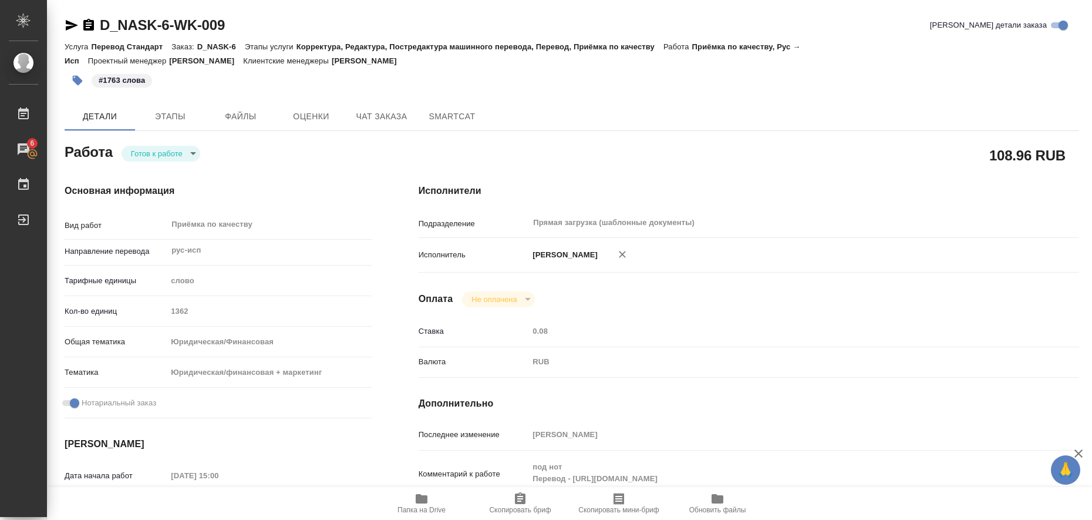
type textarea "x"
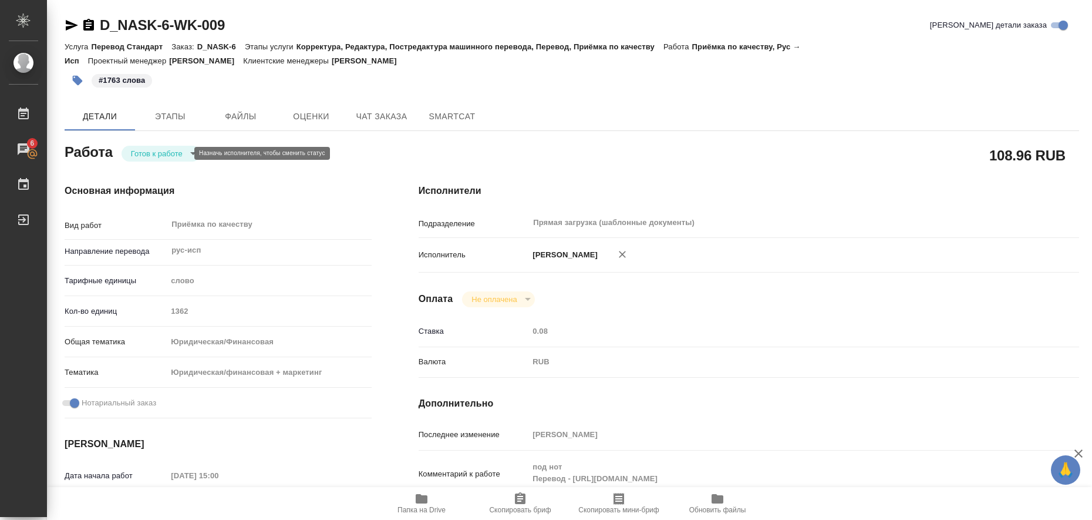
type textarea "x"
click at [184, 149] on body "🙏 .cls-1 fill:#fff; AWATERA Liubitskaia Olga Работы 6 Чаты График Выйти D_NASK-…" at bounding box center [546, 260] width 1092 height 520
type textarea "x"
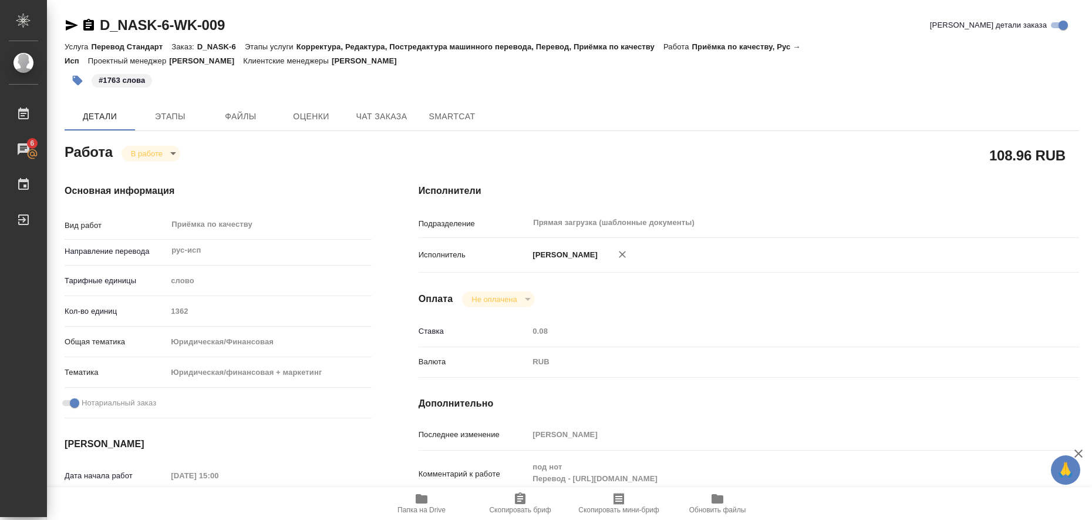
type textarea "x"
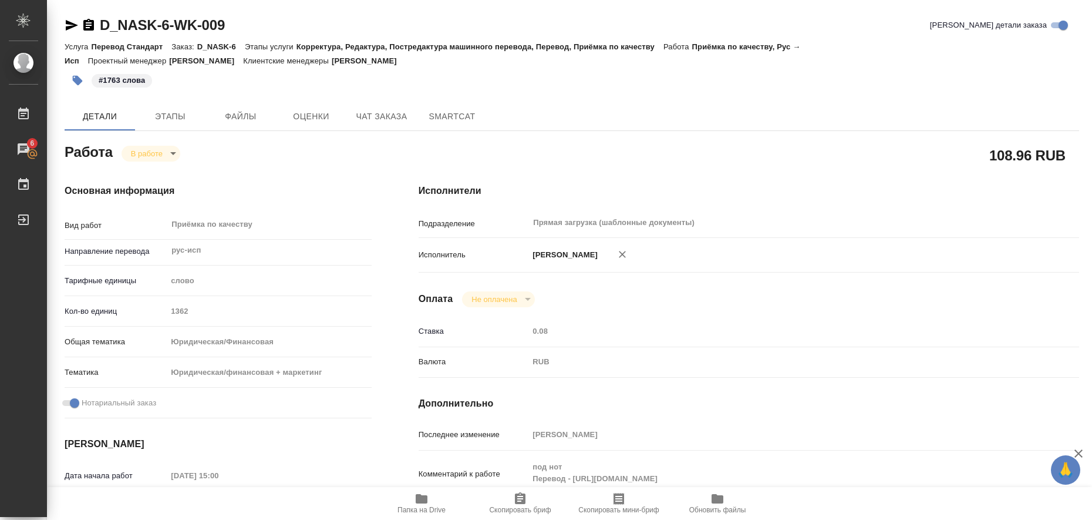
type textarea "x"
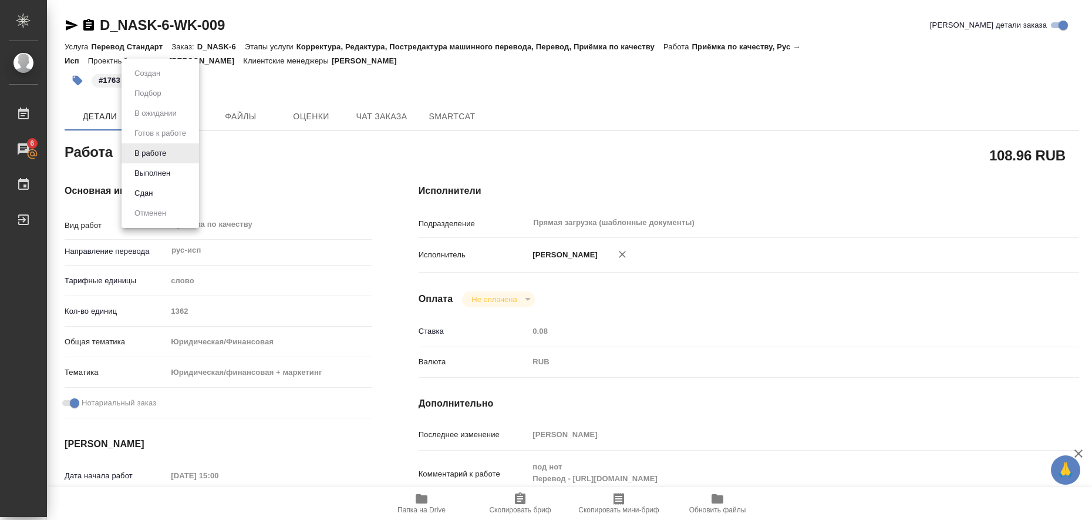
click at [173, 156] on body "🙏 .cls-1 fill:#fff; AWATERA Liubitskaia Olga Работы 6 Чаты График Выйти D_NASK-…" at bounding box center [546, 260] width 1092 height 520
type textarea "x"
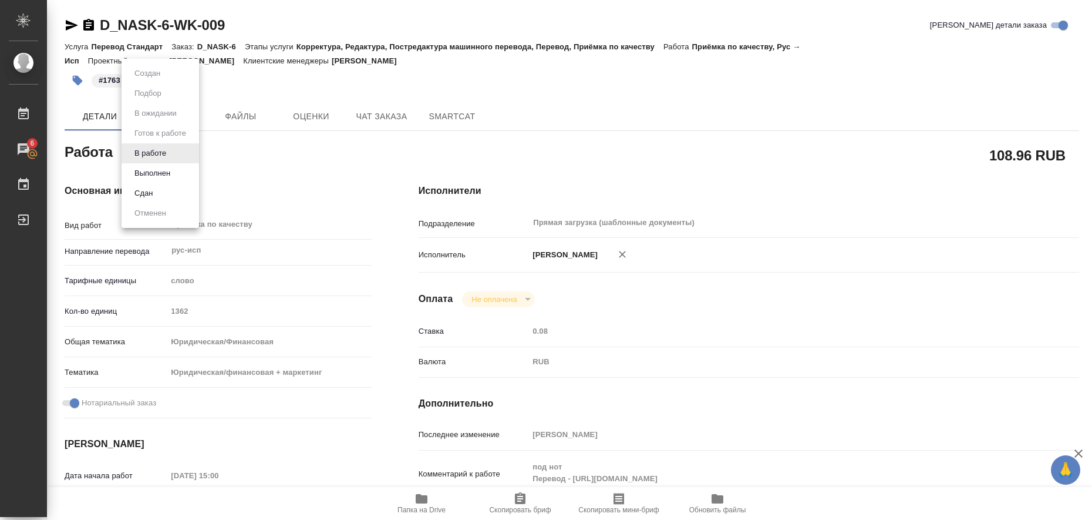
type textarea "x"
click at [159, 169] on button "Выполнен" at bounding box center [152, 173] width 43 height 13
type textarea "x"
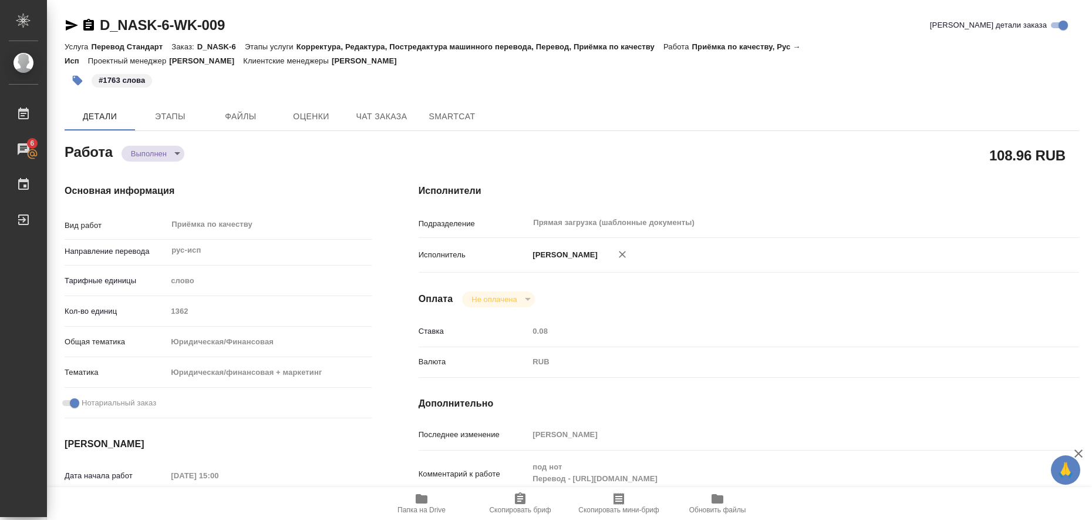
type textarea "x"
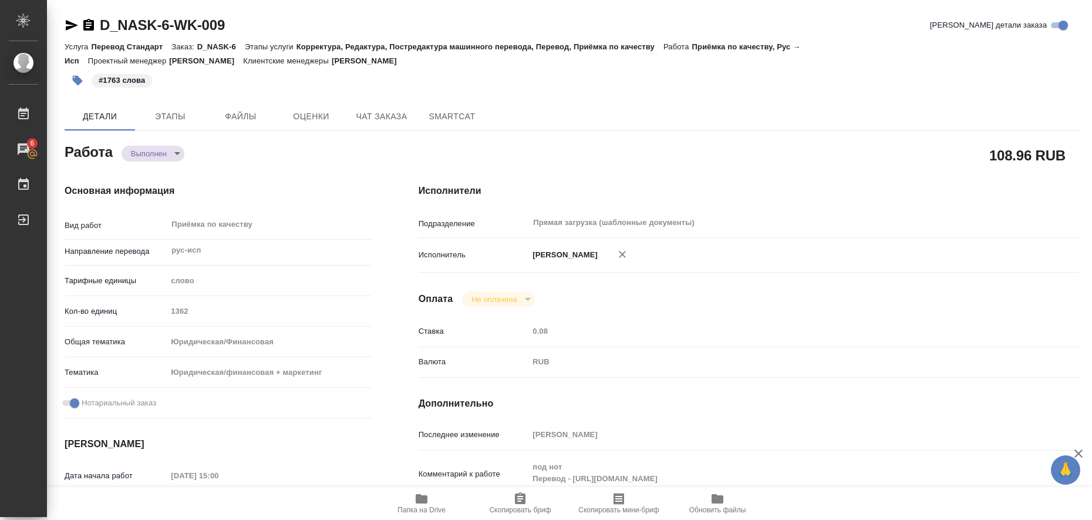
type textarea "x"
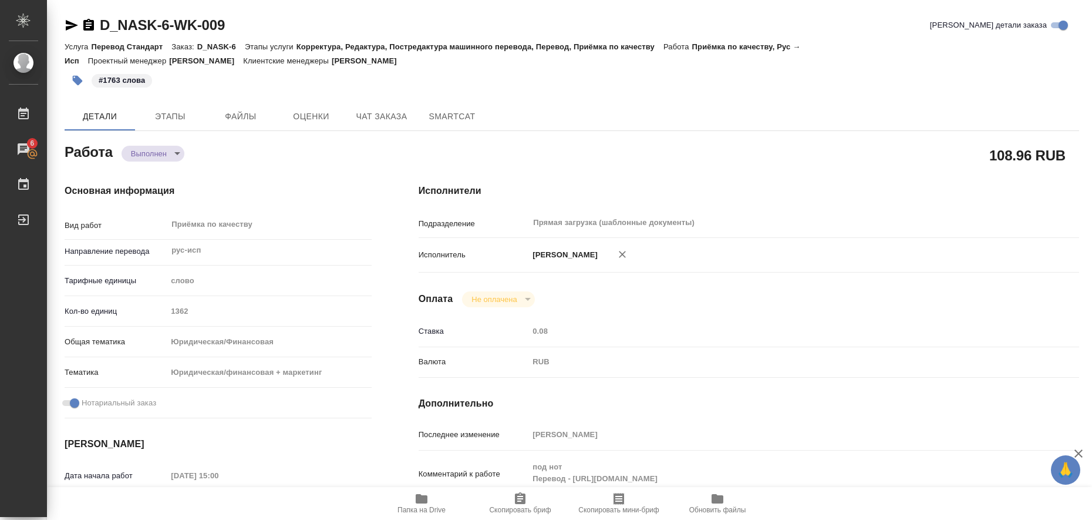
type textarea "x"
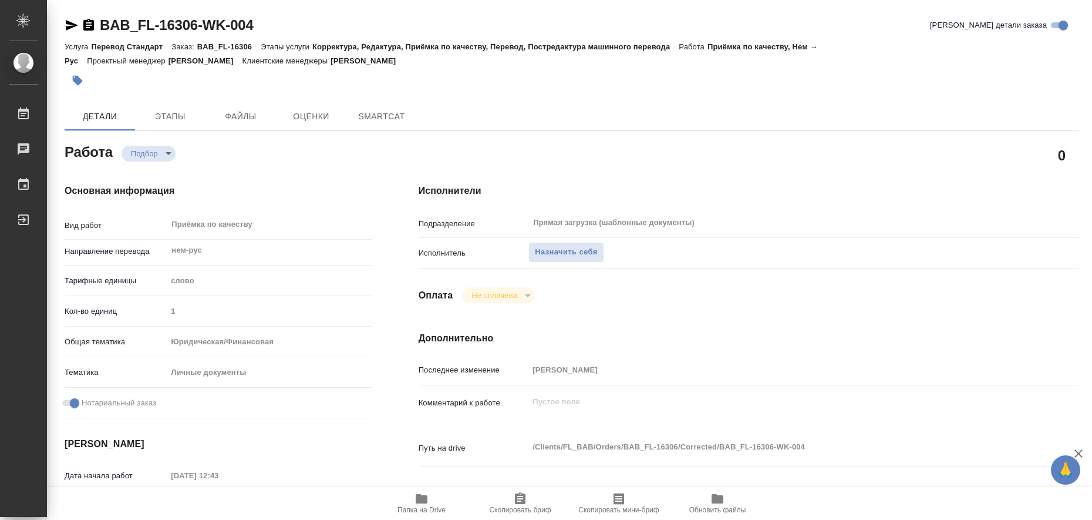
type textarea "x"
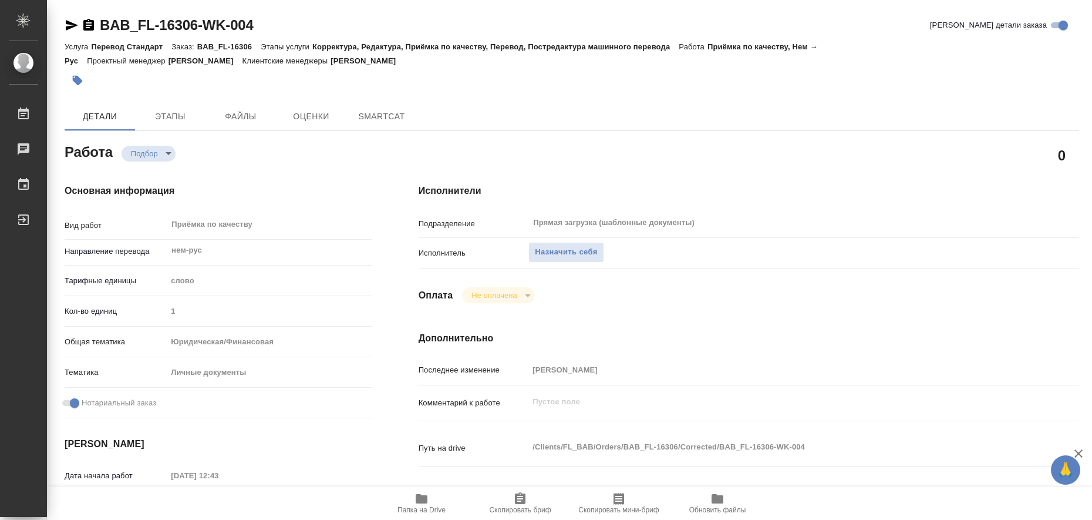
type textarea "x"
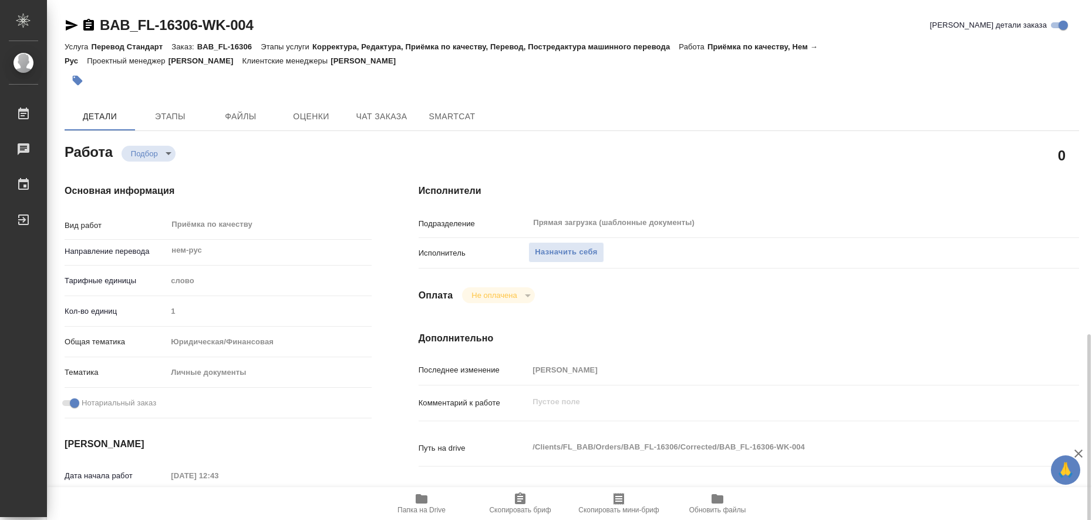
scroll to position [294, 0]
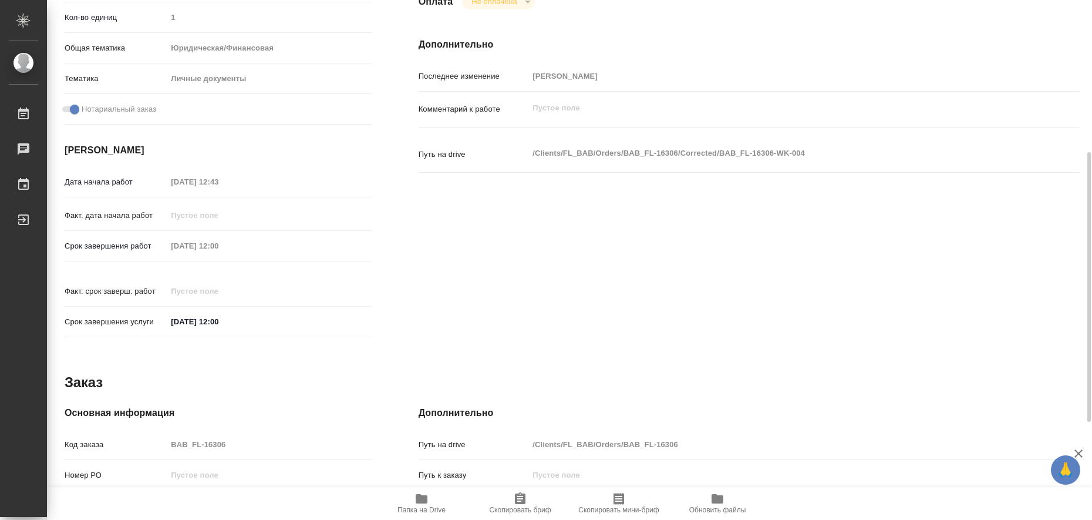
type textarea "x"
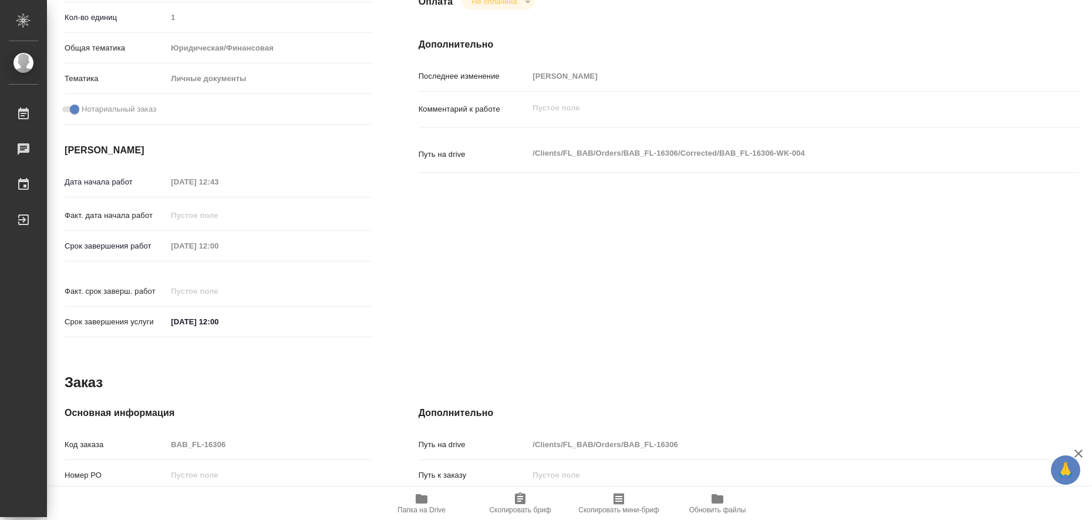
type textarea "x"
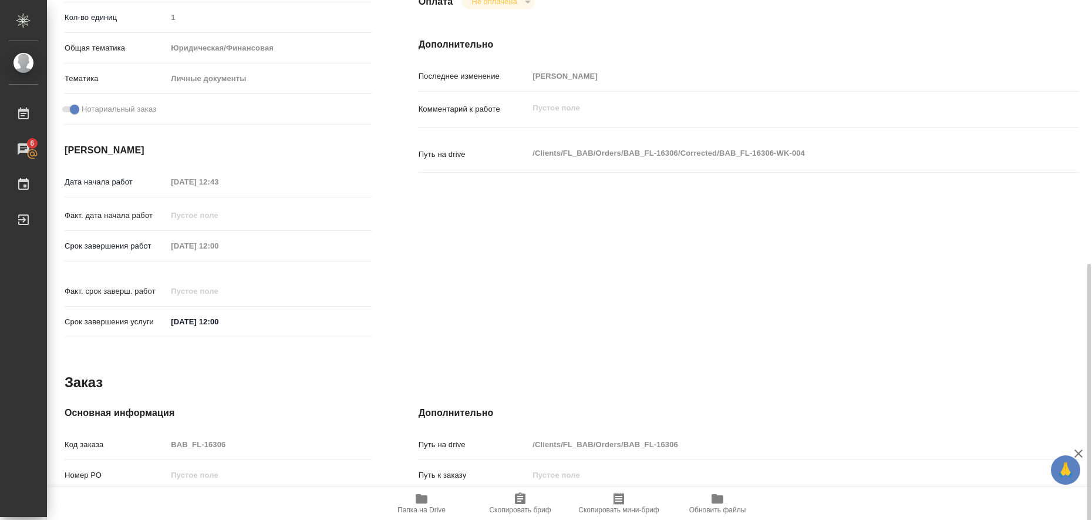
scroll to position [482, 0]
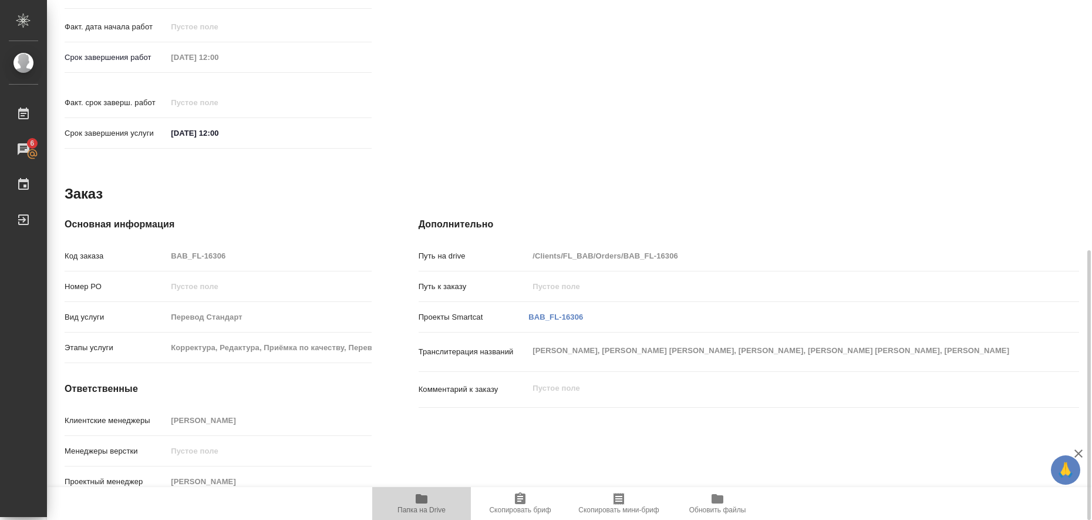
click at [423, 497] on icon "button" at bounding box center [422, 498] width 12 height 9
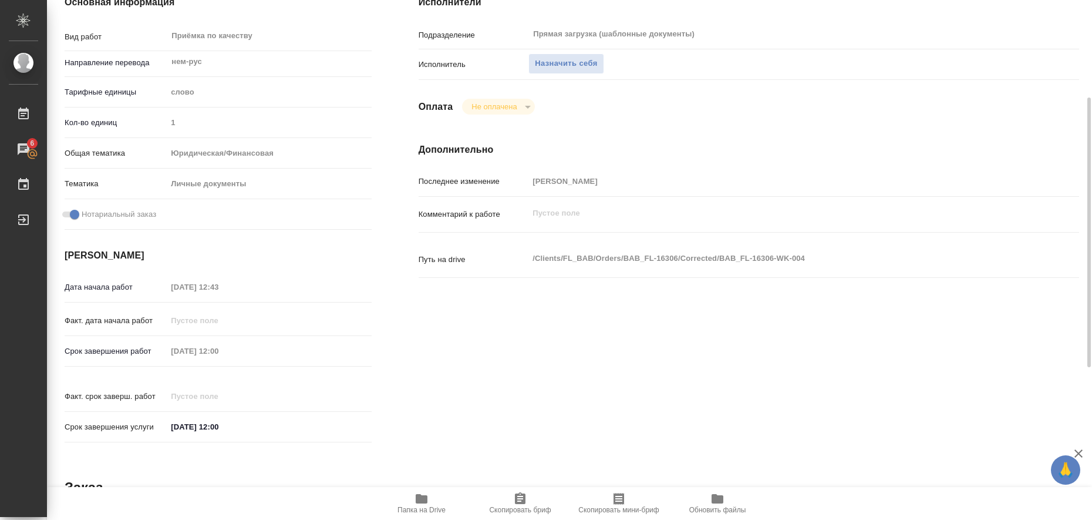
scroll to position [0, 0]
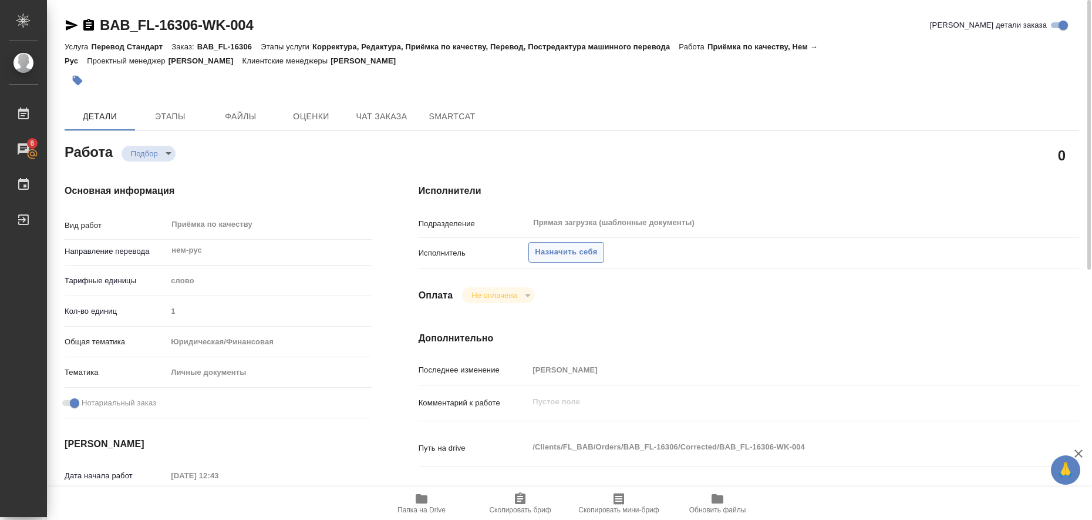
click at [575, 256] on span "Назначить себя" at bounding box center [566, 252] width 62 height 14
type textarea "x"
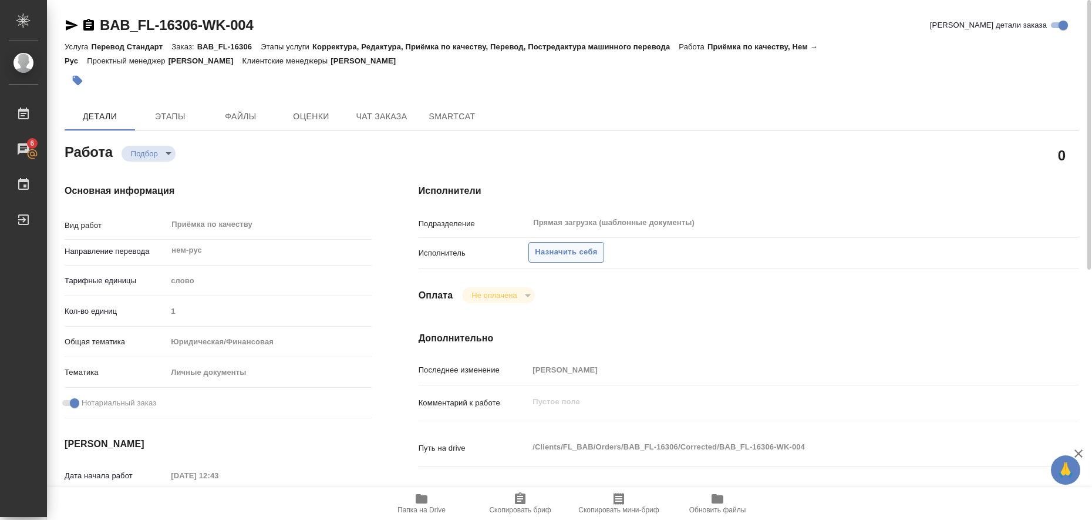
type textarea "x"
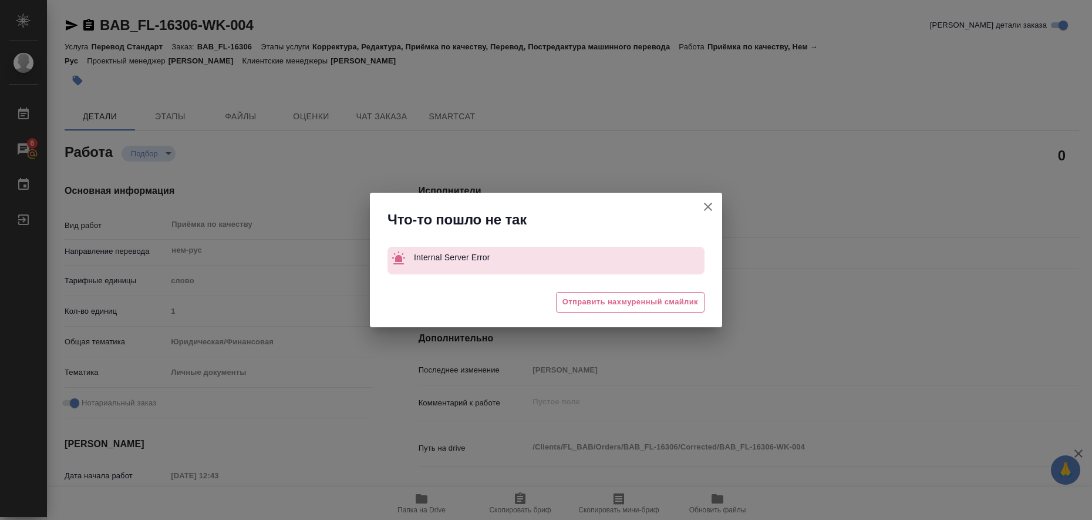
click at [703, 207] on icon "button" at bounding box center [708, 207] width 14 height 14
type textarea "x"
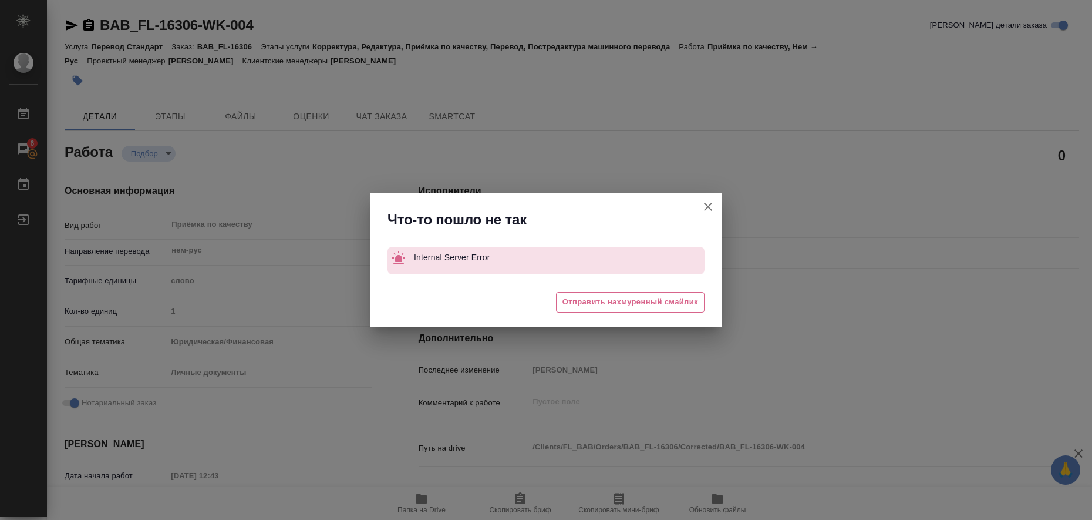
type textarea "x"
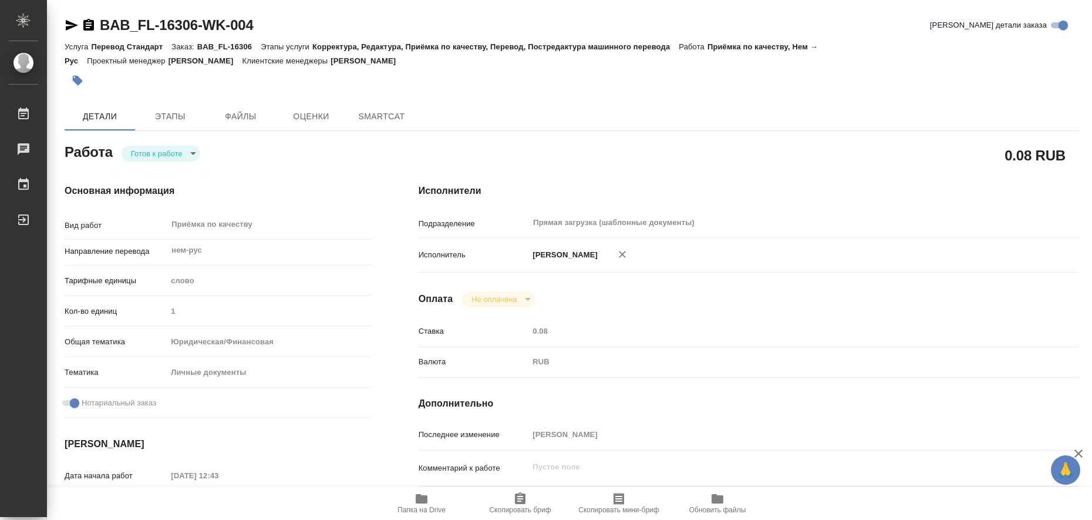
type textarea "x"
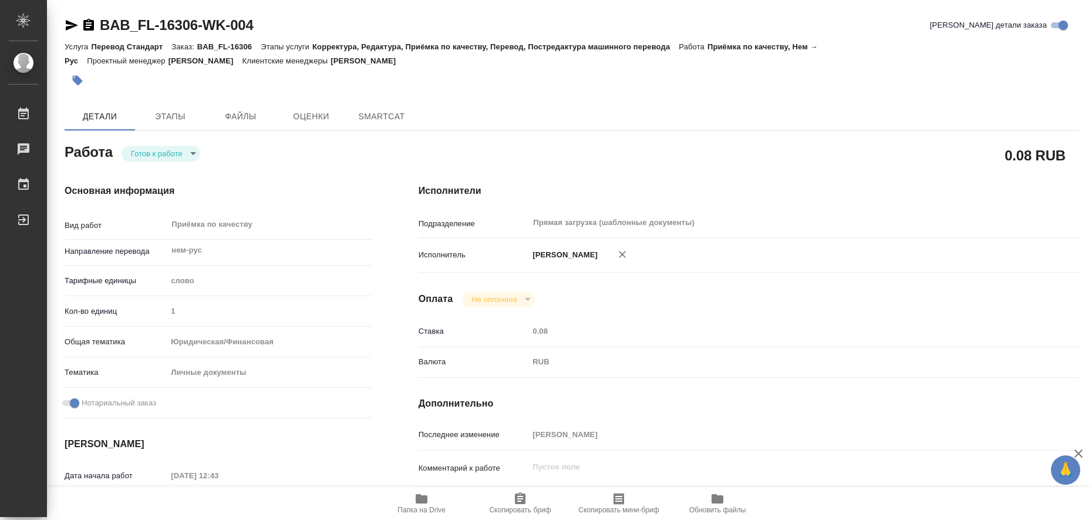
type textarea "x"
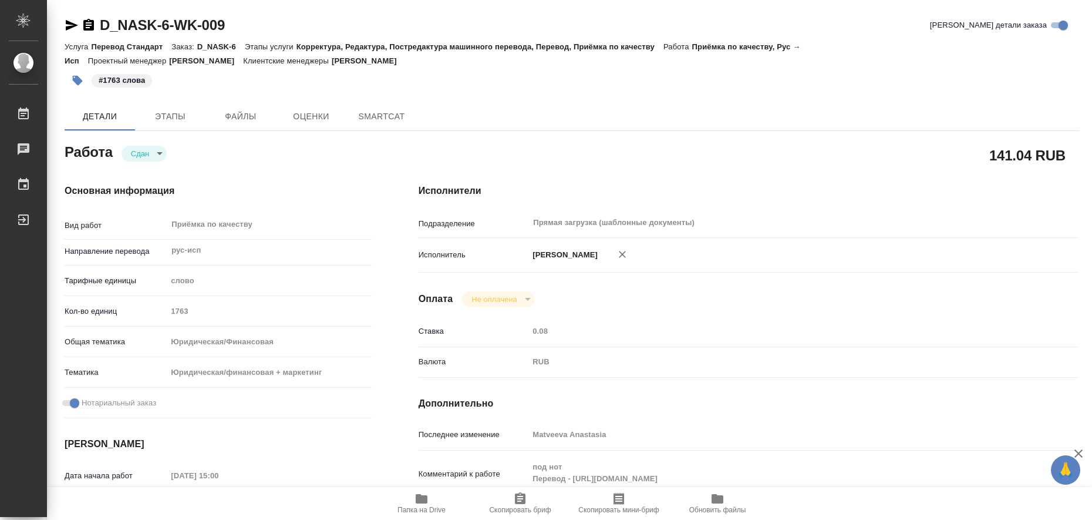
type textarea "x"
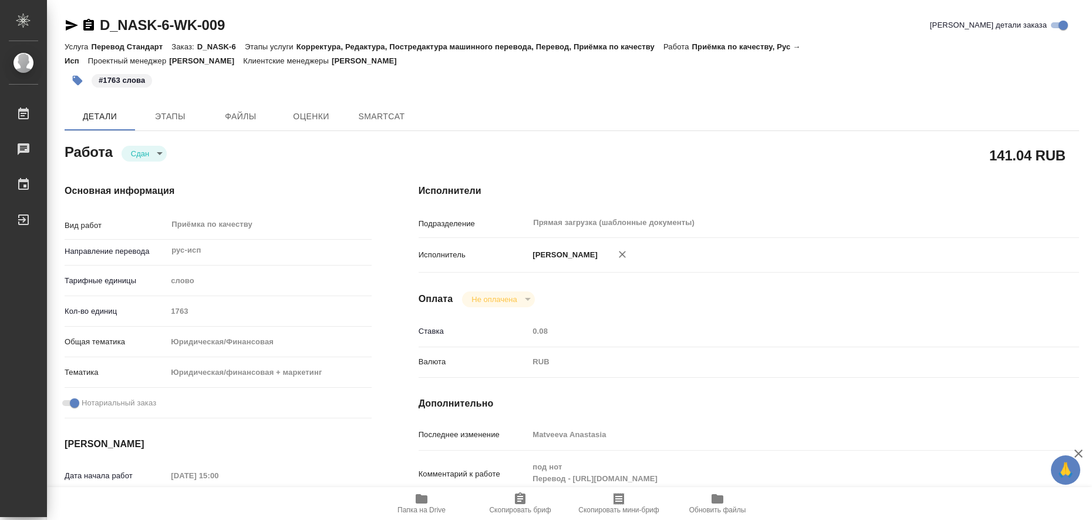
type textarea "x"
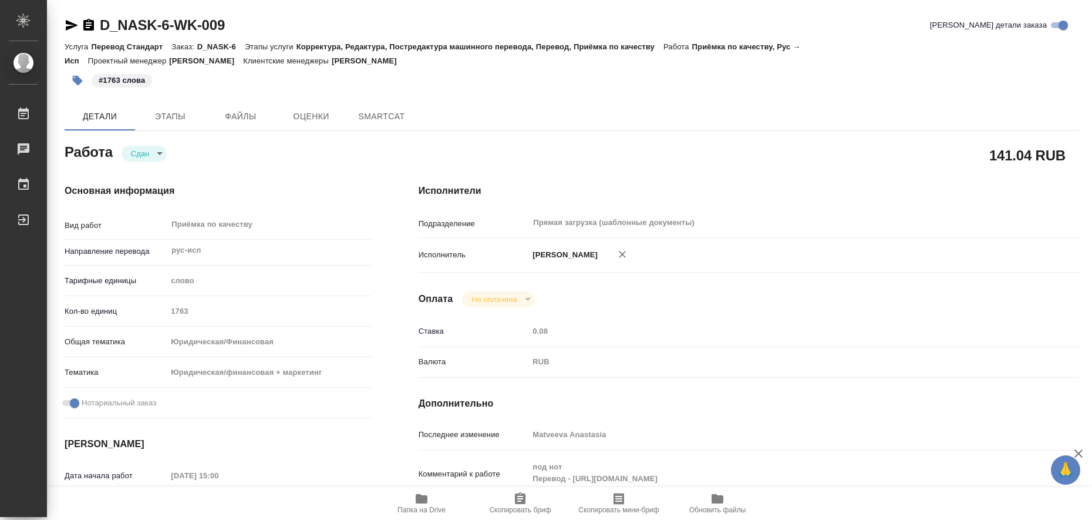
type textarea "x"
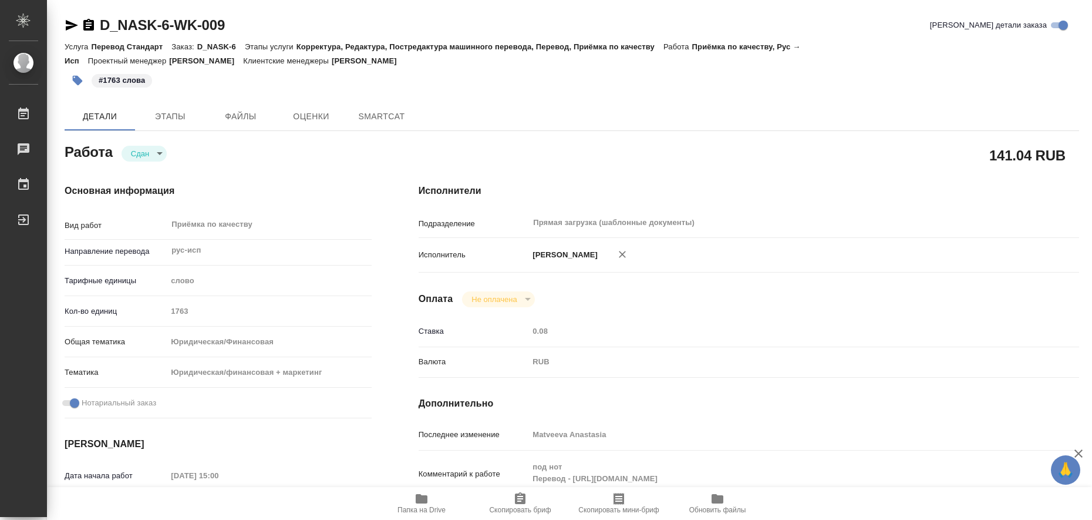
type textarea "x"
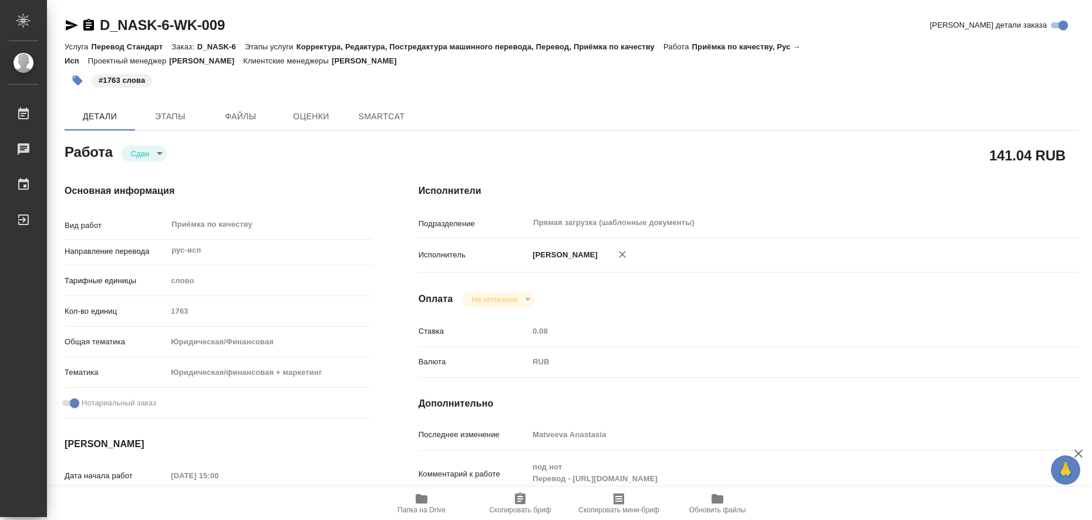
type textarea "x"
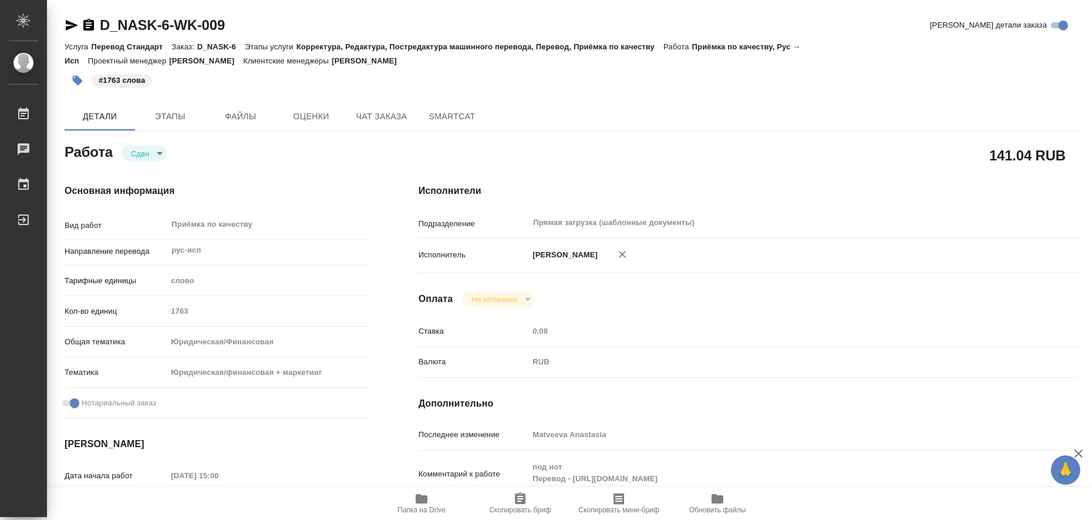
type textarea "x"
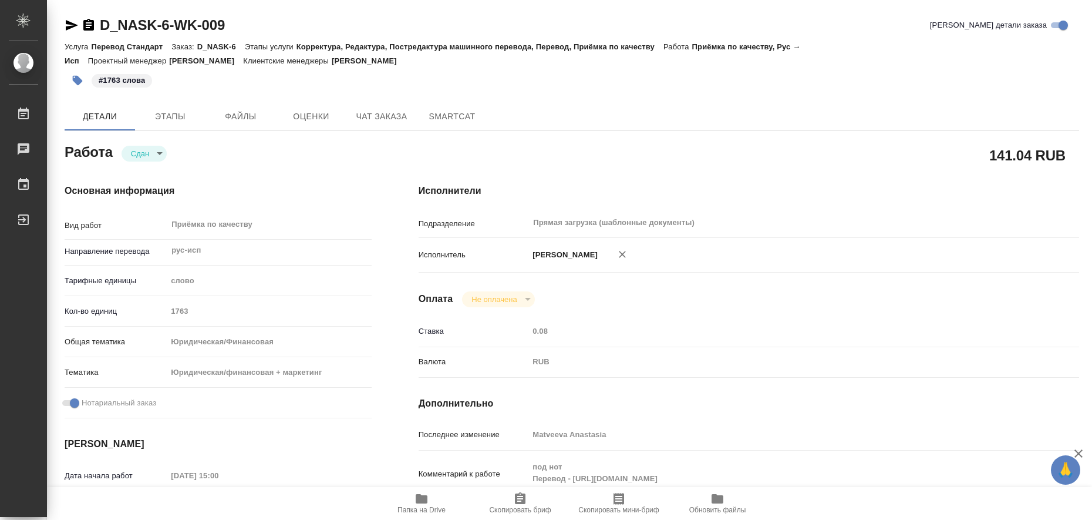
type textarea "x"
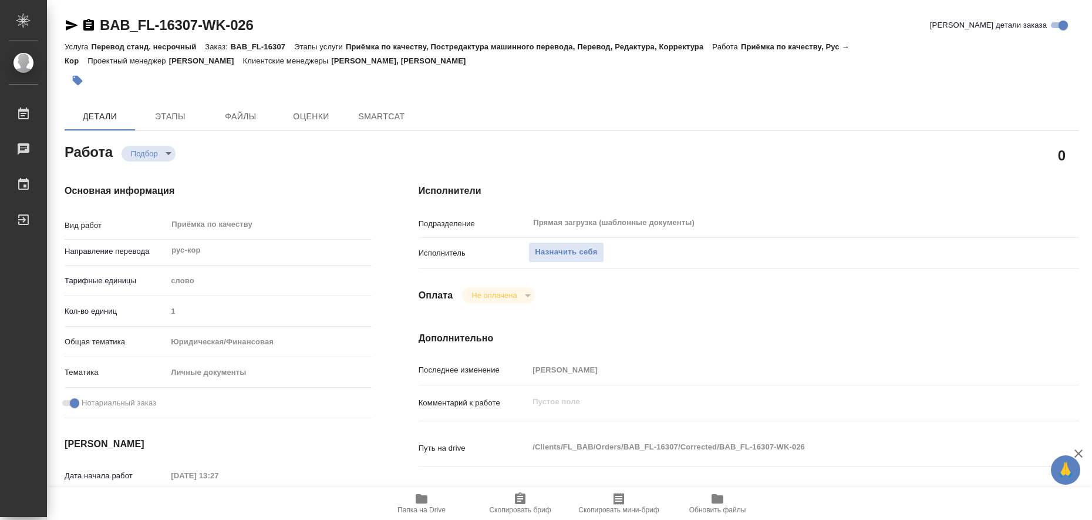
type textarea "x"
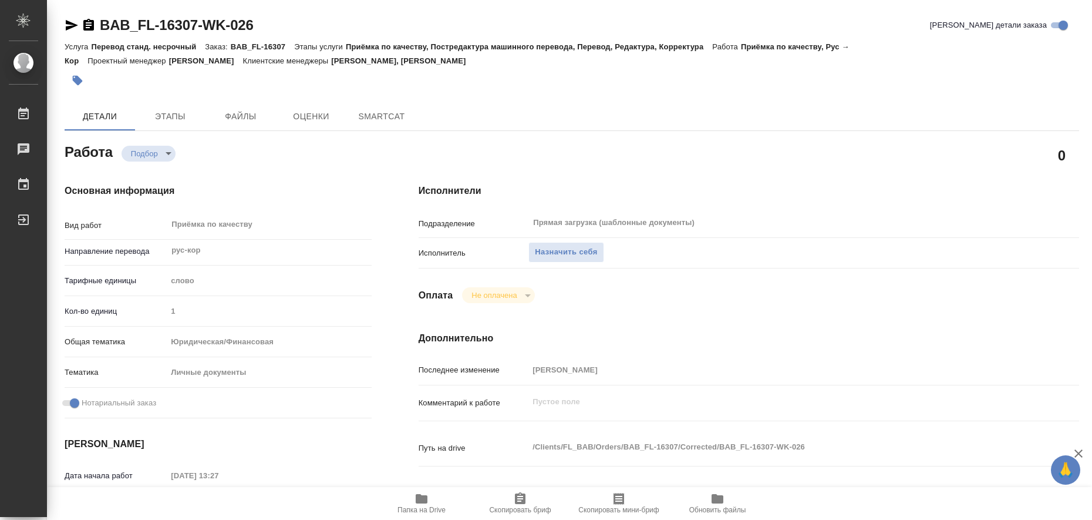
type textarea "x"
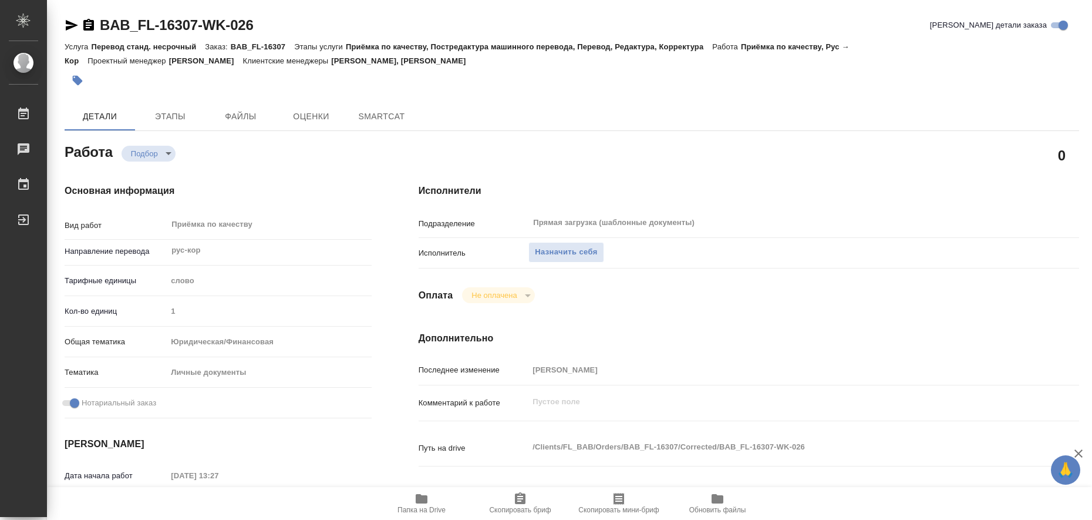
type textarea "x"
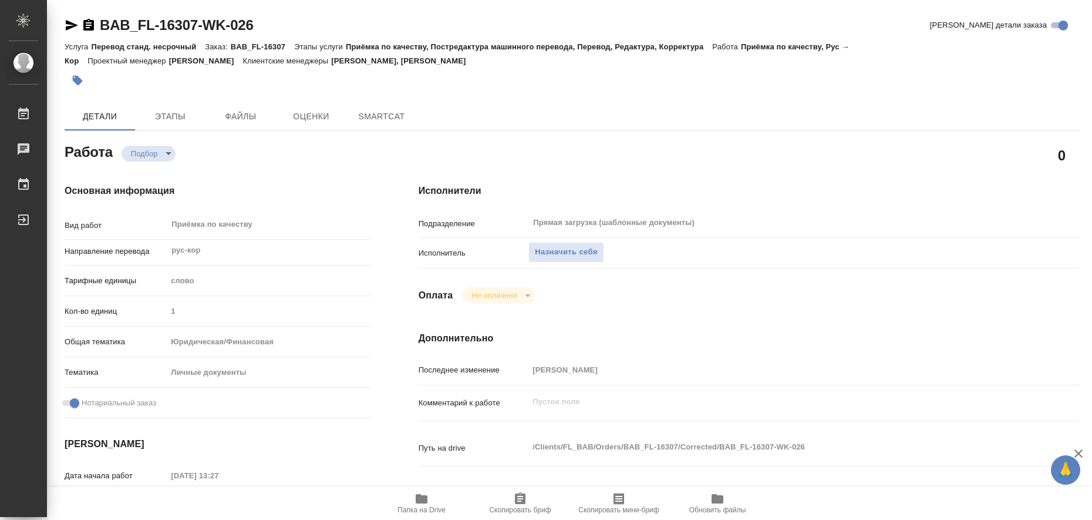
type textarea "x"
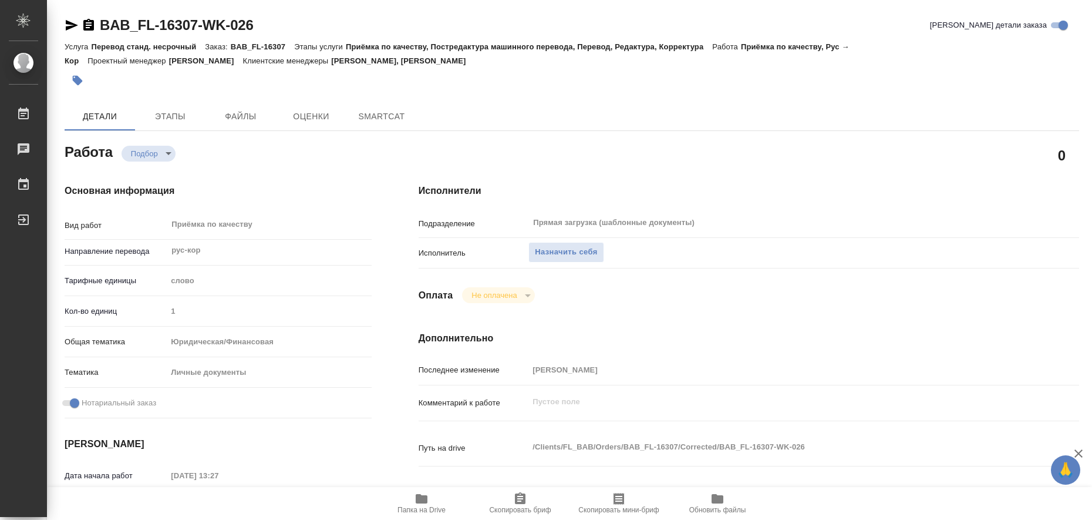
type textarea "x"
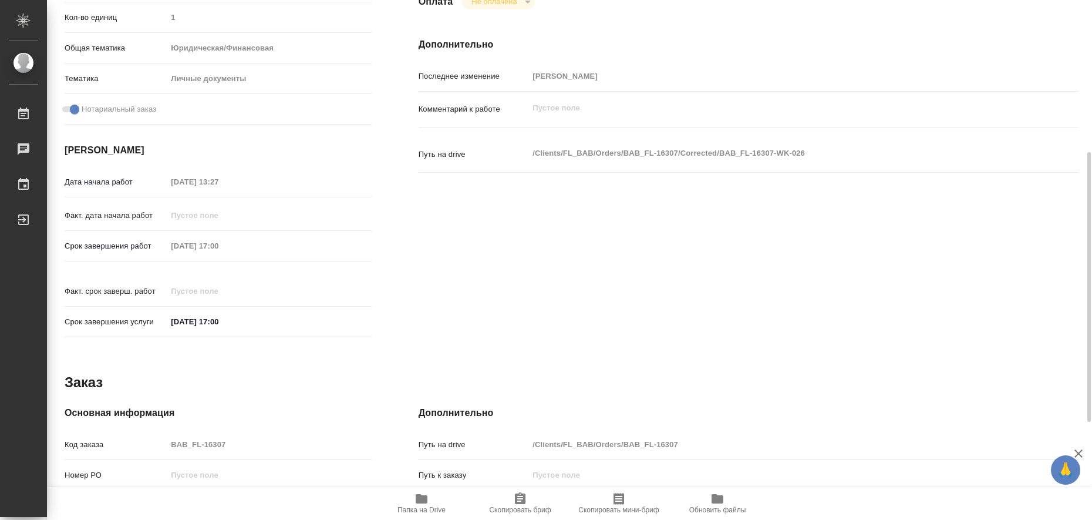
type textarea "x"
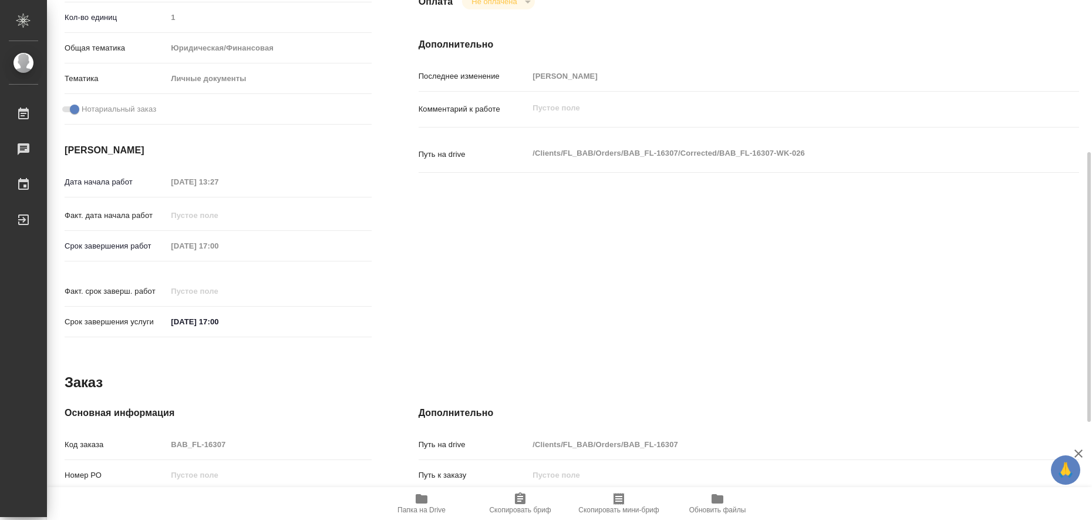
scroll to position [482, 0]
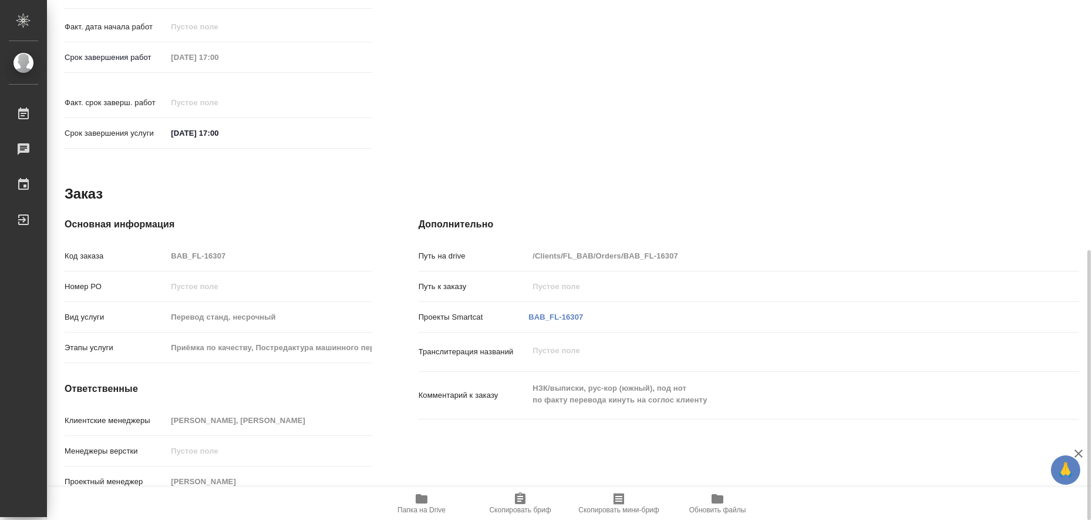
type textarea "x"
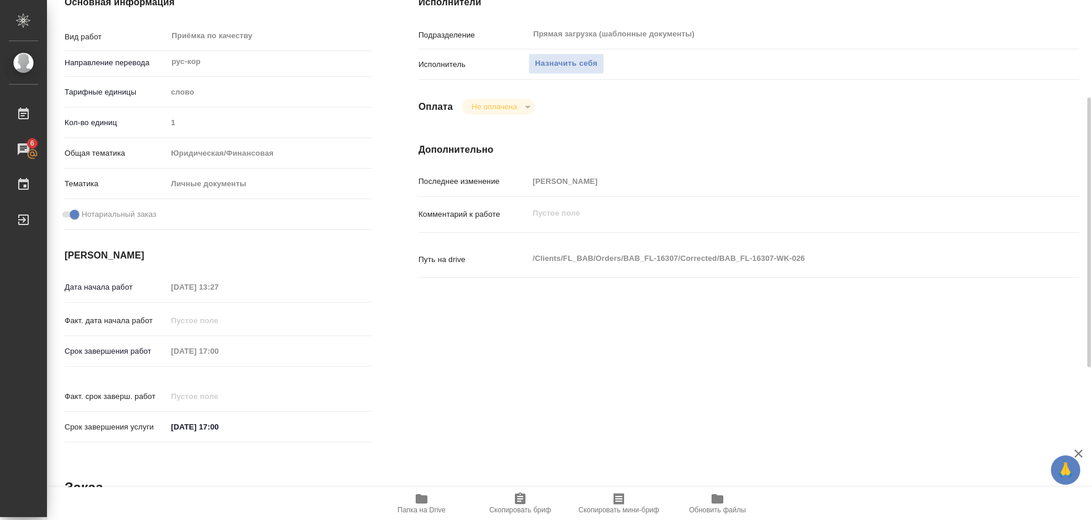
scroll to position [0, 0]
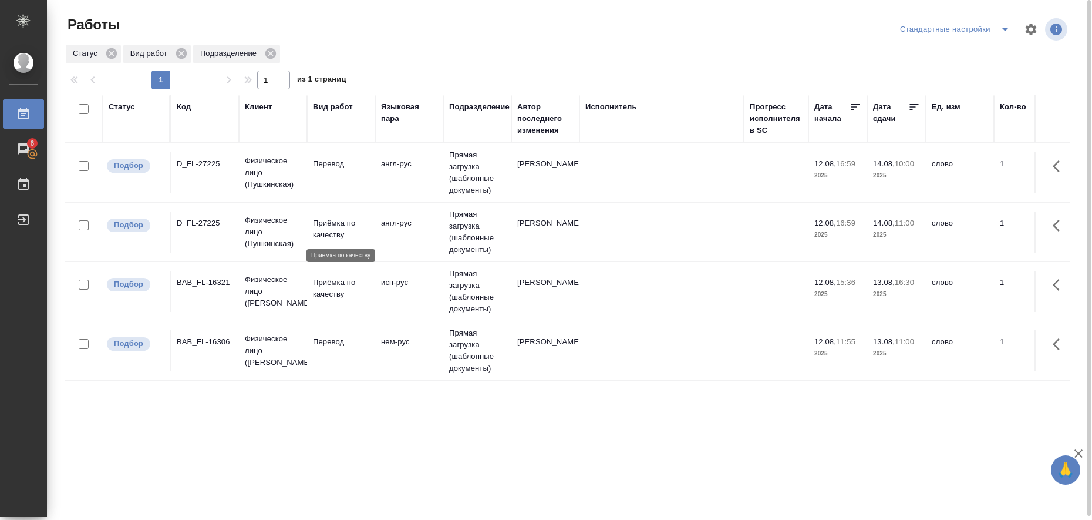
click at [338, 229] on p "Приёмка по качеству" at bounding box center [341, 228] width 56 height 23
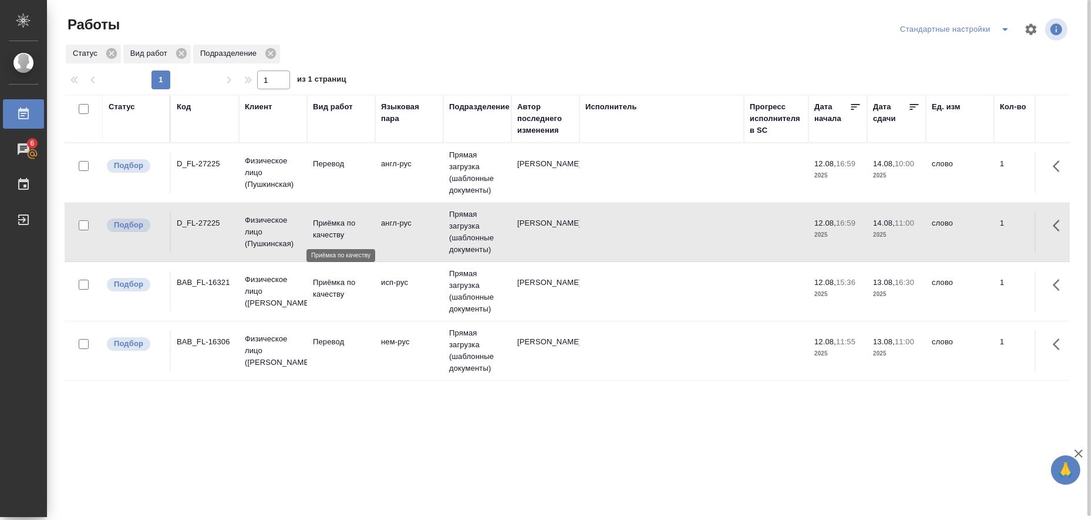
click at [338, 229] on p "Приёмка по качеству" at bounding box center [341, 228] width 56 height 23
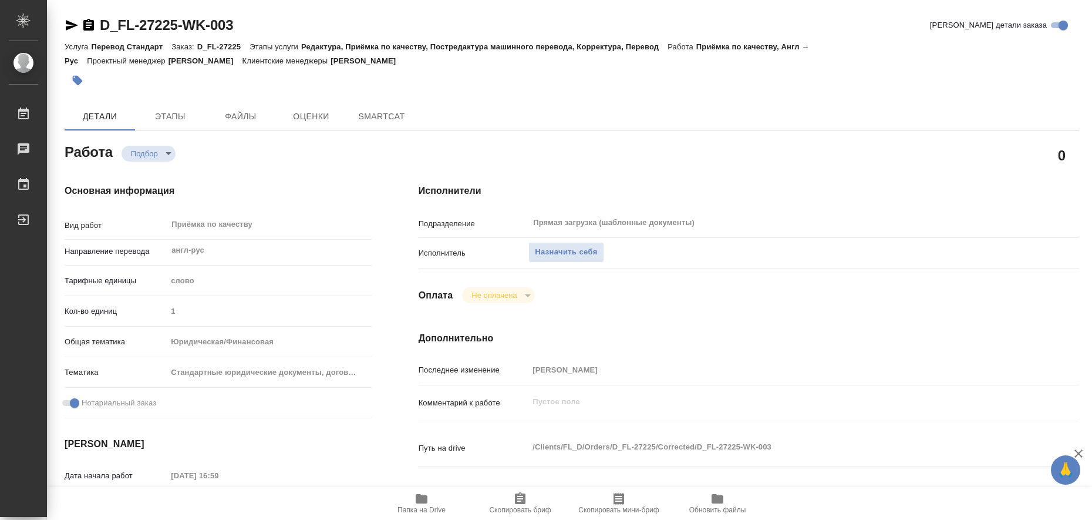
type textarea "x"
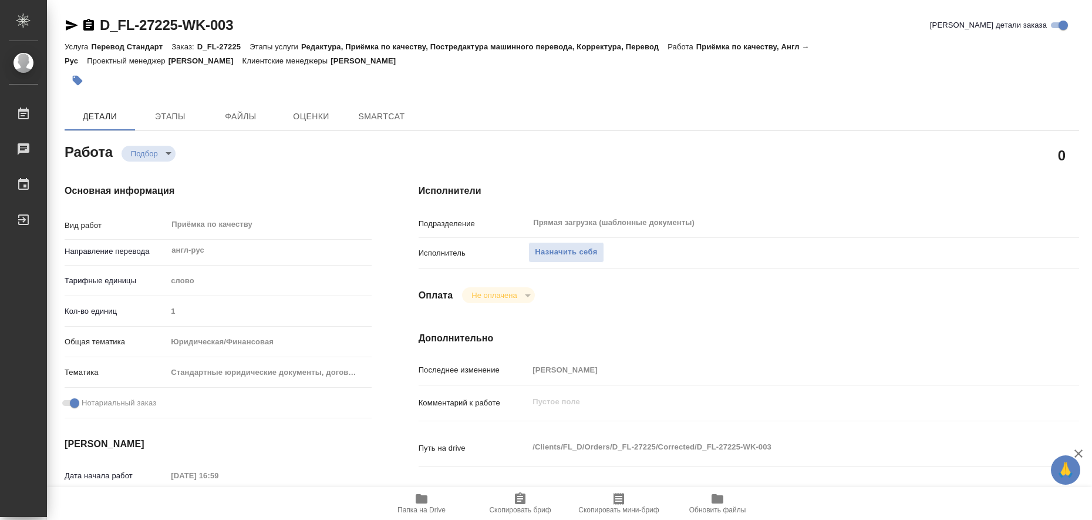
type textarea "x"
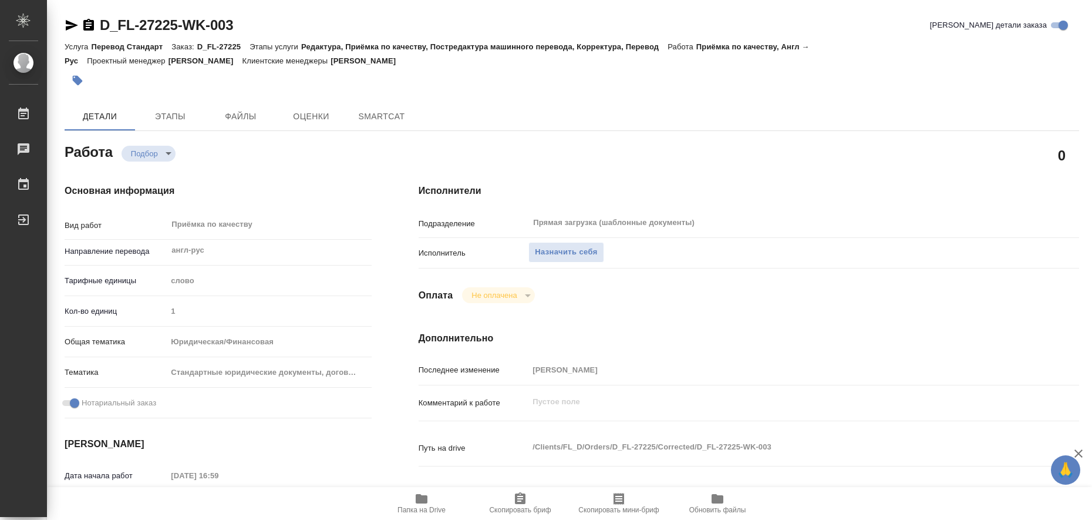
type textarea "x"
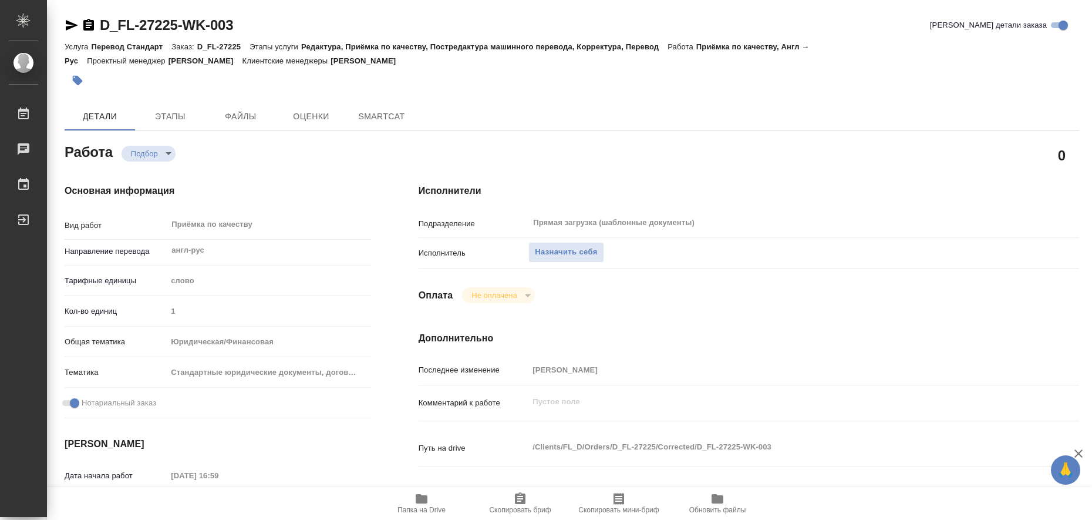
type textarea "x"
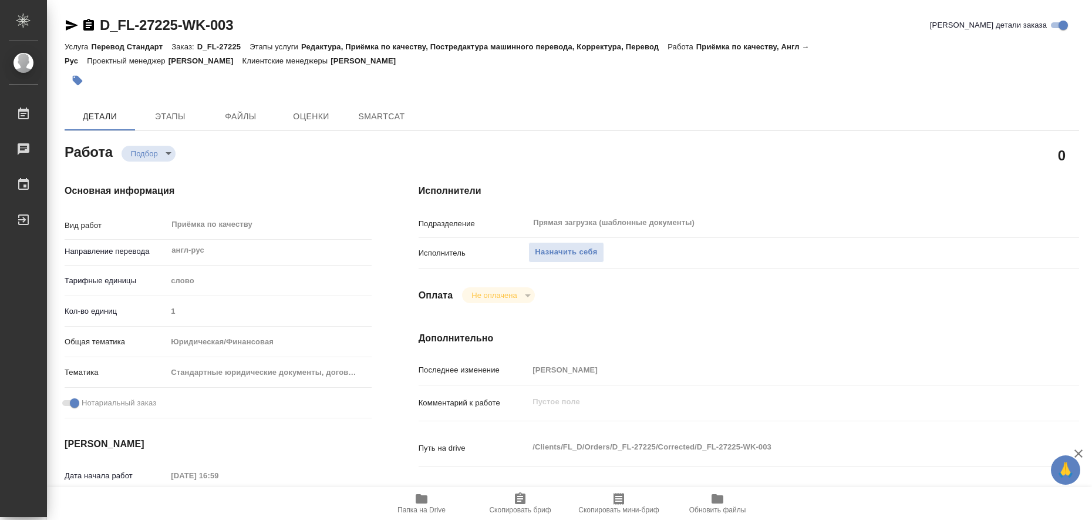
type textarea "x"
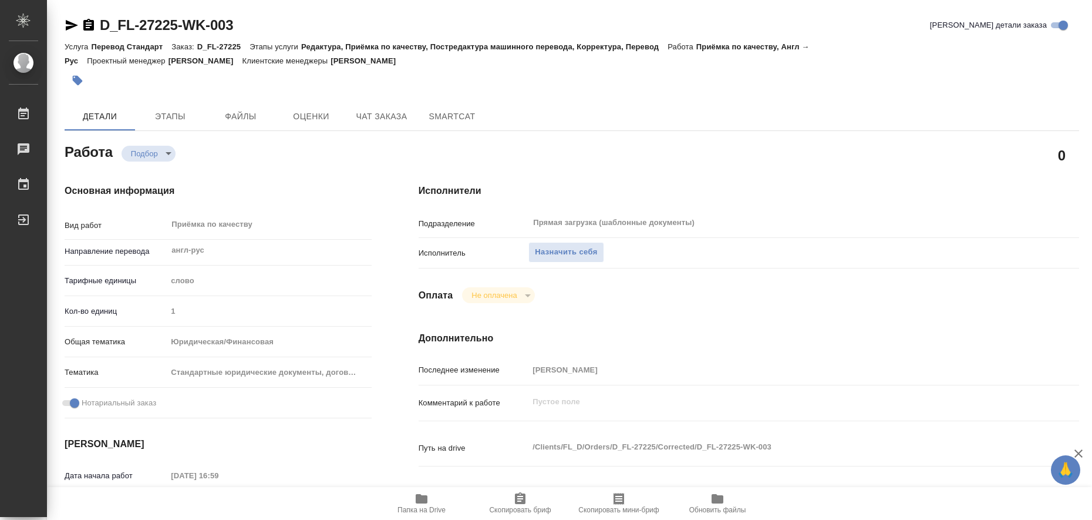
type textarea "x"
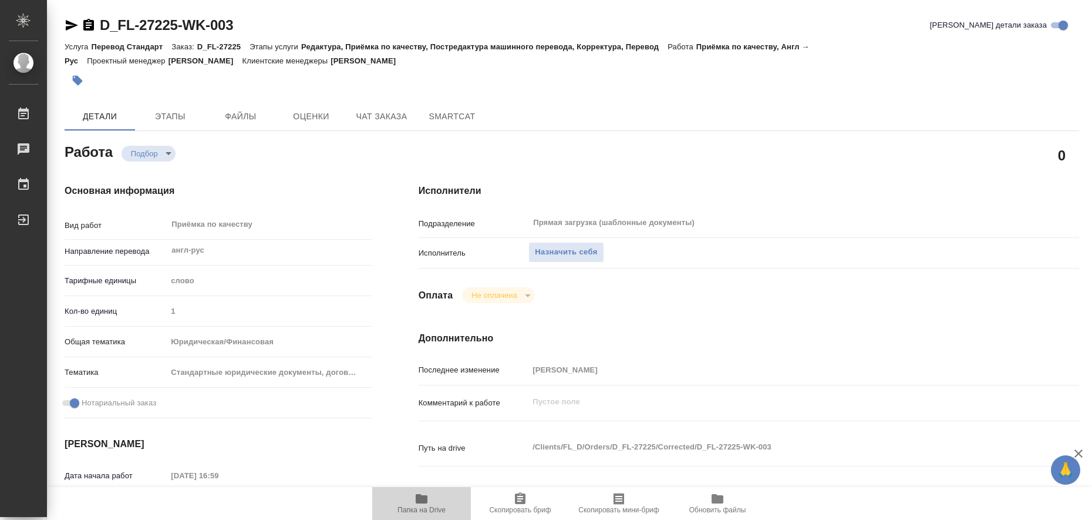
click at [422, 500] on icon "button" at bounding box center [422, 498] width 12 height 9
type textarea "x"
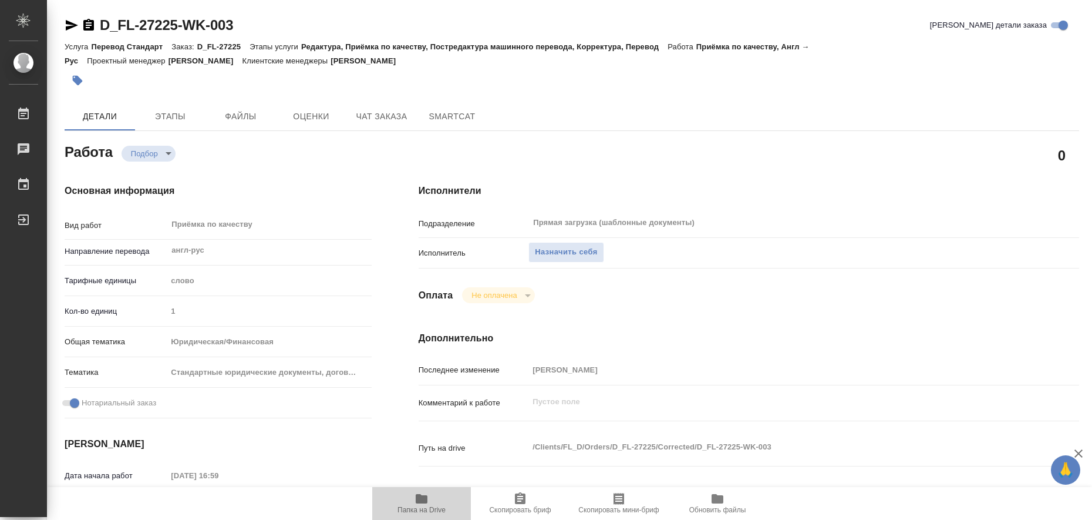
type textarea "x"
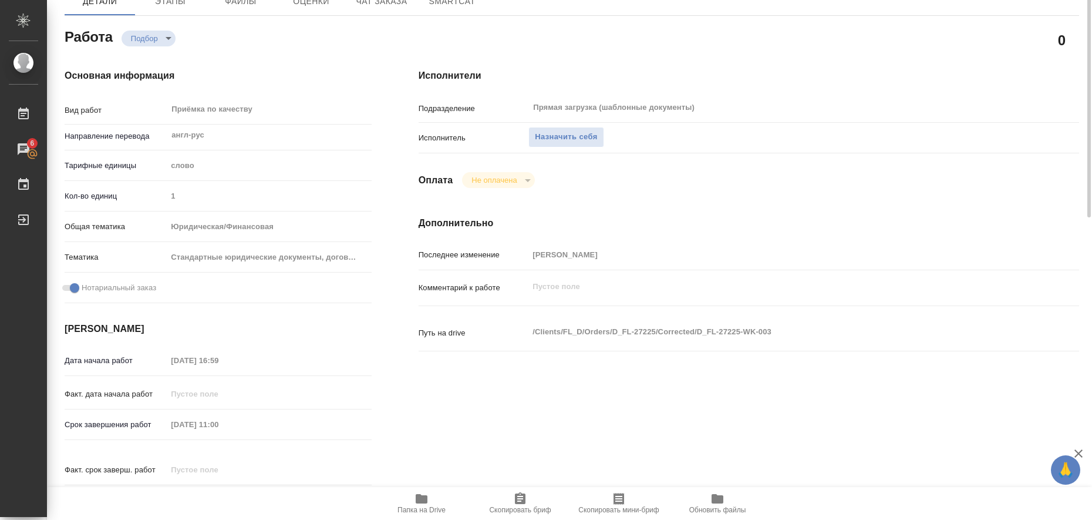
scroll to position [42, 0]
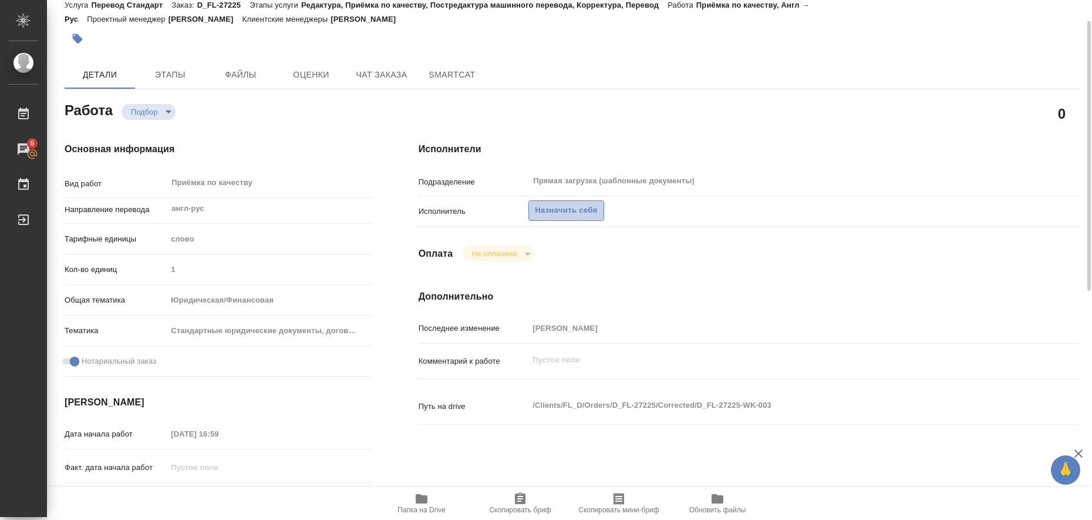
click at [545, 213] on span "Назначить себя" at bounding box center [566, 211] width 62 height 14
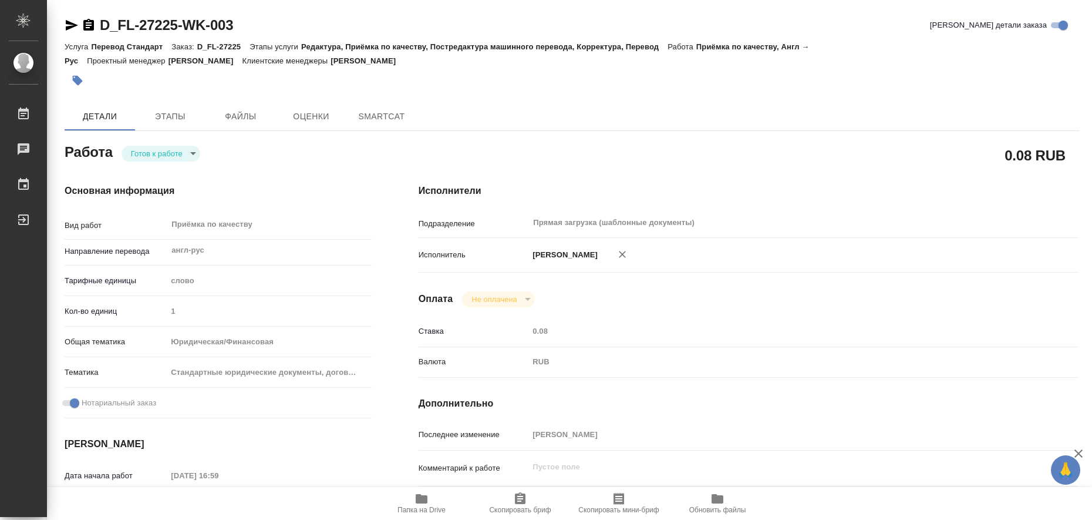
type textarea "x"
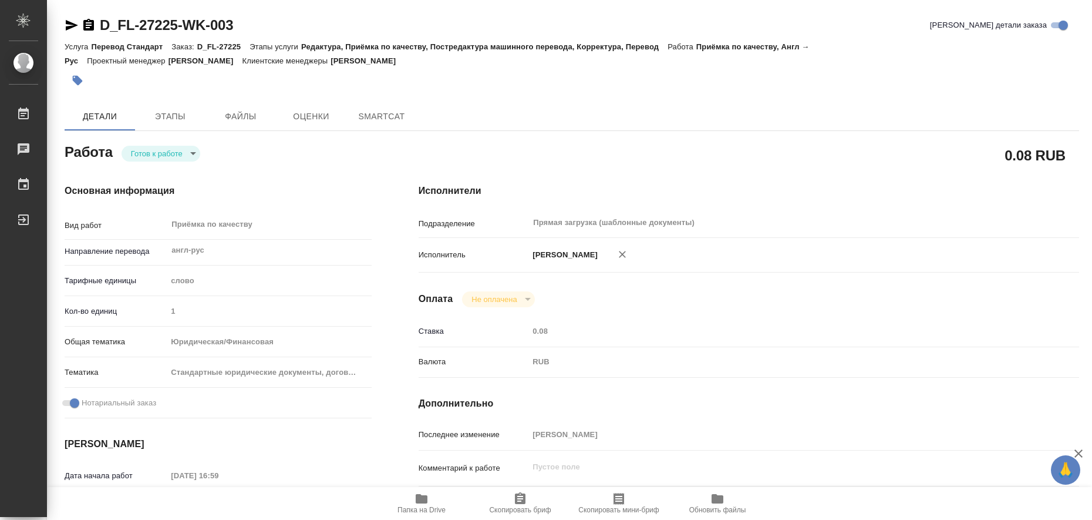
type textarea "x"
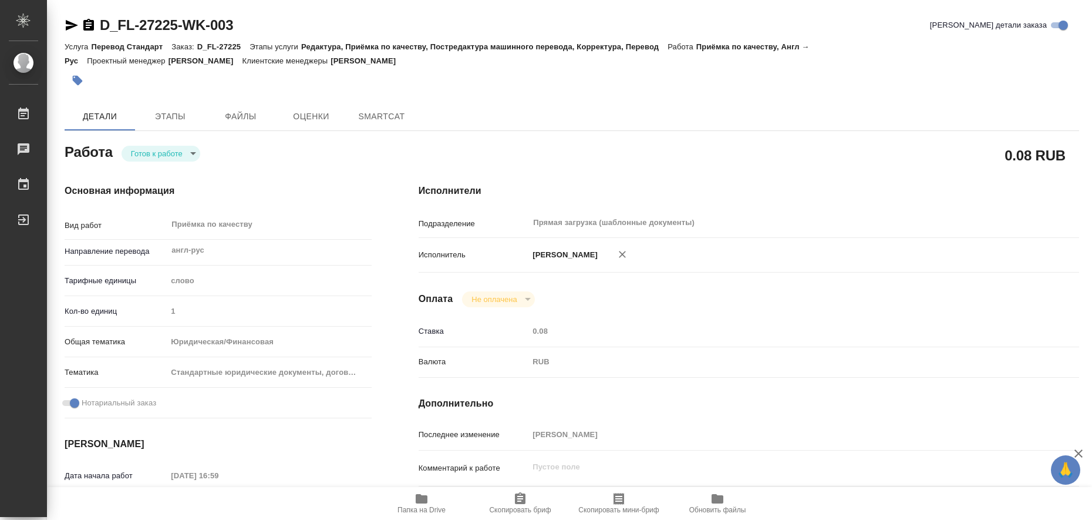
type textarea "x"
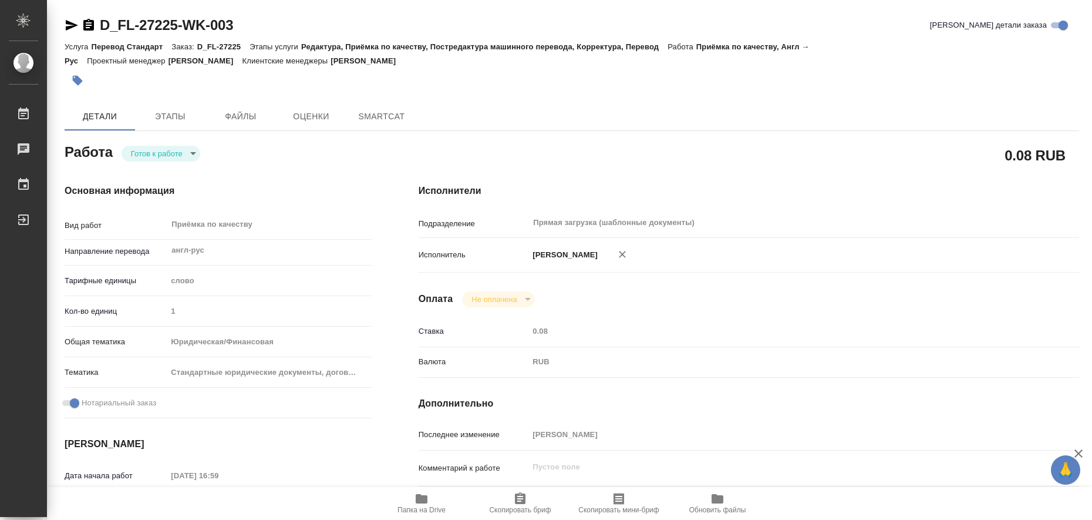
type textarea "x"
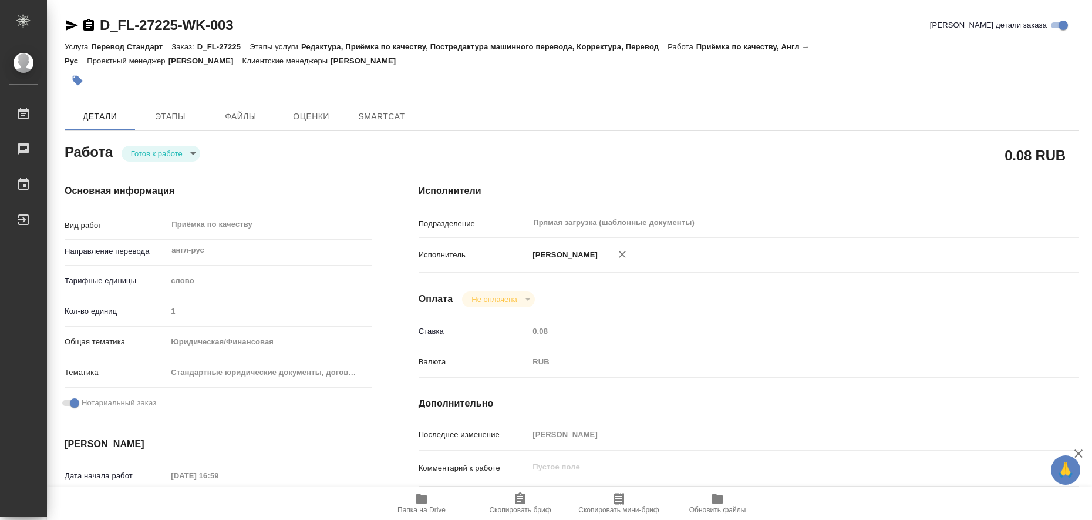
type textarea "x"
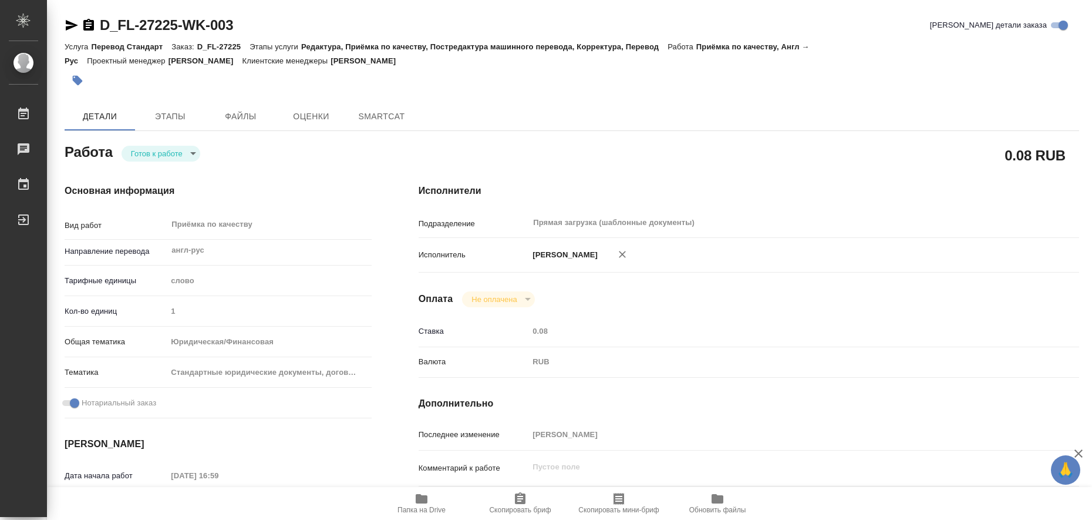
type textarea "x"
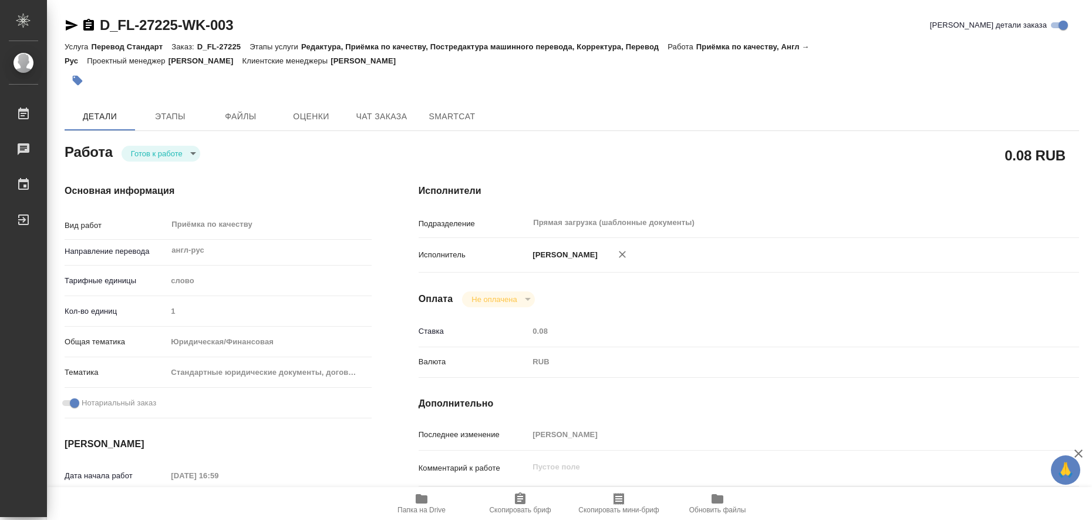
type textarea "x"
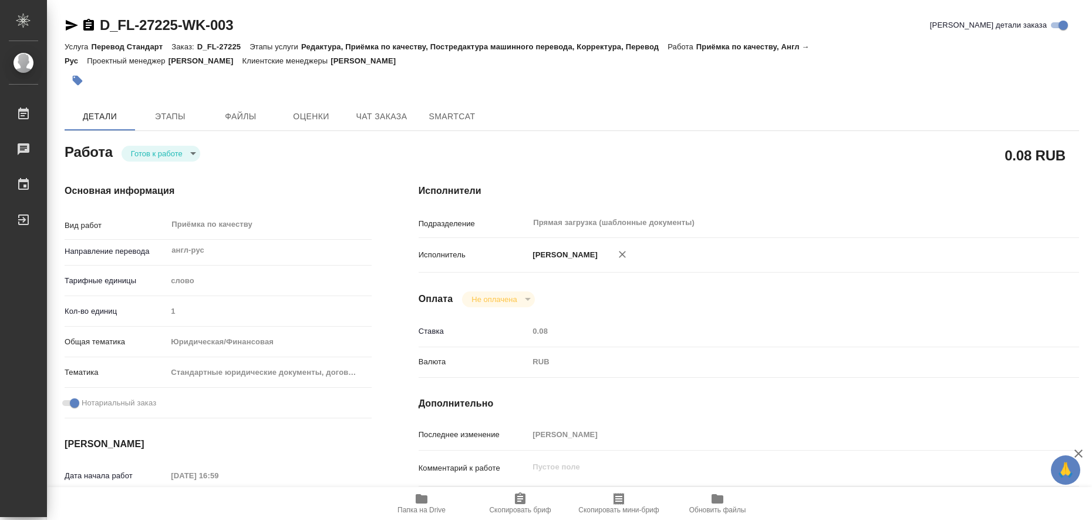
type textarea "x"
